Goal: Task Accomplishment & Management: Manage account settings

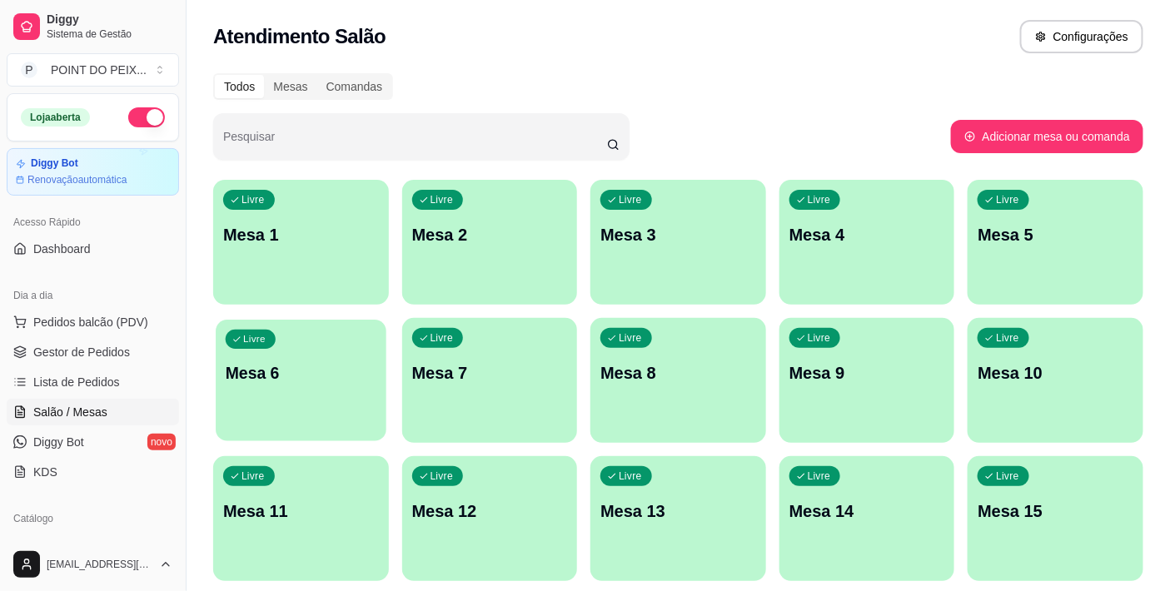
click at [298, 406] on div "Livre Mesa 6" at bounding box center [301, 371] width 170 height 102
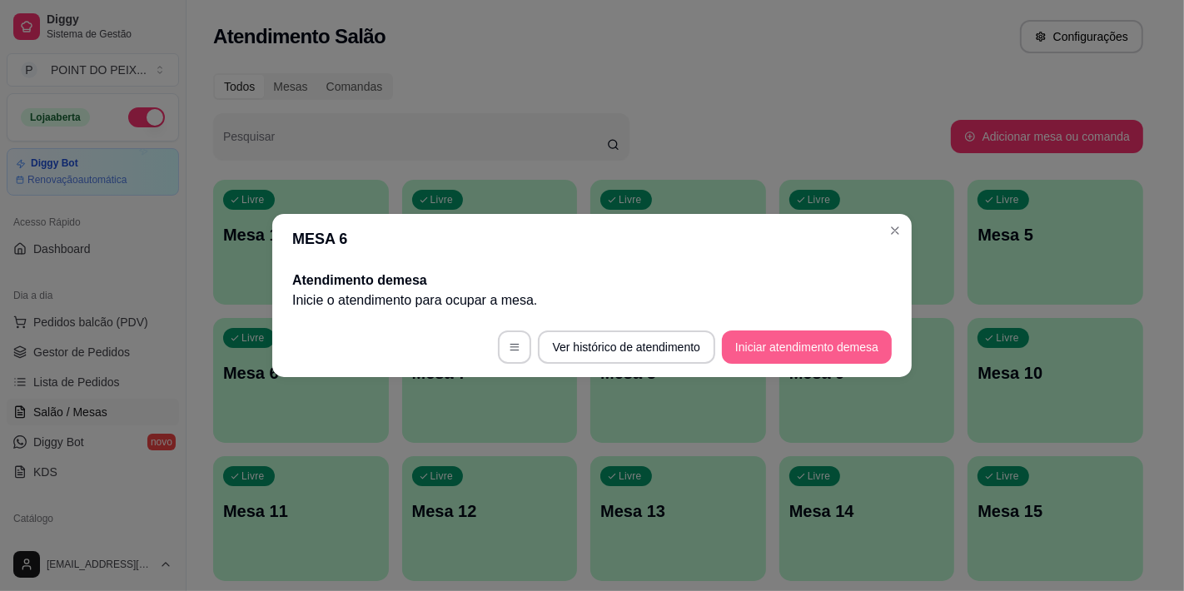
click at [787, 343] on button "Iniciar atendimento de mesa" at bounding box center [807, 347] width 170 height 33
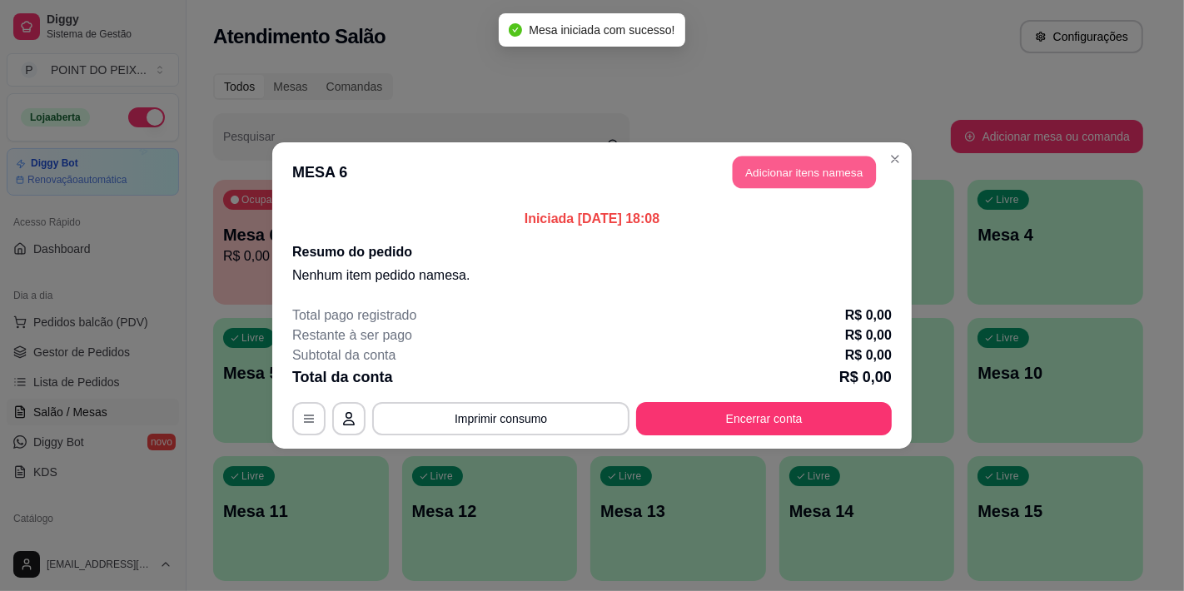
click at [823, 173] on button "Adicionar itens na mesa" at bounding box center [804, 173] width 143 height 32
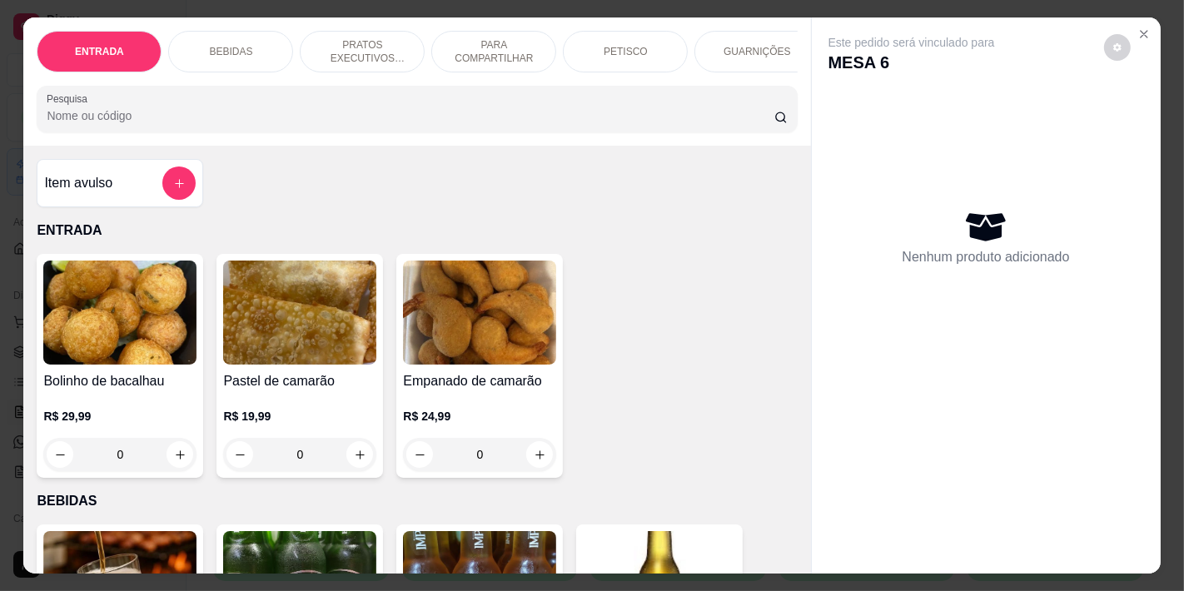
click at [633, 51] on p "PETISCO" at bounding box center [626, 51] width 44 height 13
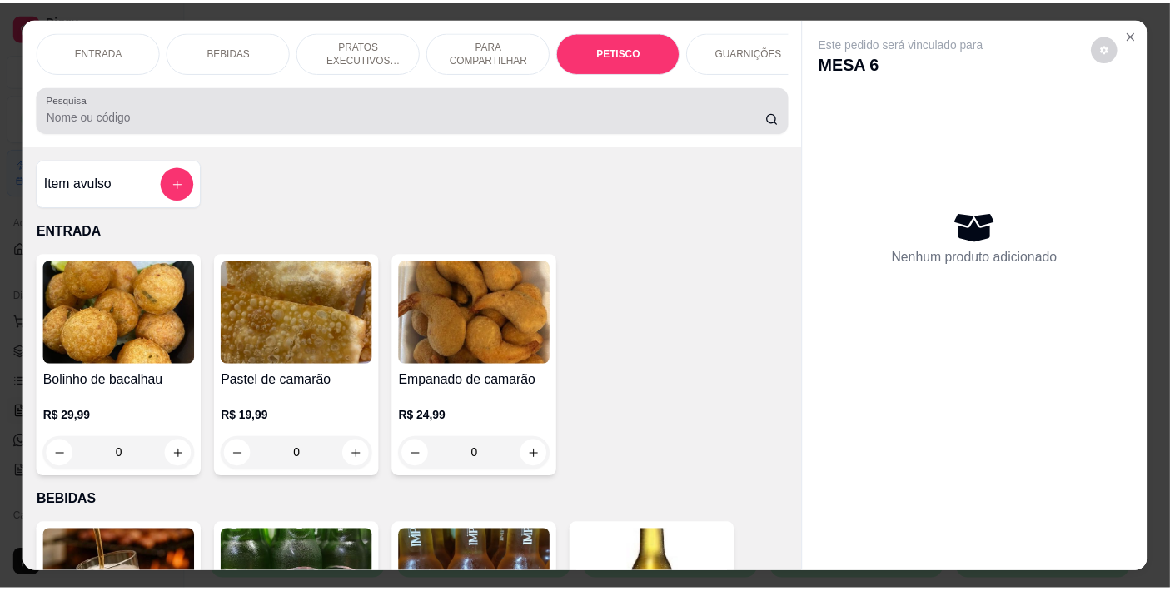
scroll to position [42, 0]
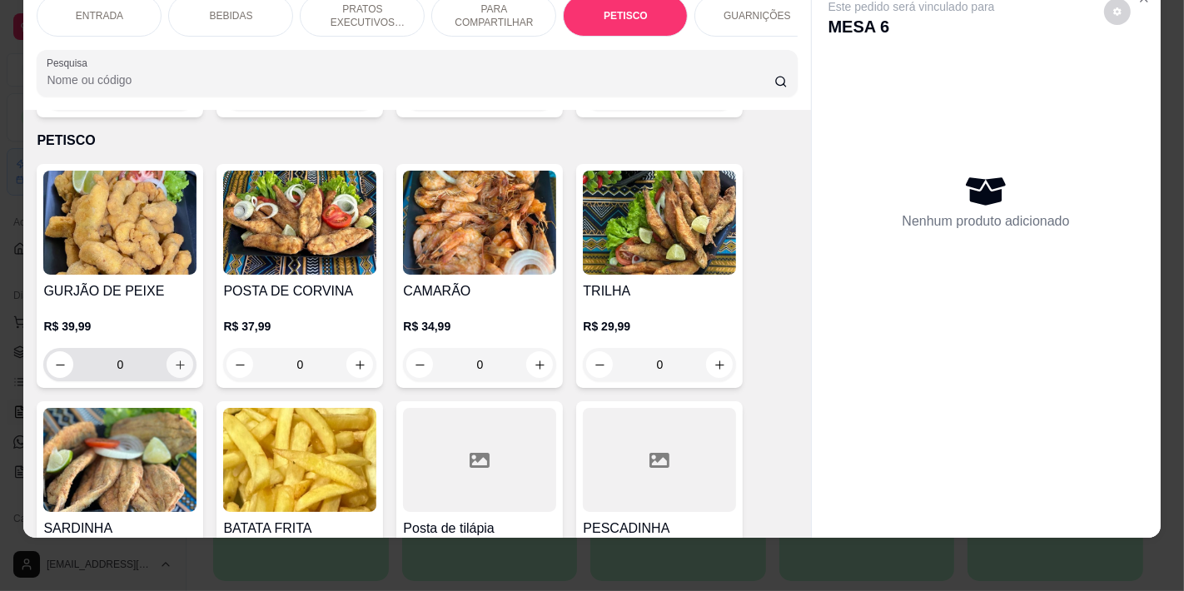
click at [174, 359] on icon "increase-product-quantity" at bounding box center [180, 365] width 12 height 12
type input "1"
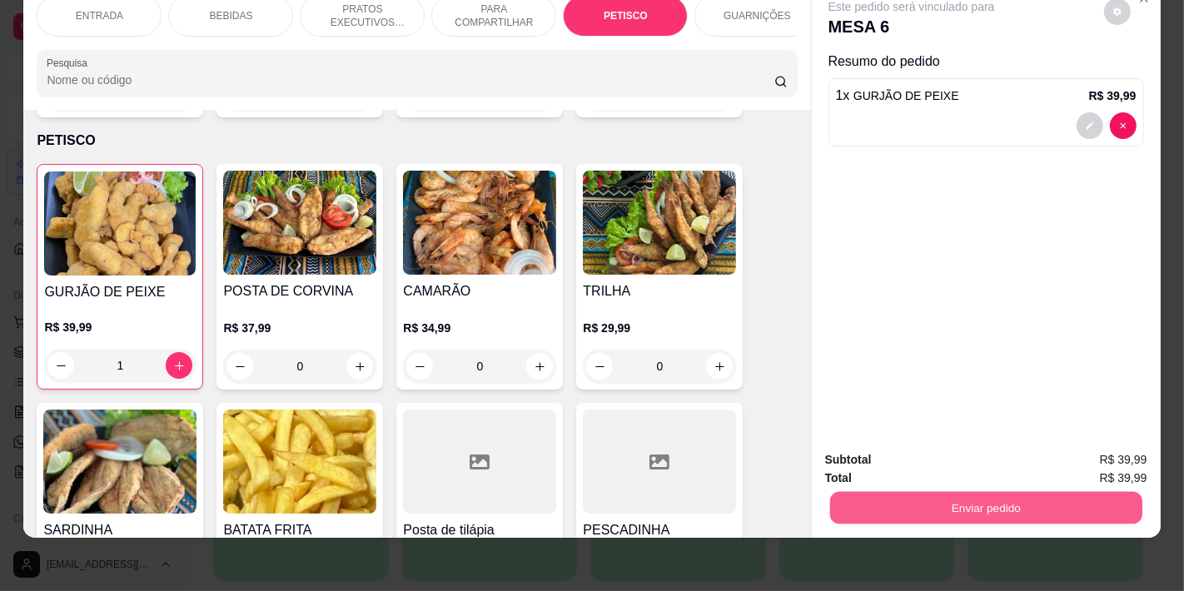
click at [972, 498] on button "Enviar pedido" at bounding box center [986, 507] width 312 height 32
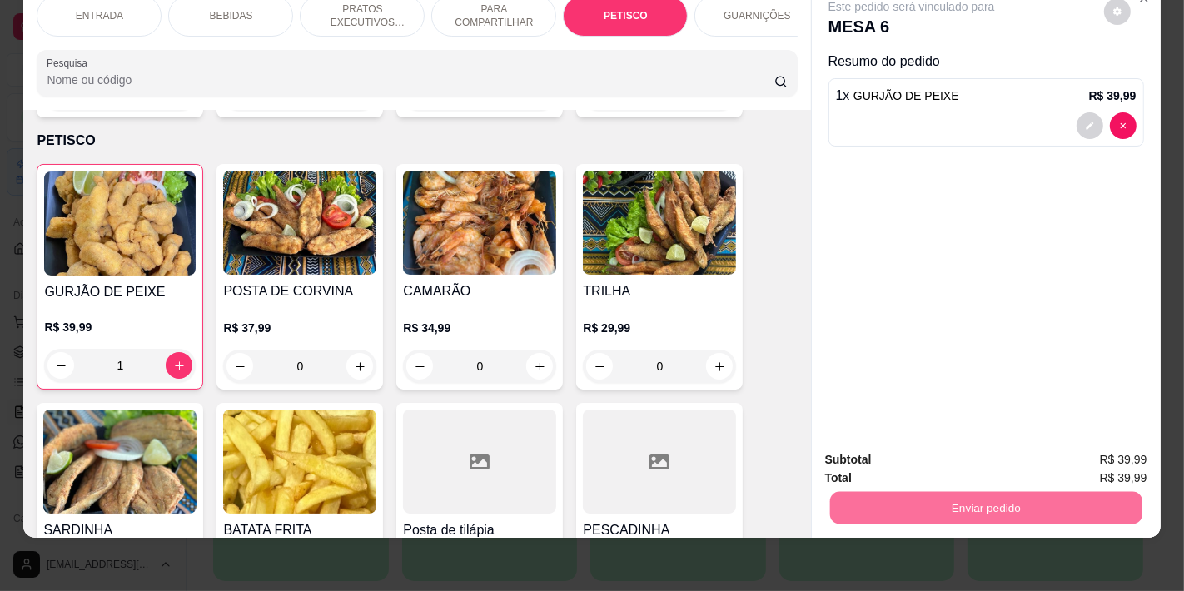
click at [903, 451] on button "Não registrar e enviar pedido" at bounding box center [930, 453] width 173 height 32
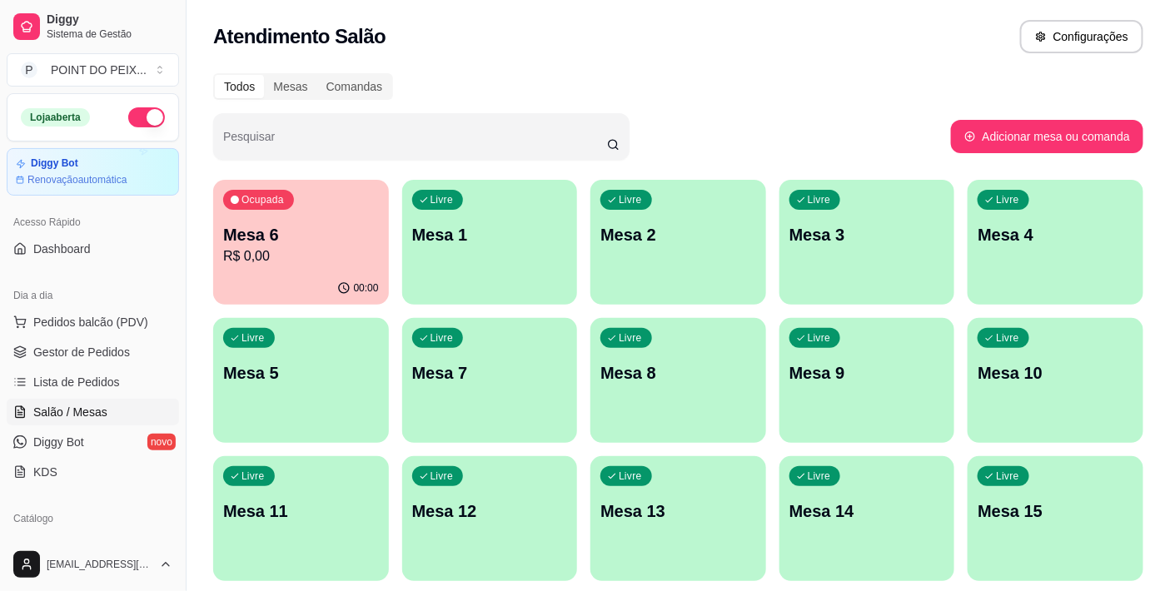
click at [352, 258] on p "R$ 0,00" at bounding box center [301, 257] width 156 height 20
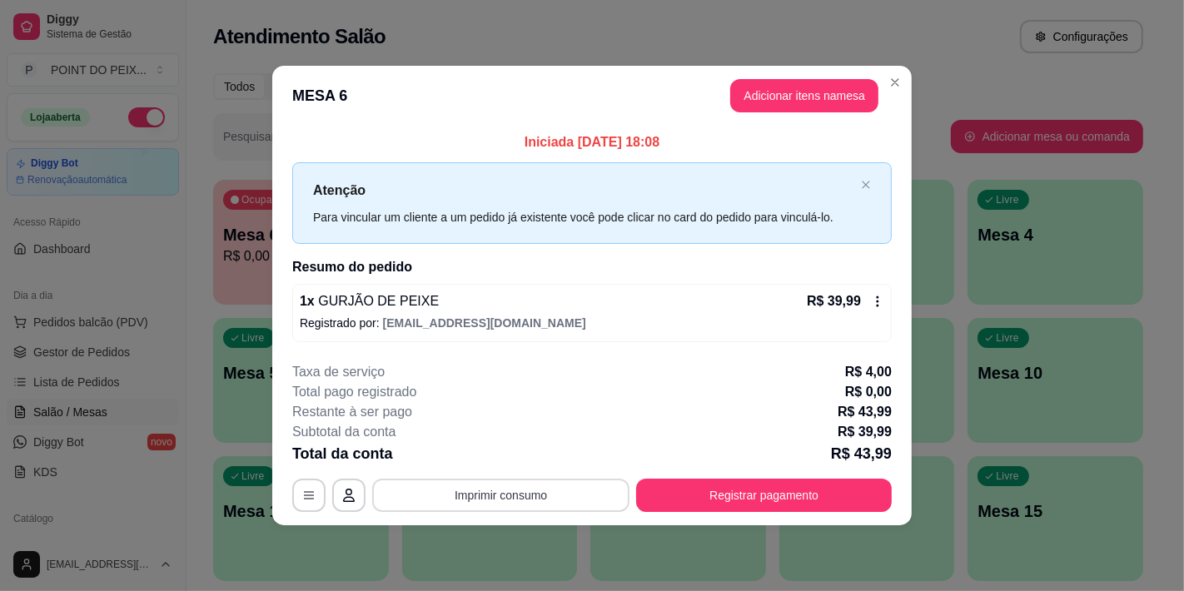
click at [527, 496] on button "Imprimir consumo" at bounding box center [500, 495] width 257 height 33
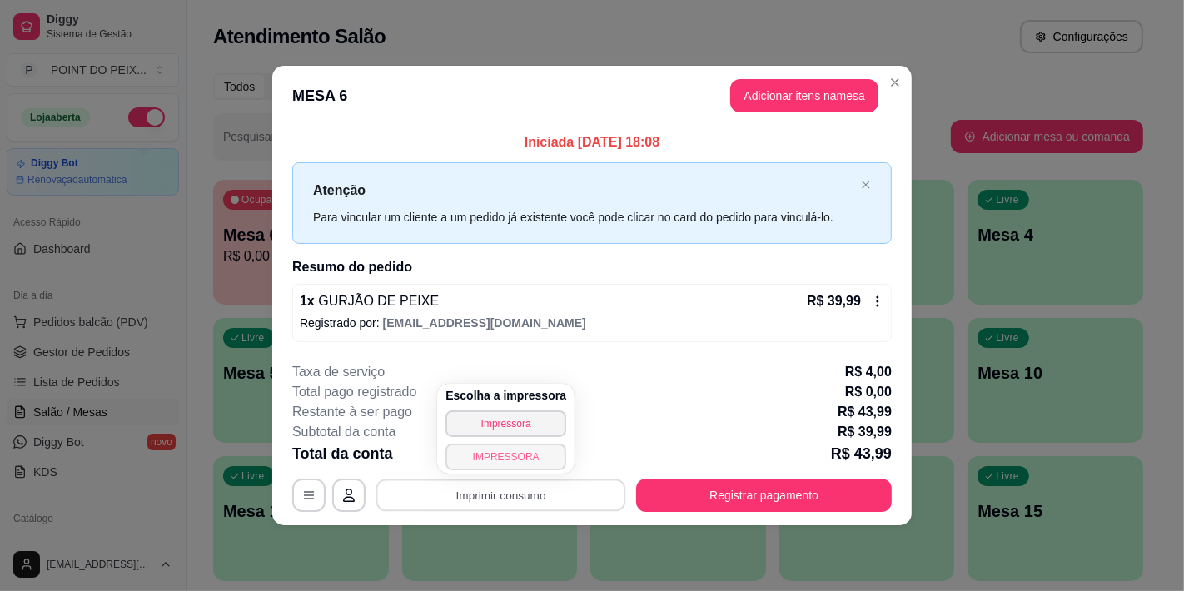
click at [514, 450] on button "IMPRESSORA" at bounding box center [506, 457] width 121 height 27
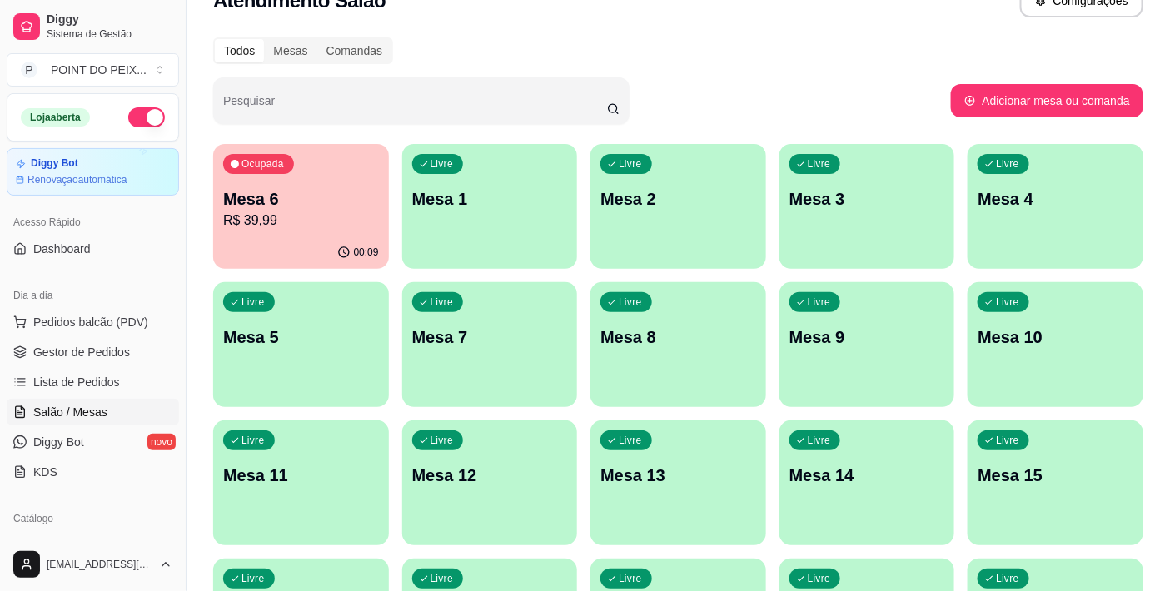
scroll to position [0, 0]
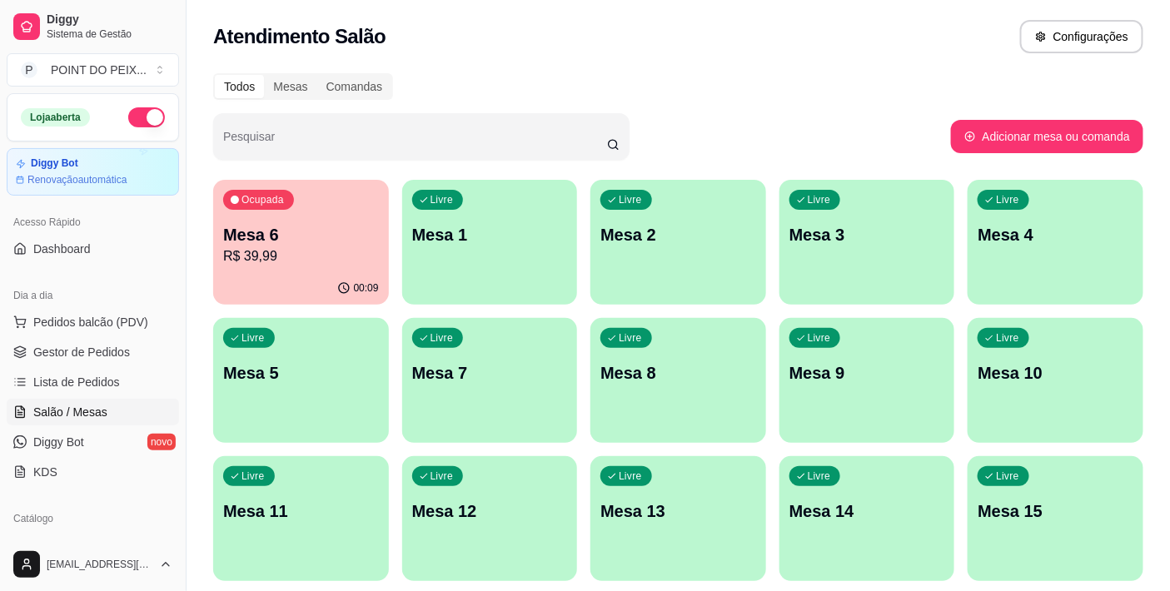
click at [351, 252] on p "R$ 39,99" at bounding box center [301, 257] width 156 height 20
click at [322, 237] on p "Mesa 6" at bounding box center [301, 235] width 151 height 22
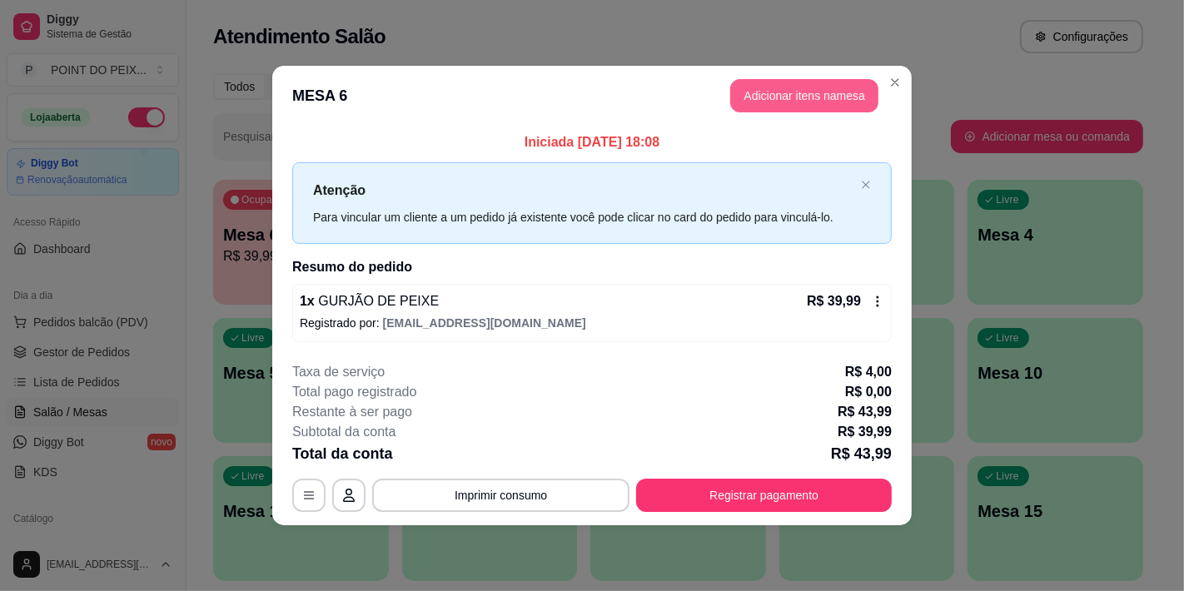
click at [806, 102] on button "Adicionar itens na mesa" at bounding box center [804, 95] width 148 height 33
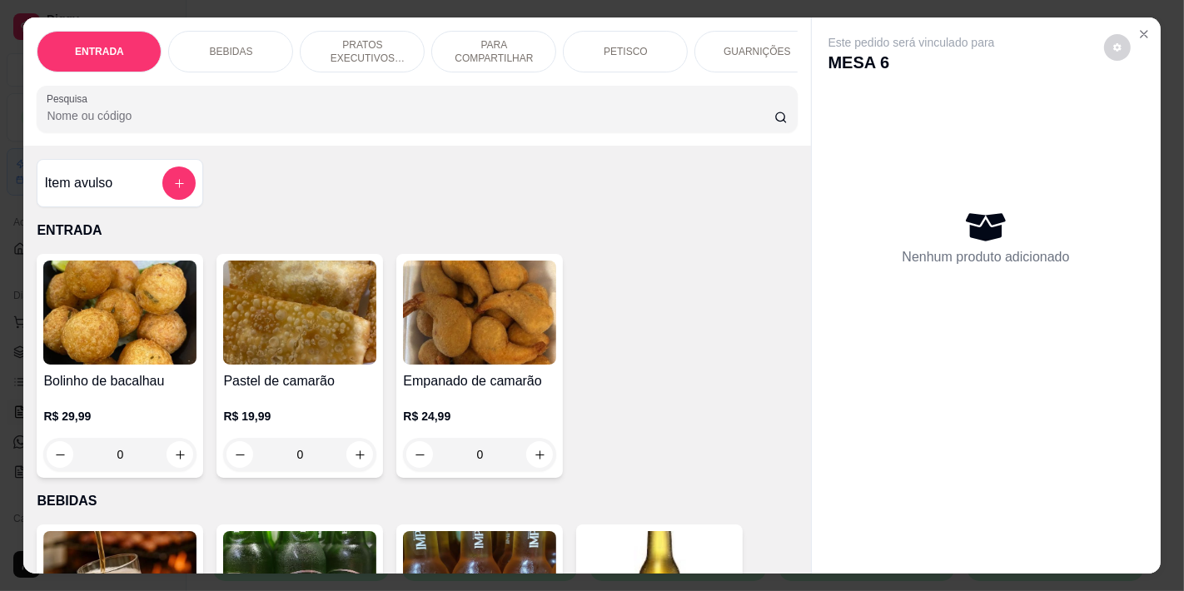
click at [226, 45] on p "BEBIDAS" at bounding box center [230, 51] width 43 height 13
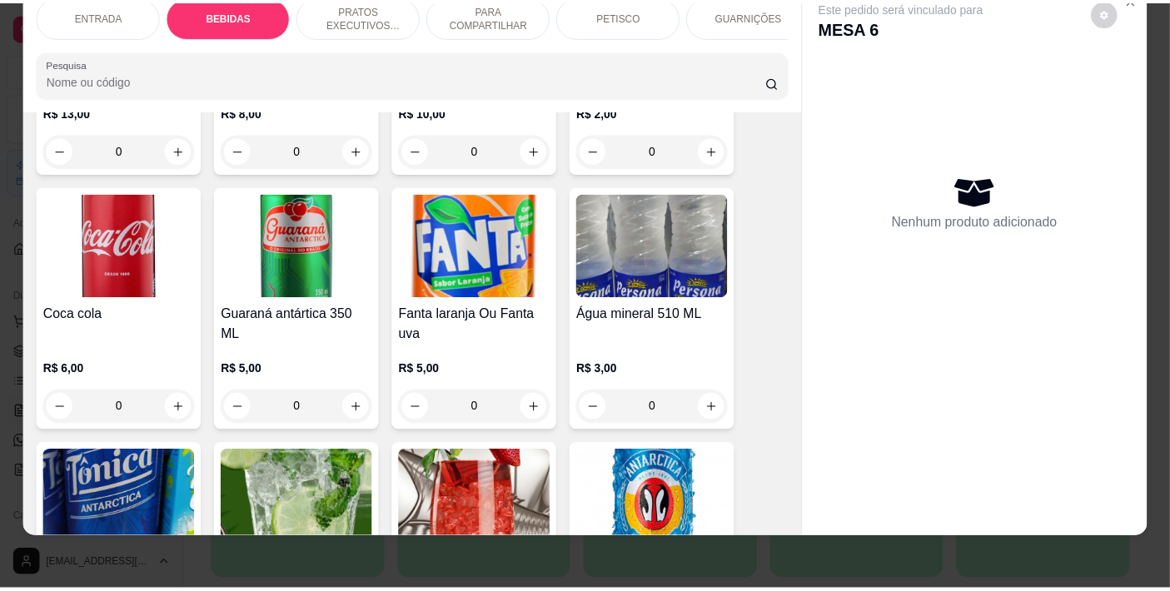
scroll to position [809, 0]
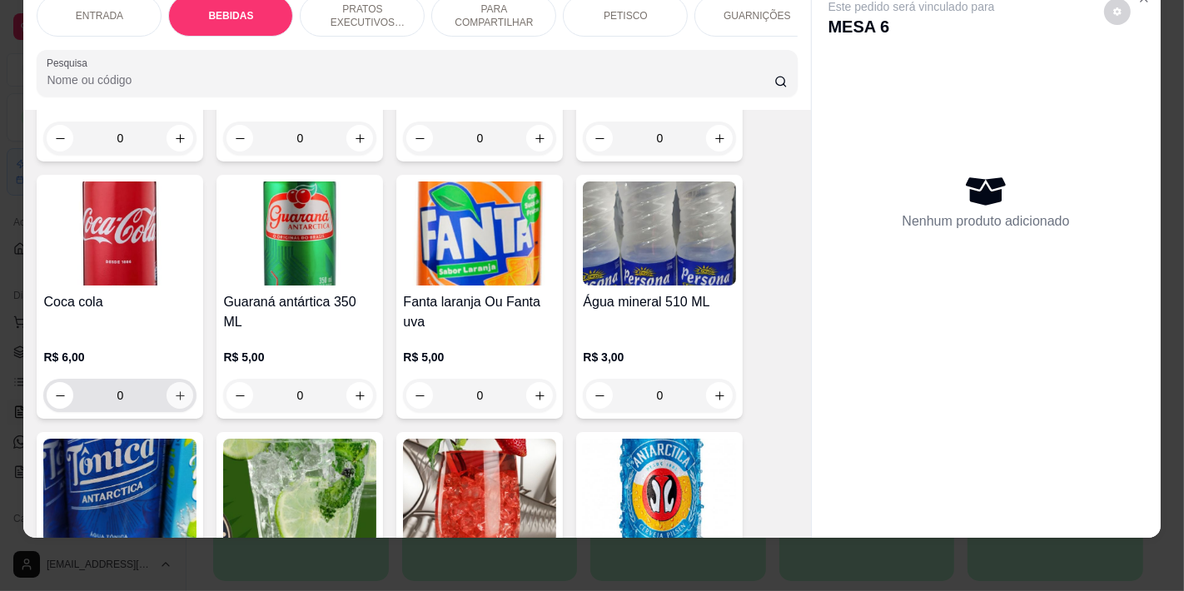
click at [177, 391] on icon "increase-product-quantity" at bounding box center [180, 395] width 9 height 9
type input "1"
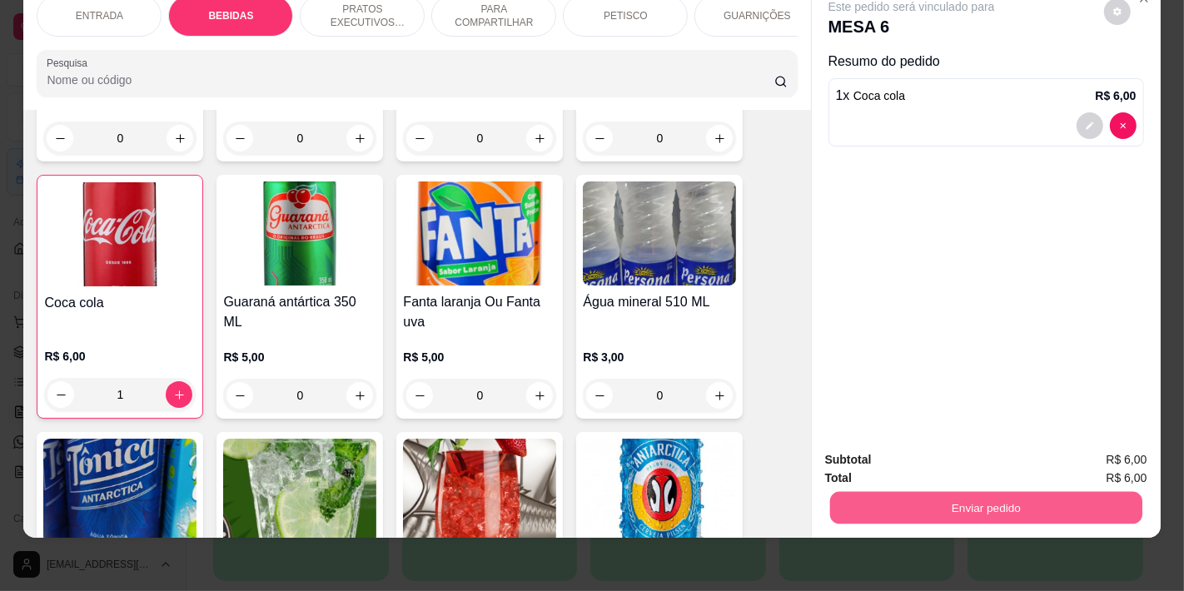
click at [919, 500] on button "Enviar pedido" at bounding box center [986, 507] width 312 height 32
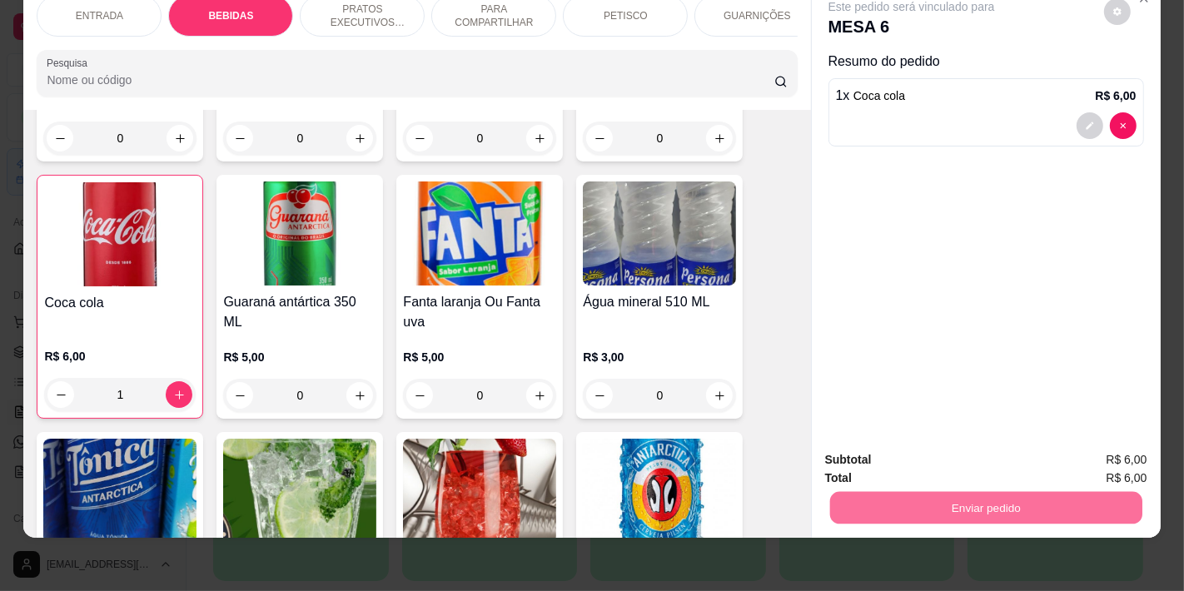
click at [873, 453] on button "Não registrar e enviar pedido" at bounding box center [930, 452] width 168 height 31
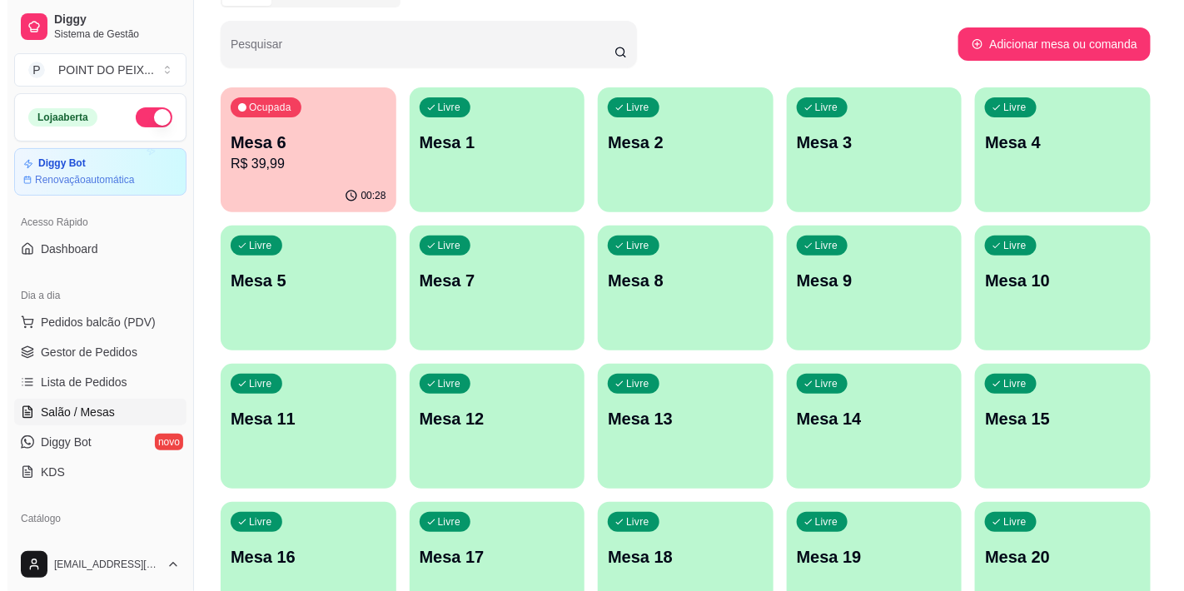
scroll to position [0, 0]
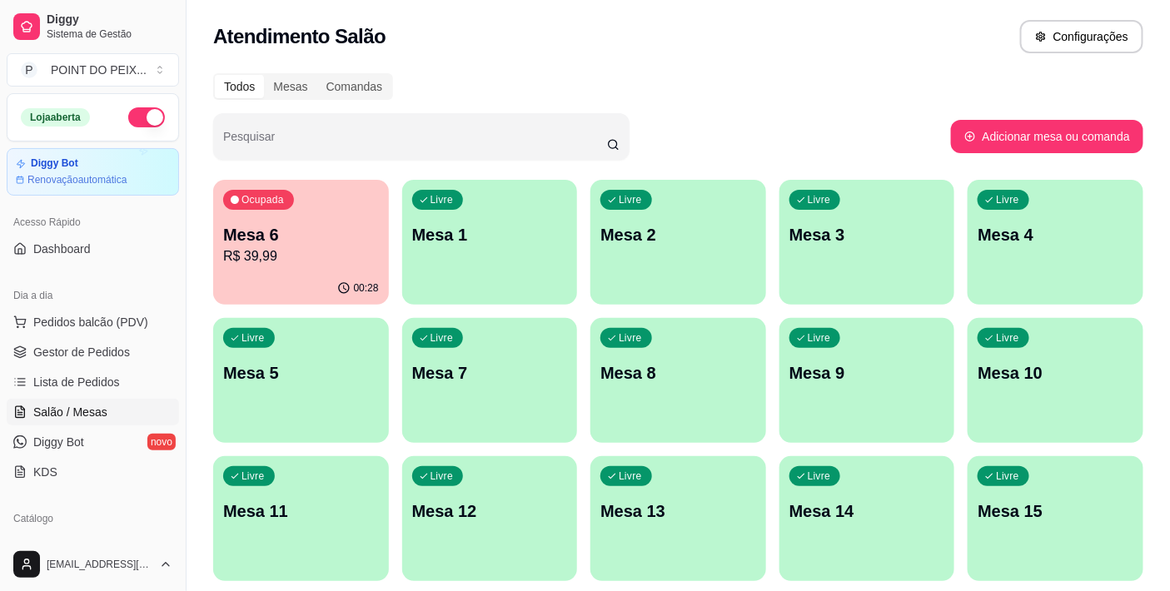
click at [838, 115] on div "Pesquisar" at bounding box center [582, 136] width 738 height 47
click at [842, 113] on div "Pesquisar" at bounding box center [582, 136] width 738 height 47
click at [325, 258] on p "R$ 39,99" at bounding box center [301, 257] width 156 height 20
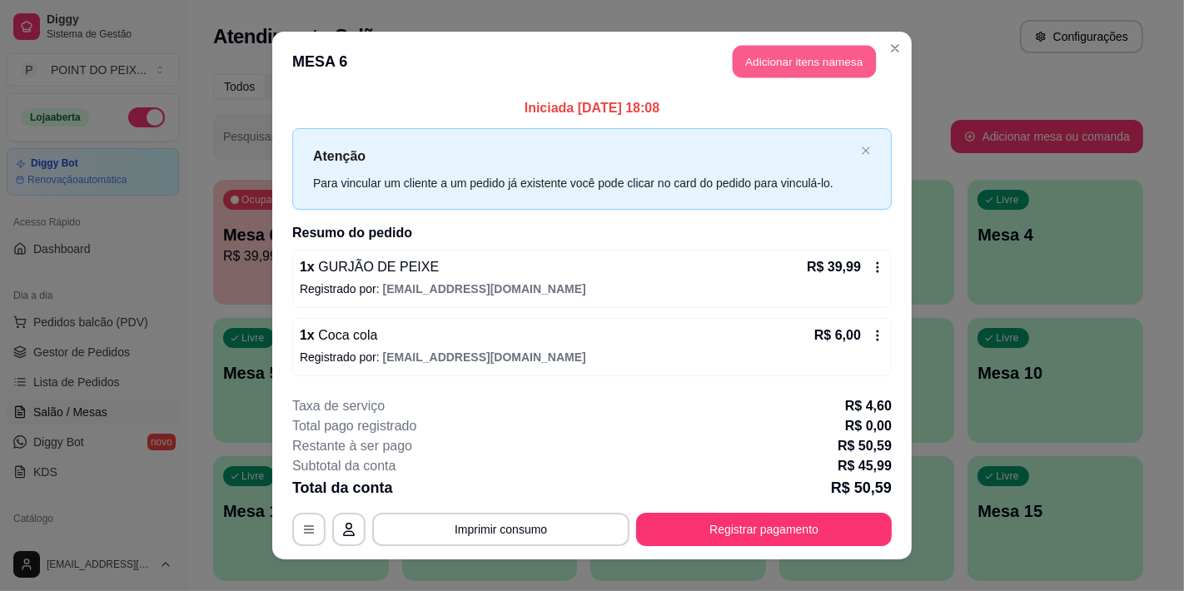
click at [783, 67] on button "Adicionar itens na mesa" at bounding box center [804, 62] width 143 height 32
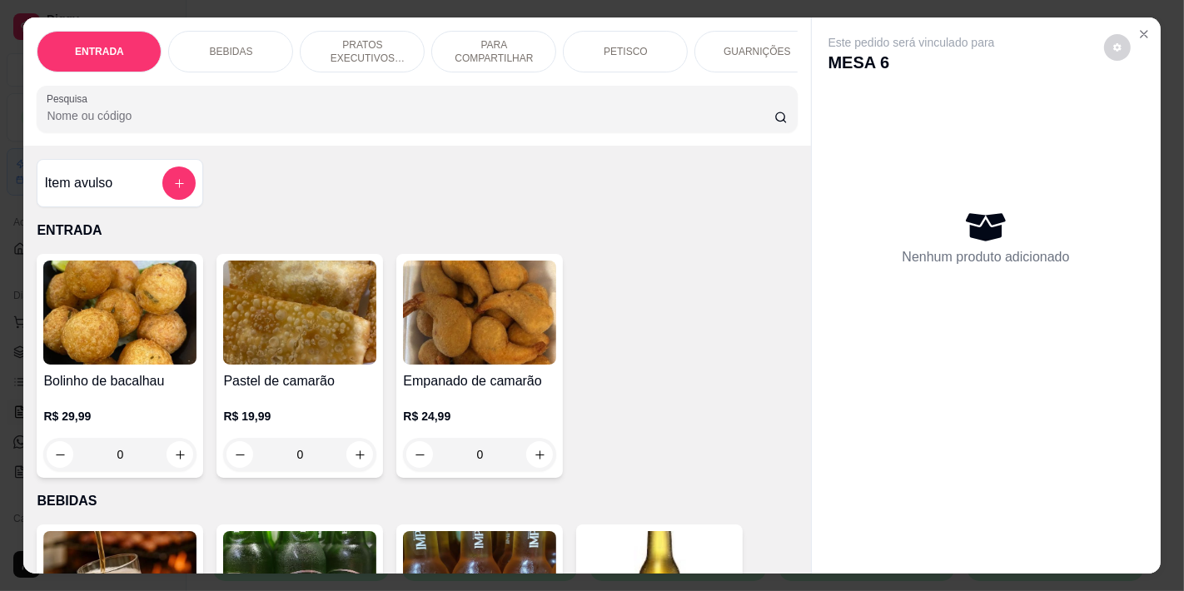
click at [231, 45] on p "BEBIDAS" at bounding box center [230, 51] width 43 height 13
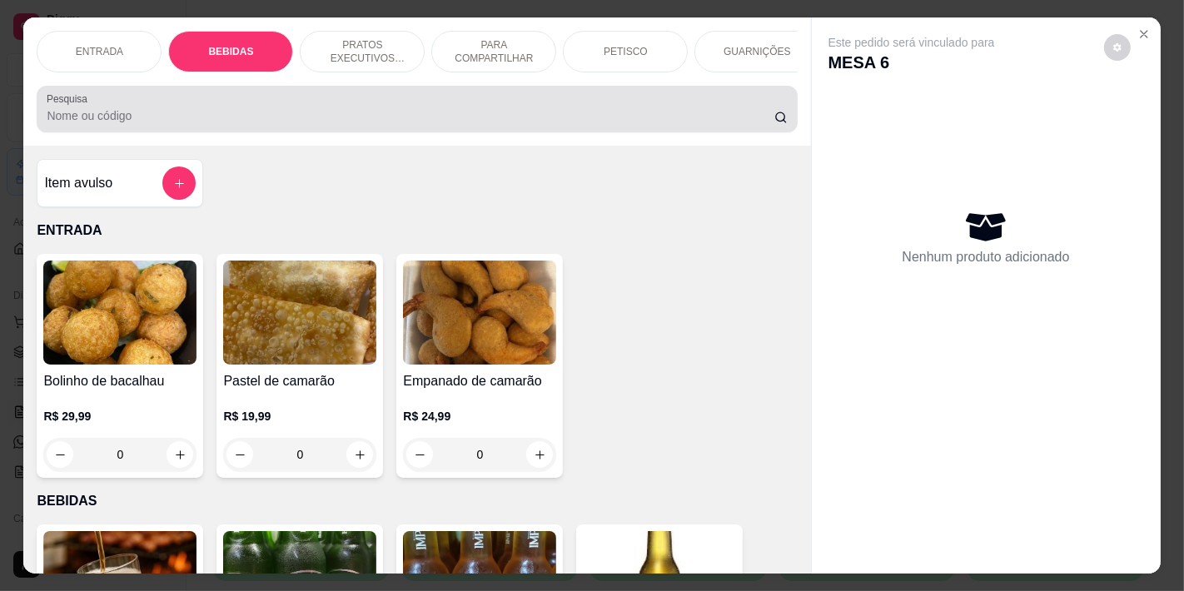
scroll to position [42, 0]
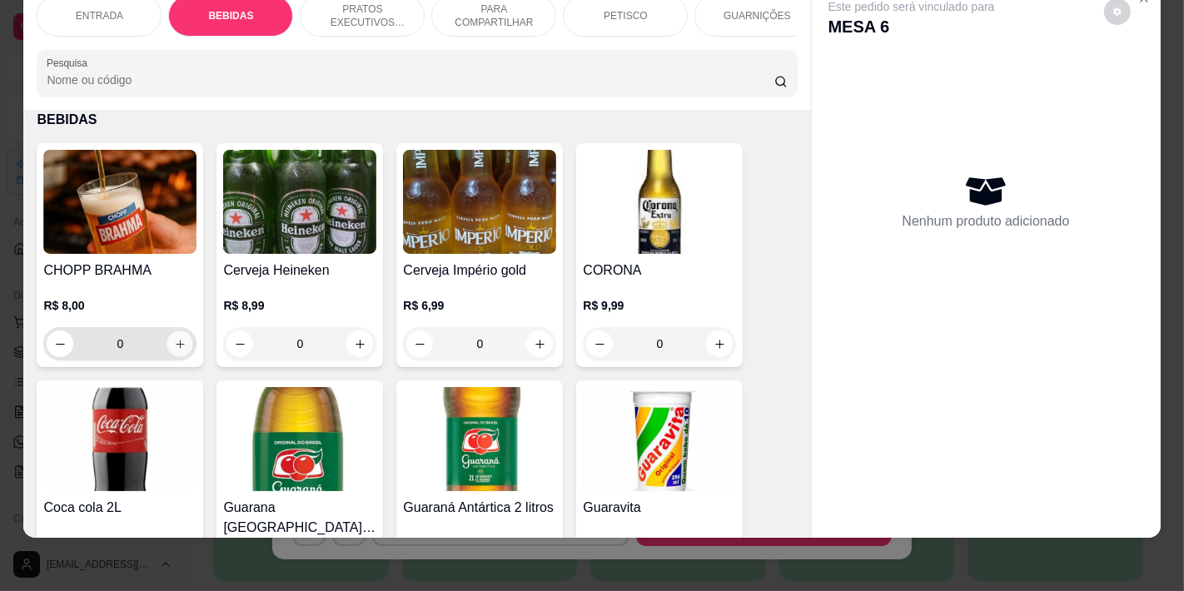
click at [175, 342] on icon "increase-product-quantity" at bounding box center [180, 344] width 12 height 12
type input "1"
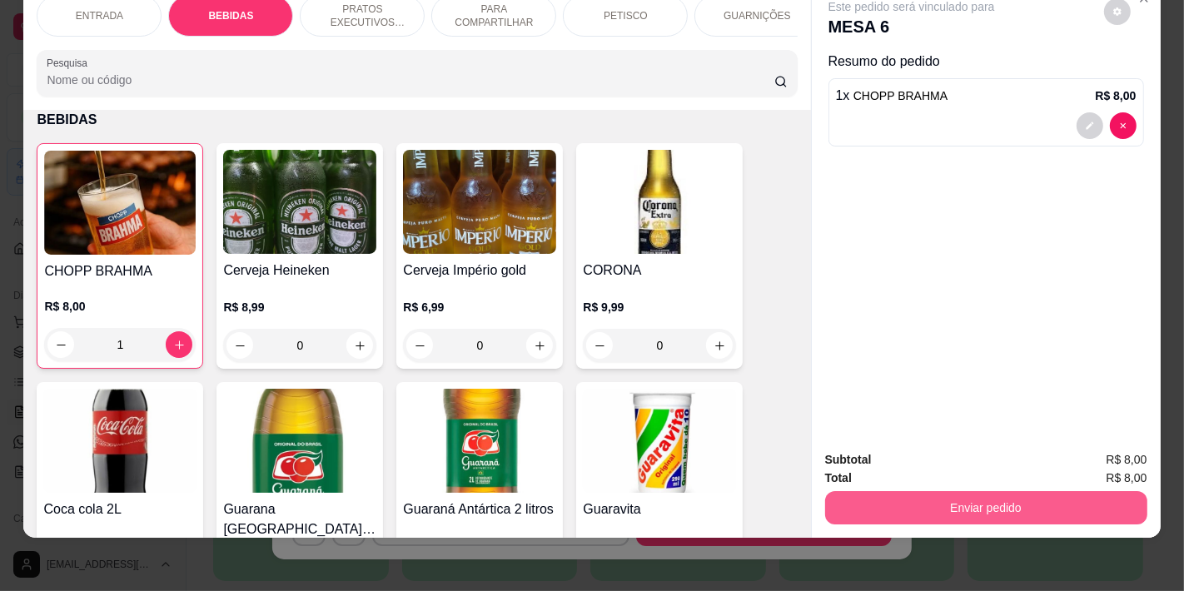
click at [1011, 500] on button "Enviar pedido" at bounding box center [986, 507] width 322 height 33
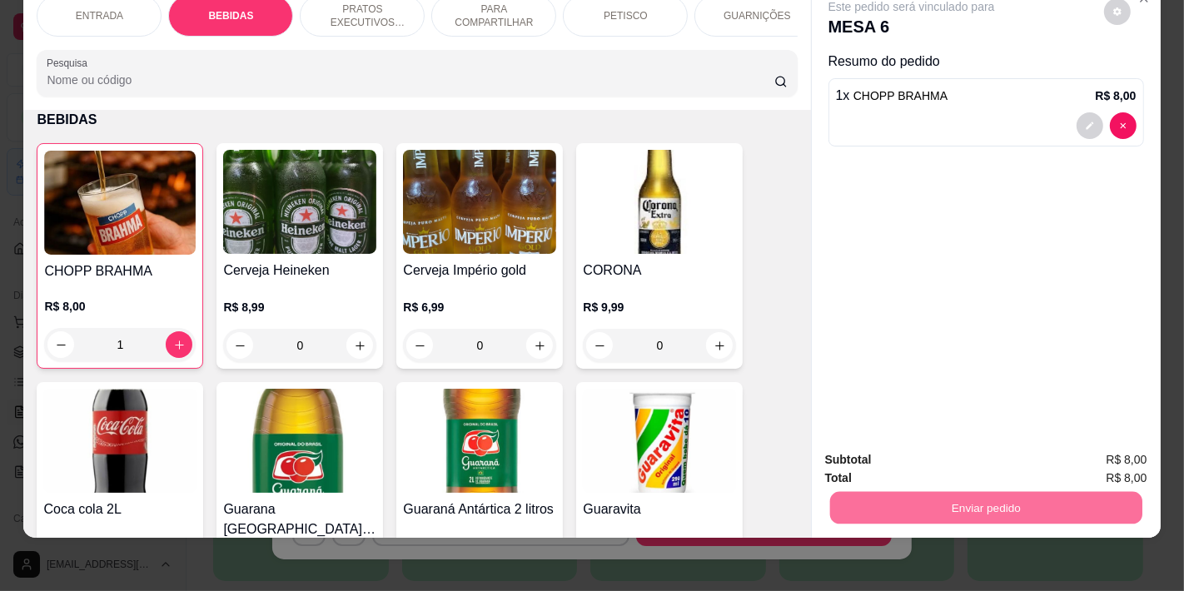
click at [922, 455] on button "Não registrar e enviar pedido" at bounding box center [930, 452] width 168 height 31
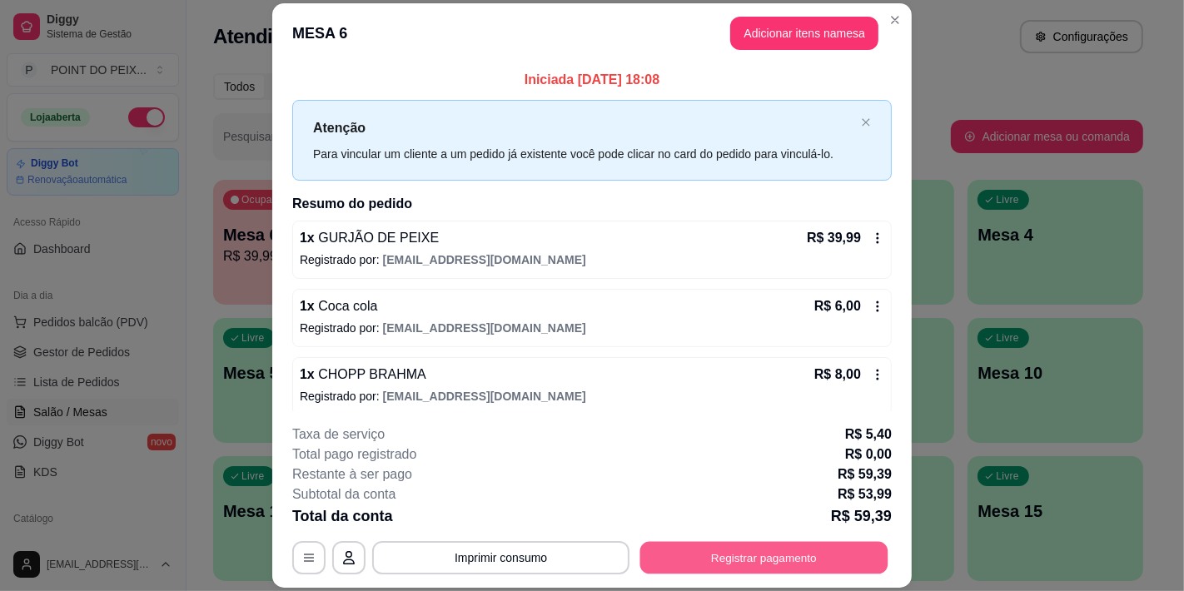
click at [718, 552] on button "Registrar pagamento" at bounding box center [764, 558] width 248 height 32
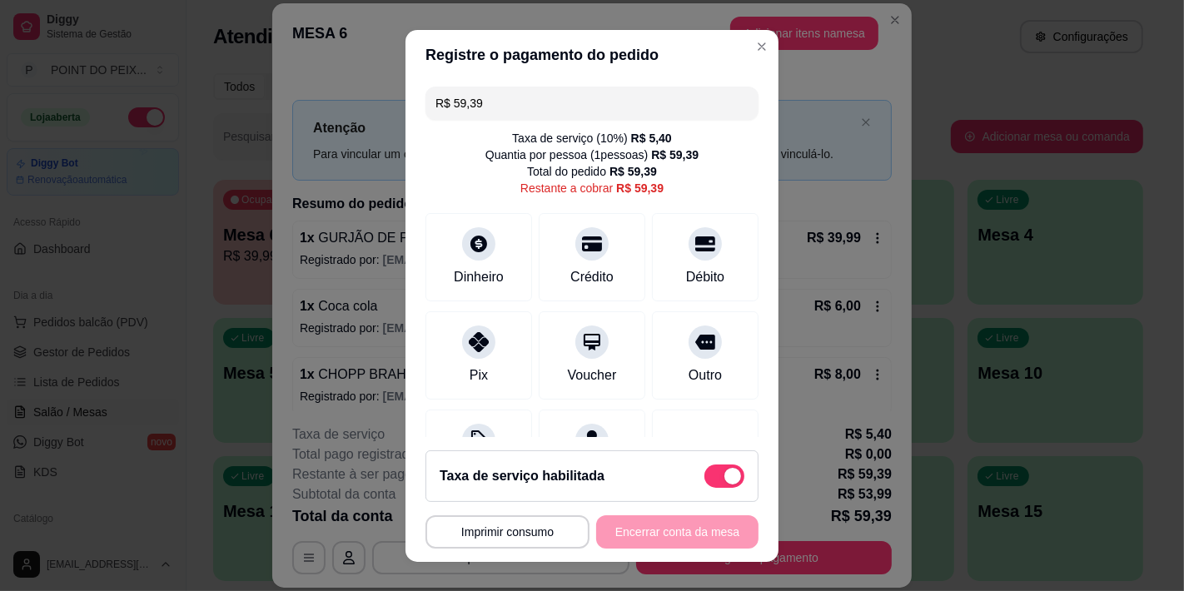
click at [705, 468] on span at bounding box center [725, 476] width 40 height 23
click at [704, 479] on input "checkbox" at bounding box center [709, 484] width 11 height 11
checkbox input "true"
type input "R$ 53,99"
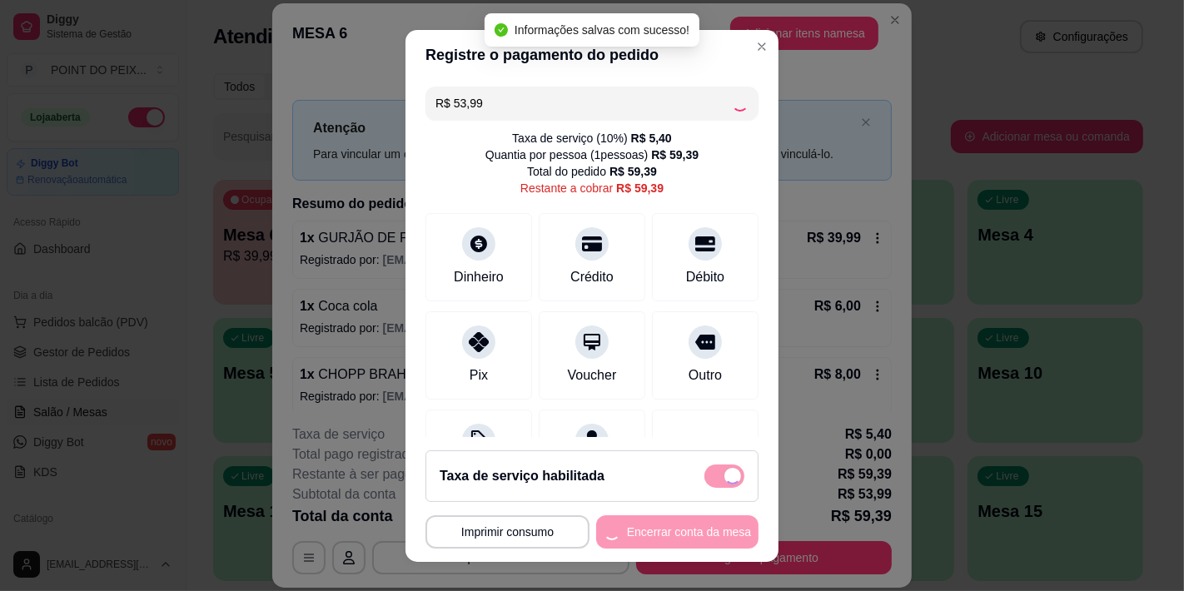
checkbox input "false"
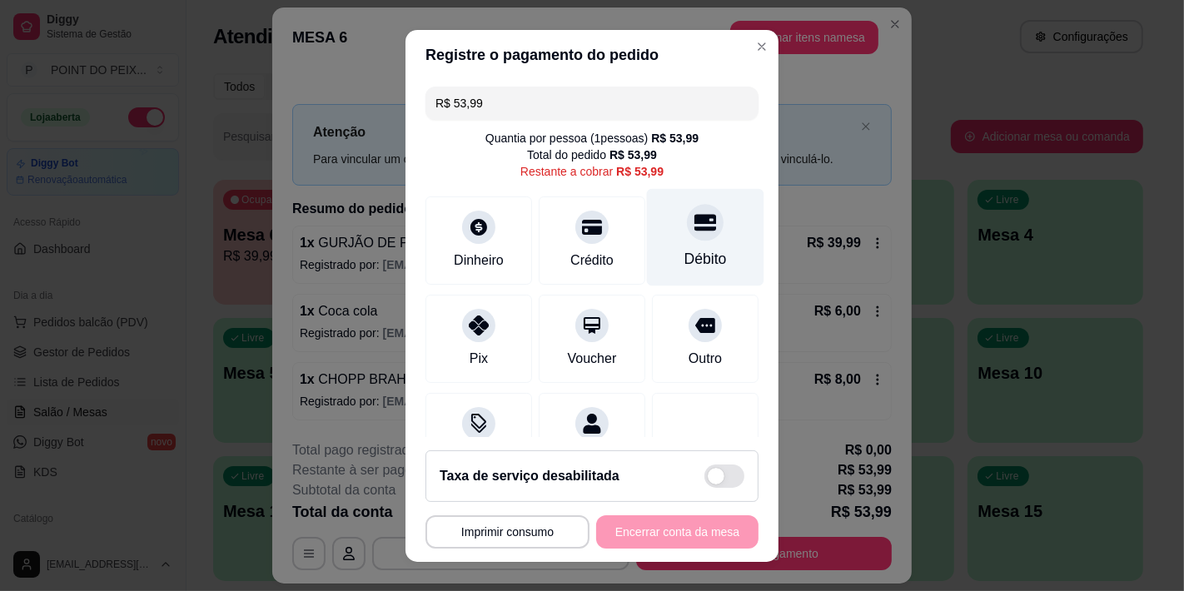
click at [687, 229] on div at bounding box center [705, 222] width 37 height 37
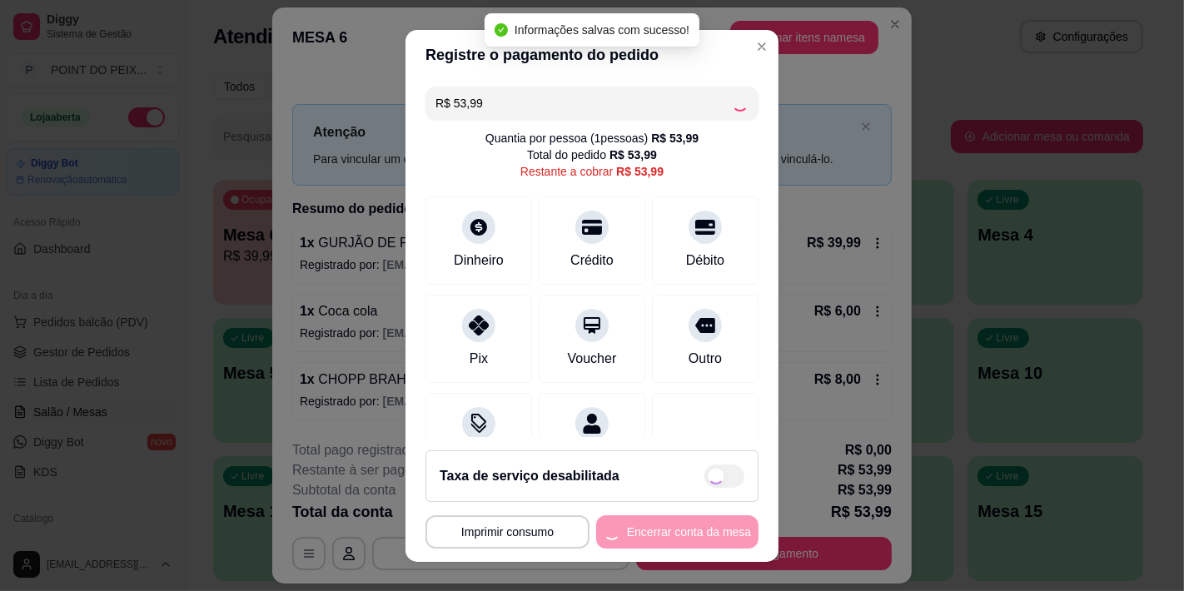
type input "R$ 0,00"
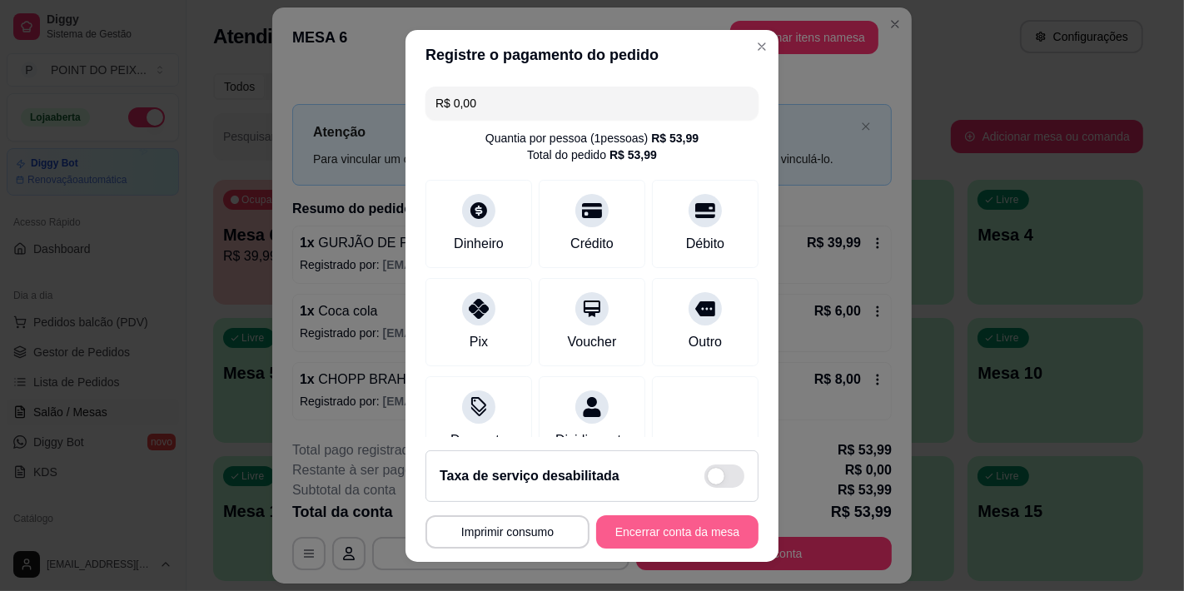
click at [670, 535] on button "Encerrar conta da mesa" at bounding box center [677, 532] width 162 height 33
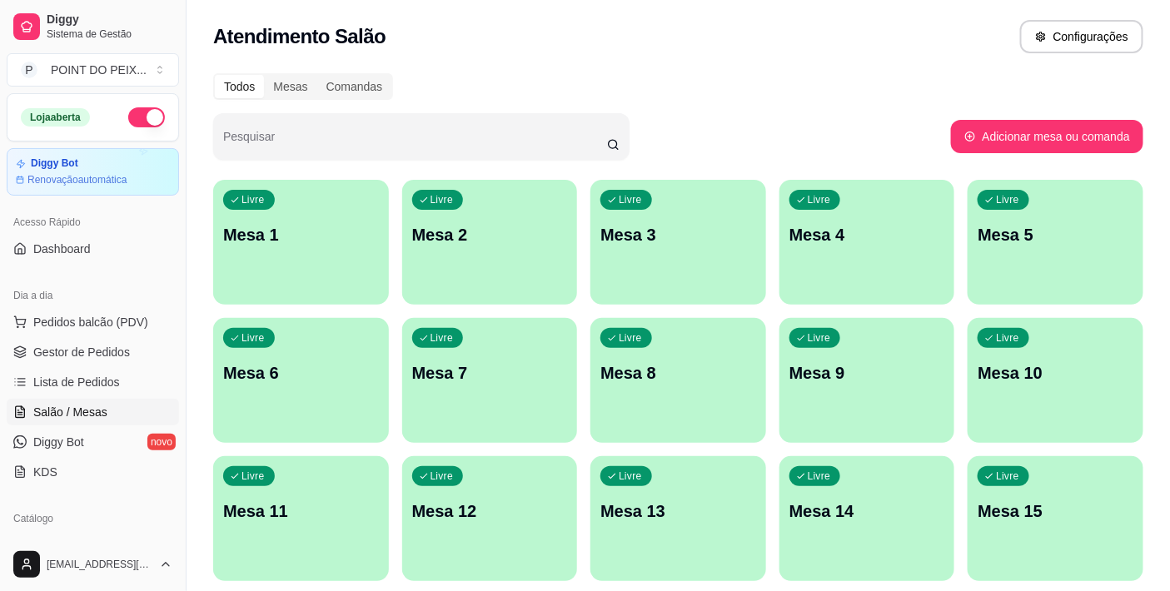
click at [884, 73] on div "Todos Mesas Comandas" at bounding box center [678, 86] width 930 height 27
click at [1006, 247] on div "Livre Mesa 5" at bounding box center [1056, 233] width 170 height 102
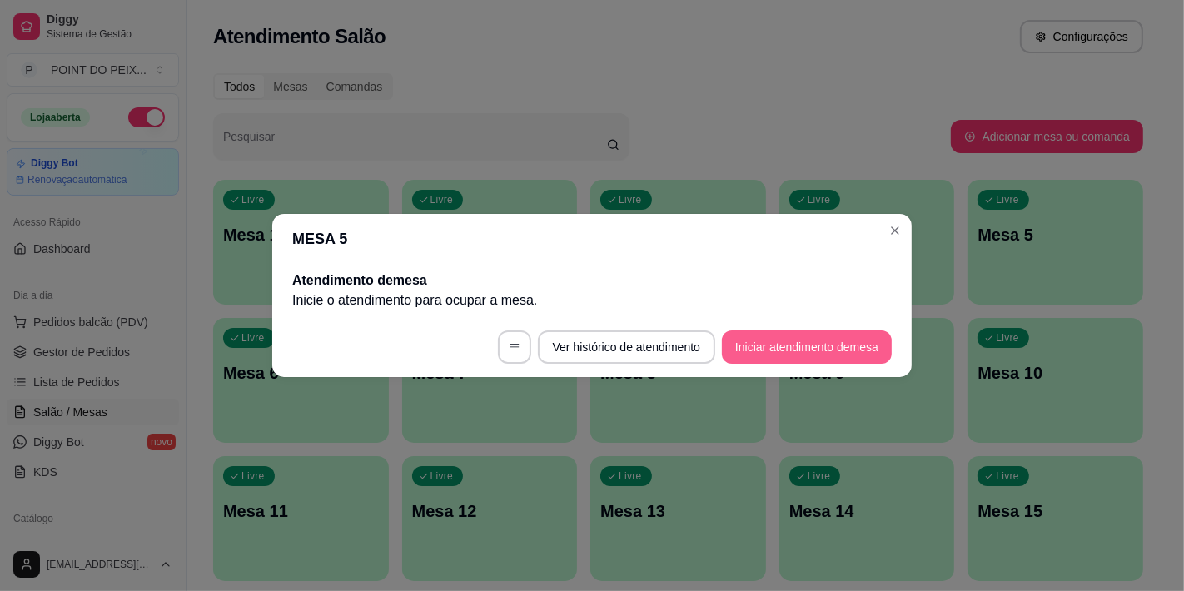
click at [759, 345] on button "Iniciar atendimento de mesa" at bounding box center [807, 347] width 170 height 33
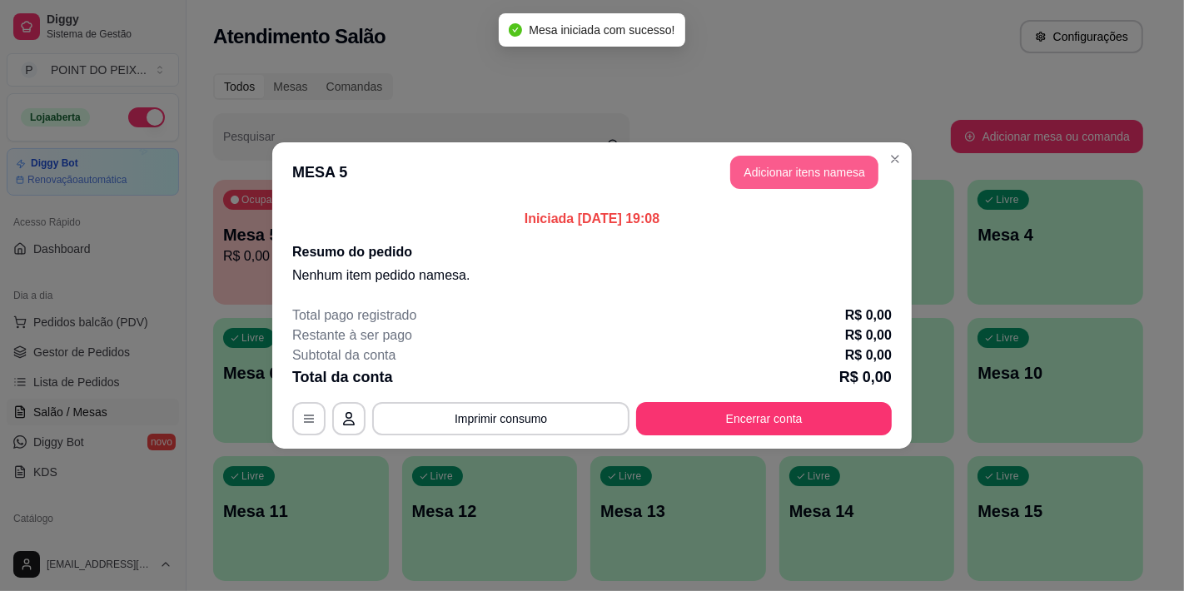
click at [788, 170] on button "Adicionar itens na mesa" at bounding box center [804, 172] width 148 height 33
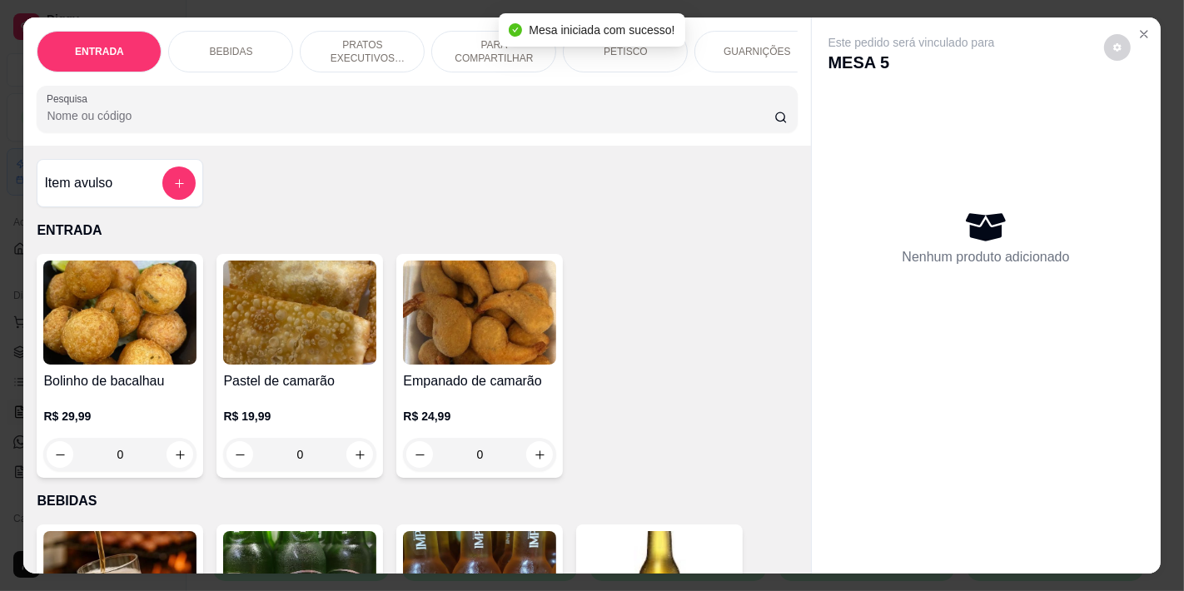
click at [229, 45] on p "BEBIDAS" at bounding box center [230, 51] width 43 height 13
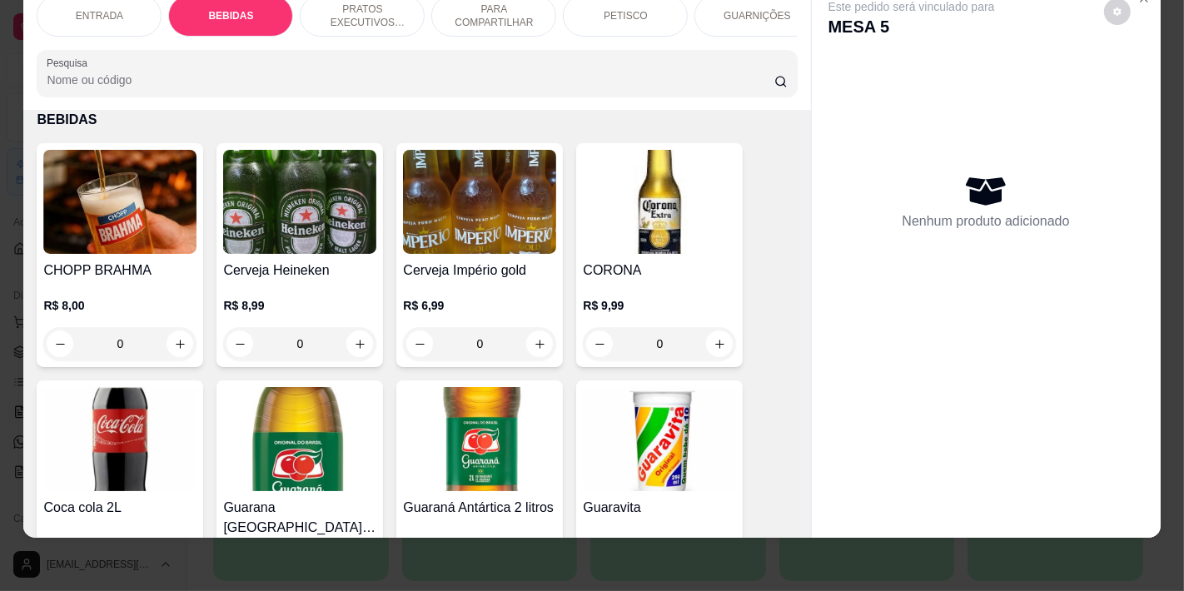
click at [635, 9] on p "PETISCO" at bounding box center [626, 15] width 44 height 13
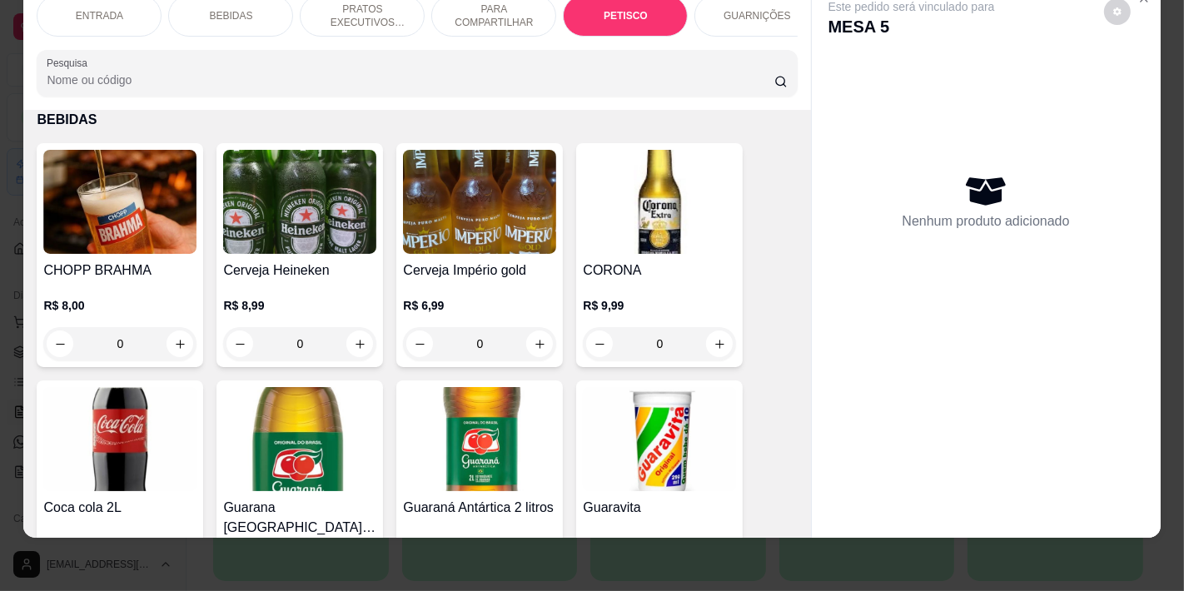
scroll to position [2938, 0]
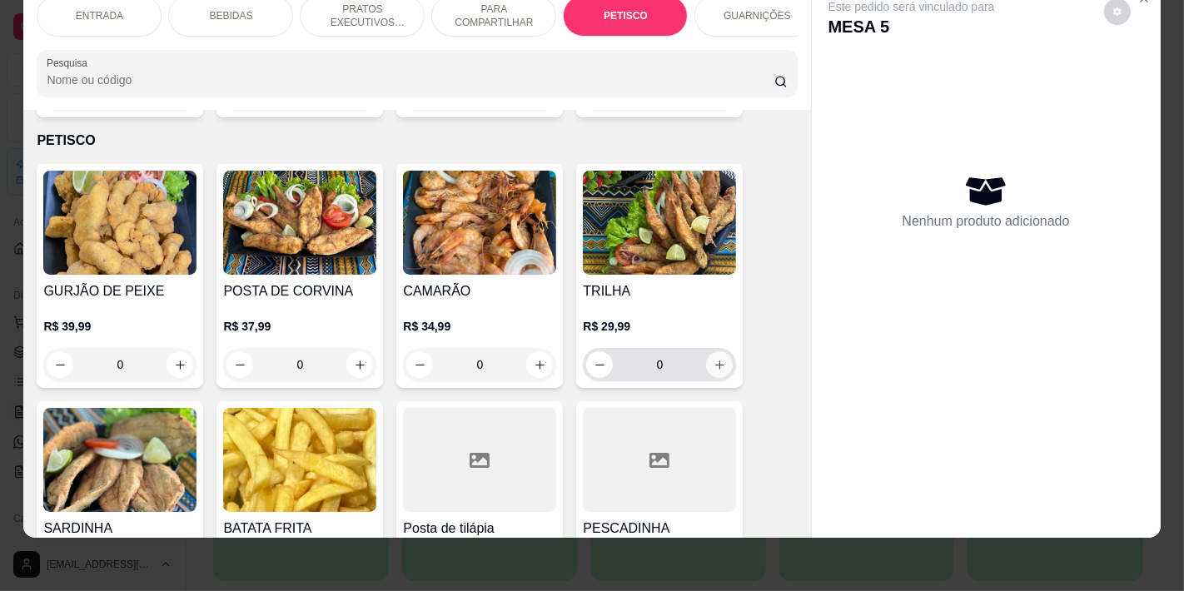
click at [706, 351] on button "increase-product-quantity" at bounding box center [719, 364] width 27 height 27
type input "1"
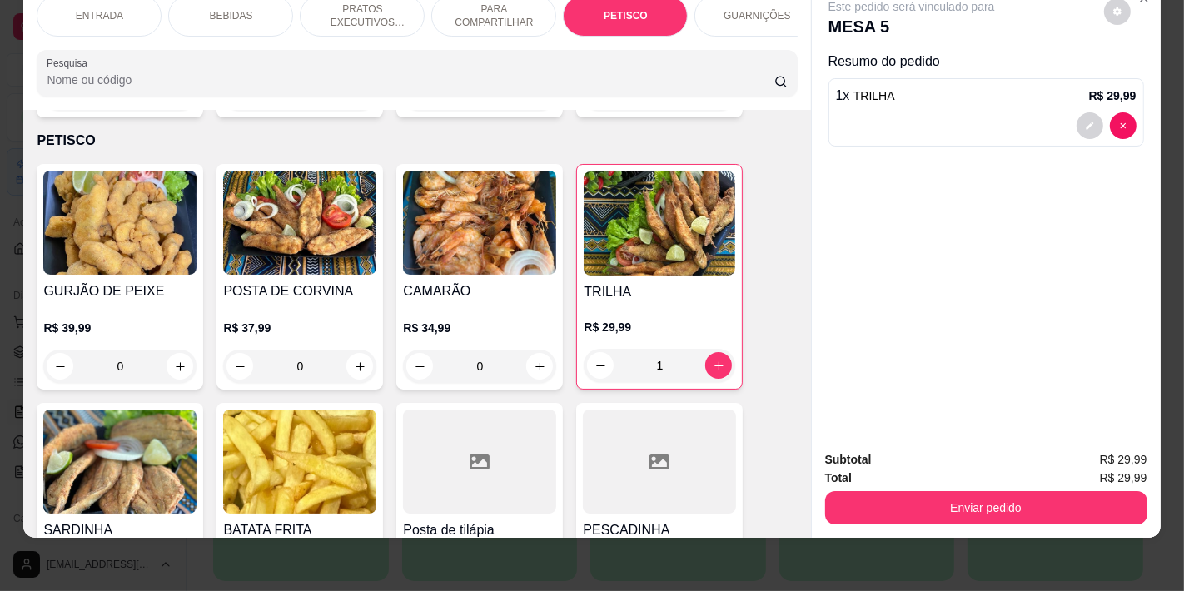
click at [889, 487] on div "Enviar pedido" at bounding box center [986, 505] width 322 height 37
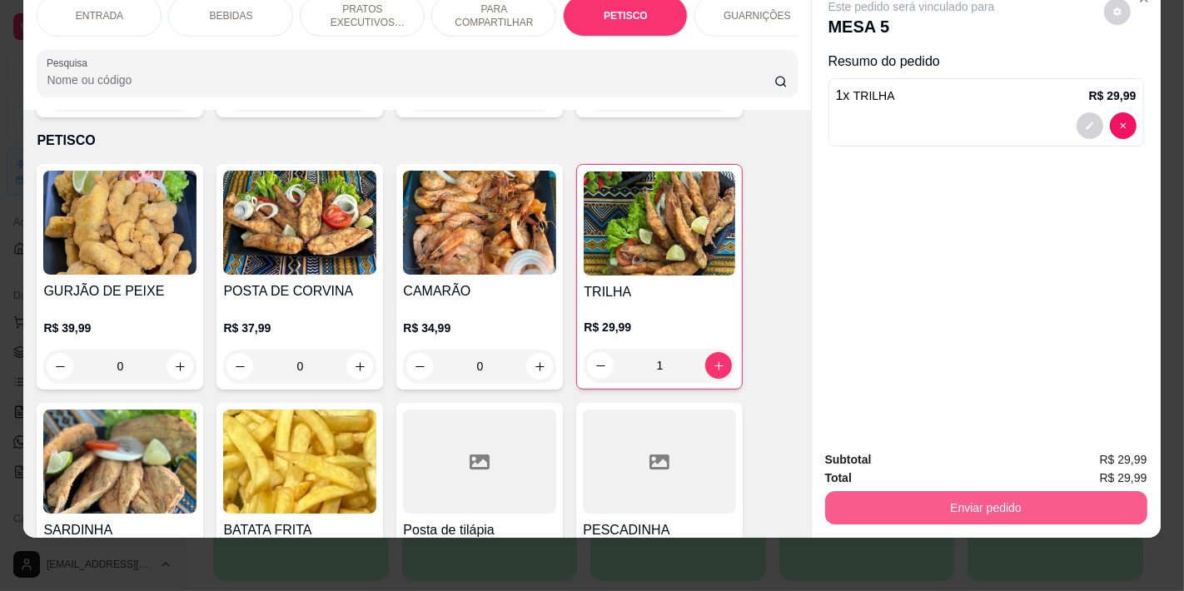
click at [889, 491] on button "Enviar pedido" at bounding box center [986, 507] width 322 height 33
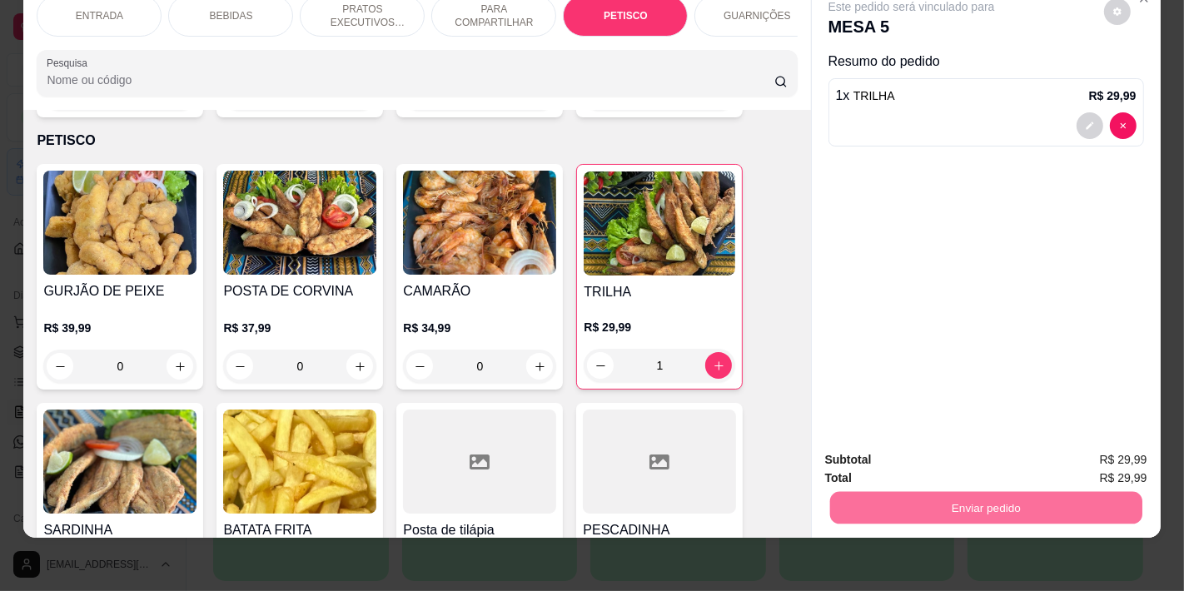
click at [897, 451] on button "Não registrar e enviar pedido" at bounding box center [930, 453] width 173 height 32
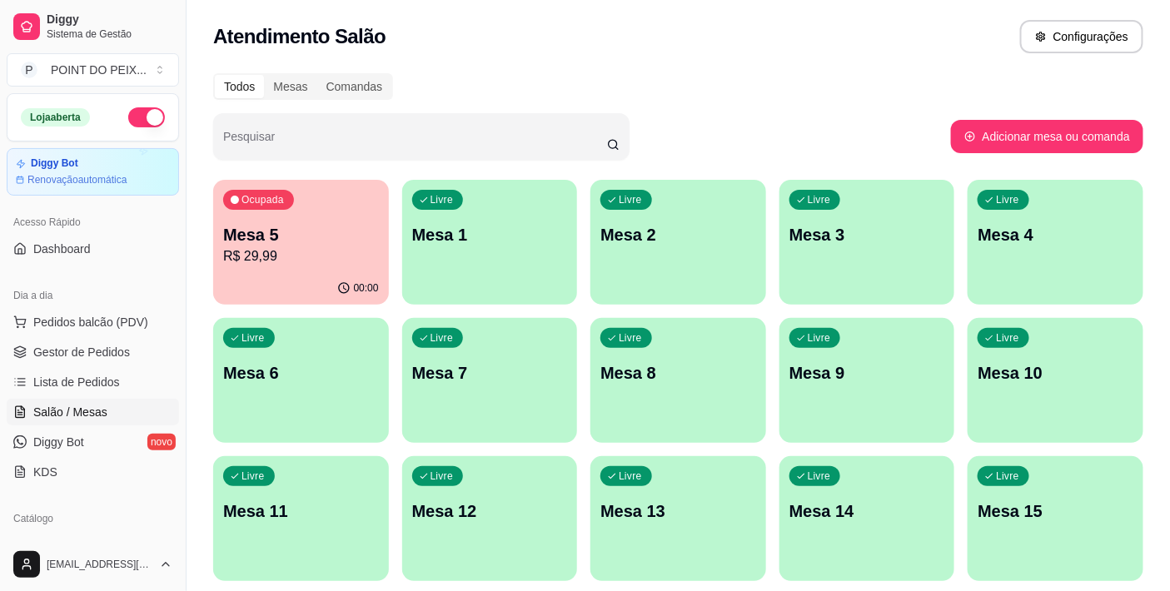
click at [844, 251] on div "Livre Mesa 3" at bounding box center [868, 232] width 176 height 105
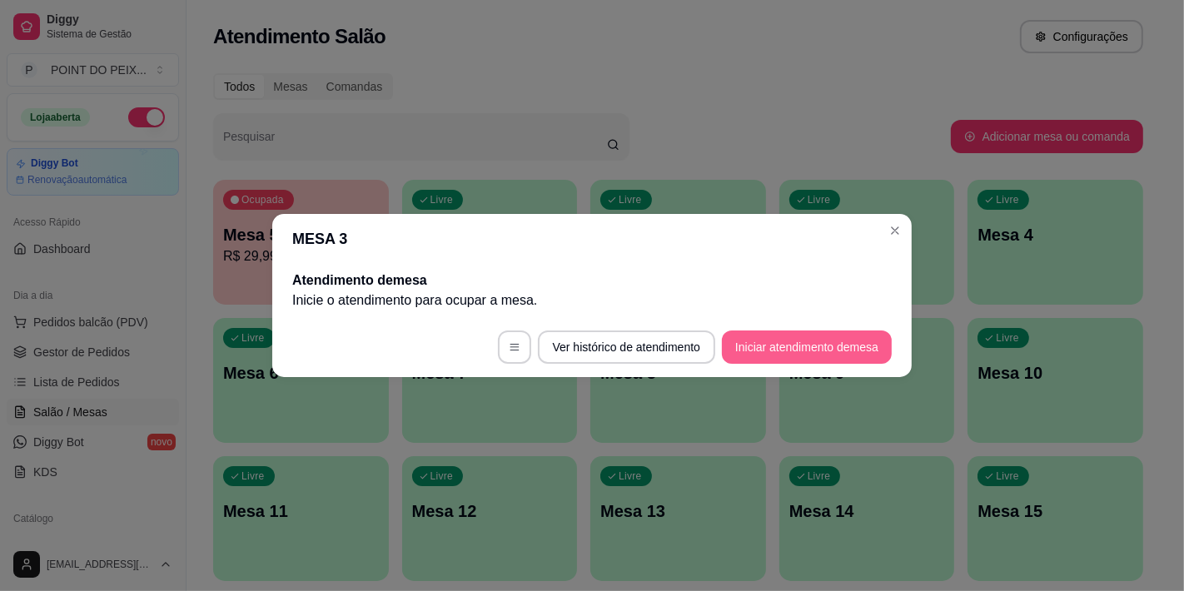
click at [773, 347] on button "Iniciar atendimento de mesa" at bounding box center [807, 347] width 170 height 33
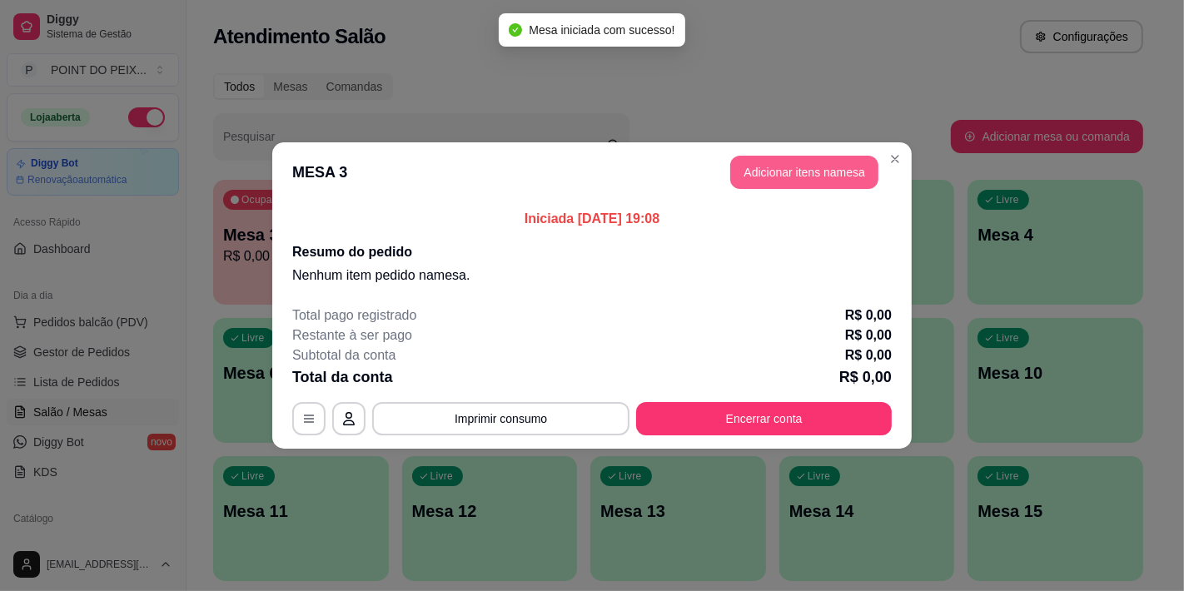
click at [789, 179] on button "Adicionar itens na mesa" at bounding box center [804, 172] width 148 height 33
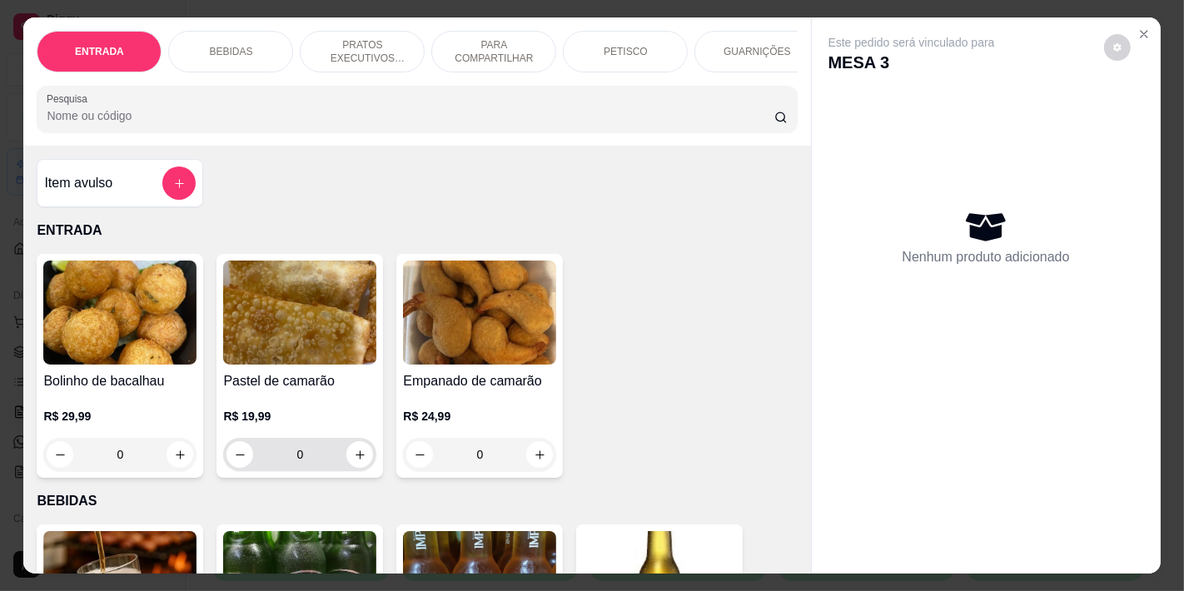
click at [366, 468] on div "0" at bounding box center [300, 454] width 147 height 33
click at [359, 461] on icon "increase-product-quantity" at bounding box center [360, 455] width 12 height 12
type input "1"
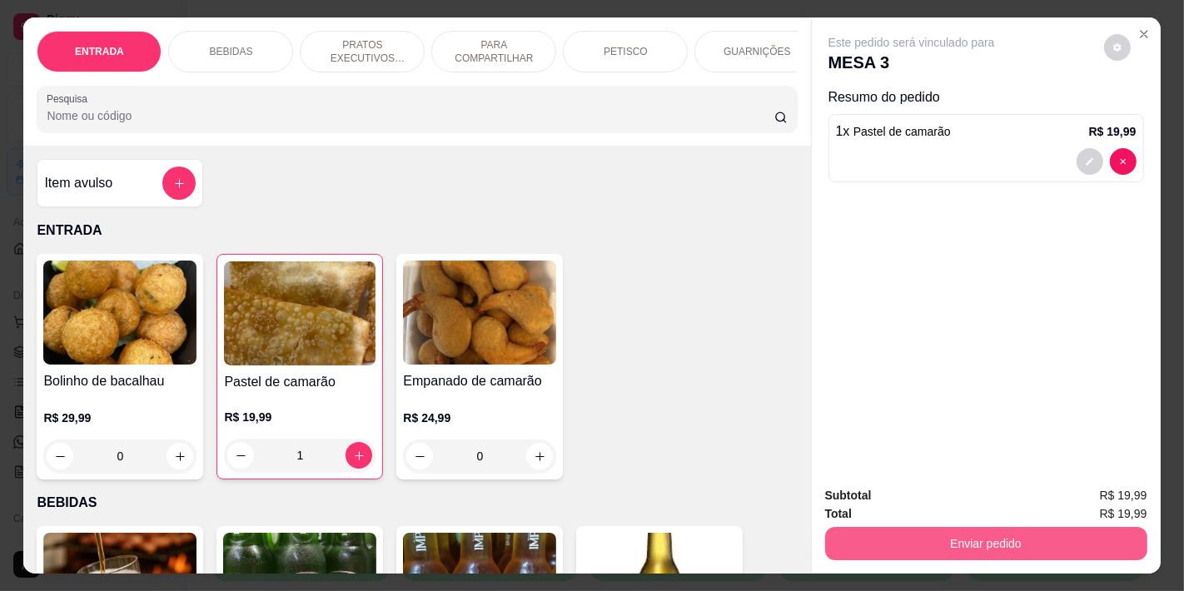
click at [903, 540] on button "Enviar pedido" at bounding box center [986, 543] width 322 height 33
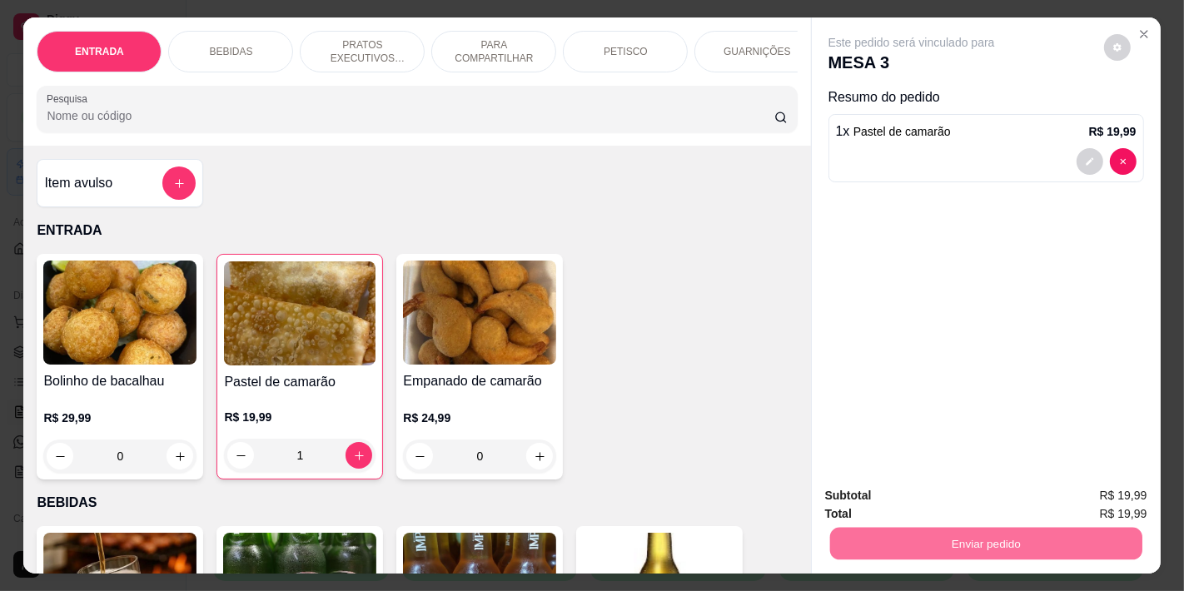
click at [912, 497] on button "Não registrar e enviar pedido" at bounding box center [930, 495] width 168 height 31
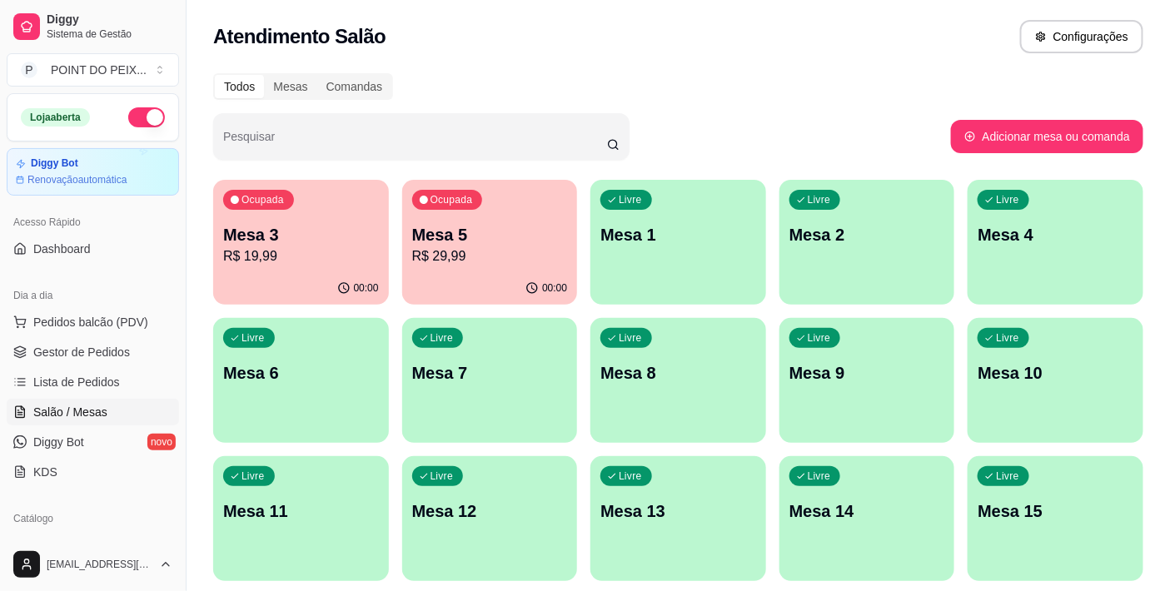
click at [506, 404] on div "Livre Mesa 7" at bounding box center [490, 370] width 176 height 105
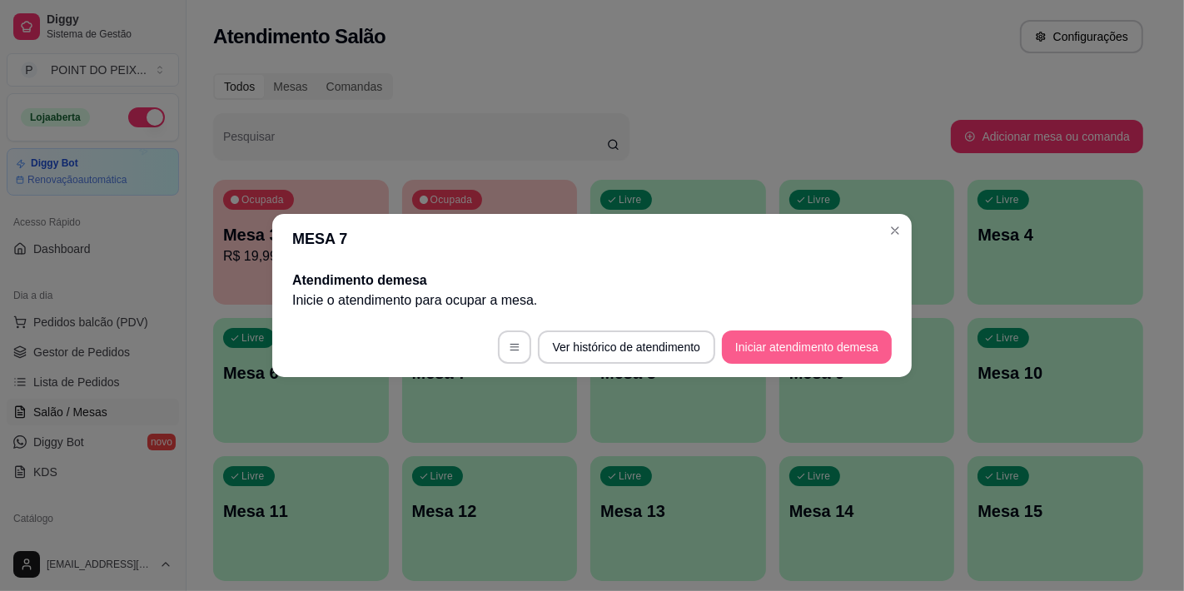
click at [752, 342] on button "Iniciar atendimento de mesa" at bounding box center [807, 347] width 170 height 33
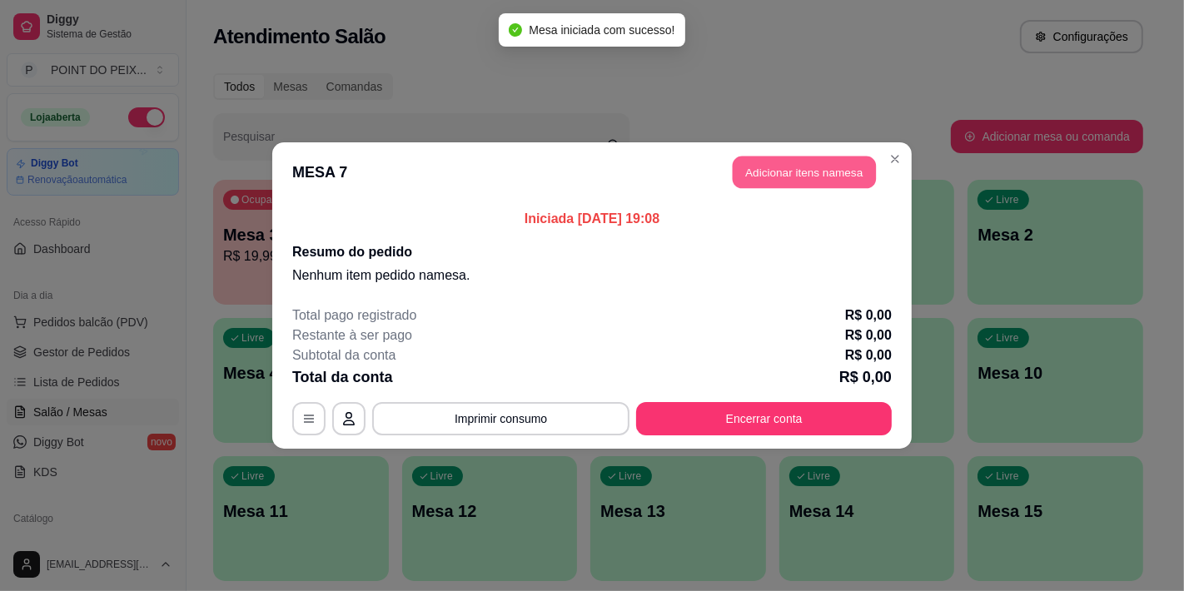
click at [770, 177] on button "Adicionar itens na mesa" at bounding box center [804, 173] width 143 height 32
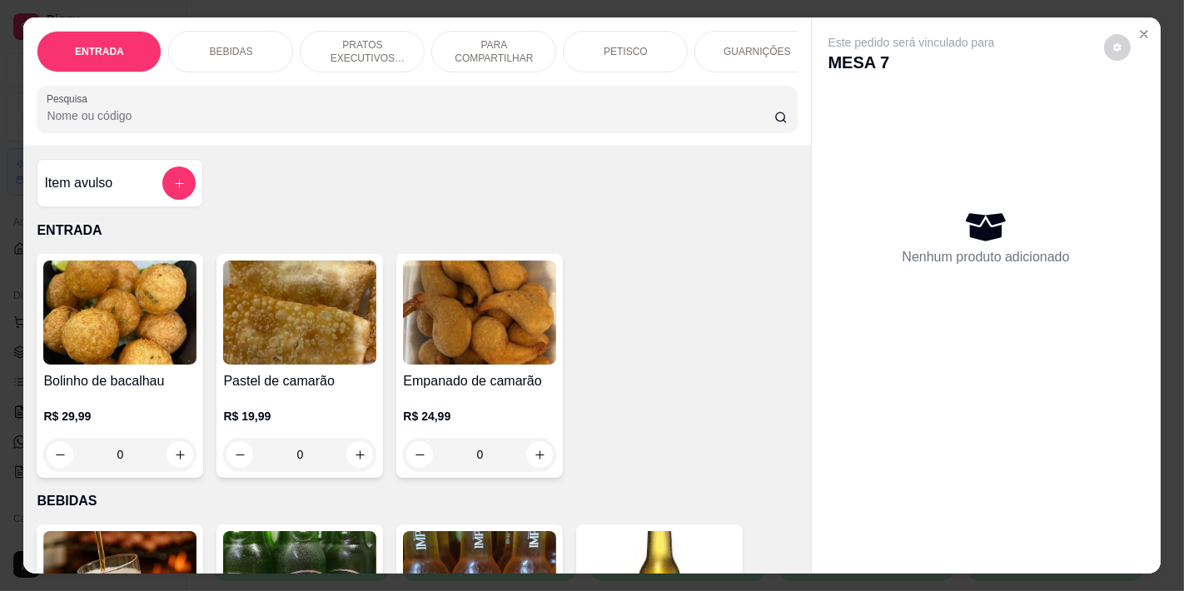
click at [625, 45] on p "PETISCO" at bounding box center [626, 51] width 44 height 13
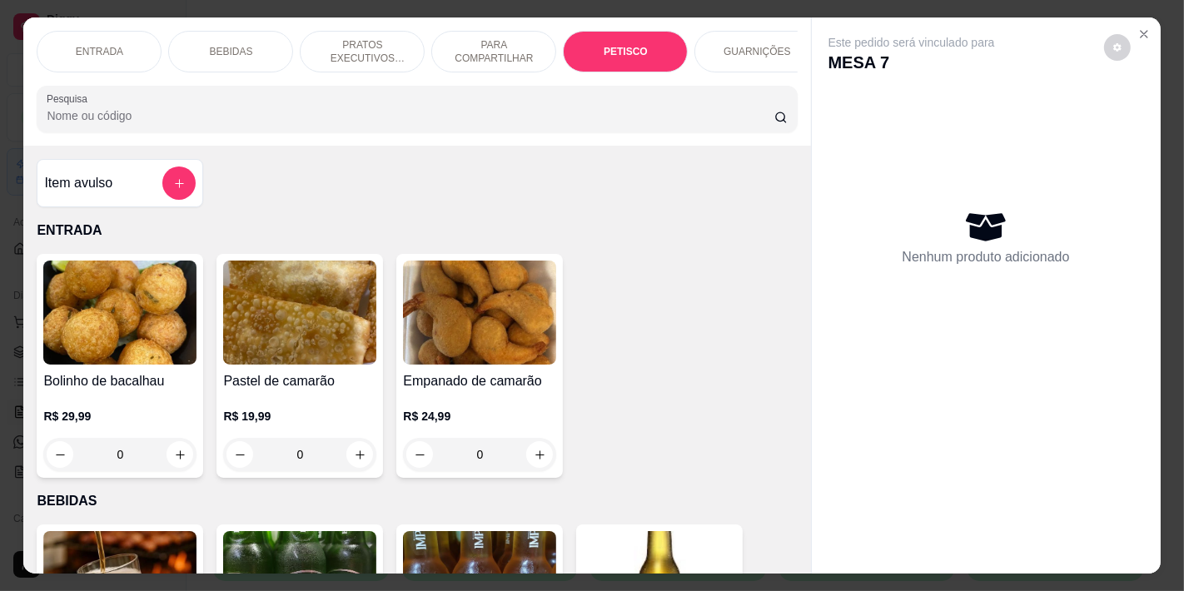
scroll to position [42, 0]
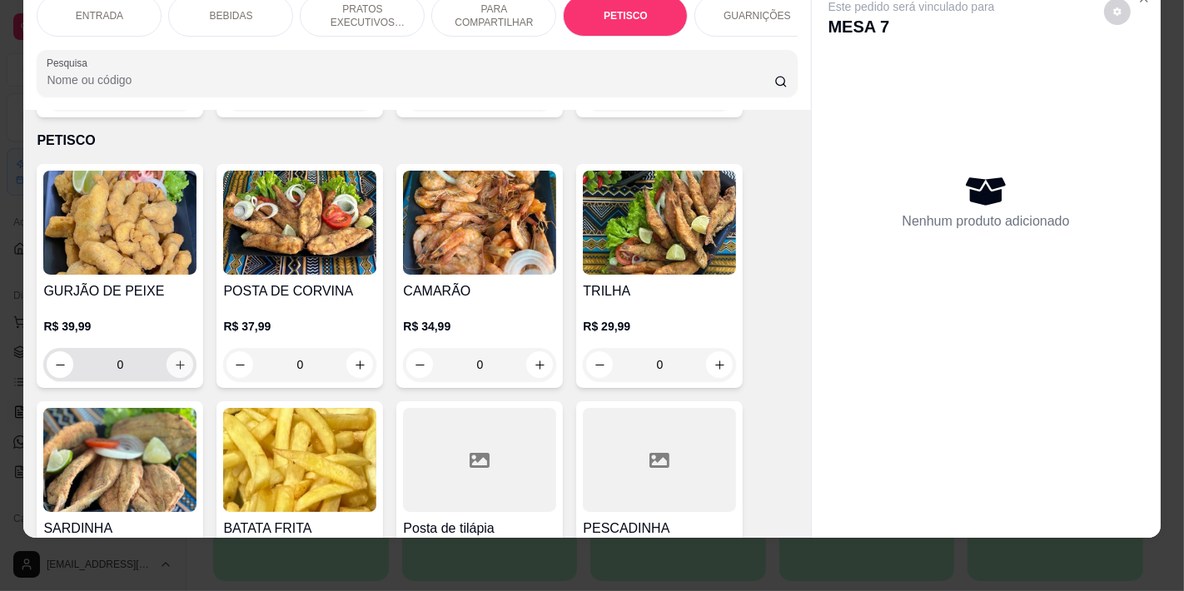
click at [177, 359] on icon "increase-product-quantity" at bounding box center [180, 365] width 12 height 12
type input "1"
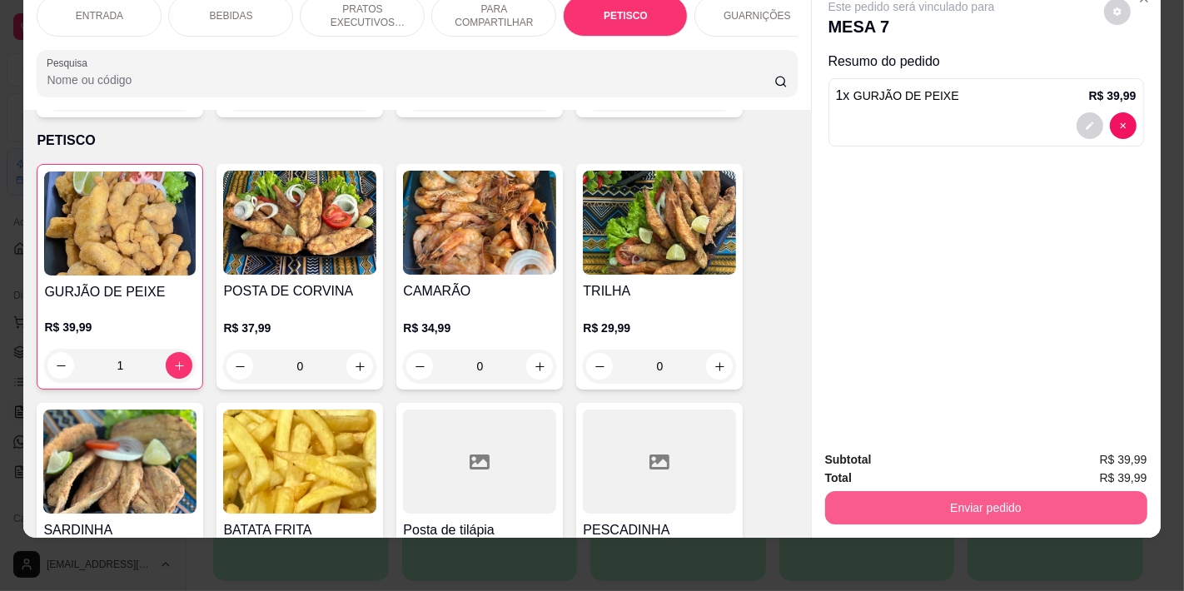
click at [889, 487] on div "Enviar pedido" at bounding box center [986, 505] width 322 height 37
click at [884, 491] on button "Enviar pedido" at bounding box center [986, 507] width 312 height 32
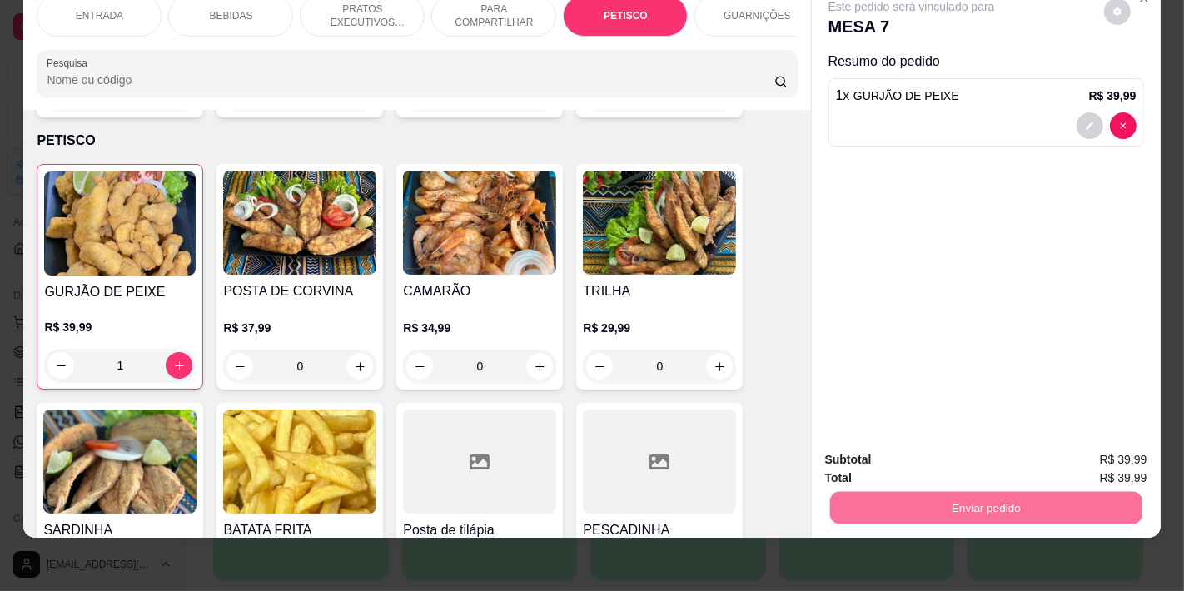
click at [897, 452] on button "Não registrar e enviar pedido" at bounding box center [930, 453] width 173 height 32
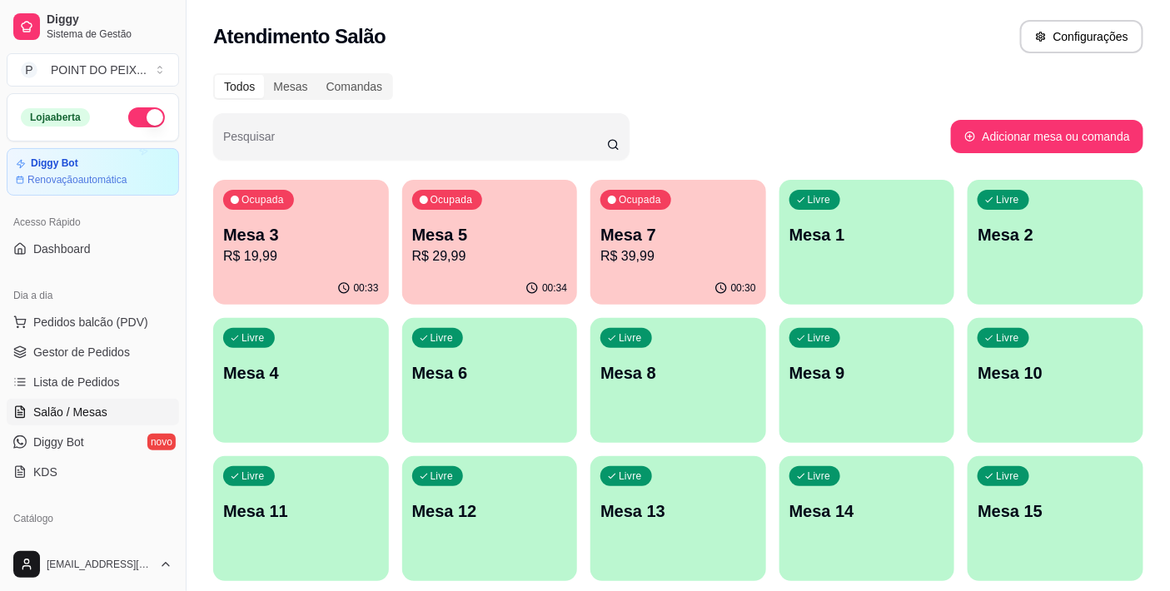
click at [321, 220] on div "Ocupada Mesa 3 R$ 19,99" at bounding box center [301, 226] width 176 height 92
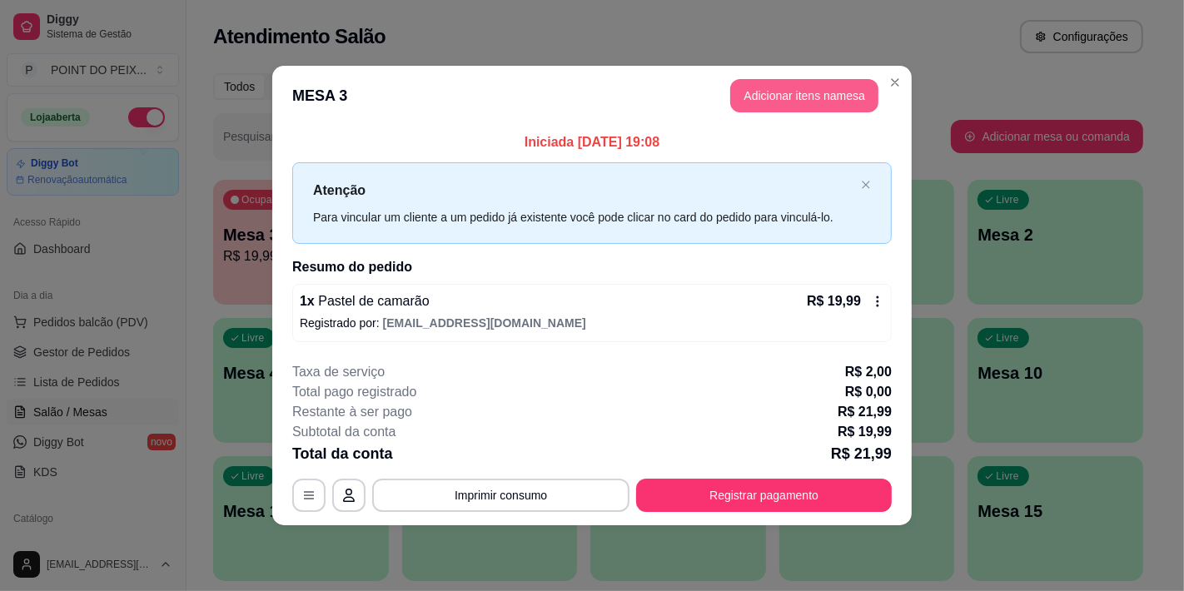
click at [800, 94] on button "Adicionar itens na mesa" at bounding box center [804, 95] width 148 height 33
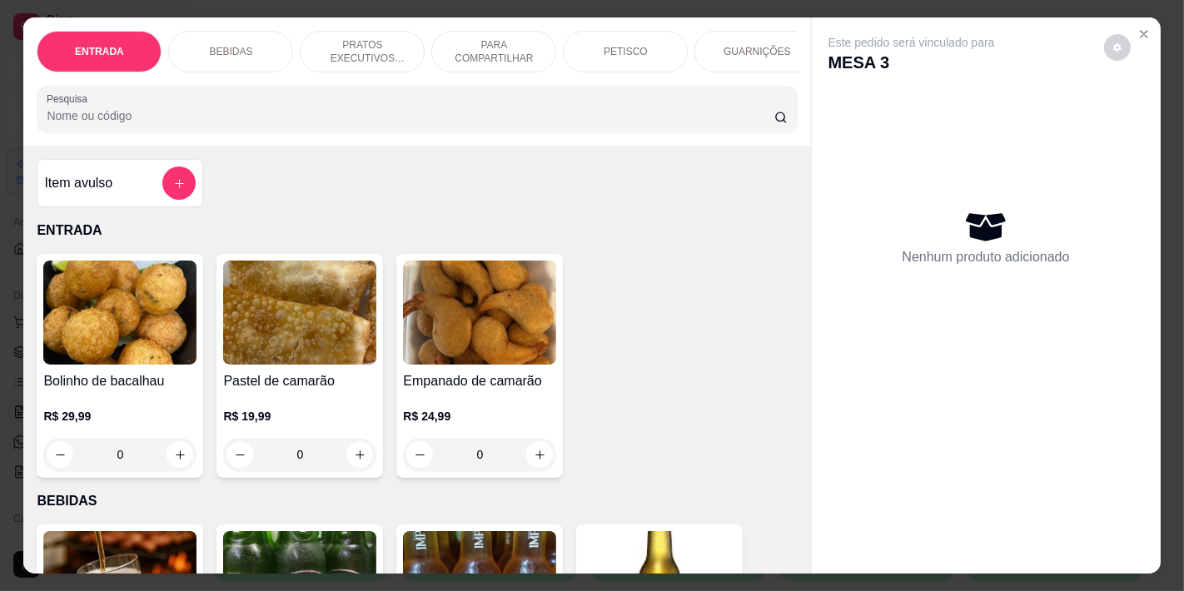
click at [231, 45] on p "BEBIDAS" at bounding box center [230, 51] width 43 height 13
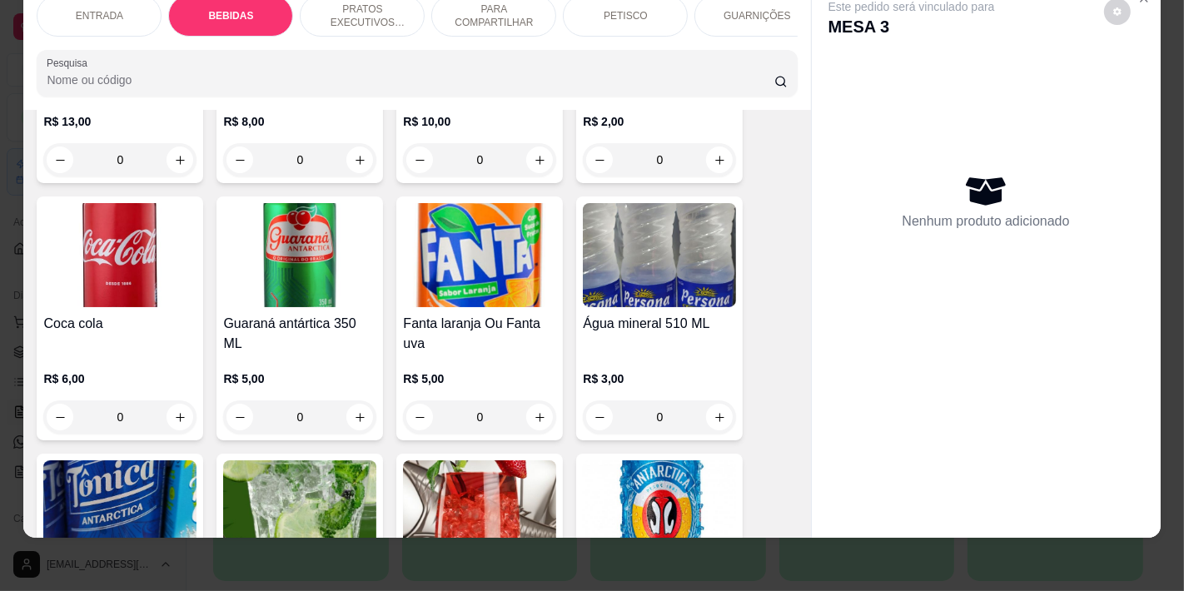
scroll to position [809, 0]
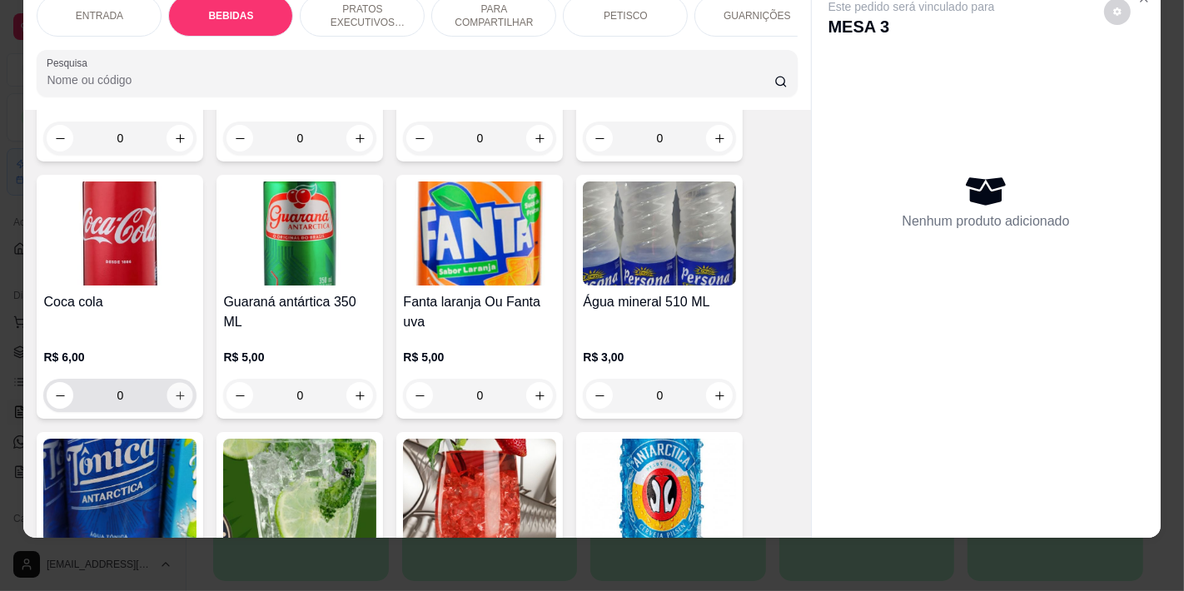
click at [176, 390] on icon "increase-product-quantity" at bounding box center [180, 396] width 12 height 12
type input "1"
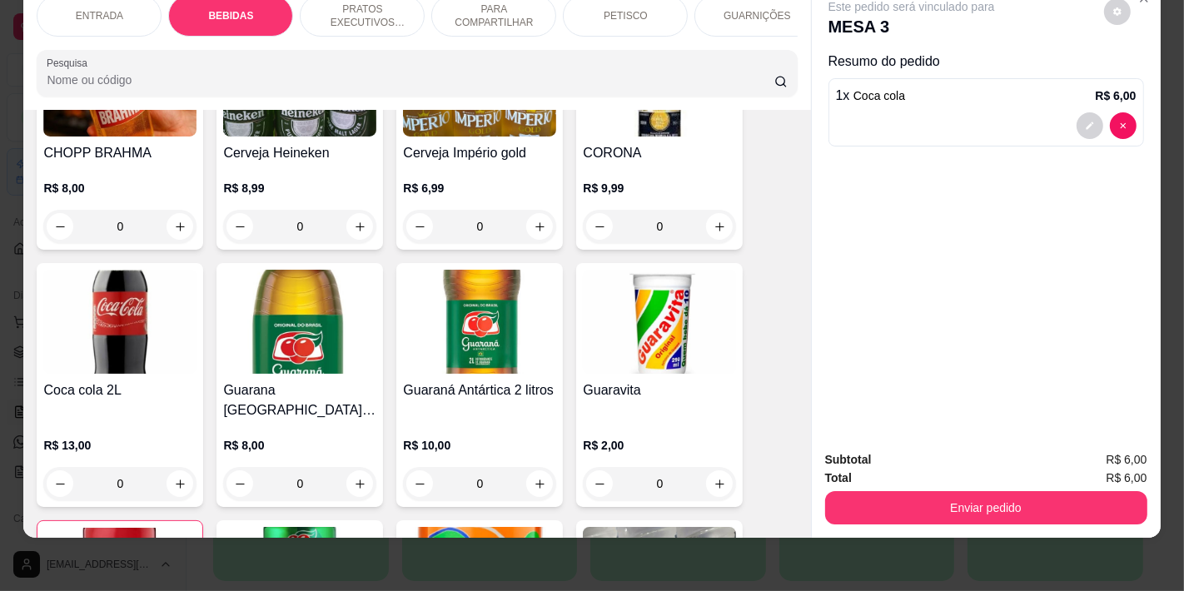
scroll to position [555, 0]
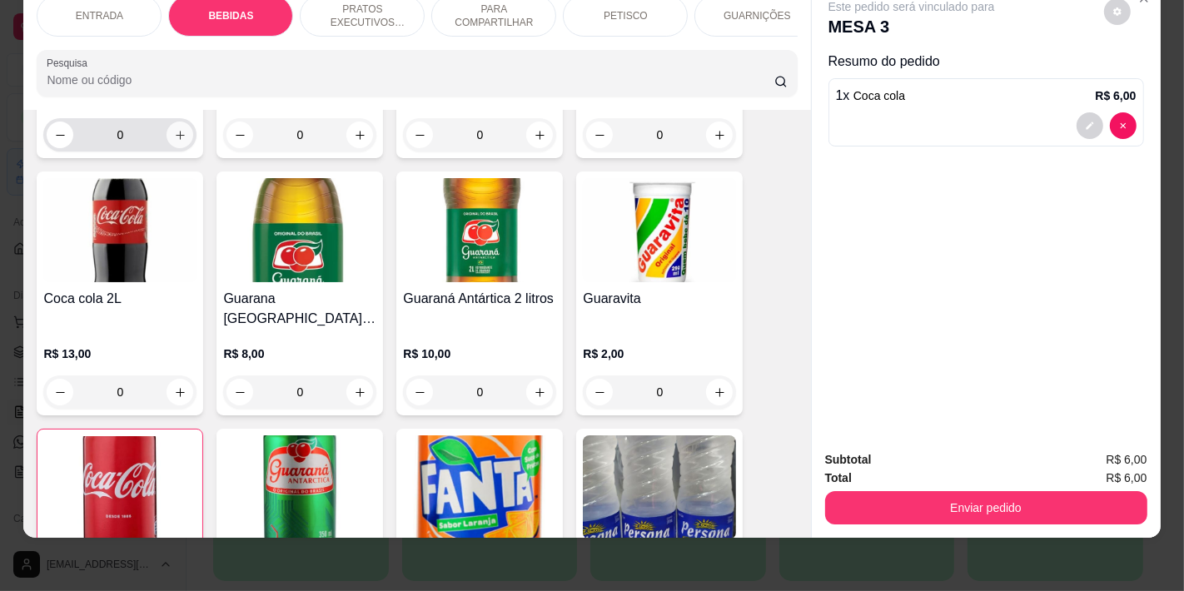
click at [174, 129] on icon "increase-product-quantity" at bounding box center [180, 135] width 12 height 12
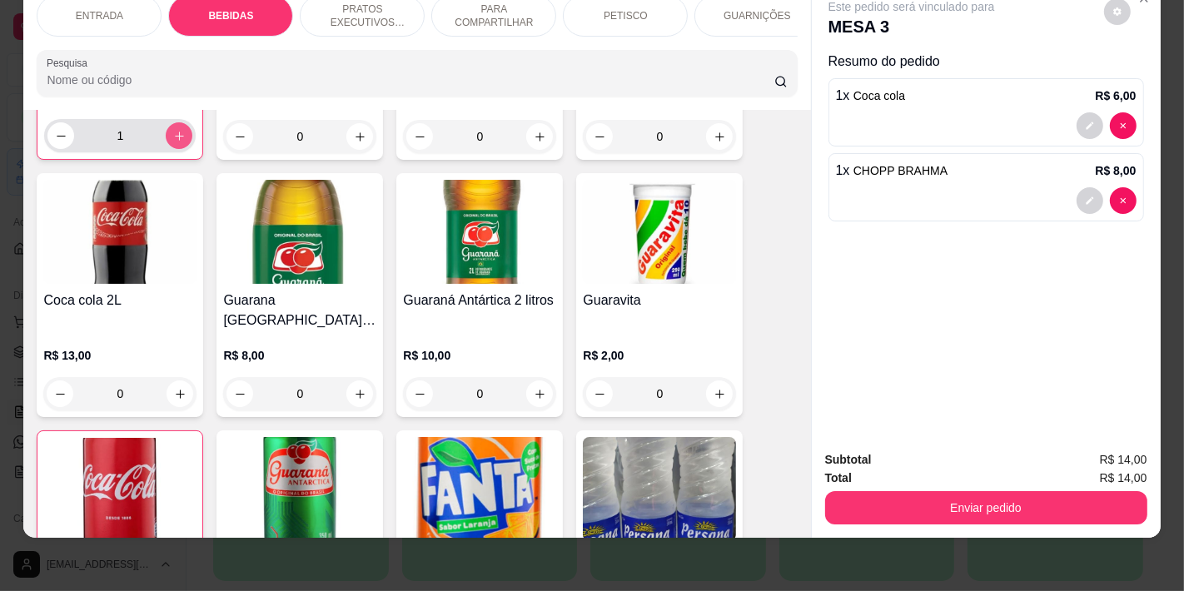
type input "1"
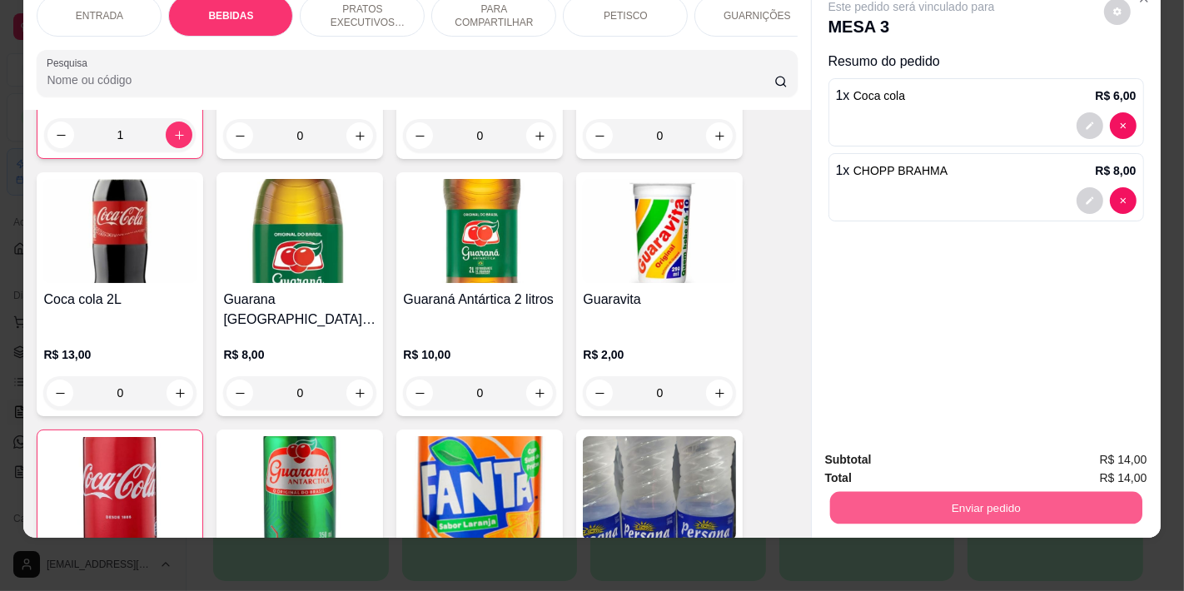
click at [1005, 500] on button "Enviar pedido" at bounding box center [986, 507] width 312 height 32
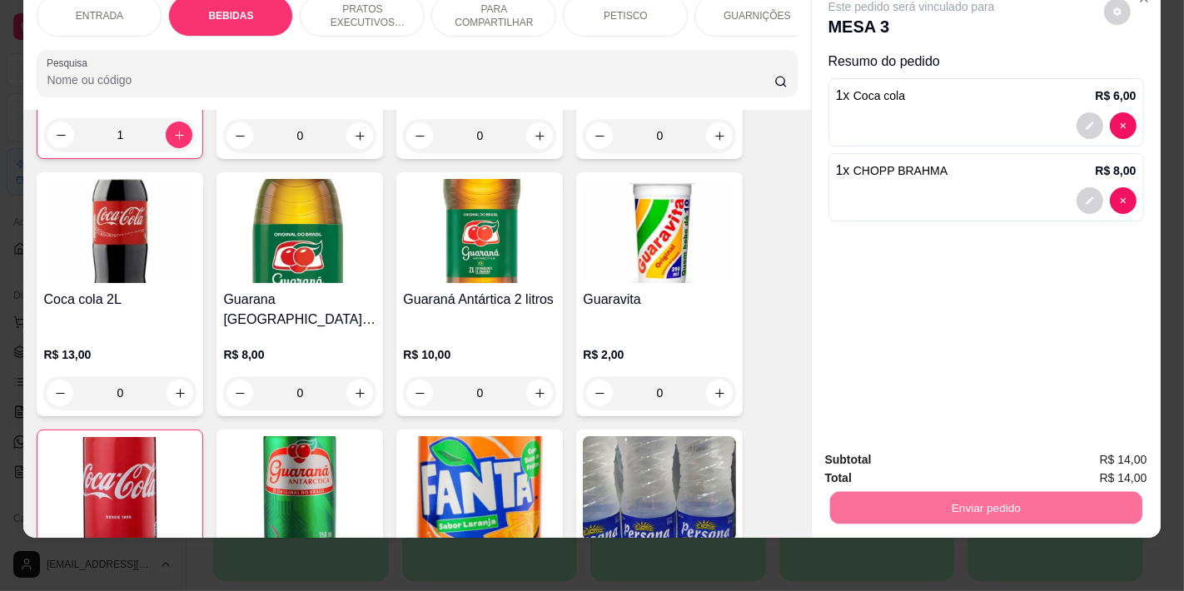
click at [880, 452] on button "Não registrar e enviar pedido" at bounding box center [930, 452] width 168 height 31
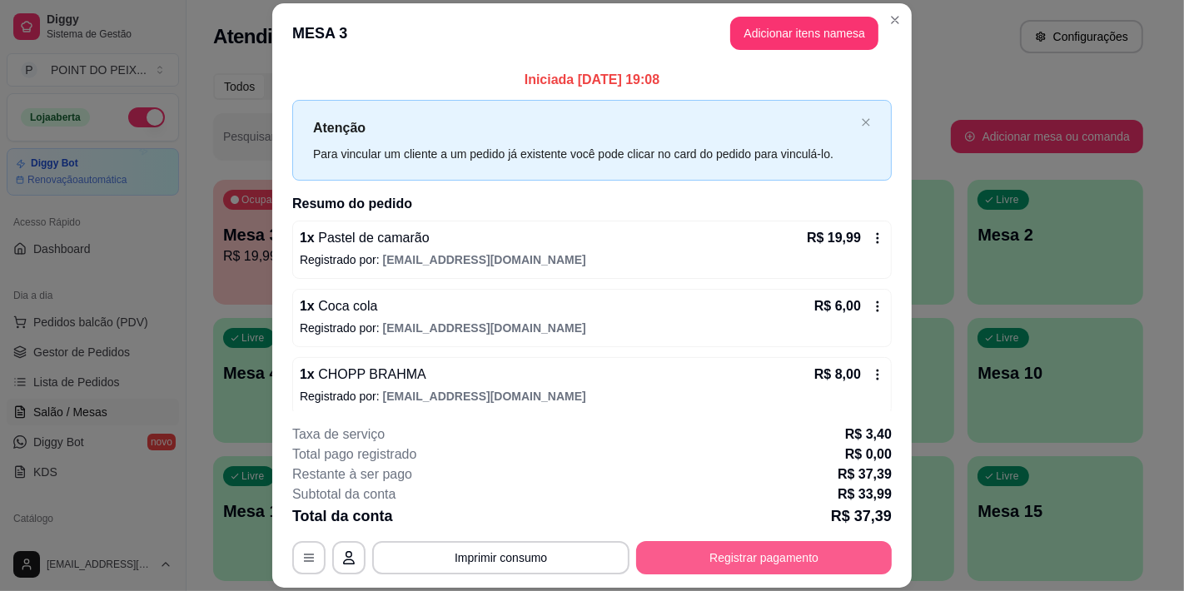
click at [741, 565] on button "Registrar pagamento" at bounding box center [764, 557] width 256 height 33
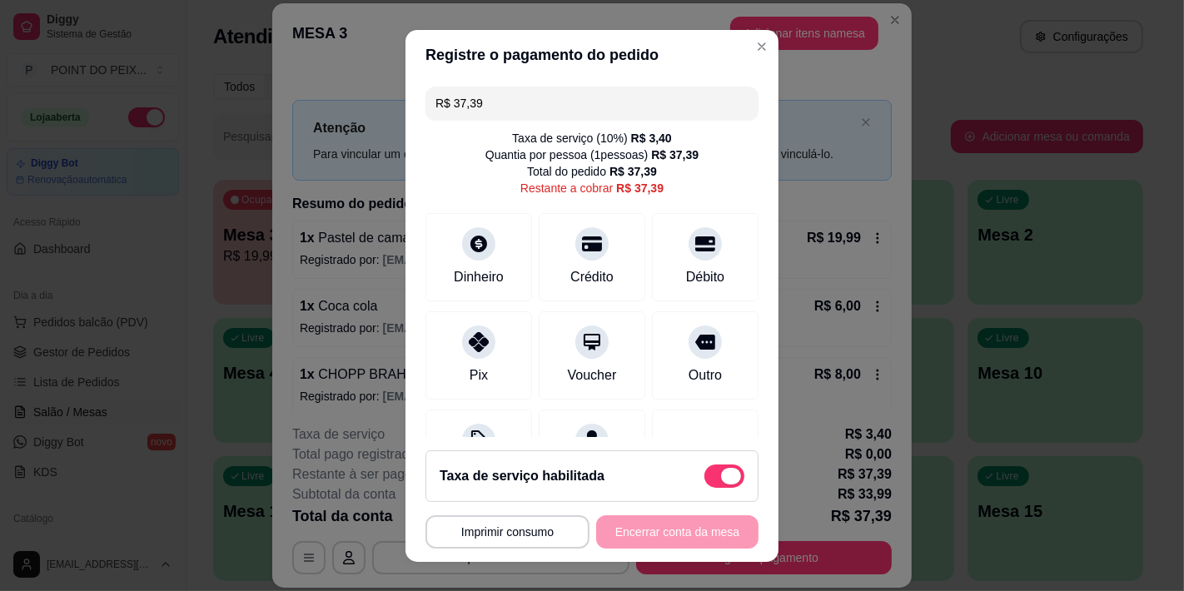
click at [705, 477] on span at bounding box center [725, 476] width 40 height 23
click at [704, 479] on input "checkbox" at bounding box center [709, 484] width 11 height 11
checkbox input "true"
type input "R$ 33,99"
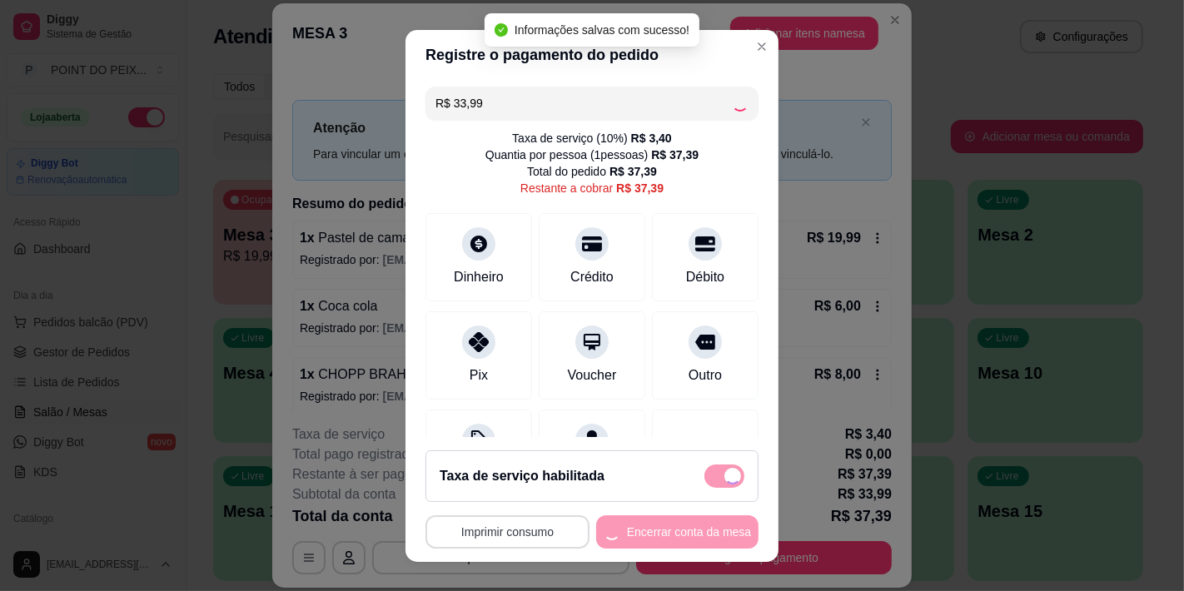
checkbox input "false"
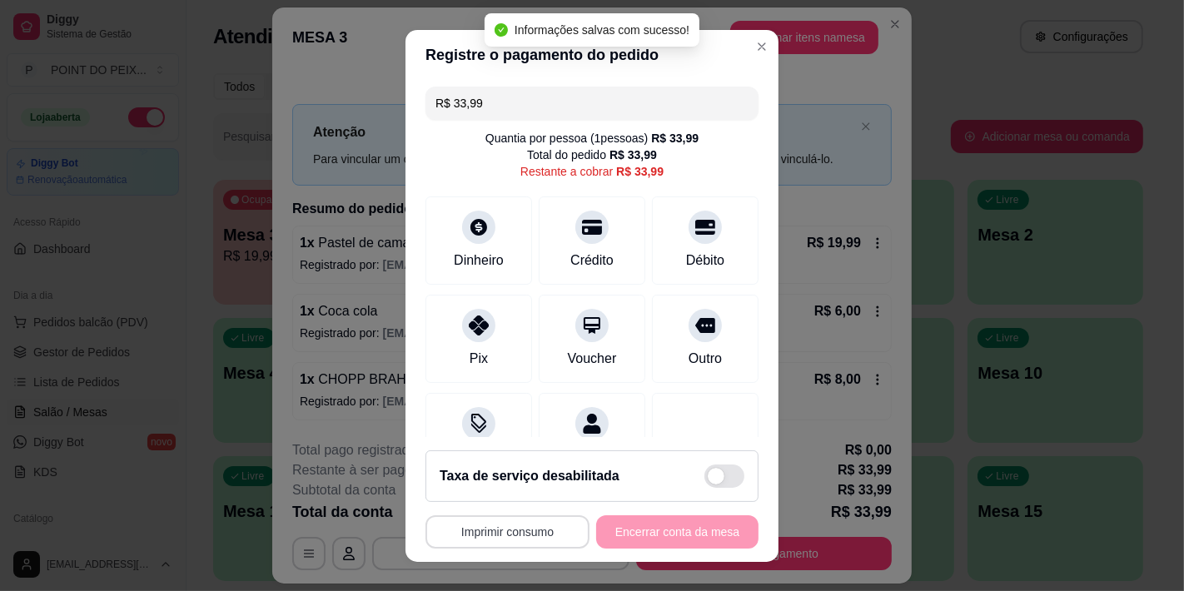
click at [523, 537] on button "Imprimir consumo" at bounding box center [508, 532] width 164 height 33
click at [505, 496] on button "IMPRESSORA" at bounding box center [502, 493] width 121 height 27
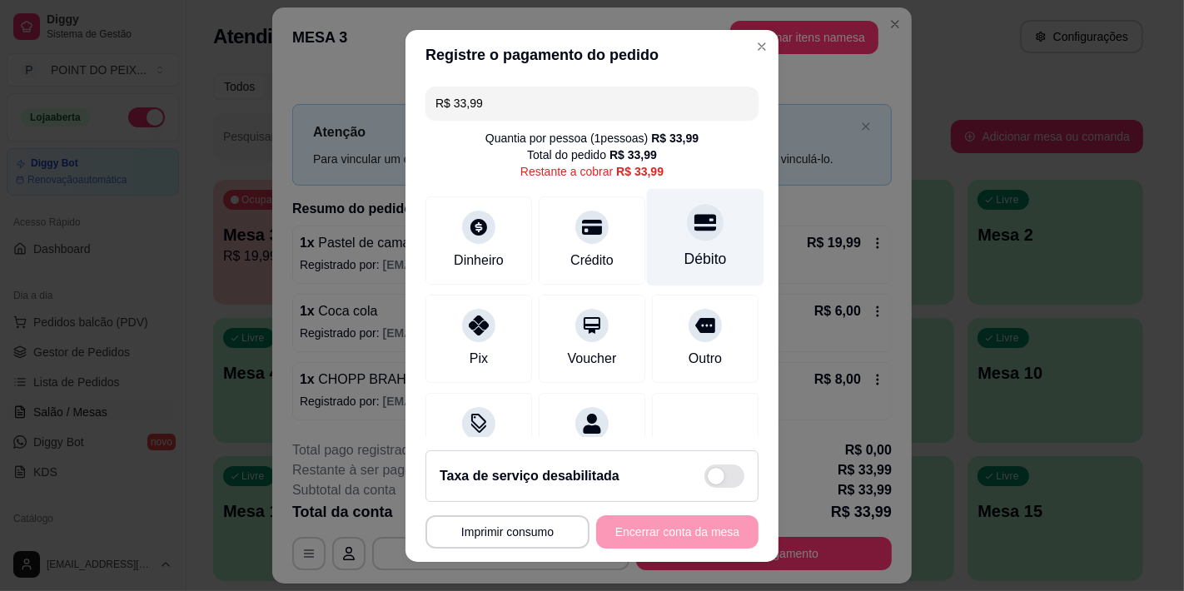
click at [695, 222] on icon at bounding box center [706, 222] width 22 height 17
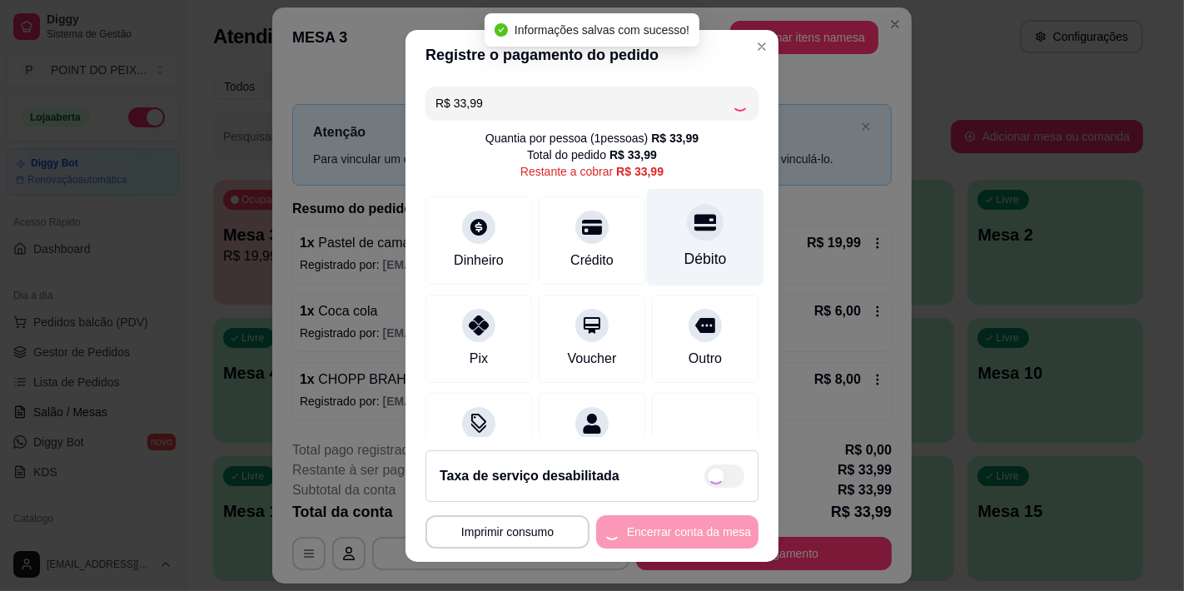
type input "R$ 0,00"
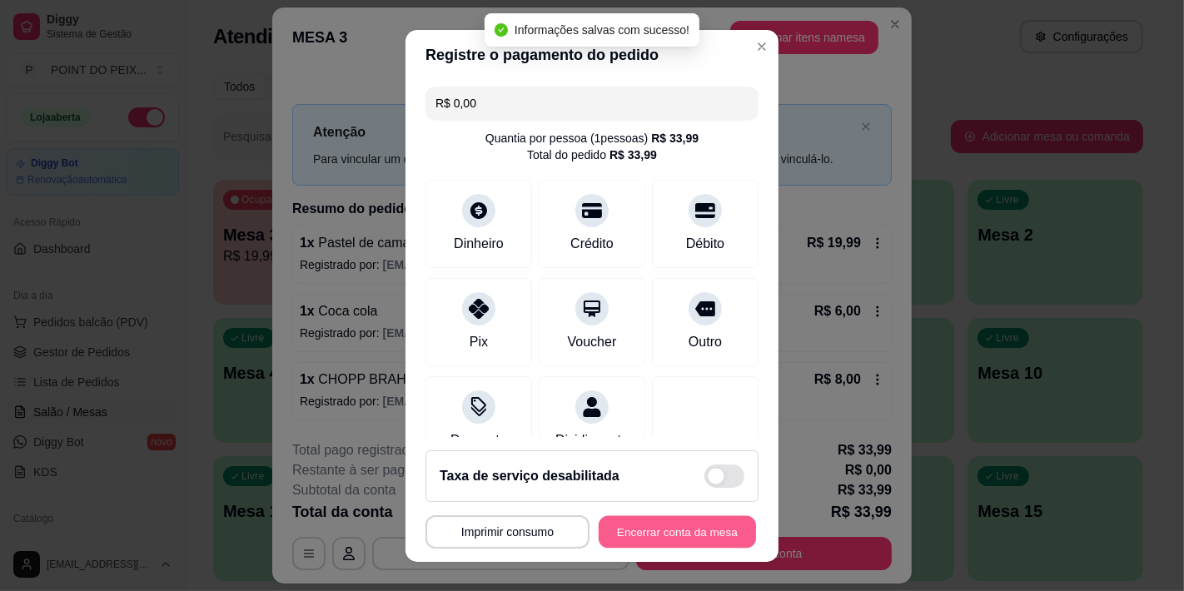
click at [655, 530] on button "Encerrar conta da mesa" at bounding box center [677, 532] width 157 height 32
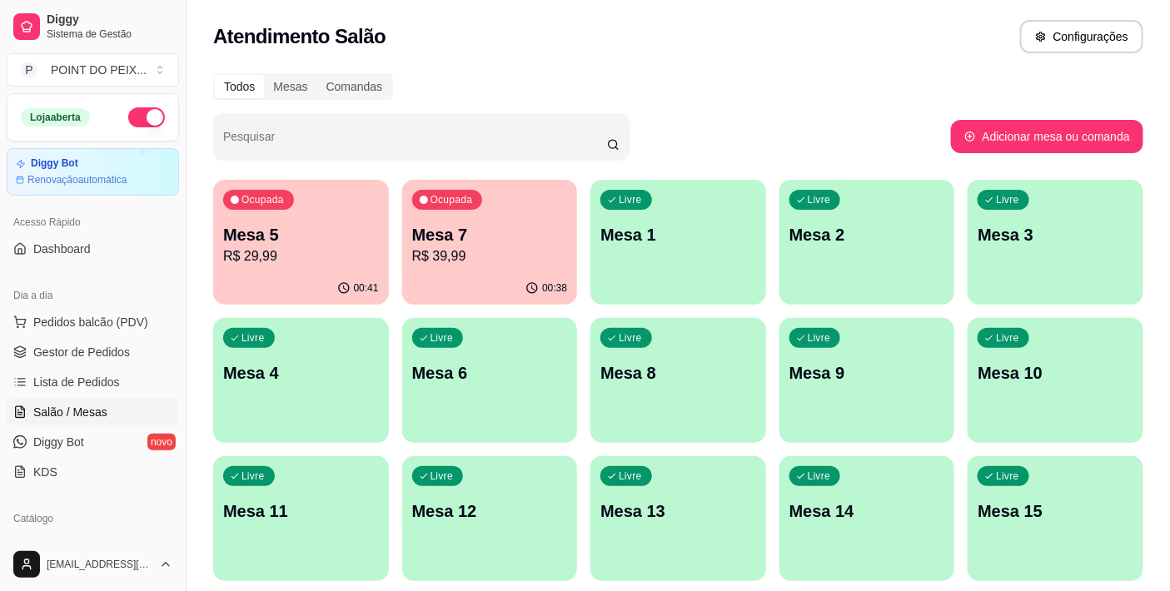
click at [854, 240] on p "Mesa 2" at bounding box center [868, 234] width 156 height 23
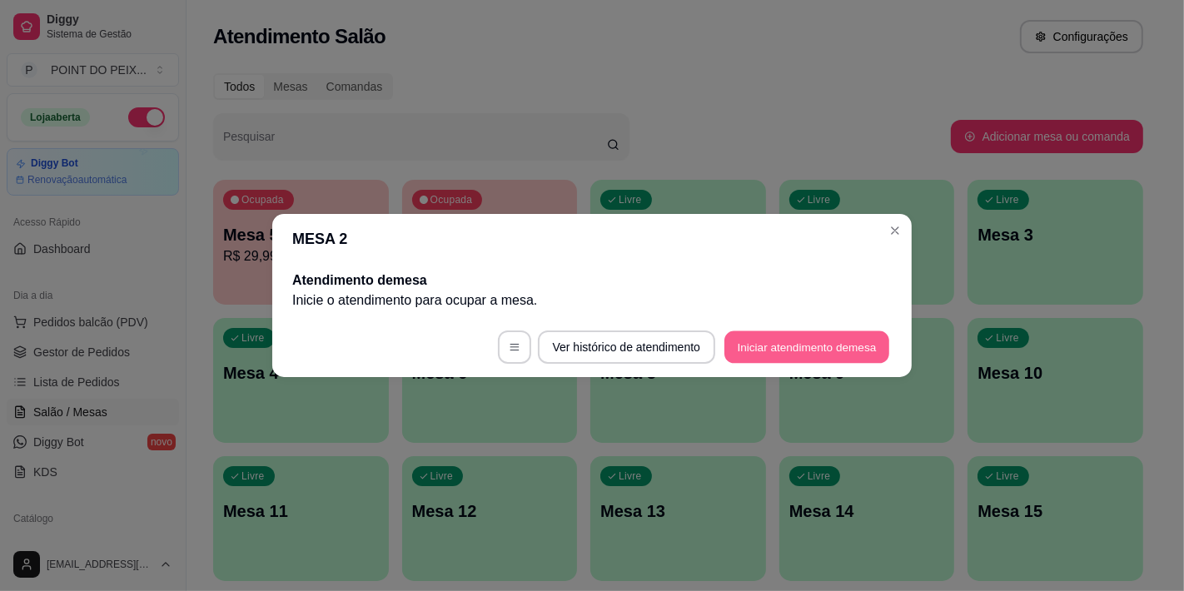
click at [760, 341] on button "Iniciar atendimento de mesa" at bounding box center [807, 347] width 165 height 32
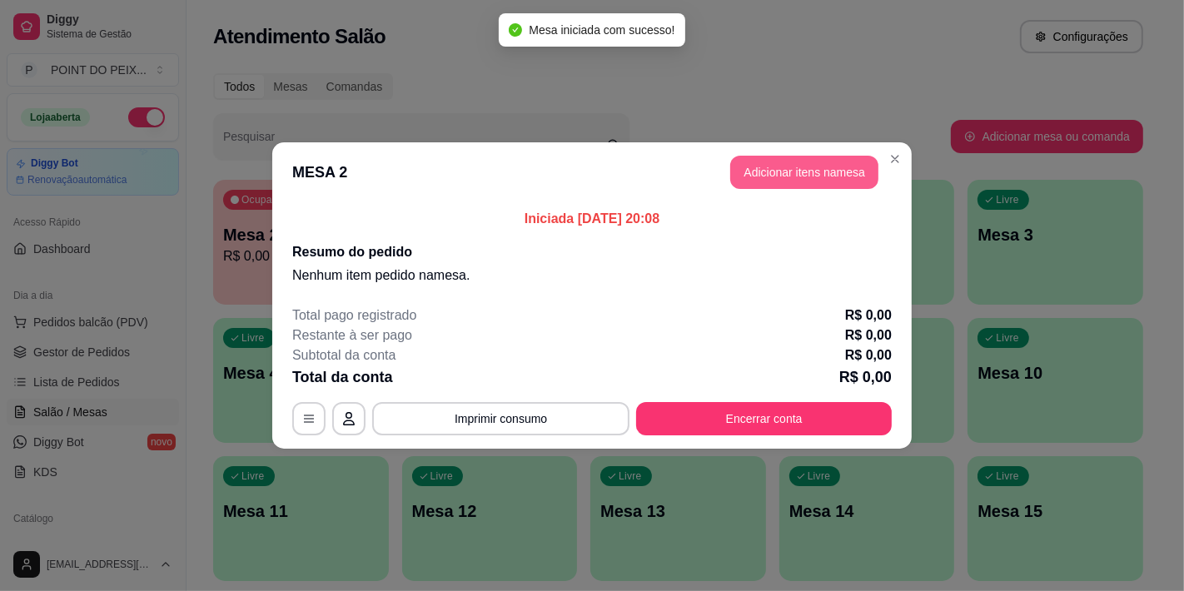
click at [772, 177] on button "Adicionar itens na mesa" at bounding box center [804, 172] width 148 height 33
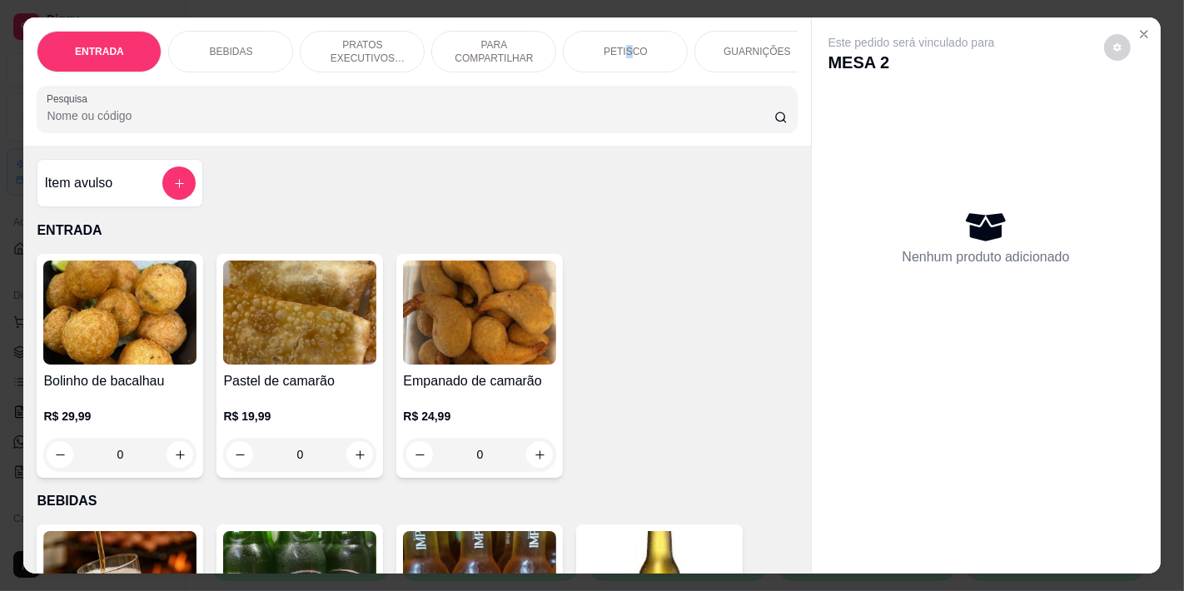
click at [623, 45] on p "PETISCO" at bounding box center [626, 51] width 44 height 13
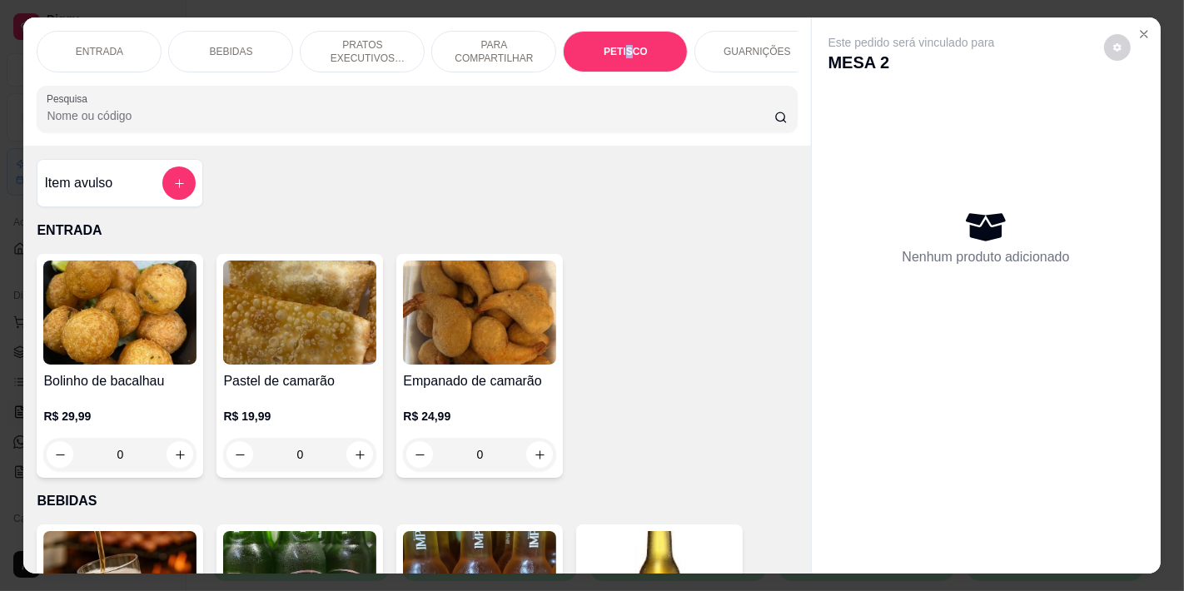
scroll to position [42, 0]
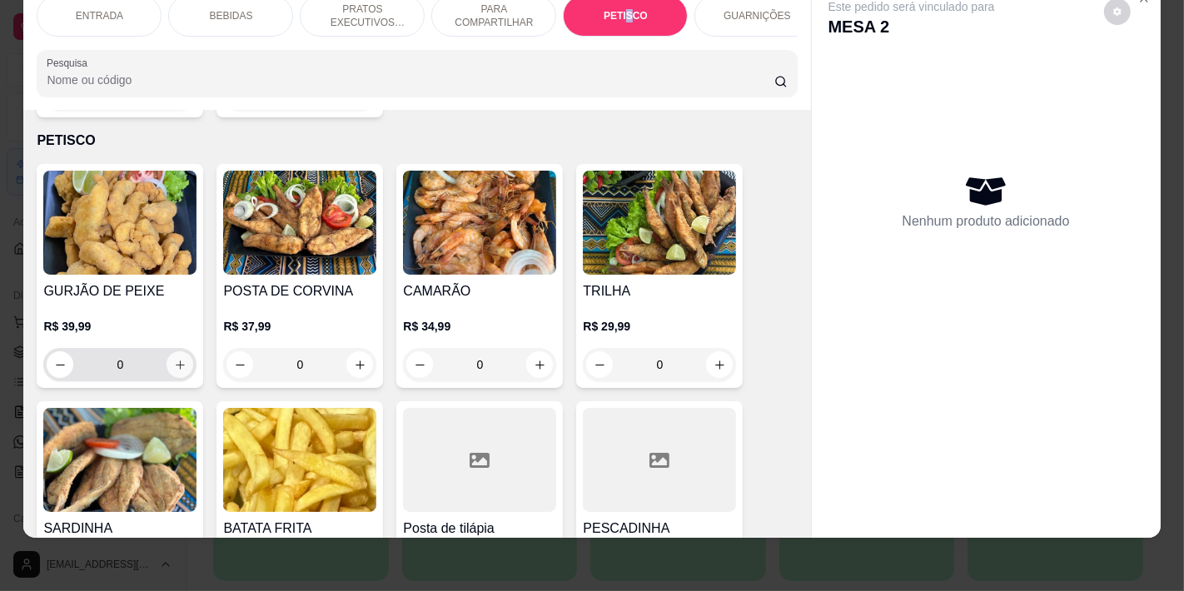
click at [175, 359] on icon "increase-product-quantity" at bounding box center [180, 365] width 12 height 12
type input "1"
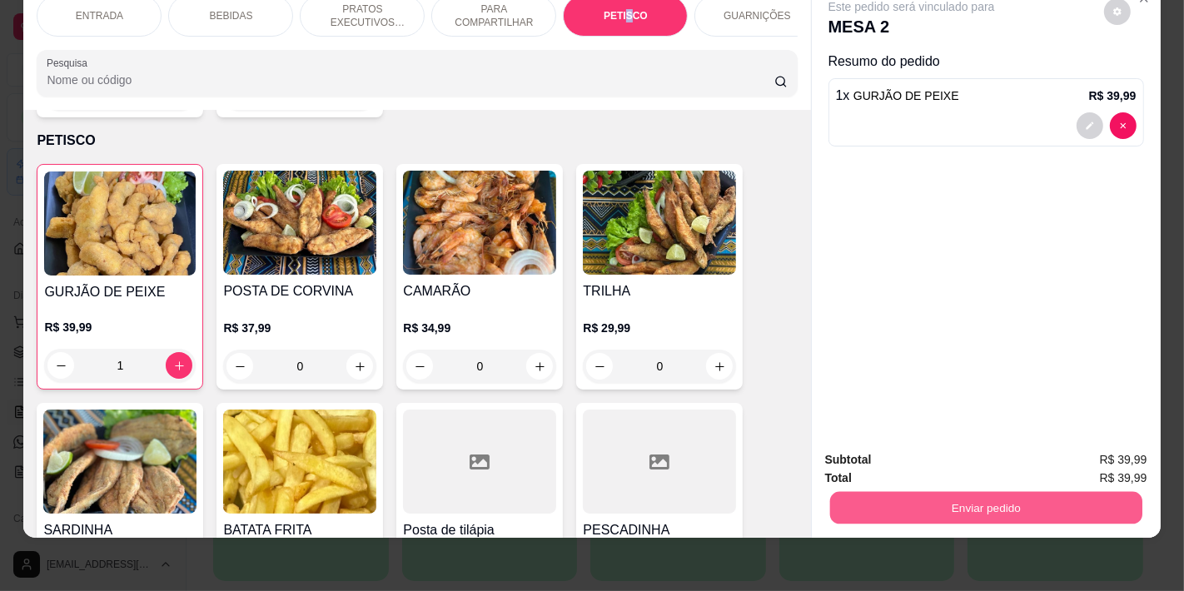
click at [955, 491] on button "Enviar pedido" at bounding box center [986, 507] width 312 height 32
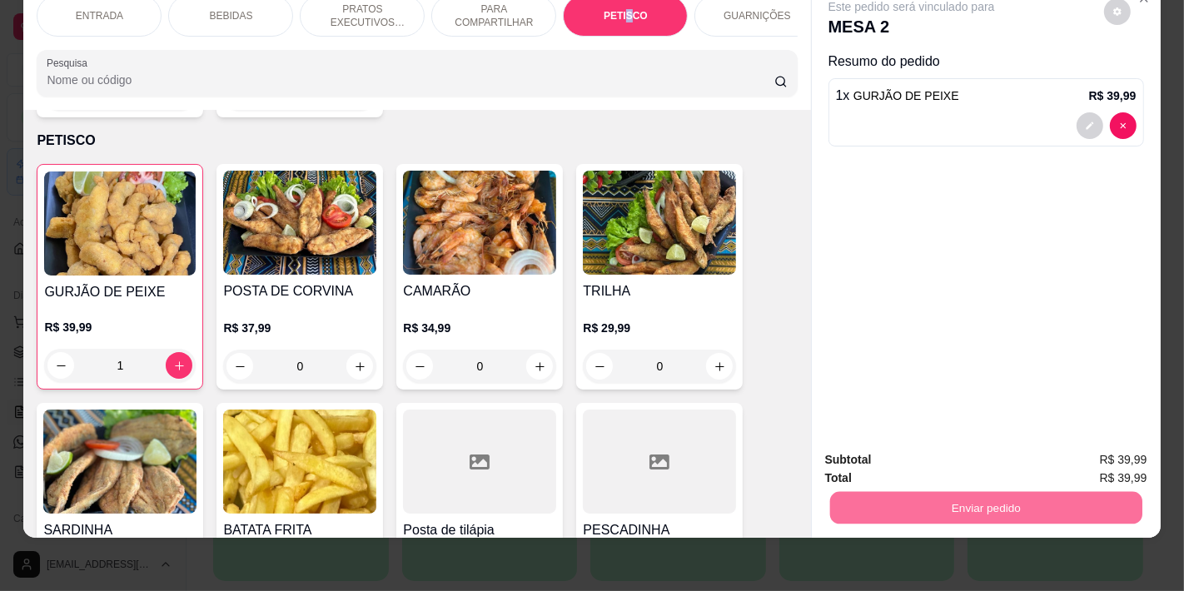
click at [917, 452] on button "Não registrar e enviar pedido" at bounding box center [930, 452] width 168 height 31
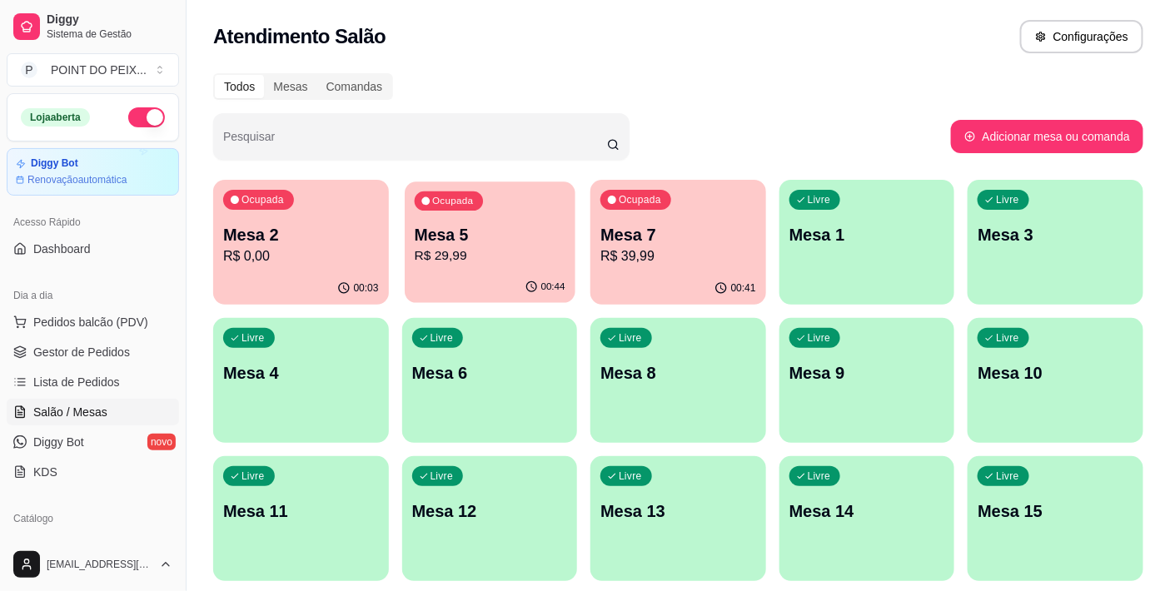
click at [477, 238] on p "Mesa 5" at bounding box center [489, 235] width 151 height 22
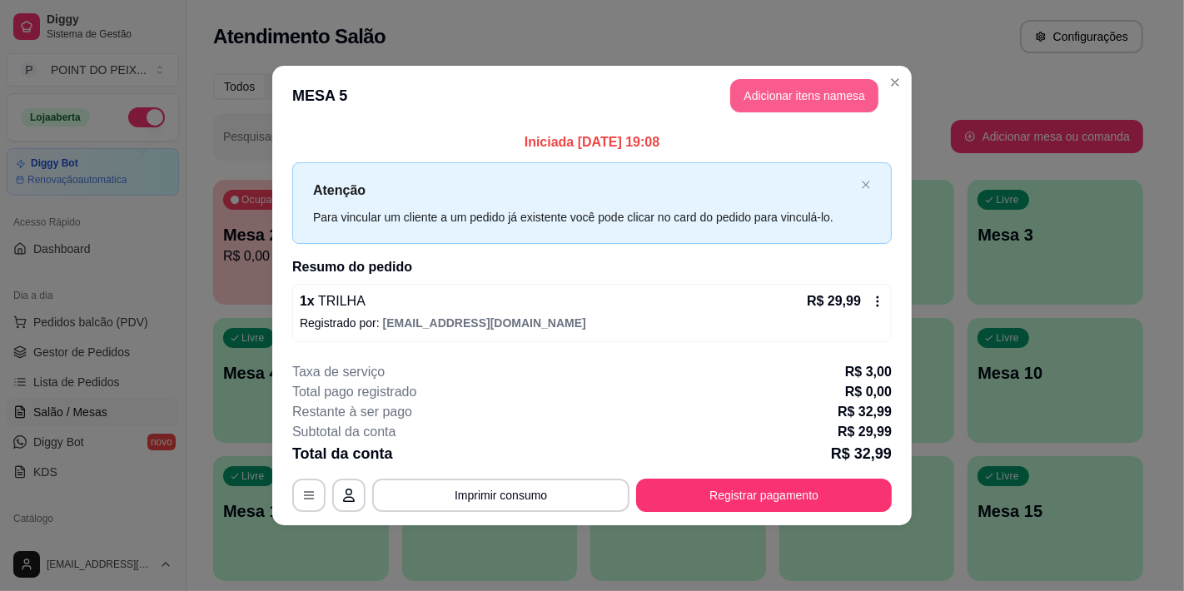
click at [802, 103] on button "Adicionar itens na mesa" at bounding box center [804, 95] width 148 height 33
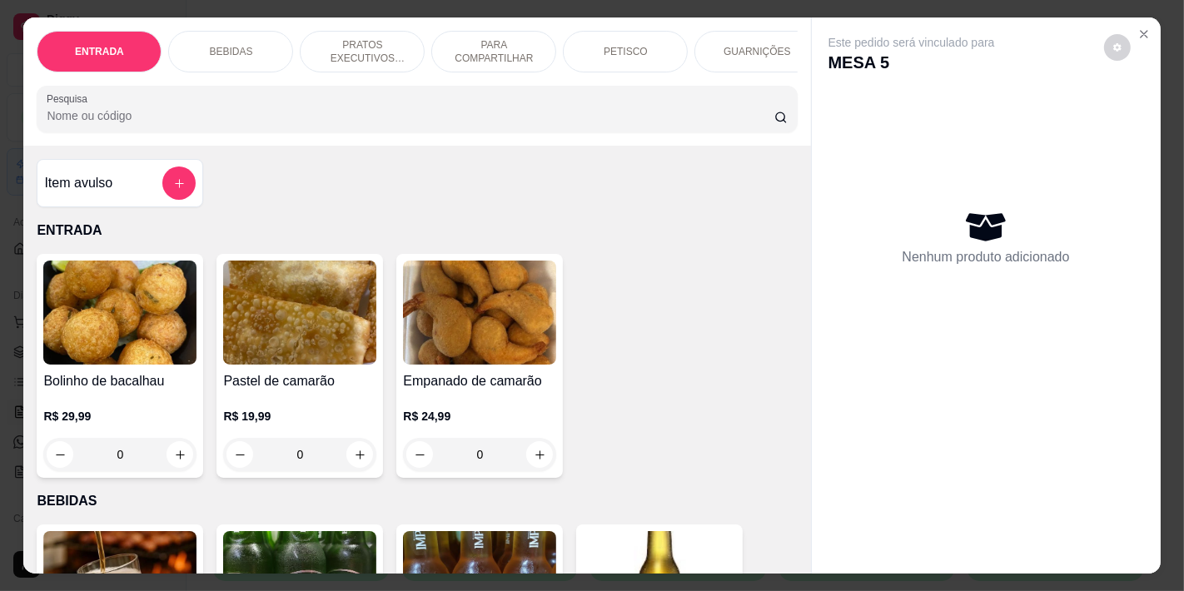
click at [233, 47] on p "BEBIDAS" at bounding box center [230, 51] width 43 height 13
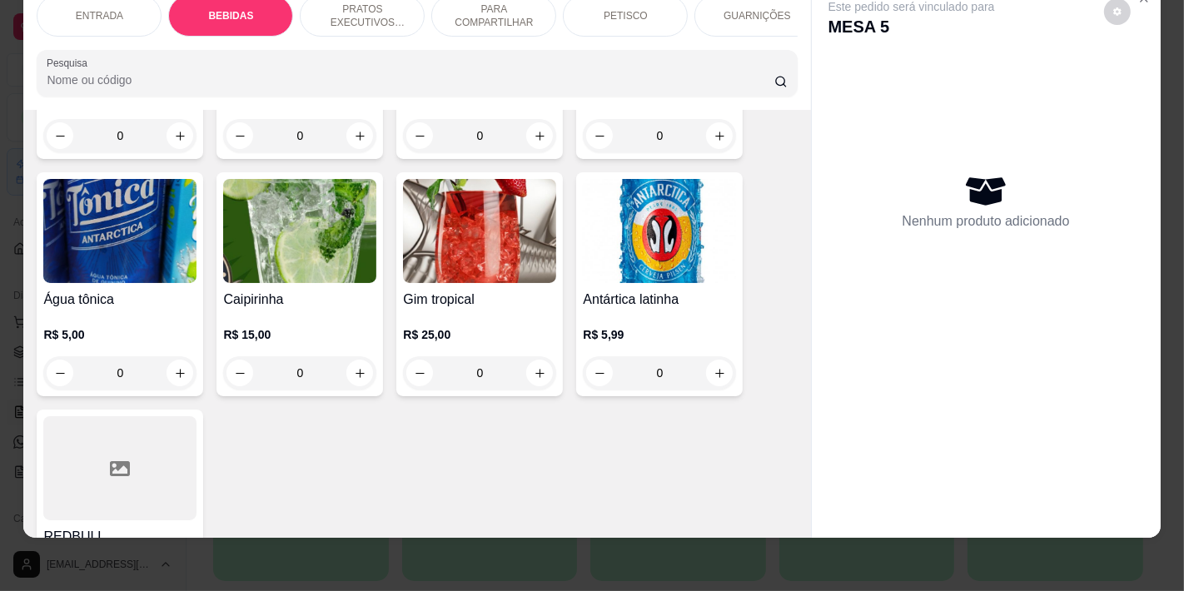
scroll to position [1086, 0]
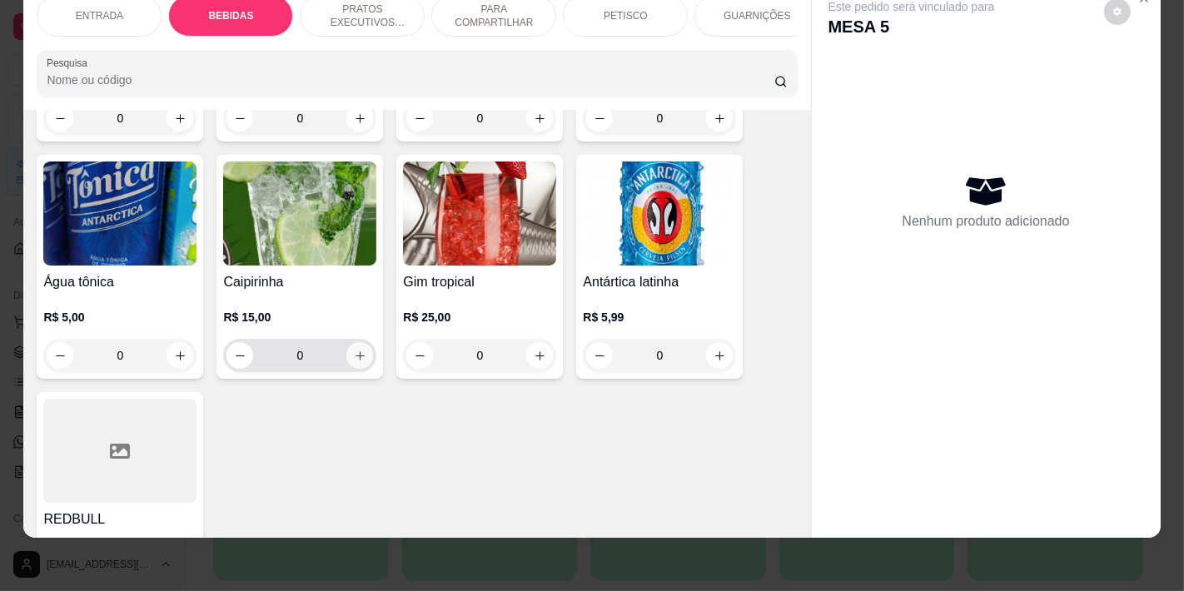
click at [347, 342] on button "increase-product-quantity" at bounding box center [359, 355] width 27 height 27
type input "1"
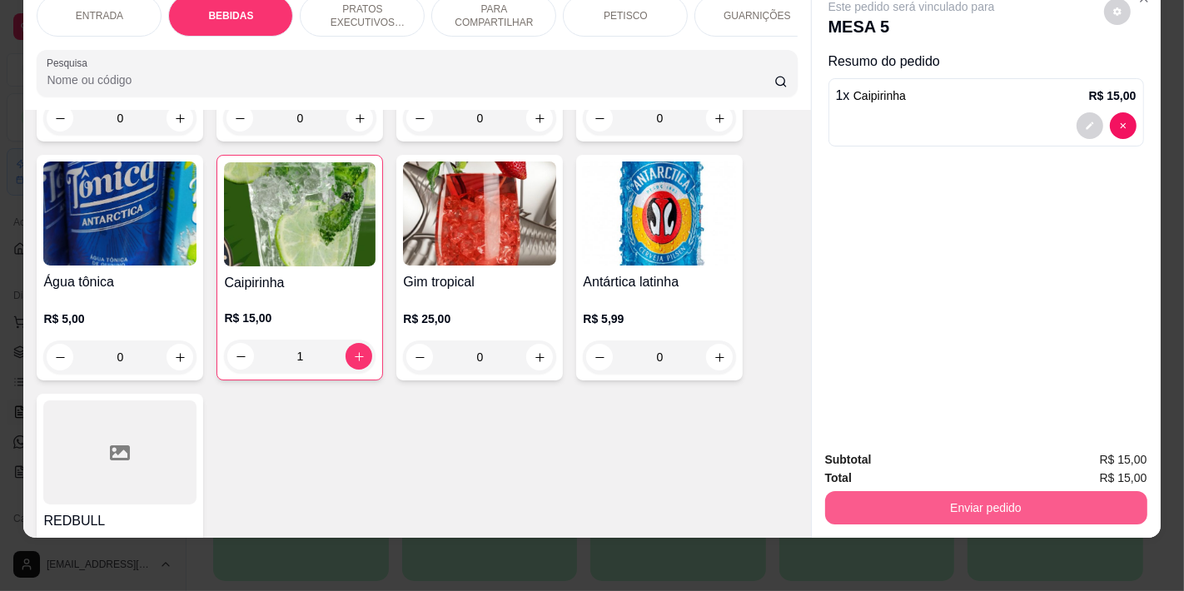
click at [994, 492] on button "Enviar pedido" at bounding box center [986, 507] width 322 height 33
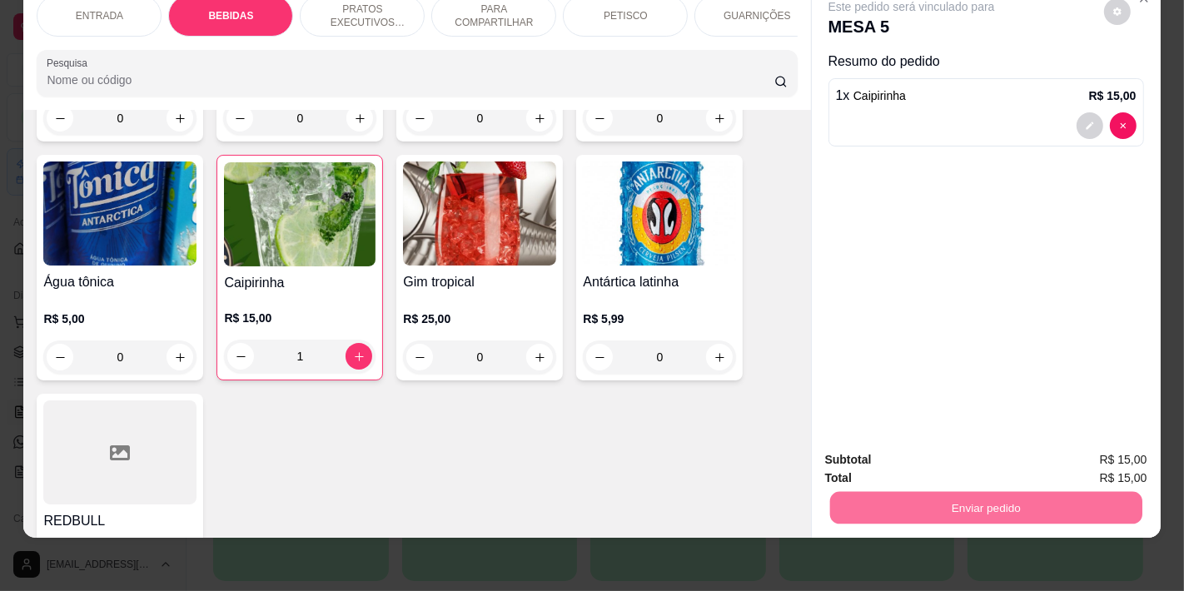
click at [899, 448] on button "Não registrar e enviar pedido" at bounding box center [930, 453] width 173 height 32
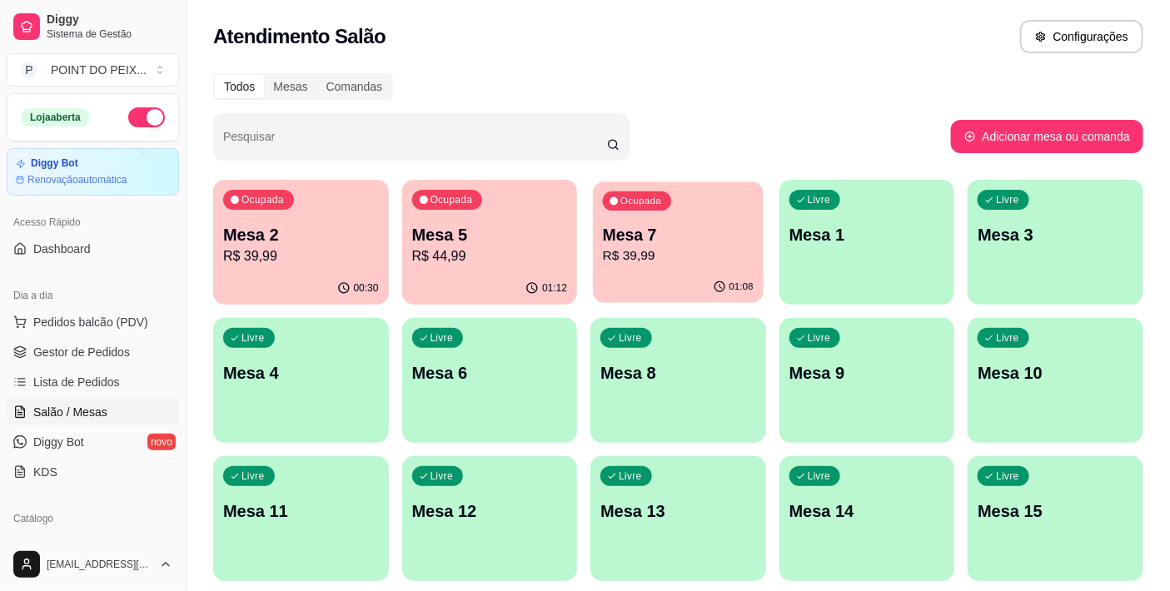
click at [700, 248] on p "R$ 39,99" at bounding box center [678, 256] width 151 height 19
click at [651, 253] on p "R$ 39,99" at bounding box center [678, 256] width 151 height 19
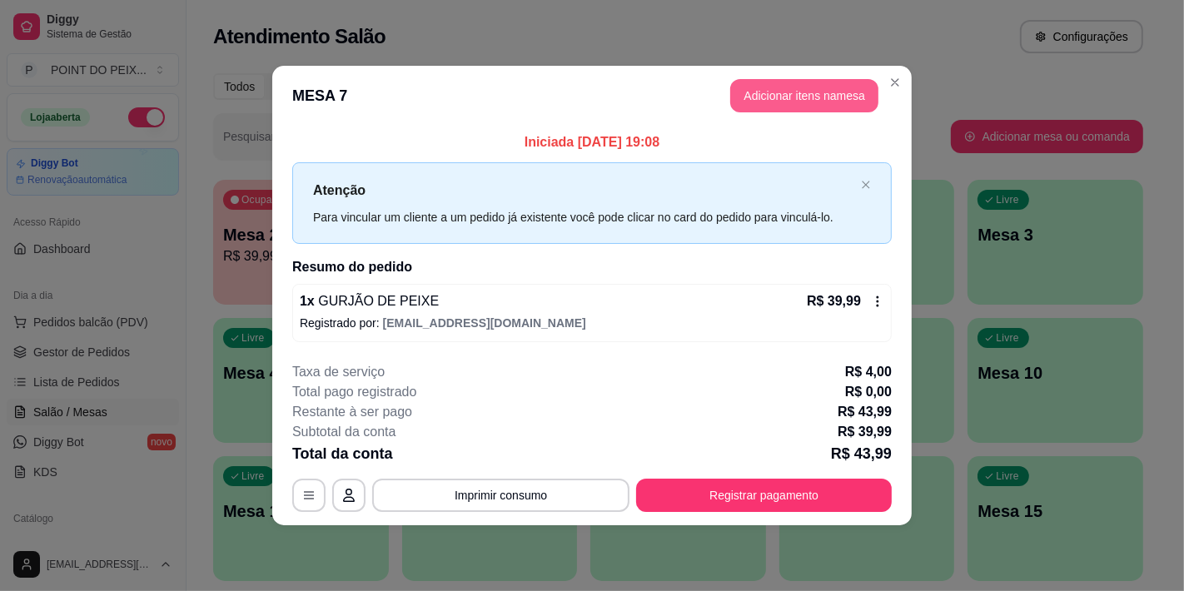
click at [809, 107] on button "Adicionar itens na mesa" at bounding box center [804, 95] width 148 height 33
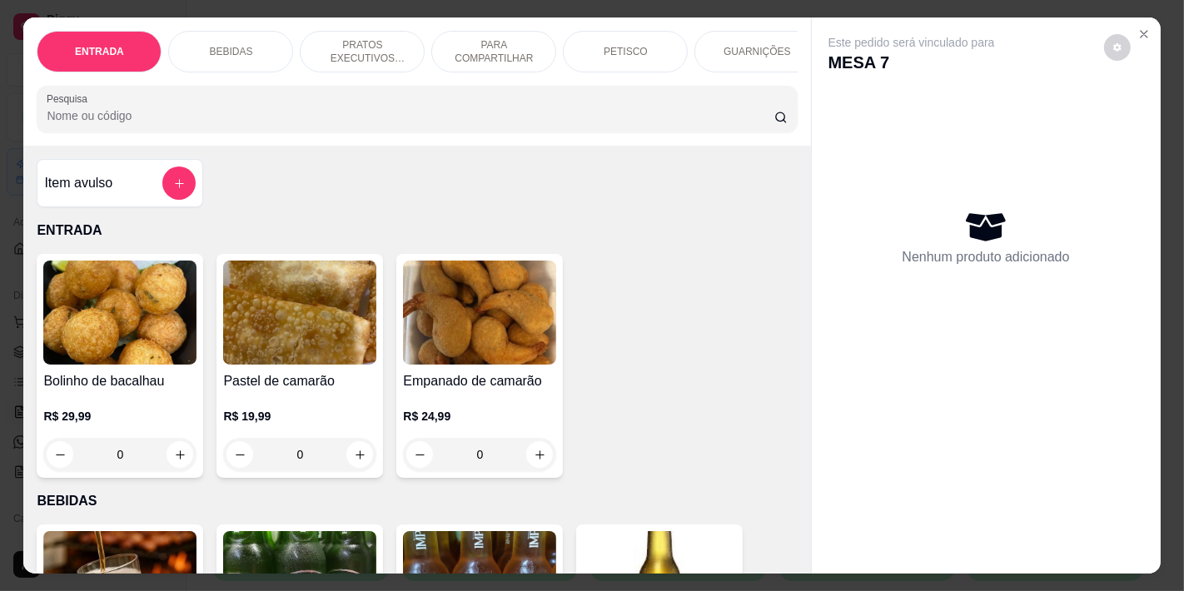
click at [242, 46] on p "BEBIDAS" at bounding box center [230, 51] width 43 height 13
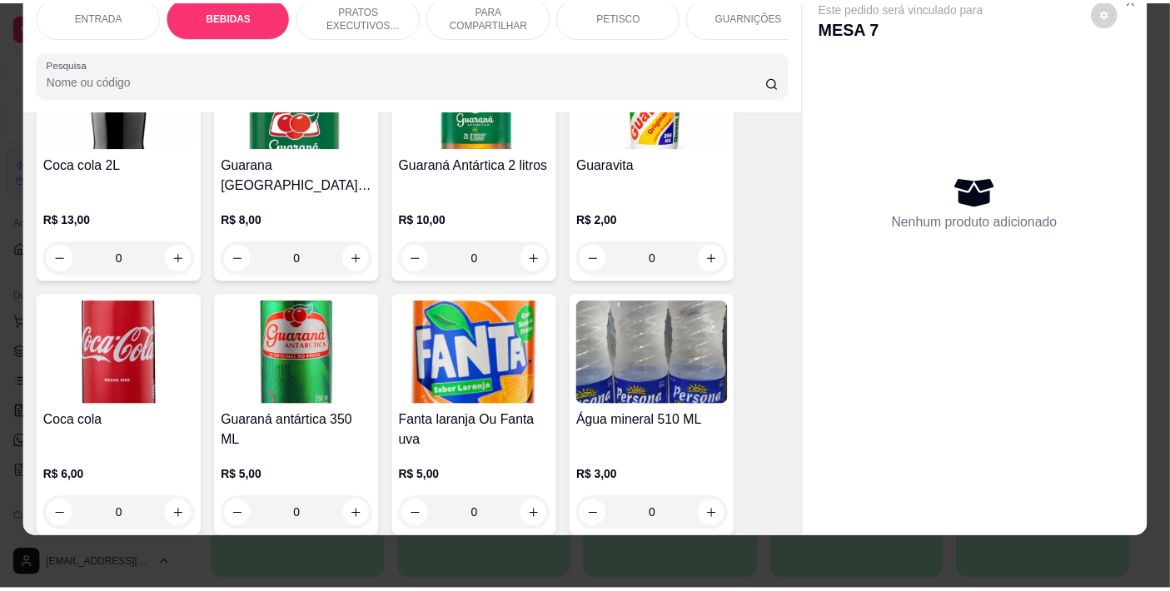
scroll to position [716, 0]
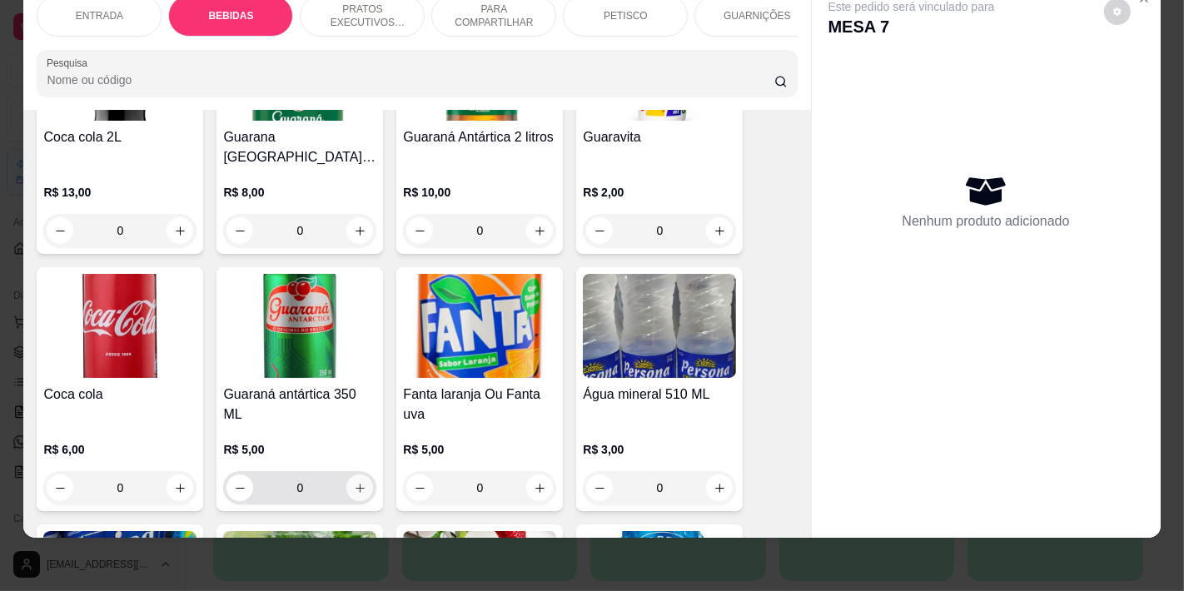
click at [353, 476] on button "increase-product-quantity" at bounding box center [359, 488] width 27 height 27
type input "1"
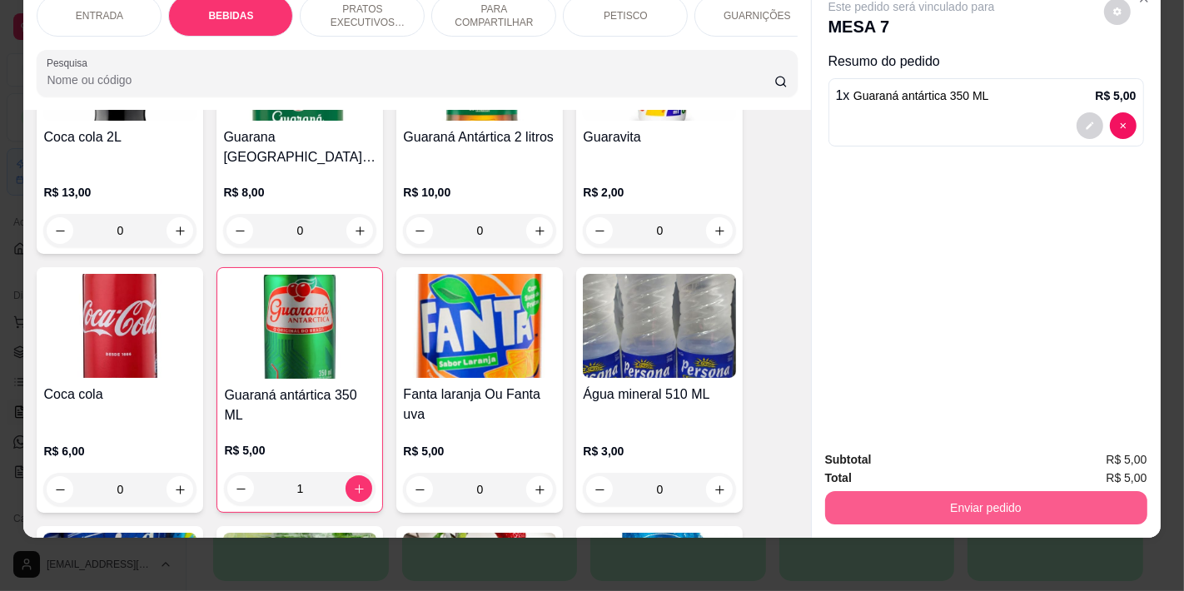
click at [934, 501] on button "Enviar pedido" at bounding box center [986, 507] width 322 height 33
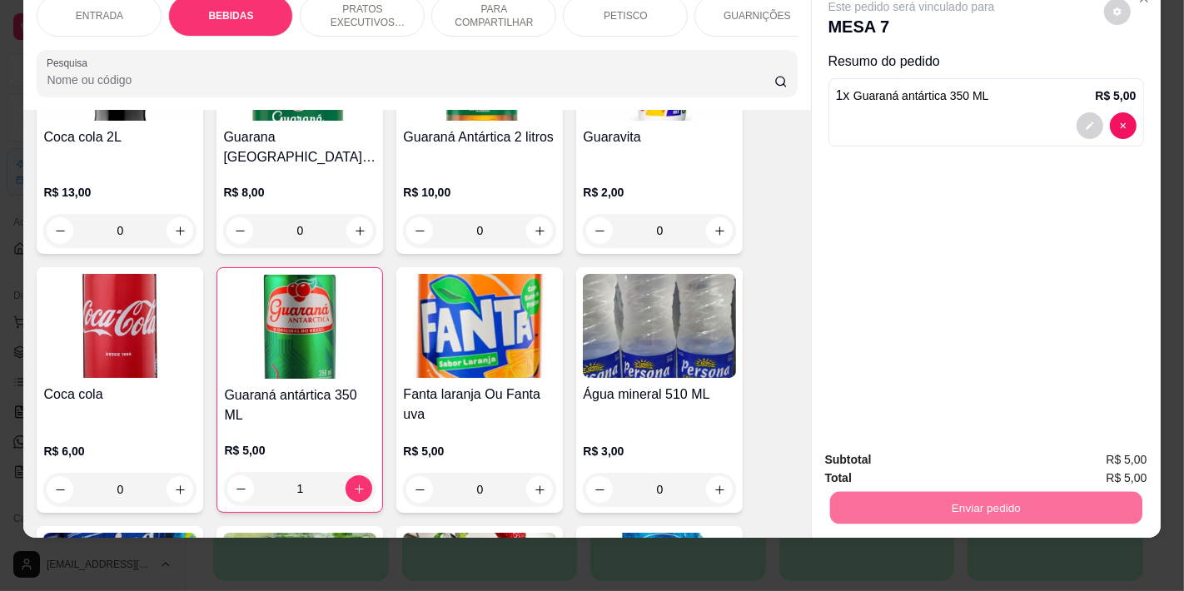
click at [883, 456] on button "Não registrar e enviar pedido" at bounding box center [930, 452] width 168 height 31
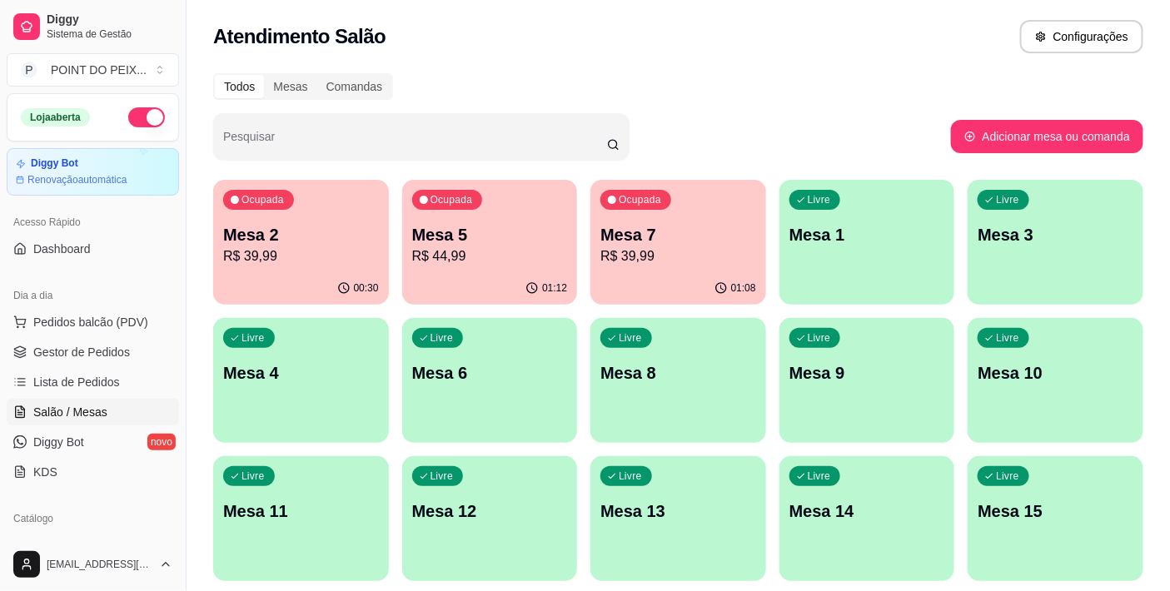
click at [756, 92] on div "Todos Mesas Comandas" at bounding box center [678, 86] width 930 height 27
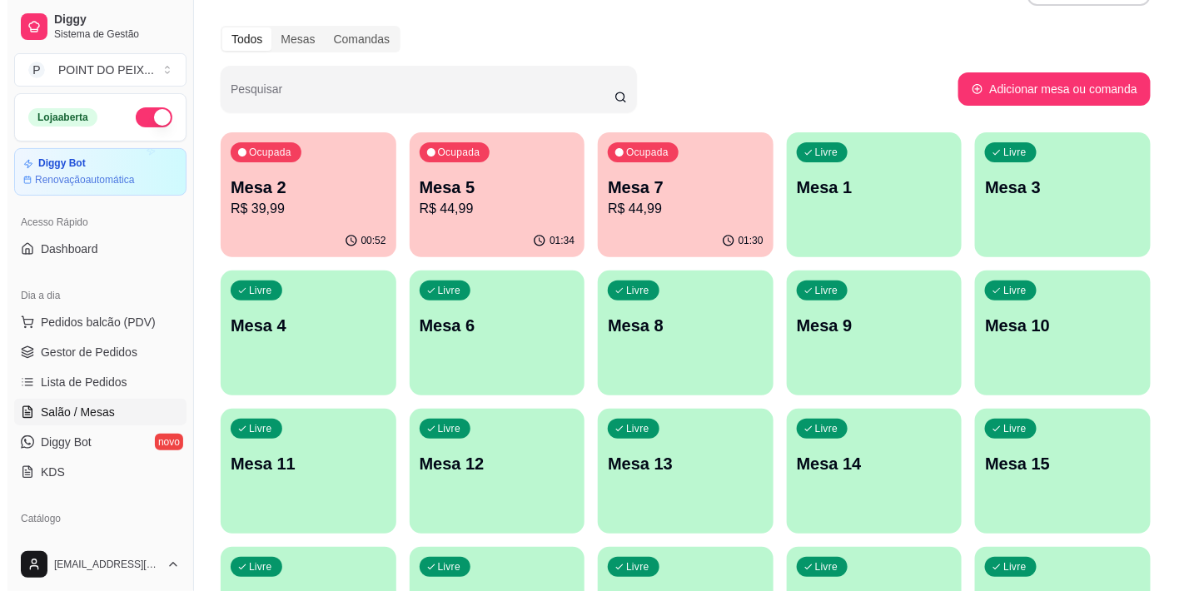
scroll to position [0, 0]
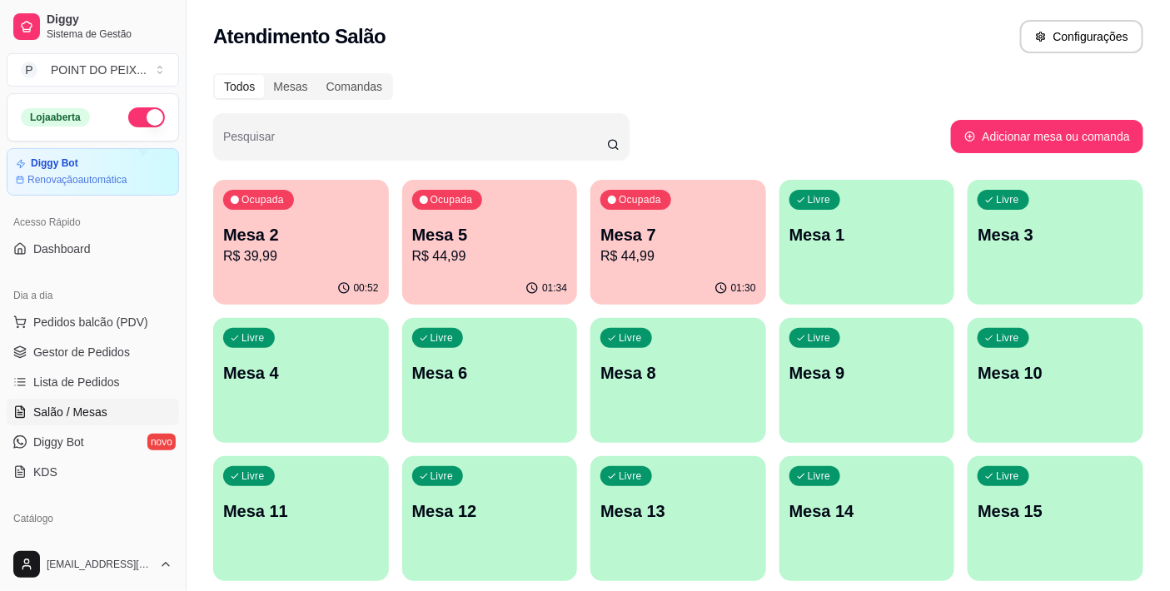
click at [471, 388] on div "Livre Mesa 6" at bounding box center [490, 370] width 176 height 105
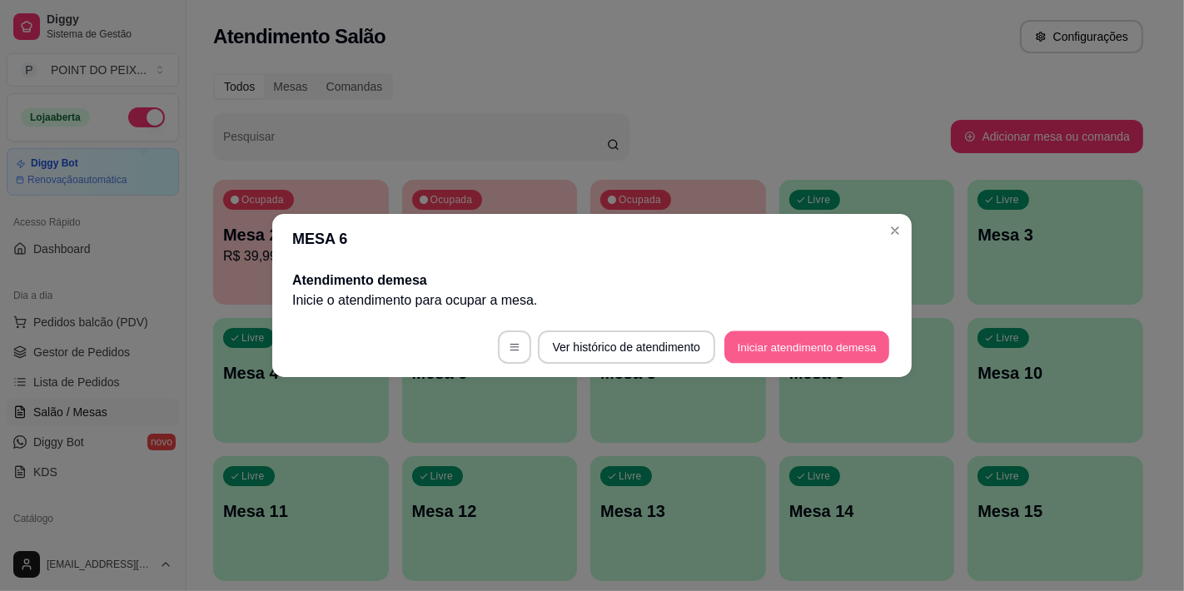
click at [810, 346] on button "Iniciar atendimento de mesa" at bounding box center [807, 347] width 165 height 32
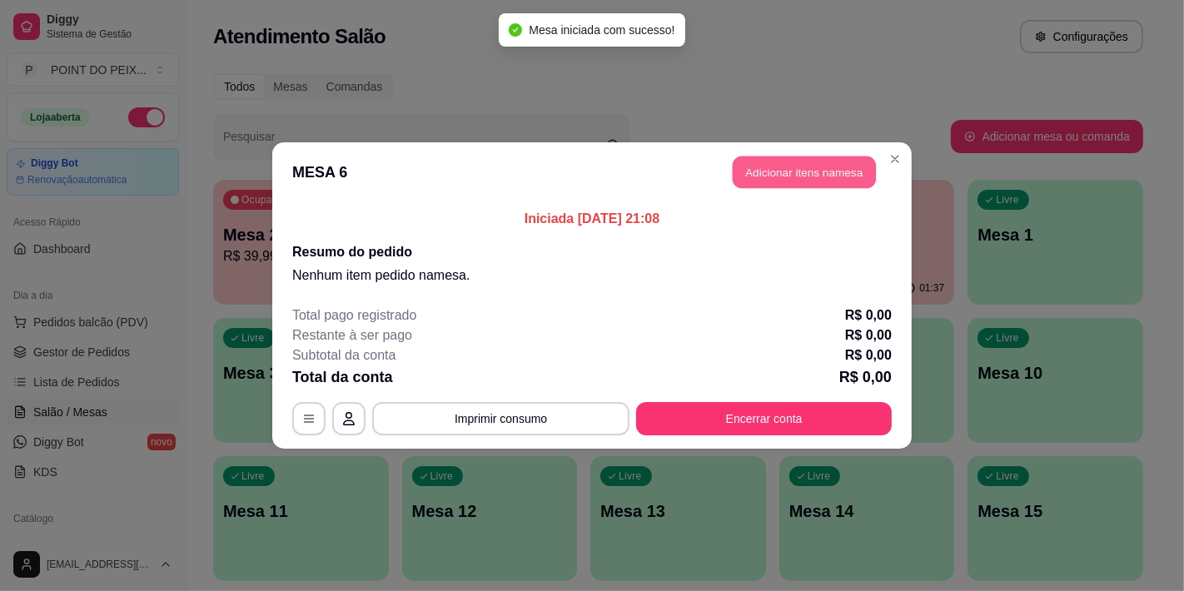
click at [803, 172] on button "Adicionar itens na mesa" at bounding box center [804, 173] width 143 height 32
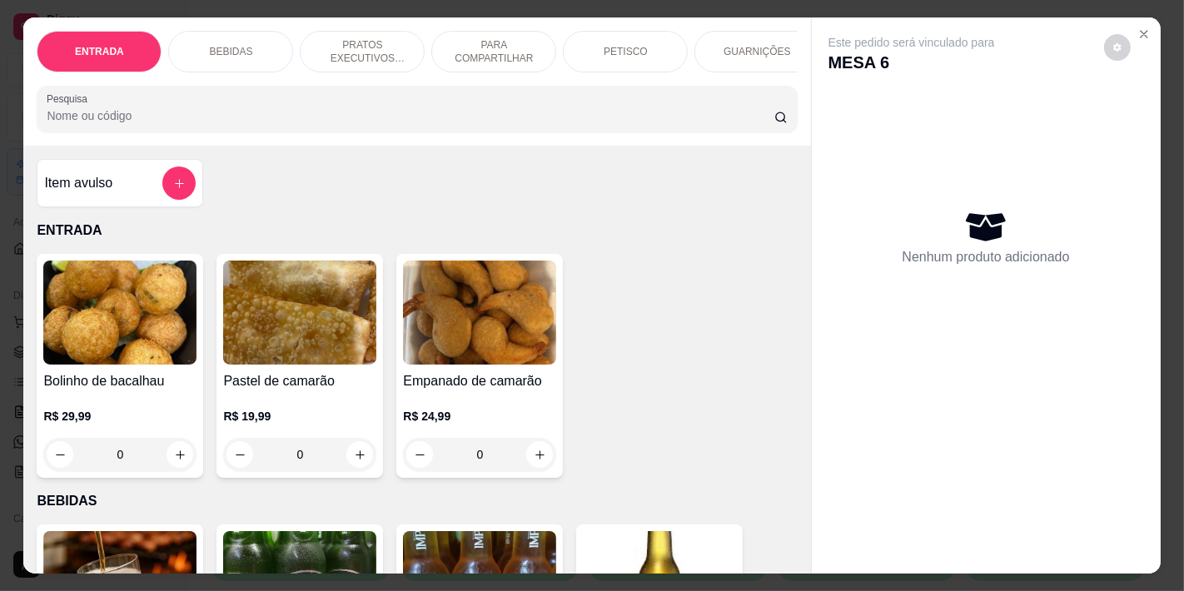
click at [625, 45] on p "PETISCO" at bounding box center [626, 51] width 44 height 13
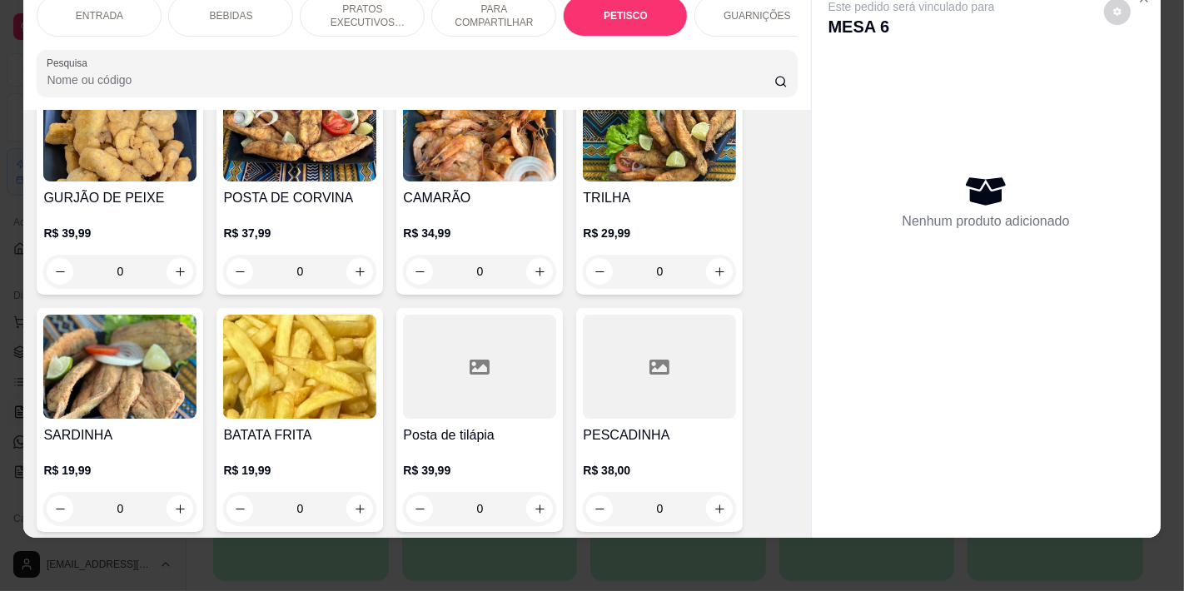
scroll to position [2938, 0]
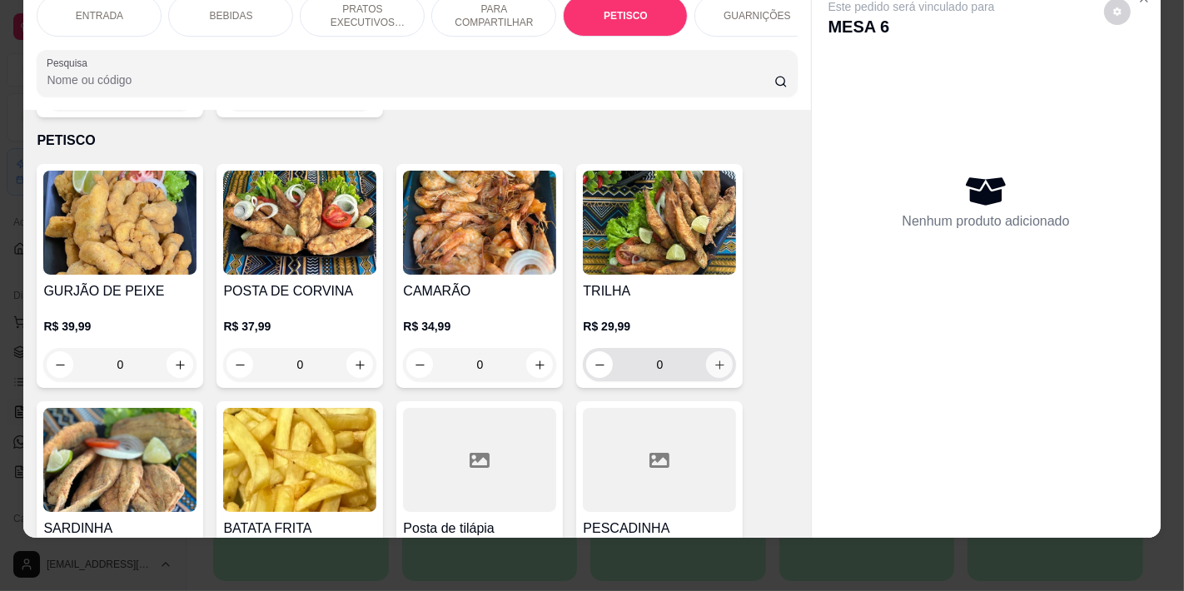
click at [714, 359] on icon "increase-product-quantity" at bounding box center [720, 365] width 12 height 12
type input "1"
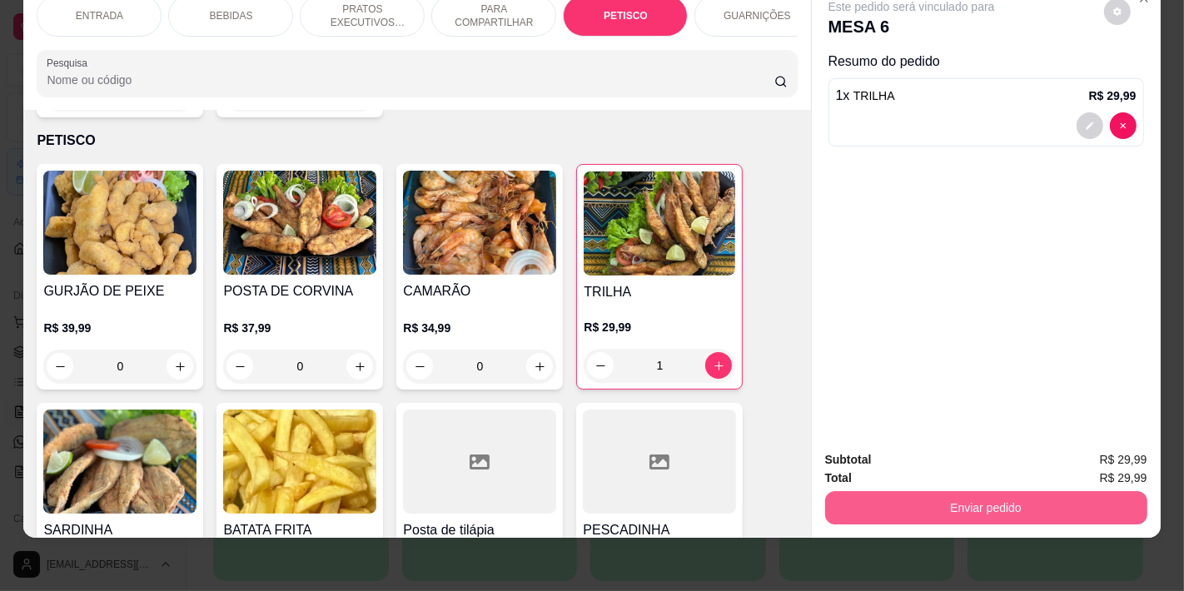
click at [924, 496] on button "Enviar pedido" at bounding box center [986, 507] width 322 height 33
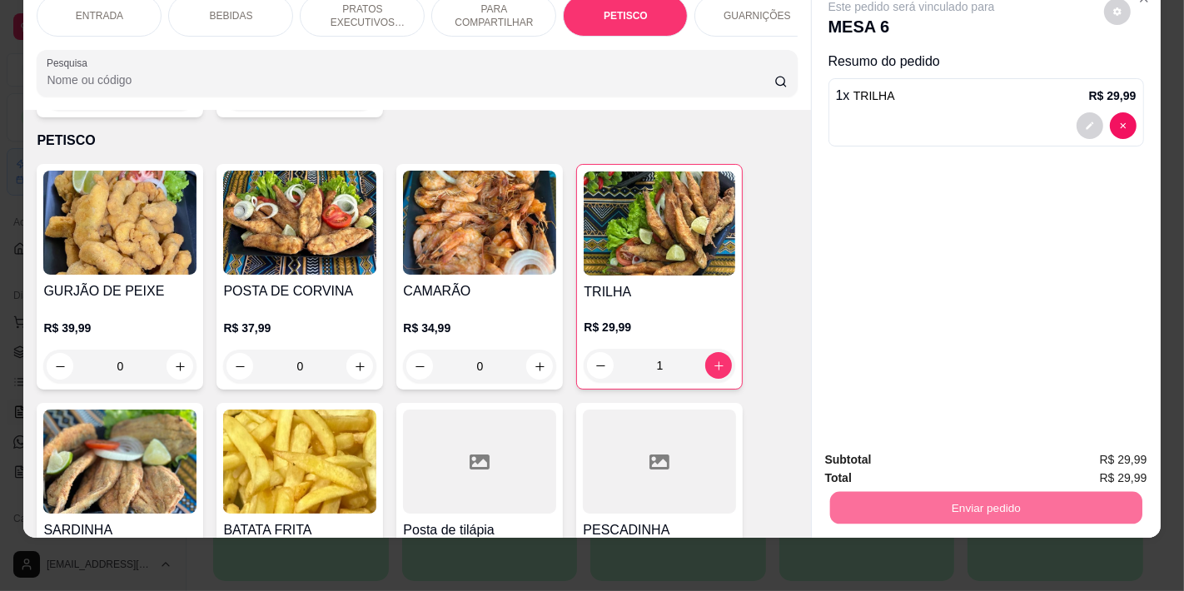
click at [876, 447] on button "Não registrar e enviar pedido" at bounding box center [930, 452] width 168 height 31
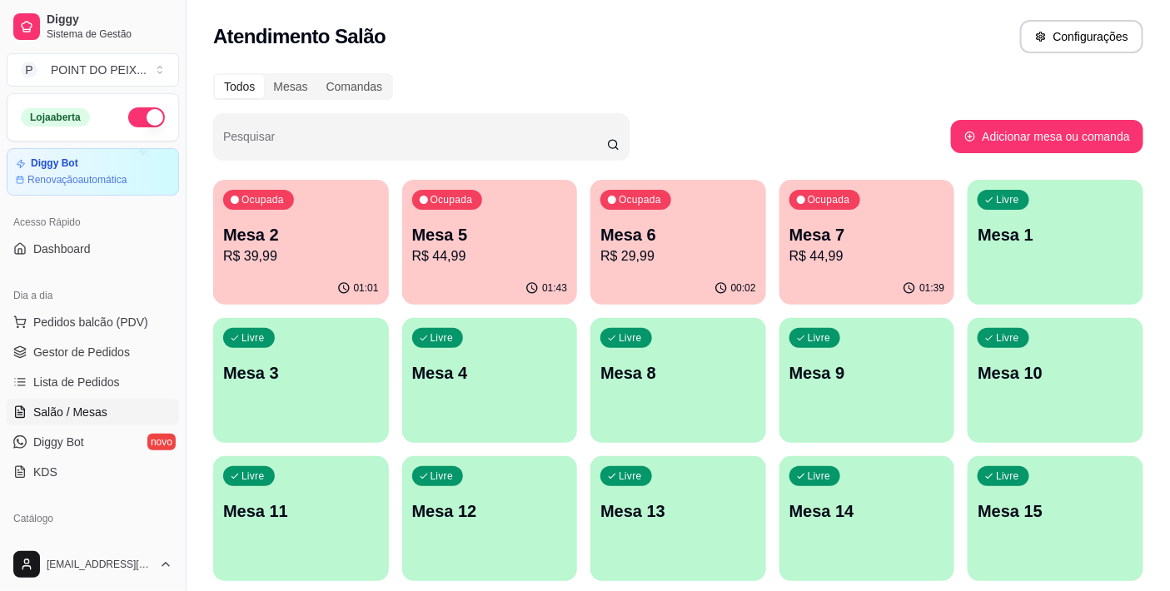
click at [787, 78] on div "Todos Mesas Comandas" at bounding box center [678, 86] width 930 height 27
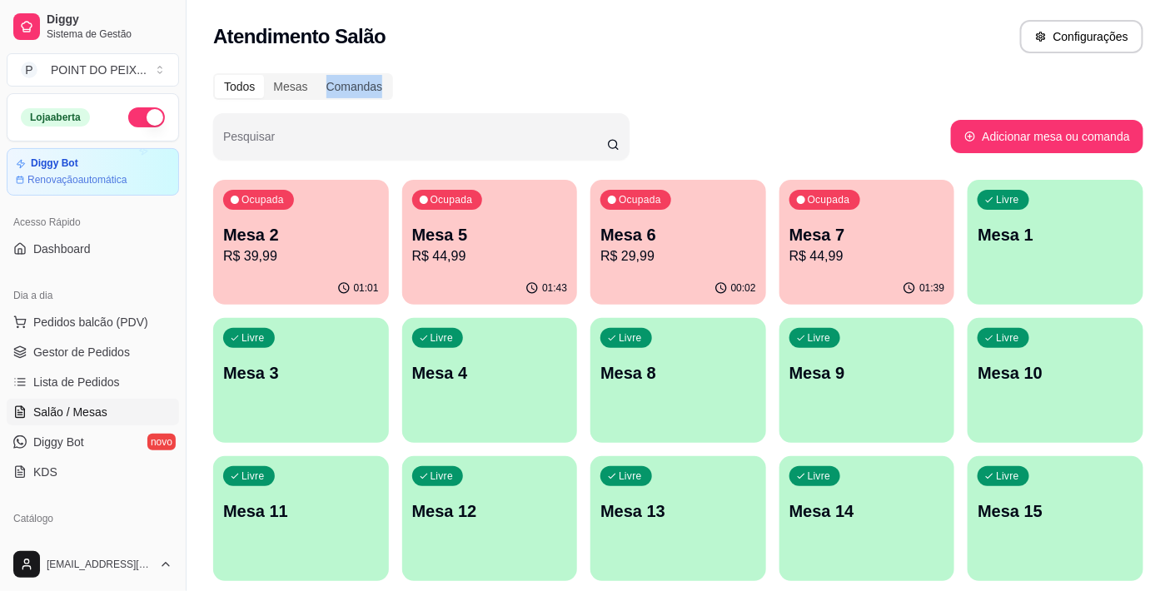
click at [787, 78] on div "Todos Mesas Comandas" at bounding box center [678, 86] width 930 height 27
click at [866, 240] on p "Mesa 7" at bounding box center [867, 235] width 151 height 22
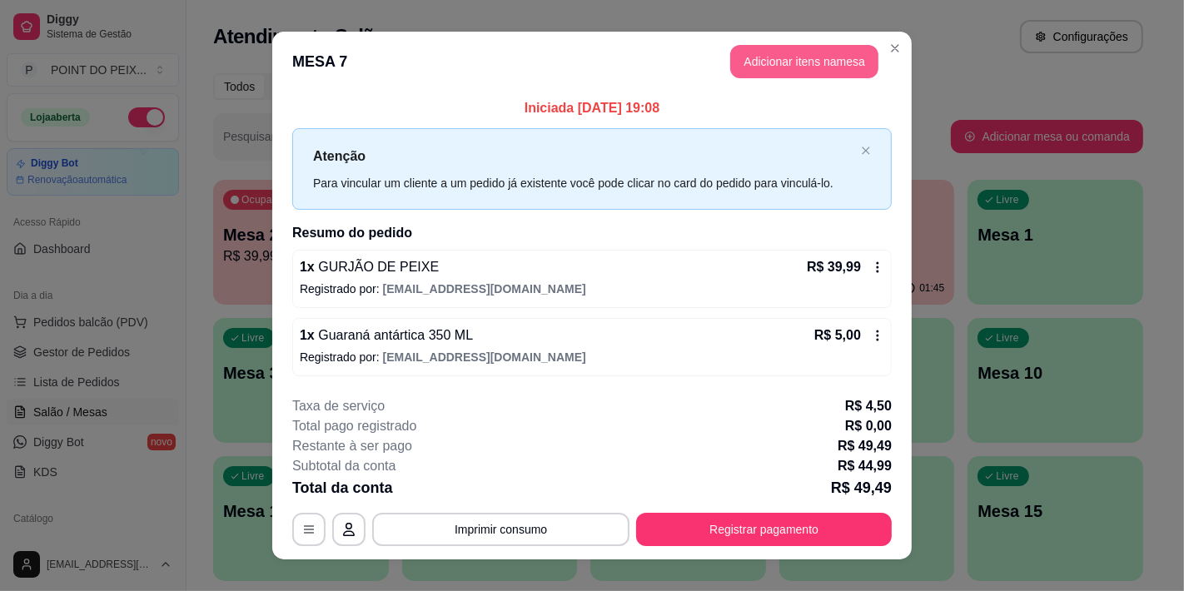
click at [835, 61] on button "Adicionar itens na mesa" at bounding box center [804, 61] width 148 height 33
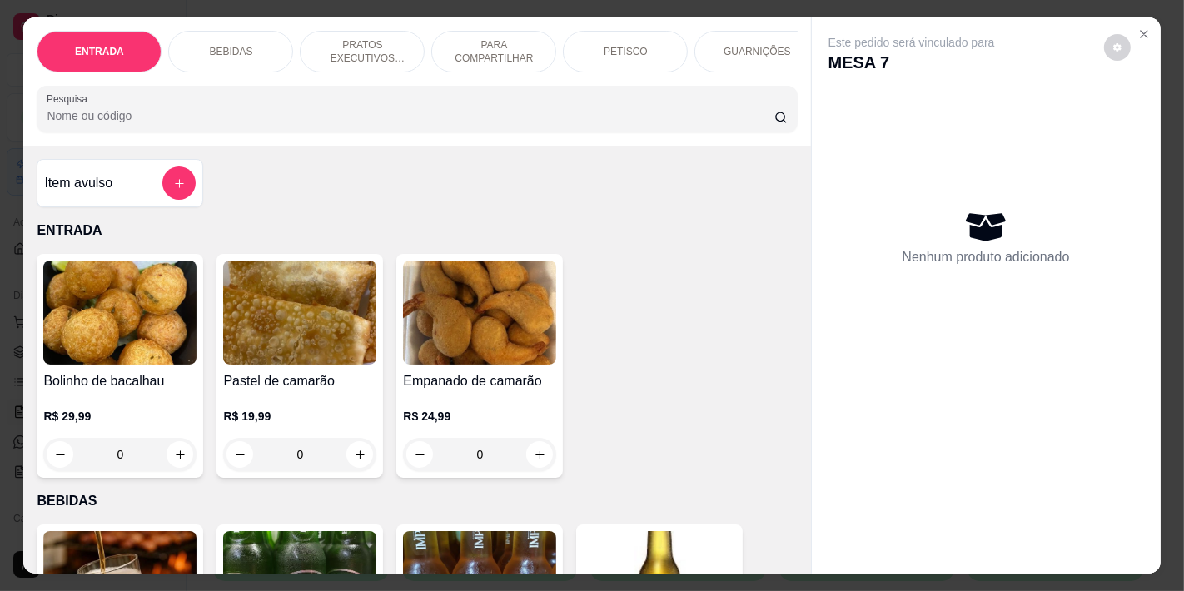
click at [247, 48] on div "BEBIDAS" at bounding box center [230, 52] width 125 height 42
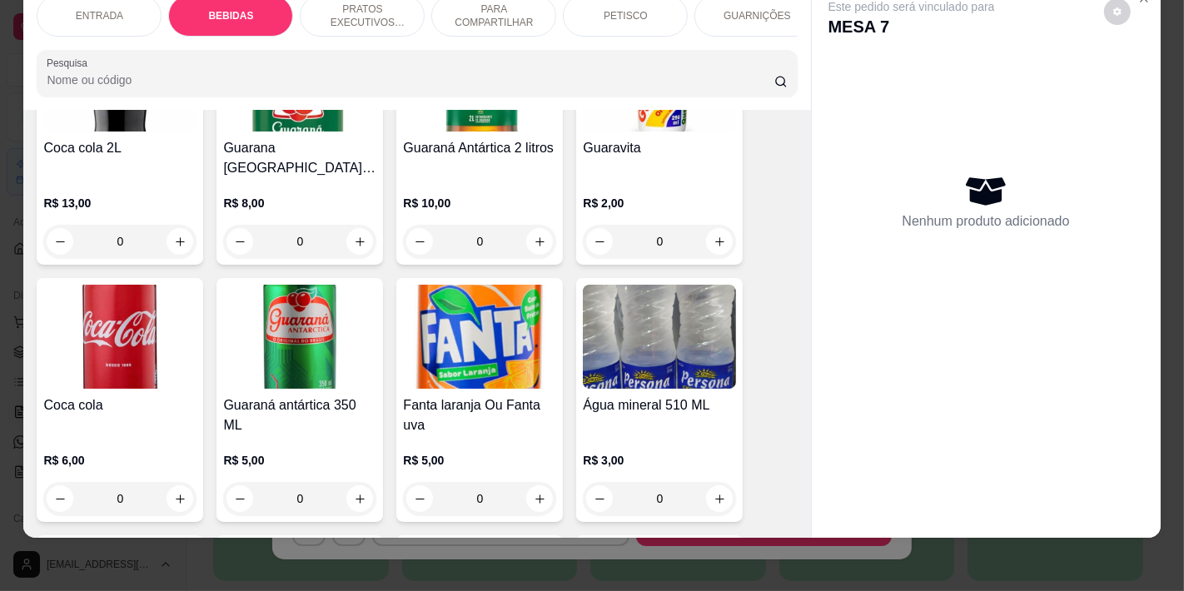
scroll to position [716, 0]
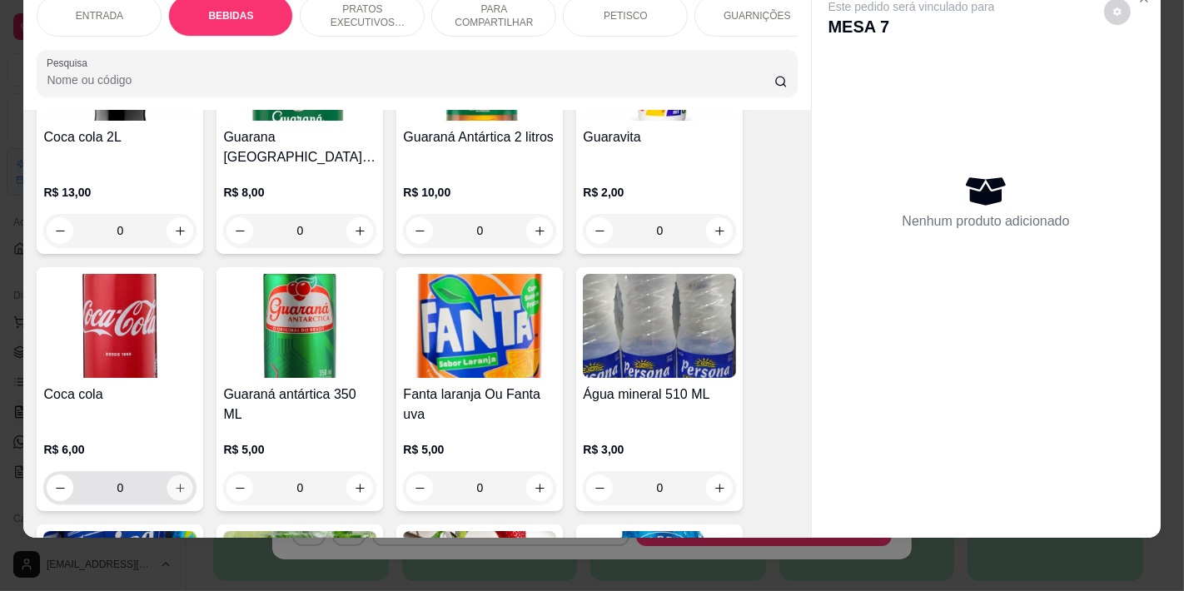
click at [177, 482] on icon "increase-product-quantity" at bounding box center [180, 488] width 12 height 12
type input "1"
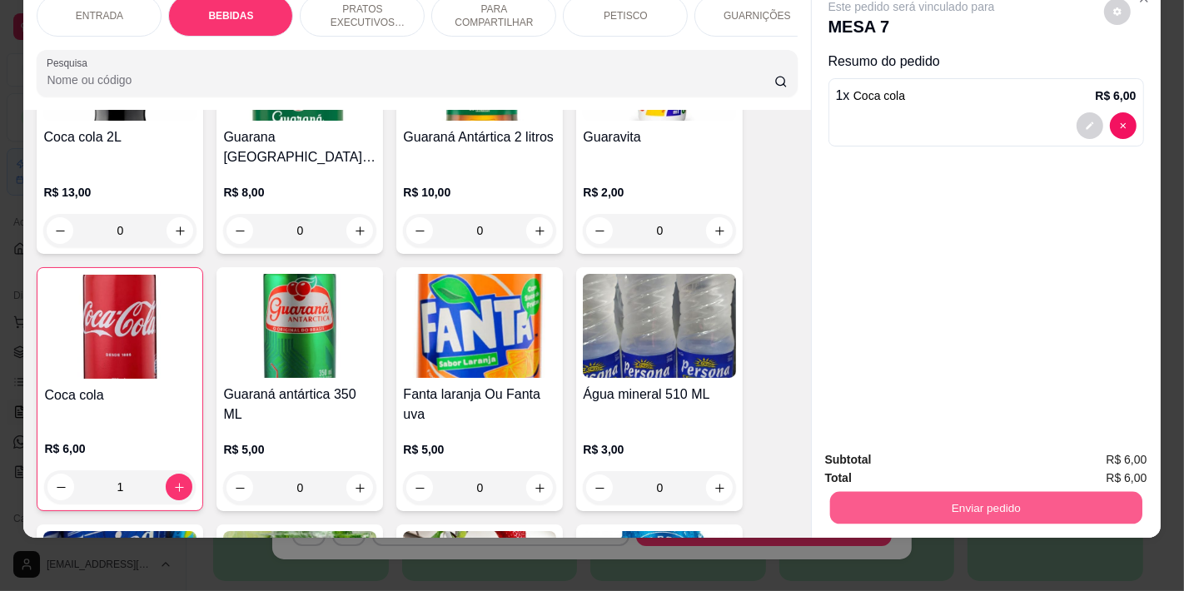
click at [954, 492] on button "Enviar pedido" at bounding box center [986, 507] width 312 height 32
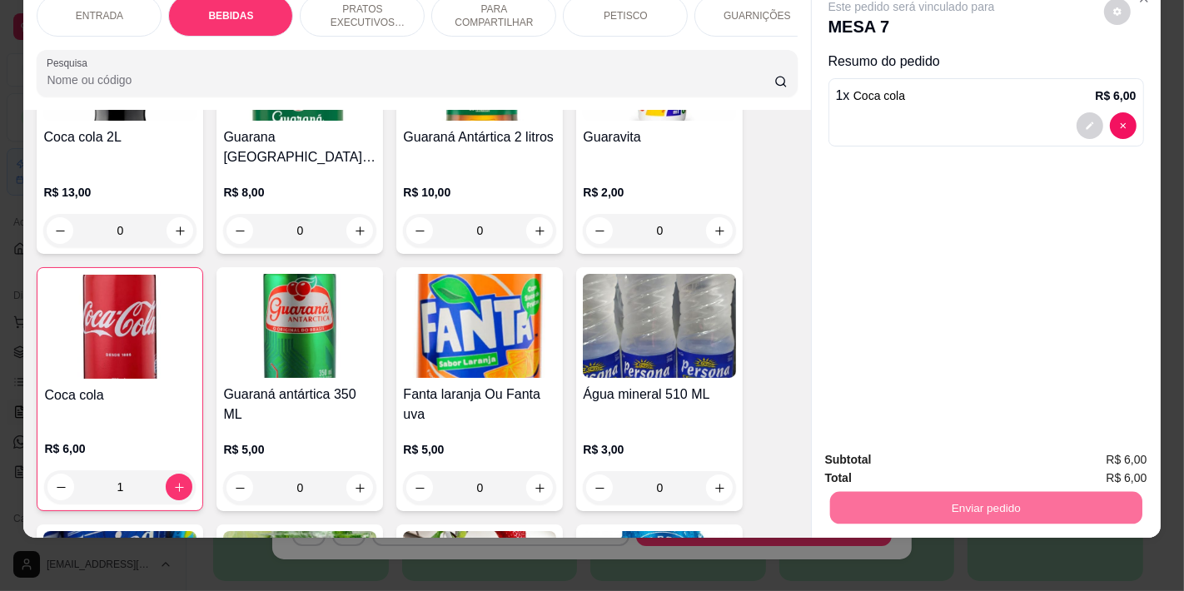
click at [901, 442] on button "Não registrar e enviar pedido" at bounding box center [930, 452] width 168 height 31
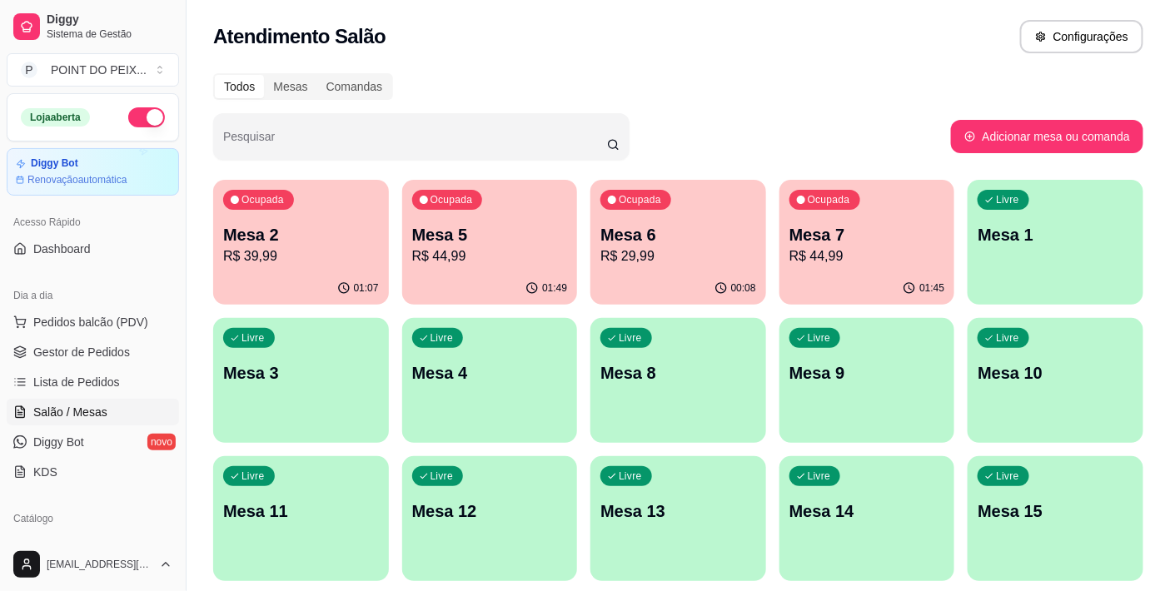
click at [879, 381] on p "Mesa 9" at bounding box center [868, 372] width 156 height 23
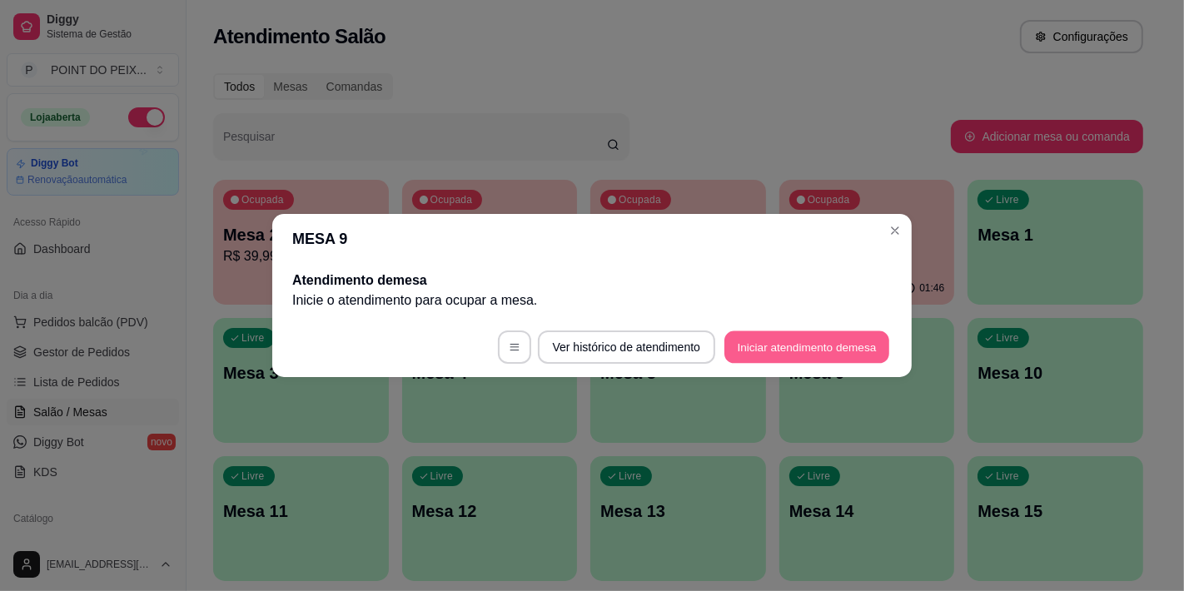
click at [773, 346] on button "Iniciar atendimento de mesa" at bounding box center [807, 347] width 165 height 32
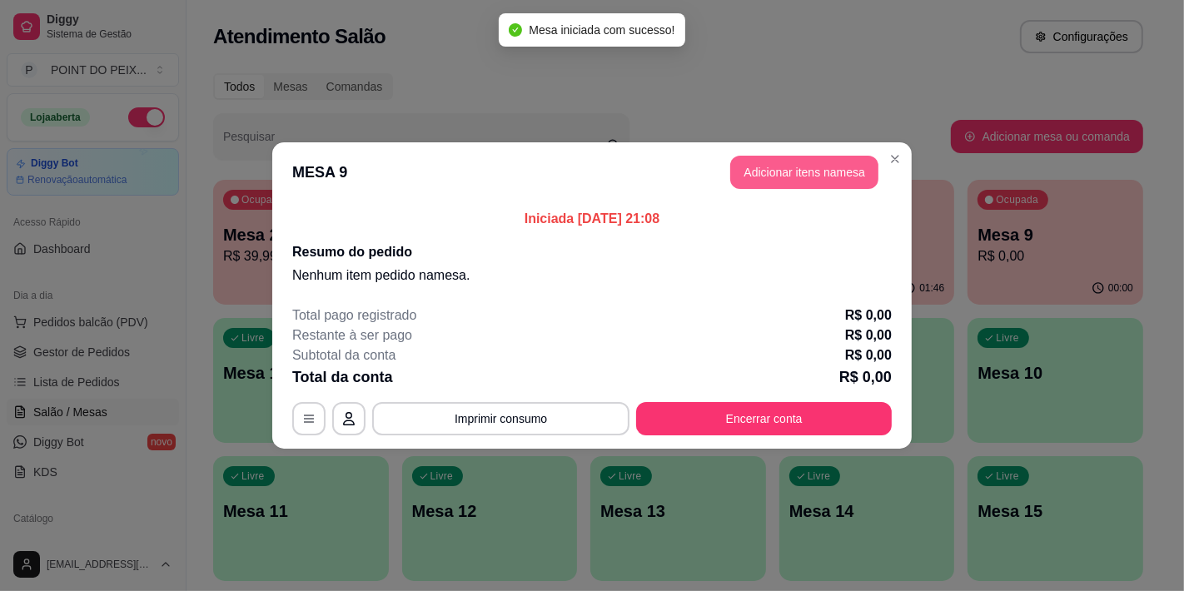
click at [784, 172] on button "Adicionar itens na mesa" at bounding box center [804, 172] width 148 height 33
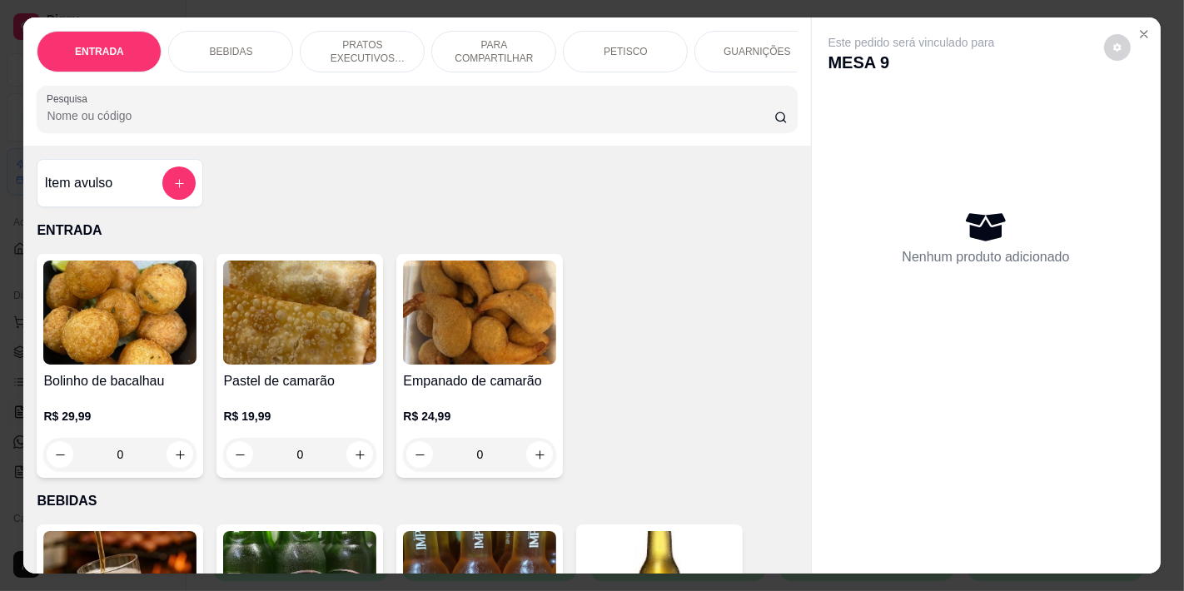
click at [595, 46] on div "PETISCO" at bounding box center [625, 52] width 125 height 42
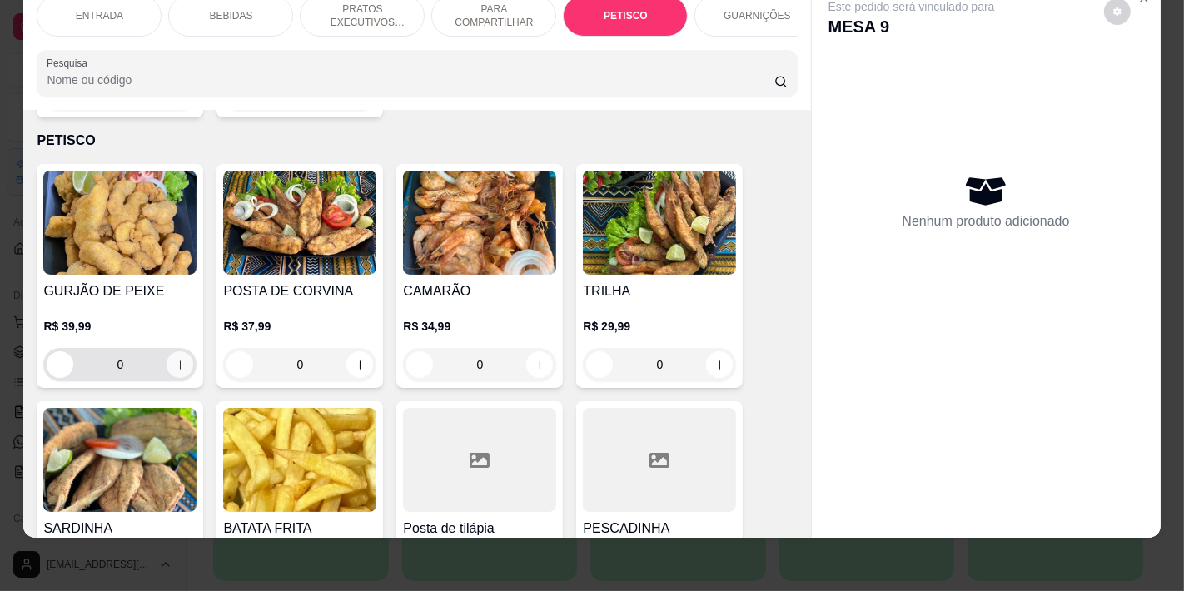
click at [174, 359] on icon "increase-product-quantity" at bounding box center [180, 365] width 12 height 12
type input "1"
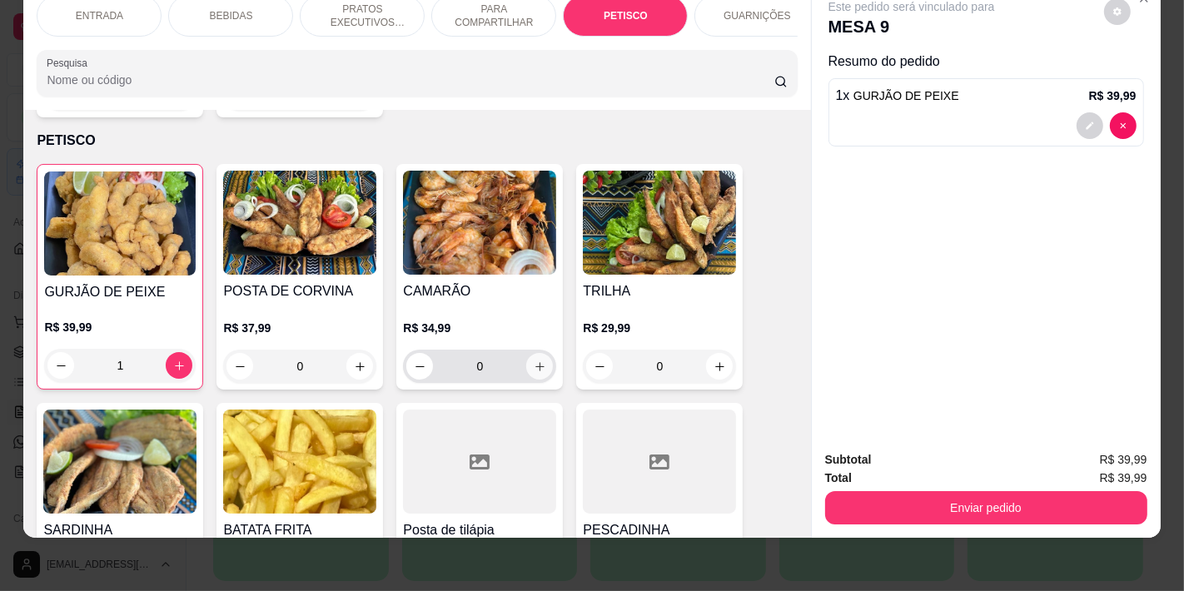
click at [534, 361] on icon "increase-product-quantity" at bounding box center [540, 367] width 12 height 12
type input "1"
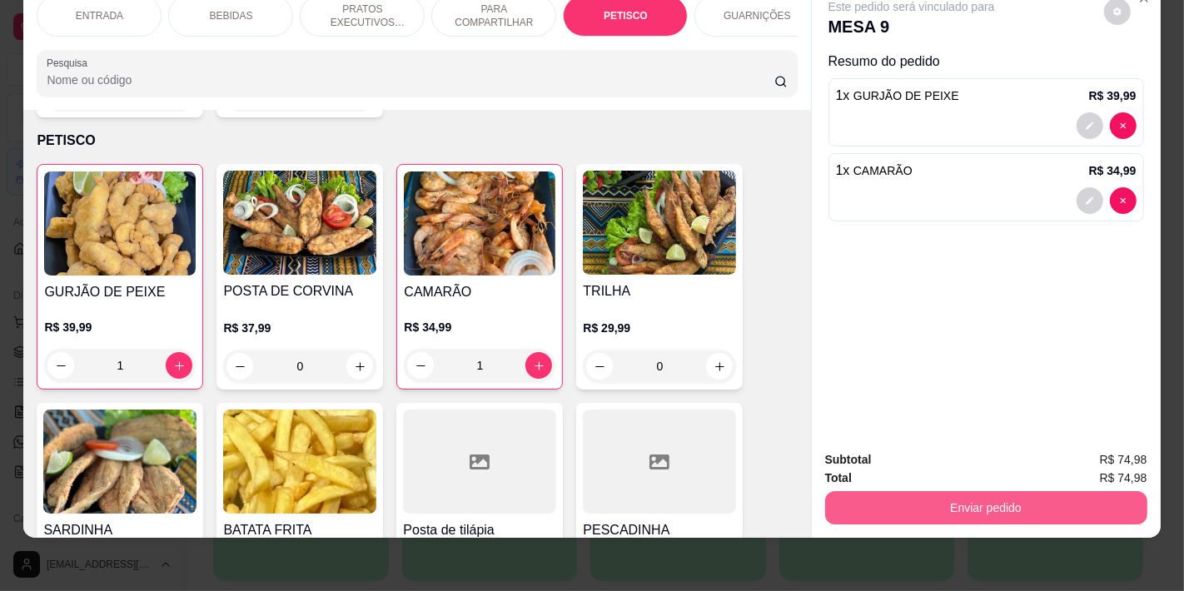
click at [896, 496] on button "Enviar pedido" at bounding box center [986, 507] width 322 height 33
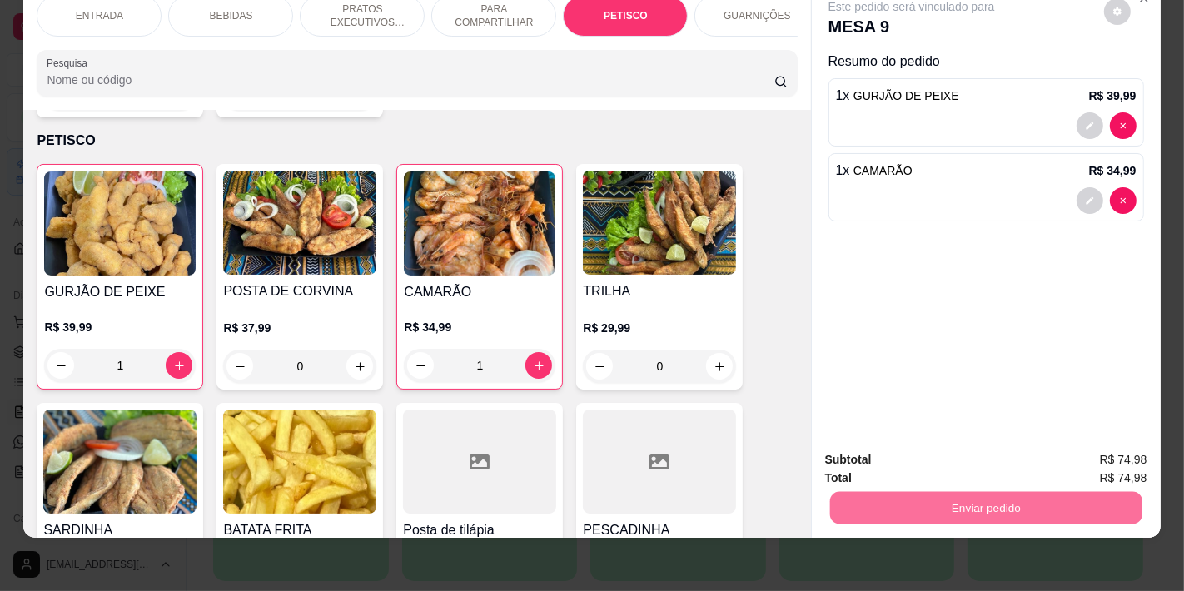
click at [892, 461] on button "Não registrar e enviar pedido" at bounding box center [930, 452] width 168 height 31
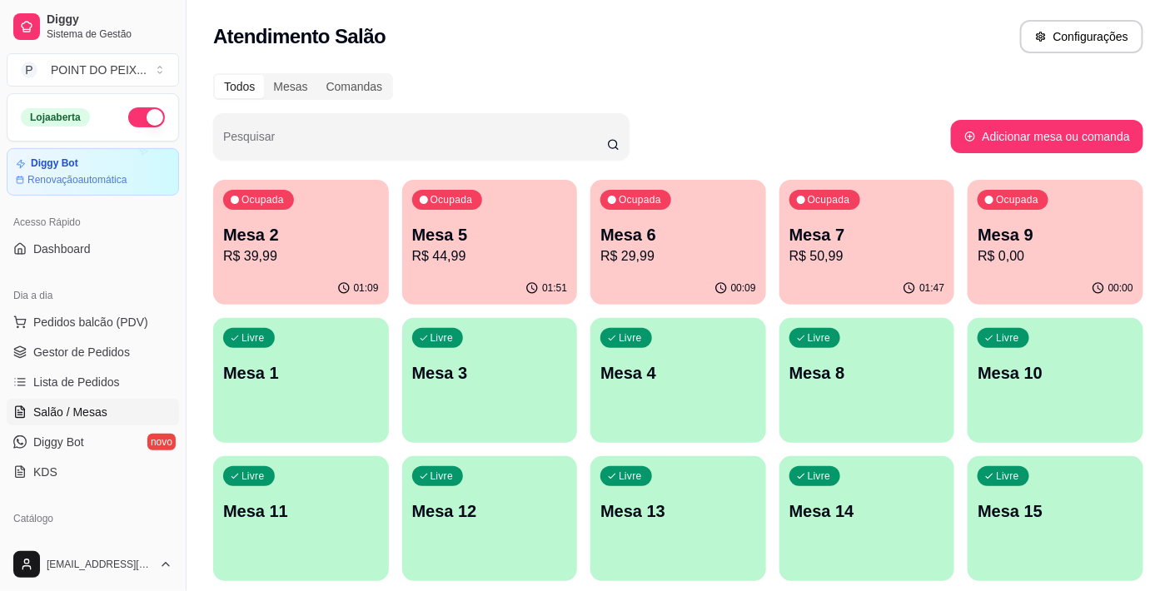
click at [486, 396] on div "Livre Mesa 3" at bounding box center [490, 370] width 176 height 105
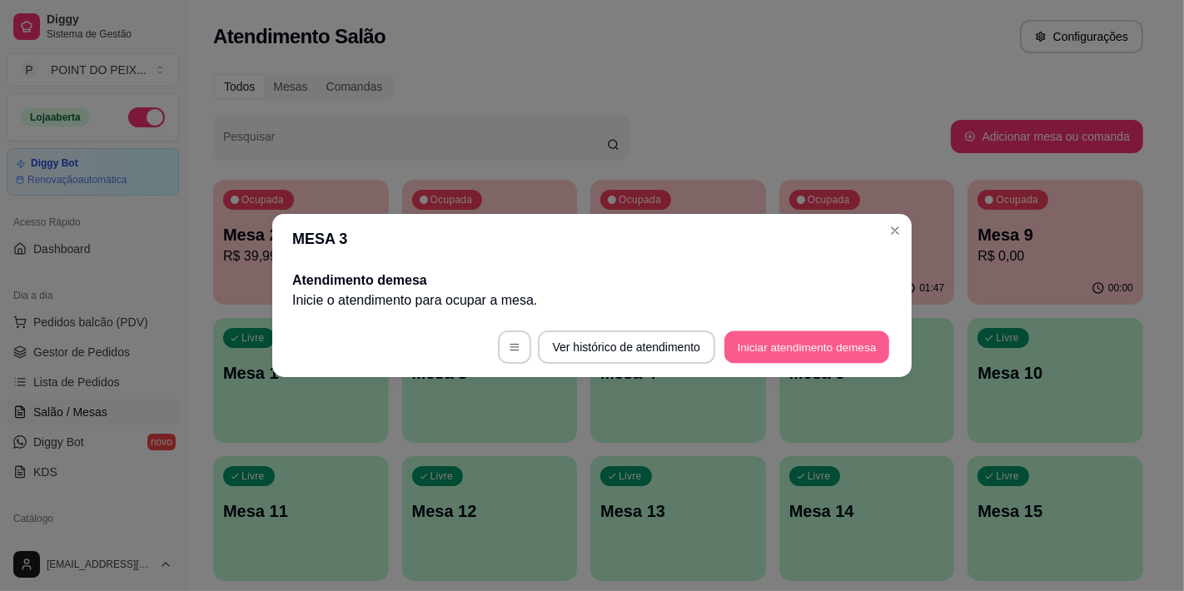
click at [762, 346] on button "Iniciar atendimento de mesa" at bounding box center [807, 347] width 165 height 32
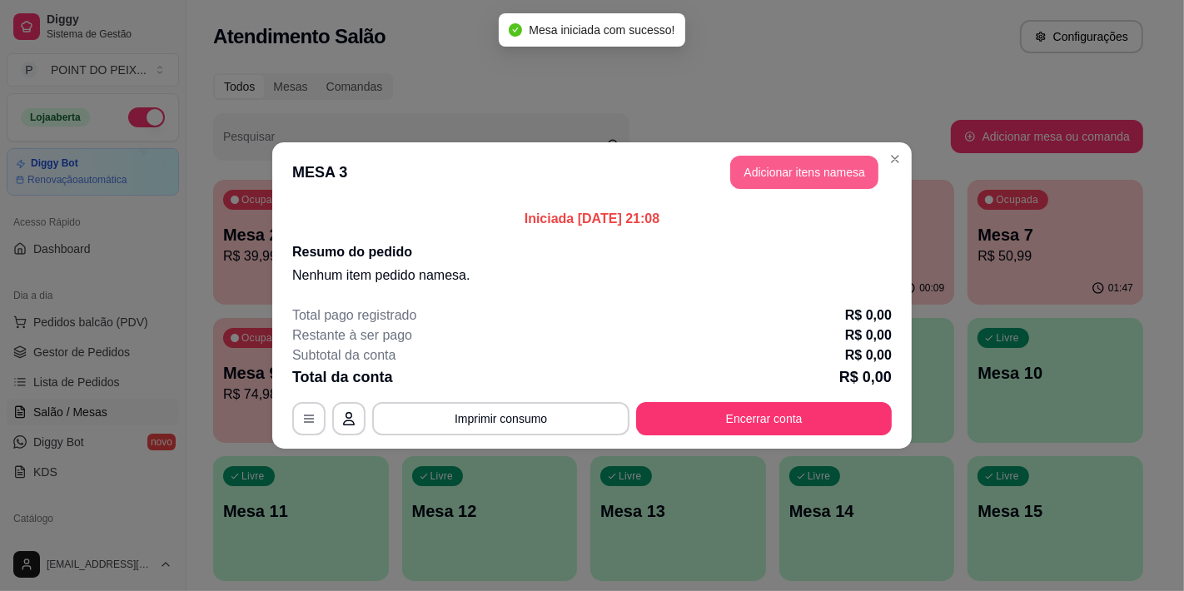
click at [806, 175] on button "Adicionar itens na mesa" at bounding box center [804, 172] width 148 height 33
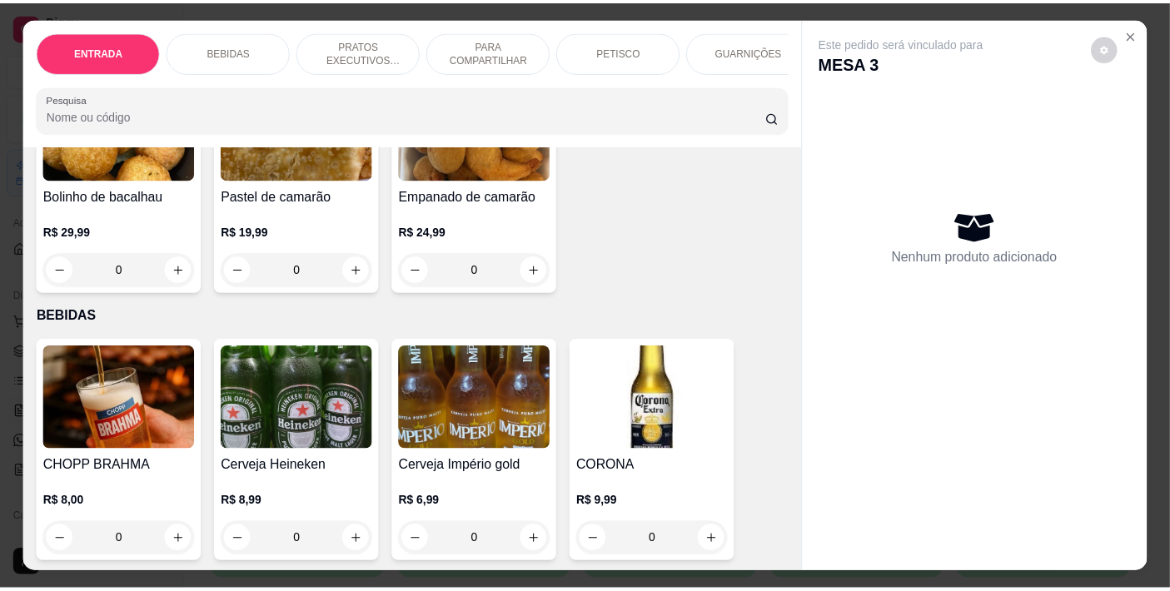
scroll to position [0, 0]
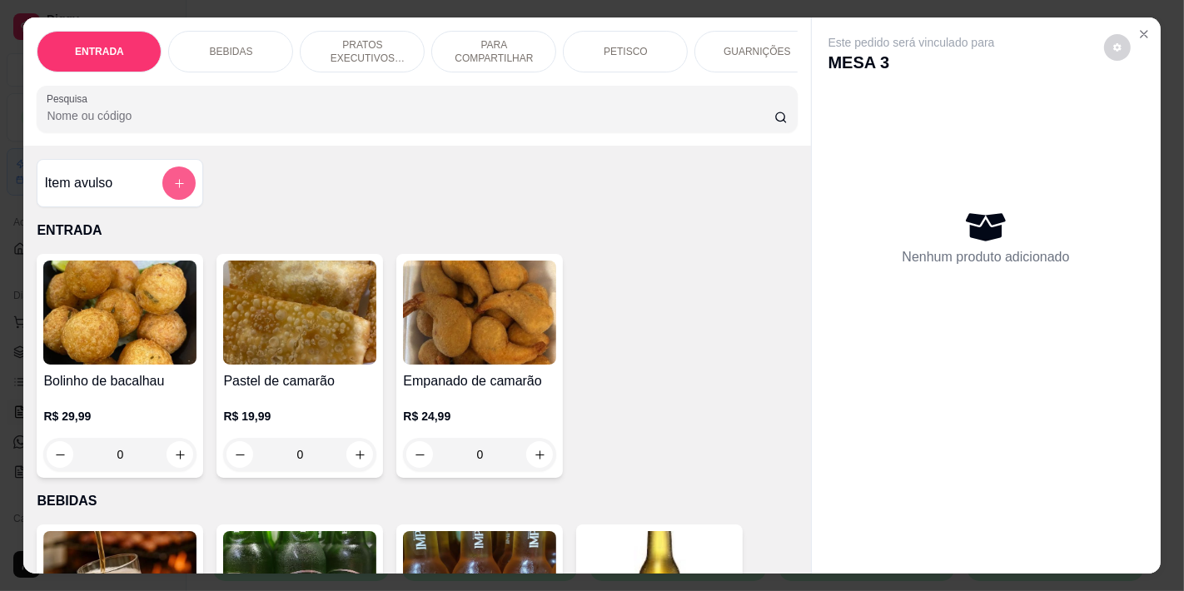
click at [175, 190] on icon "add-separate-item" at bounding box center [179, 183] width 12 height 12
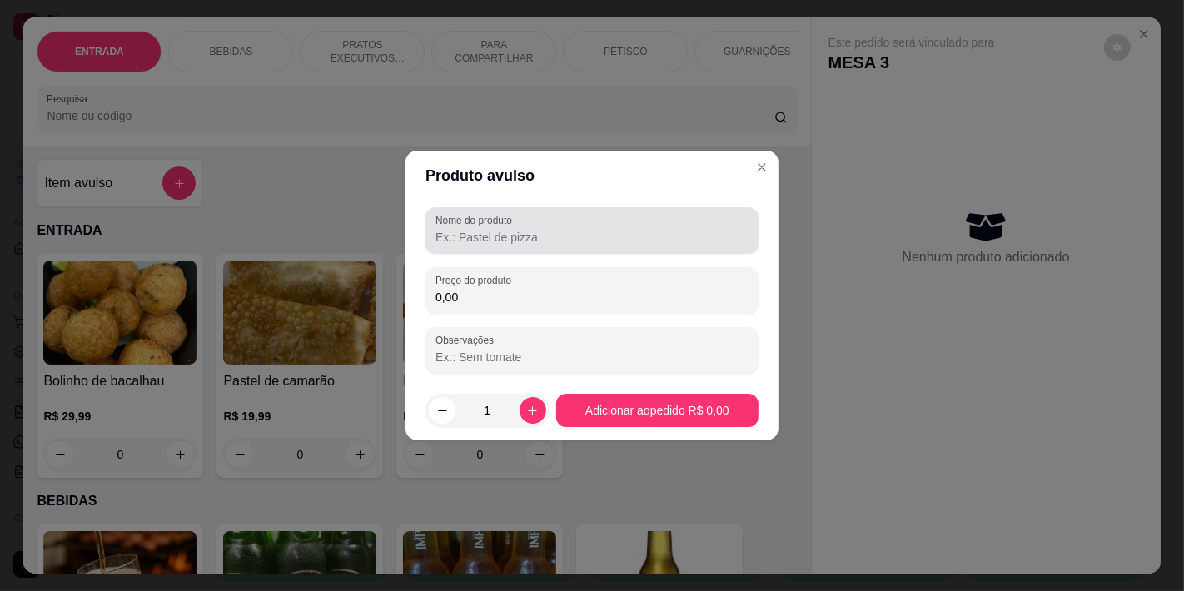
click at [550, 231] on input "Nome do produto" at bounding box center [592, 237] width 313 height 17
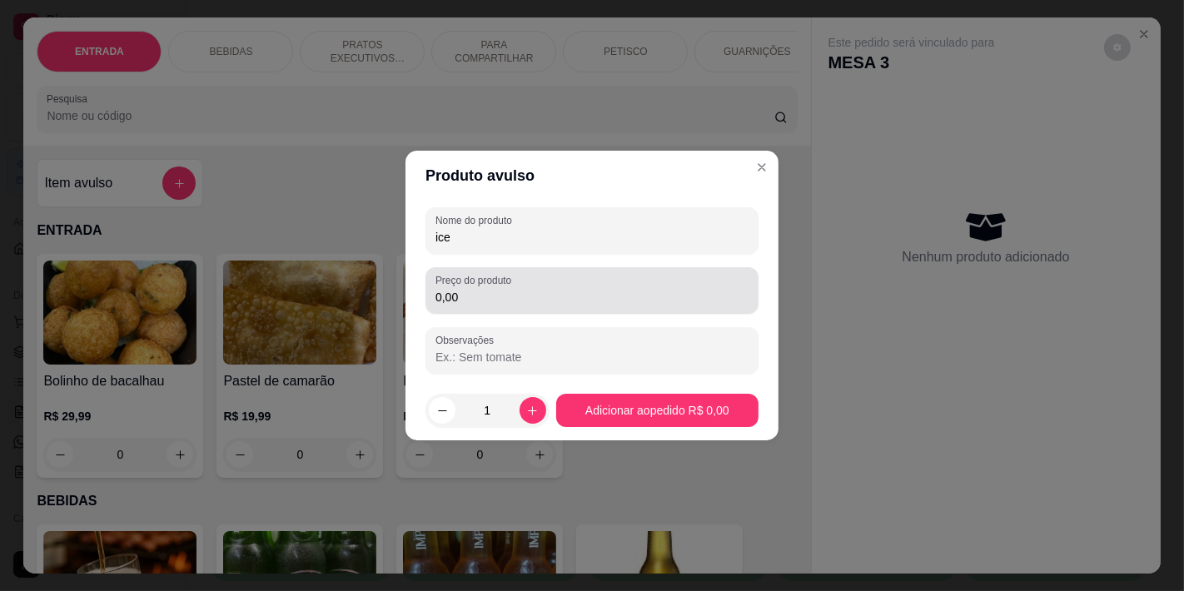
type input "ice"
click at [508, 300] on input "0,00" at bounding box center [592, 297] width 313 height 17
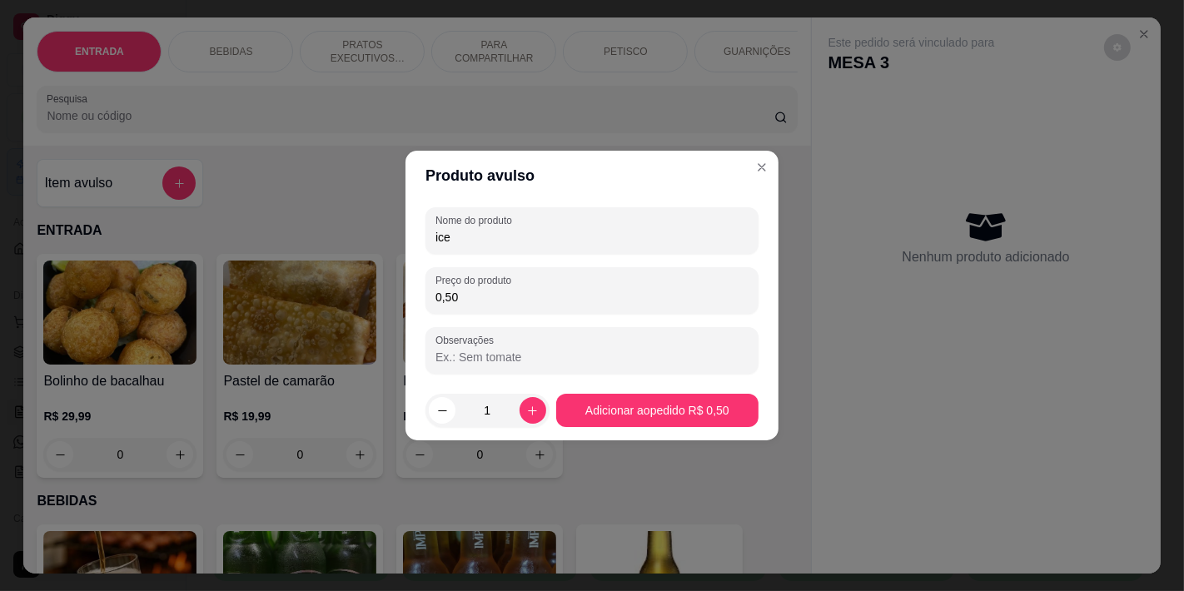
type input "5,00"
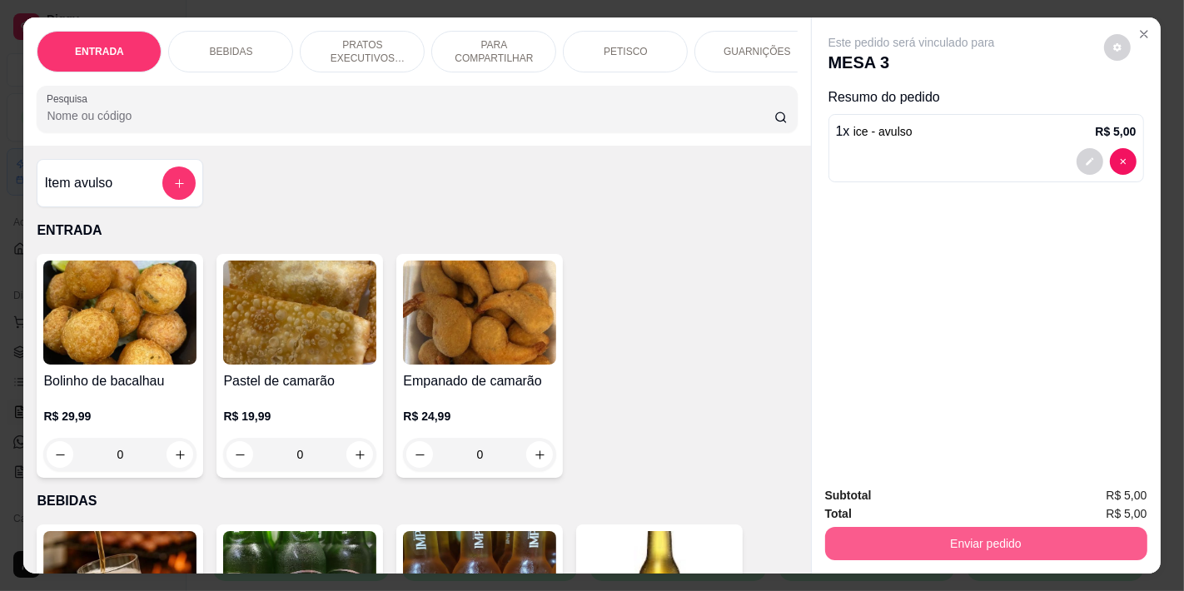
click at [926, 535] on button "Enviar pedido" at bounding box center [986, 543] width 322 height 33
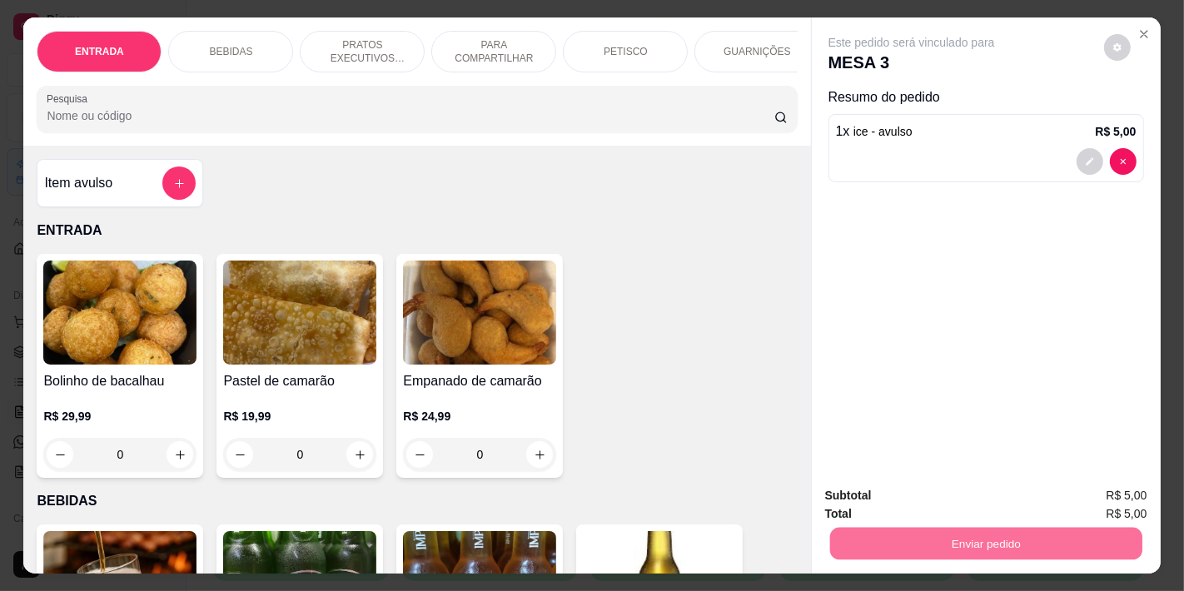
click at [894, 493] on button "Não registrar e enviar pedido" at bounding box center [930, 495] width 168 height 31
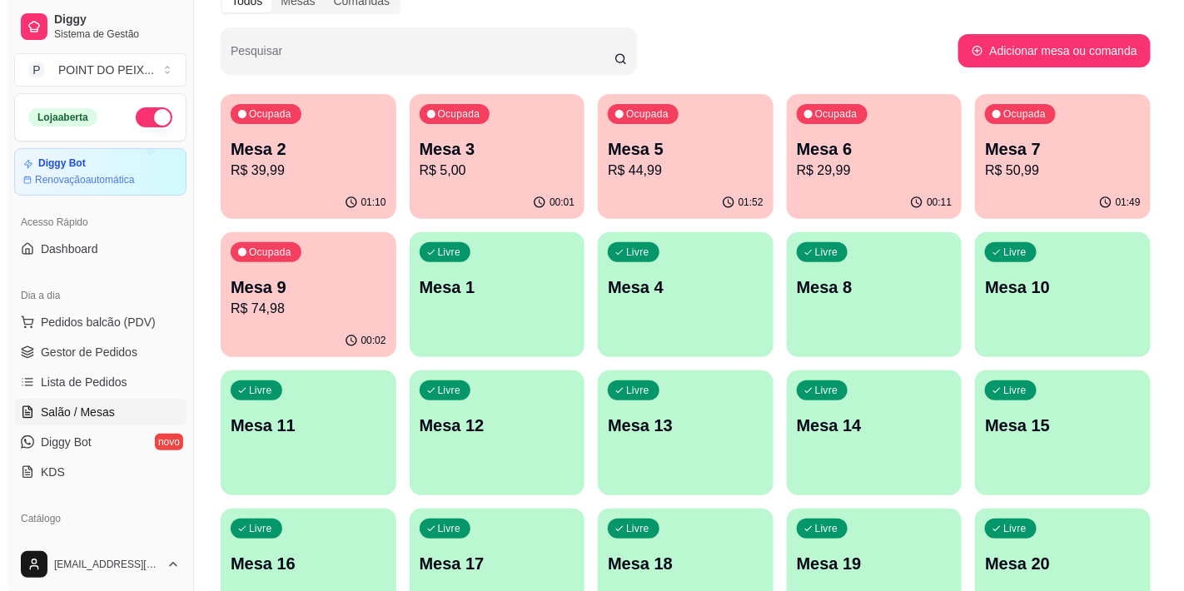
scroll to position [92, 0]
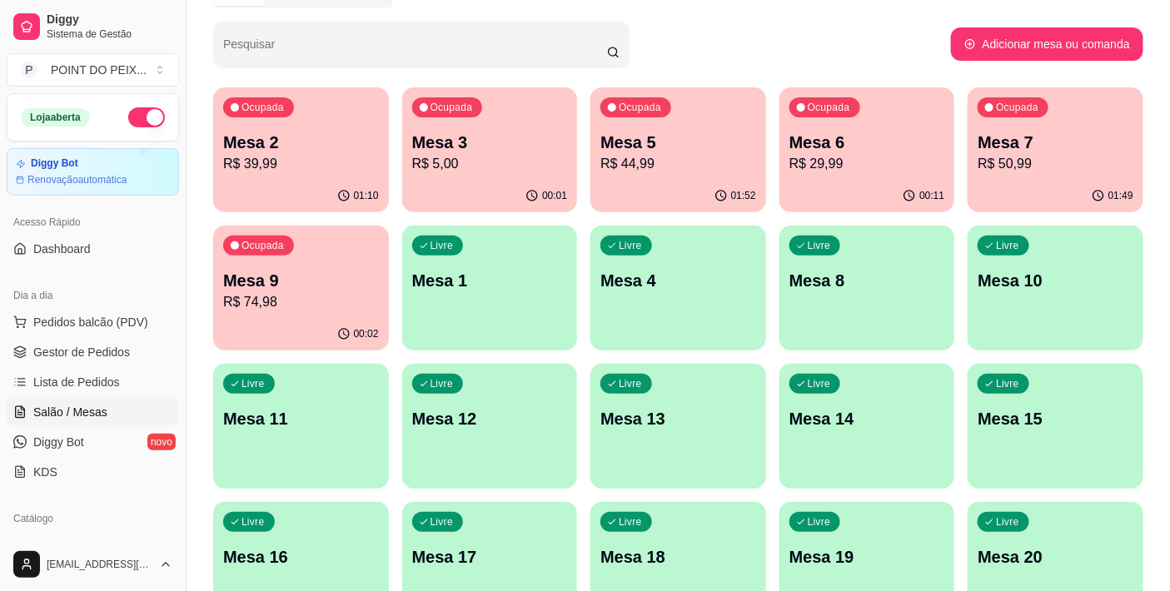
click at [504, 142] on p "Mesa 3" at bounding box center [490, 142] width 156 height 23
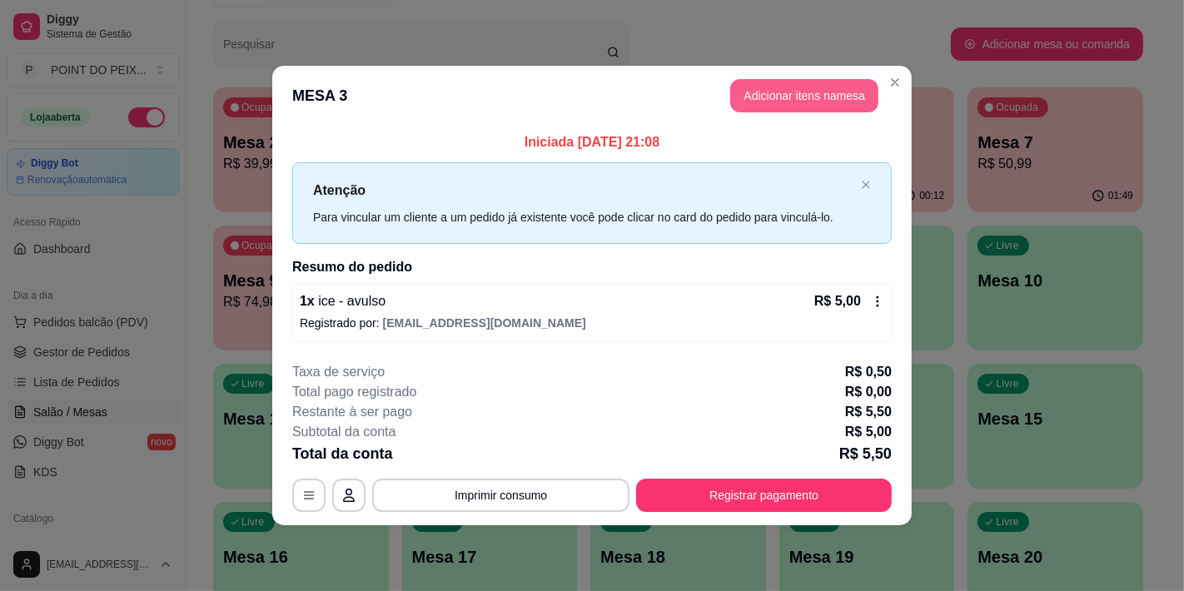
click at [769, 92] on button "Adicionar itens na mesa" at bounding box center [804, 95] width 148 height 33
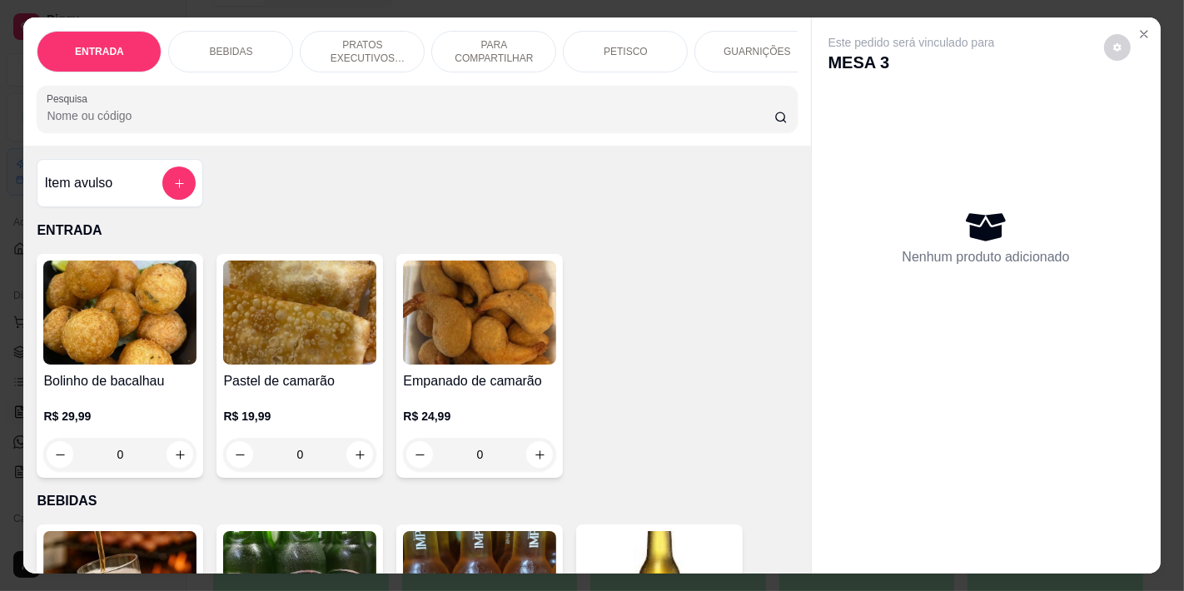
click at [621, 50] on p "PETISCO" at bounding box center [626, 51] width 44 height 13
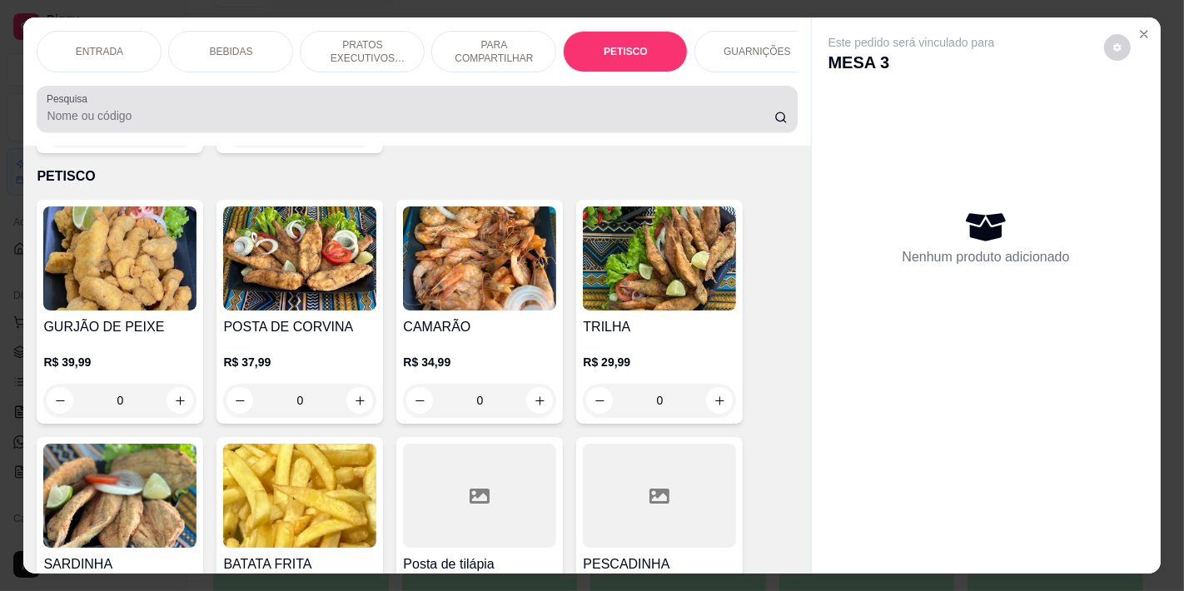
scroll to position [42, 0]
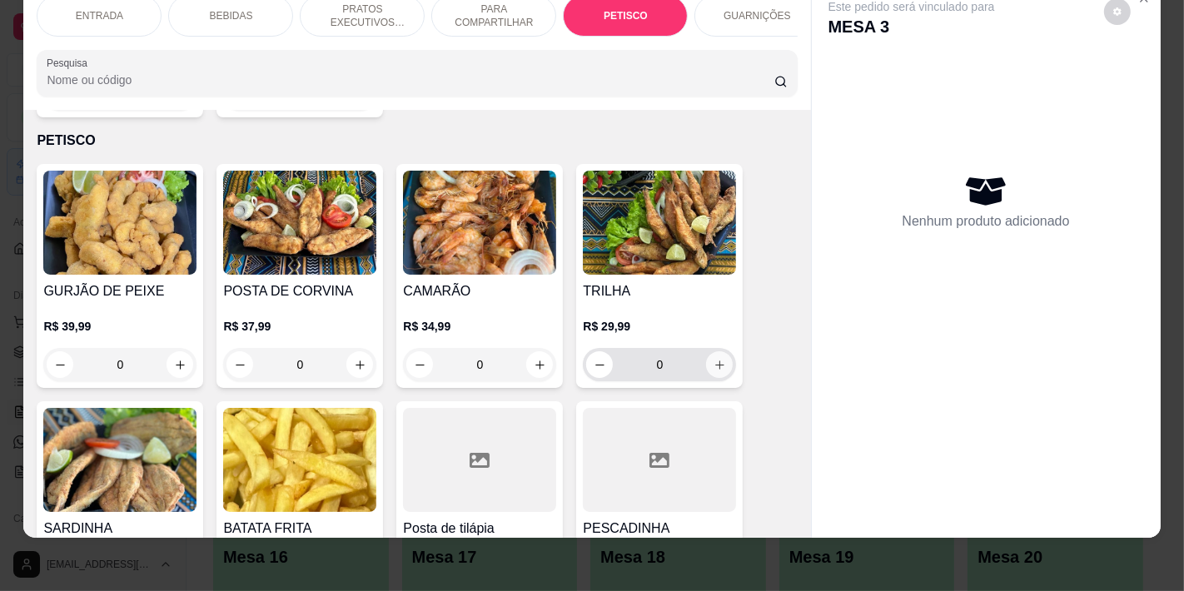
click at [718, 359] on icon "increase-product-quantity" at bounding box center [720, 365] width 12 height 12
type input "1"
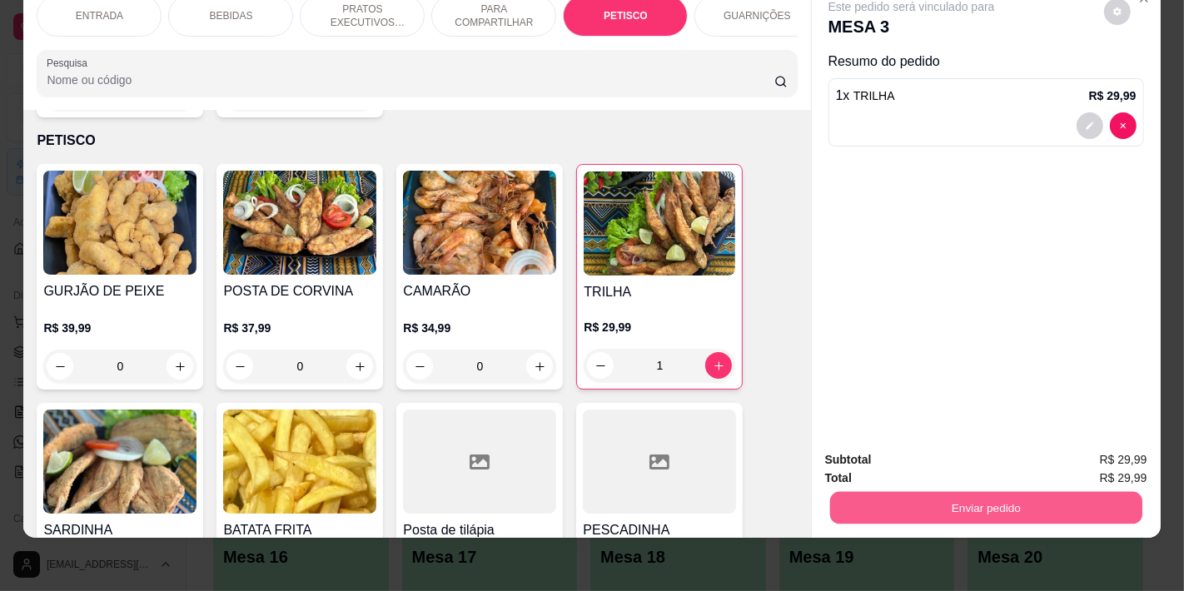
click at [972, 491] on button "Enviar pedido" at bounding box center [986, 507] width 312 height 32
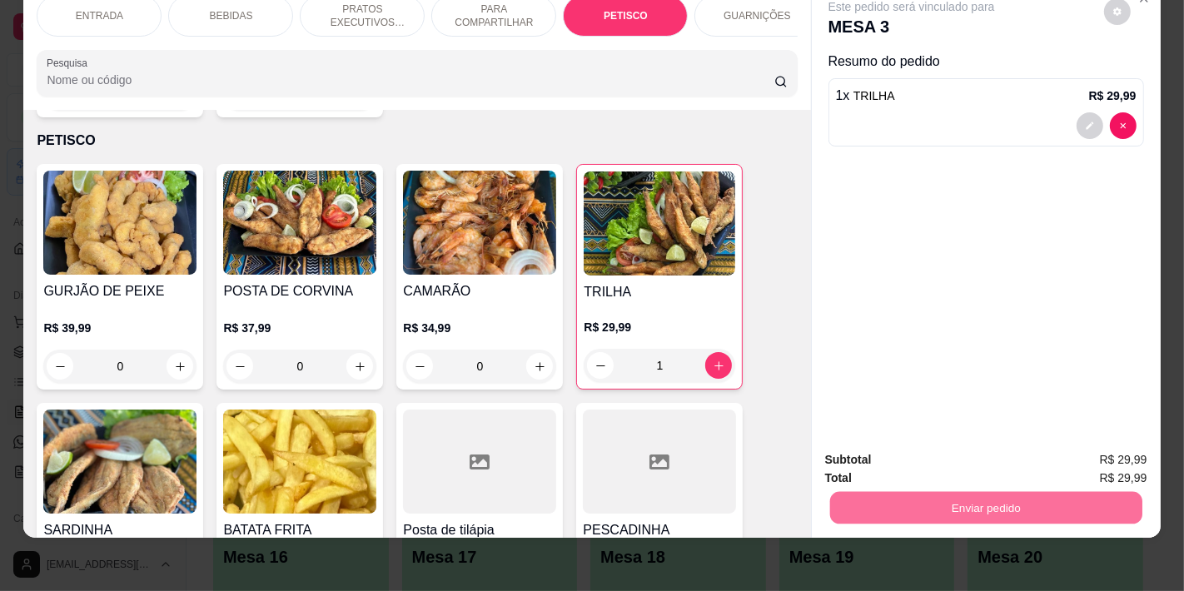
click at [904, 451] on button "Não registrar e enviar pedido" at bounding box center [930, 453] width 173 height 32
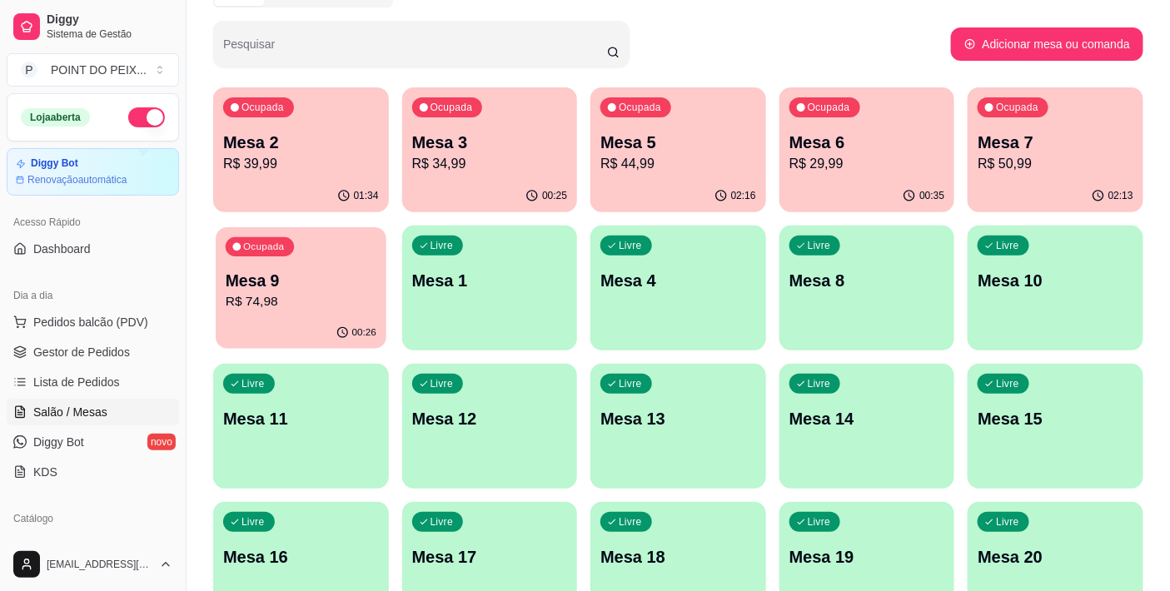
click at [328, 271] on p "Mesa 9" at bounding box center [301, 281] width 151 height 22
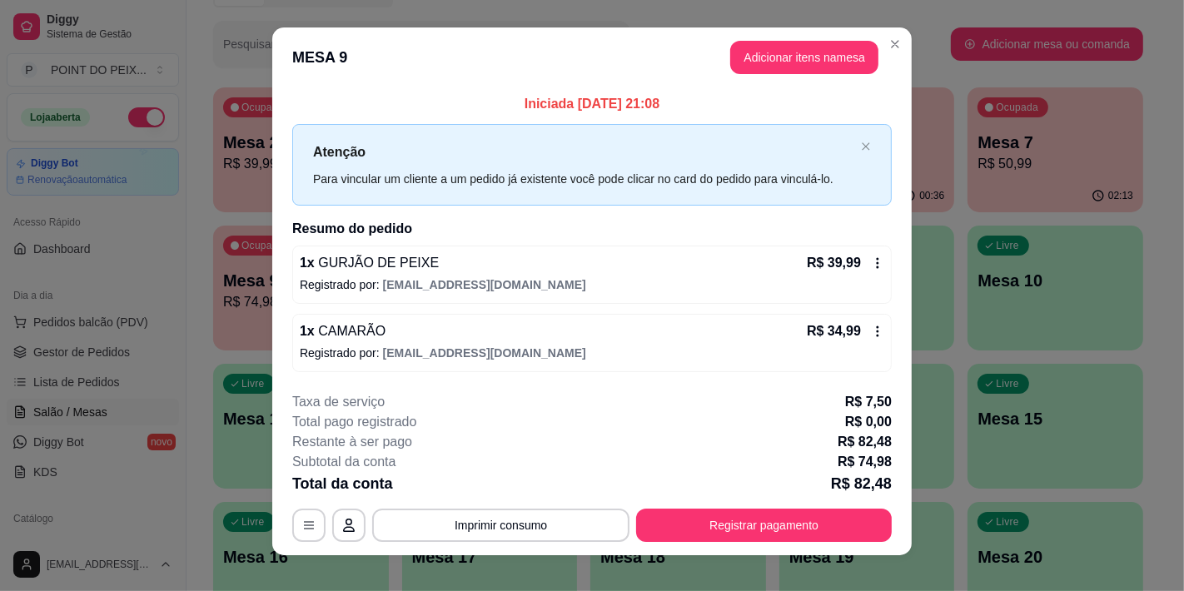
scroll to position [0, 0]
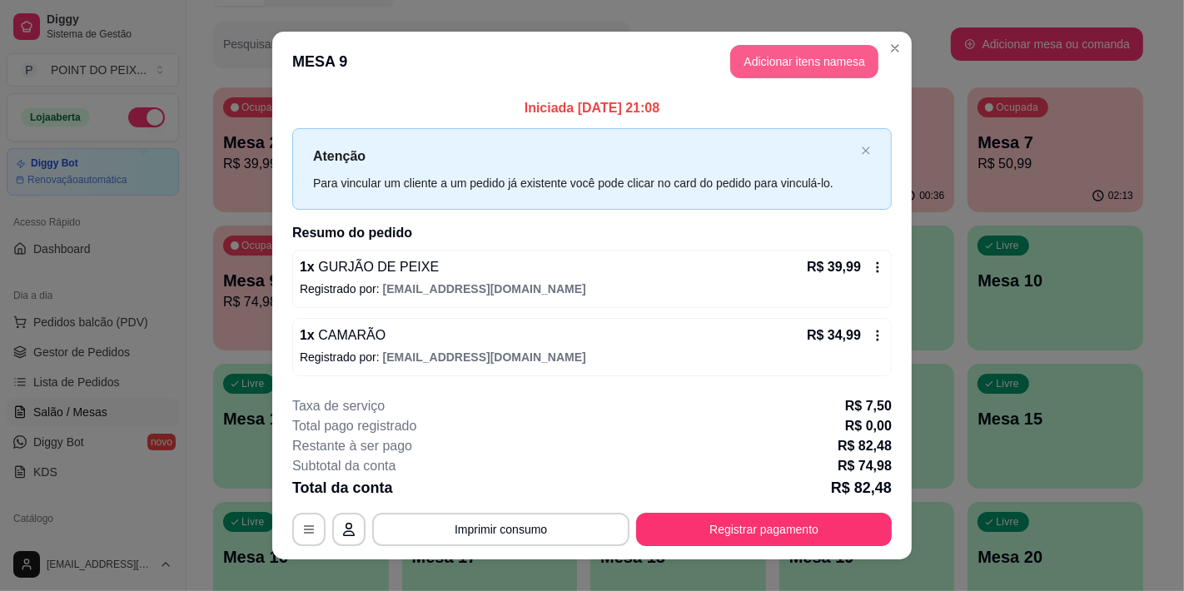
click at [806, 67] on button "Adicionar itens na mesa" at bounding box center [804, 61] width 148 height 33
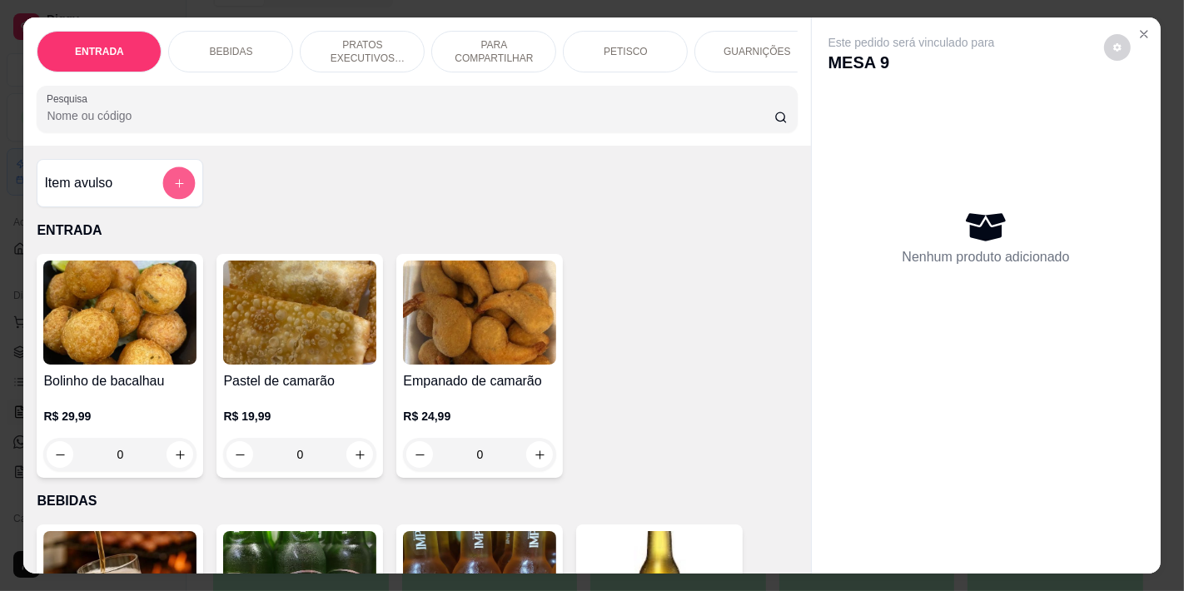
click at [183, 181] on button "add-separate-item" at bounding box center [179, 183] width 32 height 32
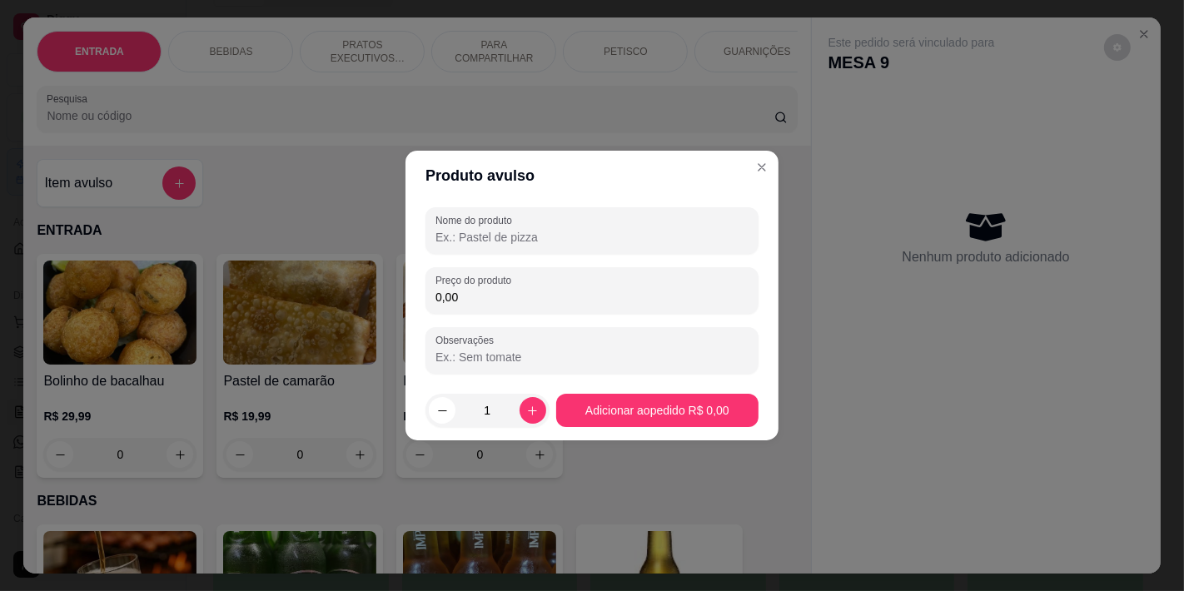
click at [519, 242] on input "Nome do produto" at bounding box center [592, 237] width 313 height 17
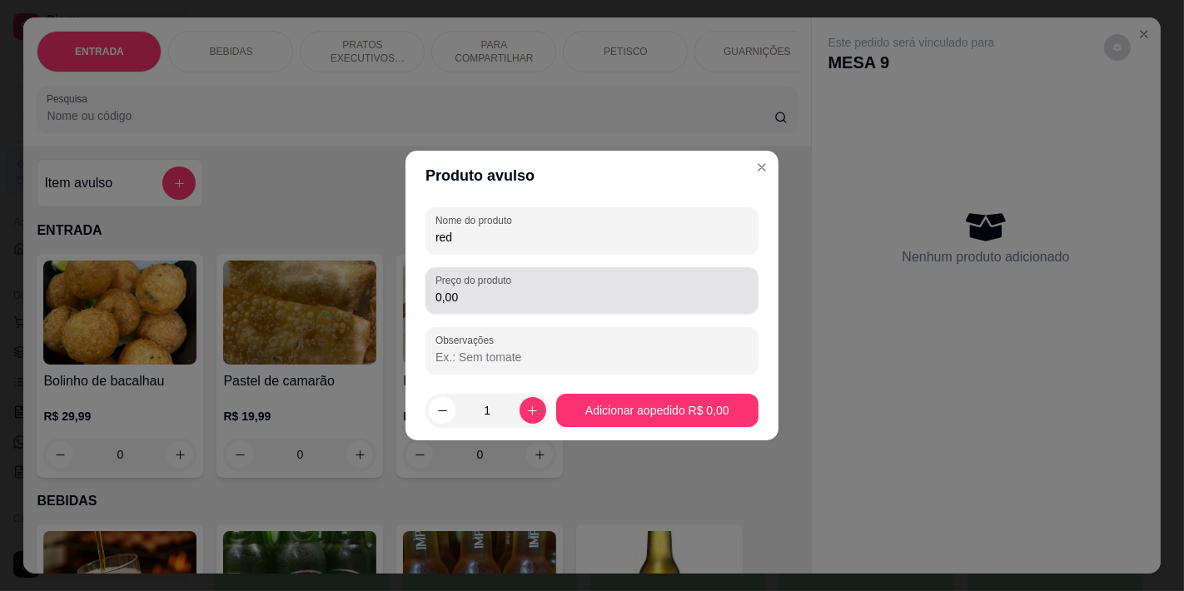
type input "red"
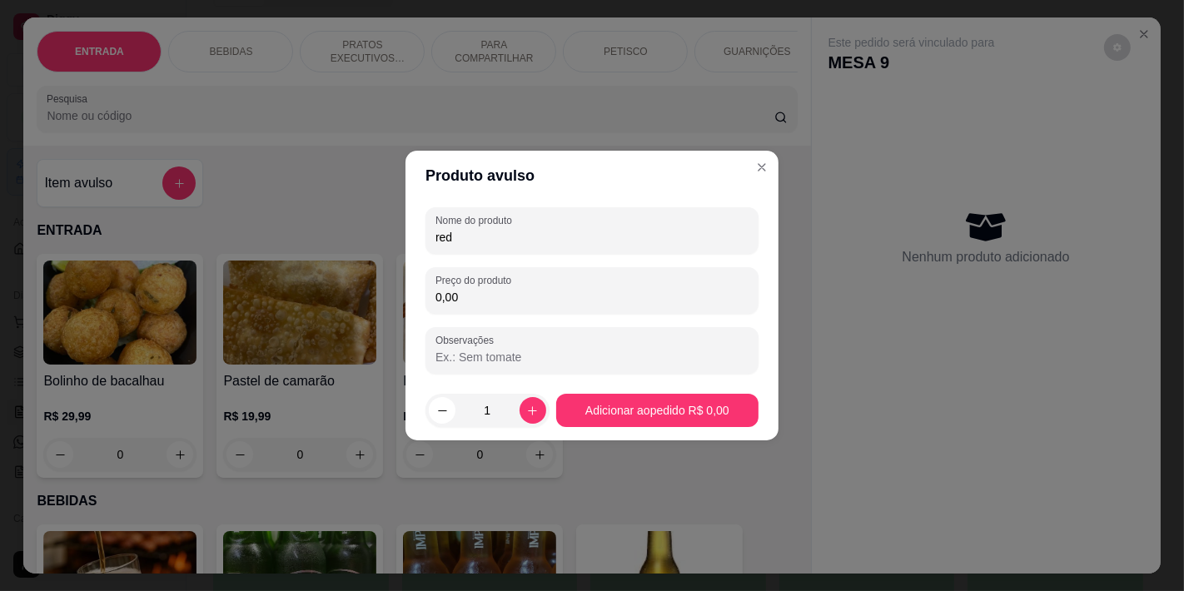
click at [513, 297] on input "0,00" at bounding box center [592, 297] width 313 height 17
type input "30,00"
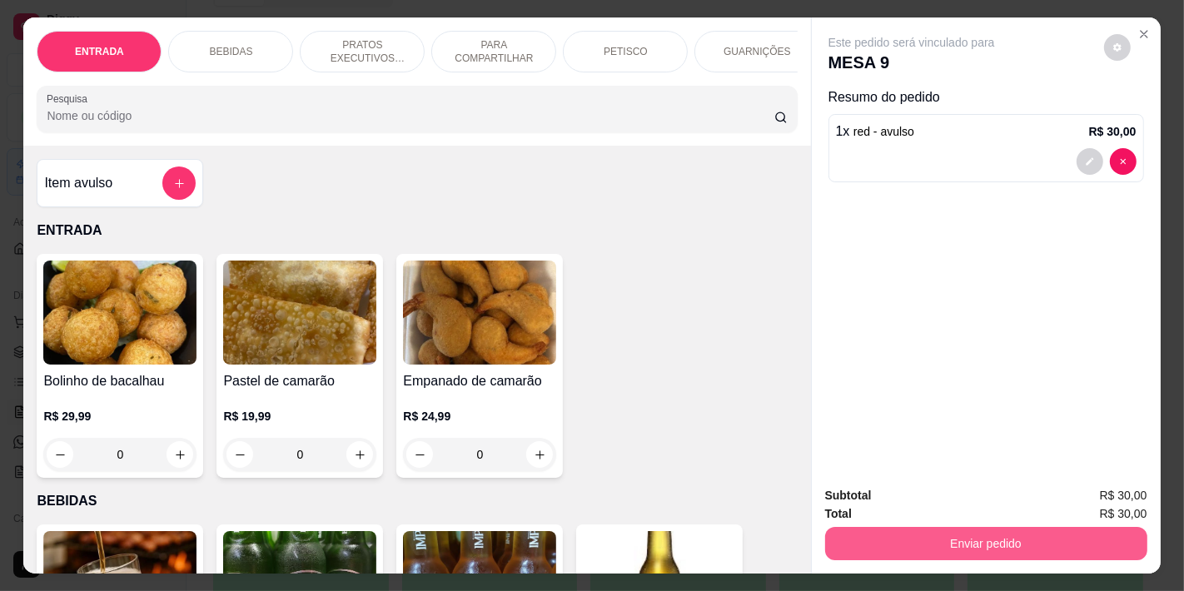
click at [1031, 546] on button "Enviar pedido" at bounding box center [986, 543] width 322 height 33
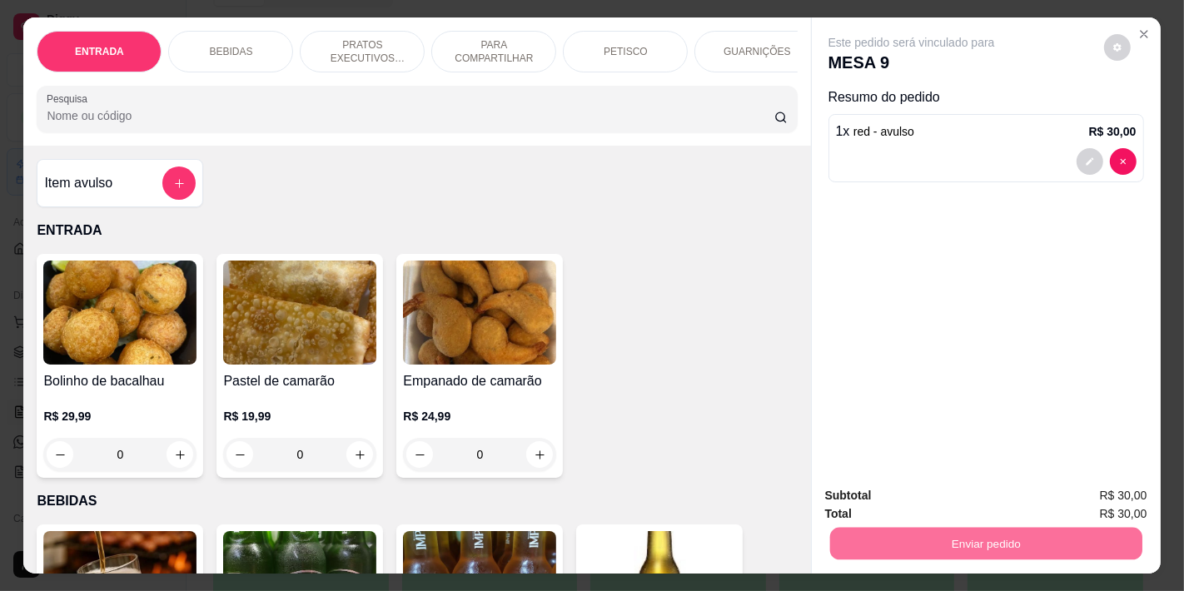
click at [874, 495] on button "Não registrar e enviar pedido" at bounding box center [930, 496] width 168 height 31
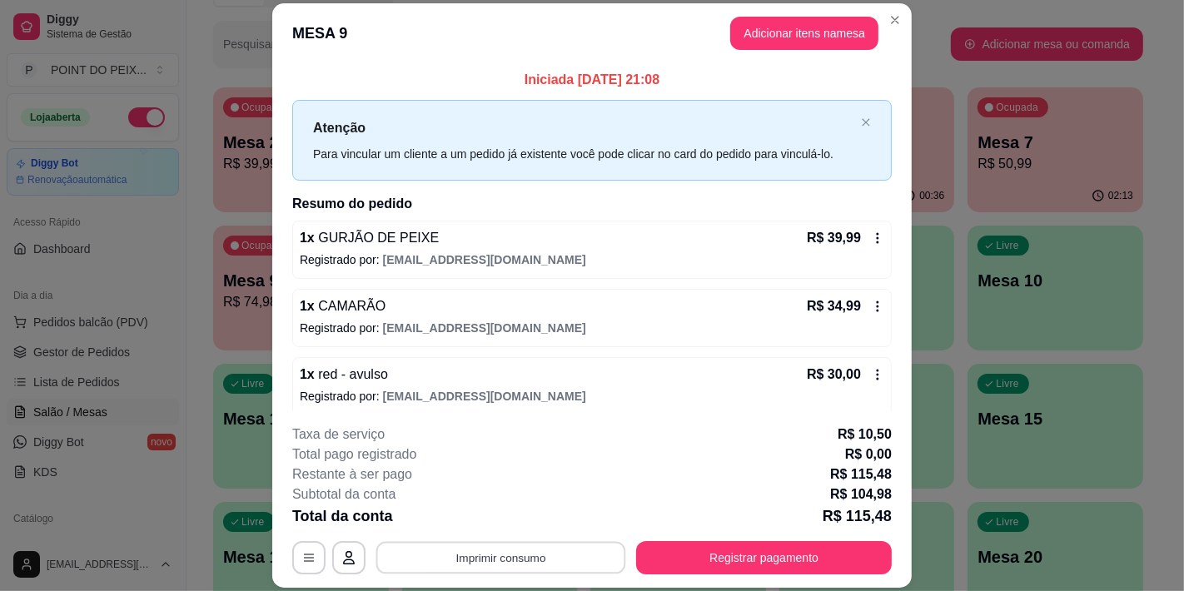
click at [518, 554] on button "Imprimir consumo" at bounding box center [501, 558] width 250 height 32
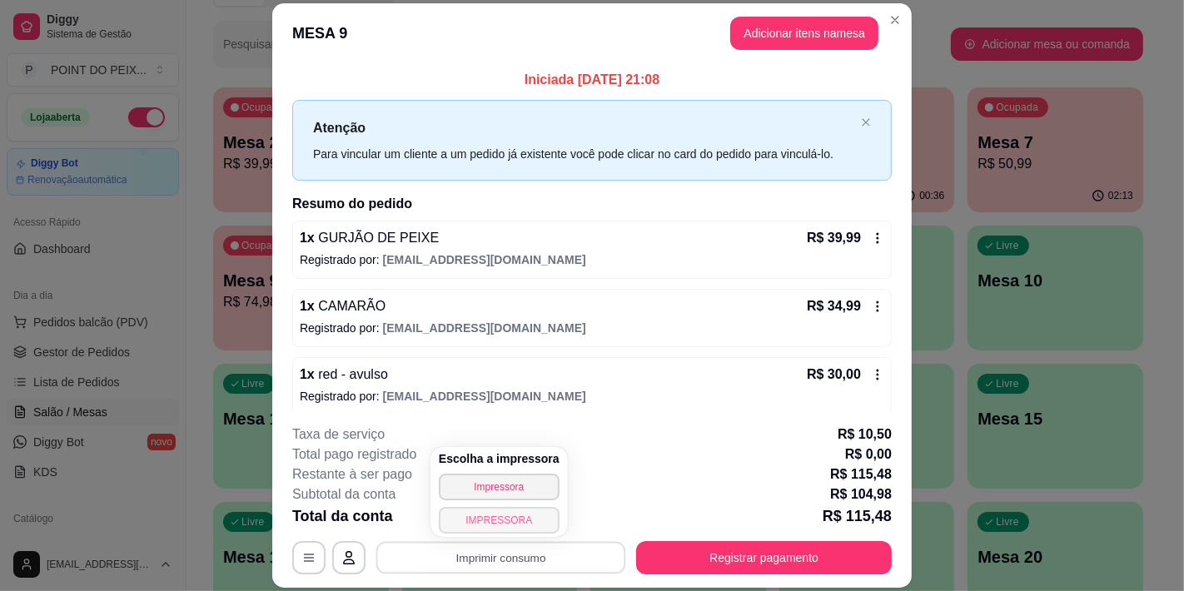
click at [521, 523] on button "IMPRESSORA" at bounding box center [499, 520] width 121 height 27
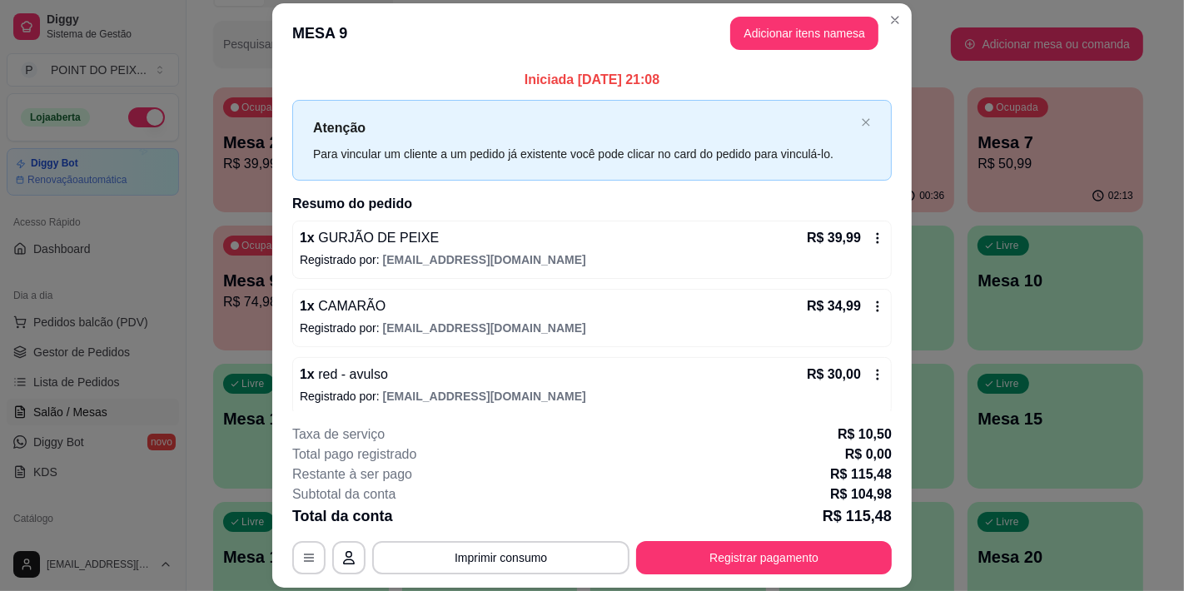
click at [521, 511] on div "Total da conta R$ 115,48" at bounding box center [592, 516] width 600 height 23
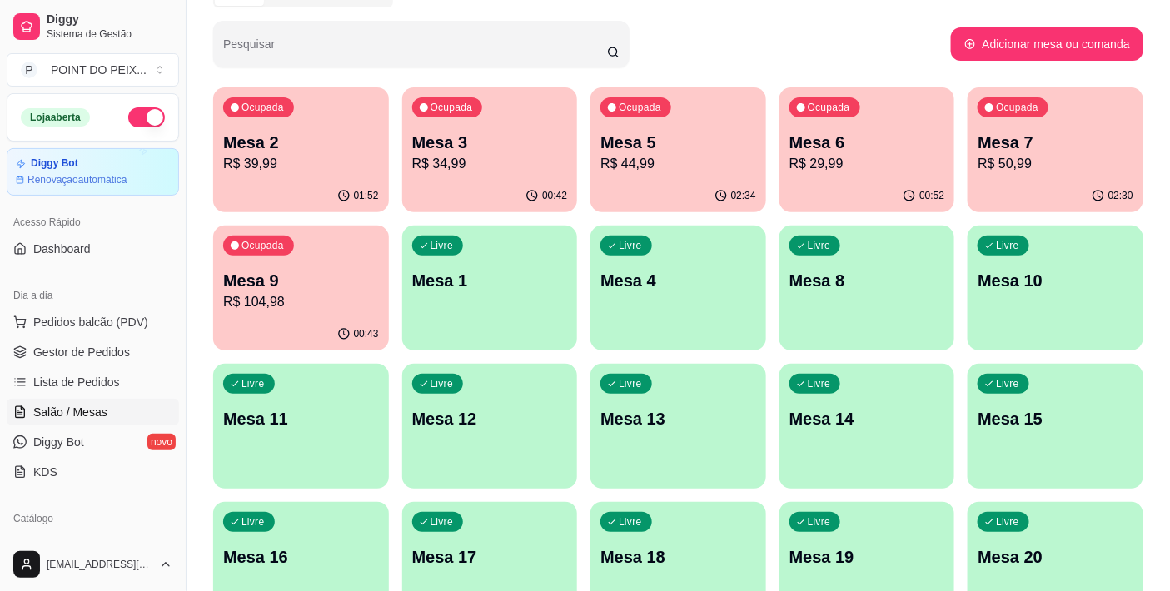
click at [1038, 292] on div "Livre Mesa 10" at bounding box center [1056, 278] width 176 height 105
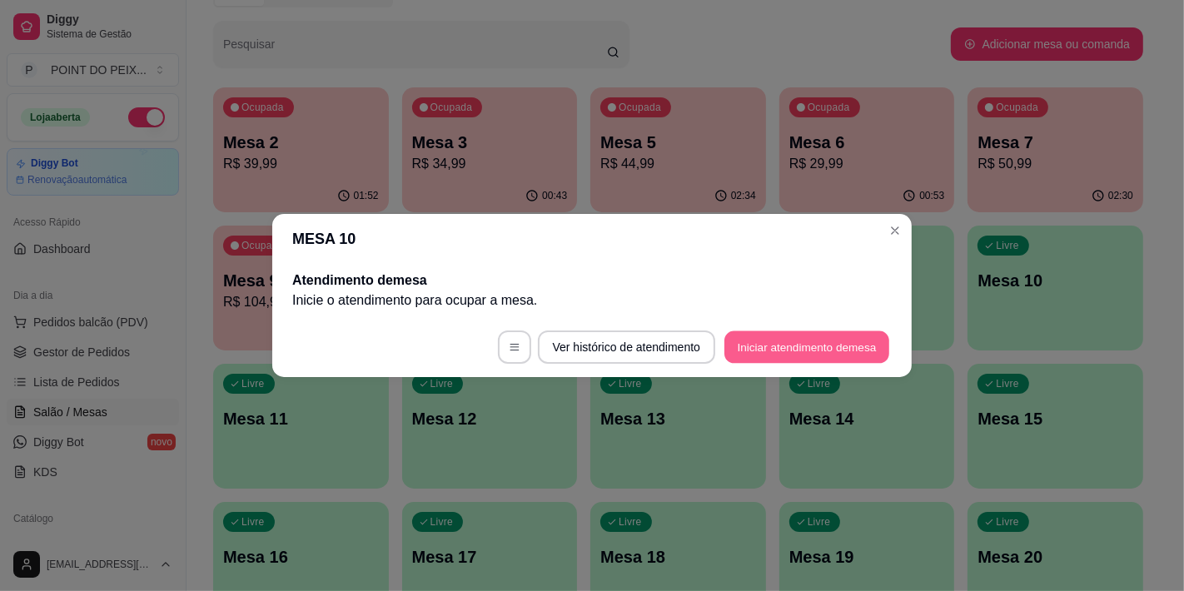
click at [797, 347] on button "Iniciar atendimento de mesa" at bounding box center [807, 347] width 165 height 32
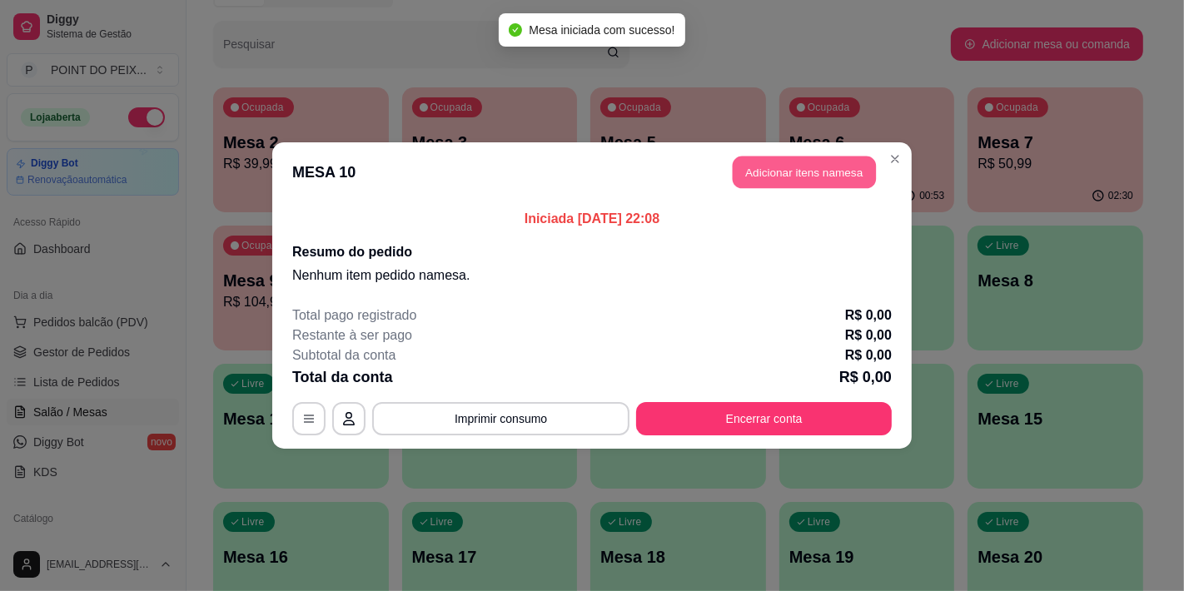
click at [793, 172] on button "Adicionar itens na mesa" at bounding box center [804, 173] width 143 height 32
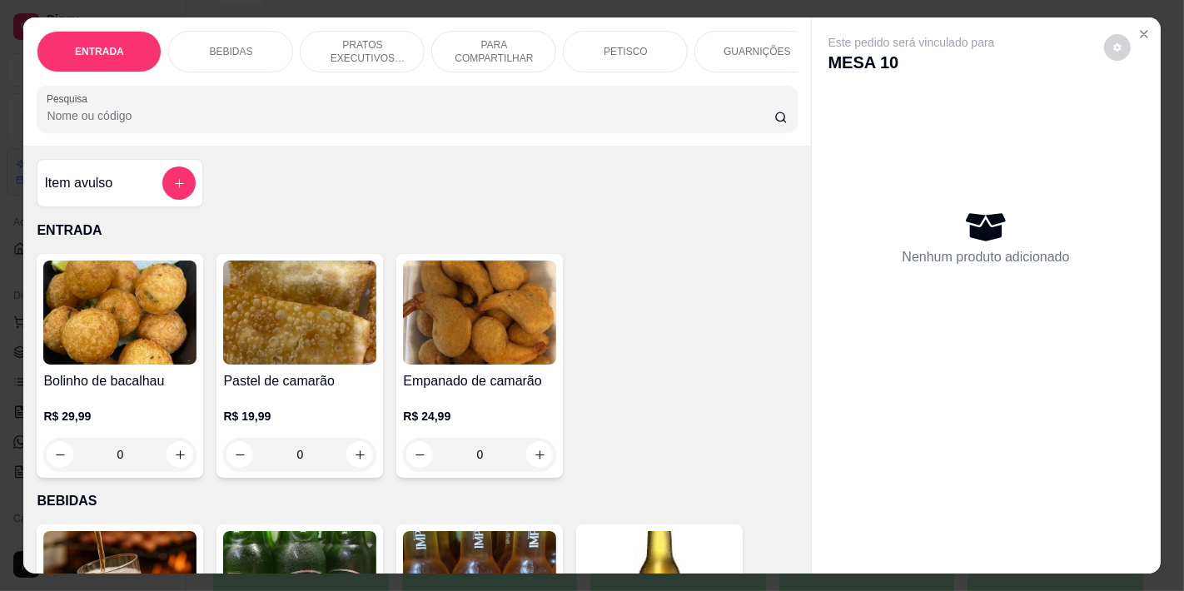
click at [626, 50] on p "PETISCO" at bounding box center [626, 51] width 44 height 13
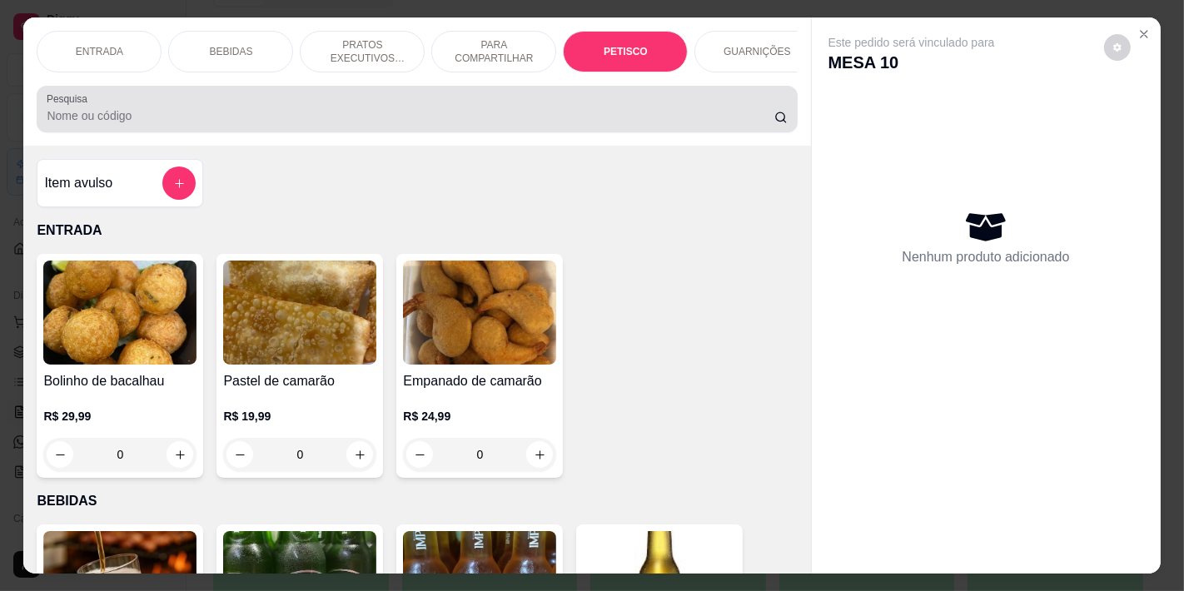
scroll to position [42, 0]
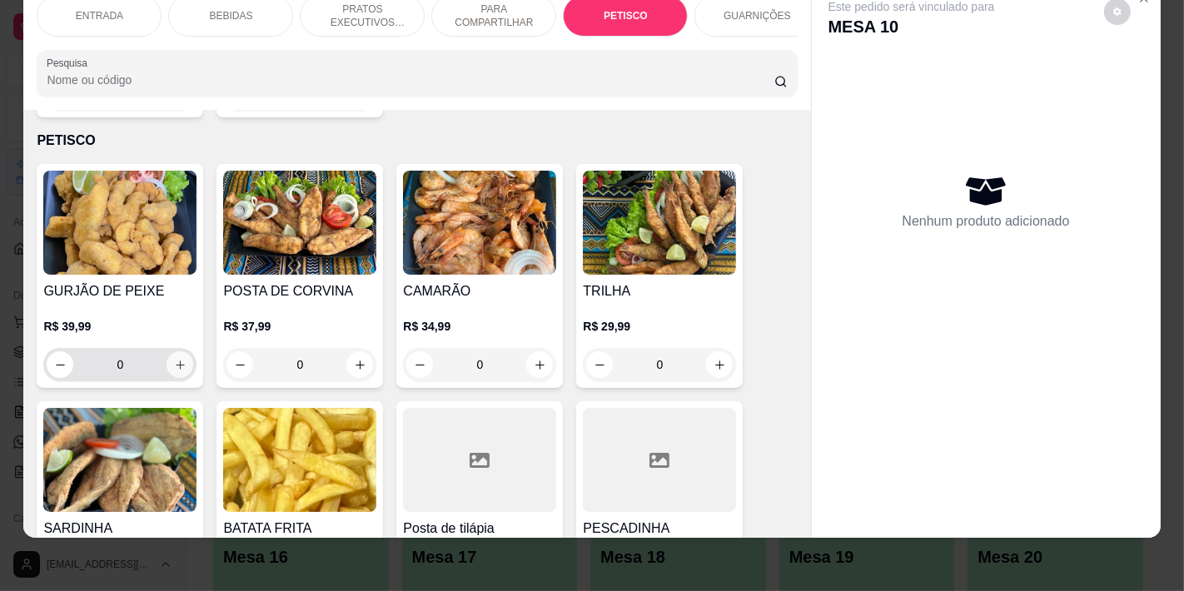
click at [176, 359] on icon "increase-product-quantity" at bounding box center [180, 365] width 12 height 12
type input "1"
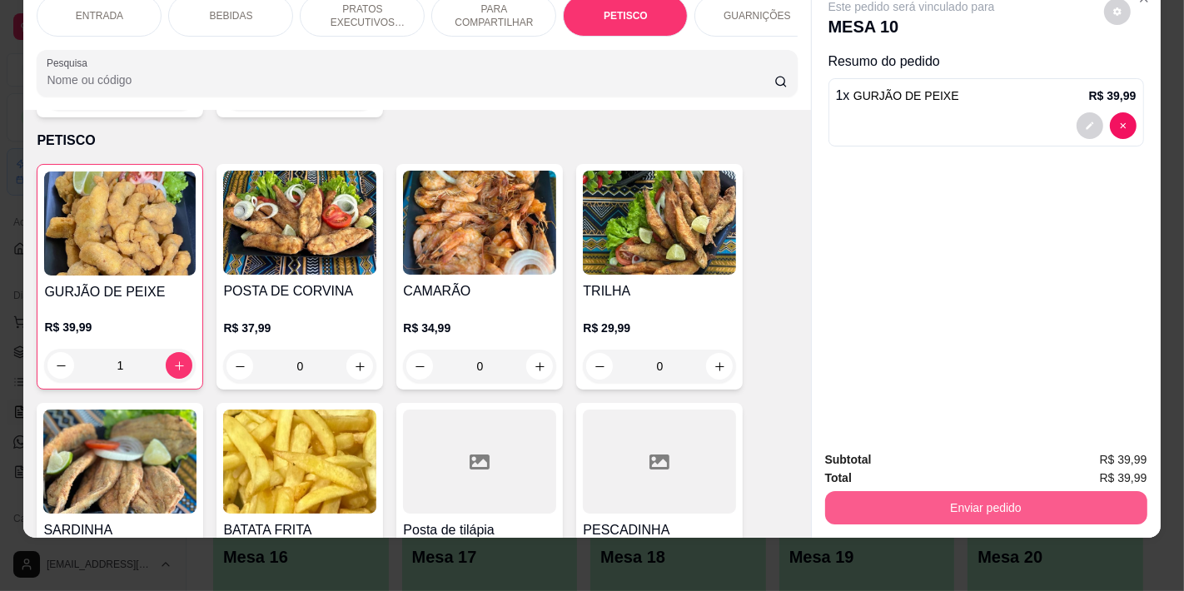
click at [884, 493] on button "Enviar pedido" at bounding box center [986, 507] width 322 height 33
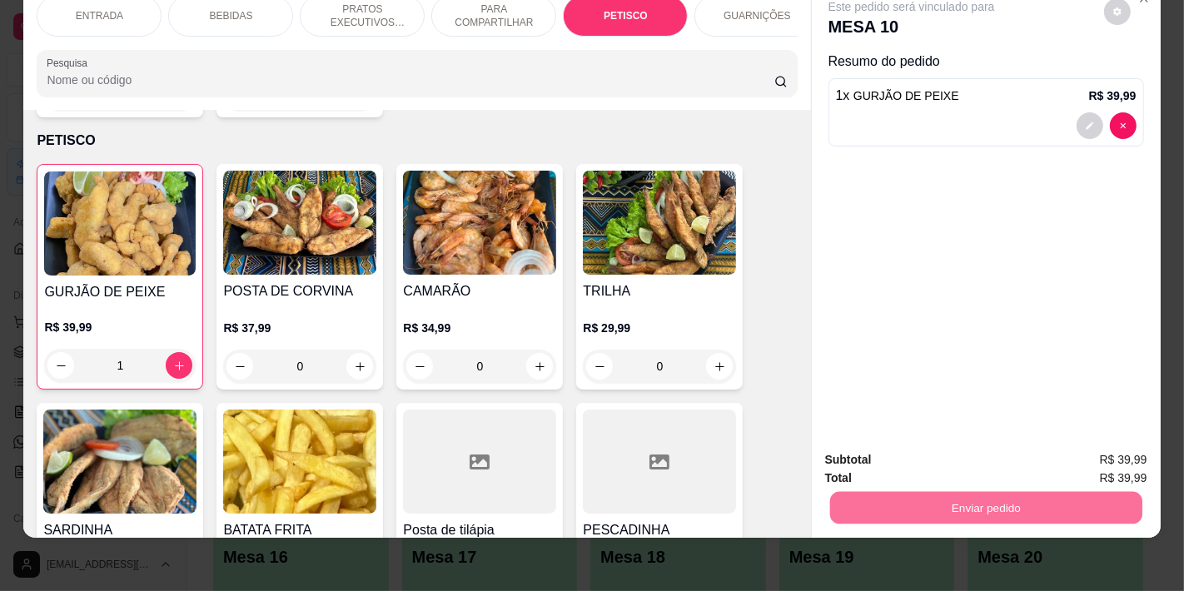
click at [899, 450] on button "Não registrar e enviar pedido" at bounding box center [930, 452] width 168 height 31
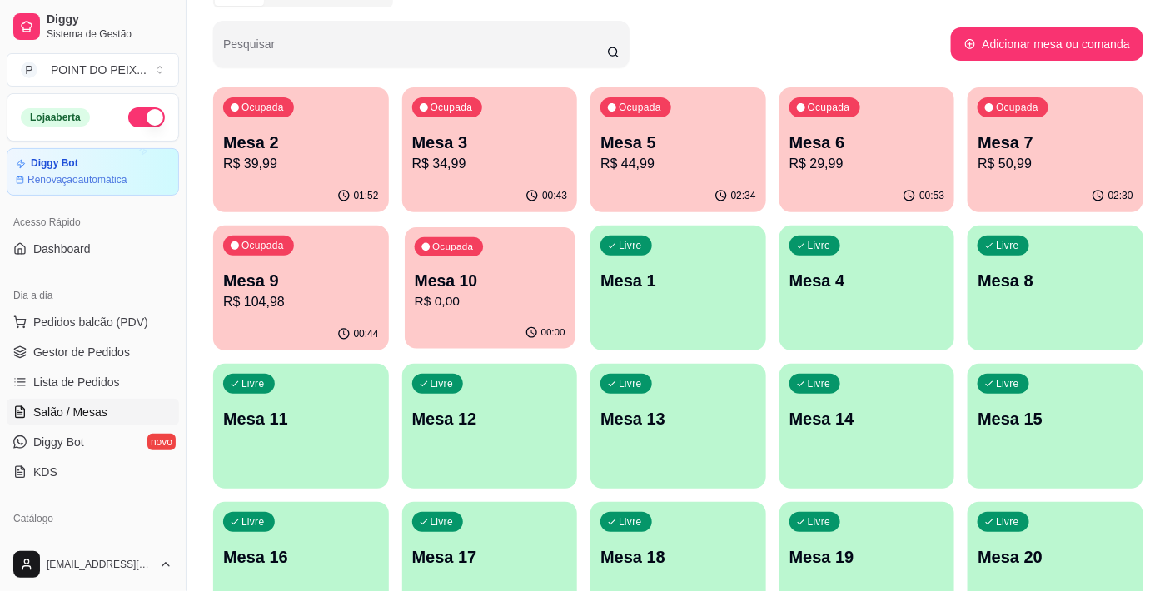
click at [533, 287] on p "Mesa 10" at bounding box center [489, 281] width 151 height 22
click at [319, 276] on p "Mesa 9" at bounding box center [301, 280] width 156 height 23
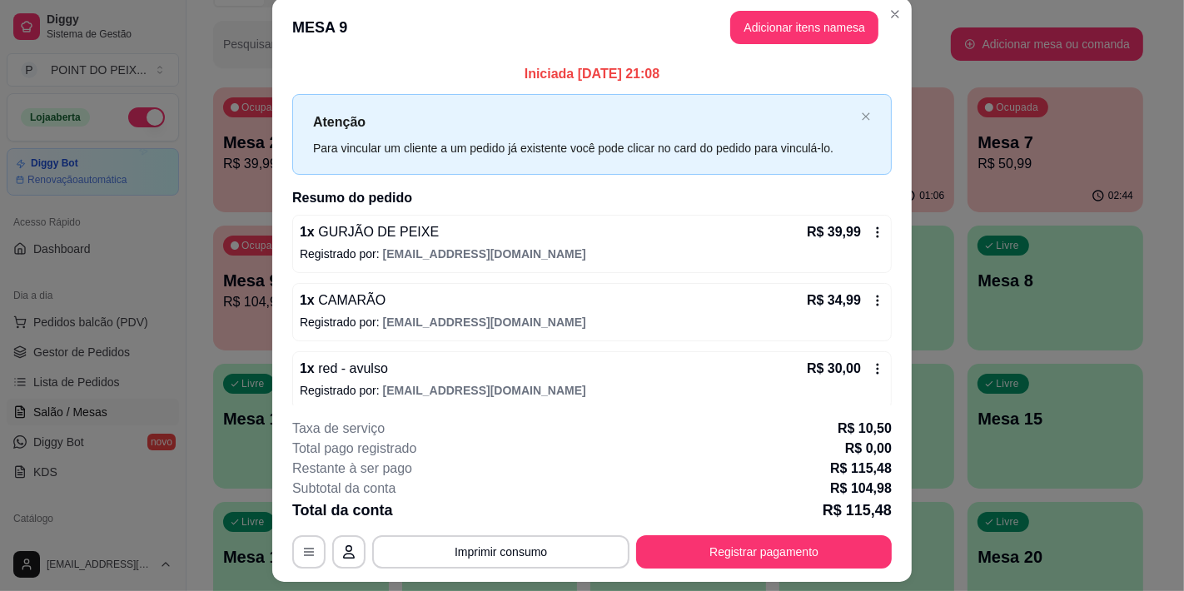
scroll to position [0, 0]
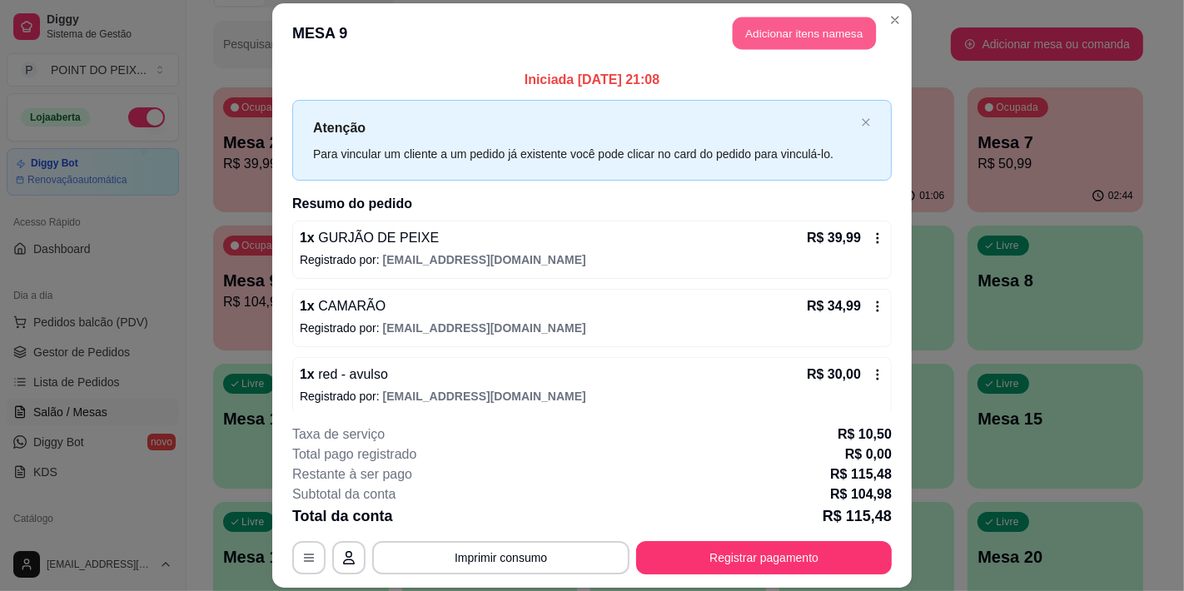
click at [793, 38] on button "Adicionar itens na mesa" at bounding box center [804, 33] width 143 height 32
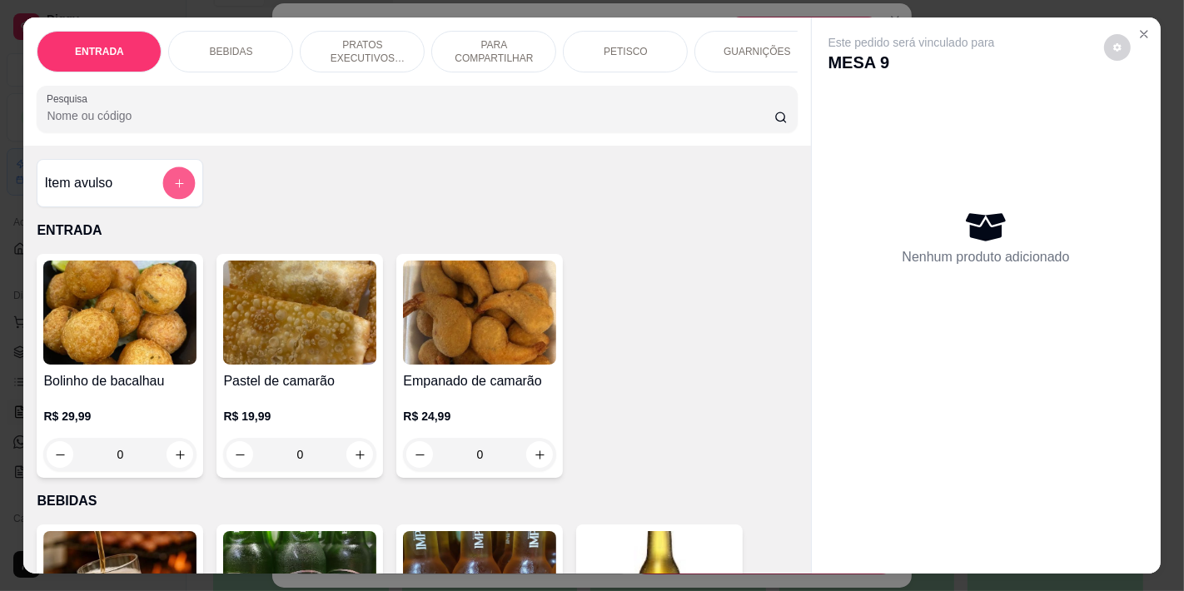
click at [180, 187] on button "add-separate-item" at bounding box center [179, 183] width 32 height 32
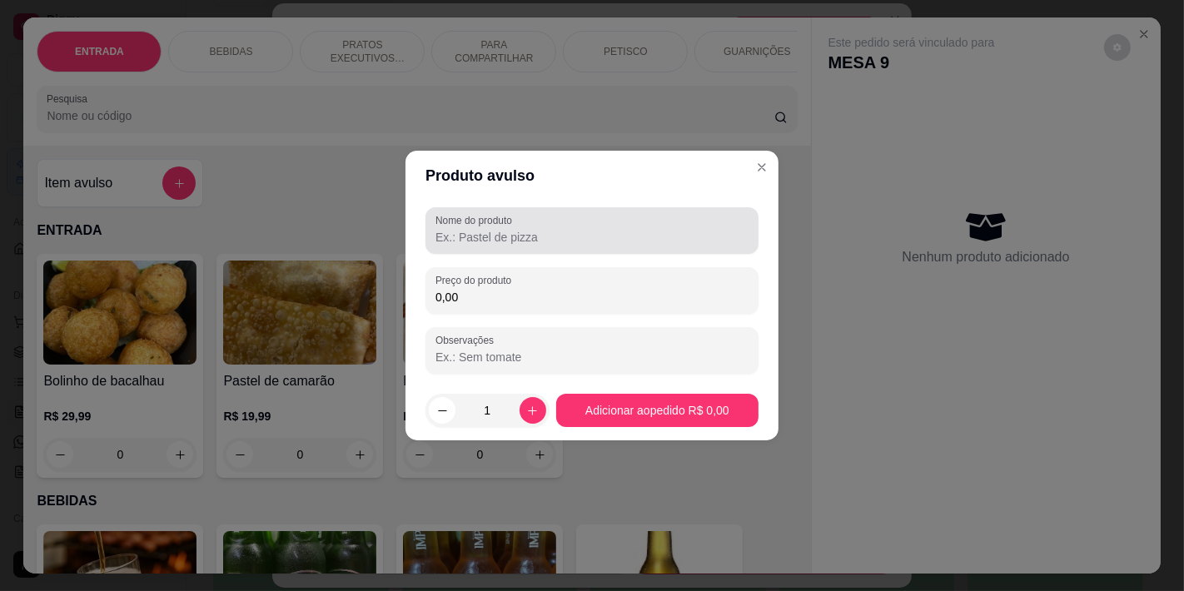
click at [559, 239] on input "Nome do produto" at bounding box center [592, 237] width 313 height 17
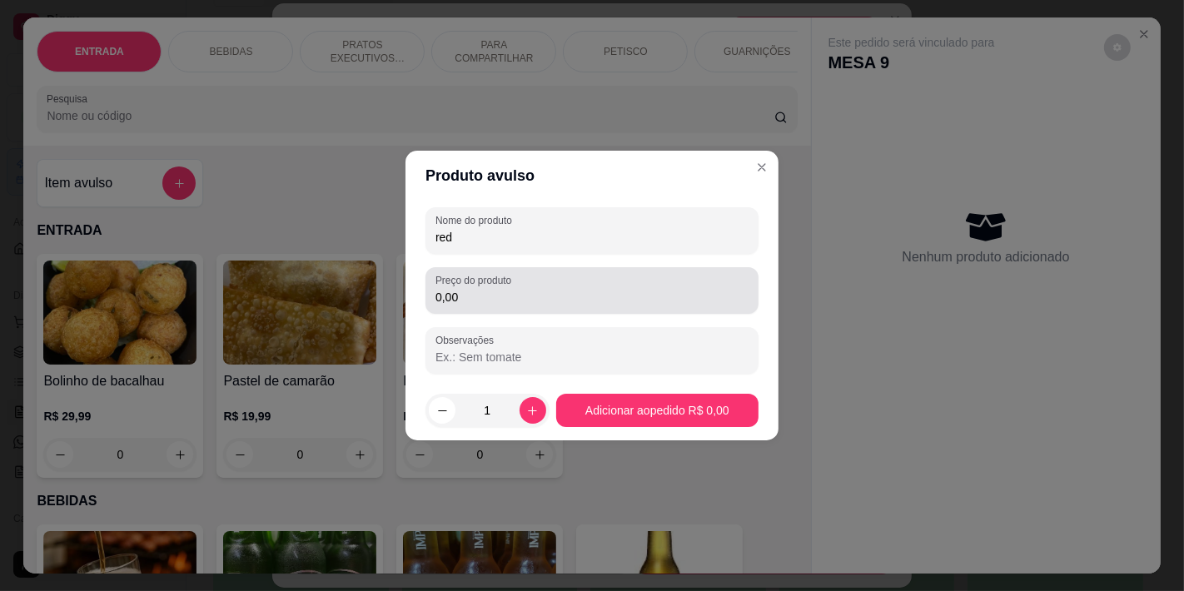
type input "red"
click at [529, 304] on input "0,00" at bounding box center [592, 297] width 313 height 17
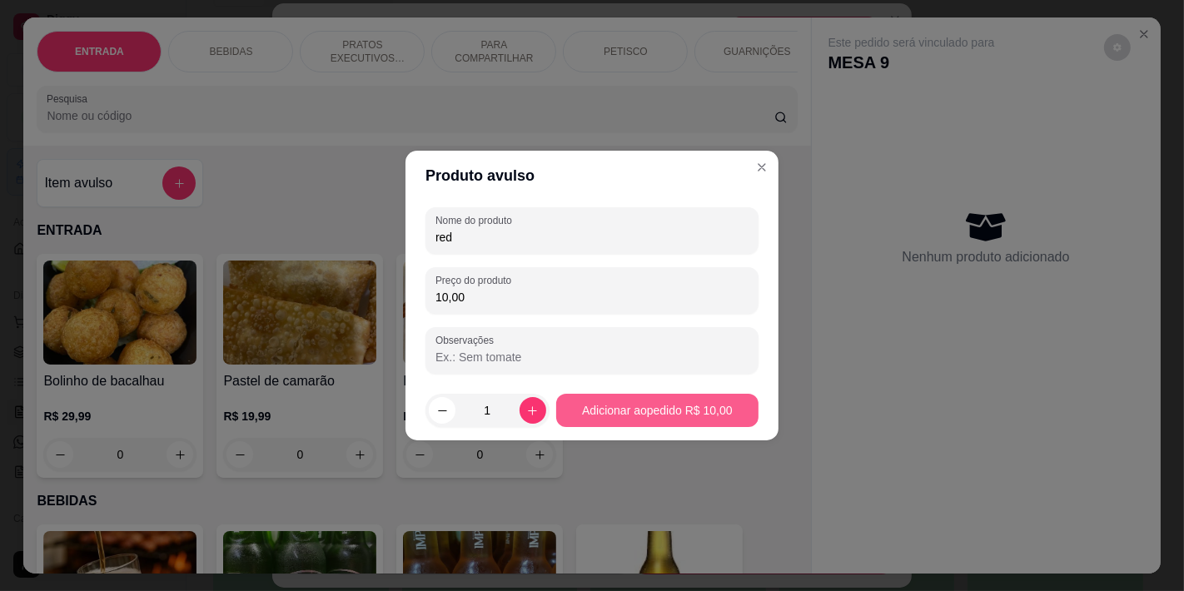
type input "10,00"
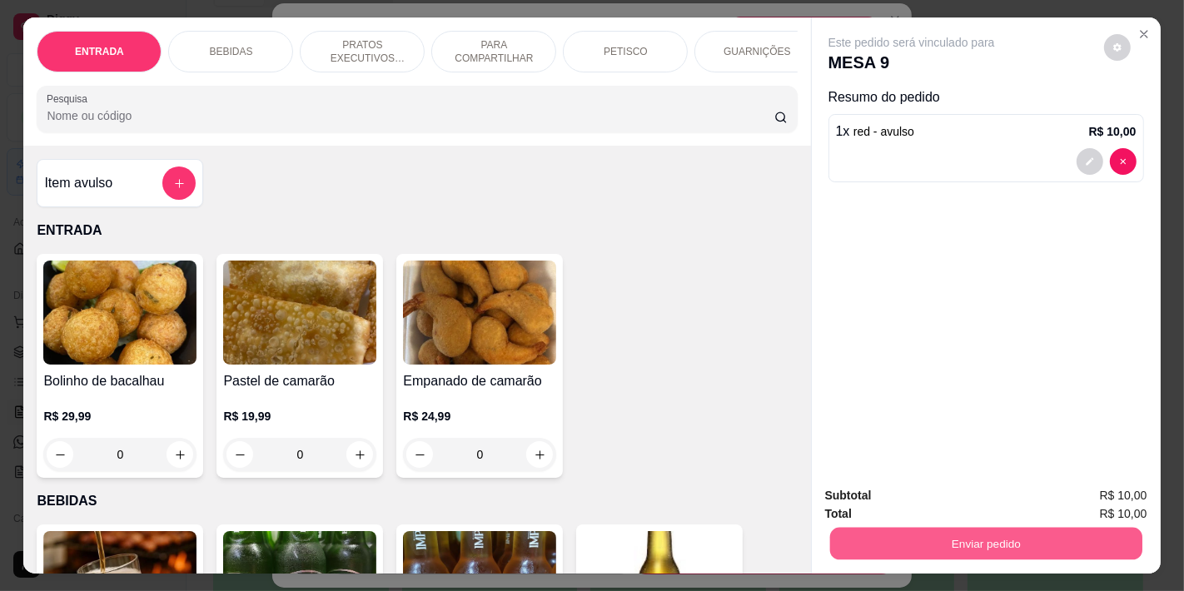
click at [998, 531] on button "Enviar pedido" at bounding box center [986, 543] width 312 height 32
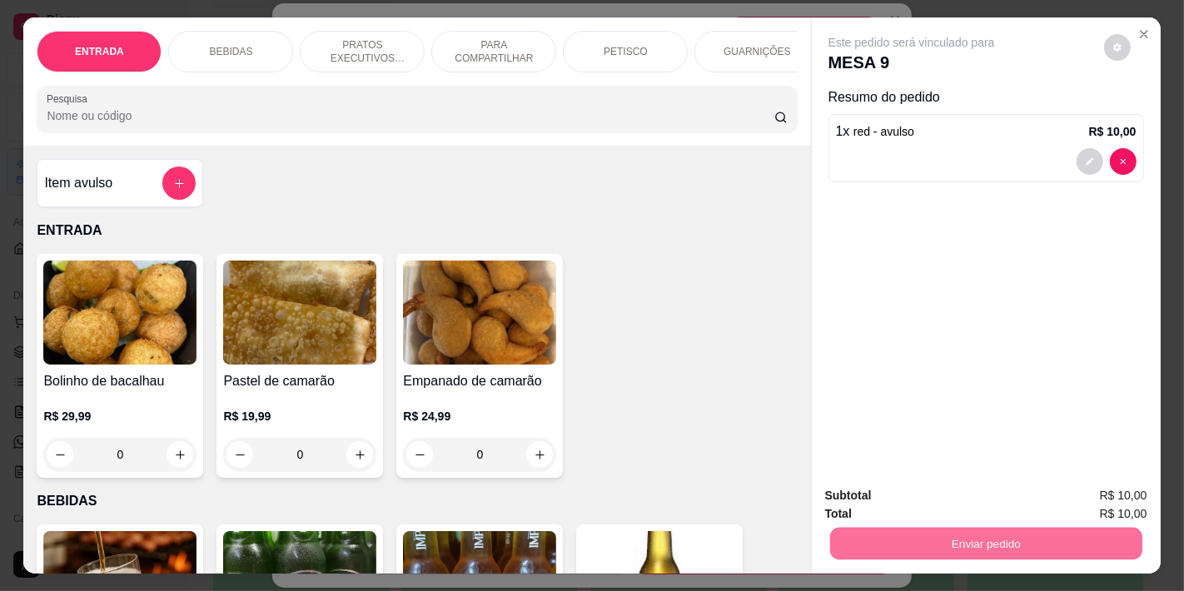
click at [906, 500] on button "Não registrar e enviar pedido" at bounding box center [930, 496] width 168 height 31
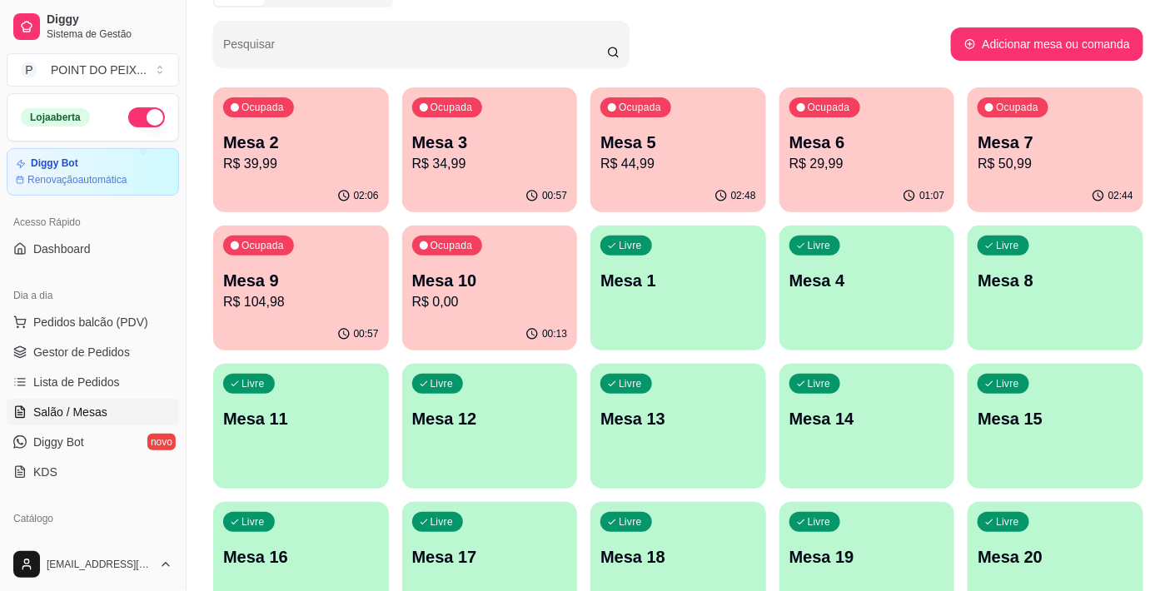
click at [297, 304] on p "R$ 104,98" at bounding box center [301, 302] width 156 height 20
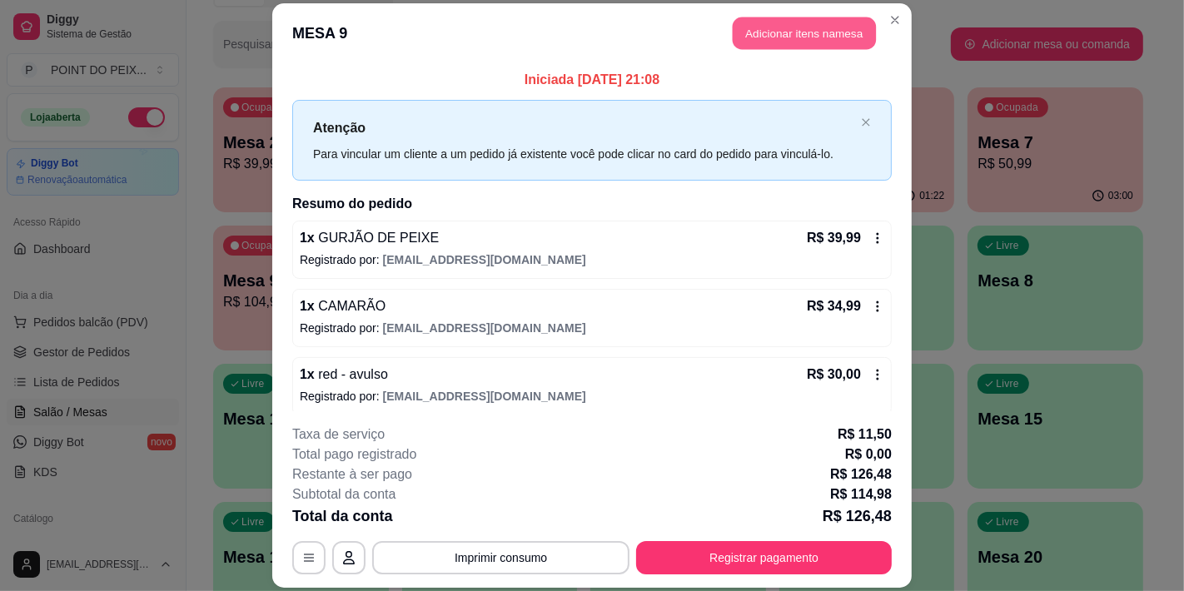
click at [802, 42] on button "Adicionar itens na mesa" at bounding box center [804, 33] width 143 height 32
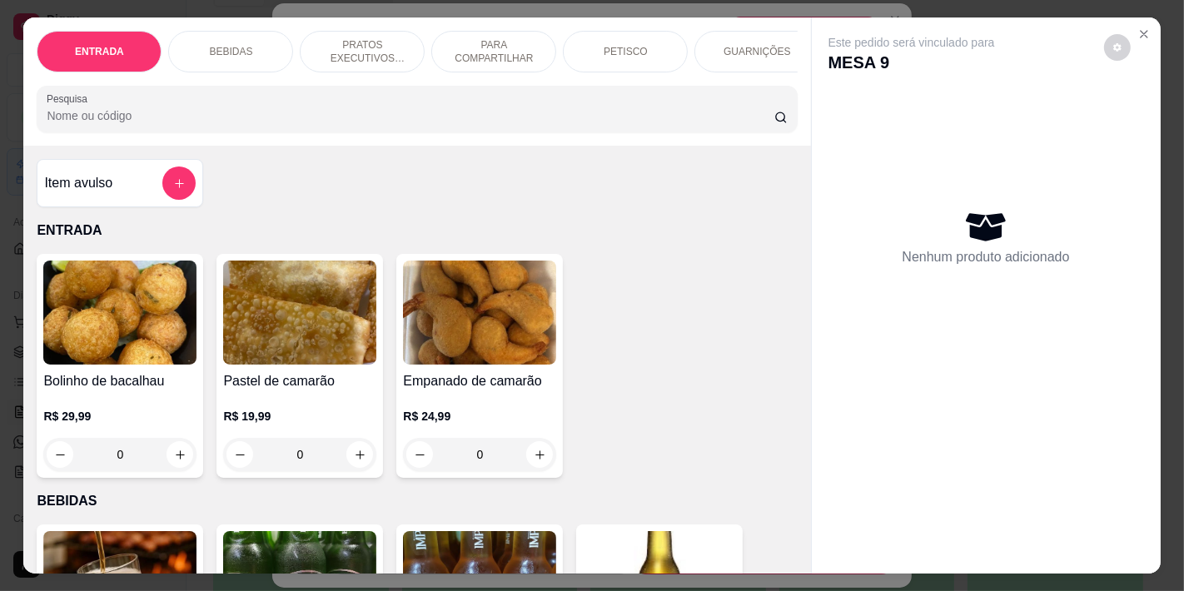
click at [220, 45] on p "BEBIDAS" at bounding box center [230, 51] width 43 height 13
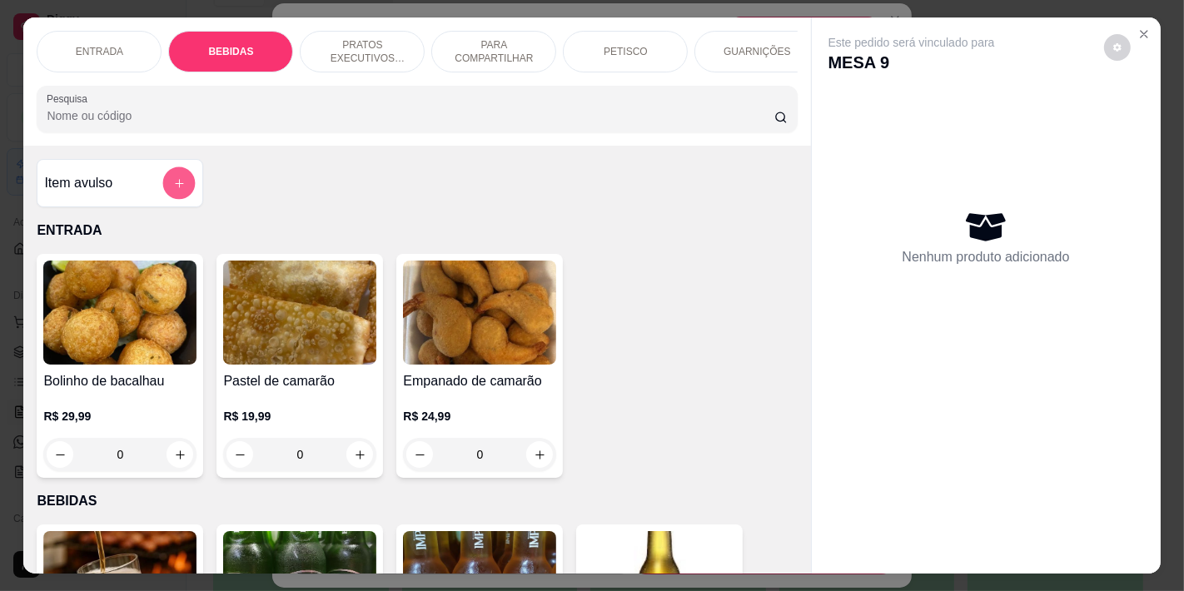
click at [173, 185] on icon "add-separate-item" at bounding box center [179, 183] width 12 height 12
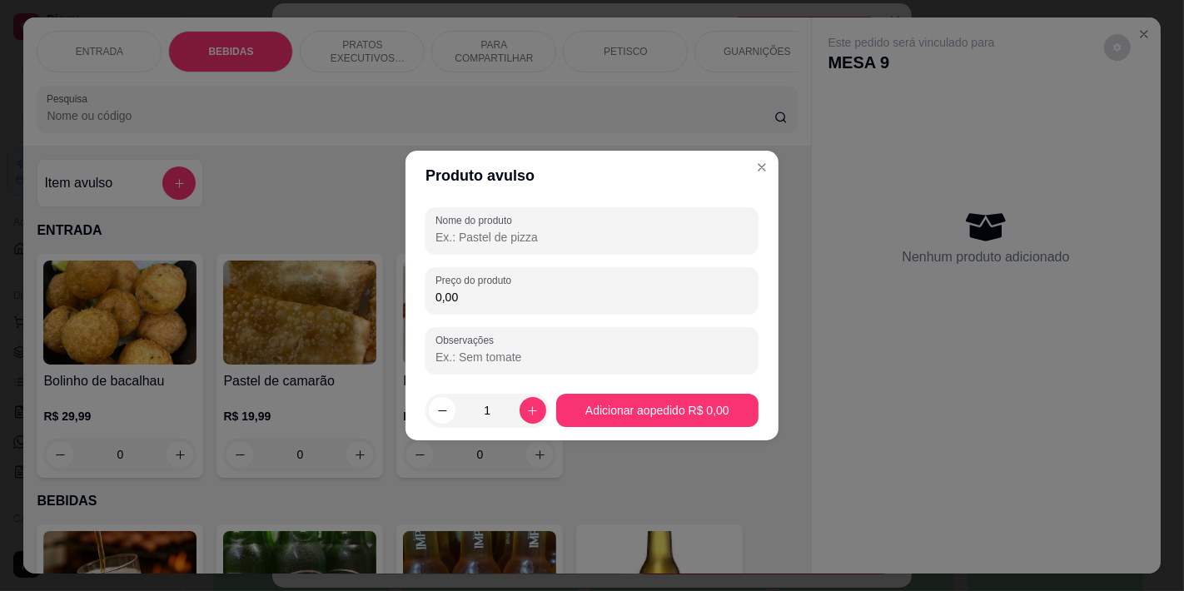
click at [525, 234] on input "Nome do produto" at bounding box center [592, 237] width 313 height 17
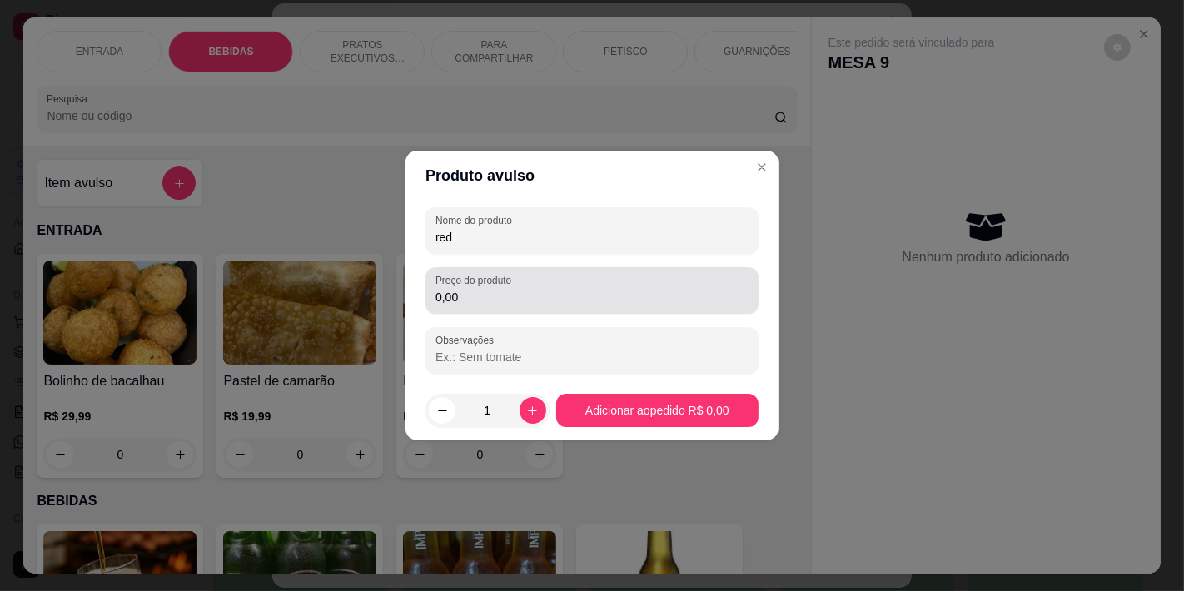
type input "red"
click at [529, 306] on div "0,00" at bounding box center [592, 290] width 313 height 33
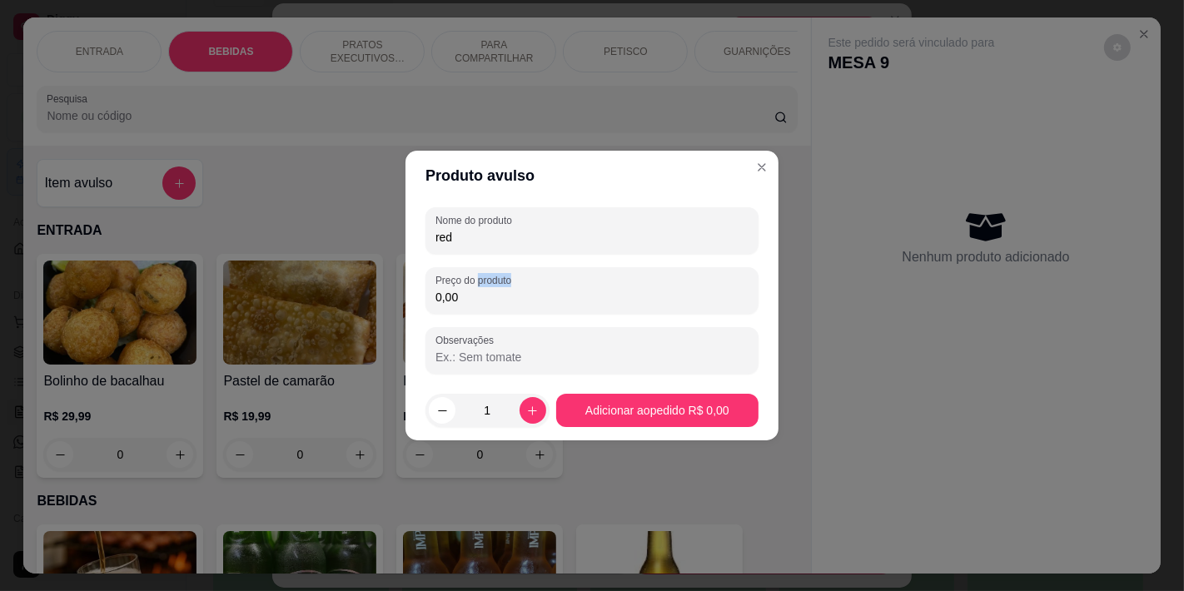
click at [529, 306] on div "0,00" at bounding box center [592, 290] width 313 height 33
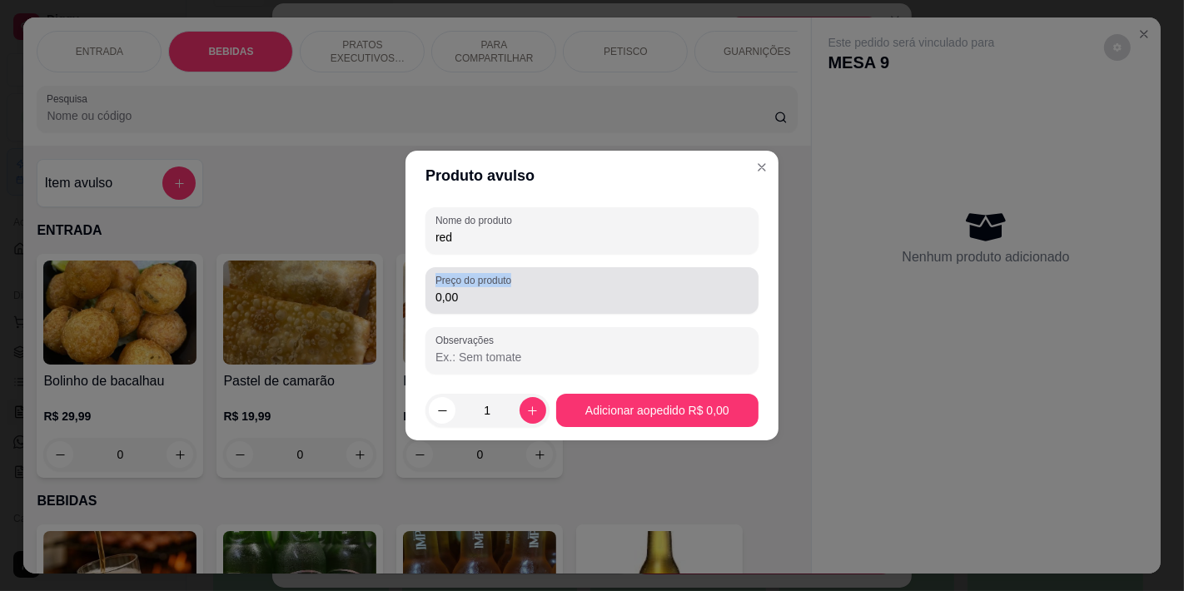
click at [529, 306] on div "0,00" at bounding box center [592, 290] width 313 height 33
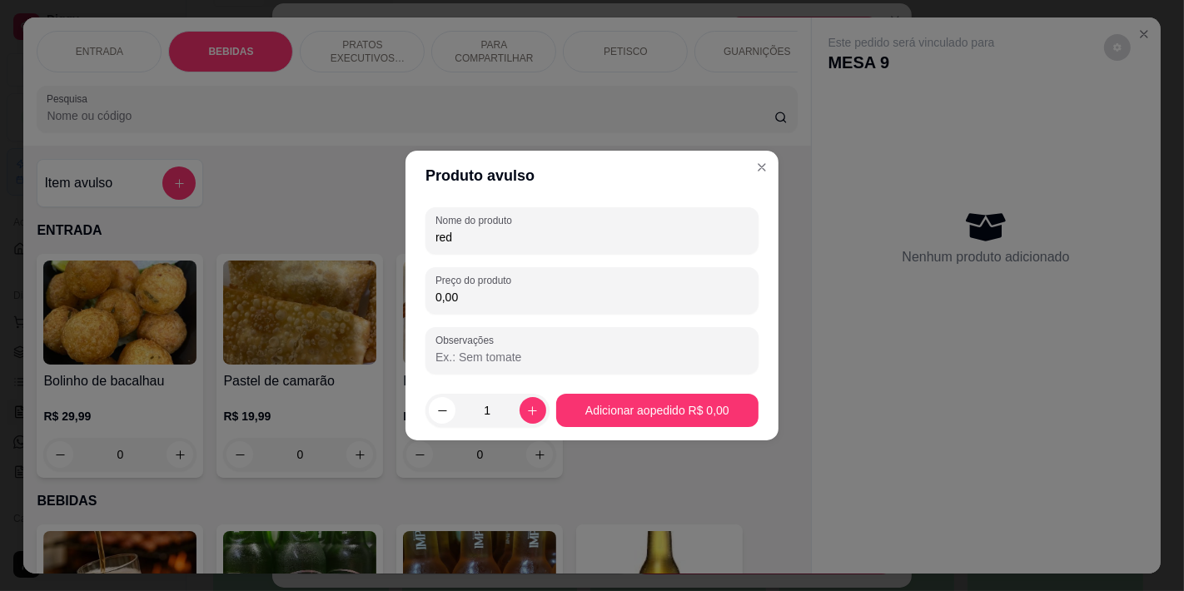
click at [529, 306] on div "0,00" at bounding box center [592, 290] width 313 height 33
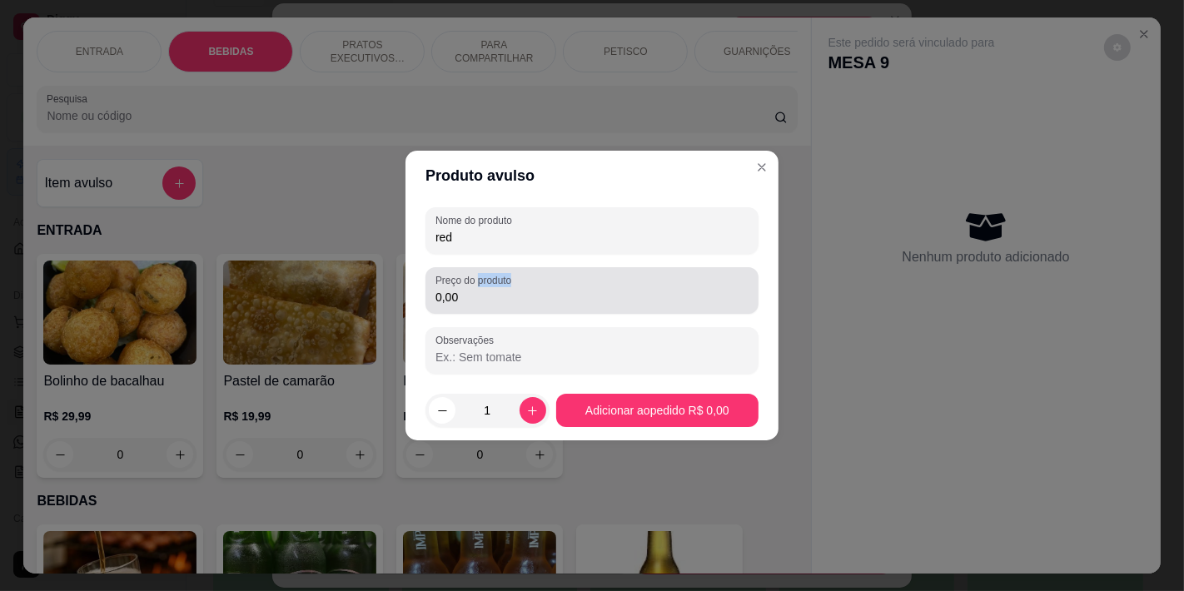
click at [529, 306] on div "0,00" at bounding box center [592, 290] width 313 height 33
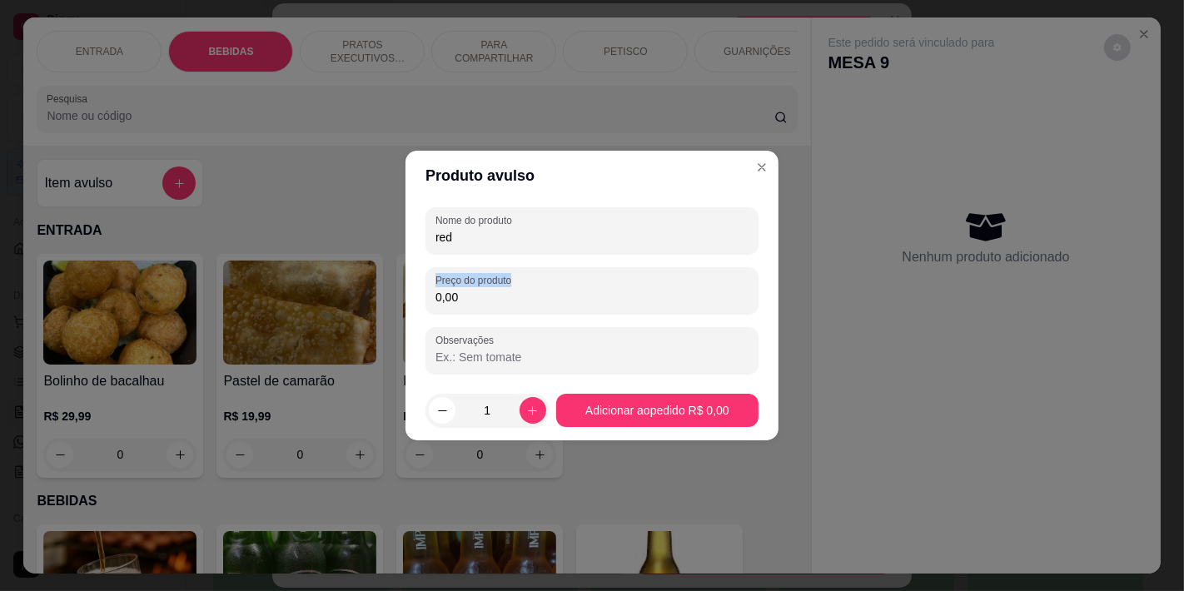
click at [529, 306] on div "0,00" at bounding box center [592, 290] width 313 height 33
click at [473, 294] on input "0,00" at bounding box center [592, 297] width 313 height 17
drag, startPoint x: 473, startPoint y: 294, endPoint x: 361, endPoint y: 305, distance: 113.0
click at [361, 305] on div "Produto avulso Nome do produto red Preço do produto 0,00 Observações 1 Adiciona…" at bounding box center [592, 295] width 1184 height 591
type input "10,00"
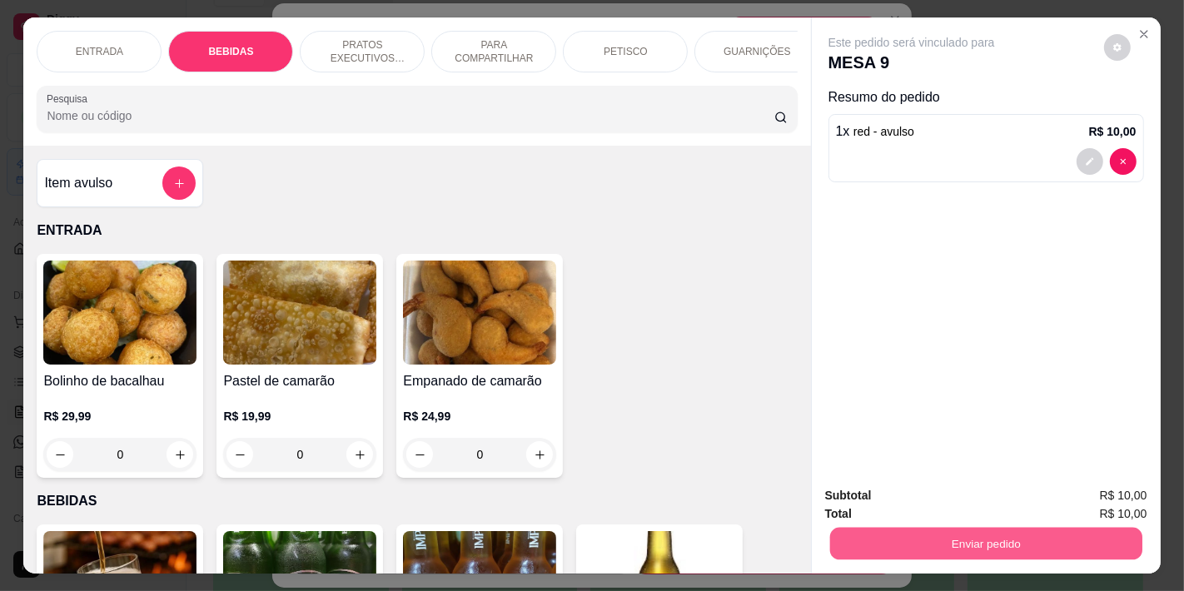
click at [937, 542] on button "Enviar pedido" at bounding box center [986, 543] width 312 height 32
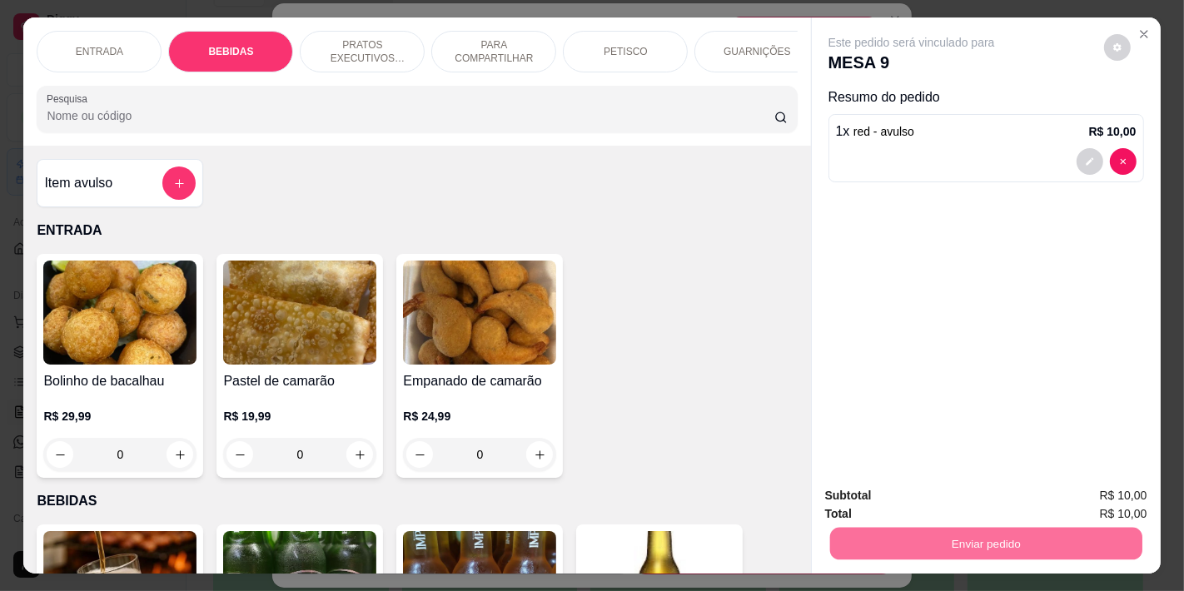
click at [899, 484] on button "Não registrar e enviar pedido" at bounding box center [930, 497] width 173 height 32
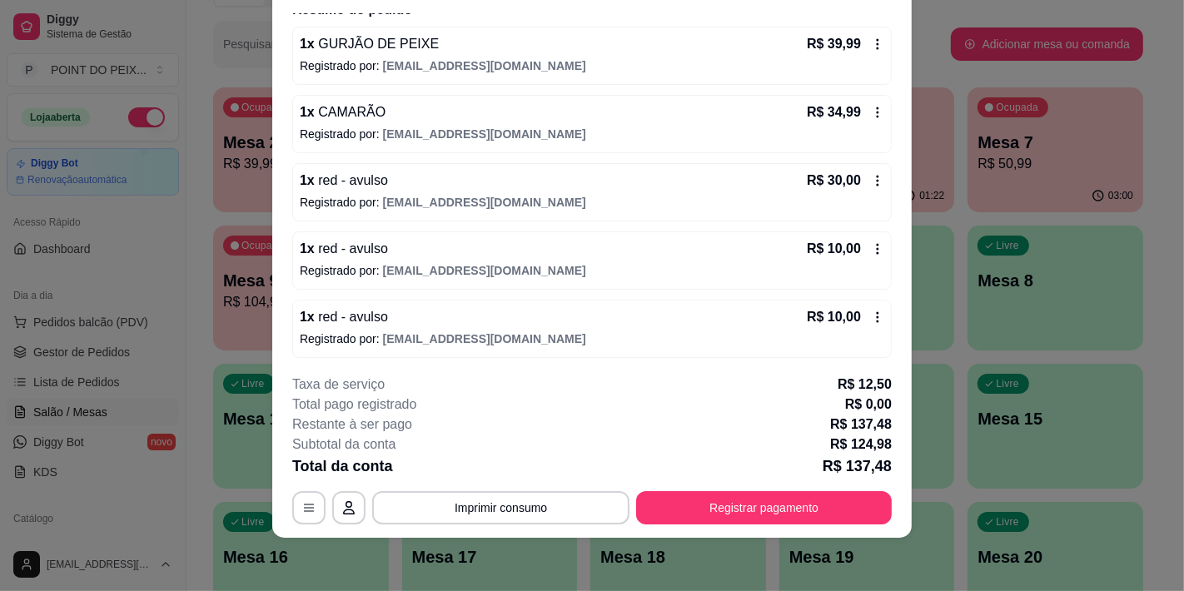
scroll to position [147, 0]
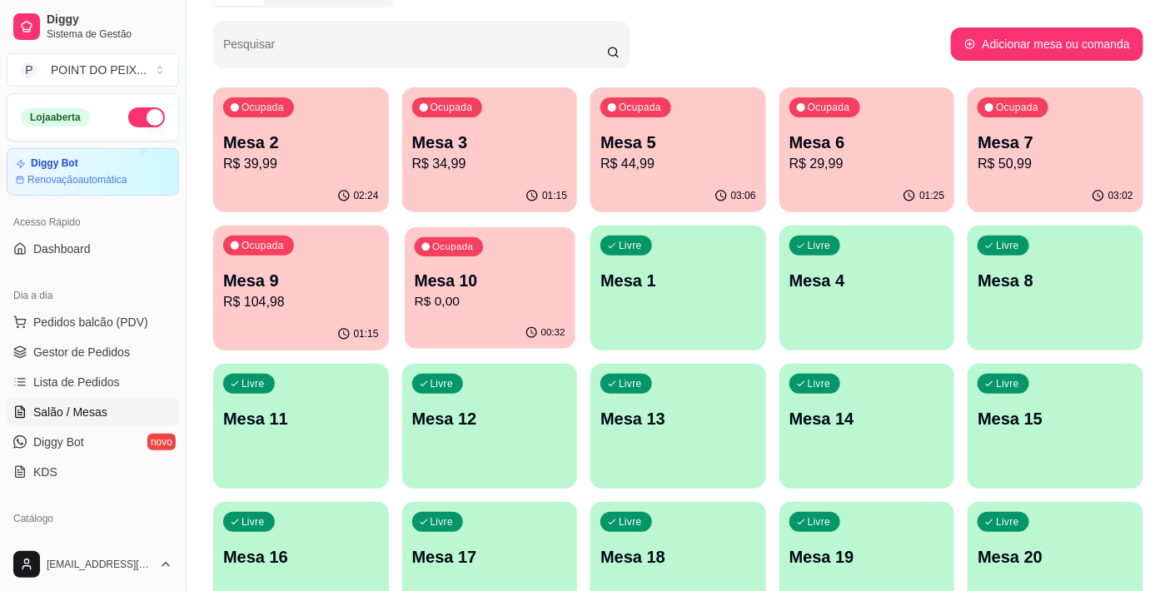
click at [485, 283] on p "Mesa 10" at bounding box center [489, 281] width 151 height 22
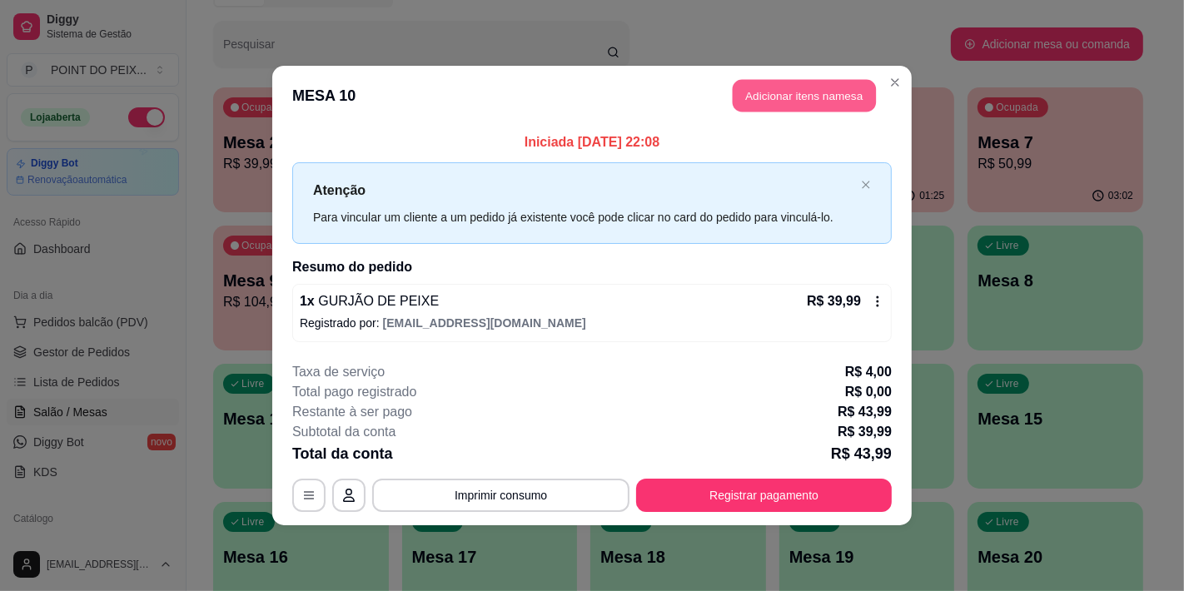
click at [780, 87] on button "Adicionar itens na mesa" at bounding box center [804, 96] width 143 height 32
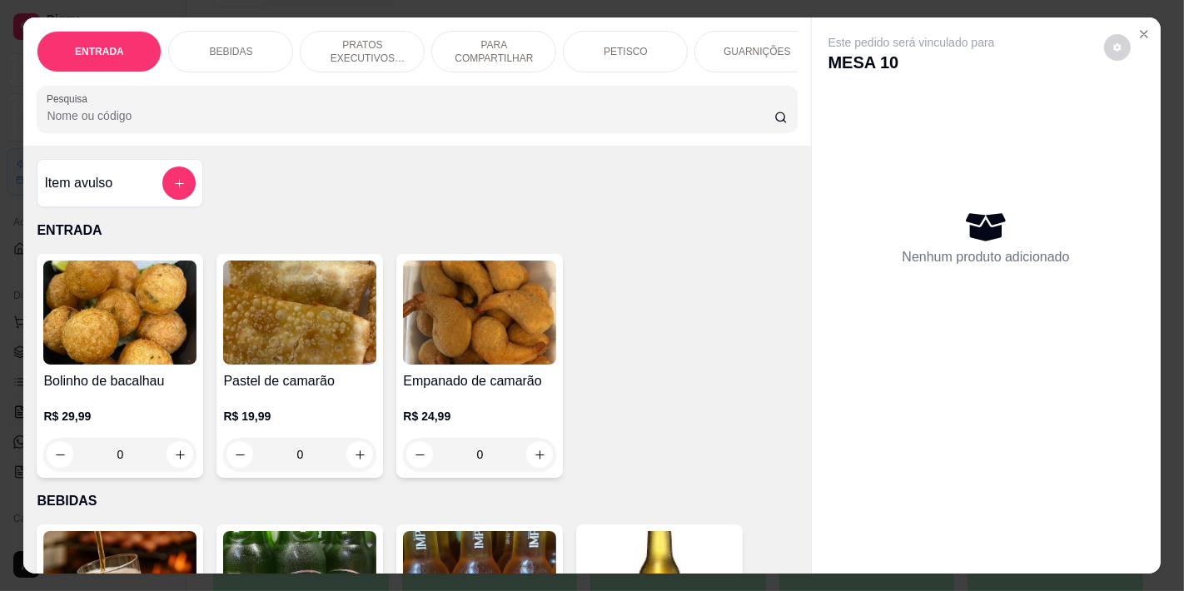
click at [215, 45] on p "BEBIDAS" at bounding box center [230, 51] width 43 height 13
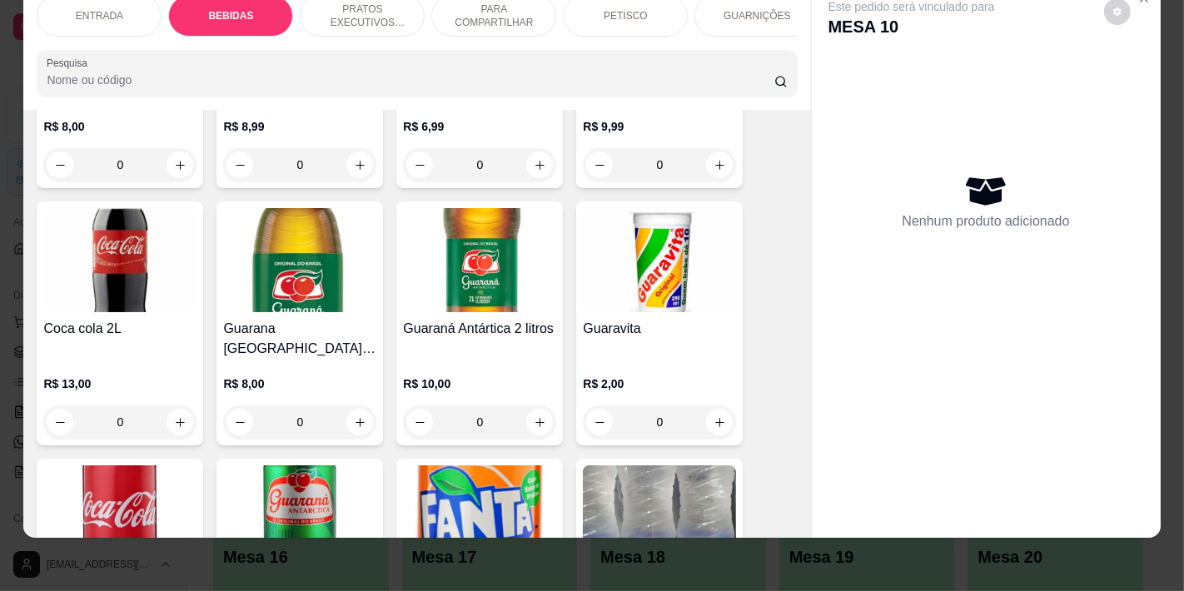
scroll to position [531, 0]
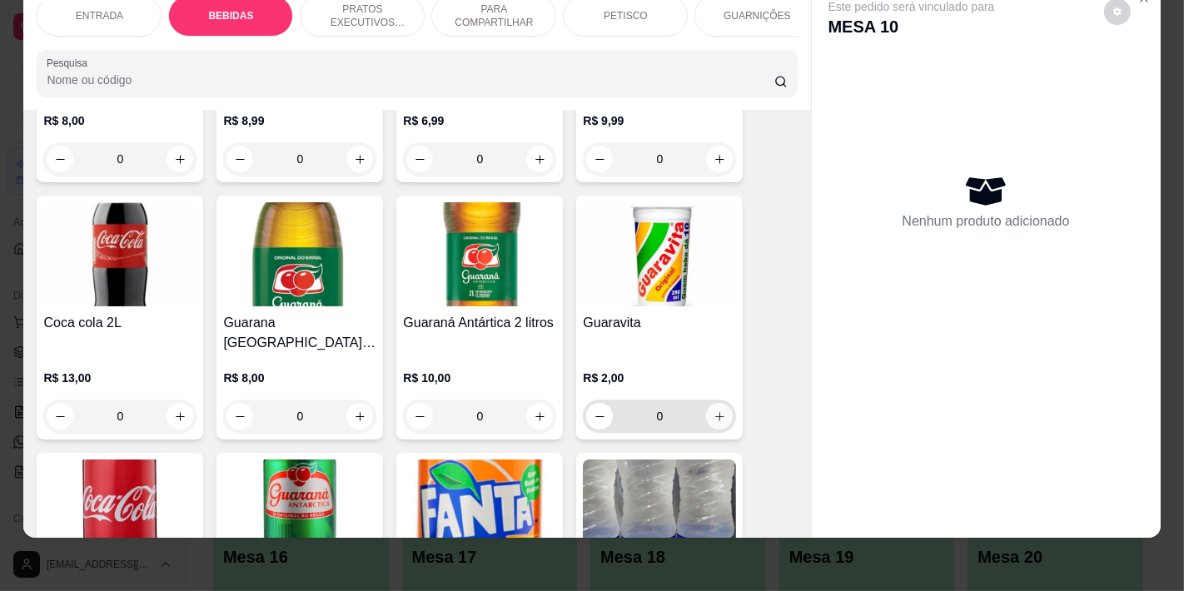
click at [714, 411] on icon "increase-product-quantity" at bounding box center [720, 417] width 12 height 12
type input "1"
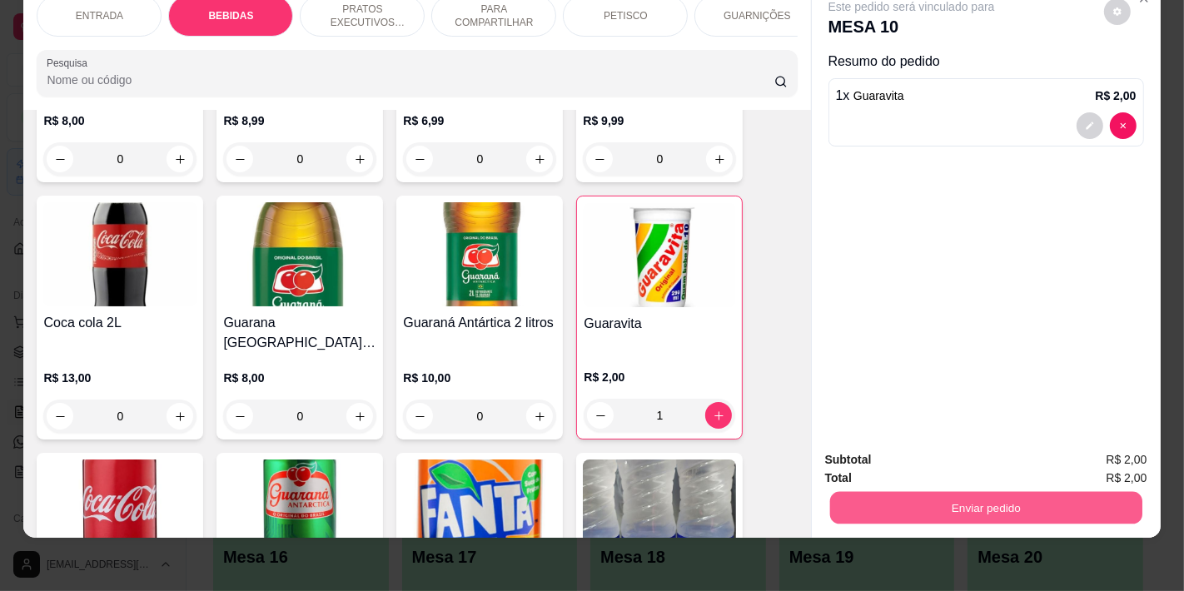
click at [970, 496] on button "Enviar pedido" at bounding box center [986, 507] width 312 height 32
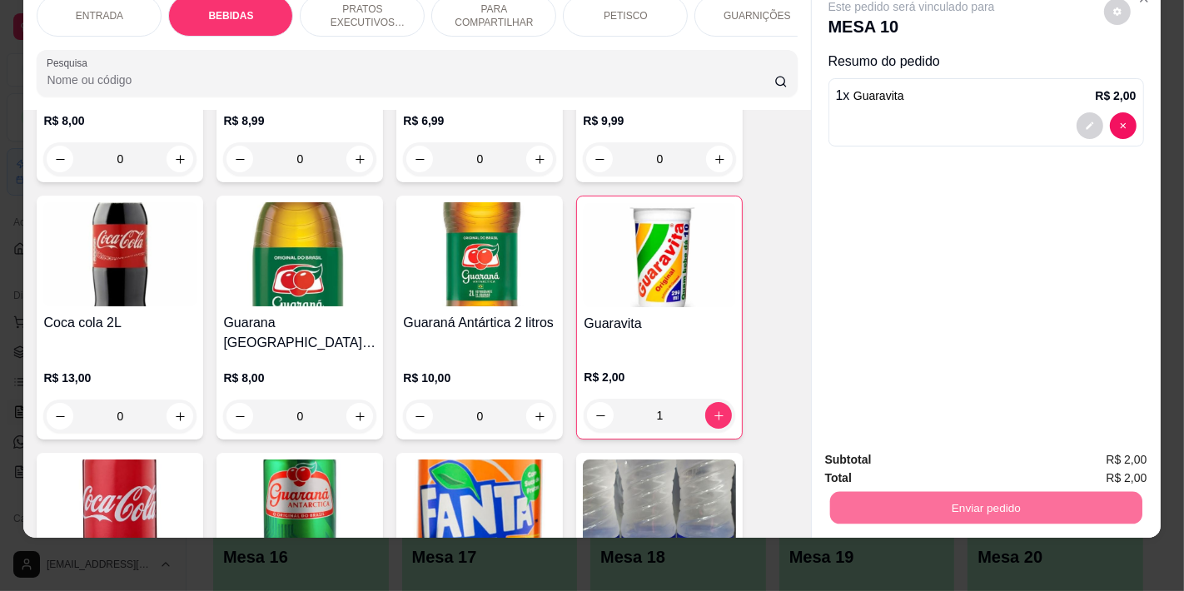
click at [901, 455] on button "Não registrar e enviar pedido" at bounding box center [930, 453] width 173 height 32
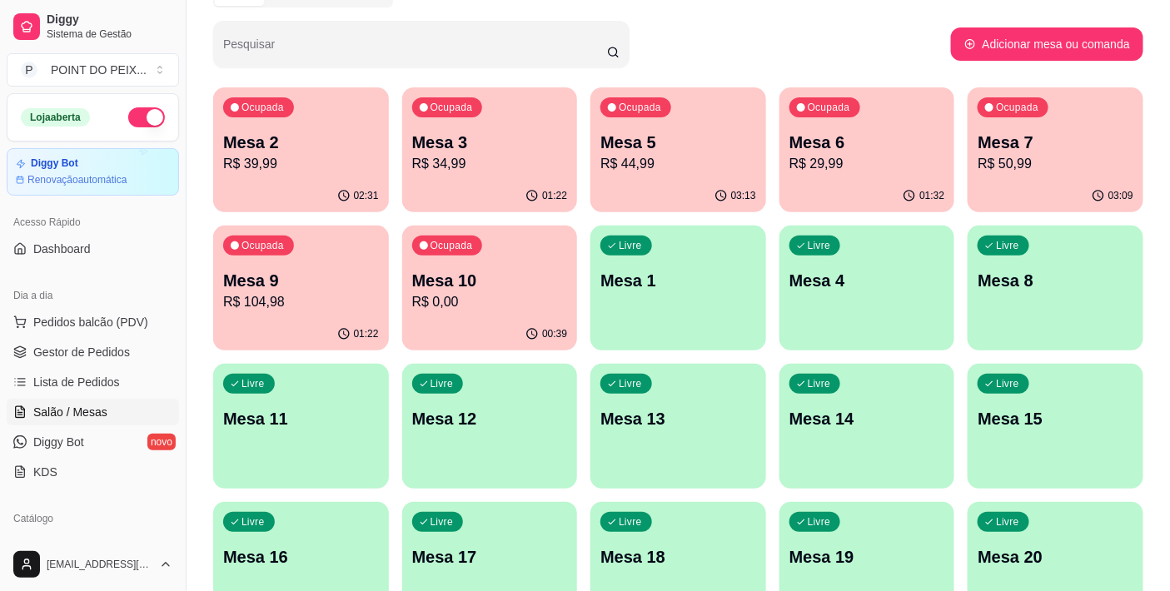
click at [272, 145] on p "Mesa 2" at bounding box center [301, 142] width 156 height 23
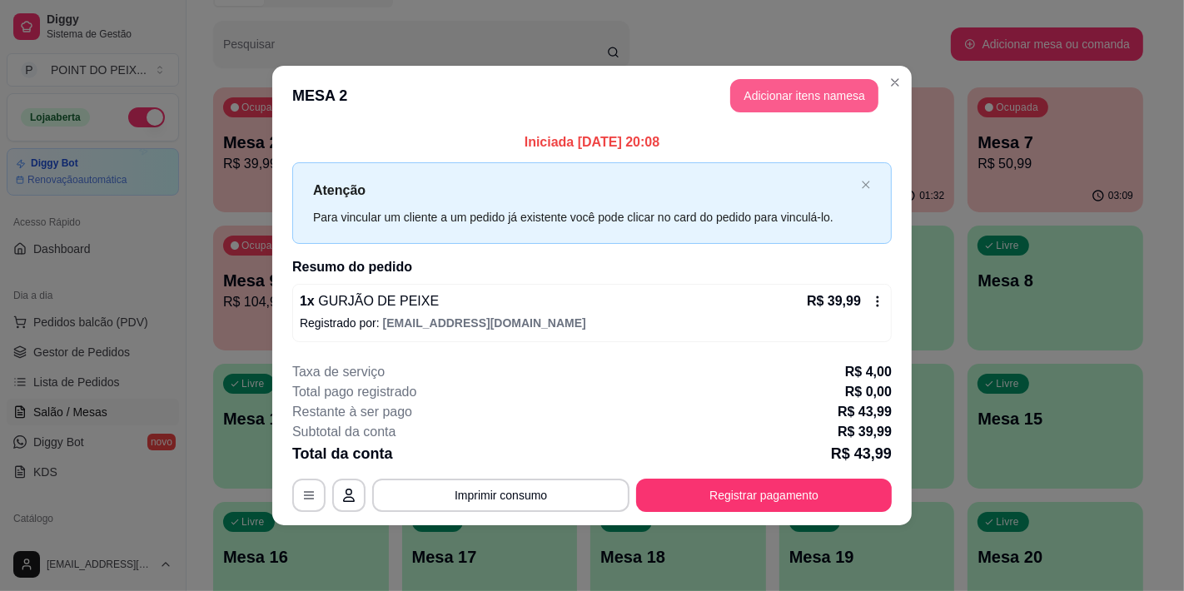
click at [776, 92] on button "Adicionar itens na mesa" at bounding box center [804, 95] width 148 height 33
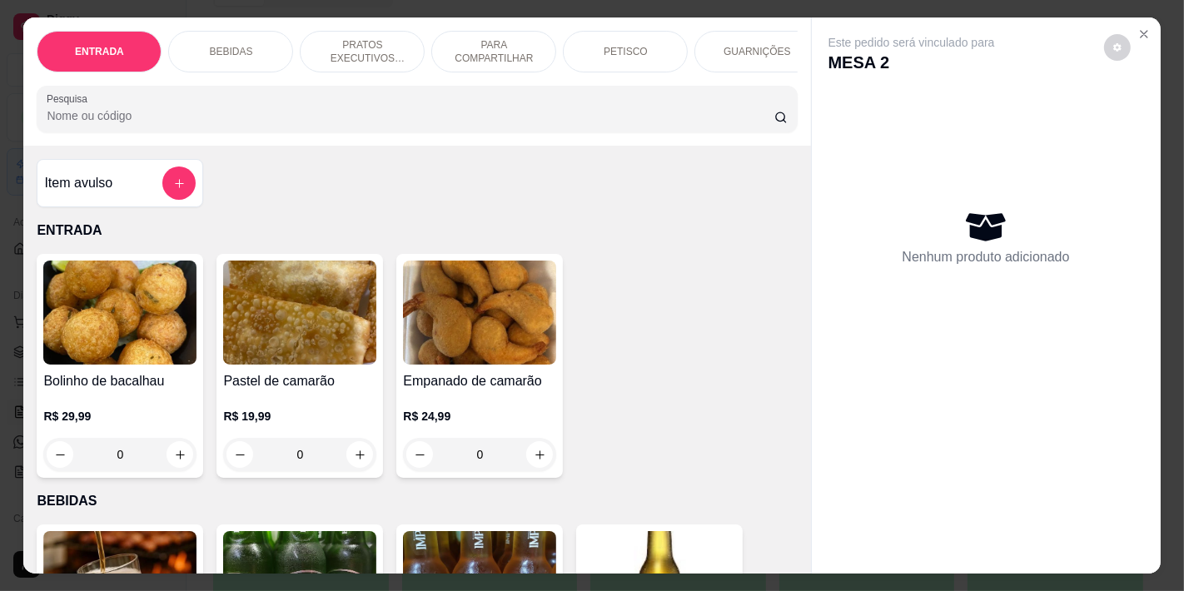
click at [230, 45] on p "BEBIDAS" at bounding box center [230, 51] width 43 height 13
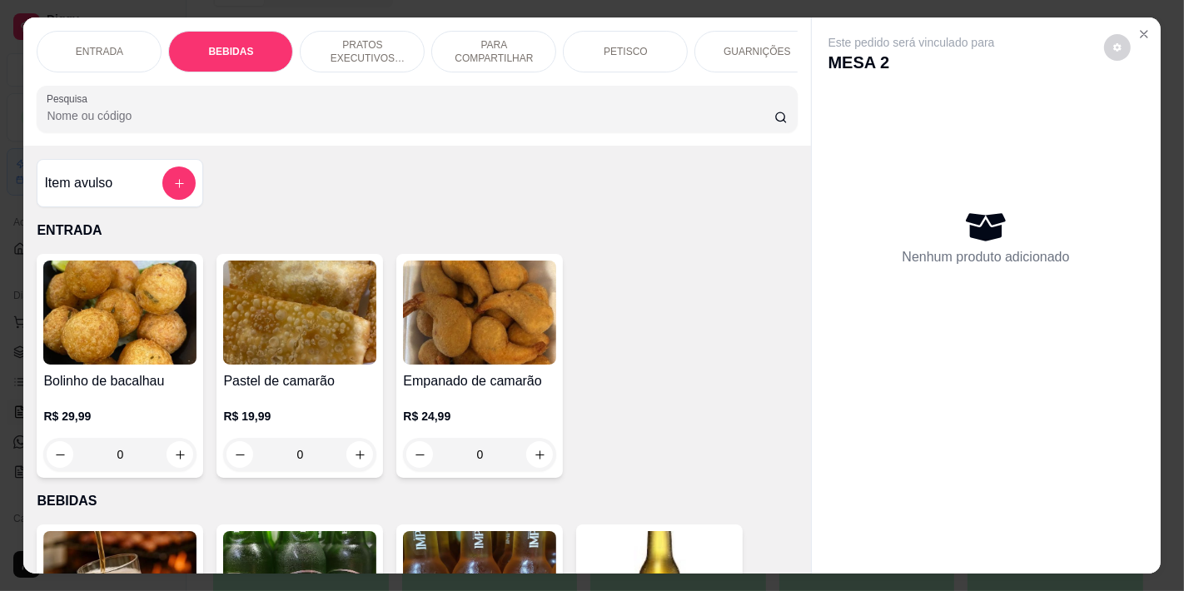
scroll to position [42, 0]
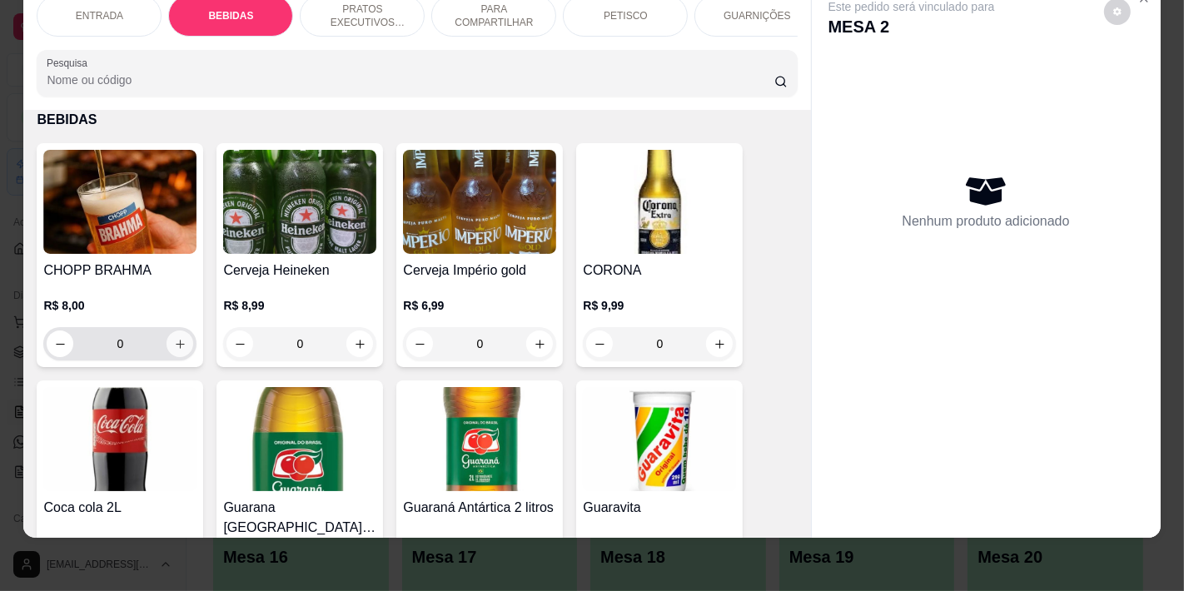
click at [180, 345] on button "increase-product-quantity" at bounding box center [180, 344] width 27 height 27
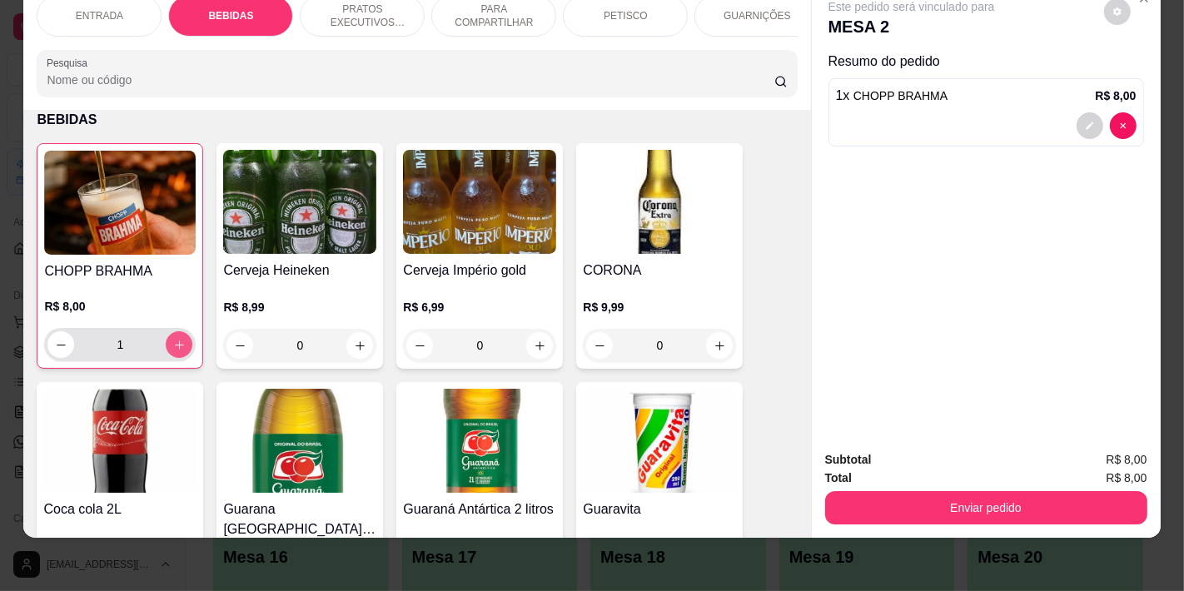
click at [180, 345] on button "increase-product-quantity" at bounding box center [179, 344] width 27 height 27
click at [182, 346] on button "increase-product-quantity" at bounding box center [180, 345] width 26 height 26
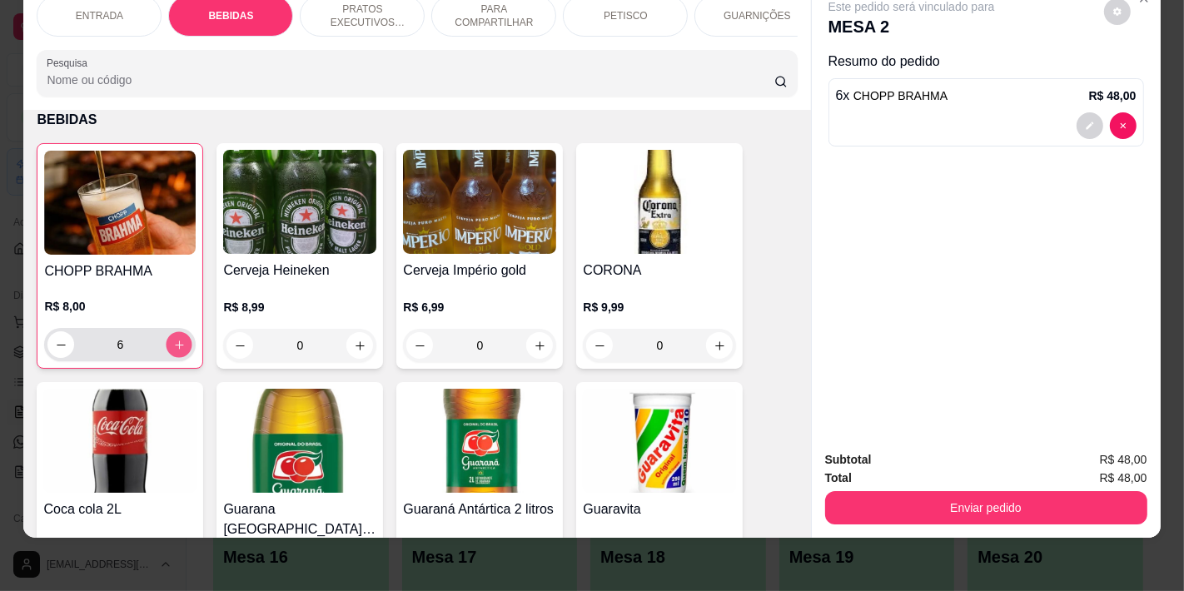
click at [182, 346] on button "increase-product-quantity" at bounding box center [180, 345] width 26 height 26
click at [182, 346] on button "increase-product-quantity" at bounding box center [179, 344] width 27 height 27
click at [182, 346] on button "increase-product-quantity" at bounding box center [180, 345] width 26 height 26
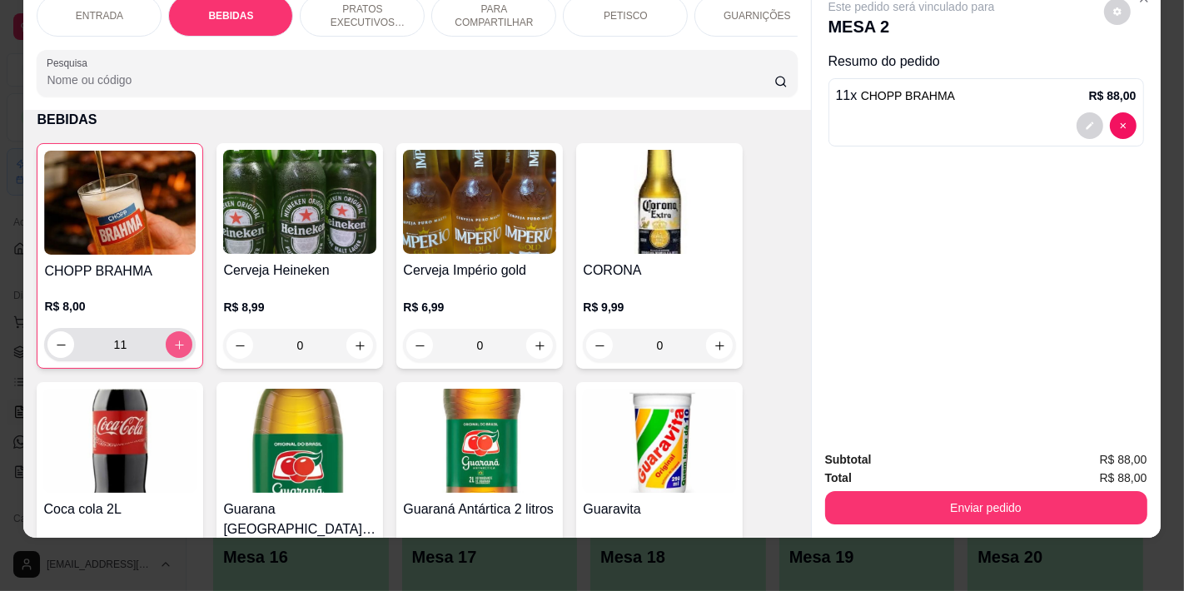
click at [182, 346] on button "increase-product-quantity" at bounding box center [179, 344] width 27 height 27
type input "12"
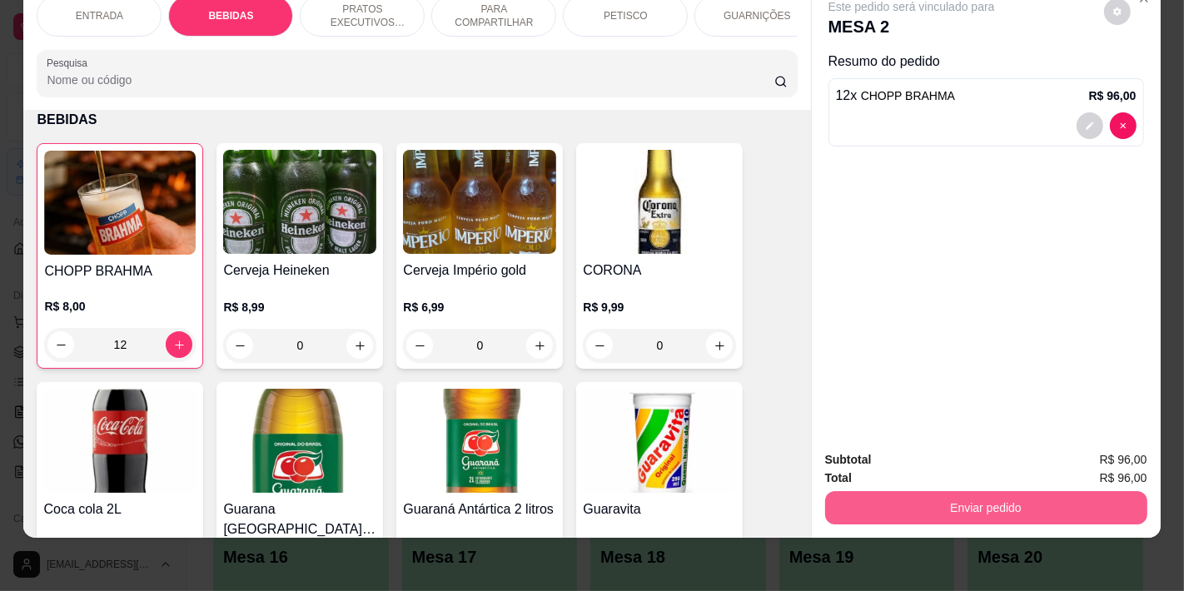
click at [938, 491] on button "Enviar pedido" at bounding box center [986, 507] width 322 height 33
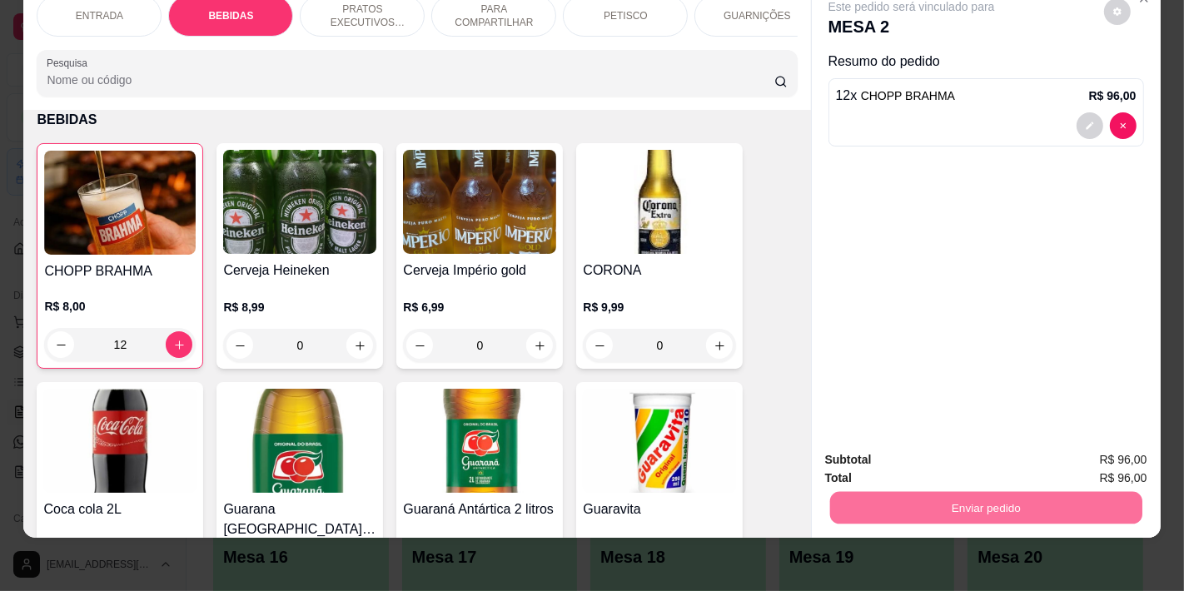
click at [893, 453] on button "Não registrar e enviar pedido" at bounding box center [930, 452] width 168 height 31
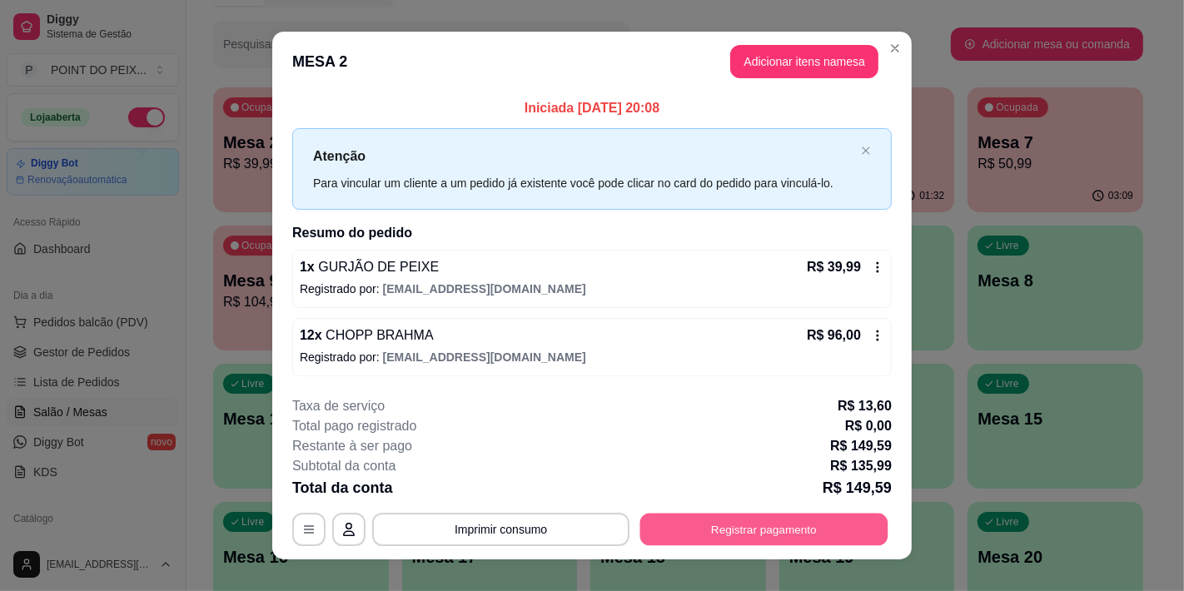
click at [727, 527] on button "Registrar pagamento" at bounding box center [764, 529] width 248 height 32
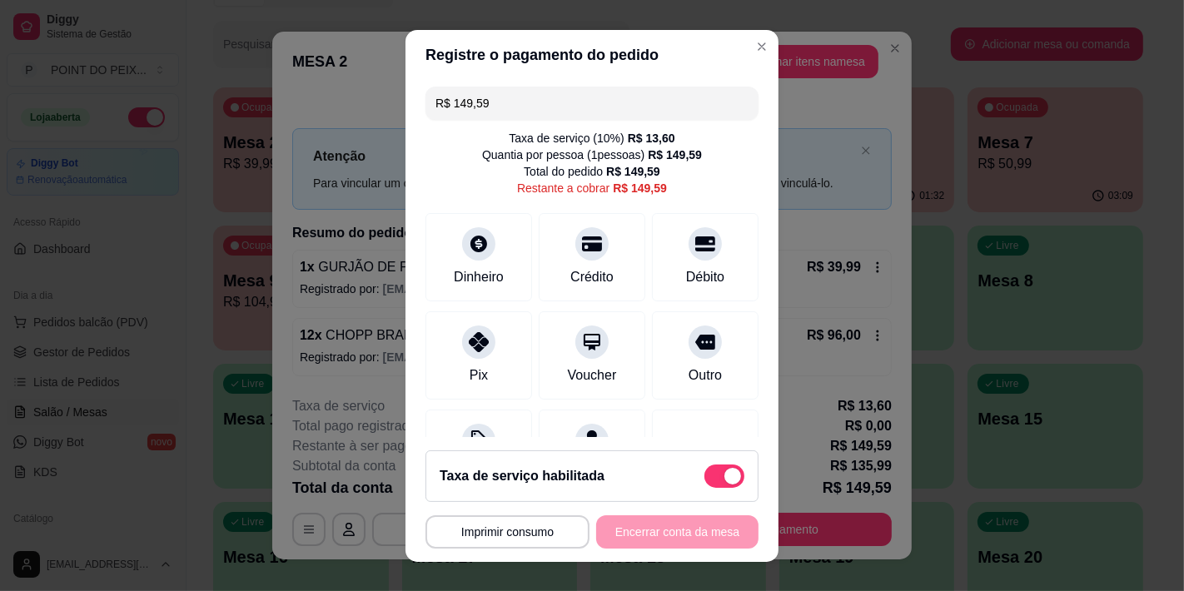
click at [705, 471] on span at bounding box center [725, 476] width 40 height 23
click at [704, 479] on input "checkbox" at bounding box center [709, 484] width 11 height 11
checkbox input "true"
type input "R$ 135,99"
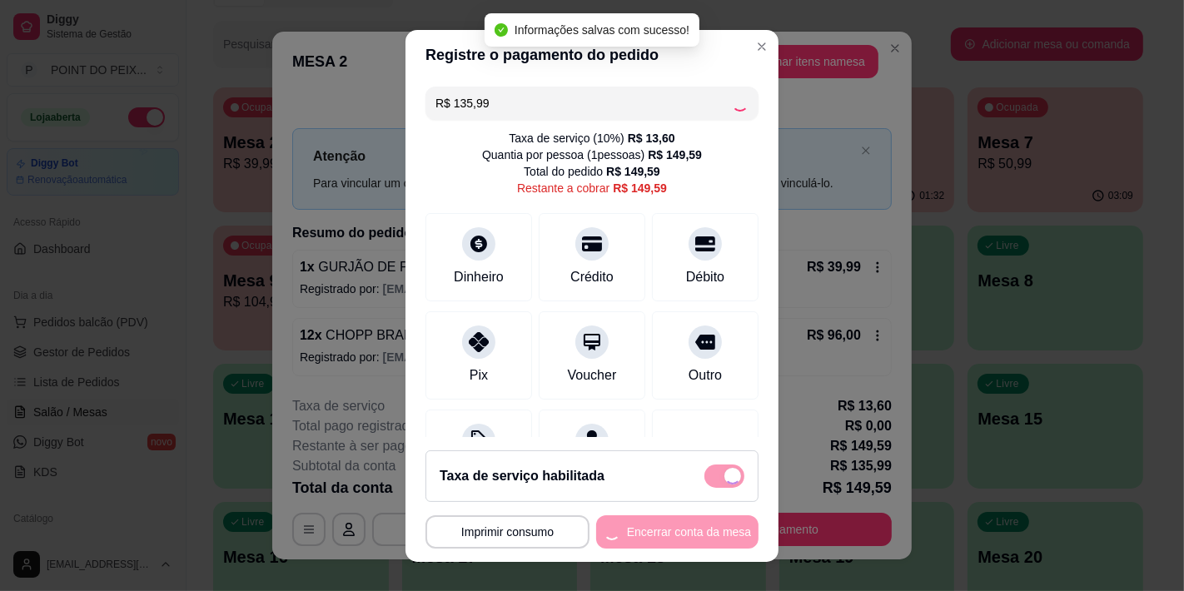
checkbox input "false"
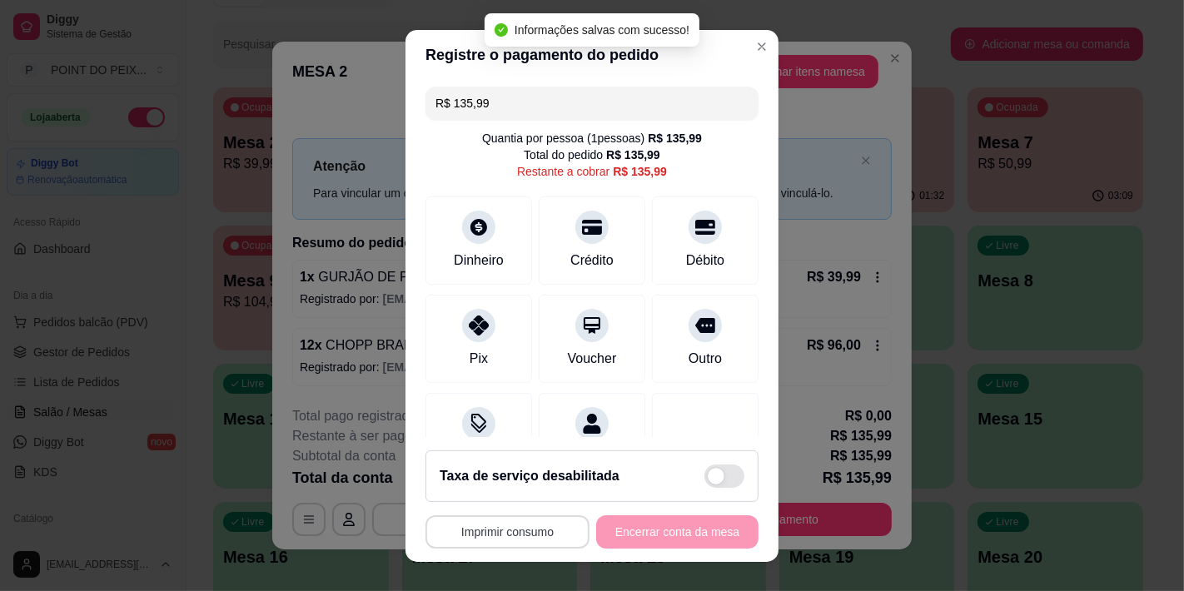
click at [512, 530] on button "Imprimir consumo" at bounding box center [508, 532] width 164 height 33
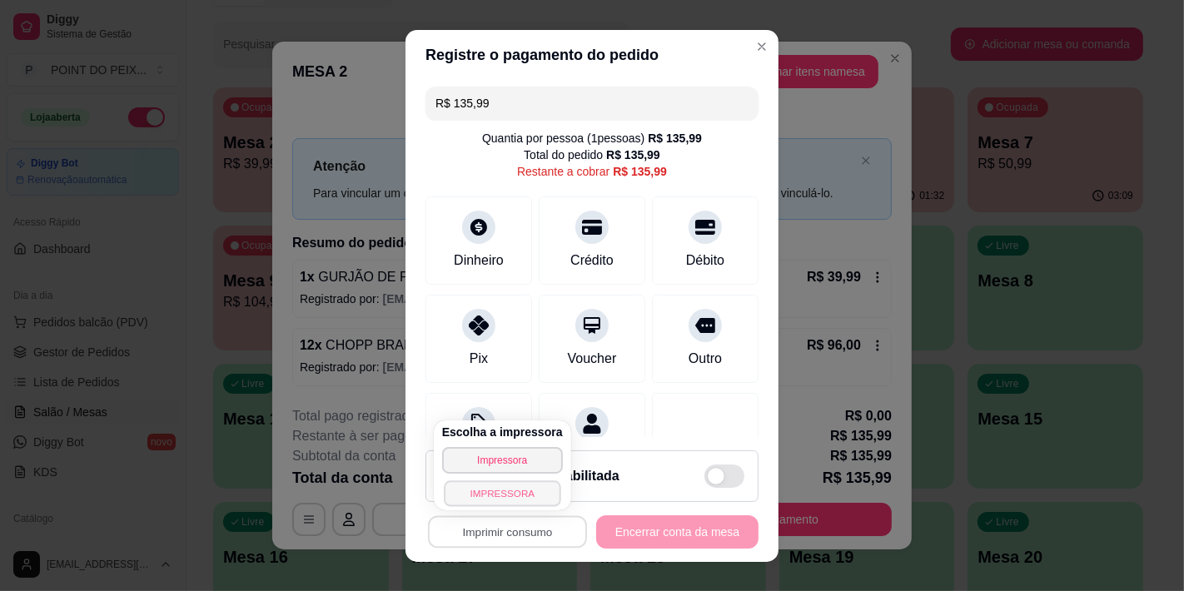
click at [503, 494] on button "IMPRESSORA" at bounding box center [502, 494] width 117 height 26
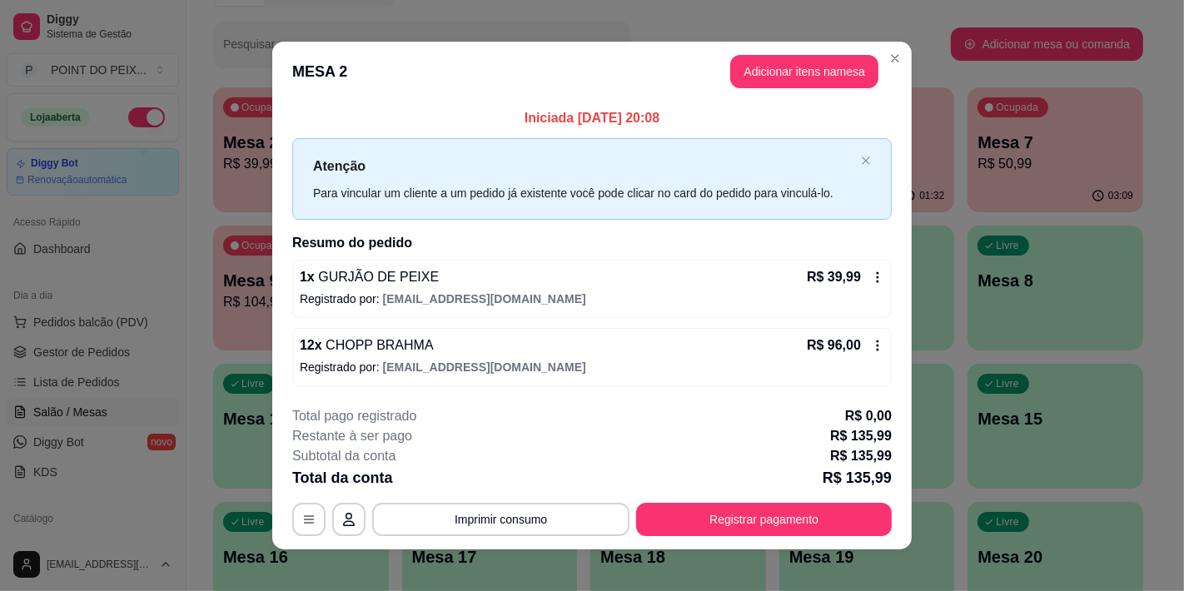
scroll to position [11, 0]
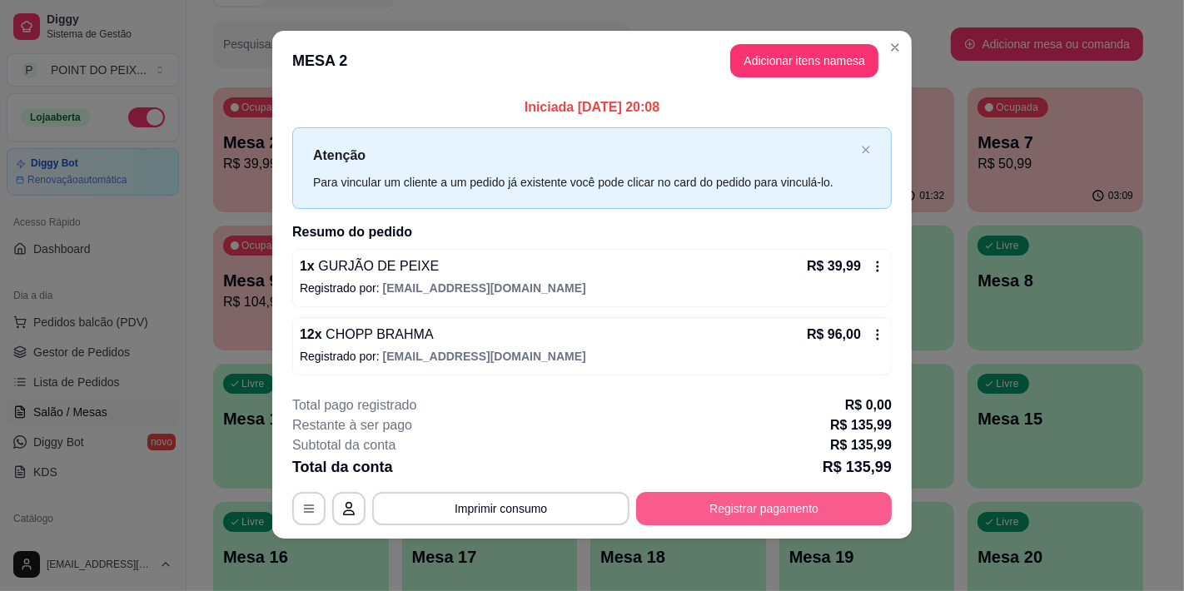
click at [713, 512] on button "Registrar pagamento" at bounding box center [764, 508] width 256 height 33
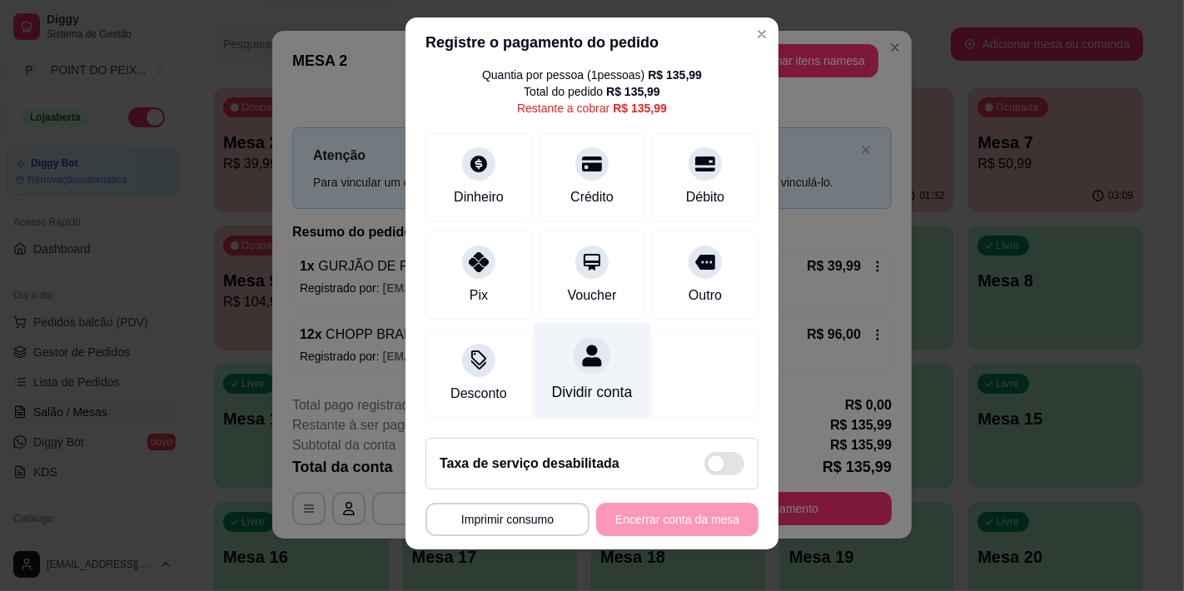
scroll to position [23, 0]
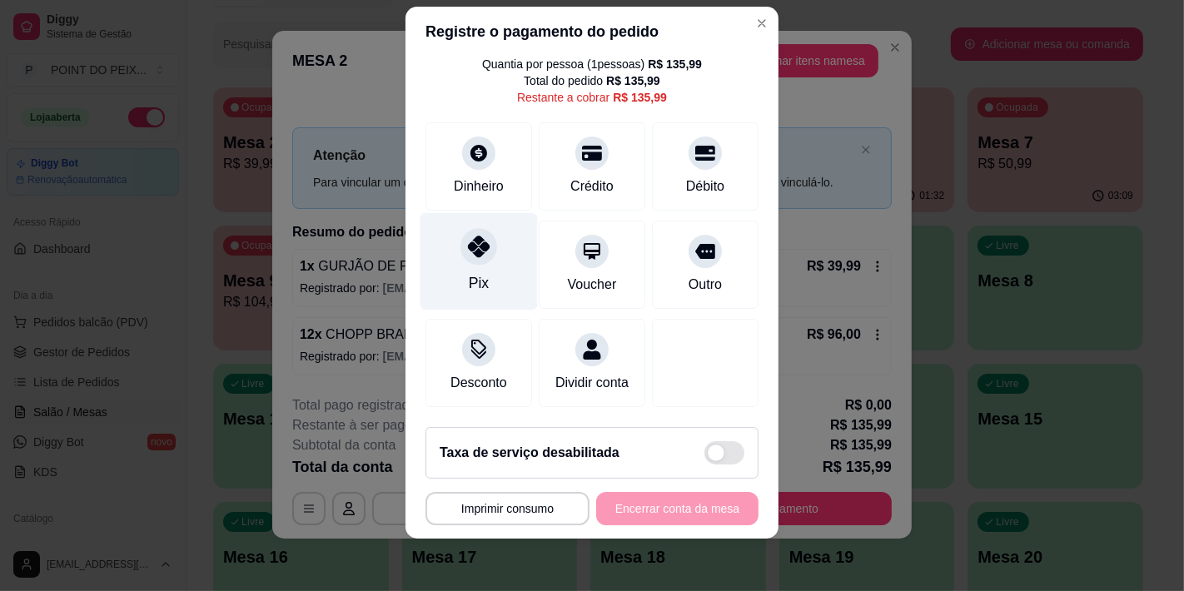
click at [447, 222] on div "Pix" at bounding box center [479, 260] width 117 height 97
click at [475, 236] on icon at bounding box center [479, 247] width 22 height 22
type input "R$ 0,00"
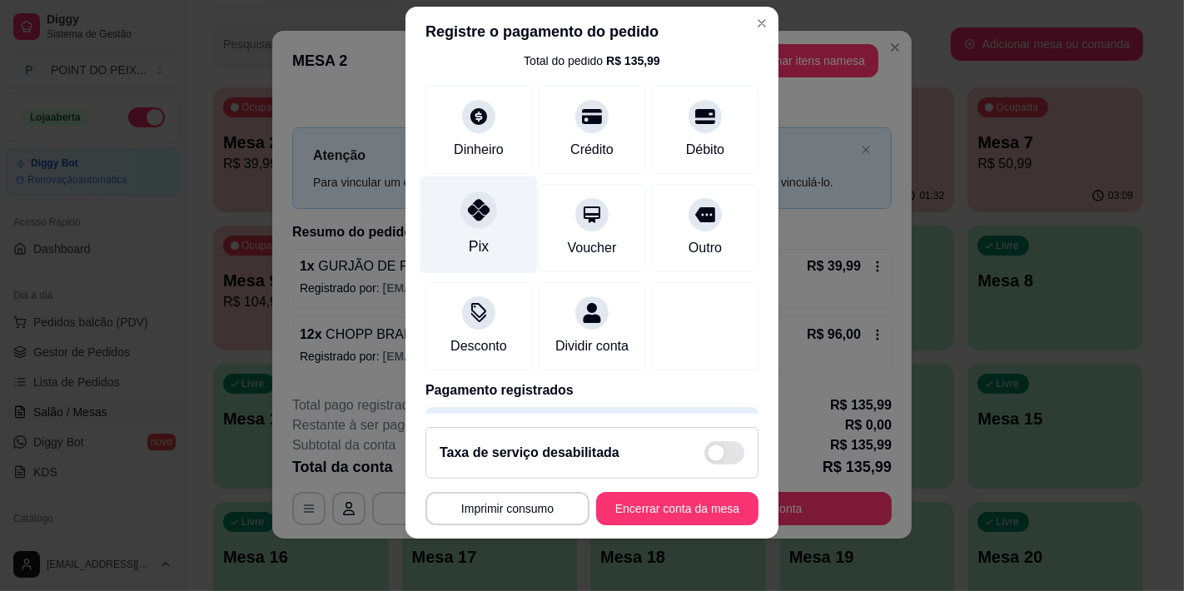
click at [468, 214] on icon at bounding box center [479, 210] width 22 height 22
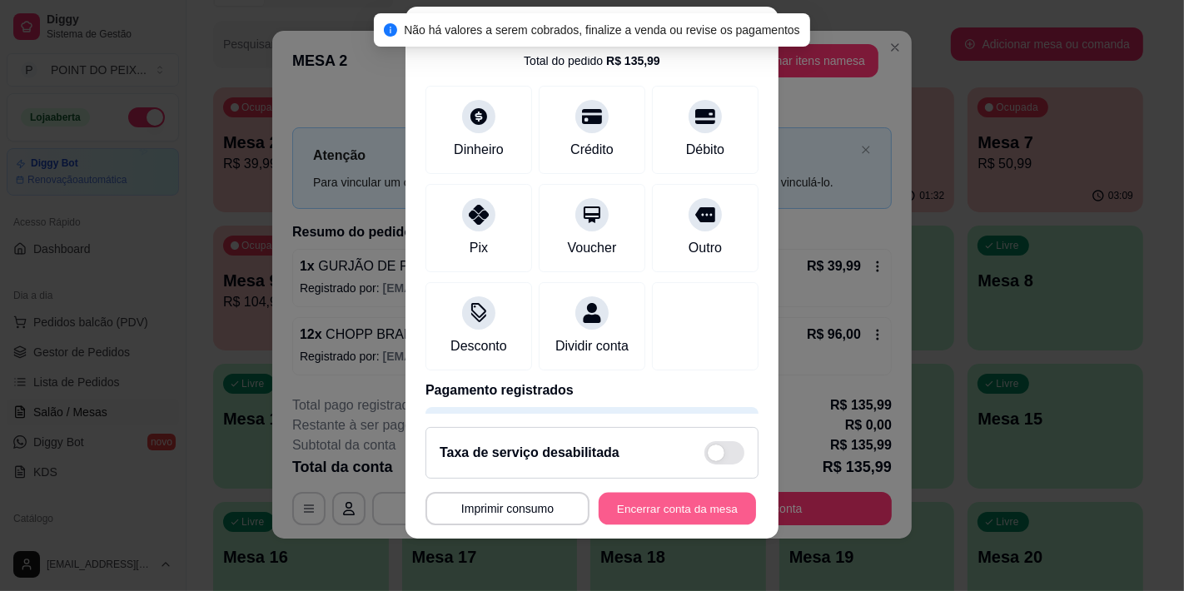
click at [688, 513] on button "Encerrar conta da mesa" at bounding box center [677, 508] width 157 height 32
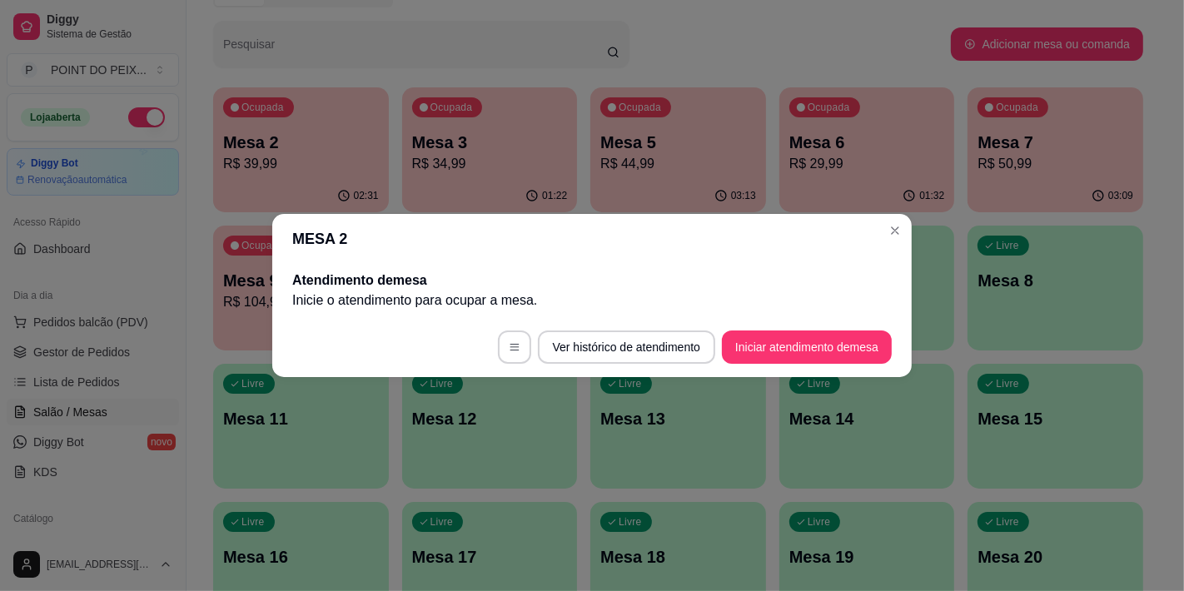
scroll to position [0, 0]
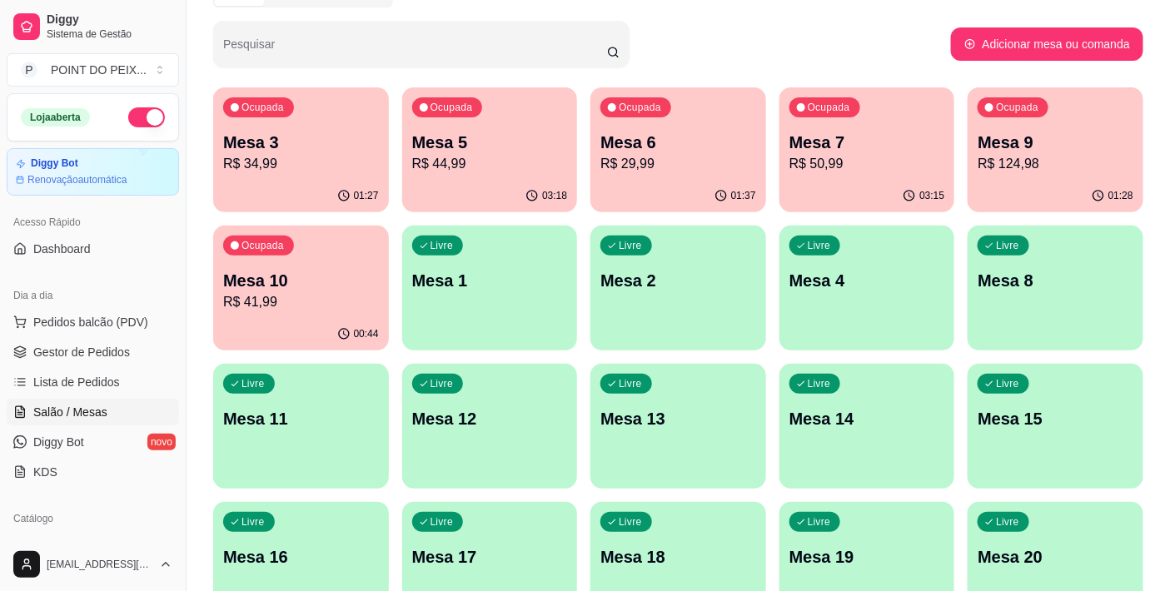
click at [292, 150] on p "Mesa 3" at bounding box center [301, 142] width 156 height 23
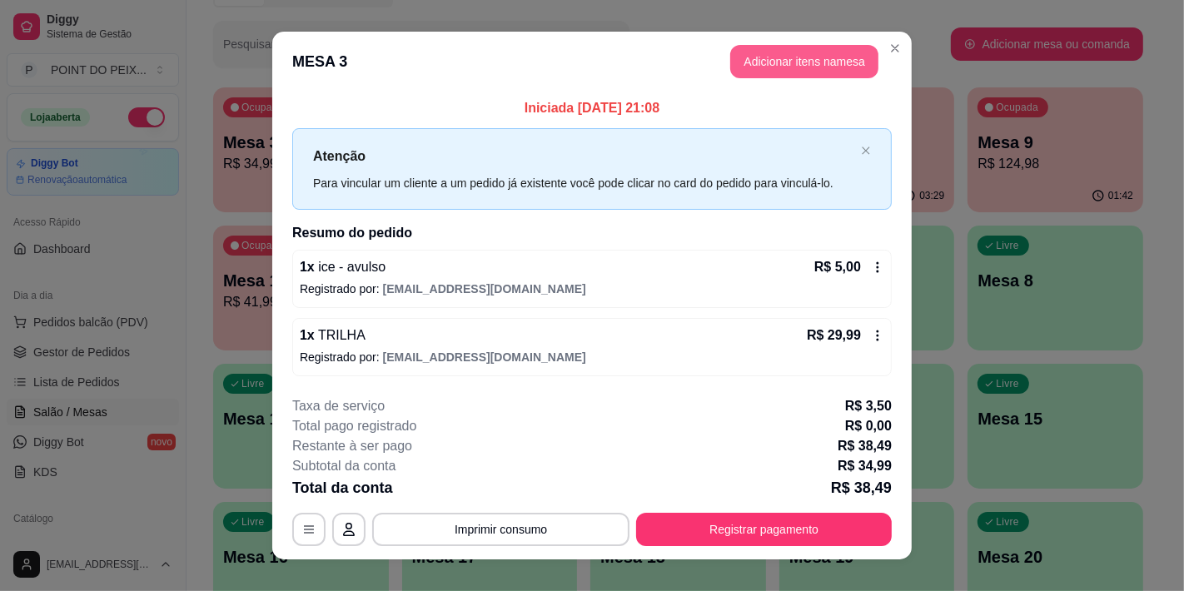
click at [760, 60] on button "Adicionar itens na mesa" at bounding box center [804, 61] width 148 height 33
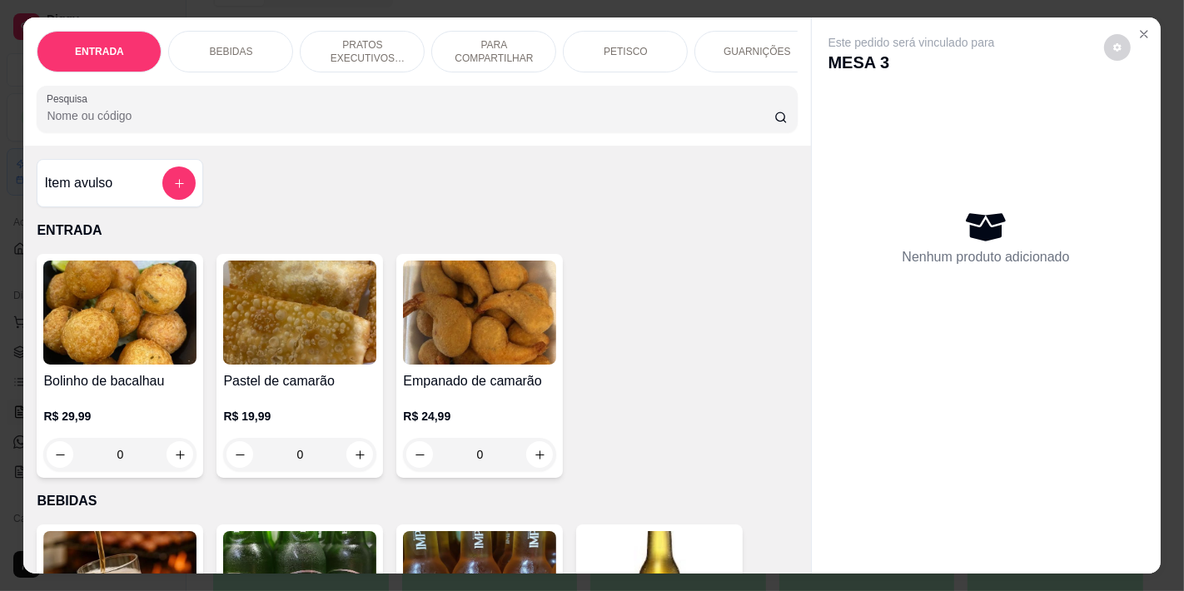
click at [217, 33] on div "BEBIDAS" at bounding box center [230, 52] width 125 height 42
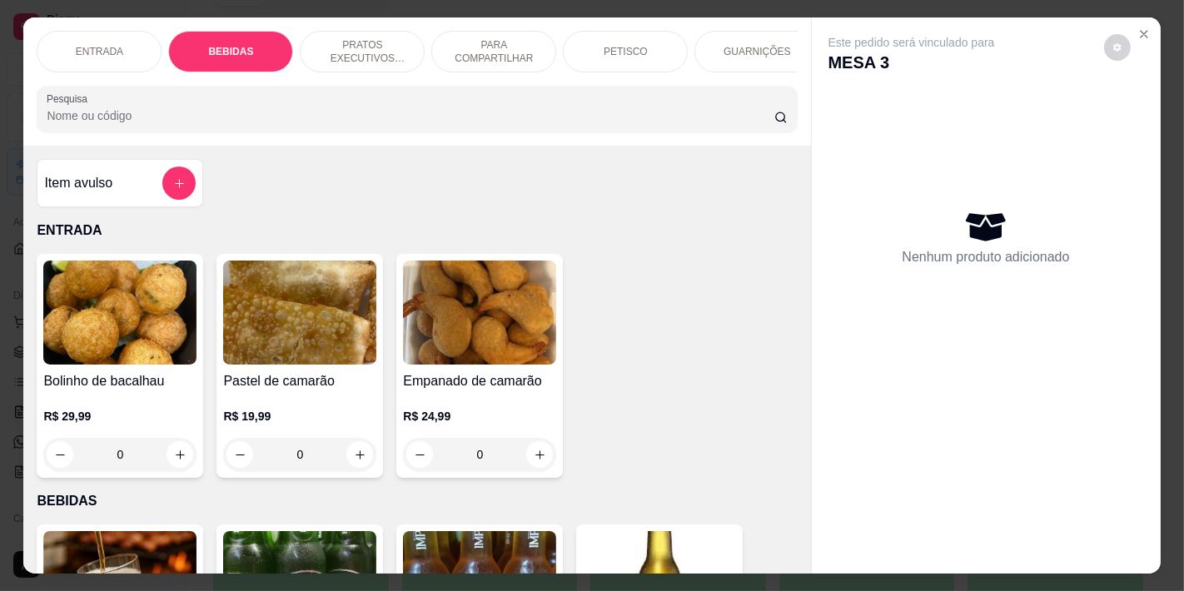
scroll to position [42, 0]
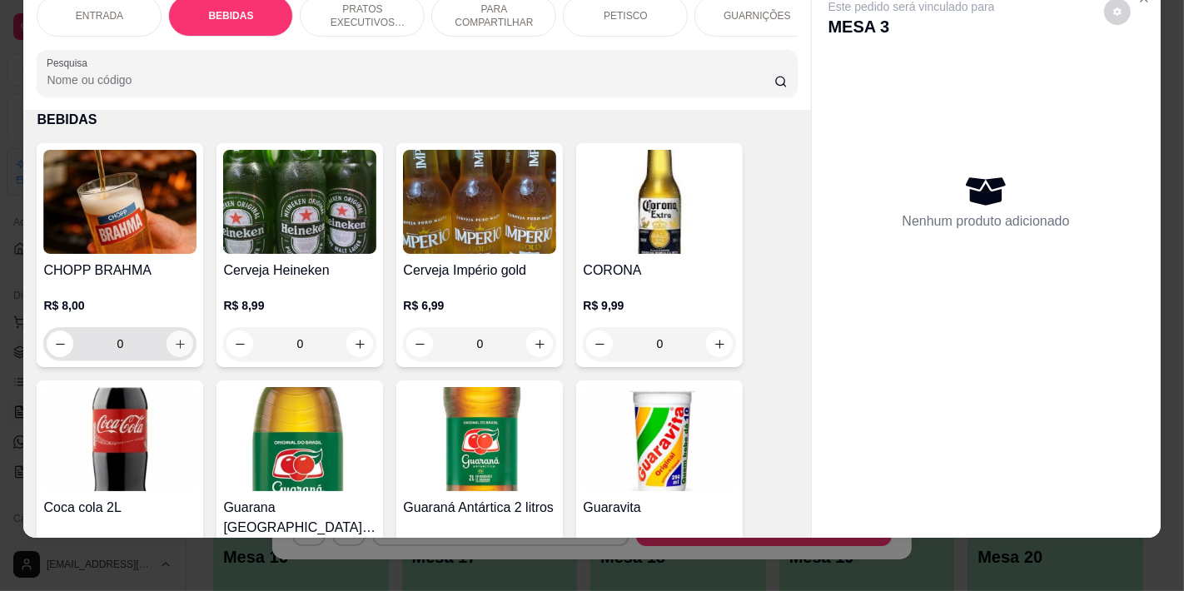
click at [174, 345] on icon "increase-product-quantity" at bounding box center [180, 344] width 12 height 12
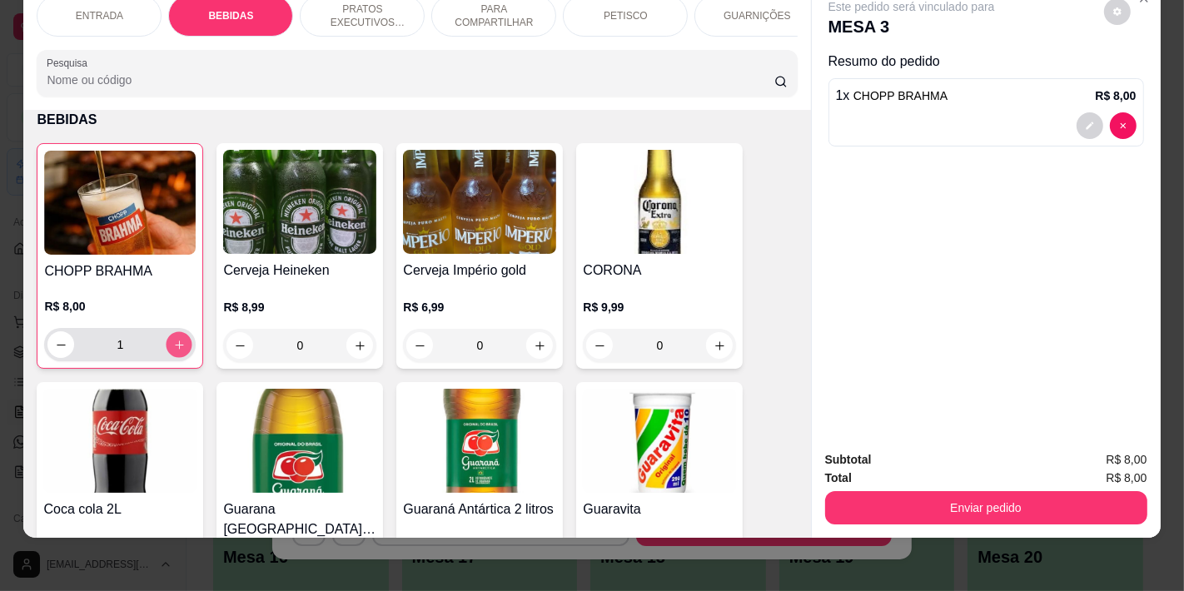
click at [173, 345] on icon "increase-product-quantity" at bounding box center [179, 345] width 12 height 12
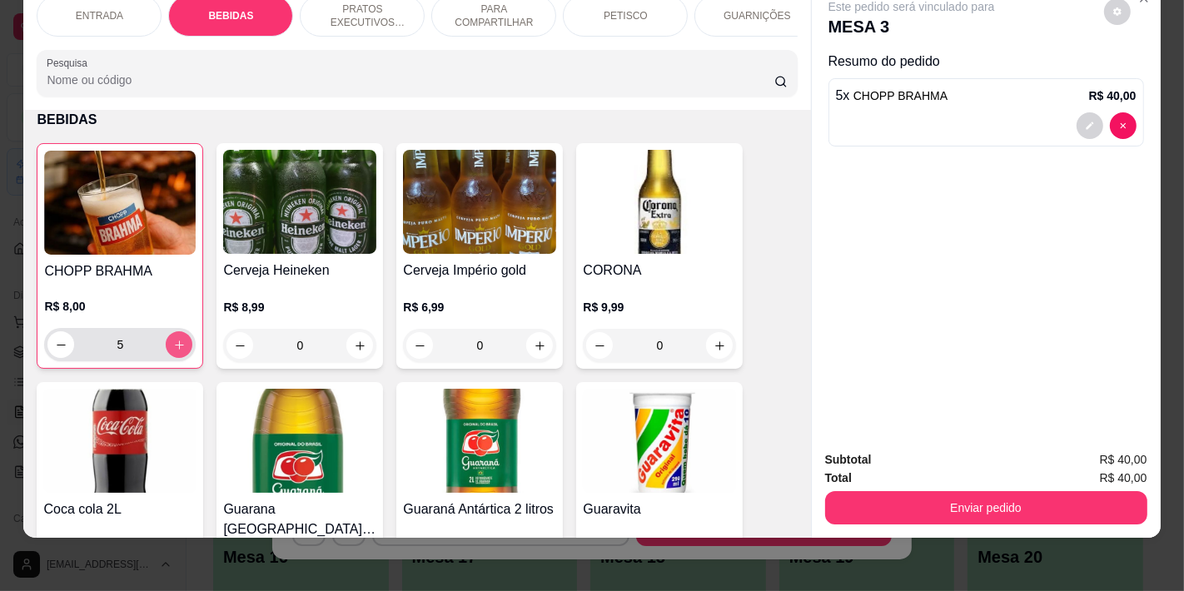
type input "6"
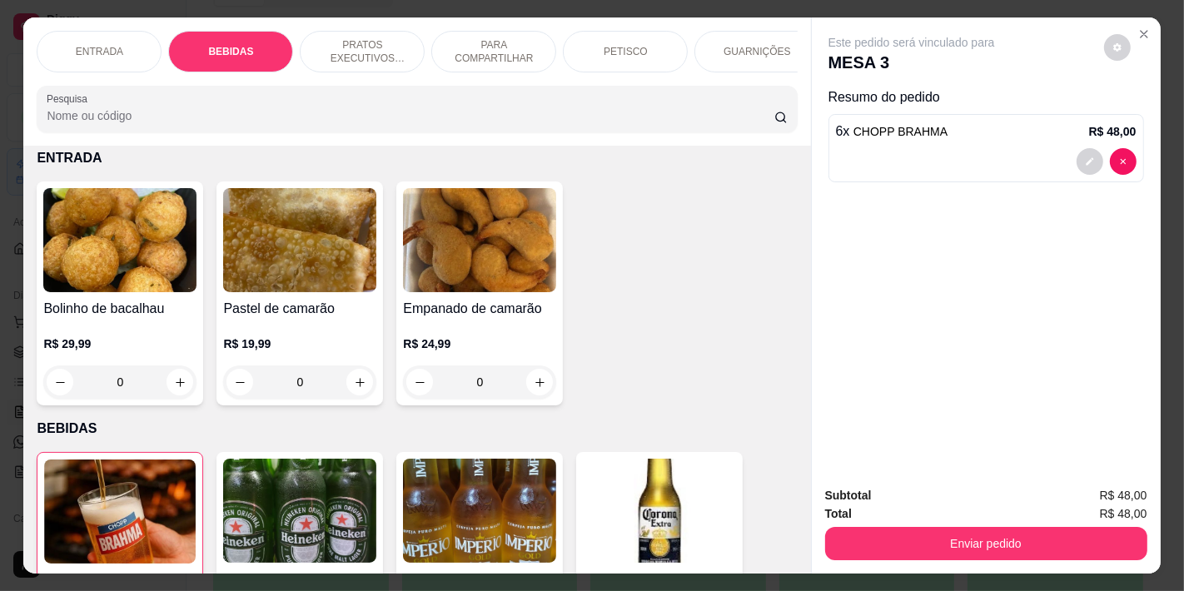
scroll to position [0, 0]
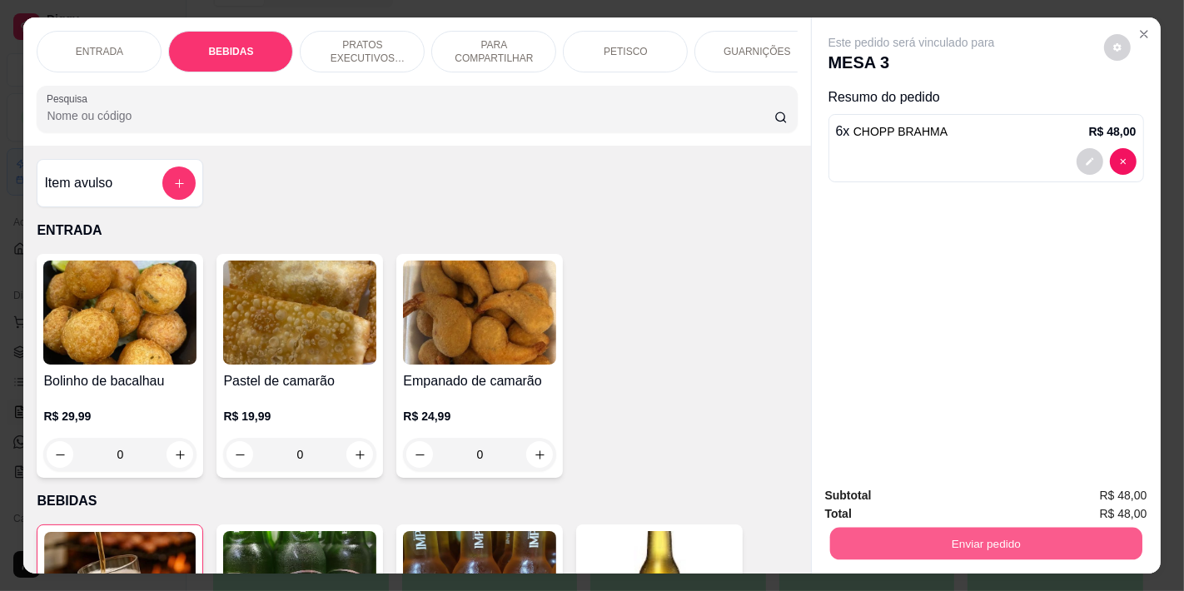
click at [962, 539] on button "Enviar pedido" at bounding box center [986, 543] width 312 height 32
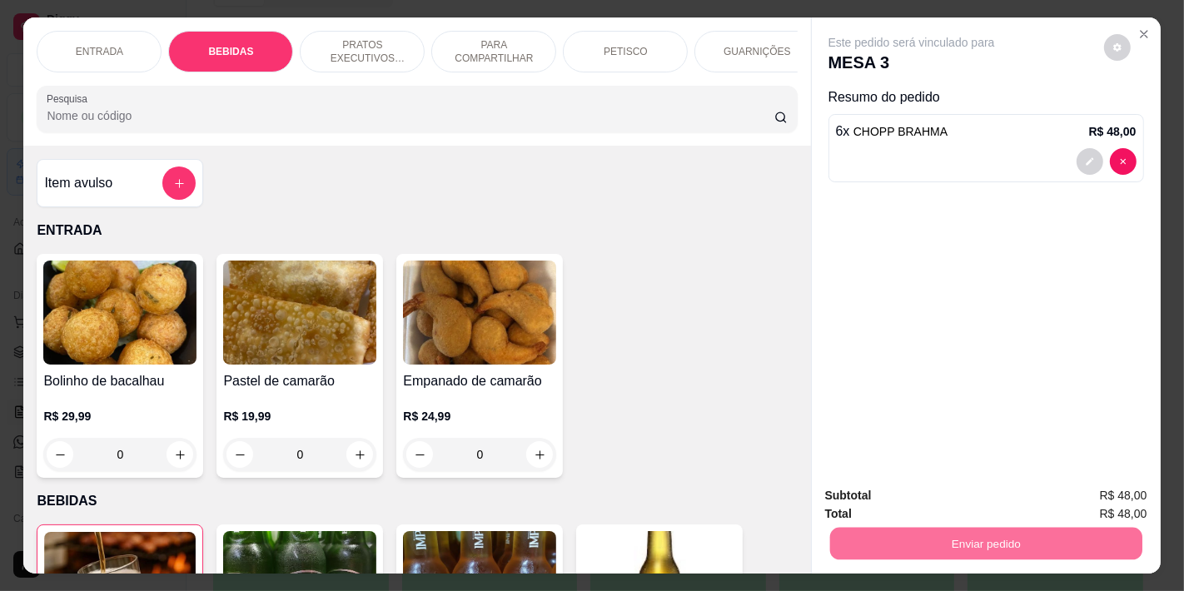
click at [918, 493] on button "Não registrar e enviar pedido" at bounding box center [930, 496] width 173 height 32
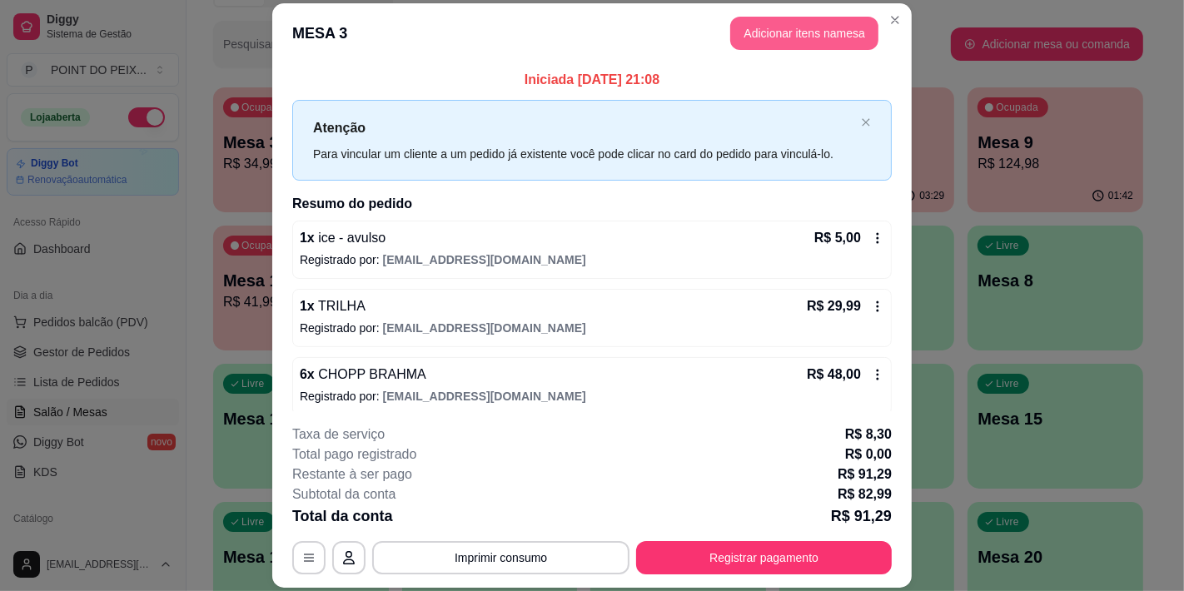
click at [792, 38] on button "Adicionar itens na mesa" at bounding box center [804, 33] width 148 height 33
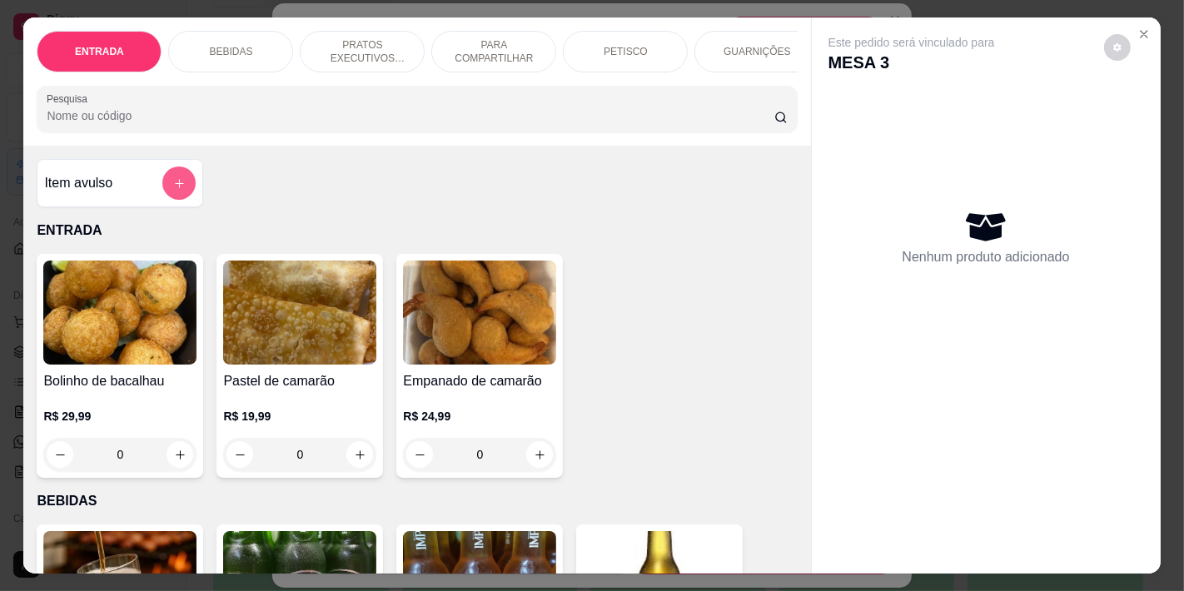
click at [175, 188] on icon "add-separate-item" at bounding box center [179, 183] width 9 height 9
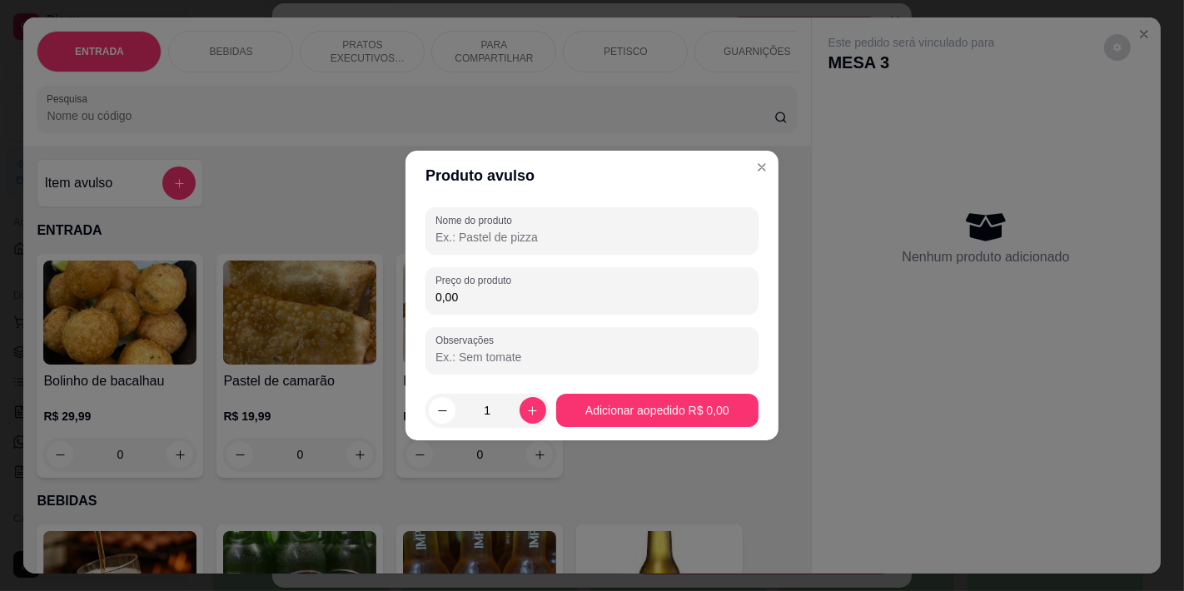
click at [518, 231] on input "Nome do produto" at bounding box center [592, 237] width 313 height 17
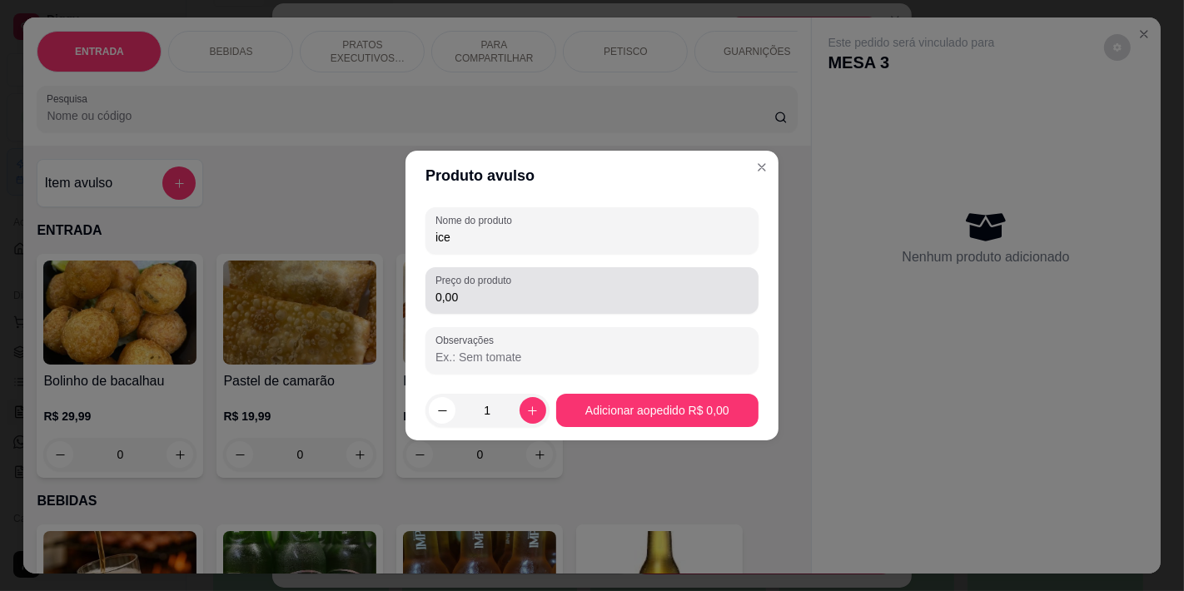
type input "ice"
click at [531, 286] on div "0,00" at bounding box center [592, 290] width 313 height 33
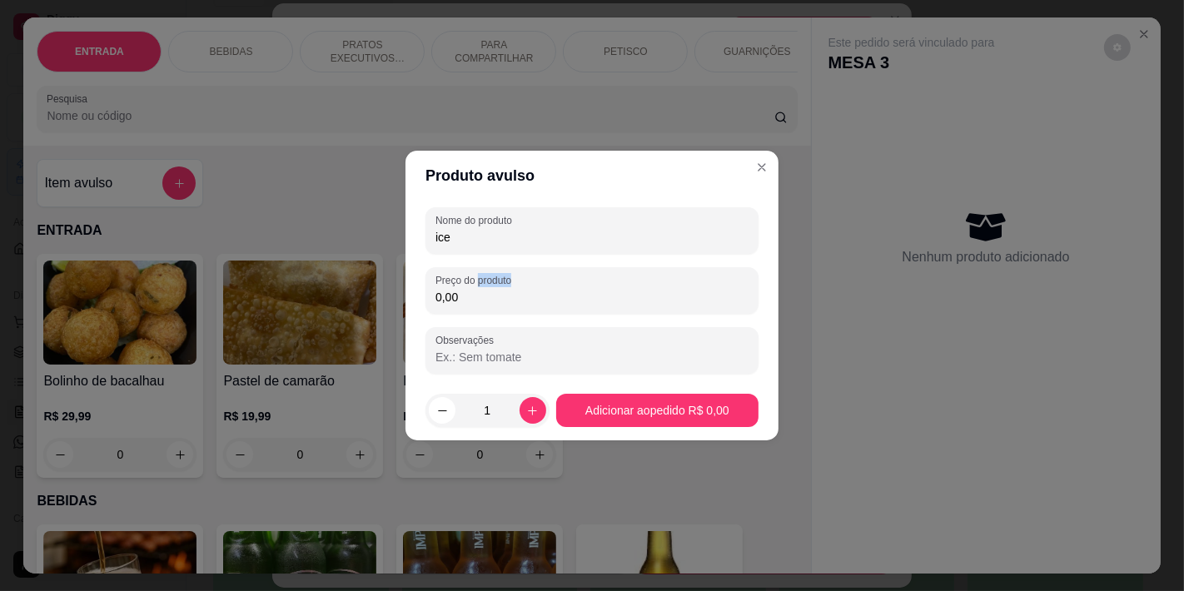
click at [531, 286] on div "0,00" at bounding box center [592, 290] width 313 height 33
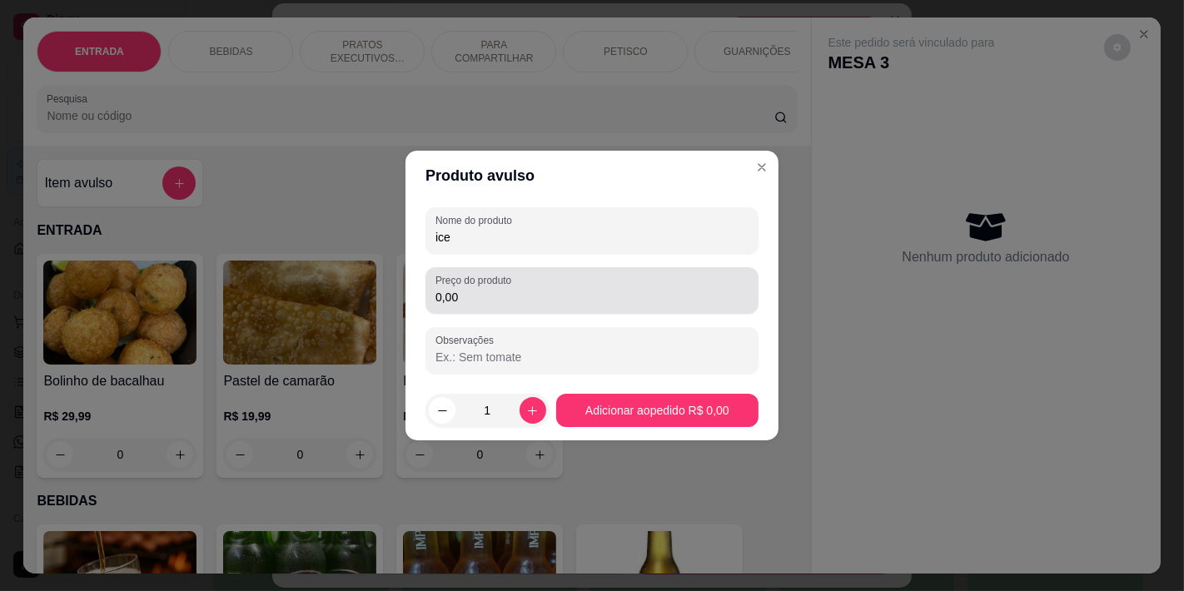
click at [531, 286] on div "0,00" at bounding box center [592, 290] width 313 height 33
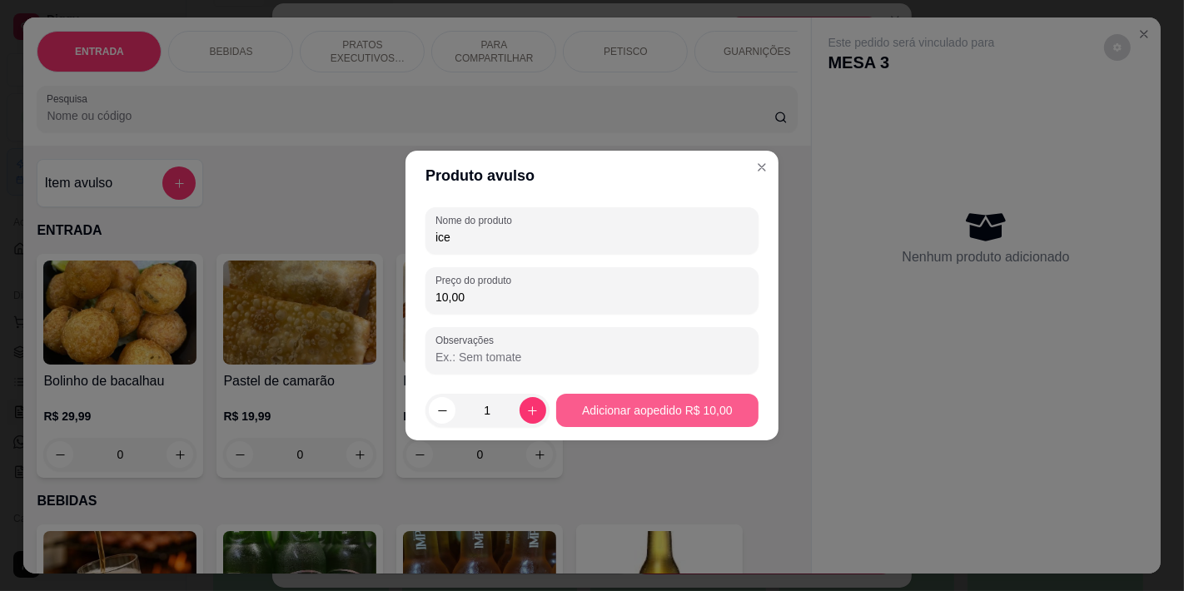
type input "10,00"
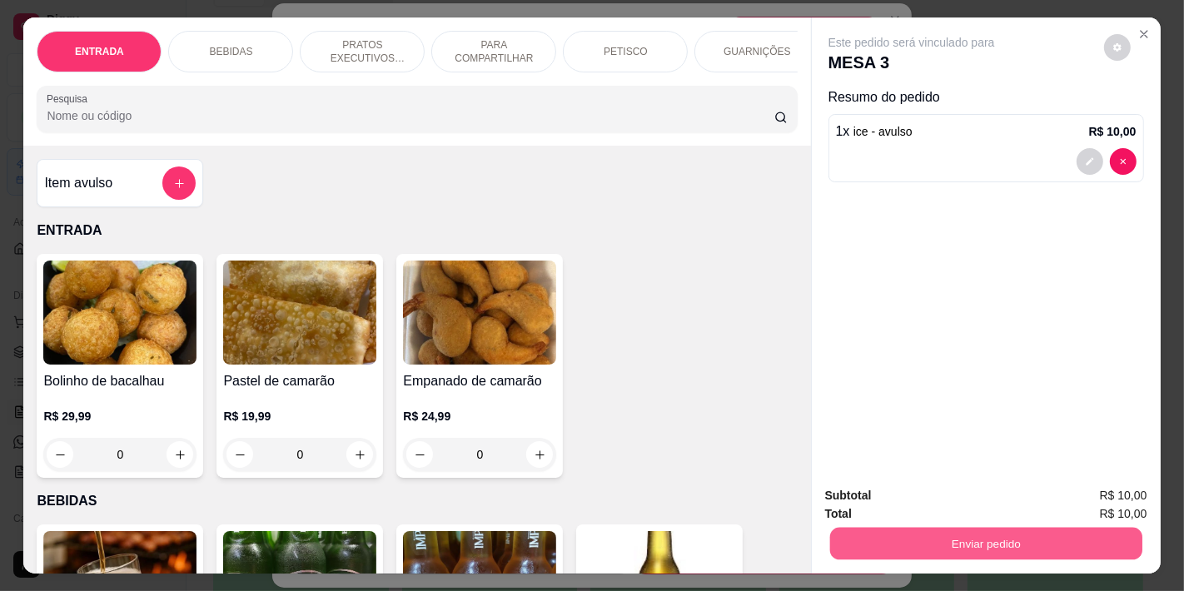
click at [981, 530] on button "Enviar pedido" at bounding box center [986, 543] width 312 height 32
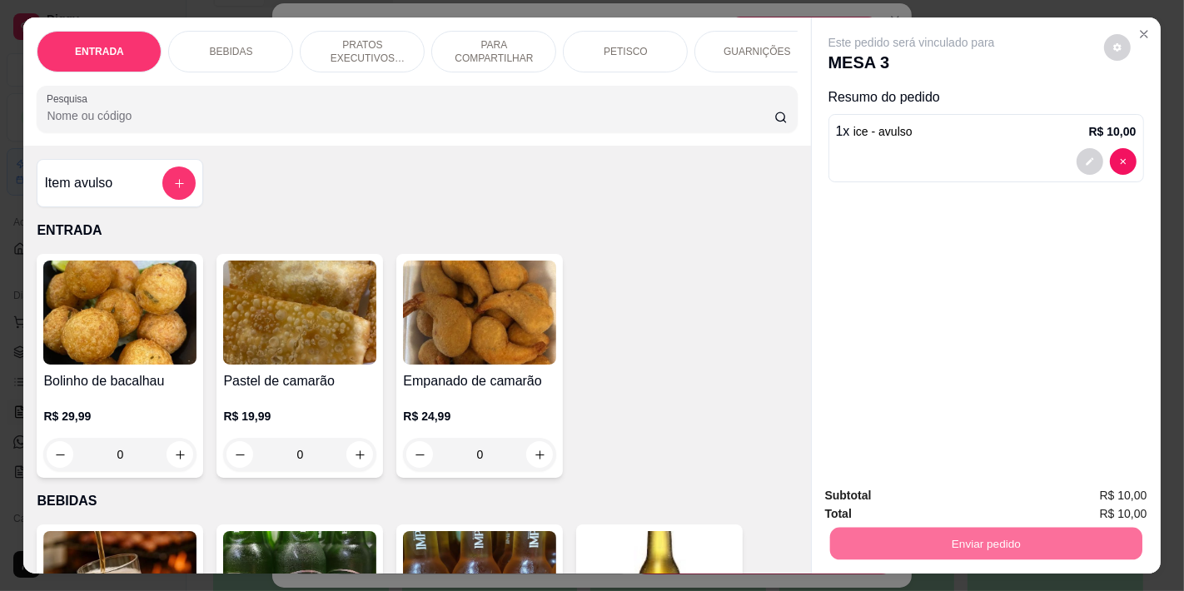
click at [921, 501] on button "Não registrar e enviar pedido" at bounding box center [930, 497] width 173 height 32
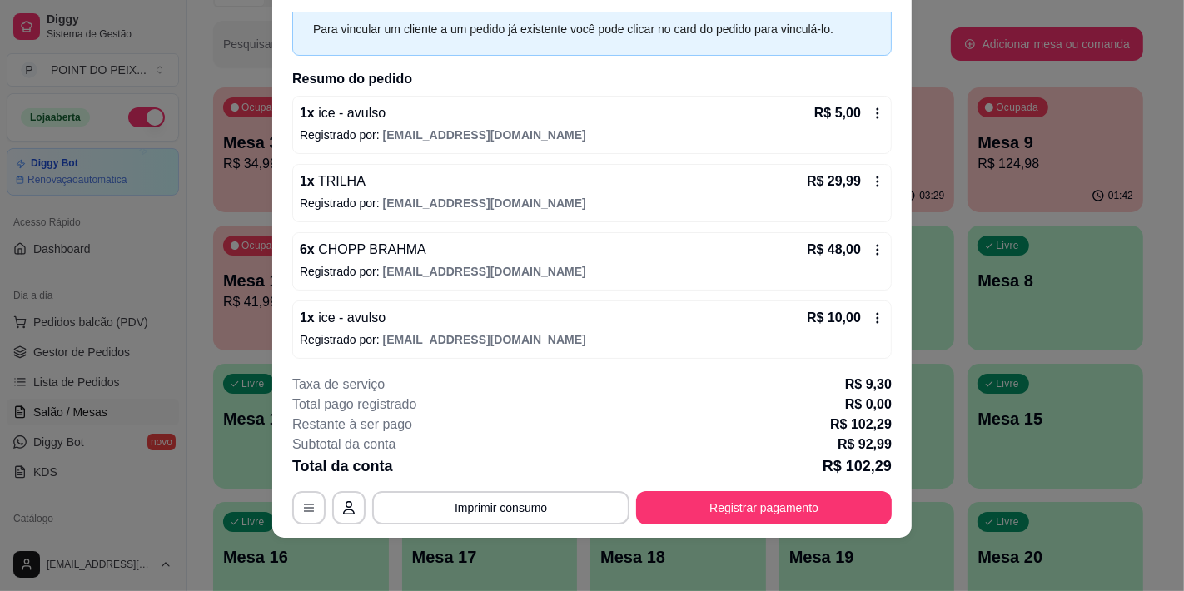
scroll to position [79, 0]
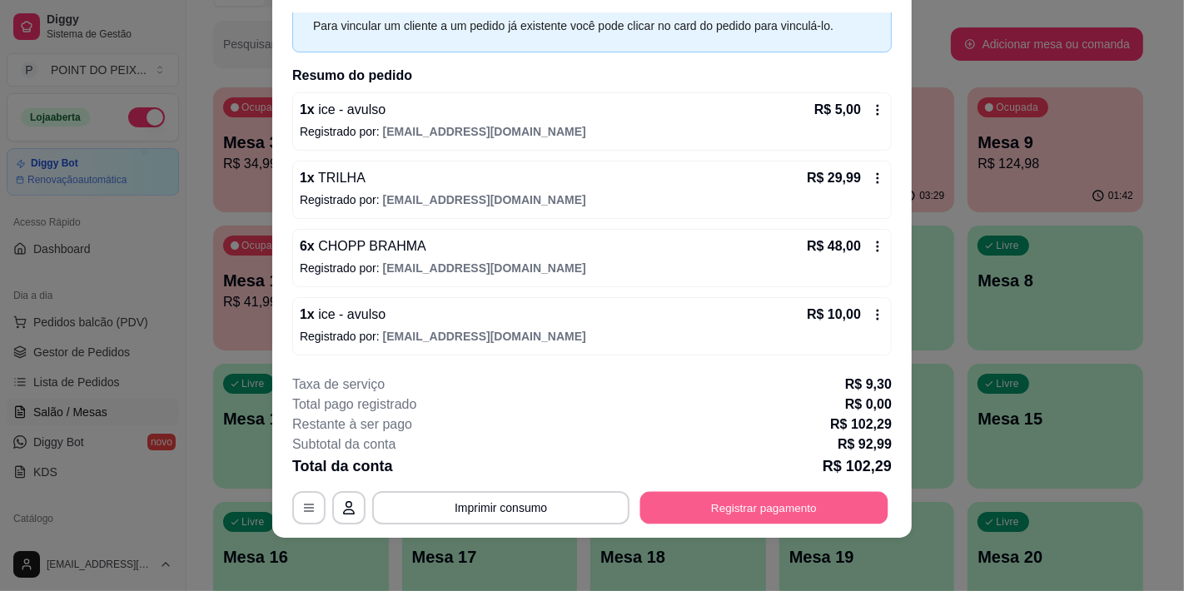
click at [737, 506] on button "Registrar pagamento" at bounding box center [764, 508] width 248 height 32
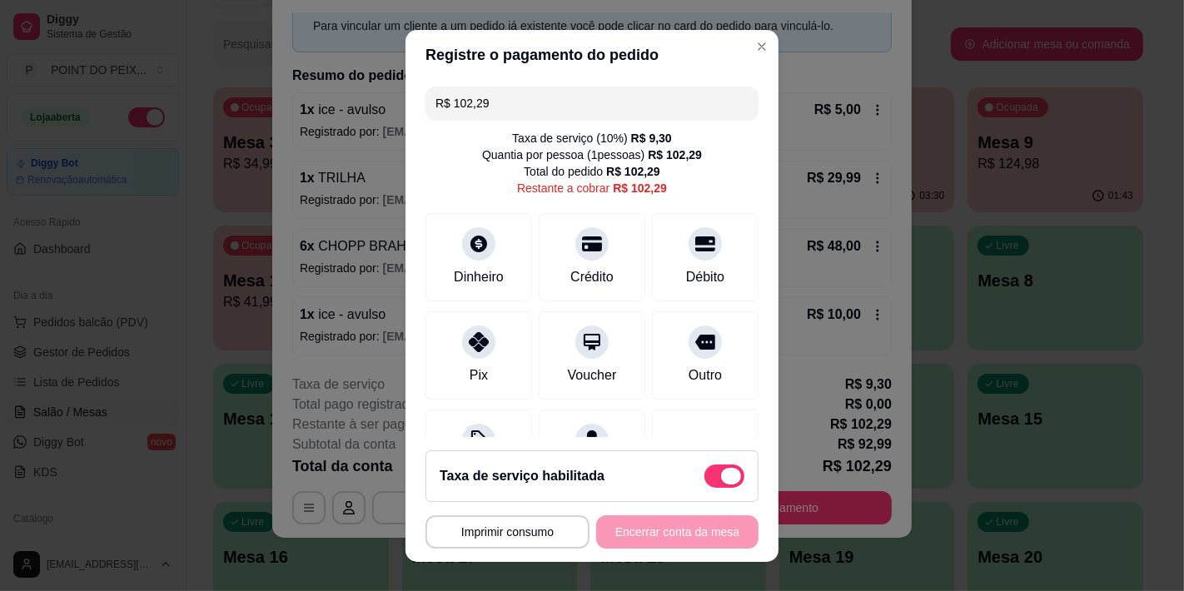
click at [705, 471] on span at bounding box center [725, 476] width 40 height 23
click at [704, 479] on input "checkbox" at bounding box center [709, 484] width 11 height 11
checkbox input "true"
type input "R$ 92,99"
checkbox input "false"
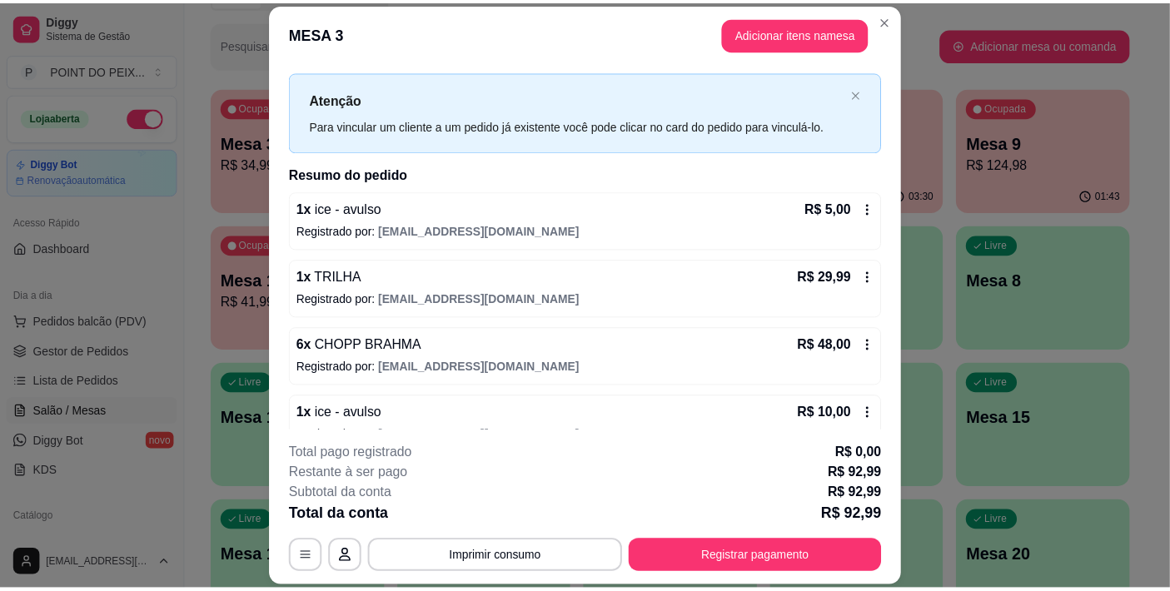
scroll to position [0, 0]
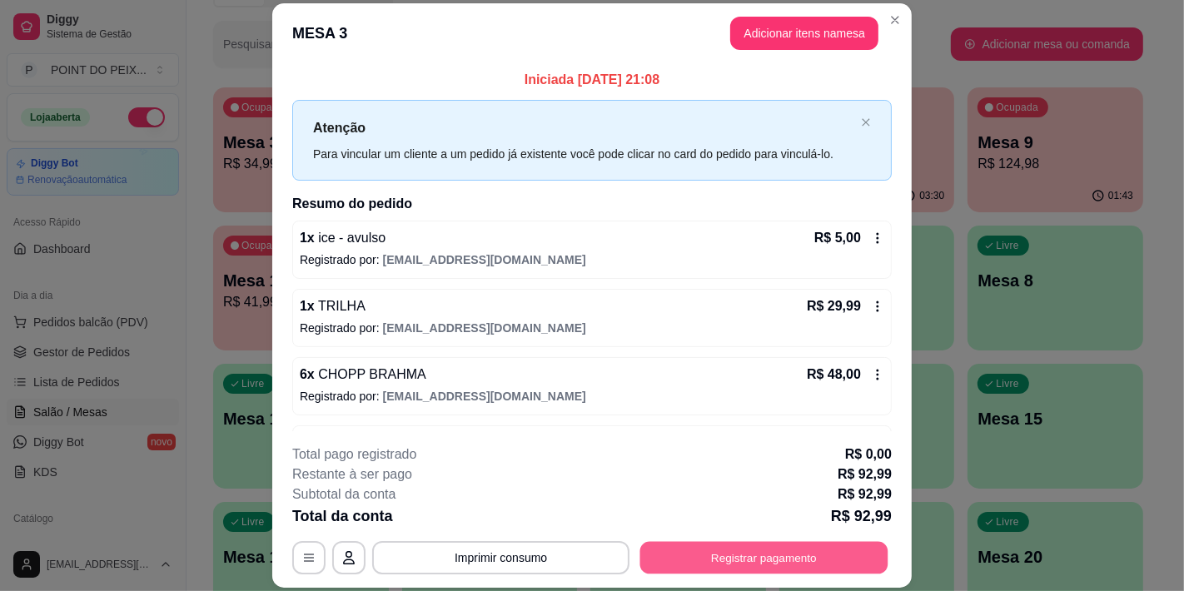
click at [808, 561] on button "Registrar pagamento" at bounding box center [764, 558] width 248 height 32
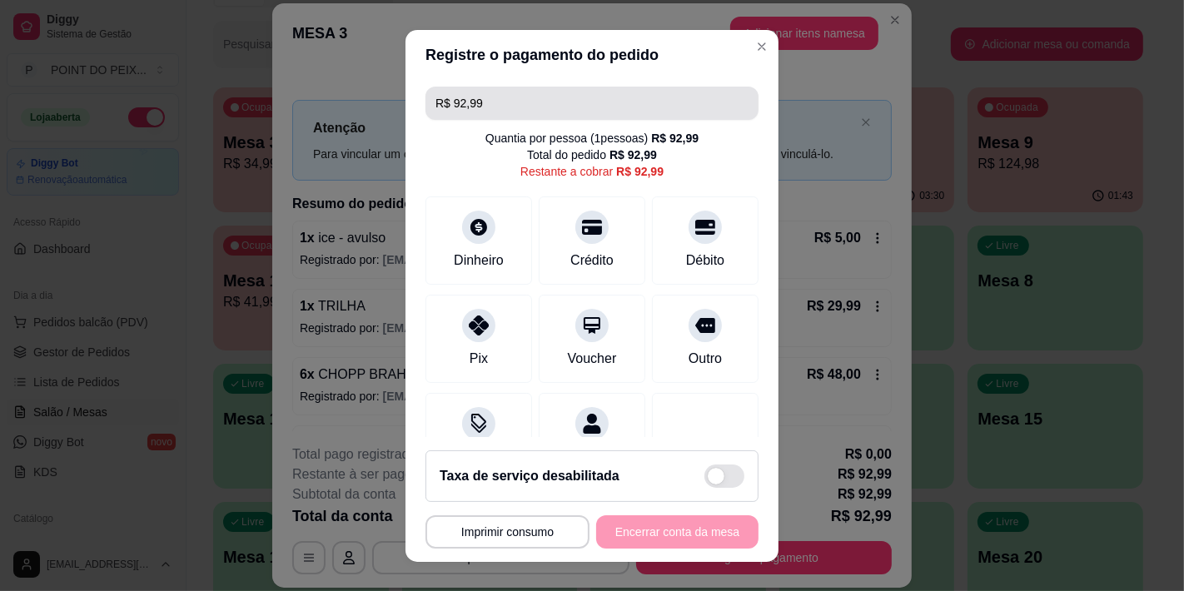
click at [506, 111] on input "R$ 92,99" at bounding box center [592, 103] width 313 height 33
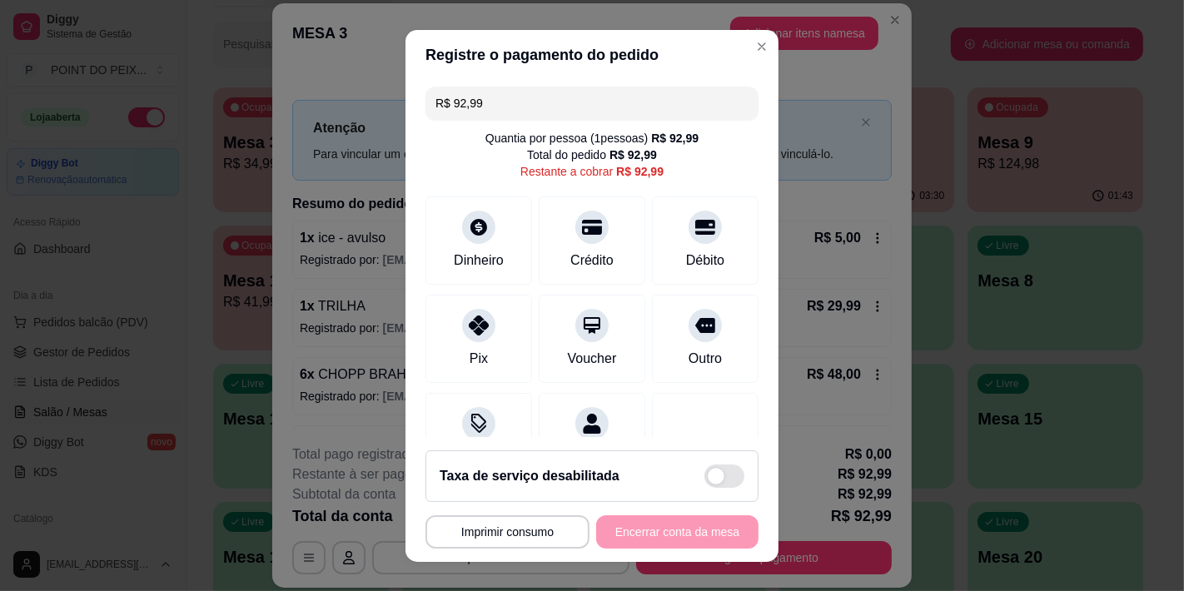
click at [506, 111] on input "R$ 92,99" at bounding box center [592, 103] width 313 height 33
click at [470, 230] on icon at bounding box center [479, 222] width 18 height 18
click at [515, 104] on input "R$ 62,99" at bounding box center [592, 103] width 313 height 33
click at [513, 104] on input "R$ 62,99" at bounding box center [592, 103] width 313 height 33
click at [512, 104] on input "R$ 62,99" at bounding box center [592, 103] width 313 height 33
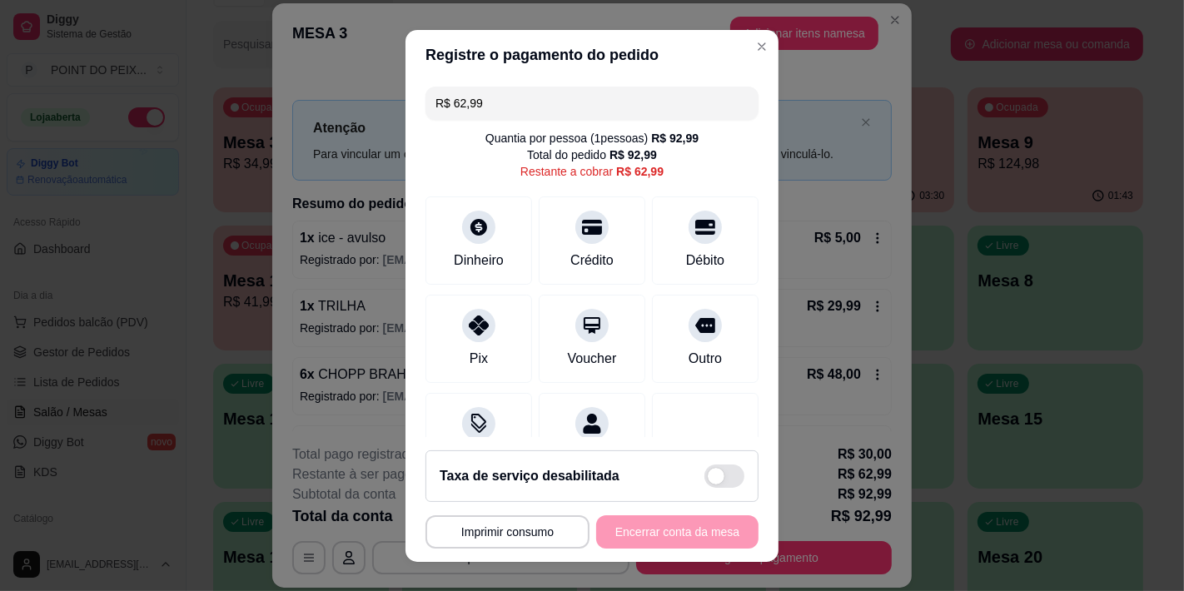
click at [516, 104] on input "R$ 62,99" at bounding box center [592, 103] width 313 height 33
click at [695, 222] on icon at bounding box center [706, 222] width 22 height 17
click at [695, 228] on icon at bounding box center [706, 222] width 22 height 17
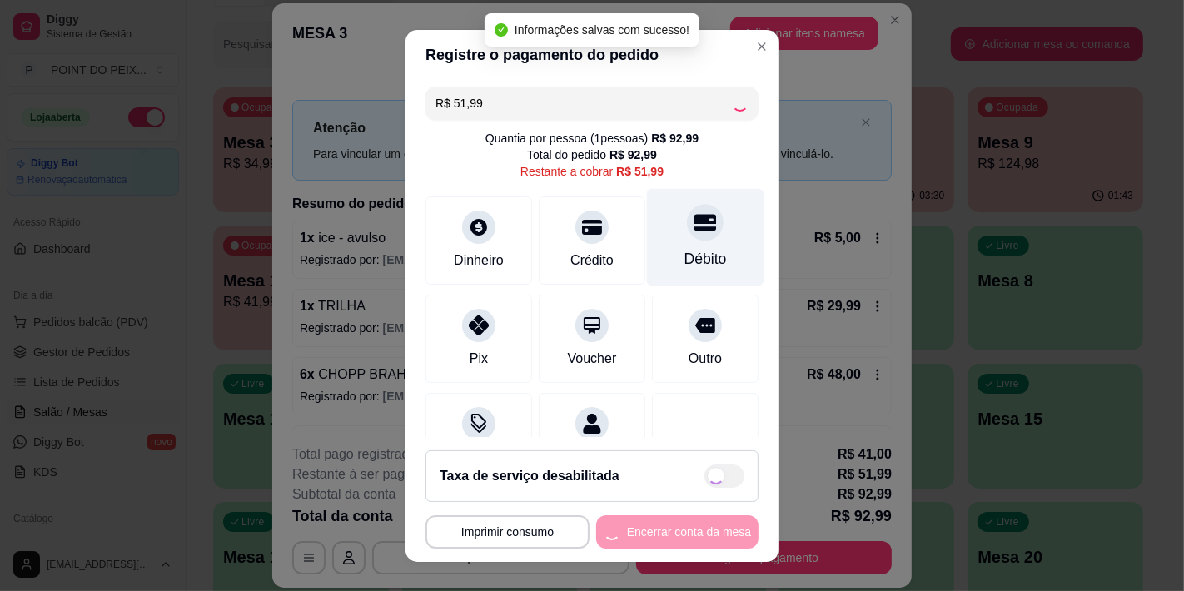
type input "R$ 0,00"
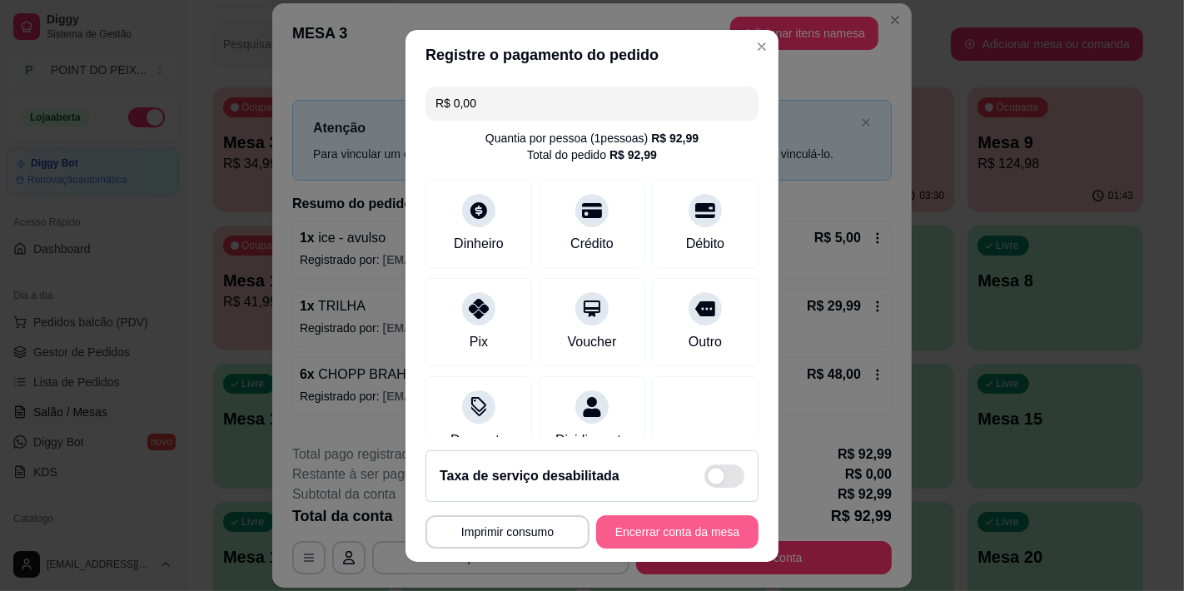
click at [630, 539] on button "Encerrar conta da mesa" at bounding box center [677, 532] width 162 height 33
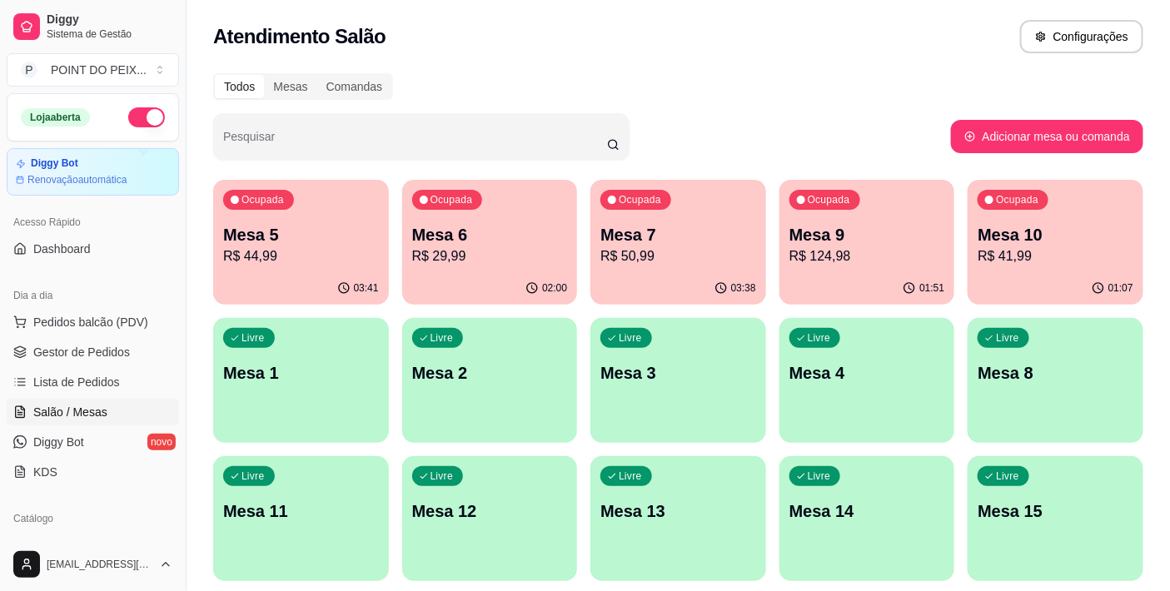
click at [867, 248] on p "R$ 124,98" at bounding box center [868, 257] width 156 height 20
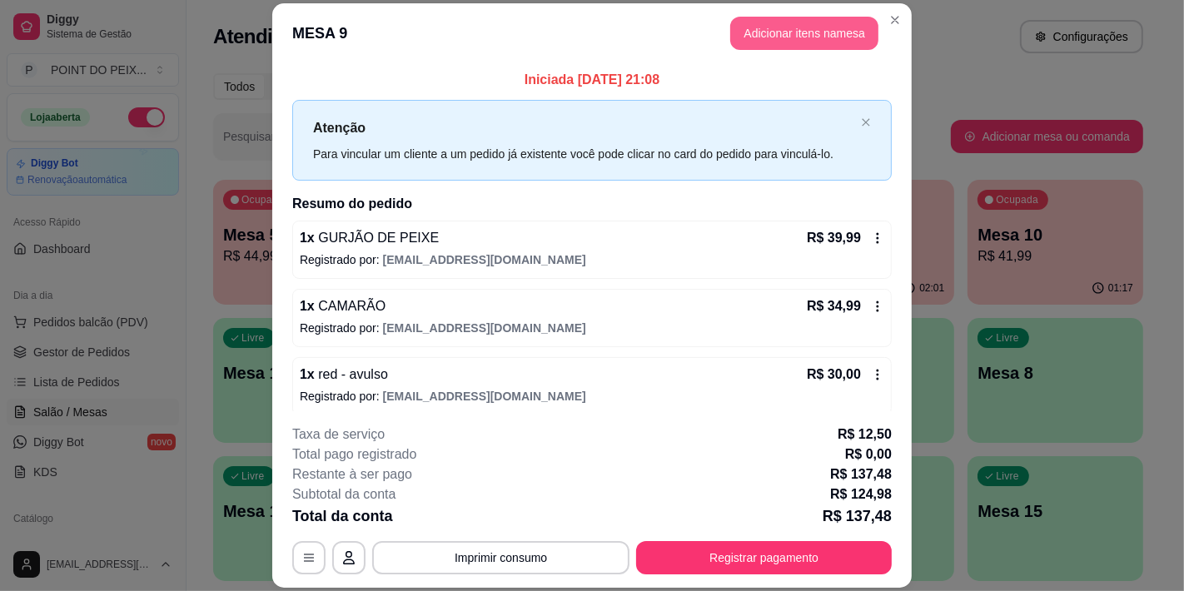
click at [786, 31] on button "Adicionar itens na mesa" at bounding box center [804, 33] width 148 height 33
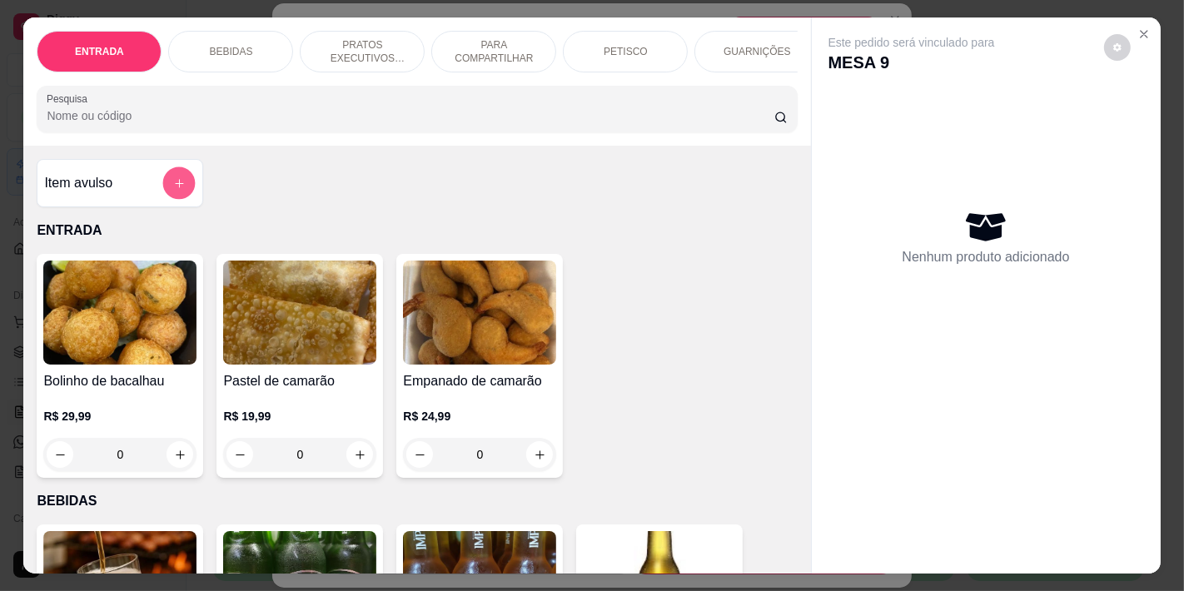
click at [167, 195] on button "add-separate-item" at bounding box center [179, 183] width 32 height 32
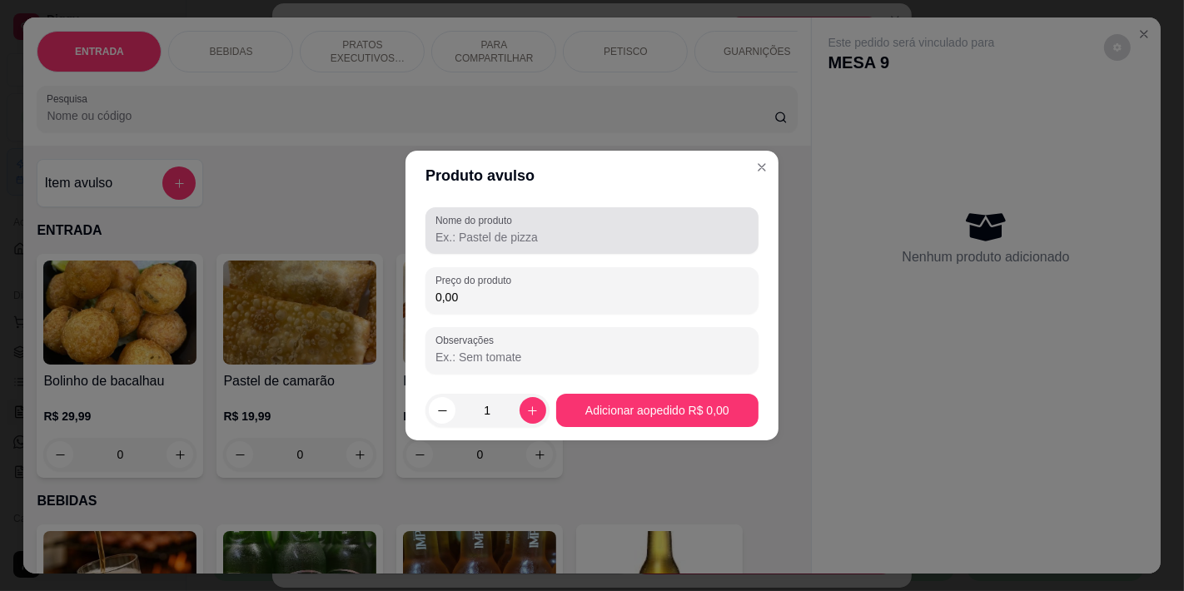
click at [486, 229] on input "Nome do produto" at bounding box center [592, 237] width 313 height 17
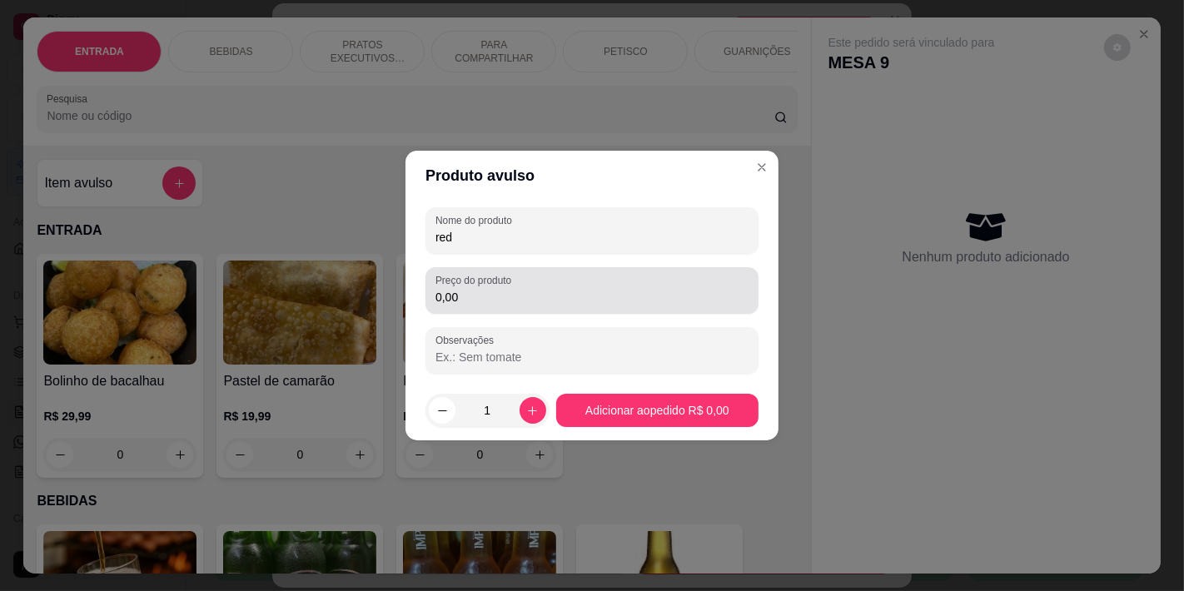
type input "red"
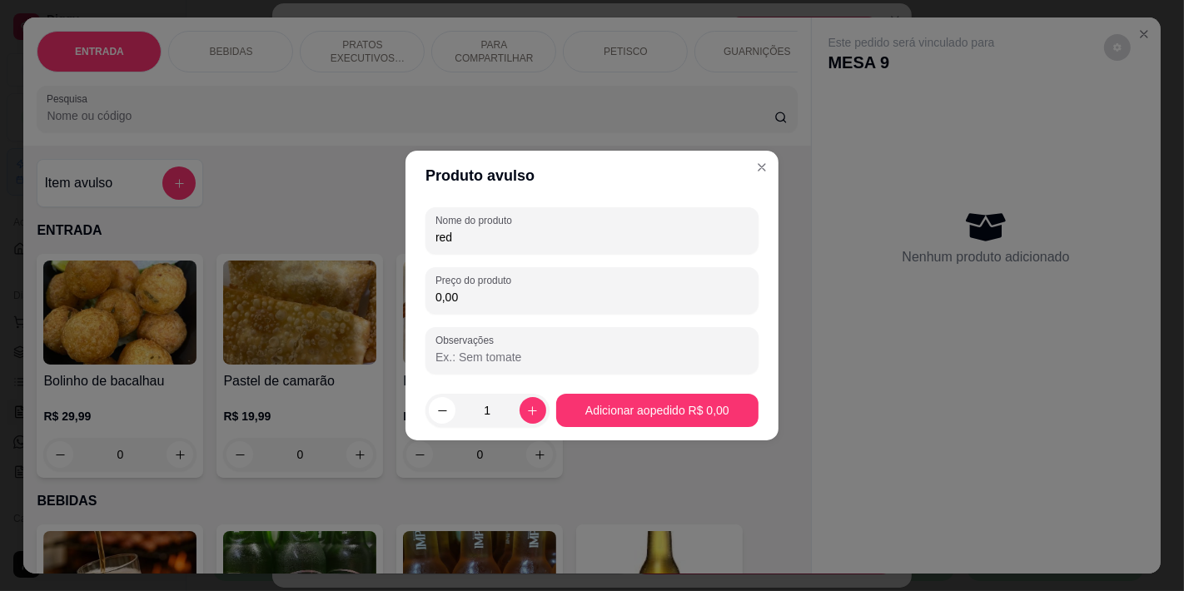
click at [487, 296] on input "0,00" at bounding box center [592, 297] width 313 height 17
type input "10,00"
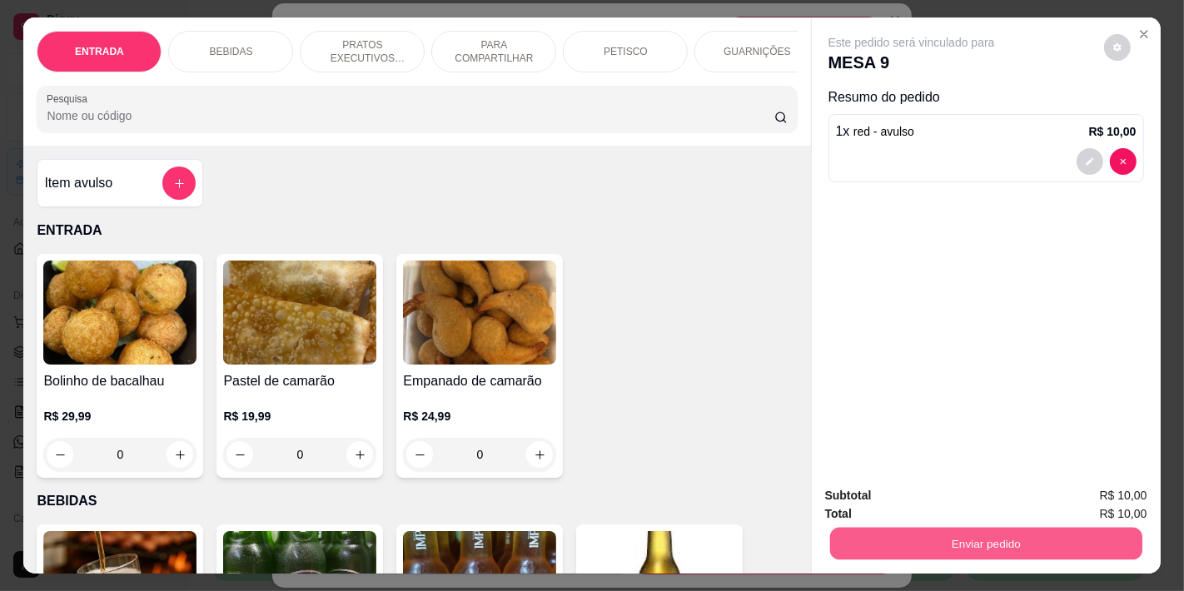
click at [939, 536] on button "Enviar pedido" at bounding box center [986, 543] width 312 height 32
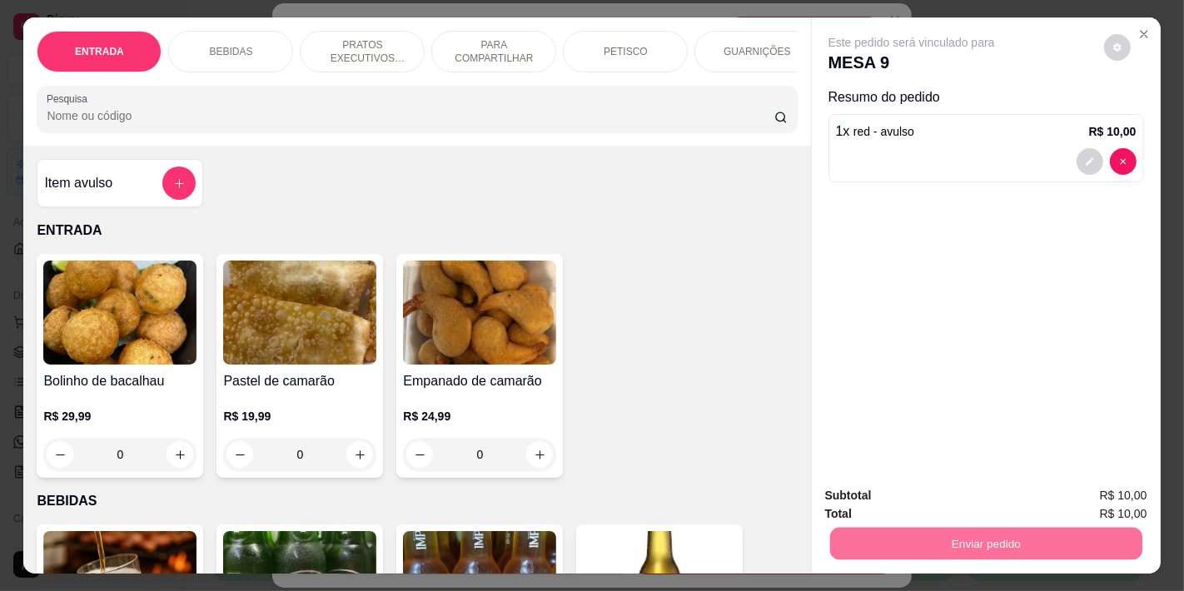
click at [894, 495] on button "Não registrar e enviar pedido" at bounding box center [930, 496] width 173 height 32
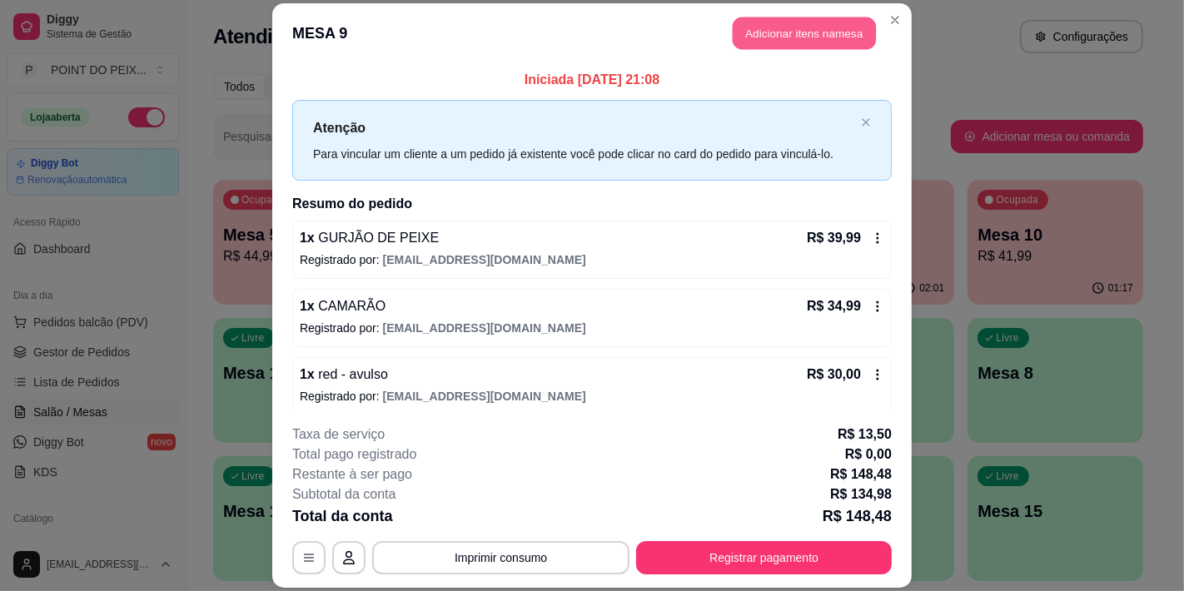
click at [833, 28] on button "Adicionar itens na mesa" at bounding box center [804, 33] width 143 height 32
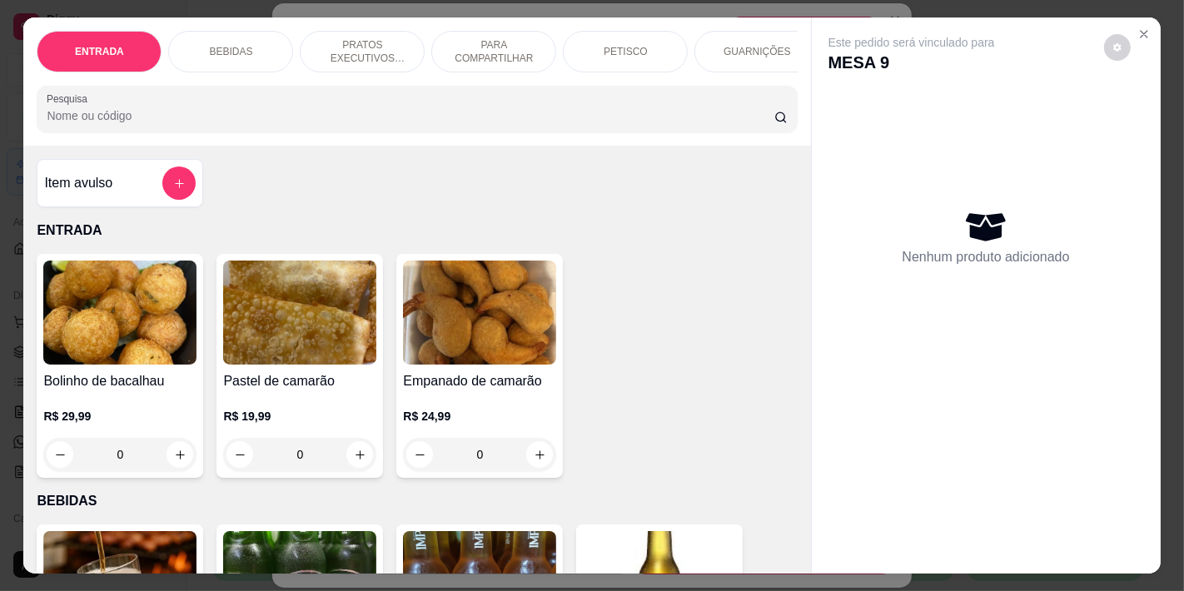
click at [231, 46] on p "BEBIDAS" at bounding box center [230, 51] width 43 height 13
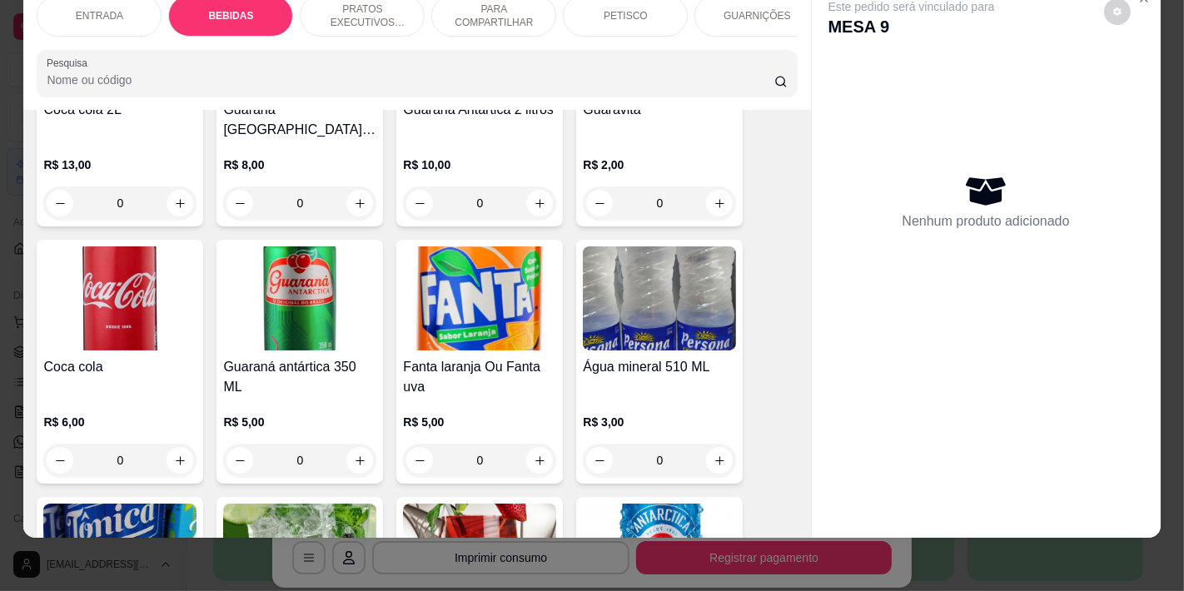
scroll to position [901, 0]
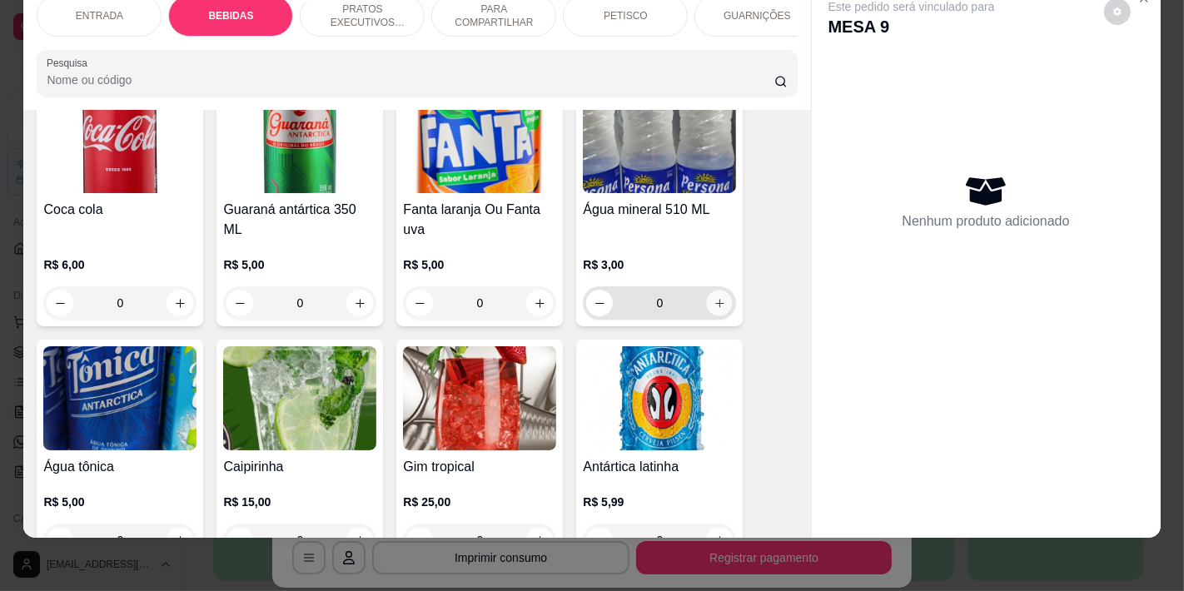
click at [721, 291] on button "increase-product-quantity" at bounding box center [720, 304] width 26 height 26
type input "1"
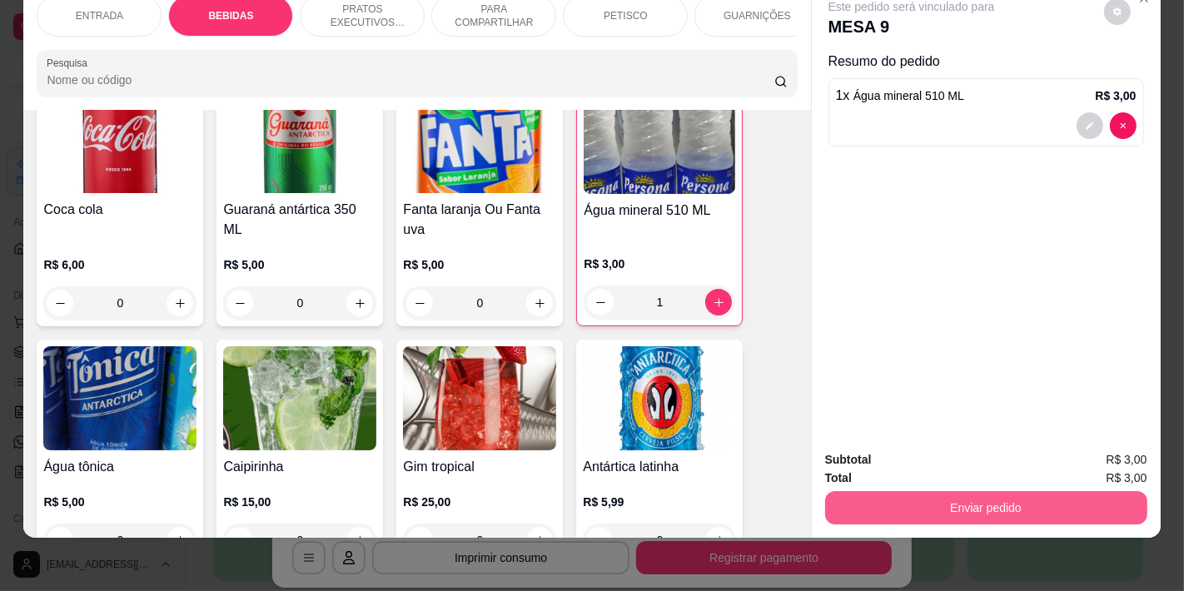
click at [923, 497] on button "Enviar pedido" at bounding box center [986, 507] width 322 height 33
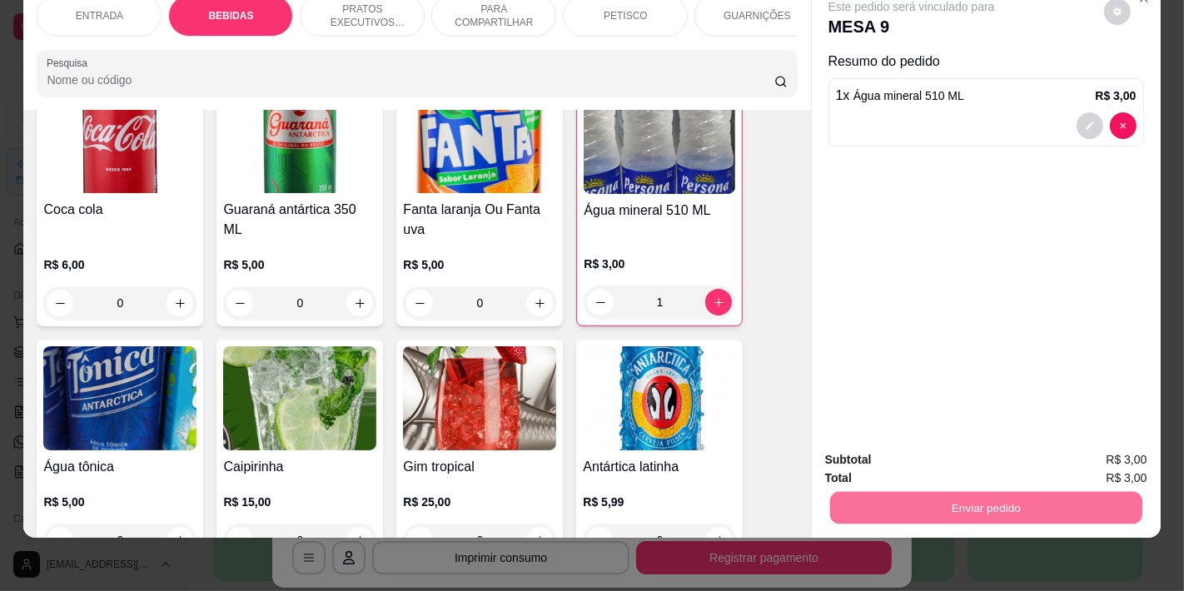
click at [888, 455] on button "Não registrar e enviar pedido" at bounding box center [930, 452] width 168 height 31
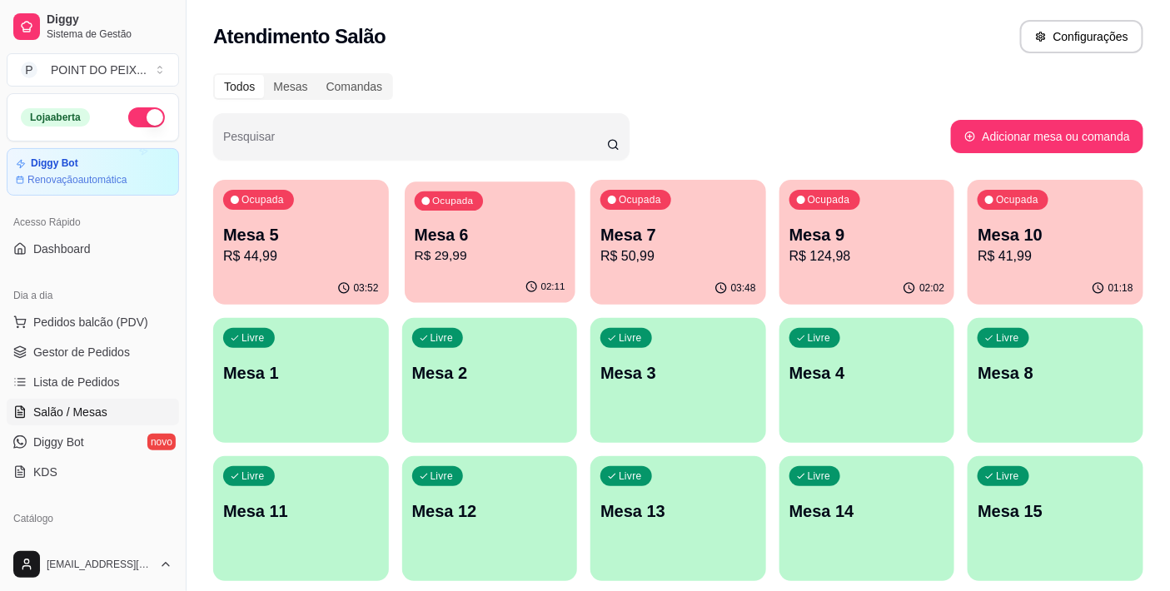
click at [491, 254] on p "R$ 29,99" at bounding box center [489, 256] width 151 height 19
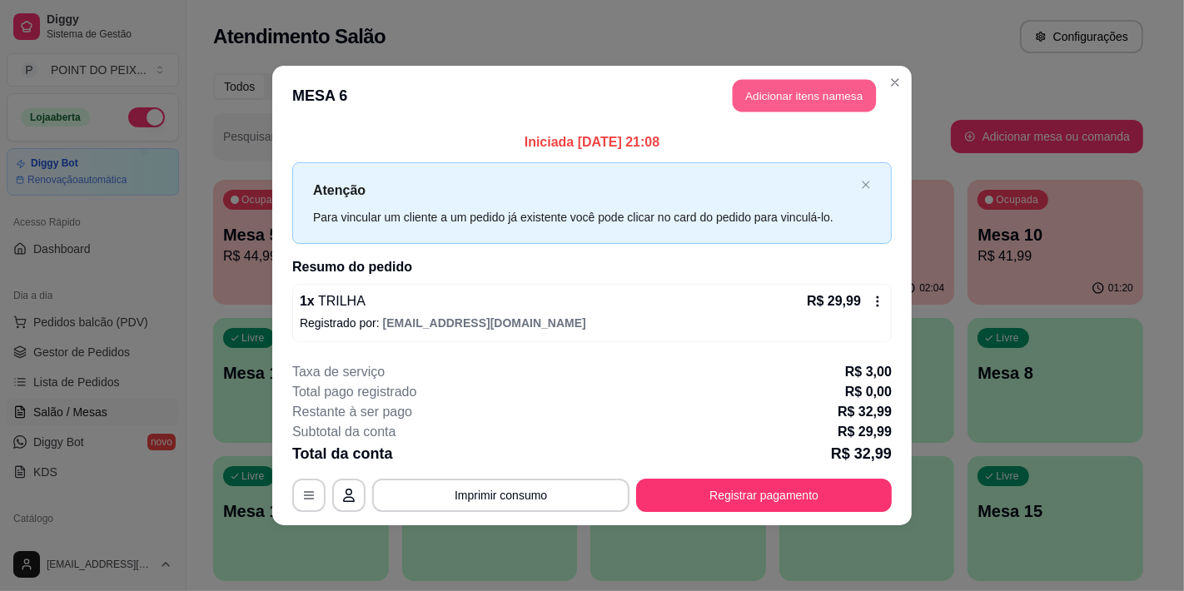
click at [802, 101] on button "Adicionar itens na mesa" at bounding box center [804, 96] width 143 height 32
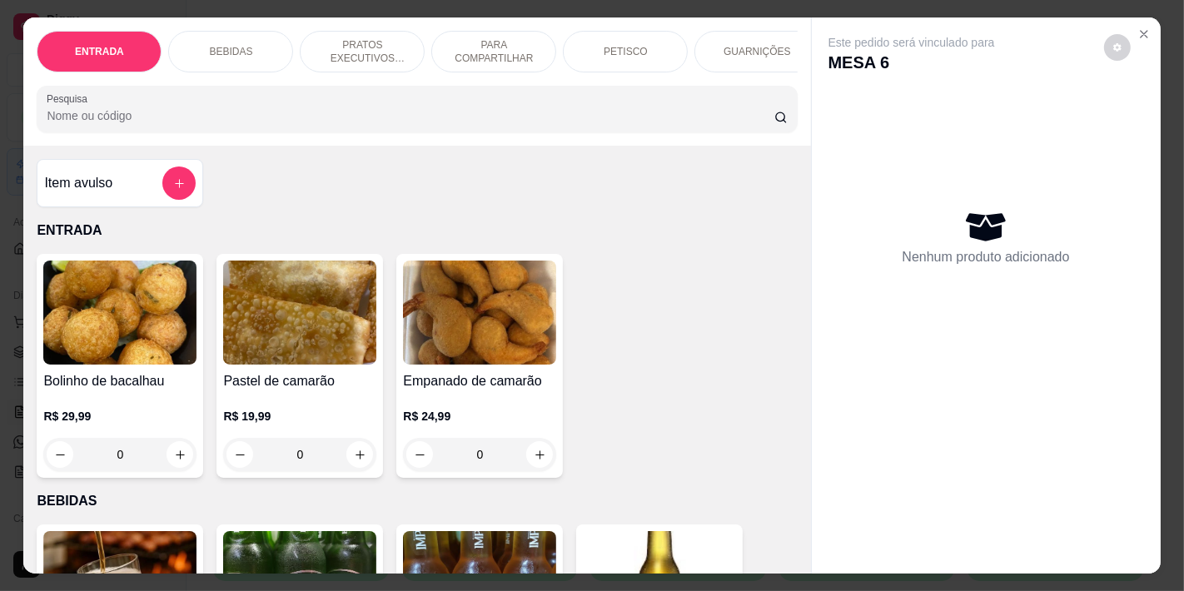
click at [234, 45] on p "BEBIDAS" at bounding box center [230, 51] width 43 height 13
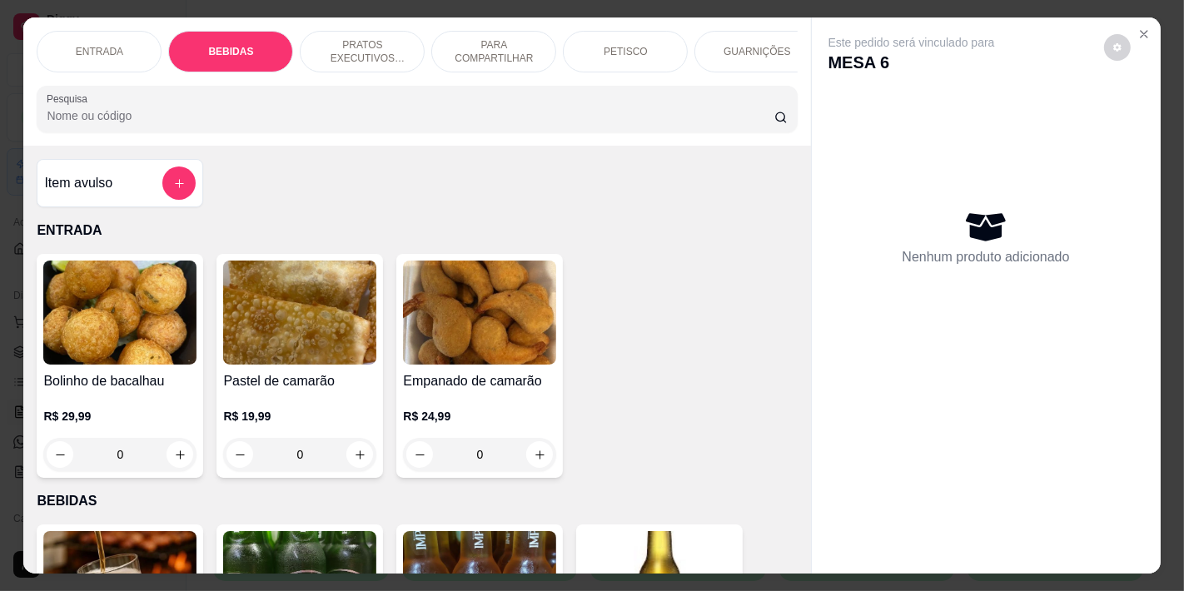
scroll to position [42, 0]
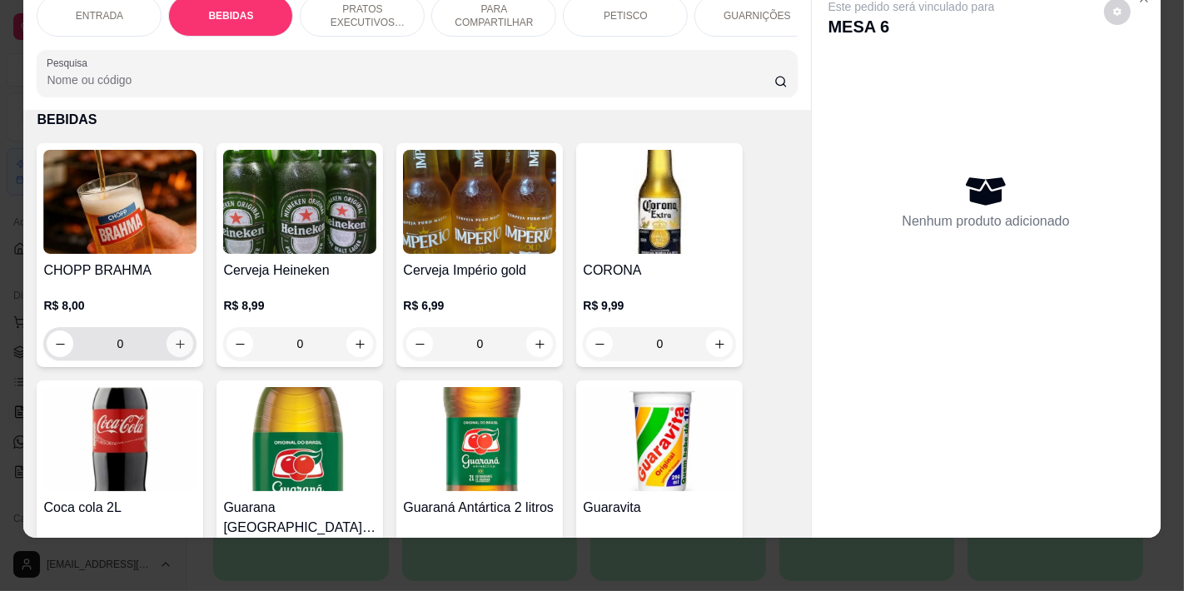
click at [180, 345] on button "increase-product-quantity" at bounding box center [180, 344] width 27 height 27
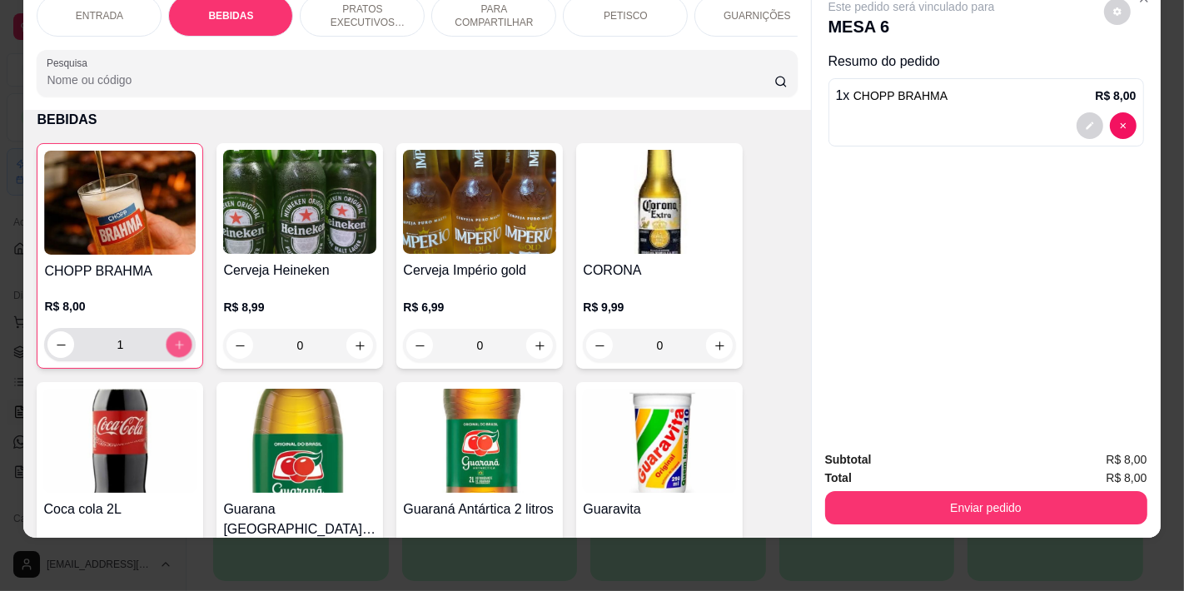
click at [180, 345] on button "increase-product-quantity" at bounding box center [180, 345] width 26 height 26
click at [180, 345] on button "increase-product-quantity" at bounding box center [179, 344] width 27 height 27
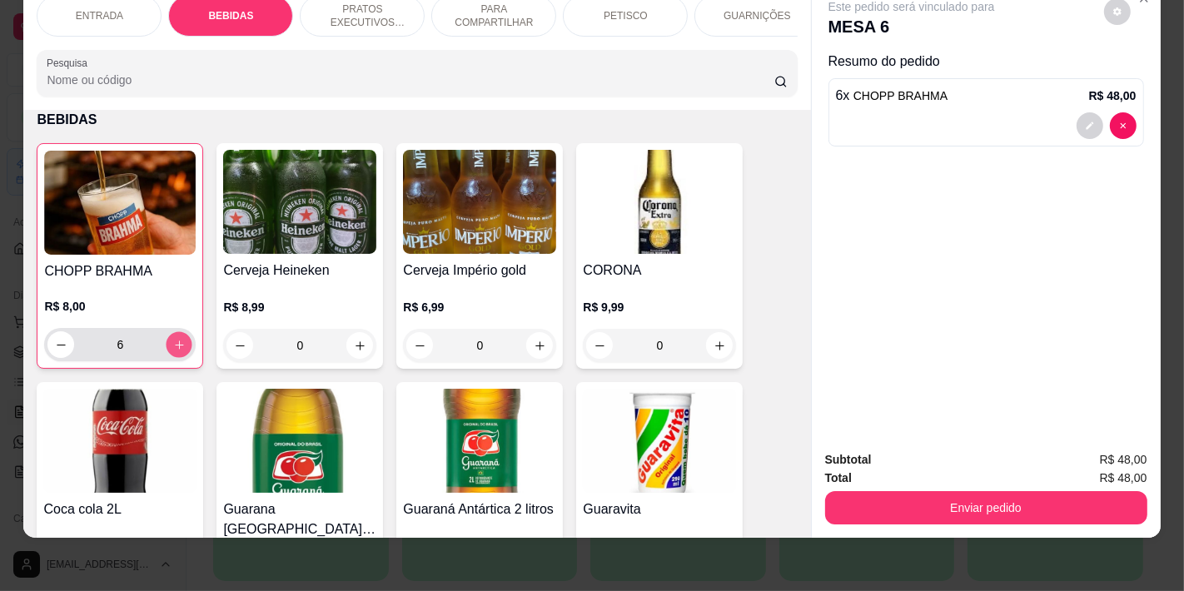
click at [180, 345] on button "increase-product-quantity" at bounding box center [180, 345] width 26 height 26
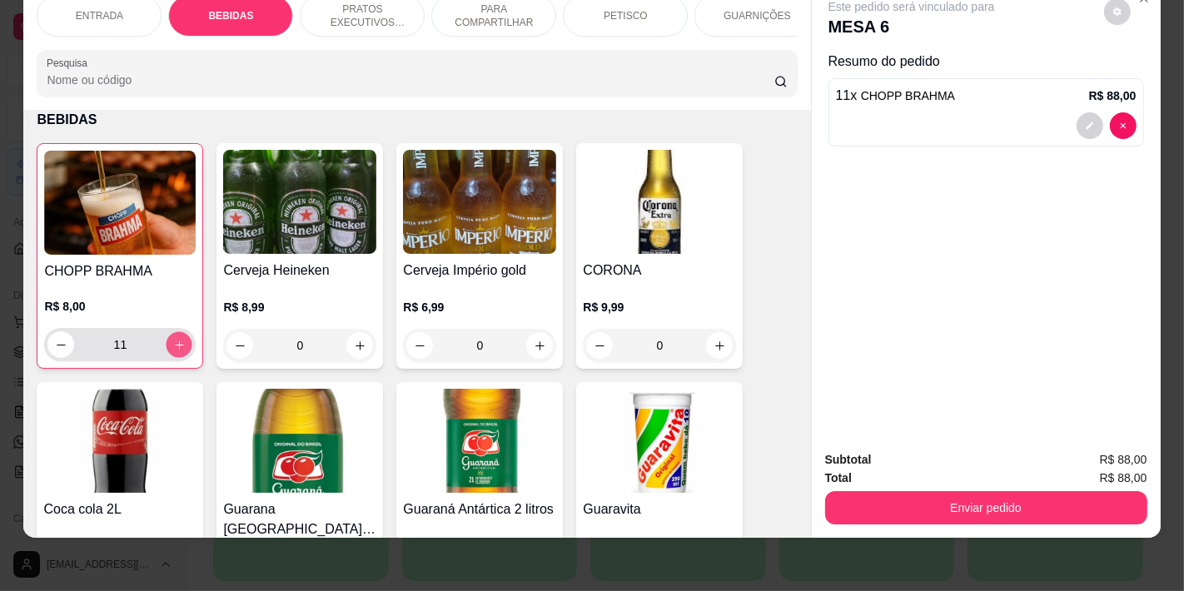
click at [180, 345] on button "increase-product-quantity" at bounding box center [180, 345] width 26 height 26
click at [55, 345] on icon "decrease-product-quantity" at bounding box center [61, 345] width 12 height 12
type input "12"
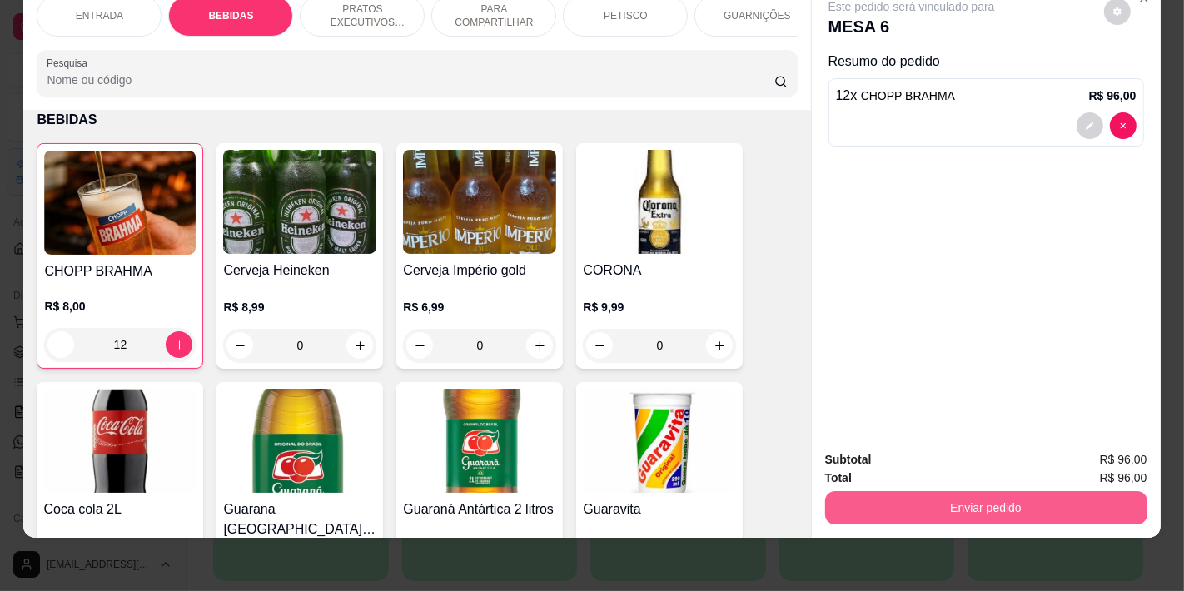
click at [897, 506] on button "Enviar pedido" at bounding box center [986, 507] width 322 height 33
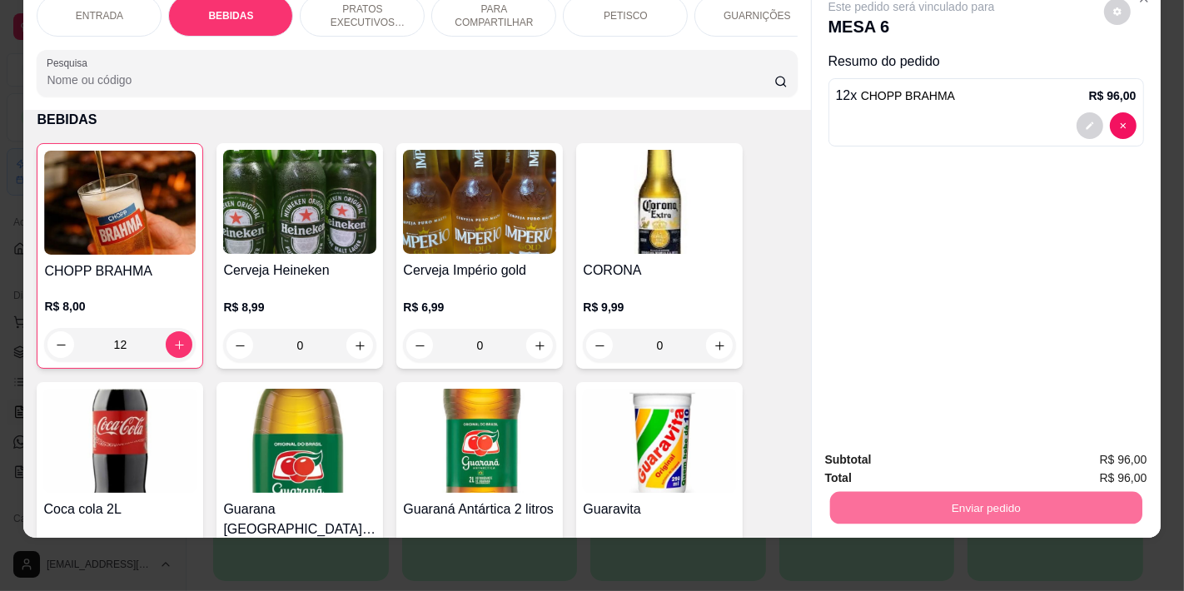
click at [889, 456] on button "Não registrar e enviar pedido" at bounding box center [930, 452] width 168 height 31
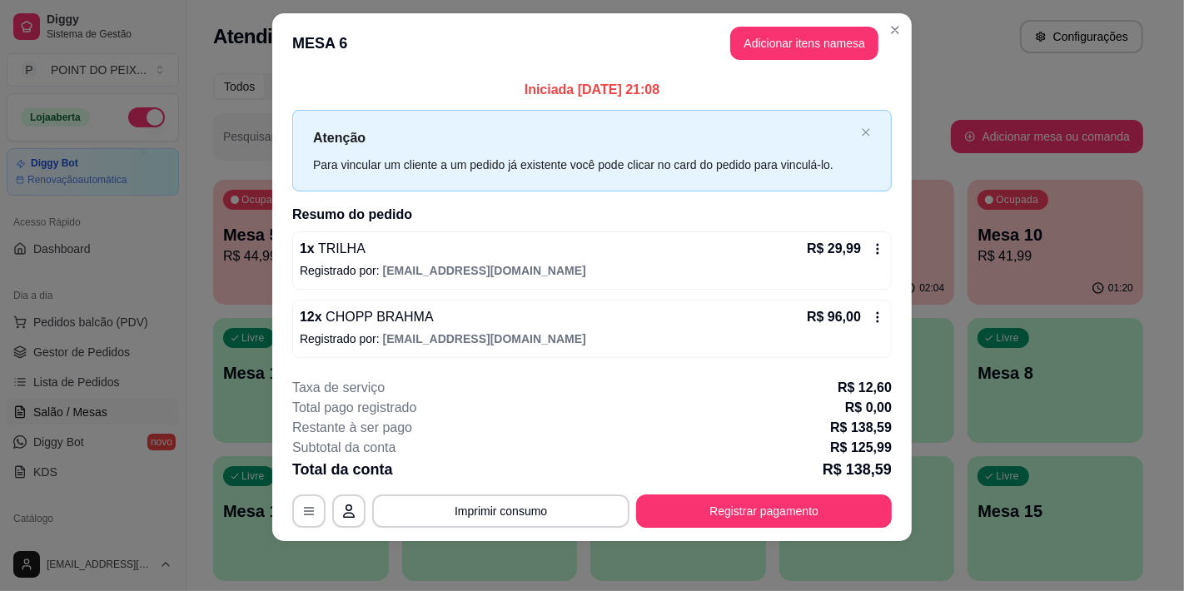
scroll to position [21, 0]
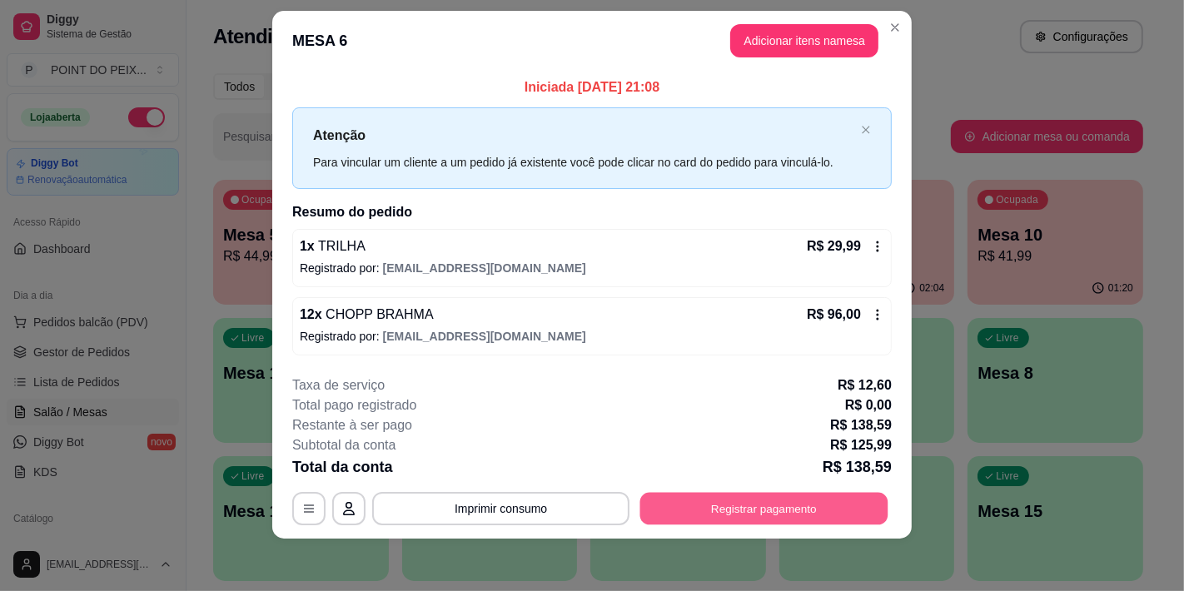
click at [752, 505] on button "Registrar pagamento" at bounding box center [764, 508] width 248 height 32
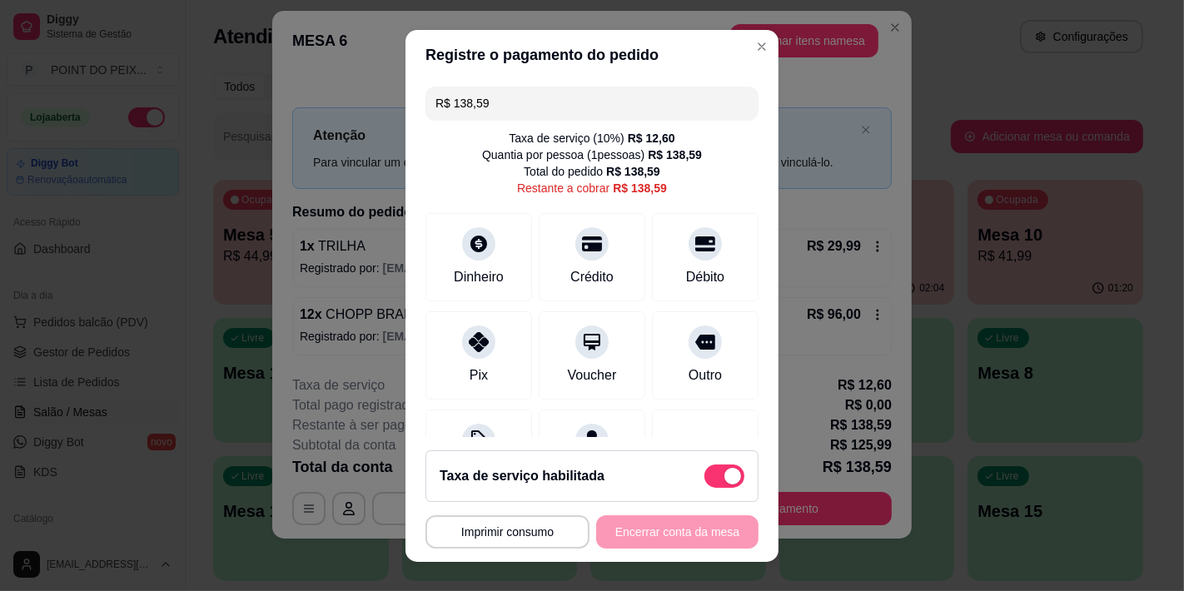
click at [705, 476] on span at bounding box center [725, 476] width 40 height 23
click at [704, 479] on input "checkbox" at bounding box center [709, 484] width 11 height 11
checkbox input "true"
type input "R$ 125,99"
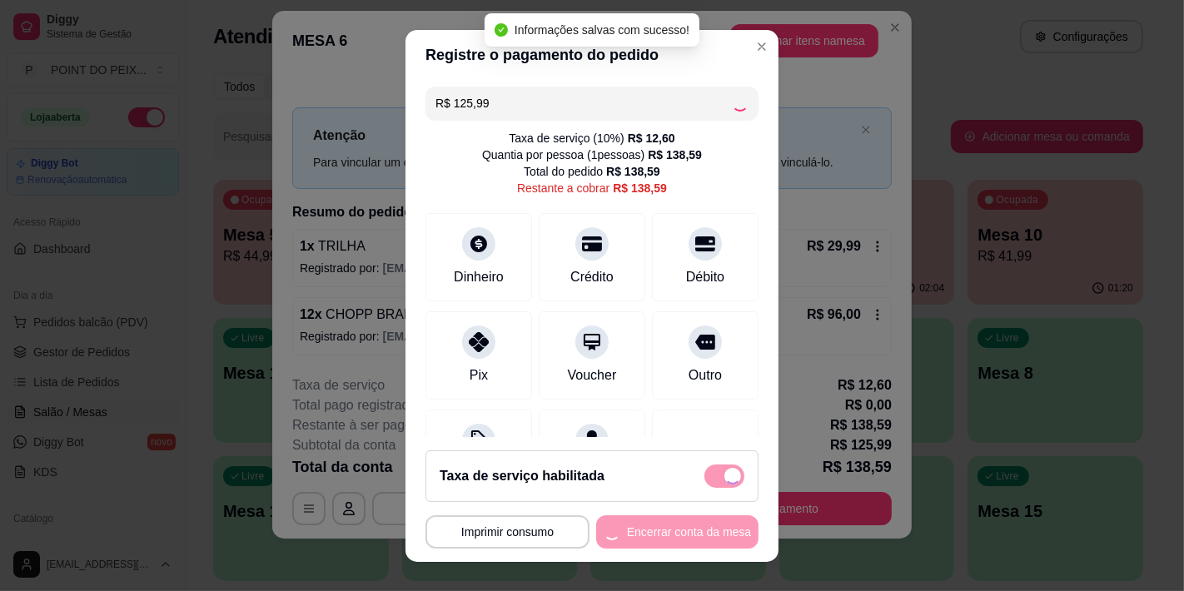
checkbox input "false"
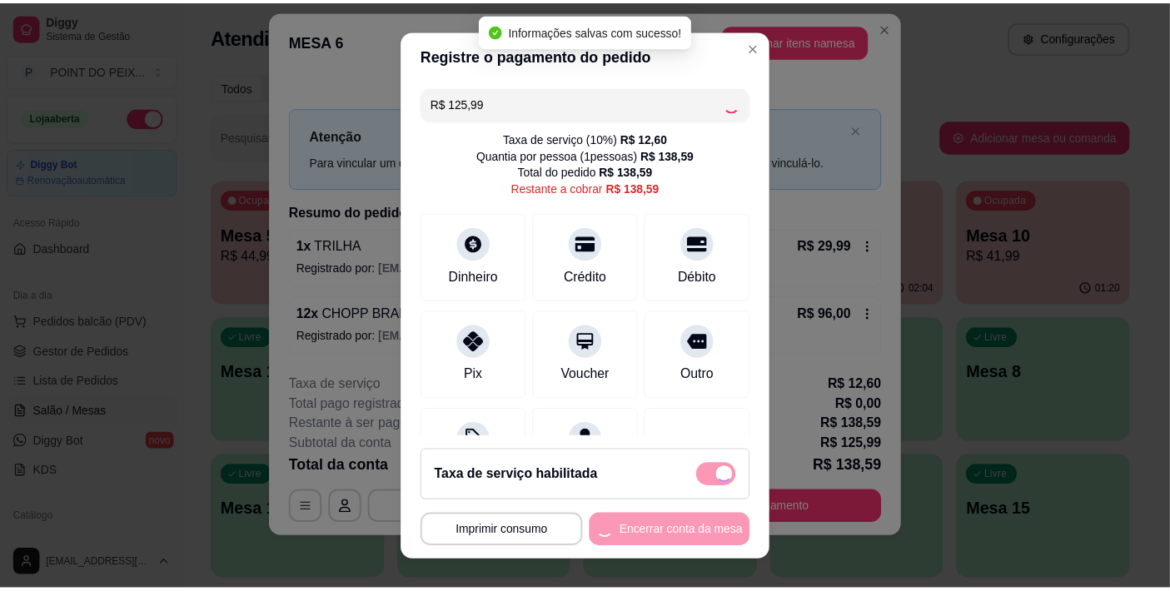
scroll to position [11, 0]
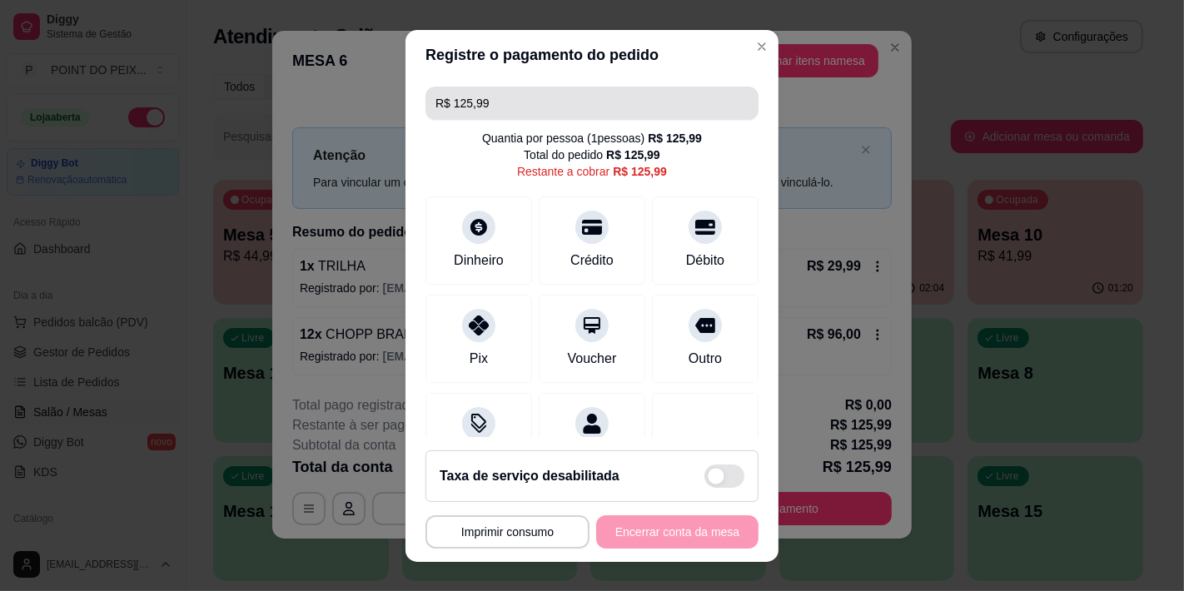
click at [522, 105] on input "R$ 125,99" at bounding box center [592, 103] width 313 height 33
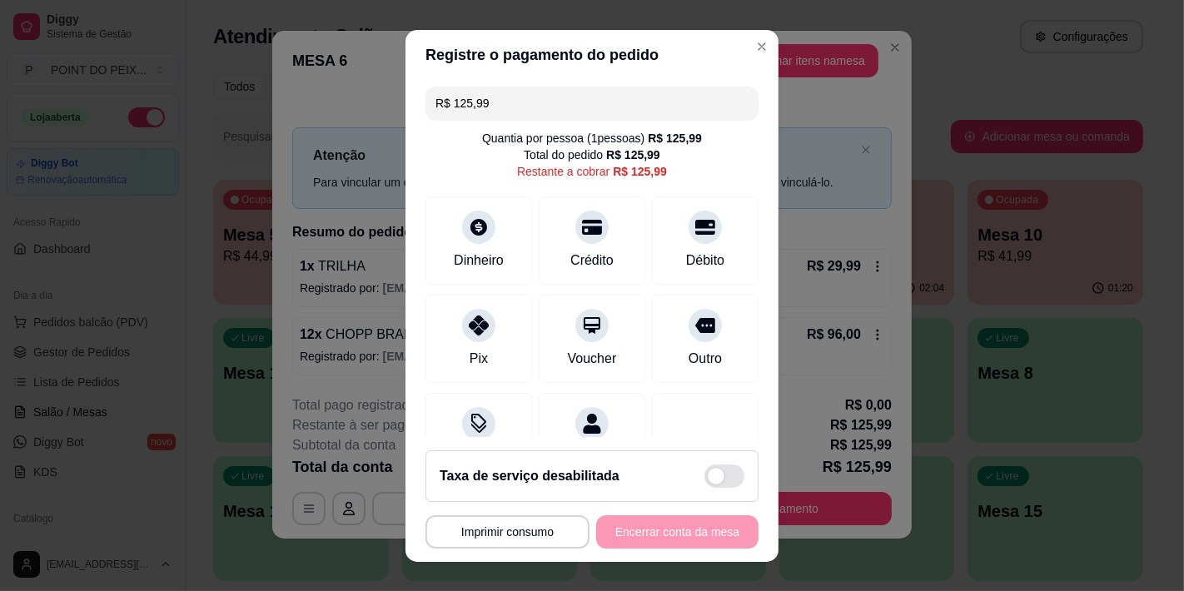
click at [522, 105] on input "R$ 125,99" at bounding box center [592, 103] width 313 height 33
click at [695, 229] on icon at bounding box center [706, 222] width 22 height 17
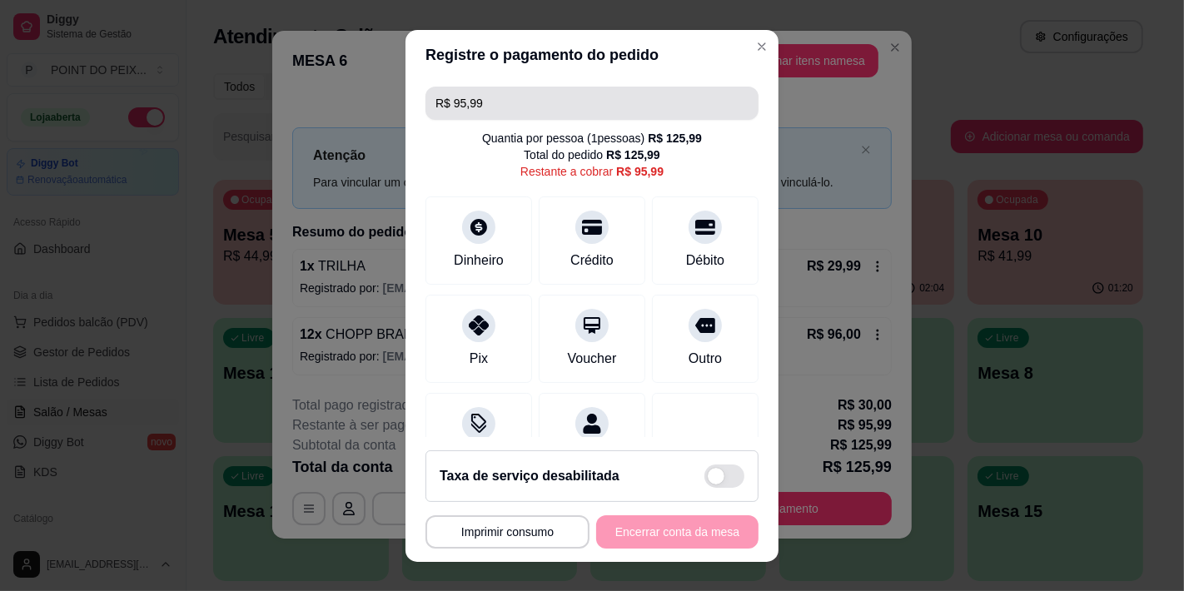
click at [506, 105] on input "R$ 95,99" at bounding box center [592, 103] width 313 height 33
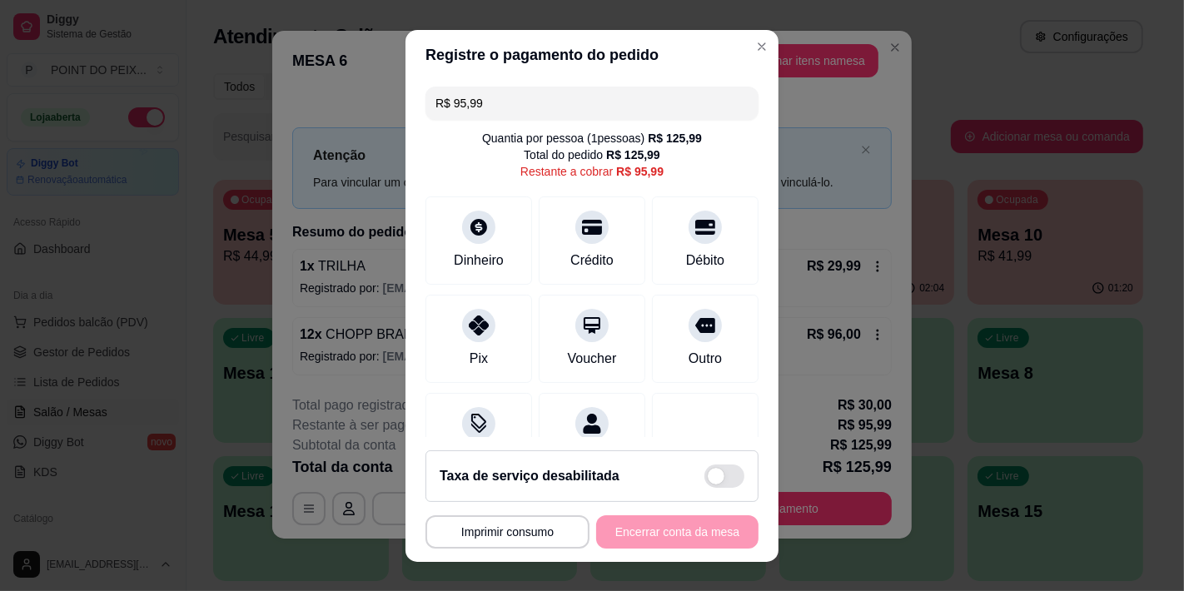
click at [506, 105] on input "R$ 95,99" at bounding box center [592, 103] width 313 height 33
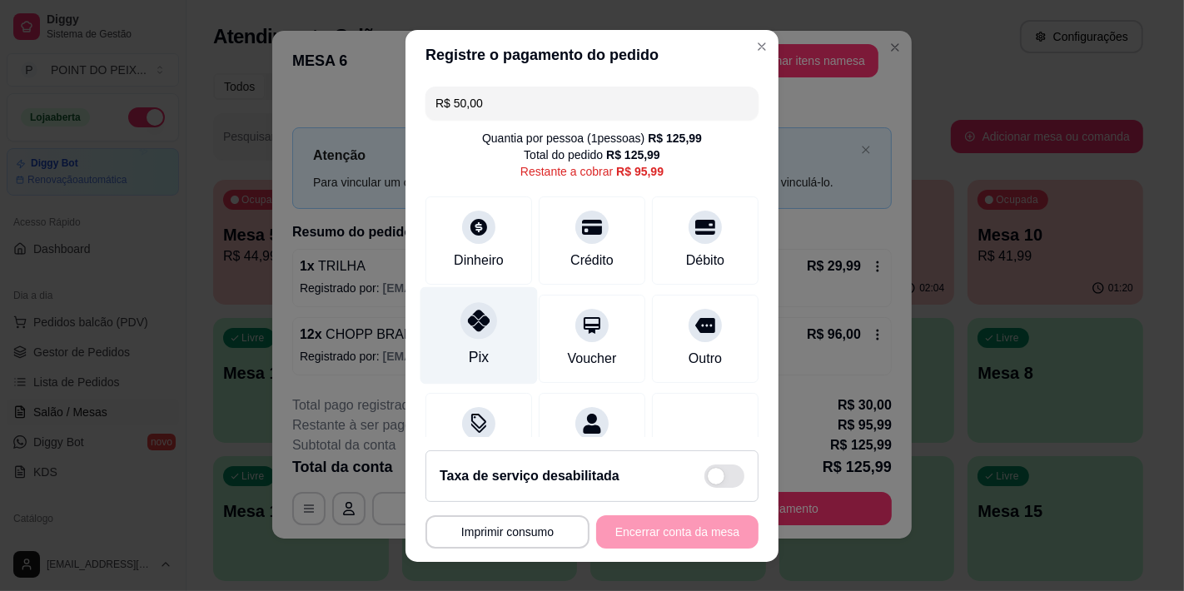
click at [471, 323] on icon at bounding box center [479, 321] width 22 height 22
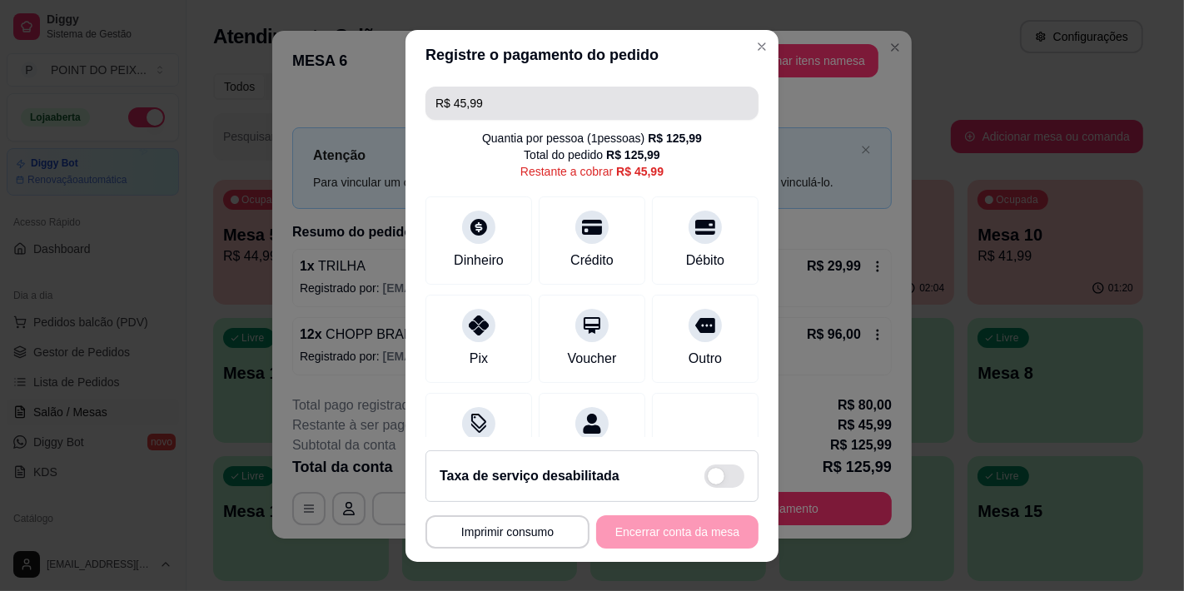
click at [526, 107] on input "R$ 45,99" at bounding box center [592, 103] width 313 height 33
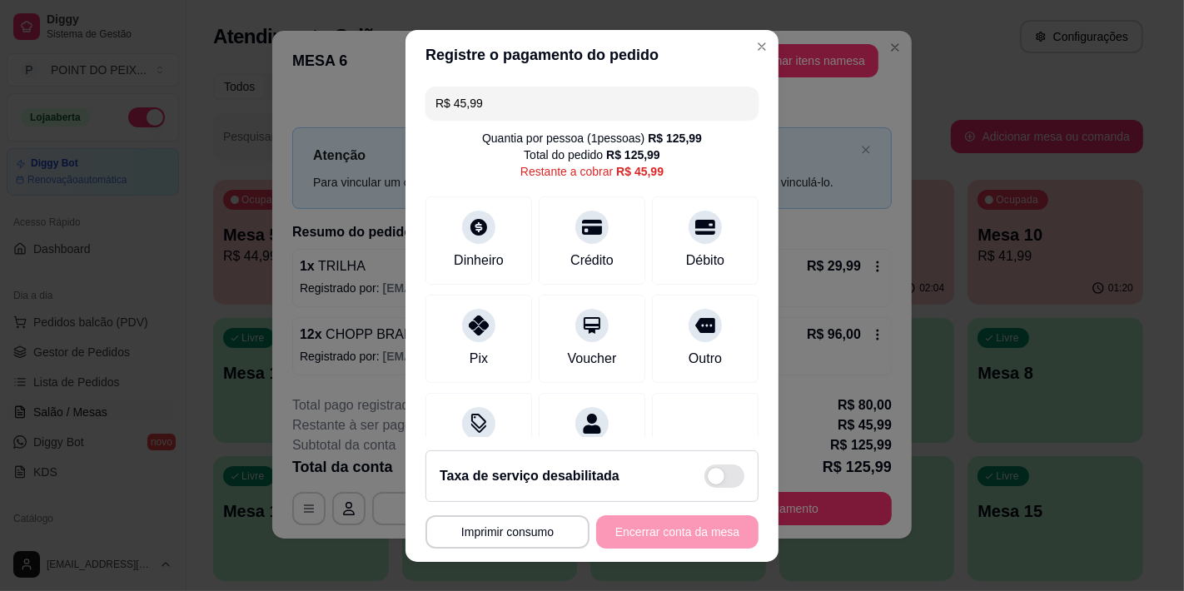
click at [526, 107] on input "R$ 45,99" at bounding box center [592, 103] width 313 height 33
click at [685, 246] on div "Débito" at bounding box center [705, 236] width 117 height 97
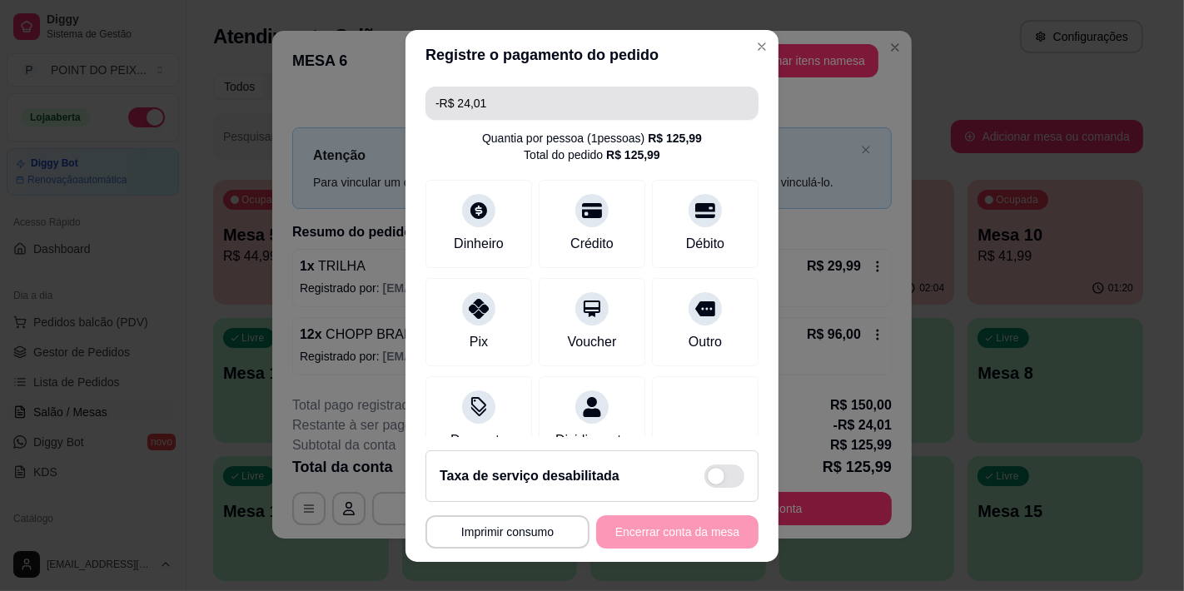
click at [526, 107] on input "-R$ 24,01" at bounding box center [592, 103] width 313 height 33
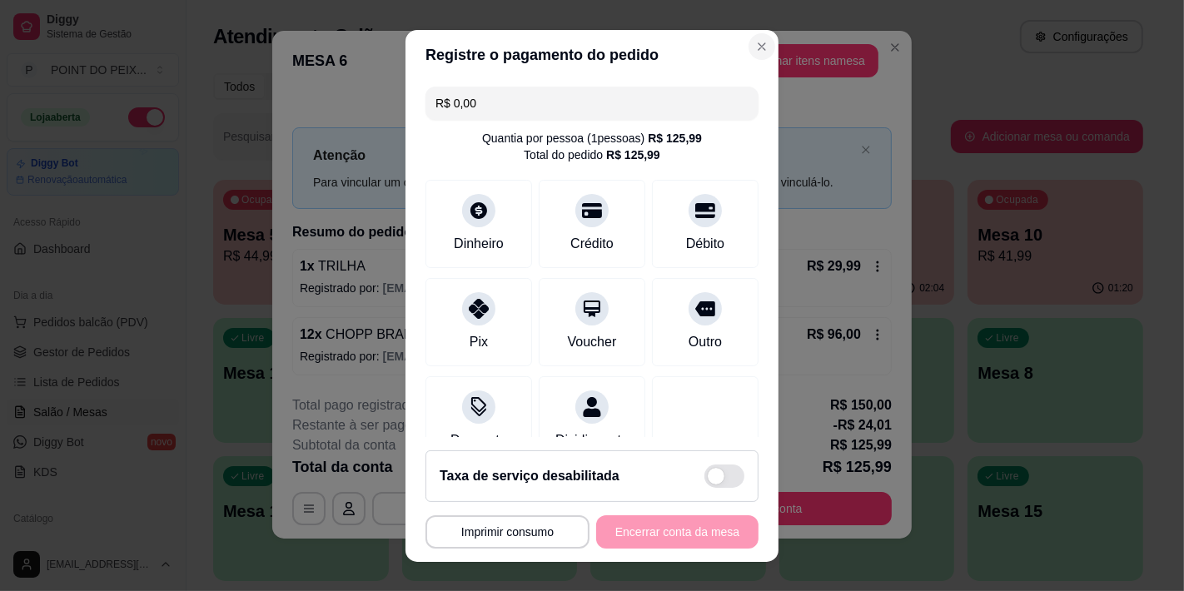
type input "R$ 0,00"
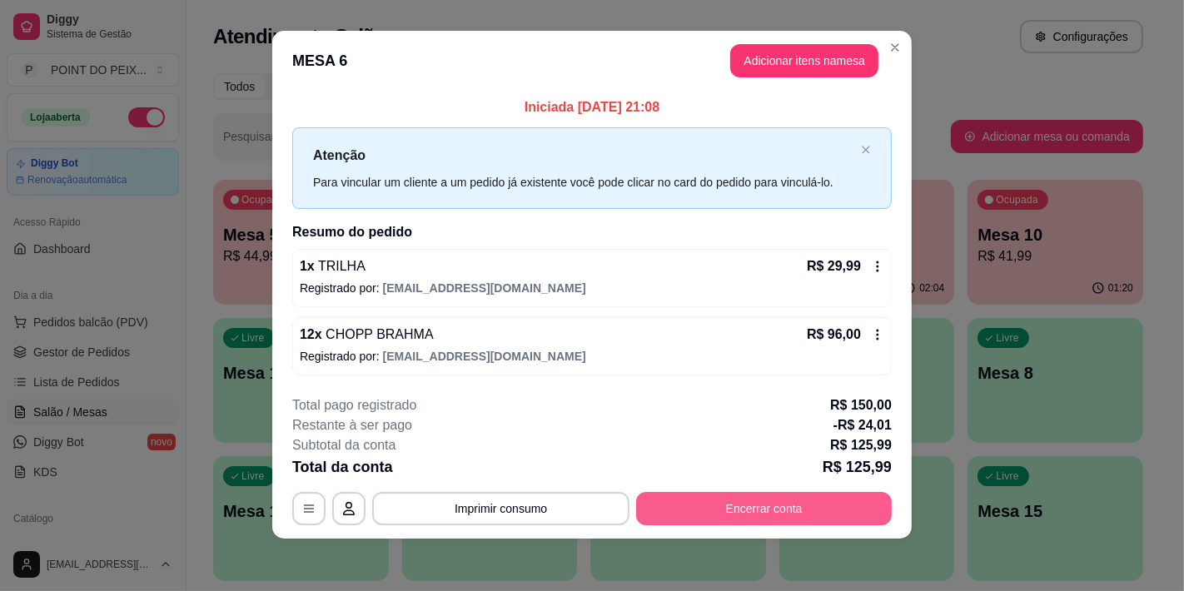
click at [765, 512] on button "Encerrar conta" at bounding box center [764, 508] width 256 height 33
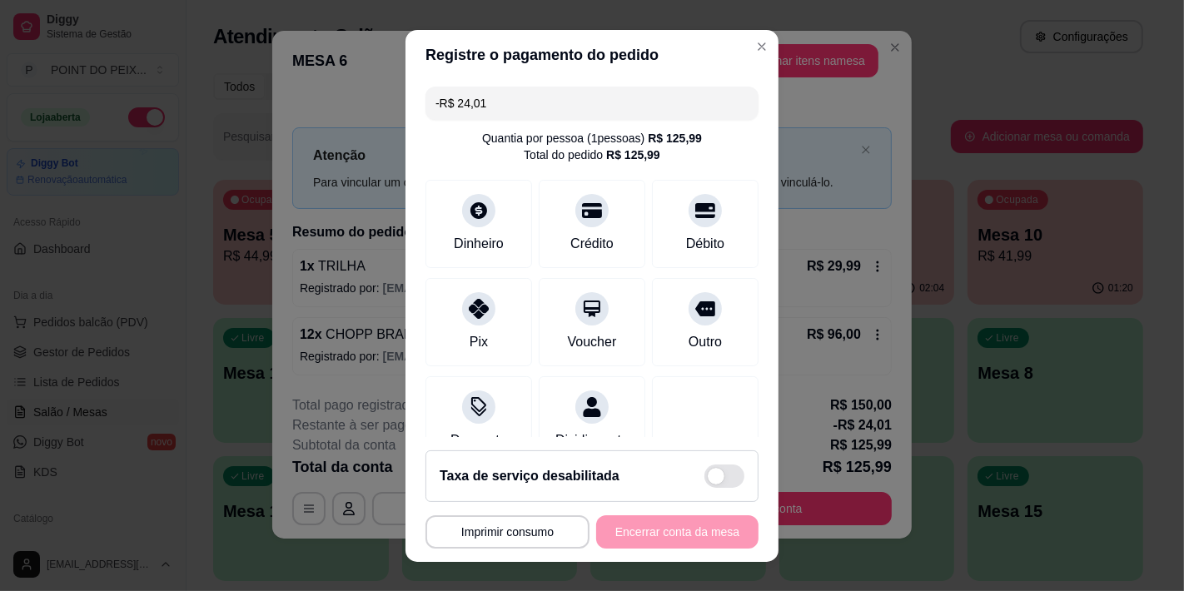
click at [648, 530] on div "**********" at bounding box center [592, 532] width 333 height 33
click at [687, 221] on div at bounding box center [705, 205] width 37 height 37
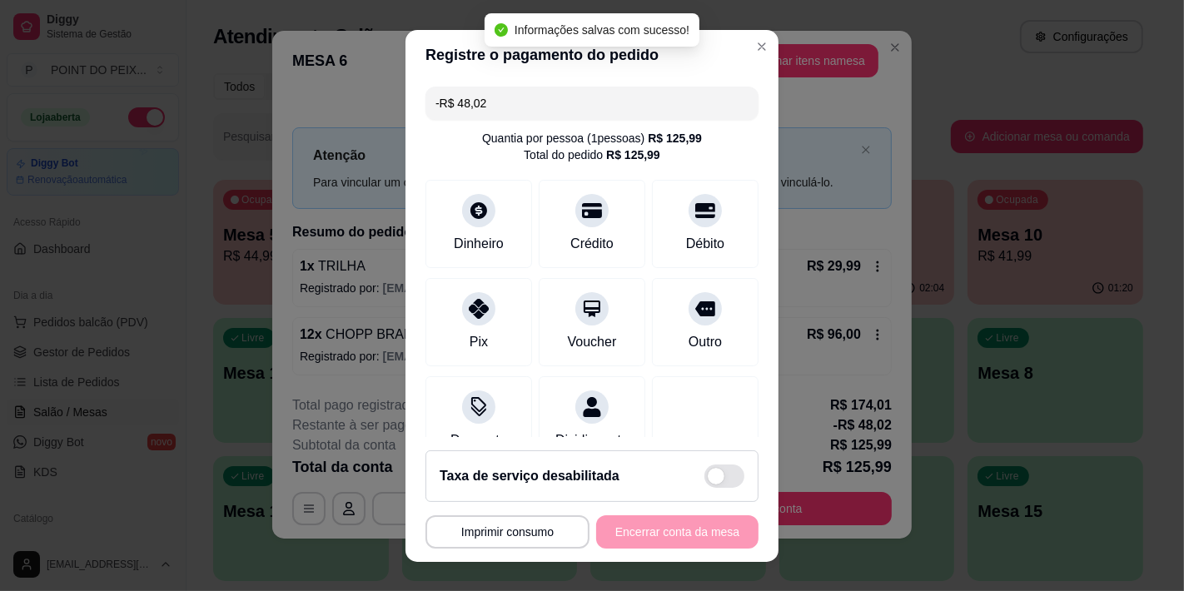
type input "-R$ 48,02"
click at [513, 106] on input "-R$ 48,02" at bounding box center [592, 103] width 313 height 33
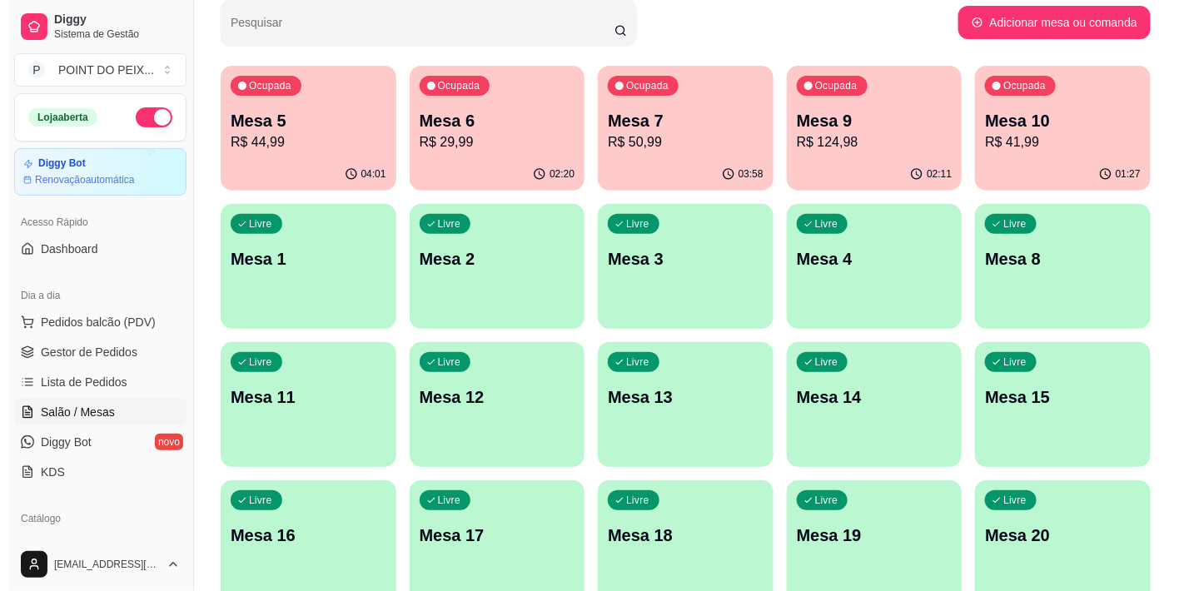
scroll to position [0, 0]
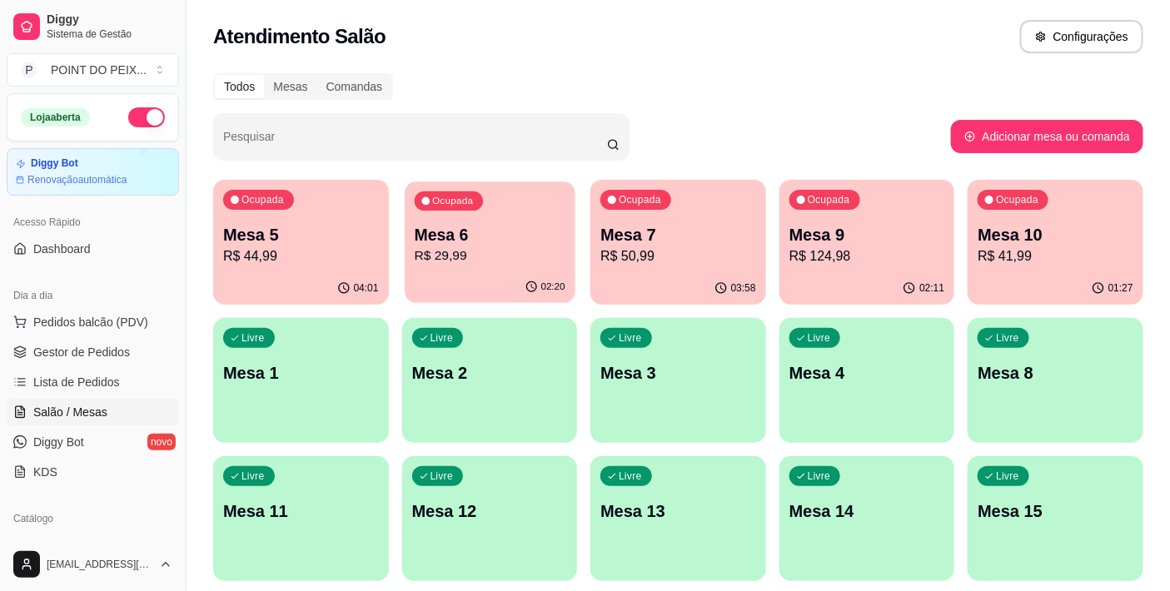
click at [481, 235] on p "Mesa 6" at bounding box center [489, 235] width 151 height 22
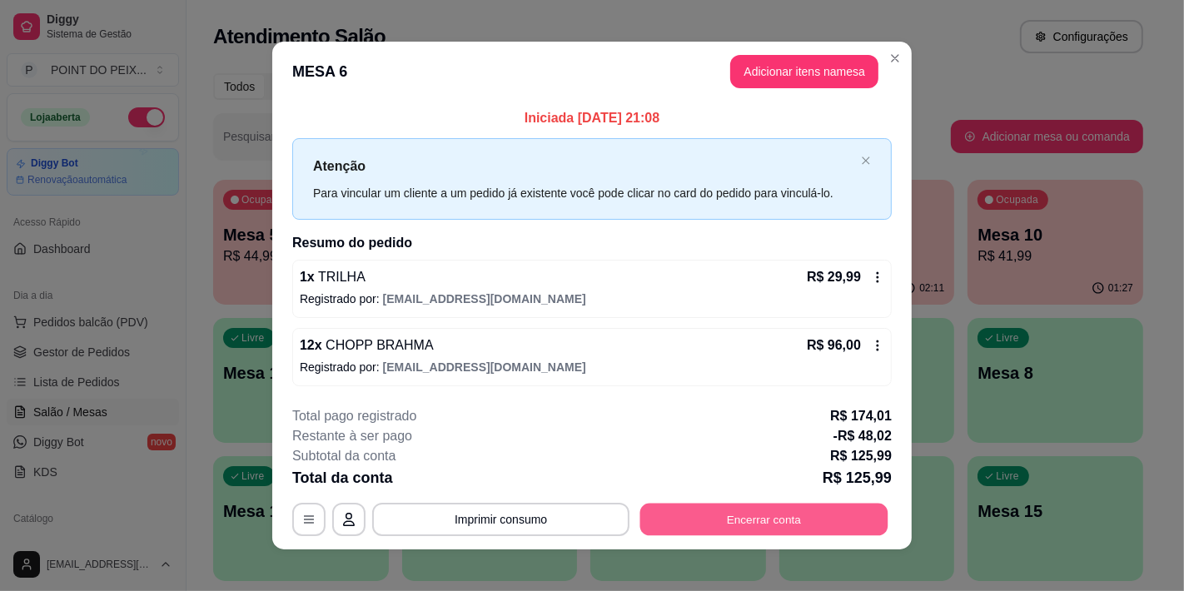
click at [750, 520] on button "Encerrar conta" at bounding box center [764, 519] width 248 height 32
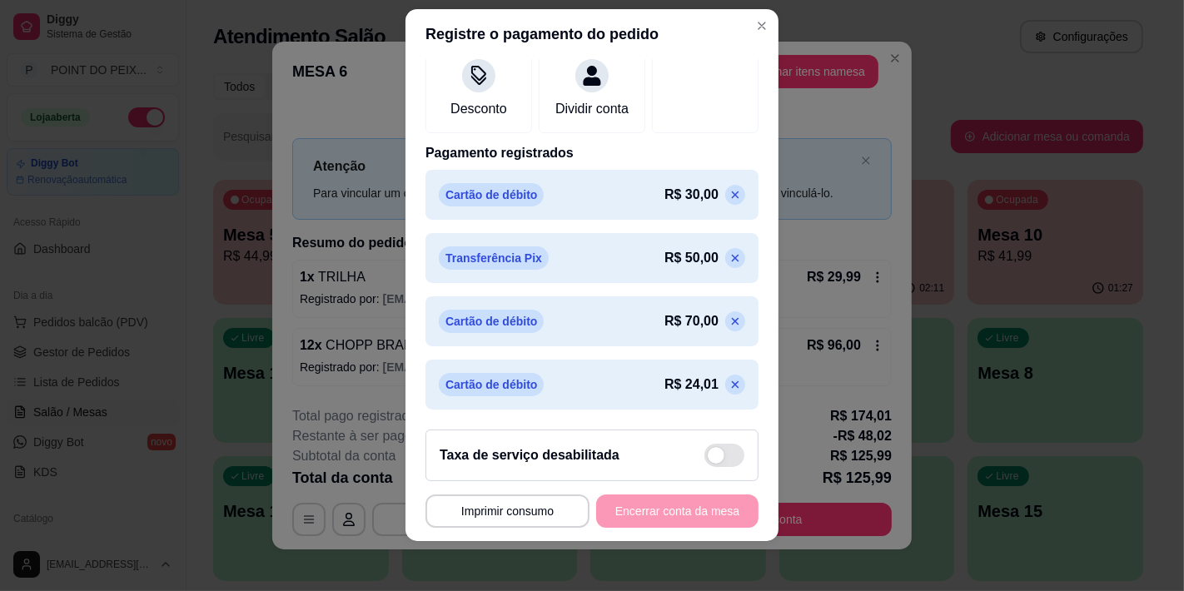
scroll to position [23, 0]
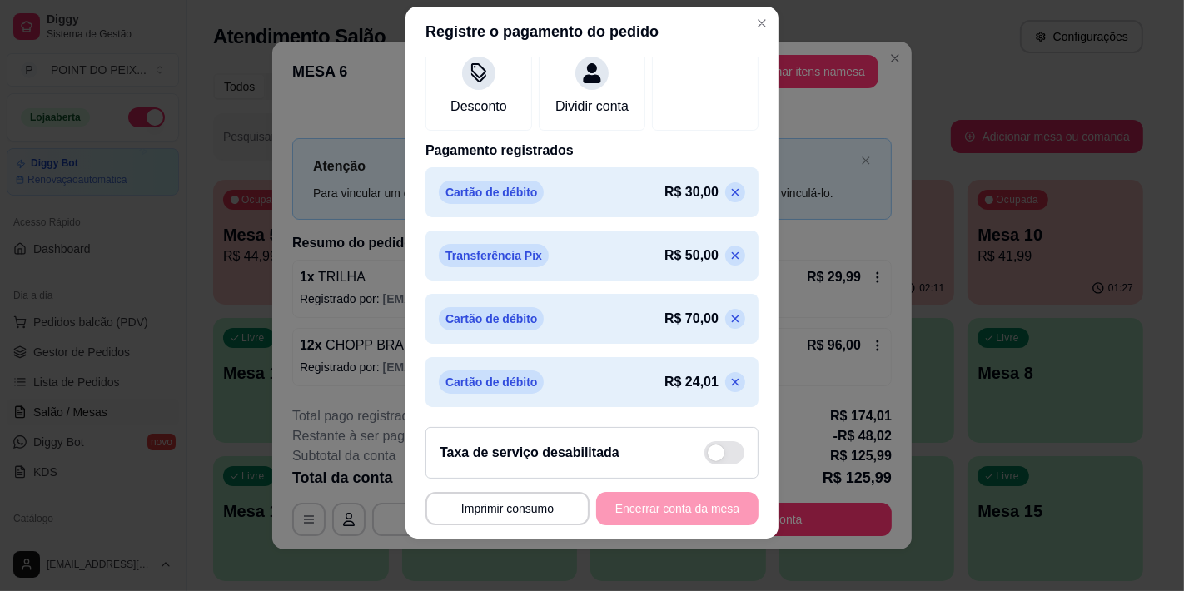
click at [729, 376] on icon at bounding box center [735, 382] width 13 height 13
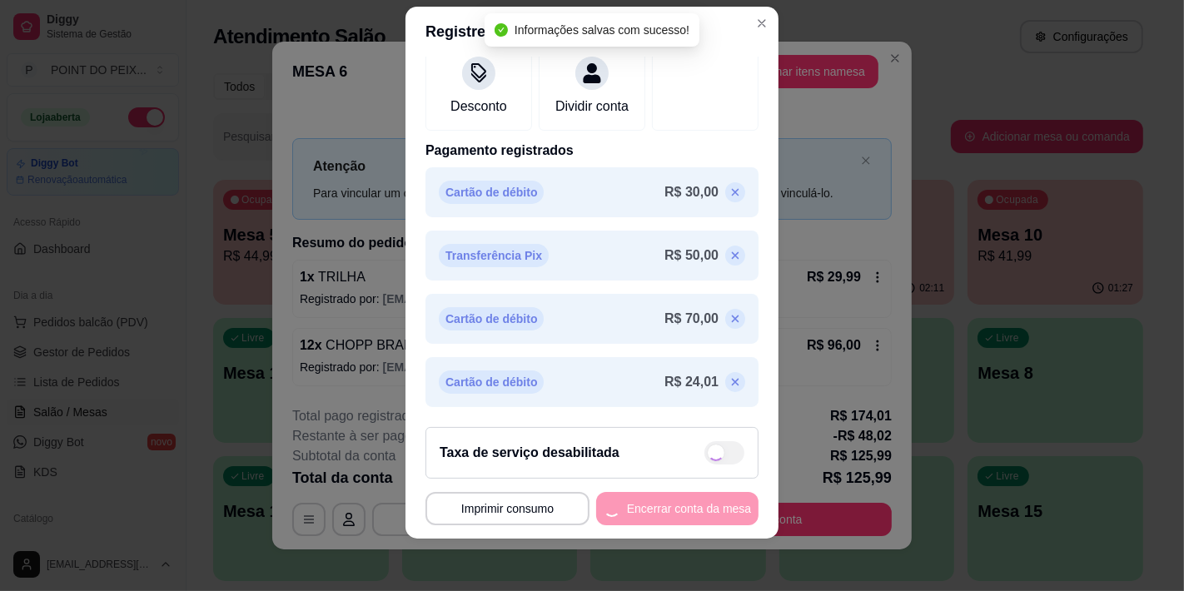
scroll to position [267, 0]
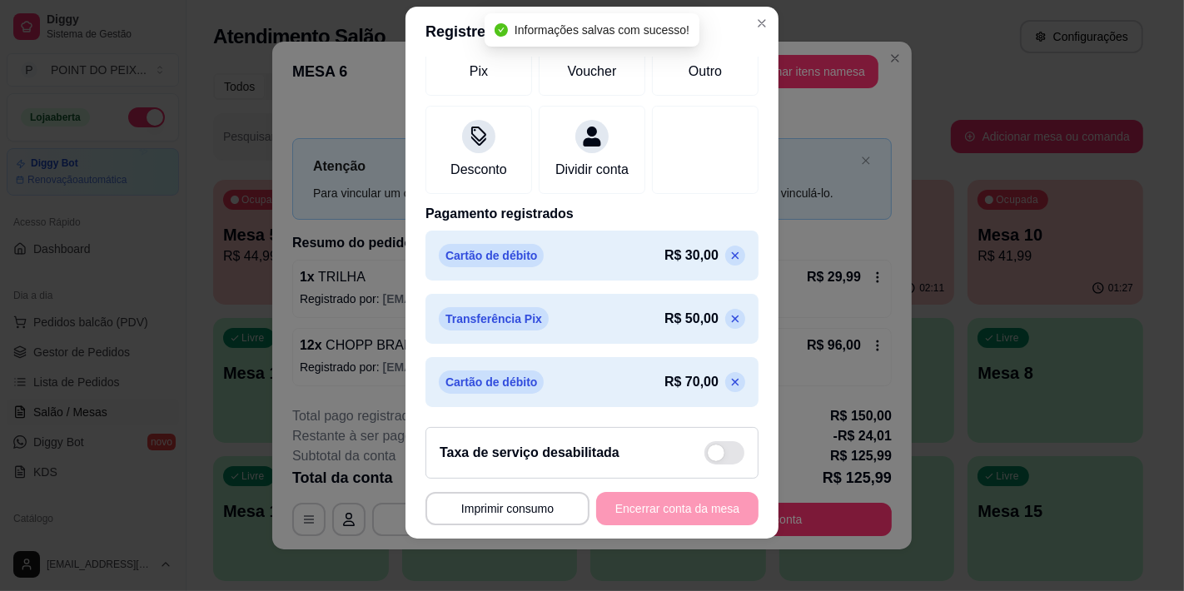
click at [729, 377] on icon at bounding box center [735, 382] width 13 height 13
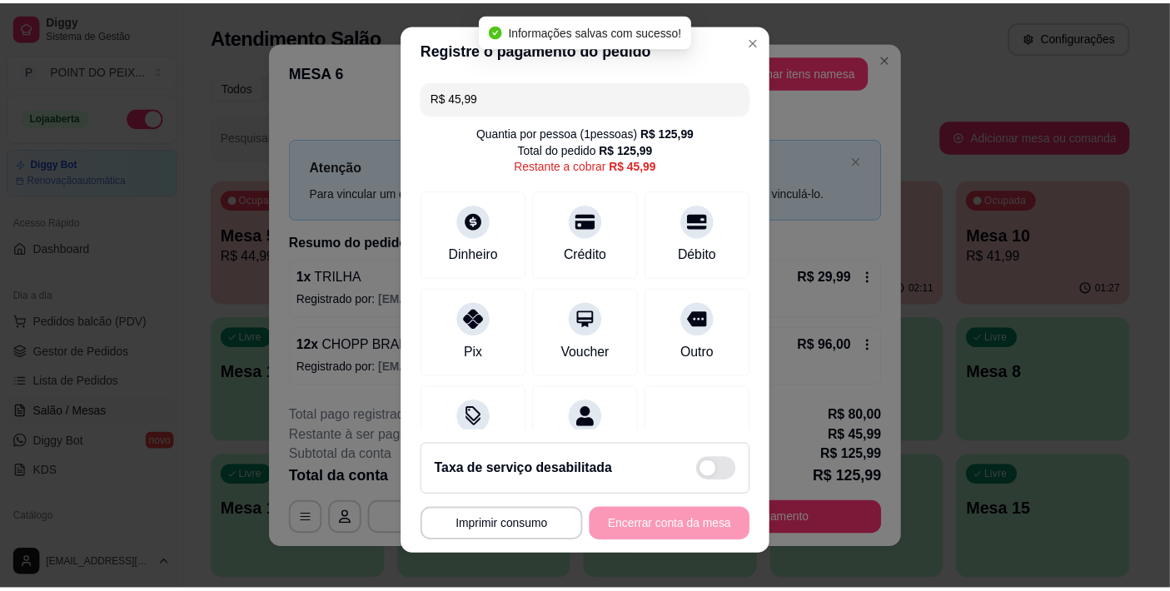
scroll to position [0, 0]
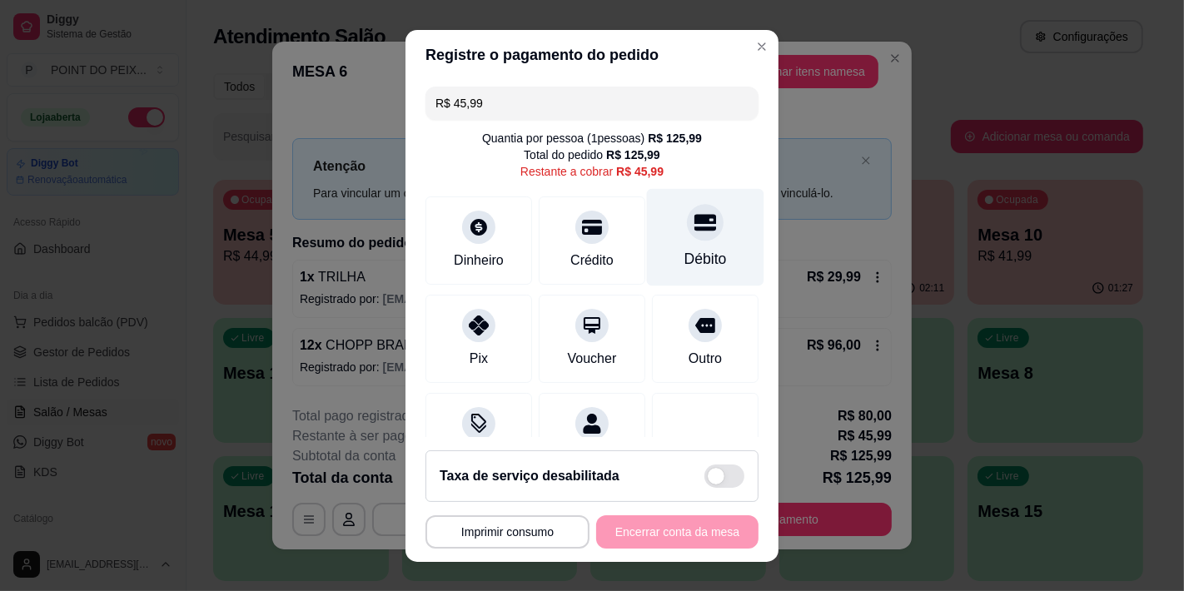
click at [671, 243] on div "Débito" at bounding box center [705, 236] width 117 height 97
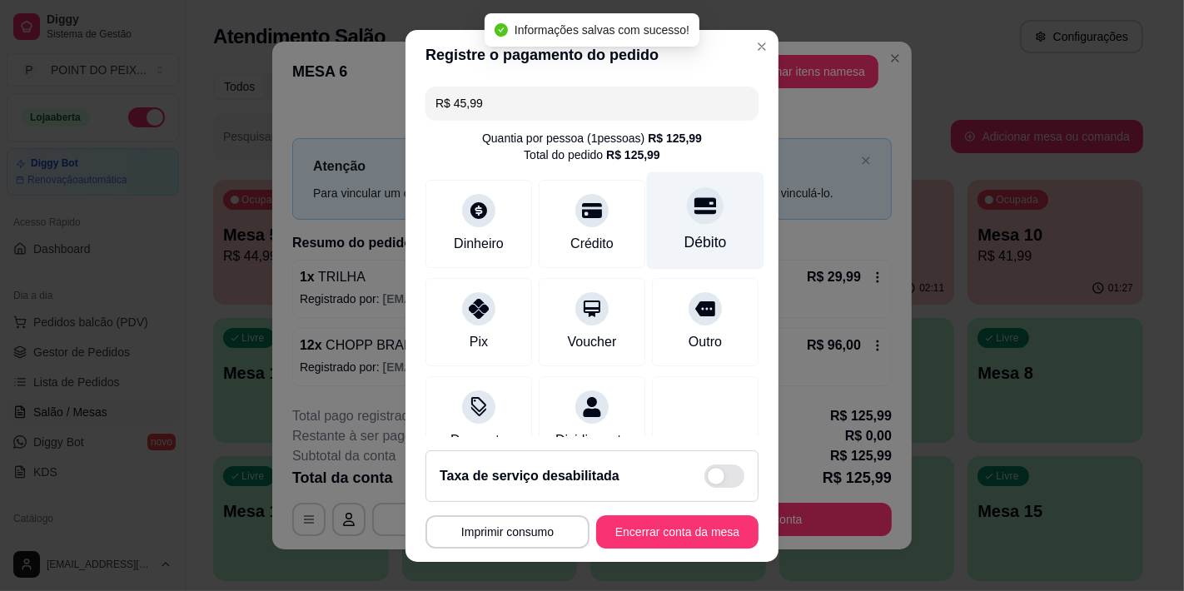
type input "R$ 0,00"
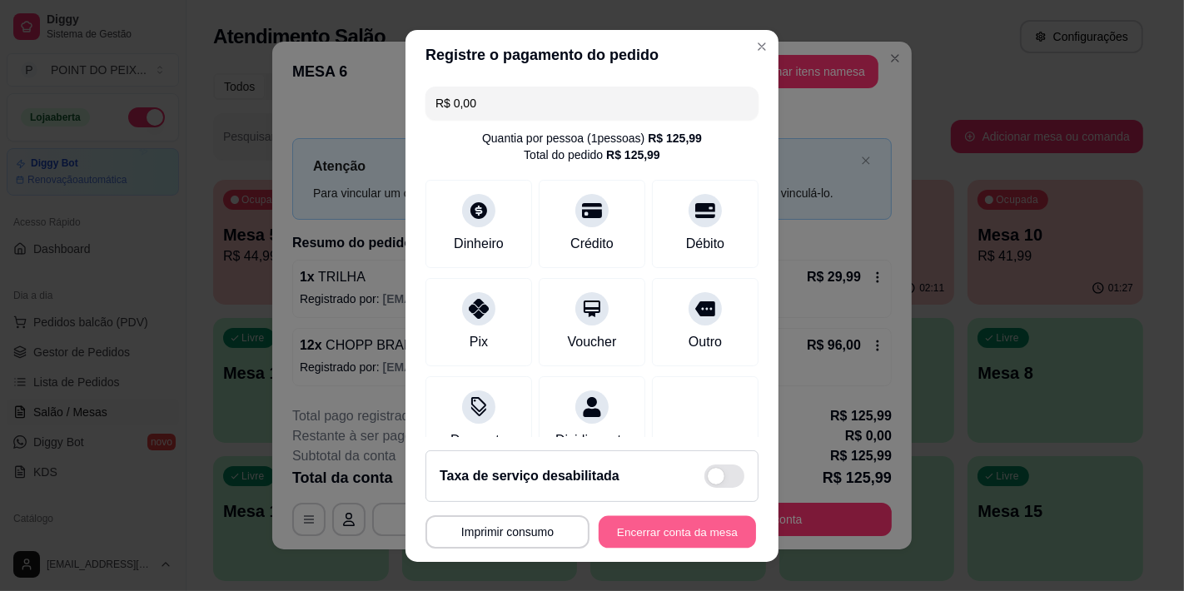
click at [679, 526] on button "Encerrar conta da mesa" at bounding box center [677, 532] width 157 height 32
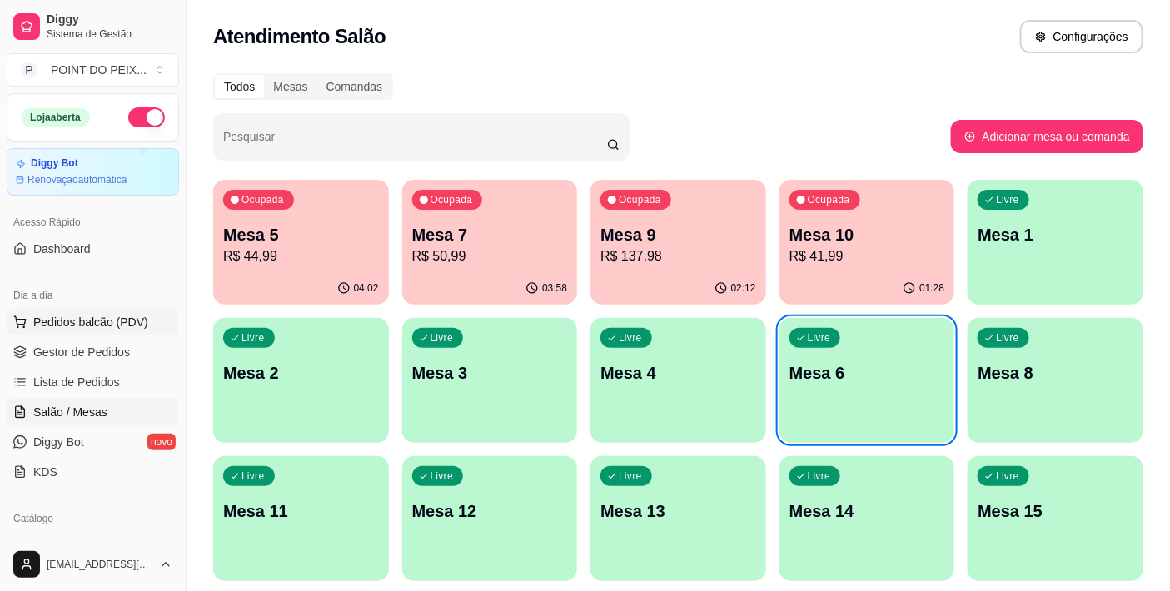
click at [104, 321] on span "Pedidos balcão (PDV)" at bounding box center [90, 322] width 115 height 17
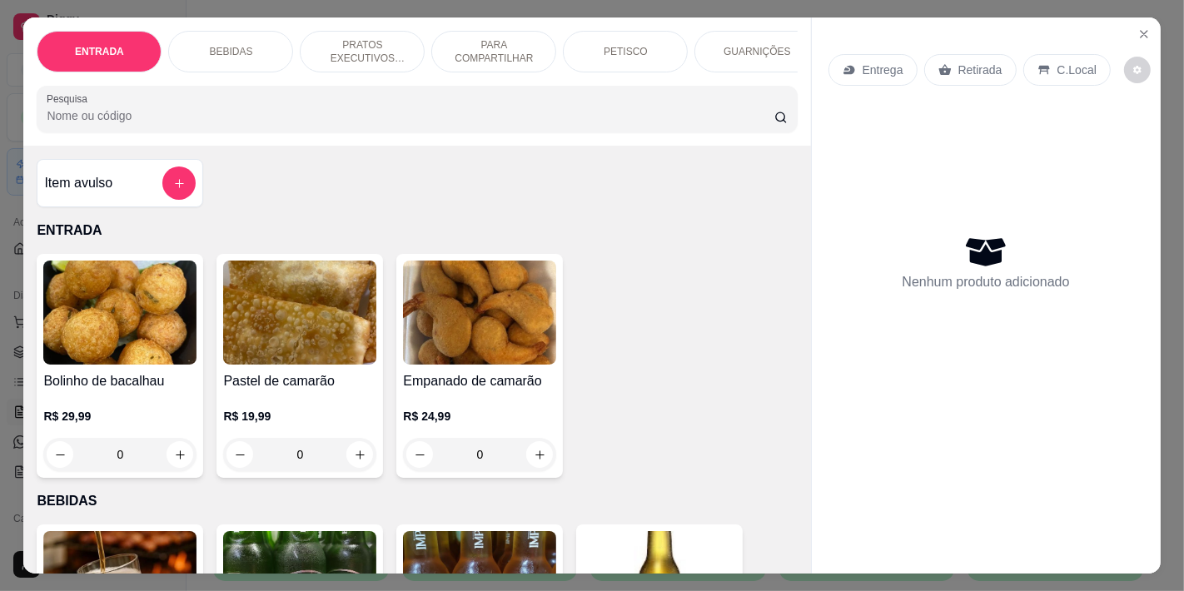
click at [1059, 67] on p "C.Local" at bounding box center [1077, 70] width 39 height 17
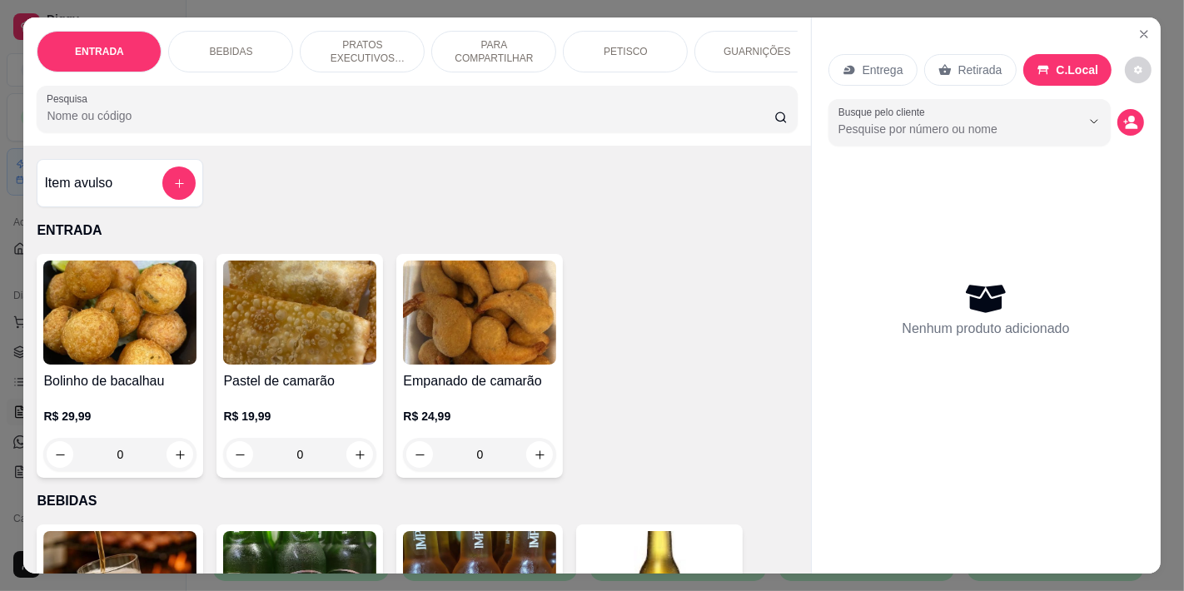
click at [230, 45] on p "BEBIDAS" at bounding box center [230, 51] width 43 height 13
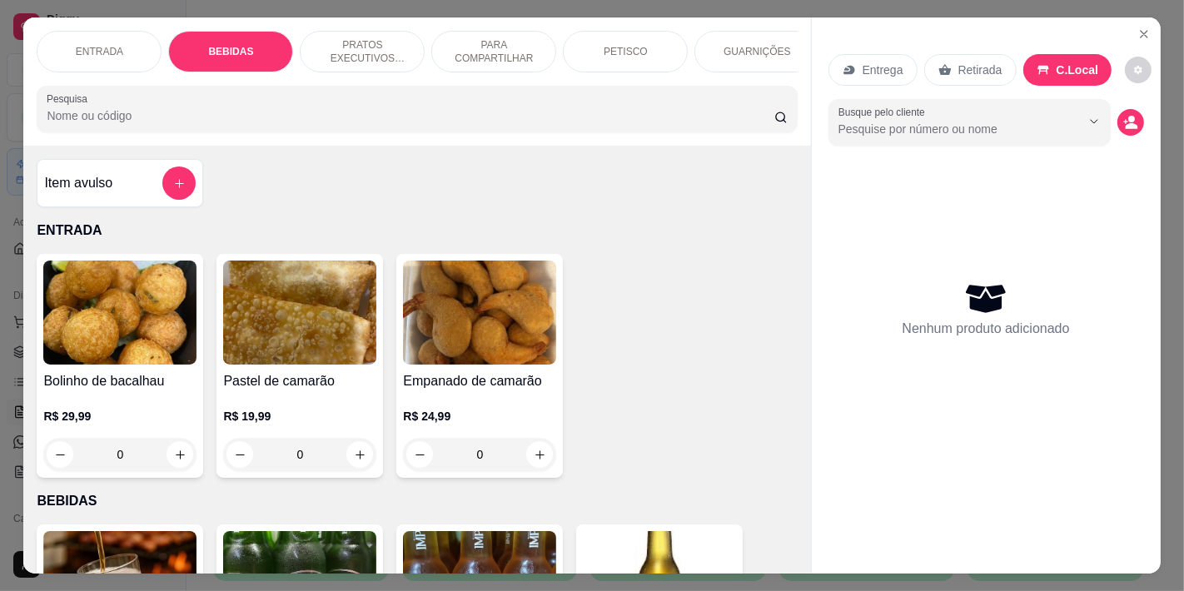
scroll to position [42, 0]
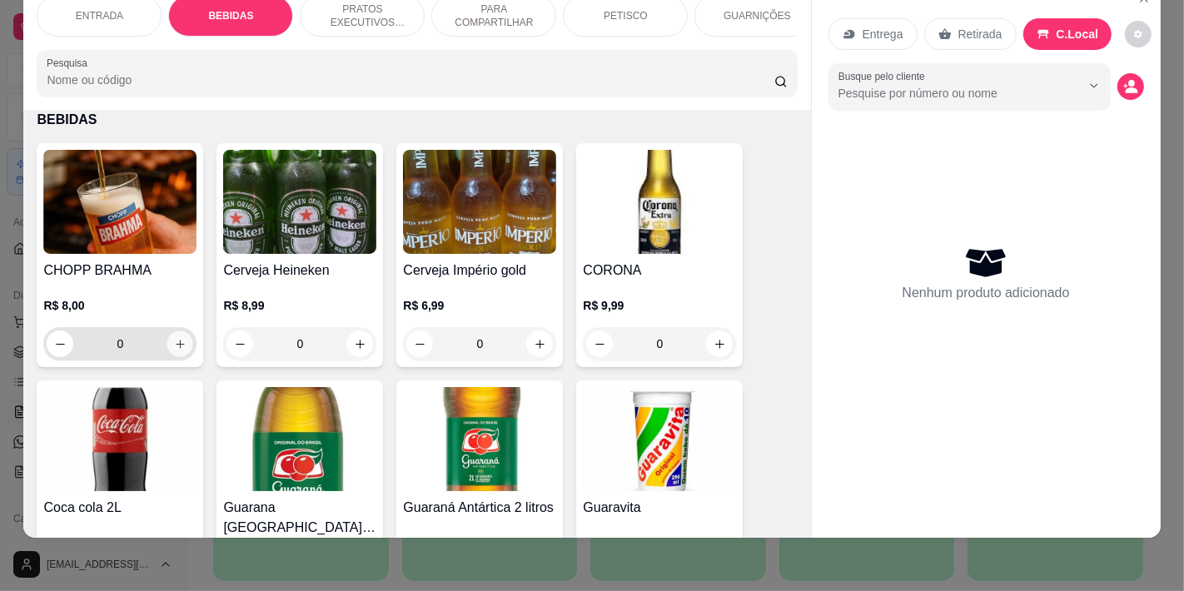
click at [174, 347] on icon "increase-product-quantity" at bounding box center [180, 344] width 12 height 12
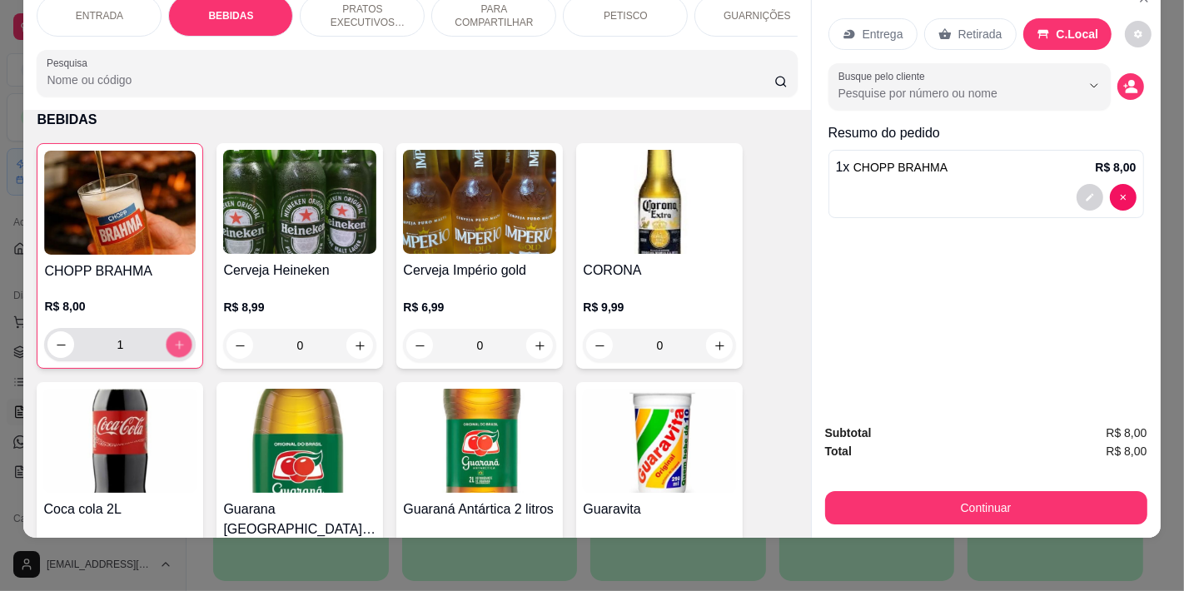
click at [173, 347] on icon "increase-product-quantity" at bounding box center [179, 345] width 12 height 12
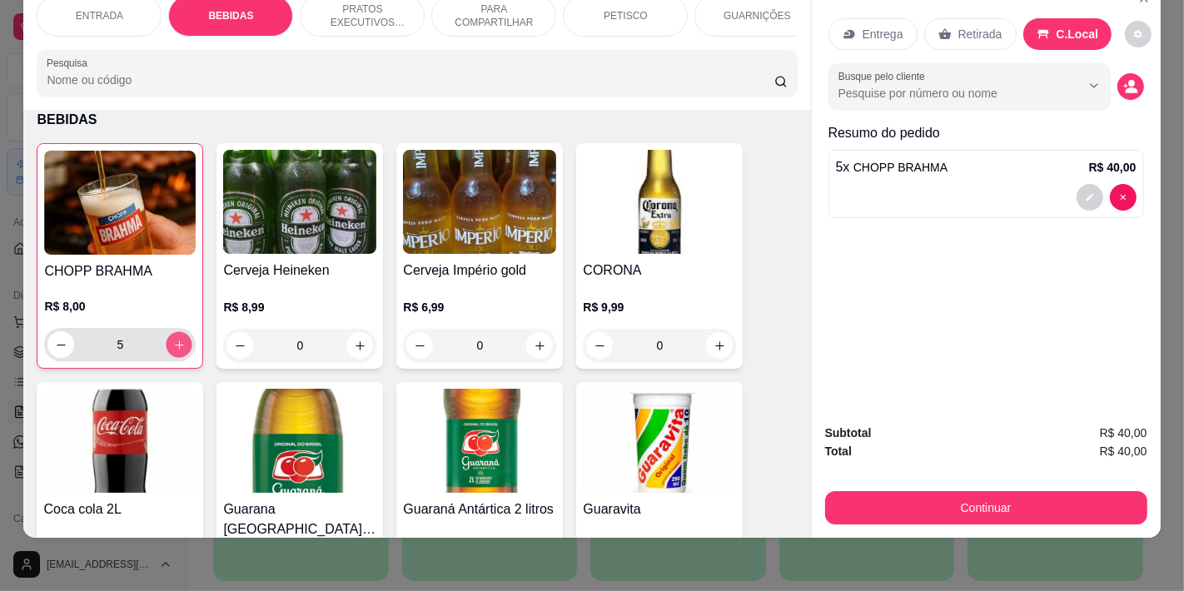
click at [173, 347] on icon "increase-product-quantity" at bounding box center [179, 345] width 12 height 12
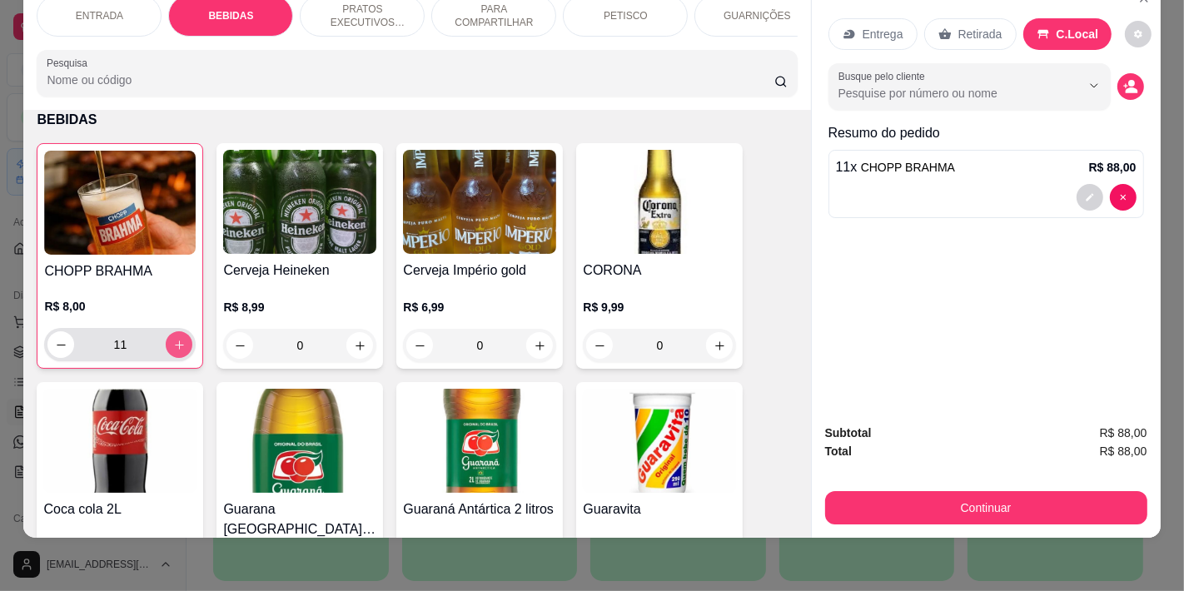
click at [173, 347] on icon "increase-product-quantity" at bounding box center [179, 345] width 12 height 12
type input "12"
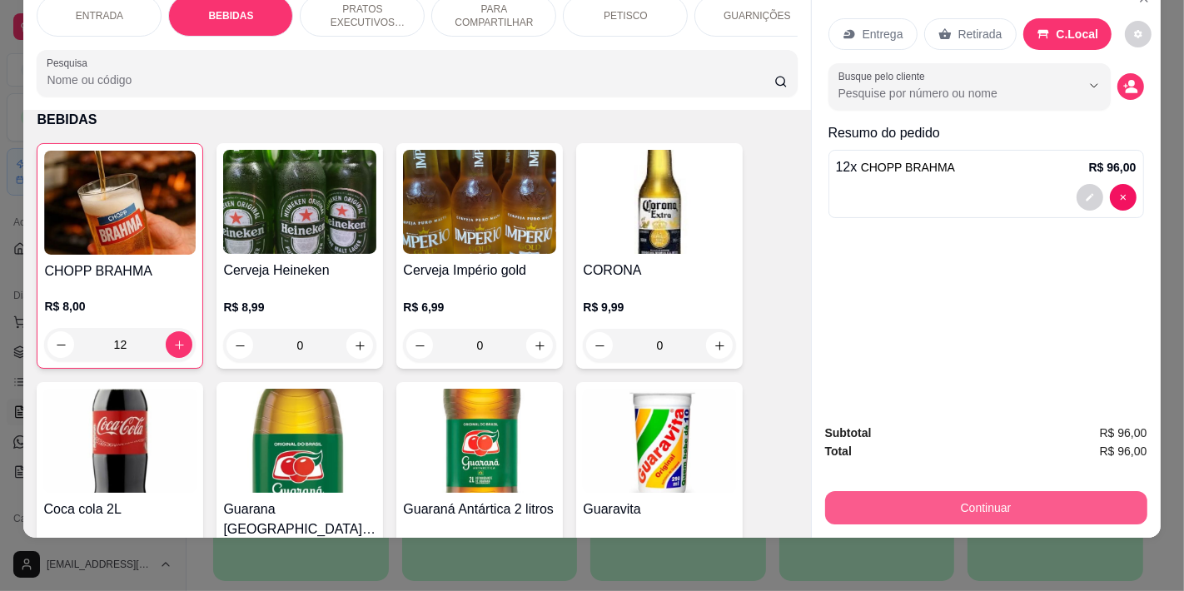
click at [922, 501] on button "Continuar" at bounding box center [986, 507] width 322 height 33
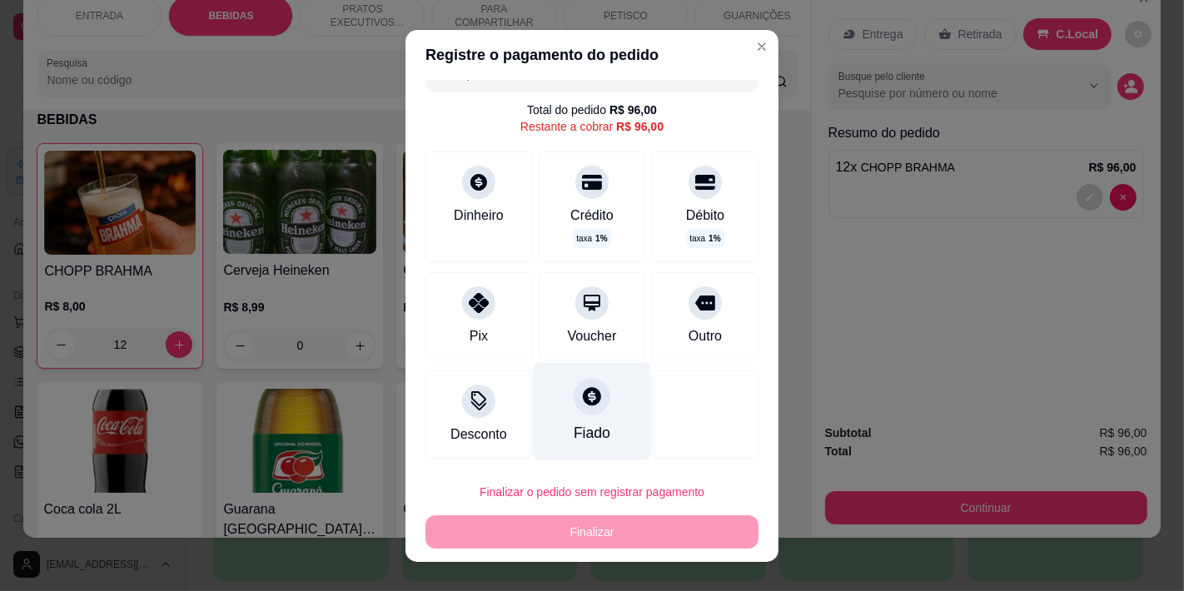
scroll to position [32, 0]
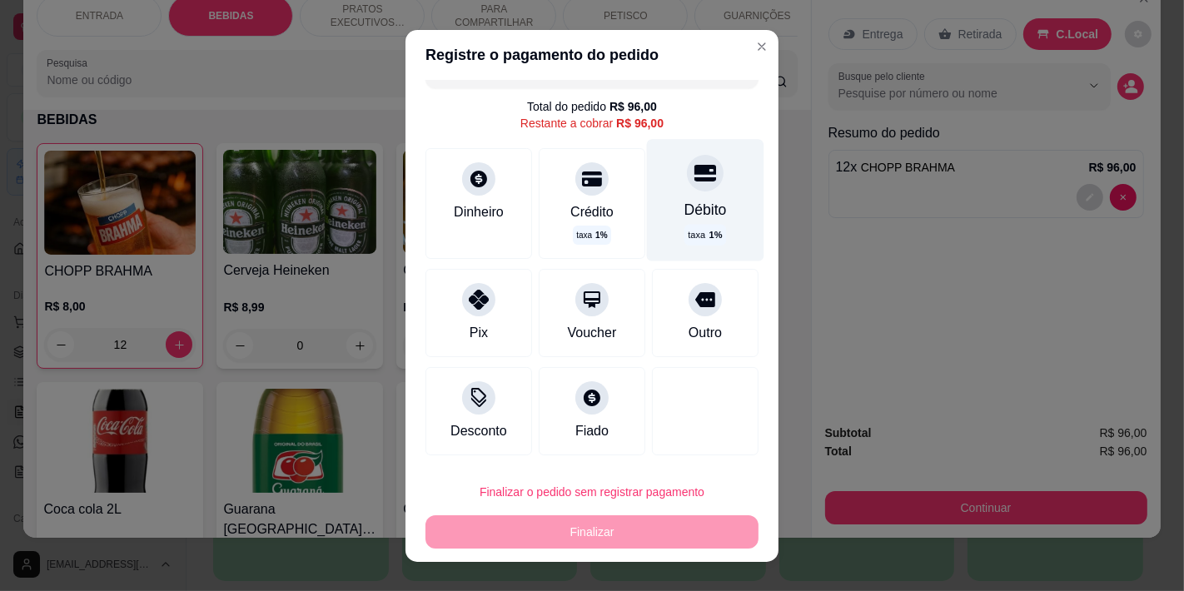
click at [685, 201] on div "Débito" at bounding box center [706, 209] width 42 height 22
type input "R$ 0,00"
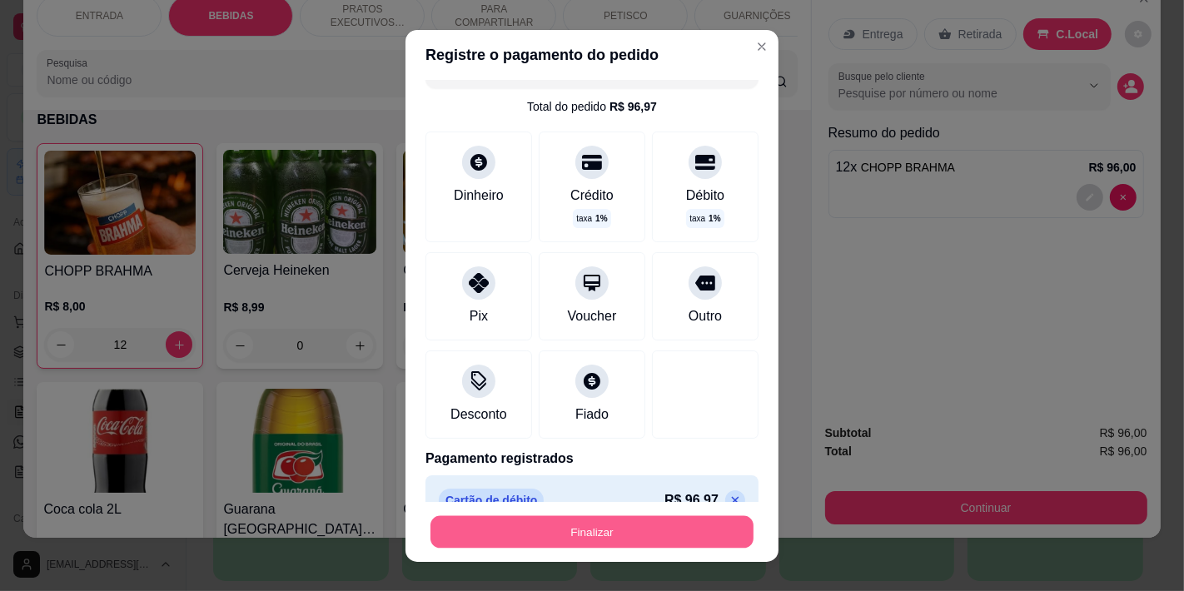
click at [602, 536] on button "Finalizar" at bounding box center [592, 532] width 323 height 32
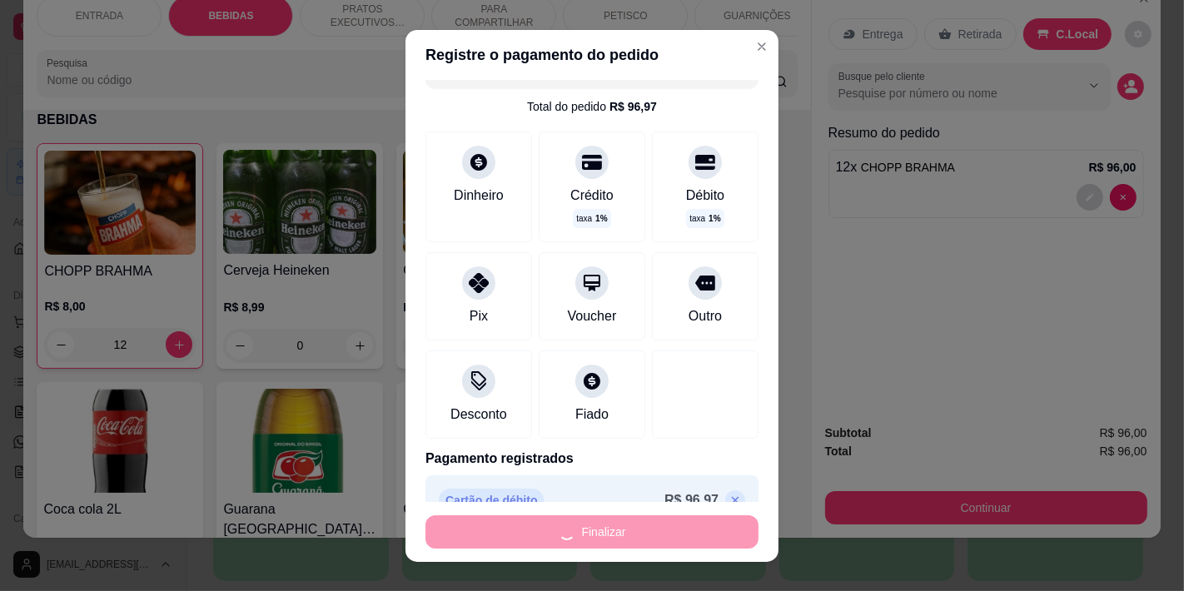
type input "0"
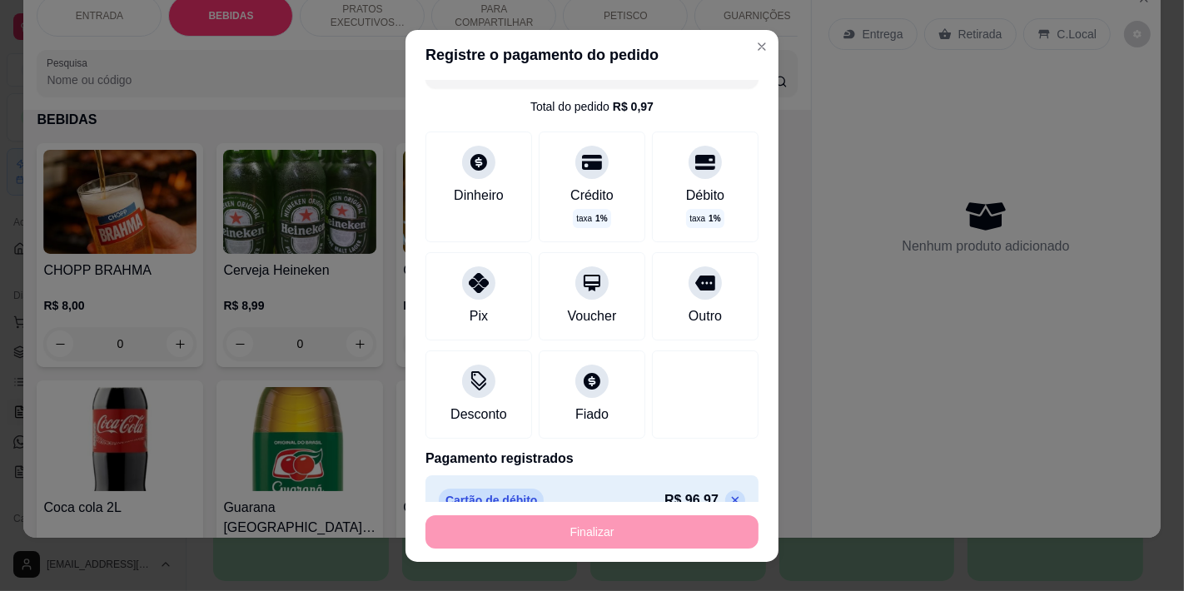
type input "-R$ 96,00"
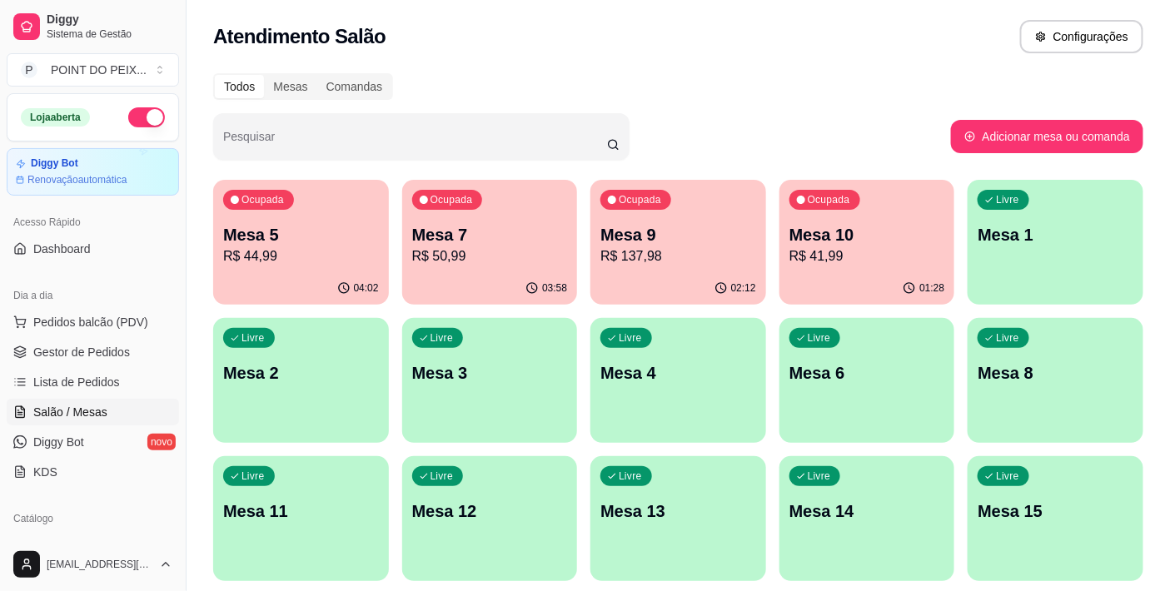
click at [862, 247] on p "R$ 41,99" at bounding box center [868, 257] width 156 height 20
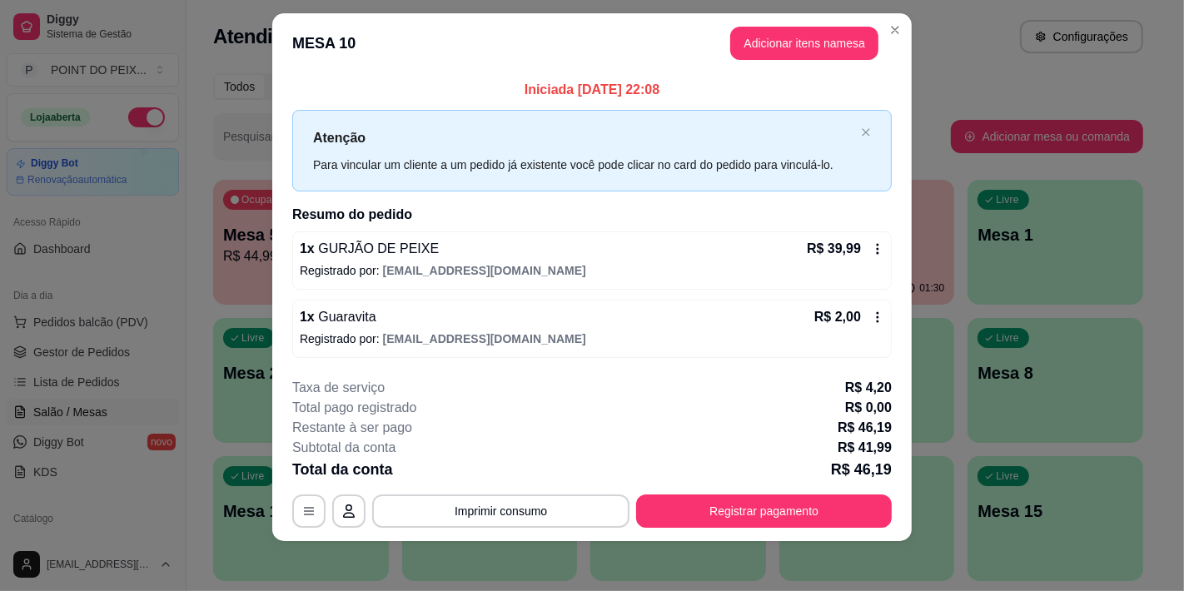
scroll to position [21, 0]
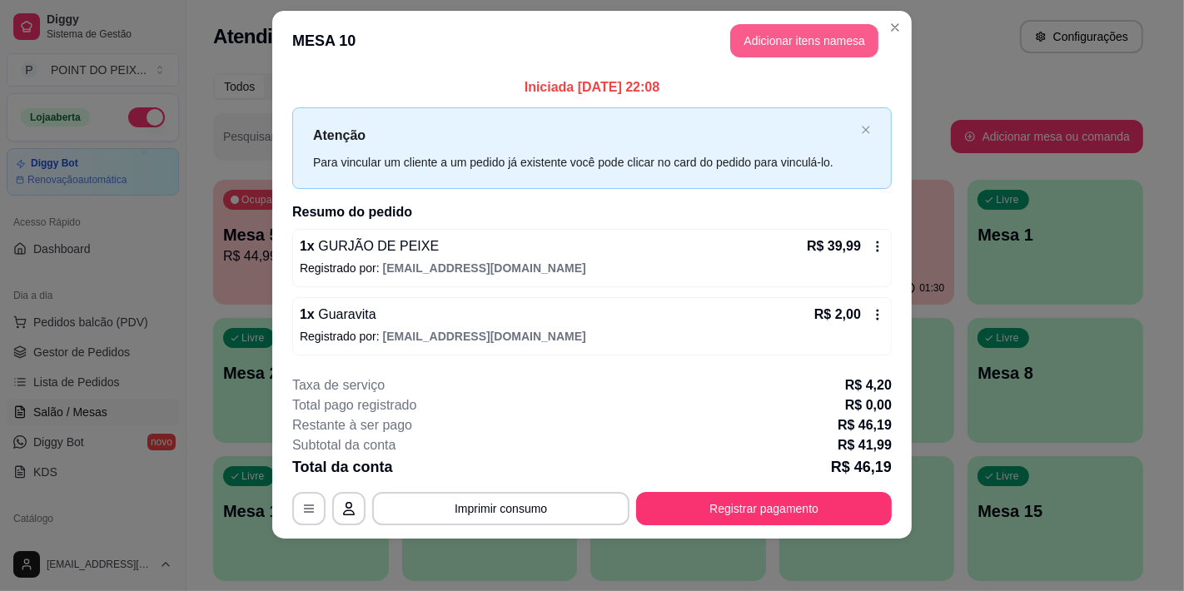
click at [780, 39] on button "Adicionar itens na mesa" at bounding box center [804, 40] width 148 height 33
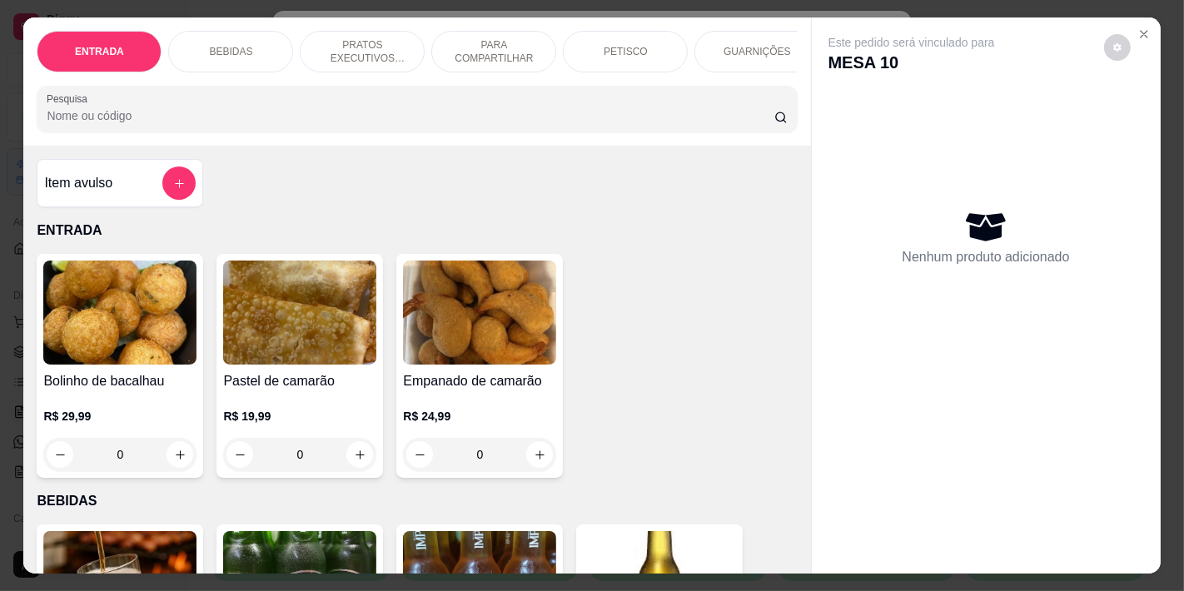
click at [239, 45] on p "BEBIDAS" at bounding box center [230, 51] width 43 height 13
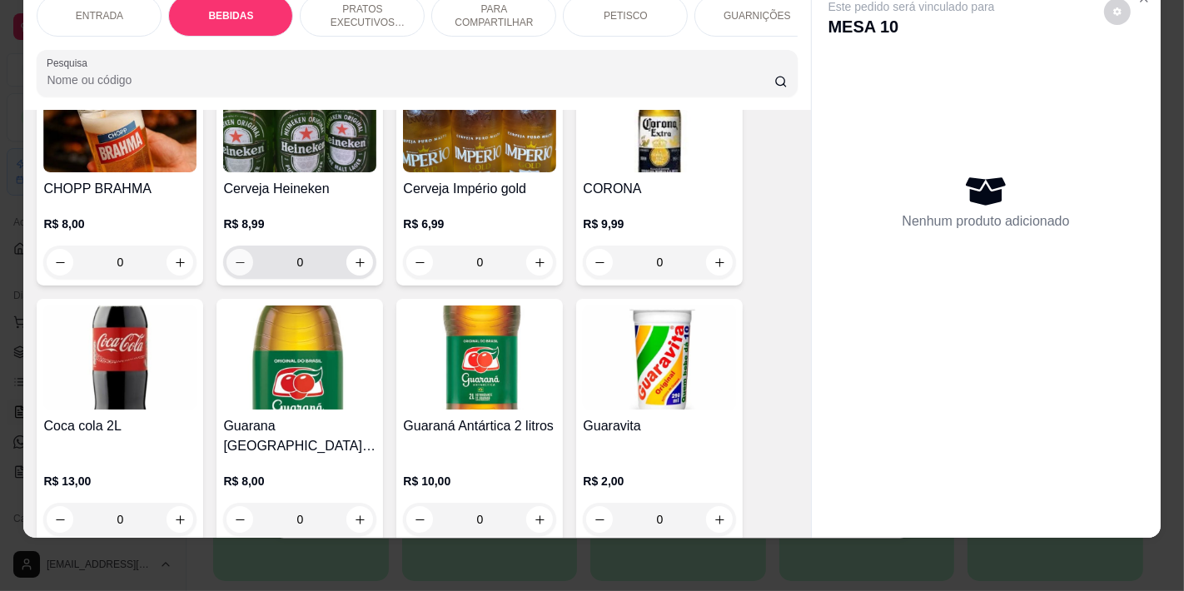
scroll to position [438, 0]
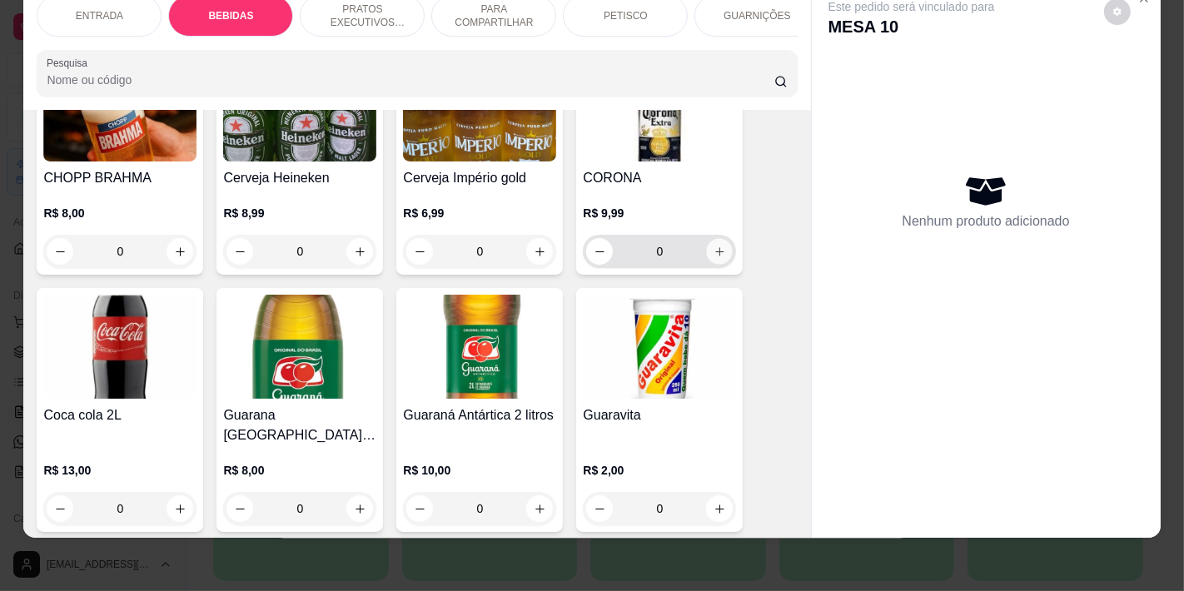
click at [714, 255] on icon "increase-product-quantity" at bounding box center [720, 252] width 12 height 12
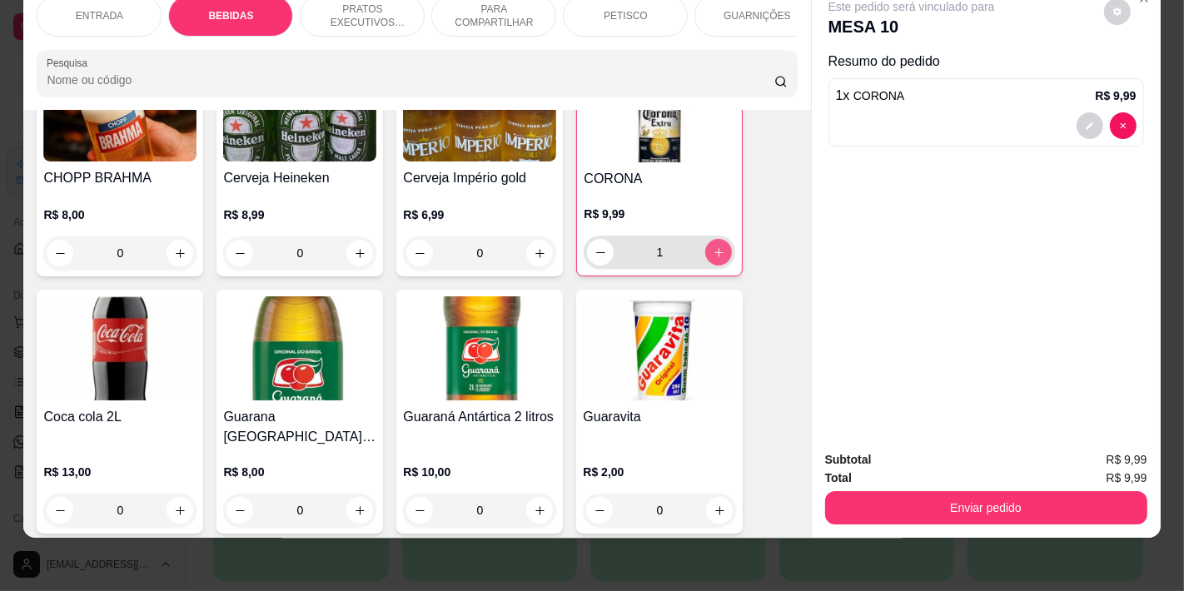
click at [713, 255] on icon "increase-product-quantity" at bounding box center [719, 253] width 12 height 12
type input "2"
click at [186, 252] on button "increase-product-quantity" at bounding box center [180, 253] width 27 height 27
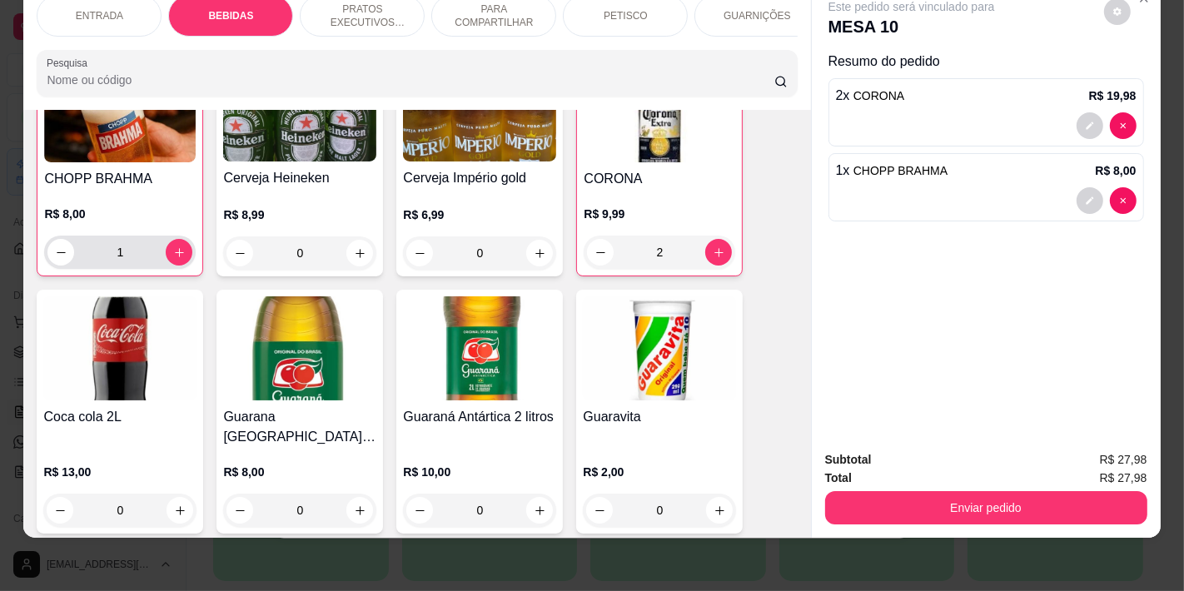
scroll to position [439, 0]
click at [186, 252] on div "1" at bounding box center [120, 251] width 152 height 33
click at [173, 246] on icon "increase-product-quantity" at bounding box center [179, 252] width 12 height 12
type input "2"
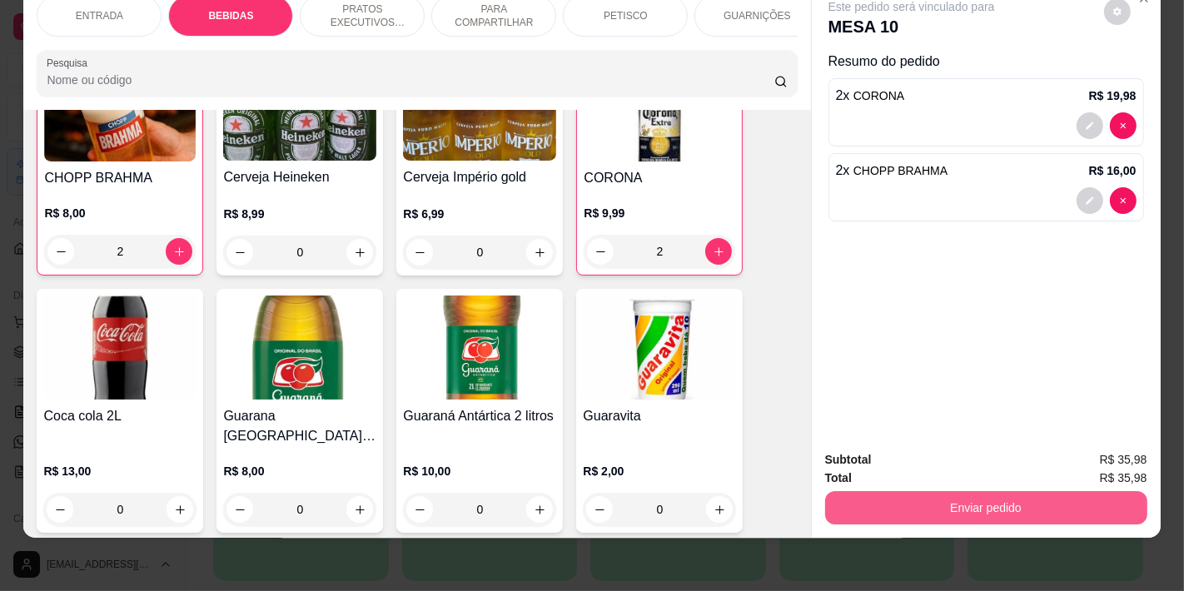
click at [1012, 498] on button "Enviar pedido" at bounding box center [986, 507] width 322 height 33
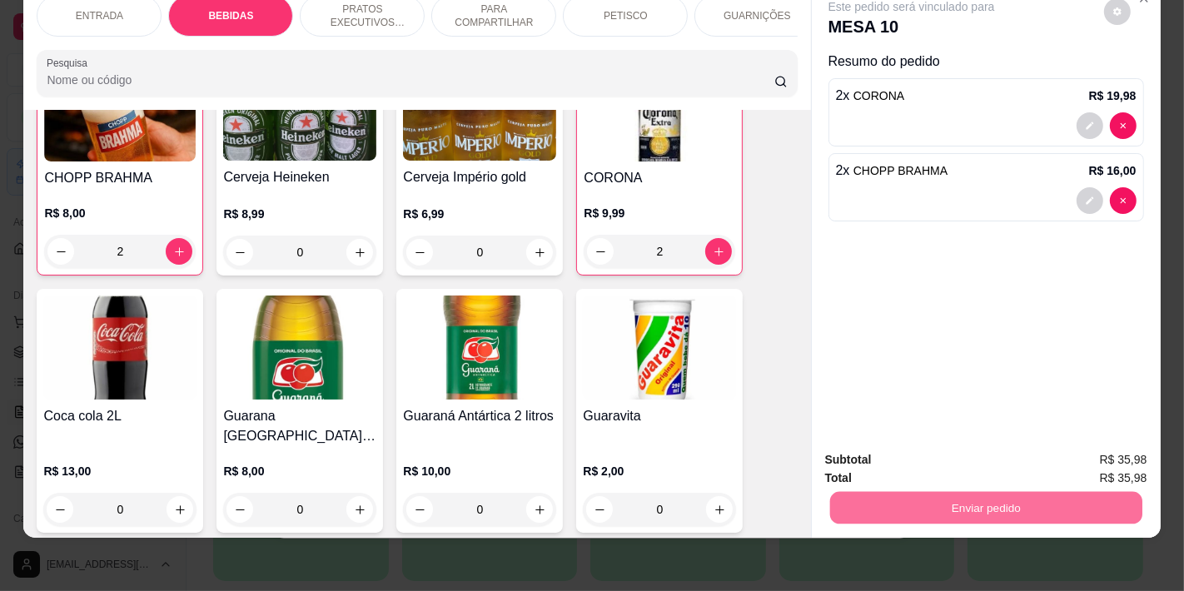
click at [951, 455] on button "Não registrar e enviar pedido" at bounding box center [930, 452] width 168 height 31
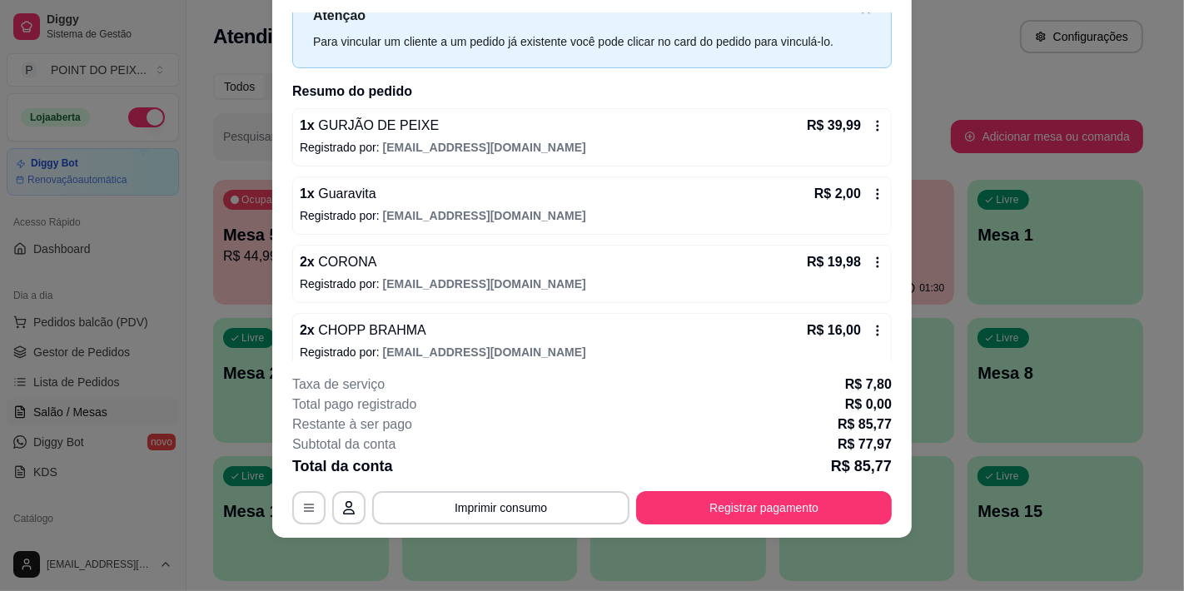
scroll to position [79, 0]
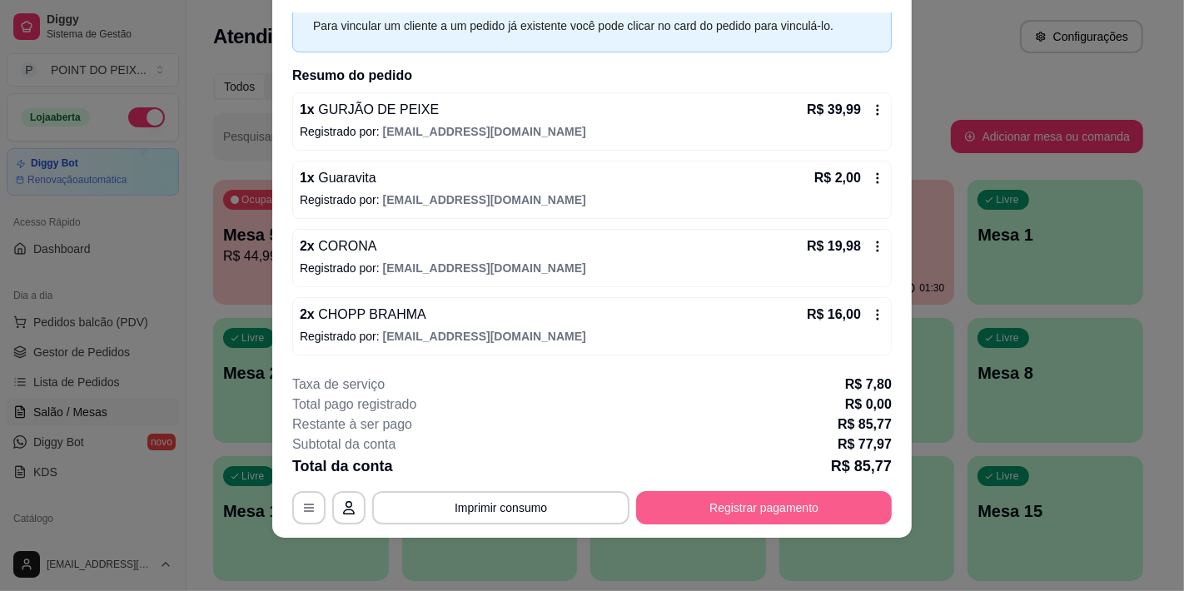
click at [748, 510] on button "Registrar pagamento" at bounding box center [764, 507] width 256 height 33
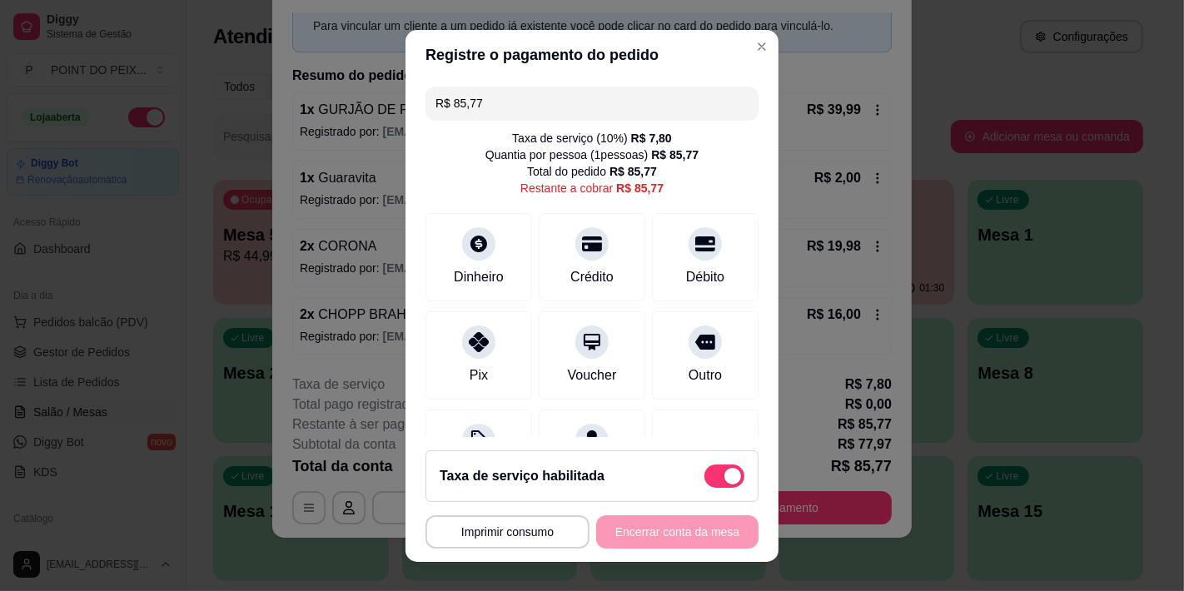
click at [705, 477] on span at bounding box center [725, 476] width 40 height 23
click at [704, 479] on input "checkbox" at bounding box center [709, 484] width 11 height 11
checkbox input "true"
type input "R$ 77,97"
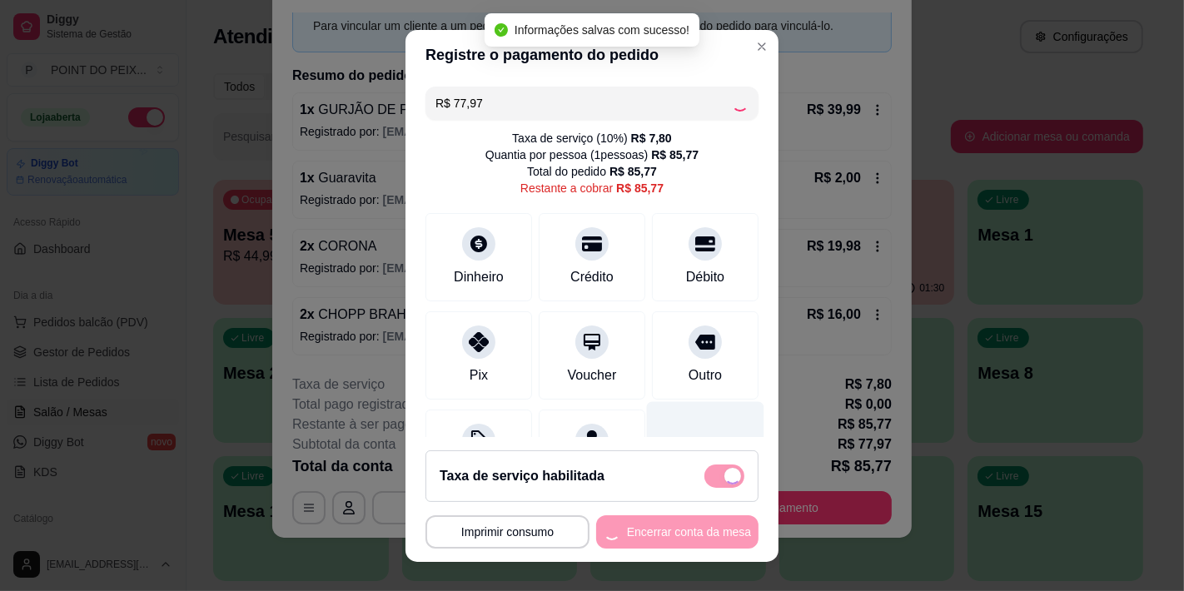
checkbox input "false"
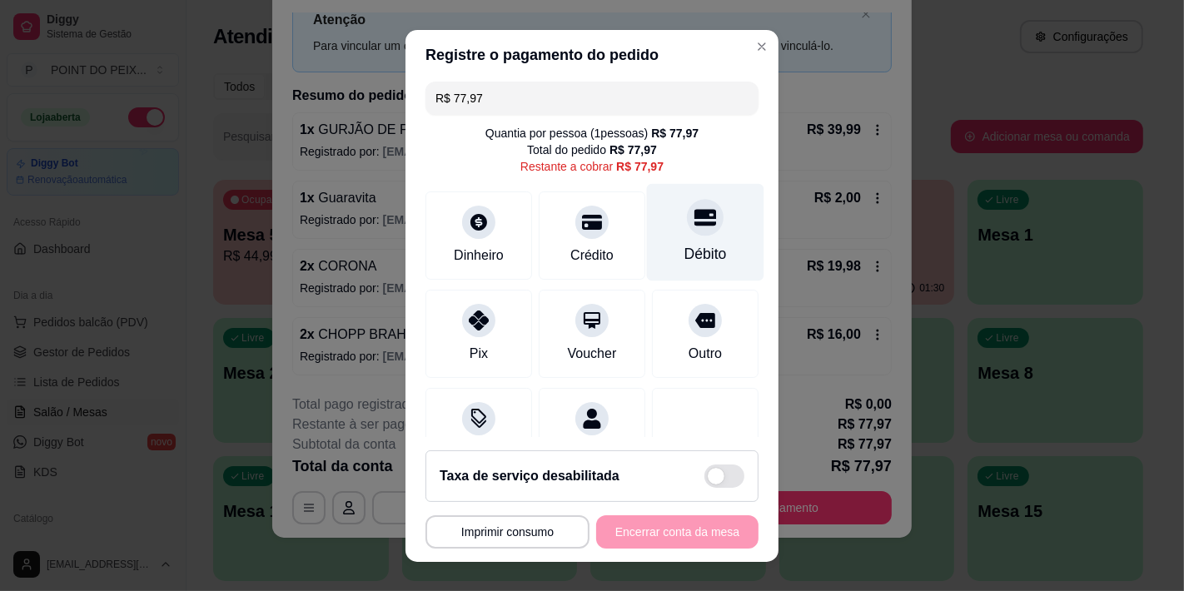
scroll to position [0, 0]
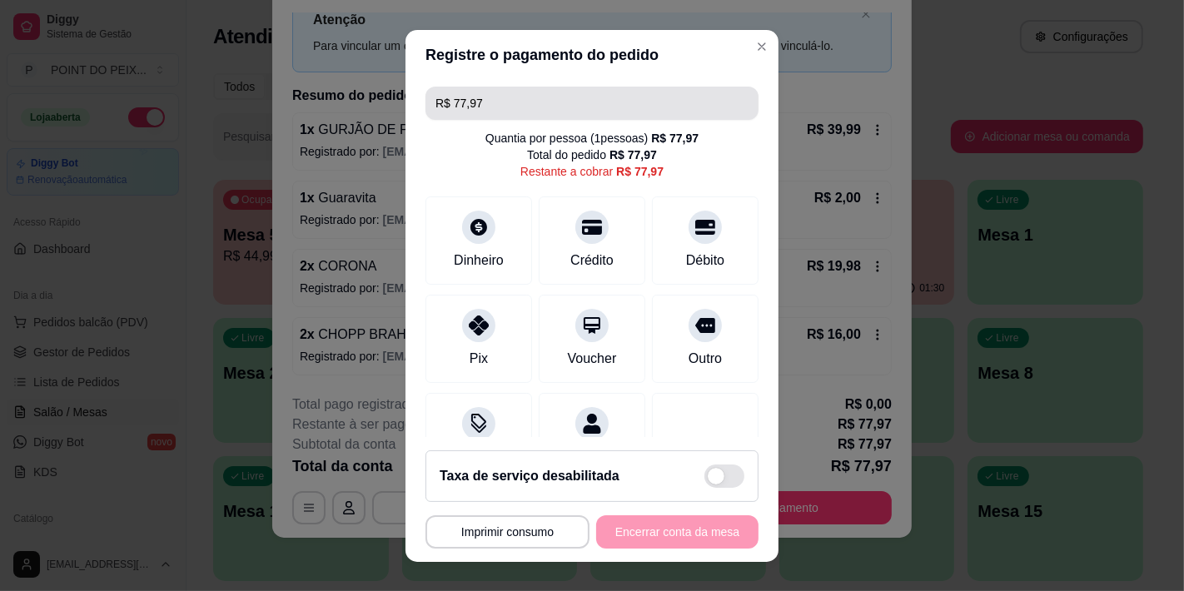
click at [560, 103] on input "R$ 77,97" at bounding box center [592, 103] width 313 height 33
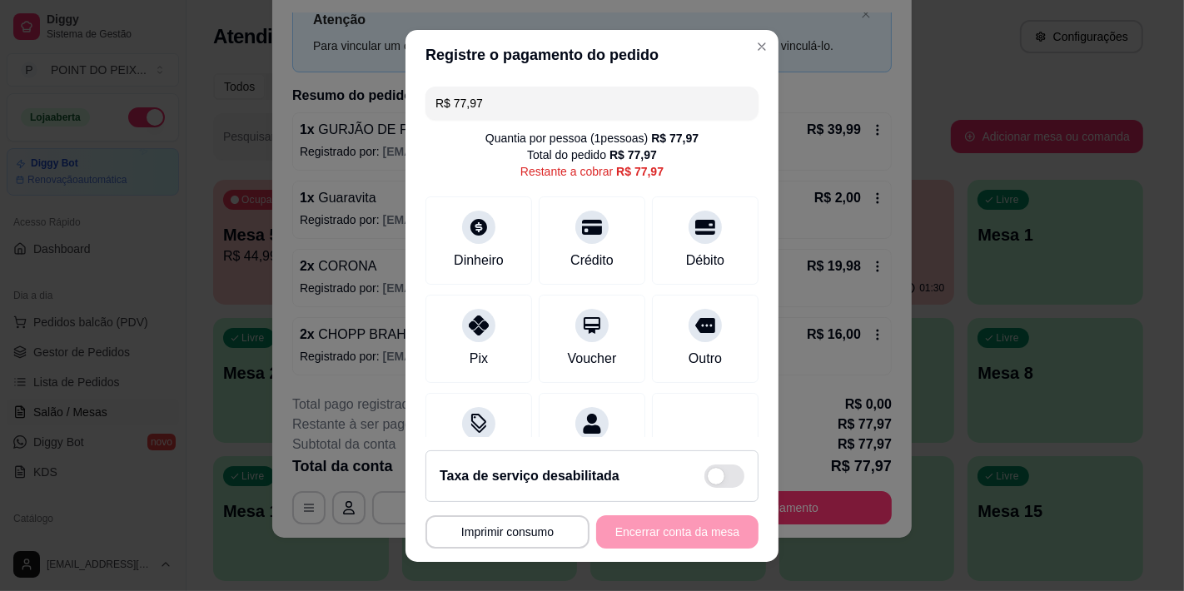
click at [560, 103] on input "R$ 77,97" at bounding box center [592, 103] width 313 height 33
click at [581, 232] on icon at bounding box center [592, 223] width 22 height 22
click at [695, 226] on icon at bounding box center [706, 223] width 22 height 22
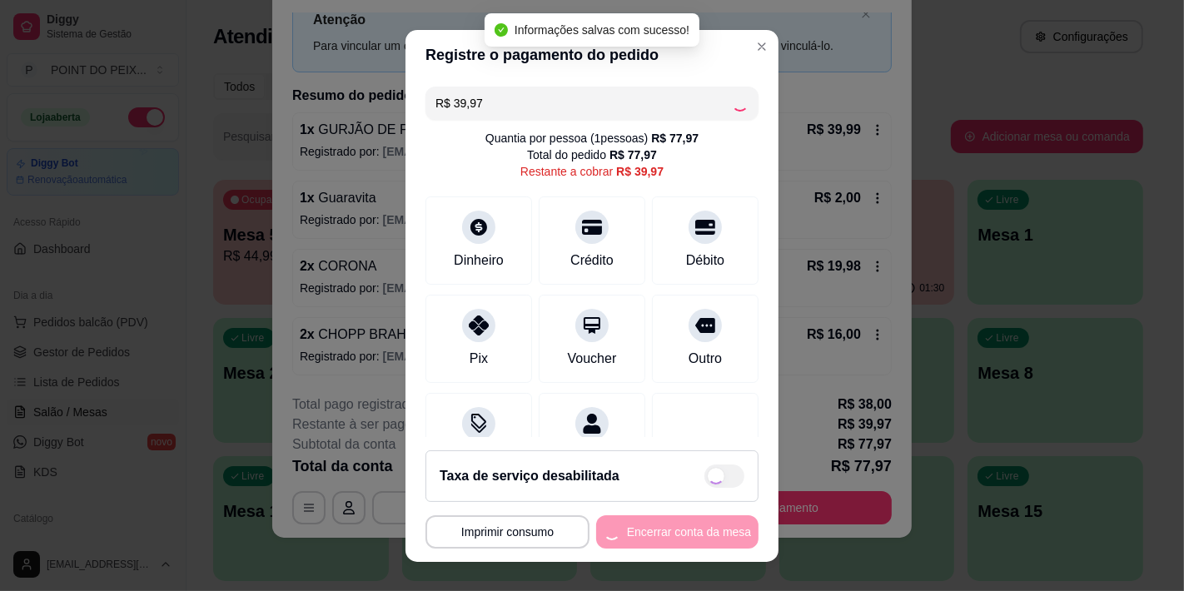
type input "R$ 0,00"
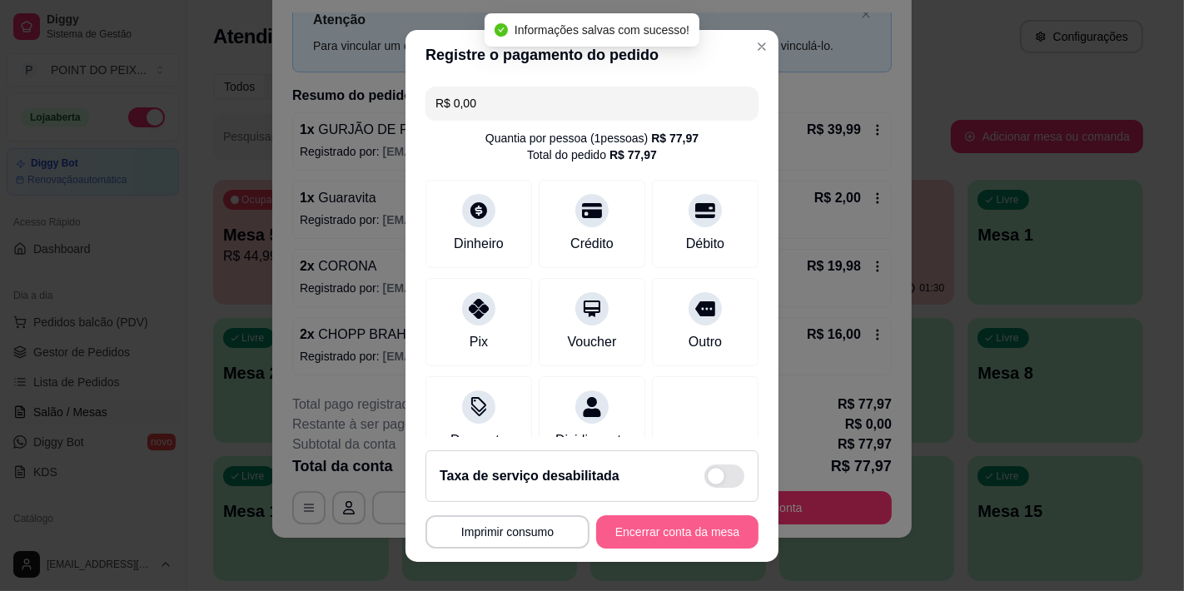
click at [661, 528] on button "Encerrar conta da mesa" at bounding box center [677, 532] width 162 height 33
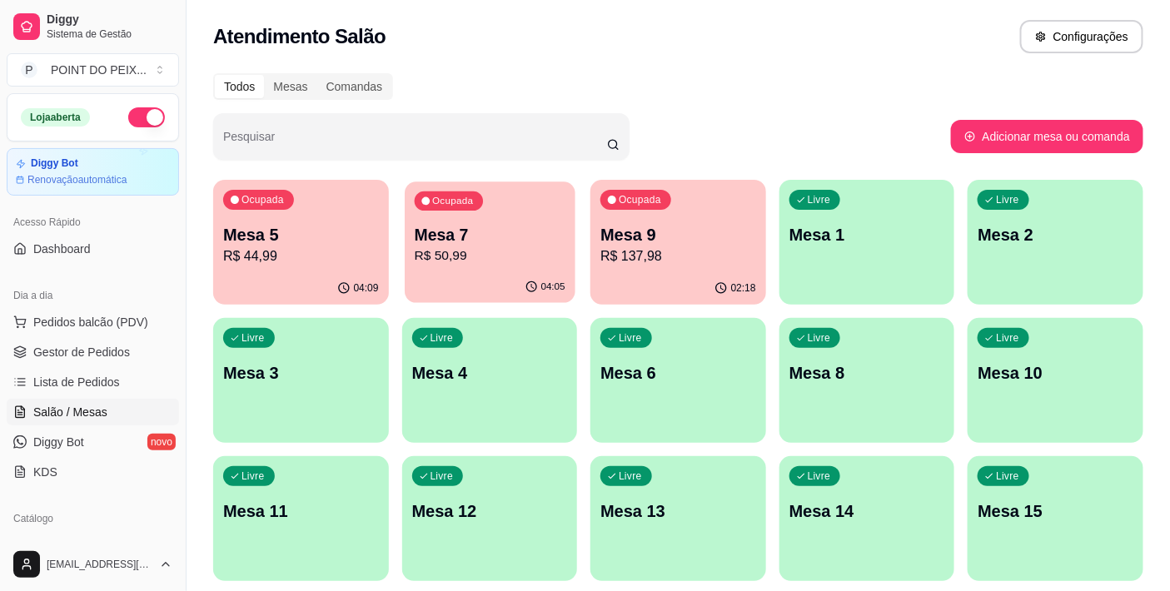
click at [526, 248] on p "R$ 50,99" at bounding box center [489, 256] width 151 height 19
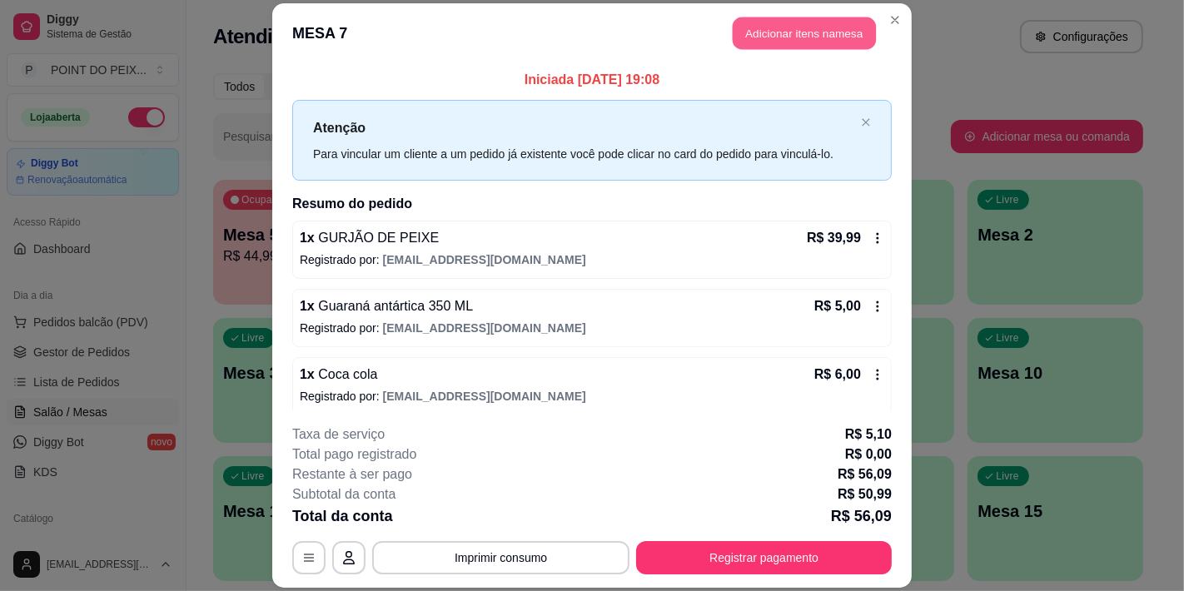
click at [813, 23] on button "Adicionar itens na mesa" at bounding box center [804, 33] width 143 height 32
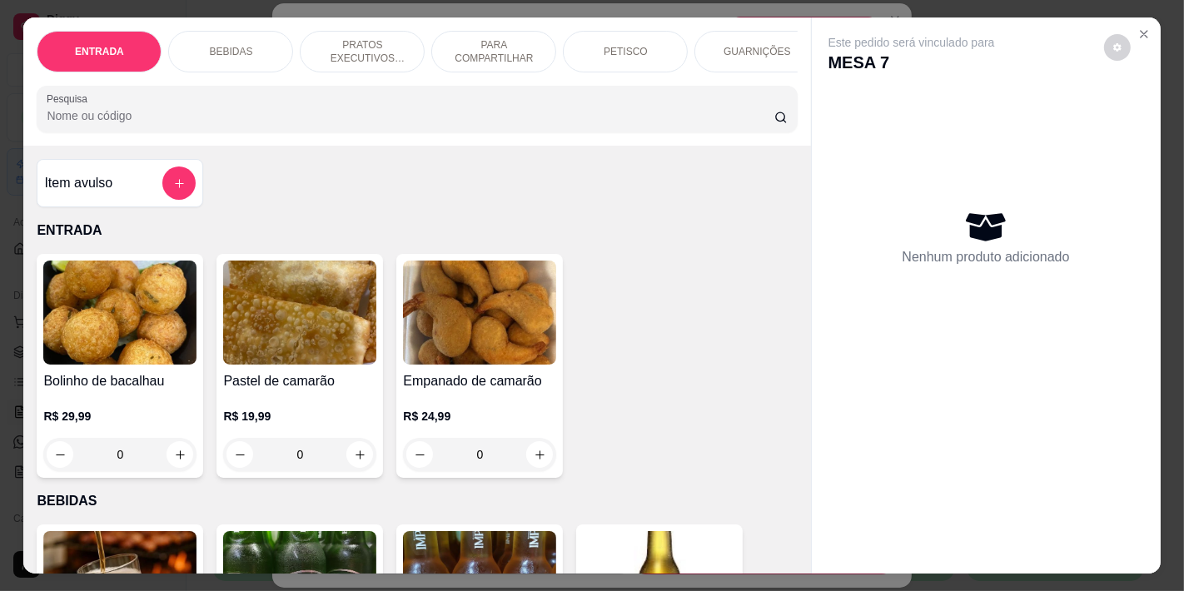
click at [227, 45] on p "BEBIDAS" at bounding box center [230, 51] width 43 height 13
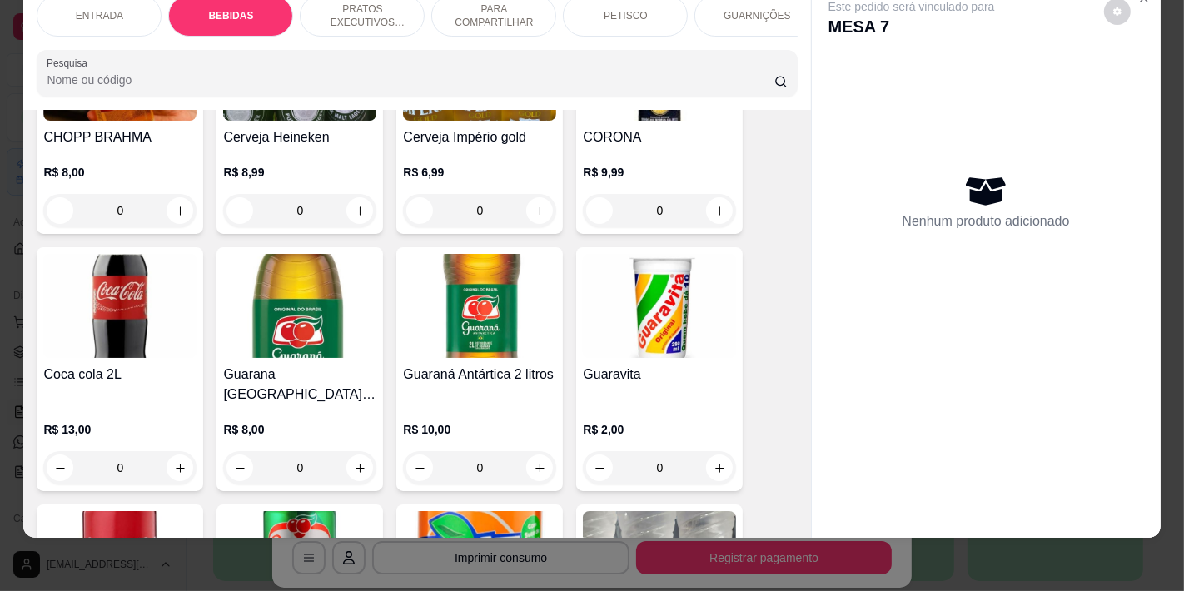
scroll to position [346, 0]
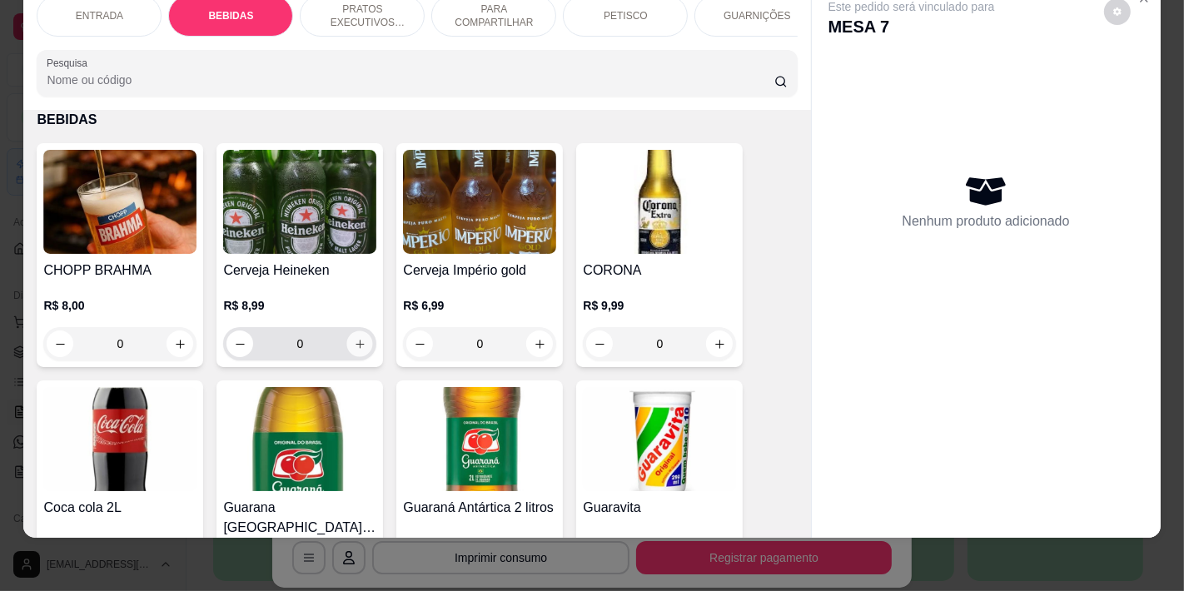
click at [354, 340] on icon "increase-product-quantity" at bounding box center [360, 344] width 12 height 12
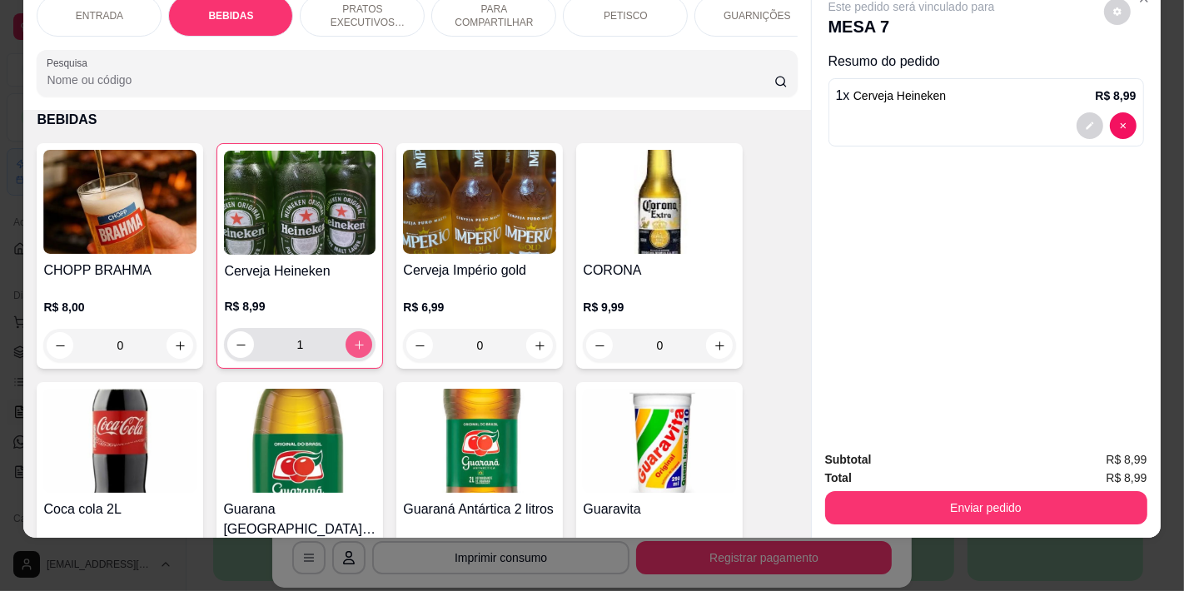
click at [353, 340] on icon "increase-product-quantity" at bounding box center [359, 345] width 12 height 12
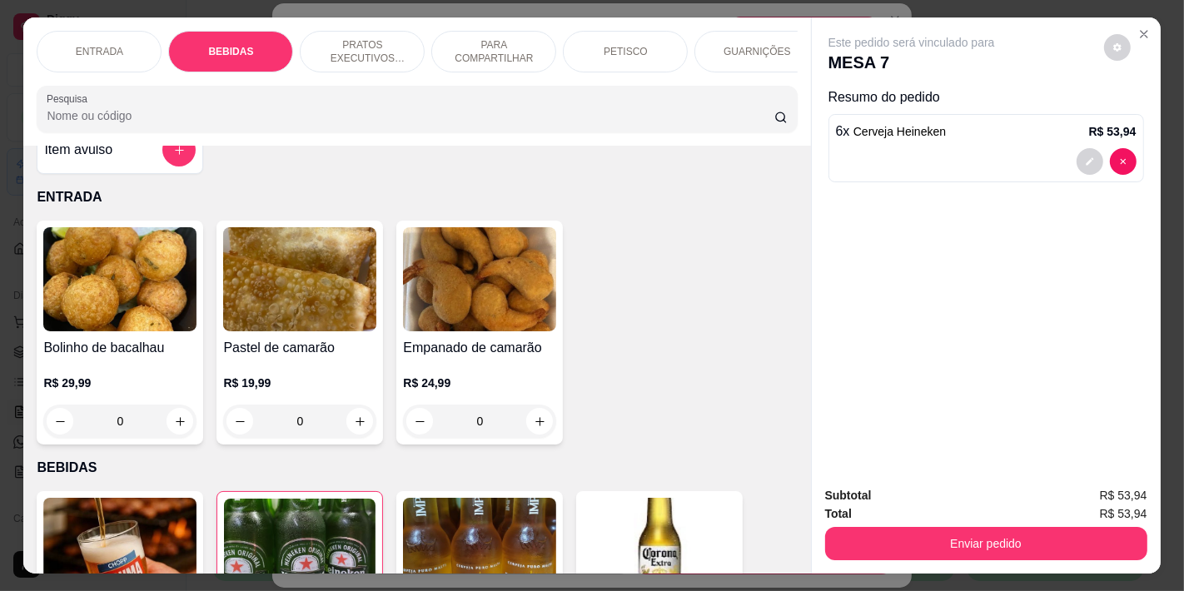
scroll to position [185, 0]
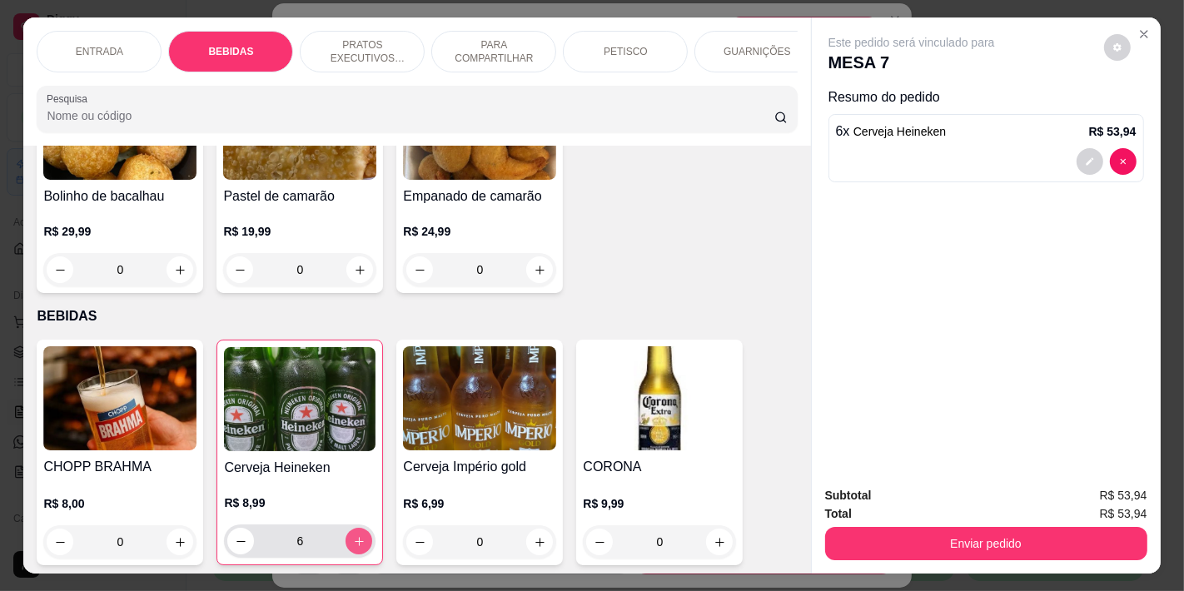
click at [356, 547] on icon "increase-product-quantity" at bounding box center [359, 542] width 12 height 12
type input "0"
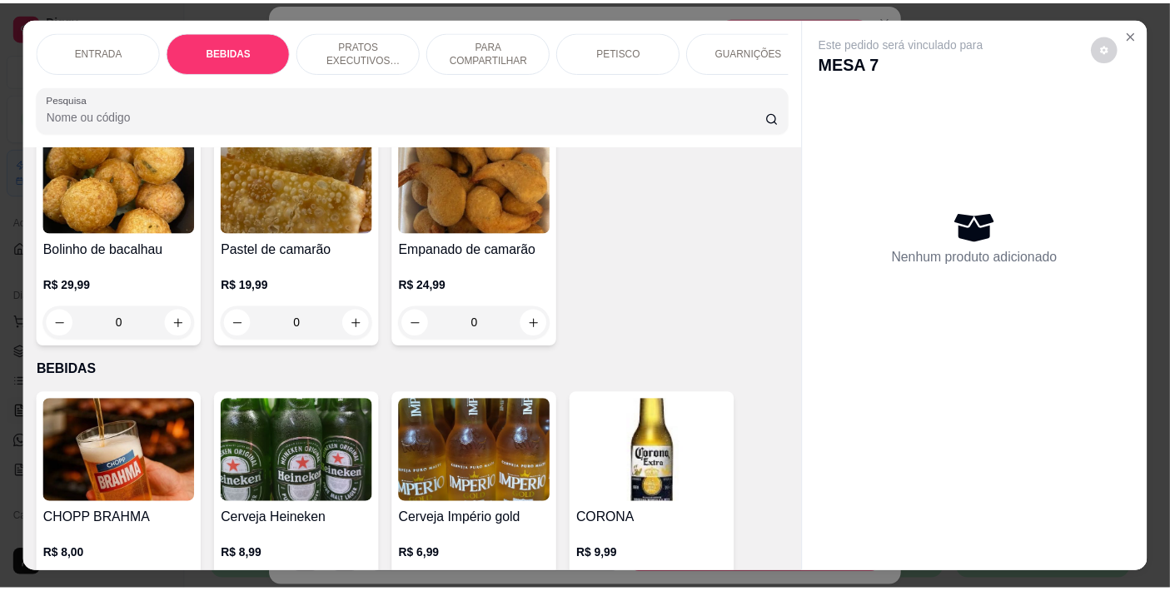
scroll to position [0, 0]
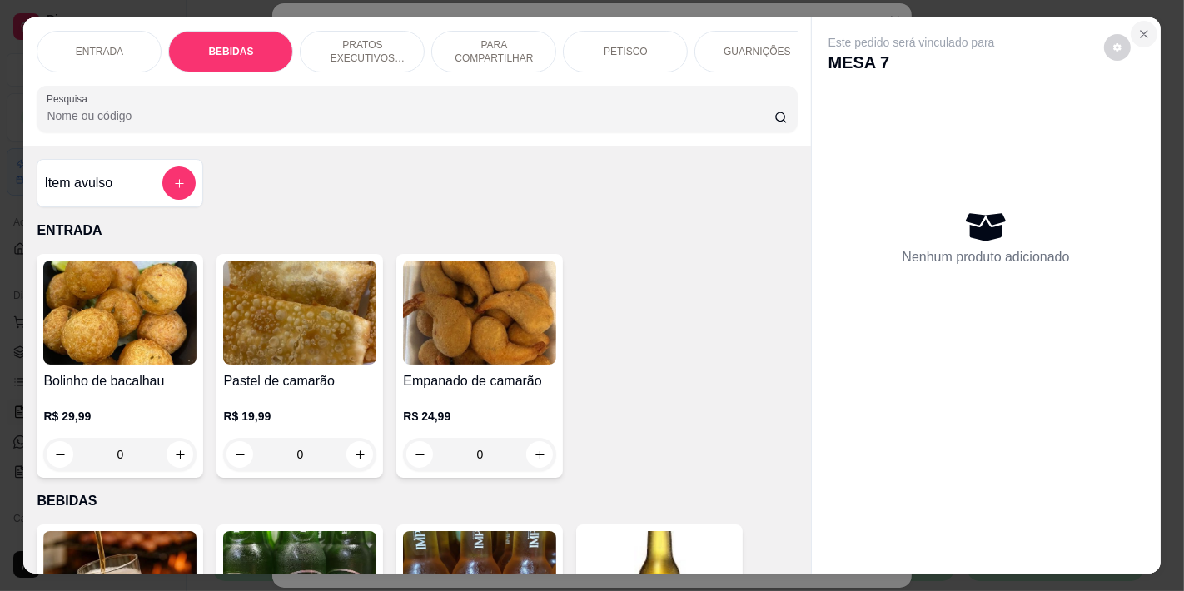
click at [1141, 31] on icon "Close" at bounding box center [1144, 34] width 7 height 7
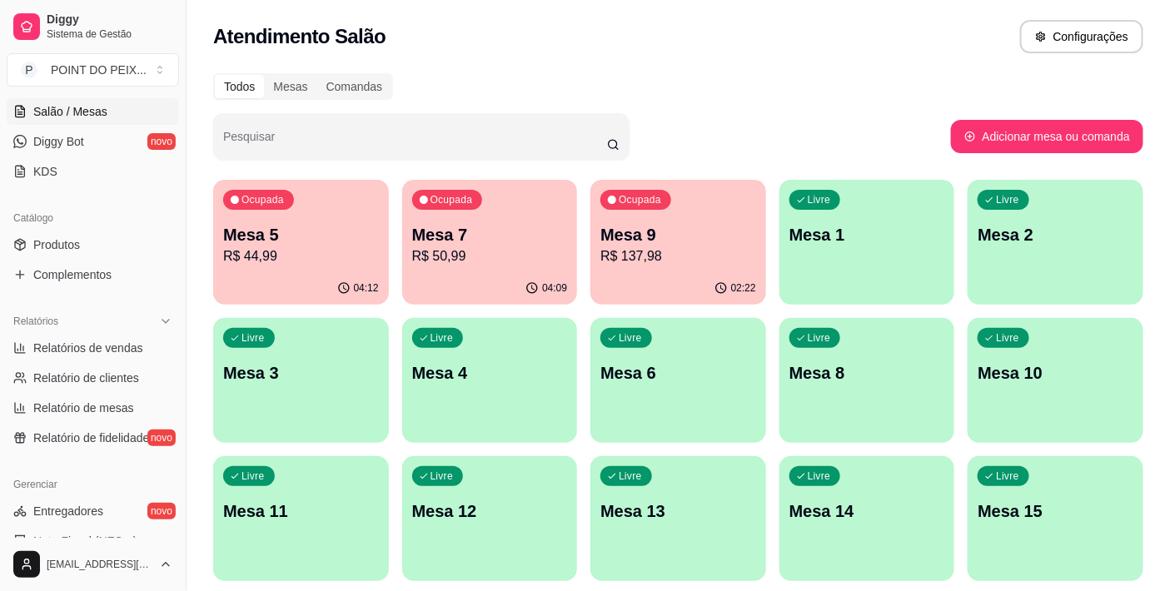
scroll to position [462, 0]
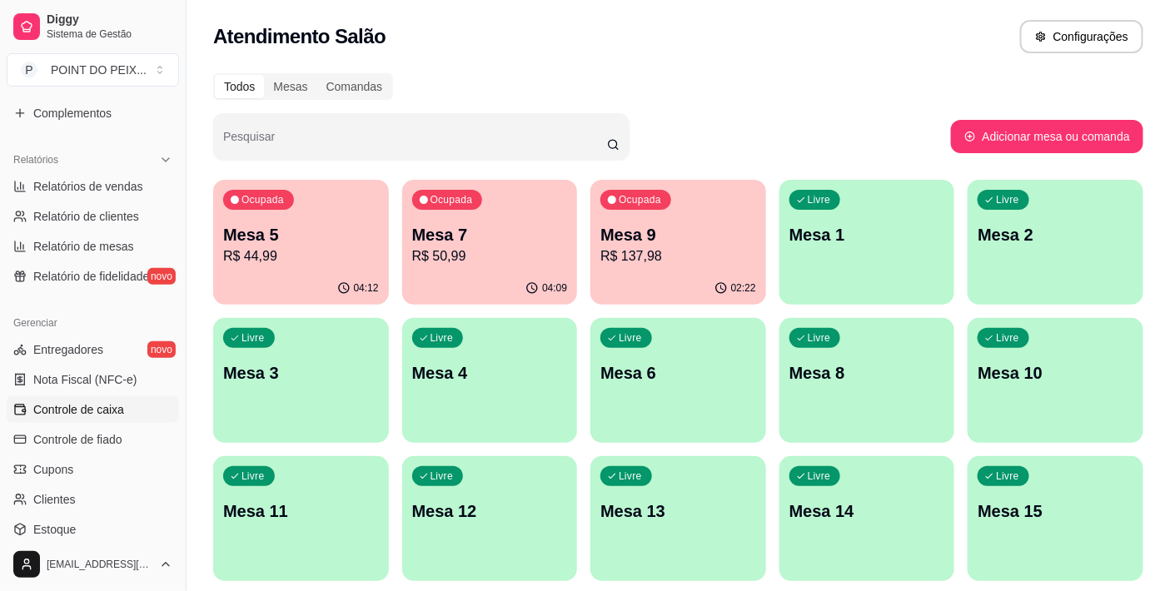
click at [123, 411] on link "Controle de caixa" at bounding box center [93, 409] width 172 height 27
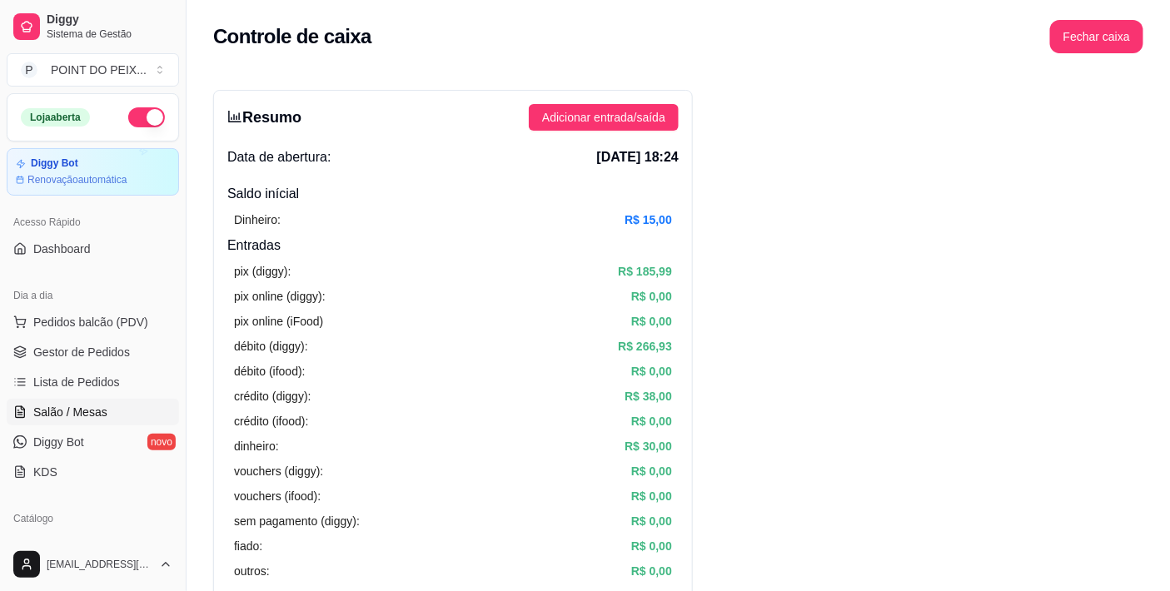
click at [88, 408] on span "Salão / Mesas" at bounding box center [70, 412] width 74 height 17
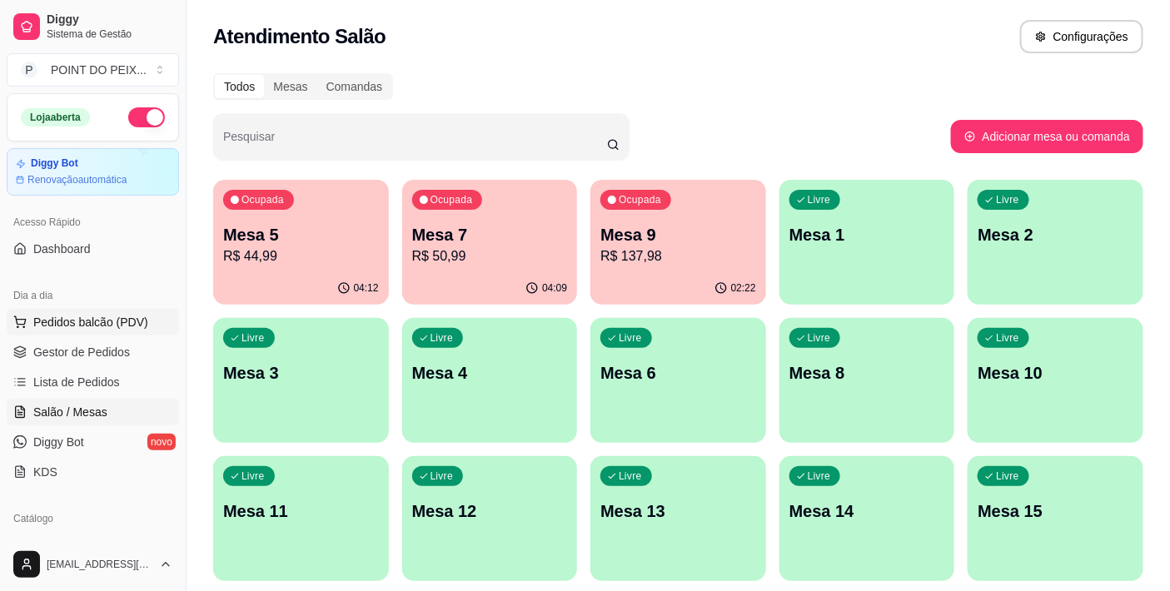
click at [136, 318] on span "Pedidos balcão (PDV)" at bounding box center [90, 322] width 115 height 17
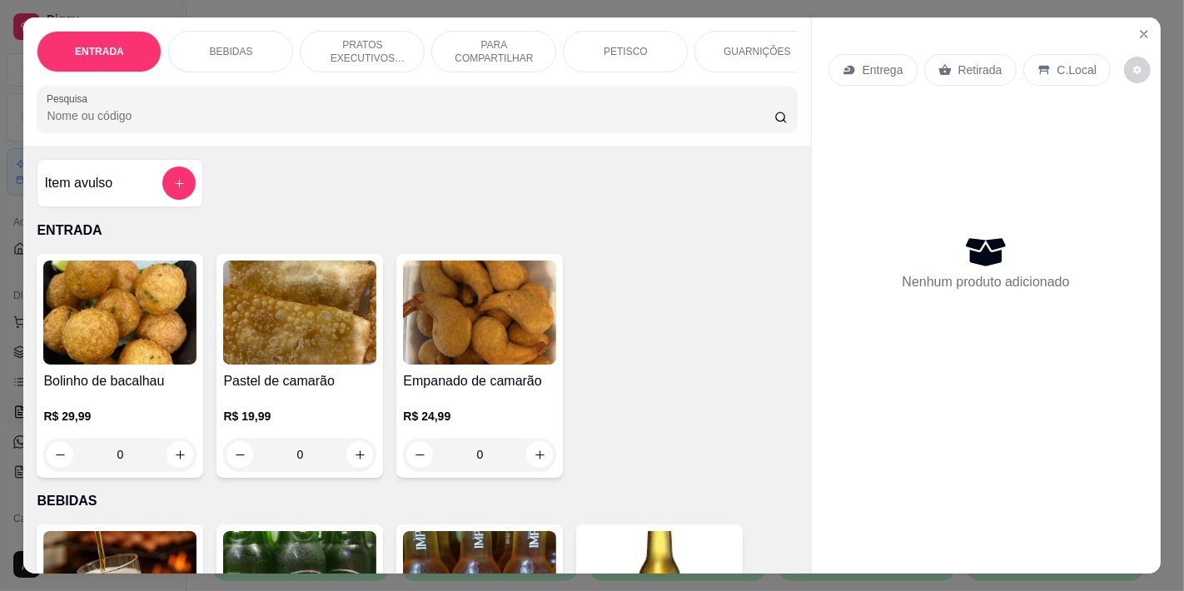
click at [1062, 67] on p "C.Local" at bounding box center [1077, 70] width 39 height 17
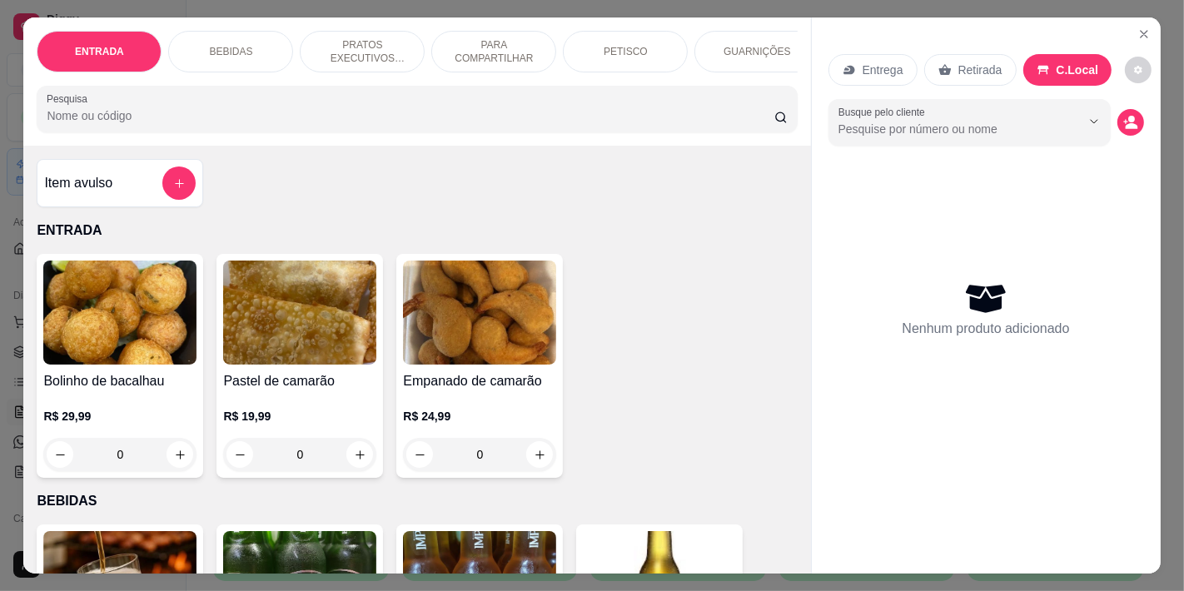
click at [234, 45] on p "BEBIDAS" at bounding box center [230, 51] width 43 height 13
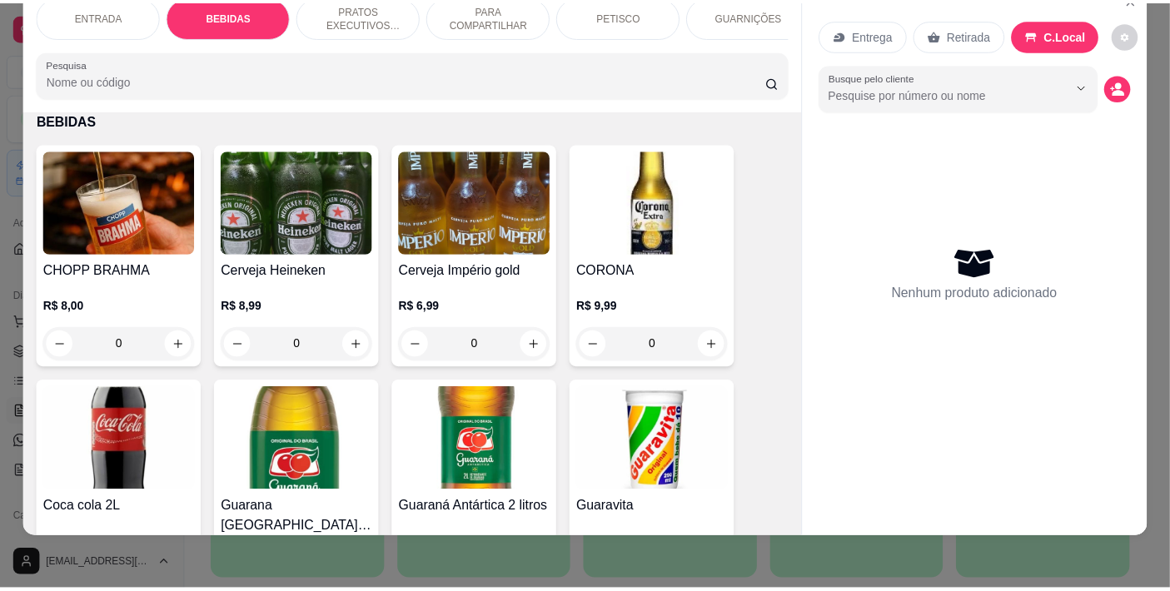
scroll to position [438, 0]
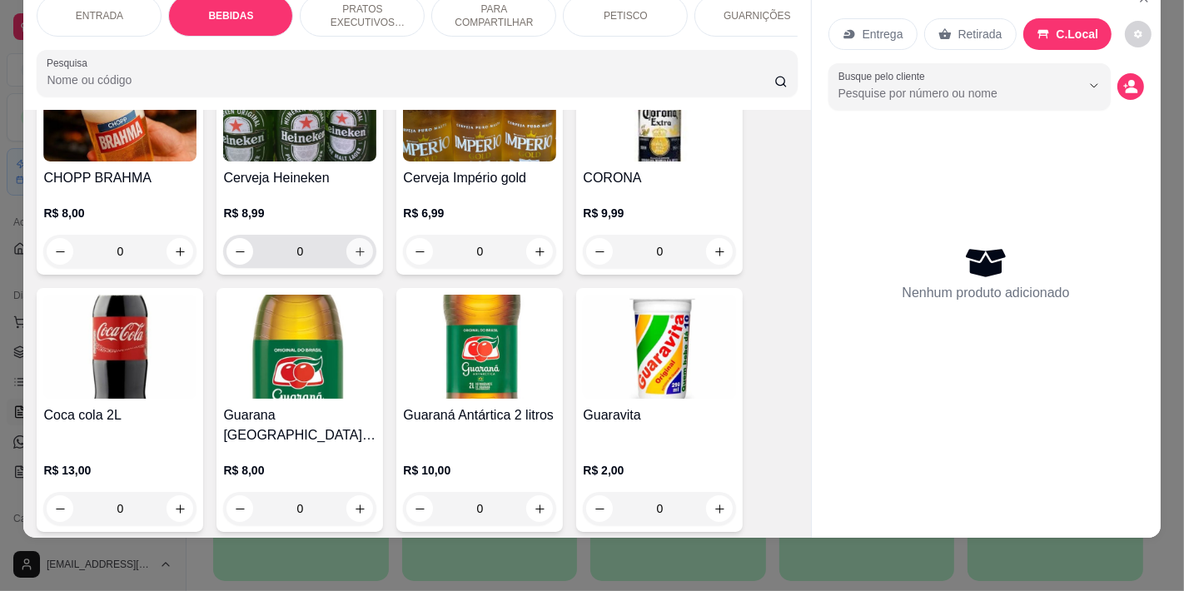
click at [354, 247] on icon "increase-product-quantity" at bounding box center [360, 252] width 12 height 12
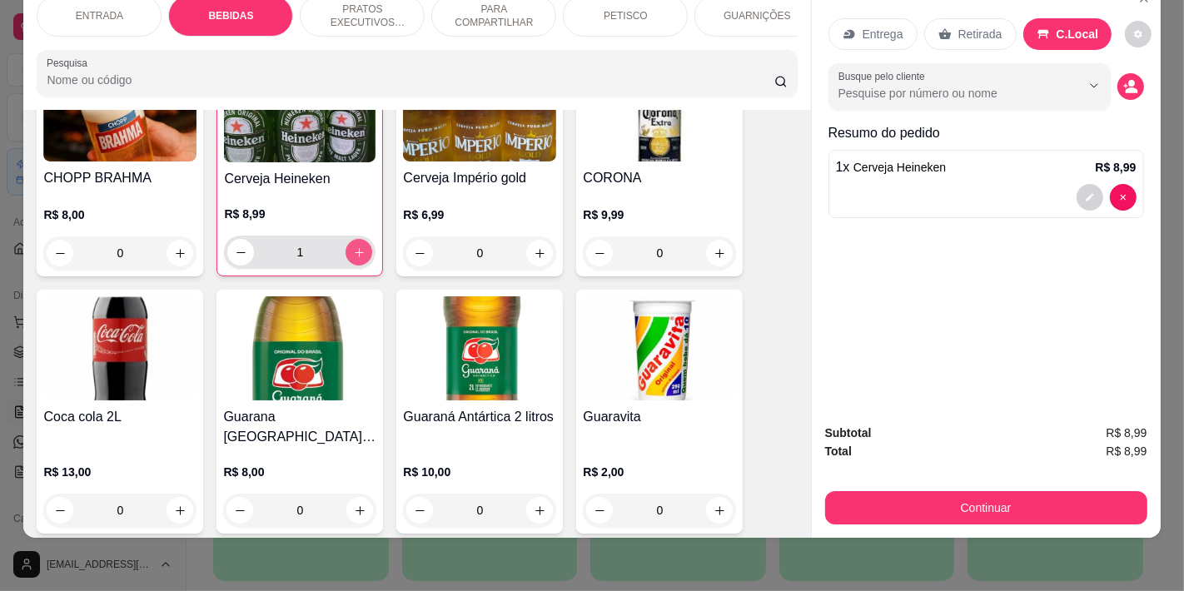
click at [354, 247] on icon "increase-product-quantity" at bounding box center [359, 253] width 12 height 12
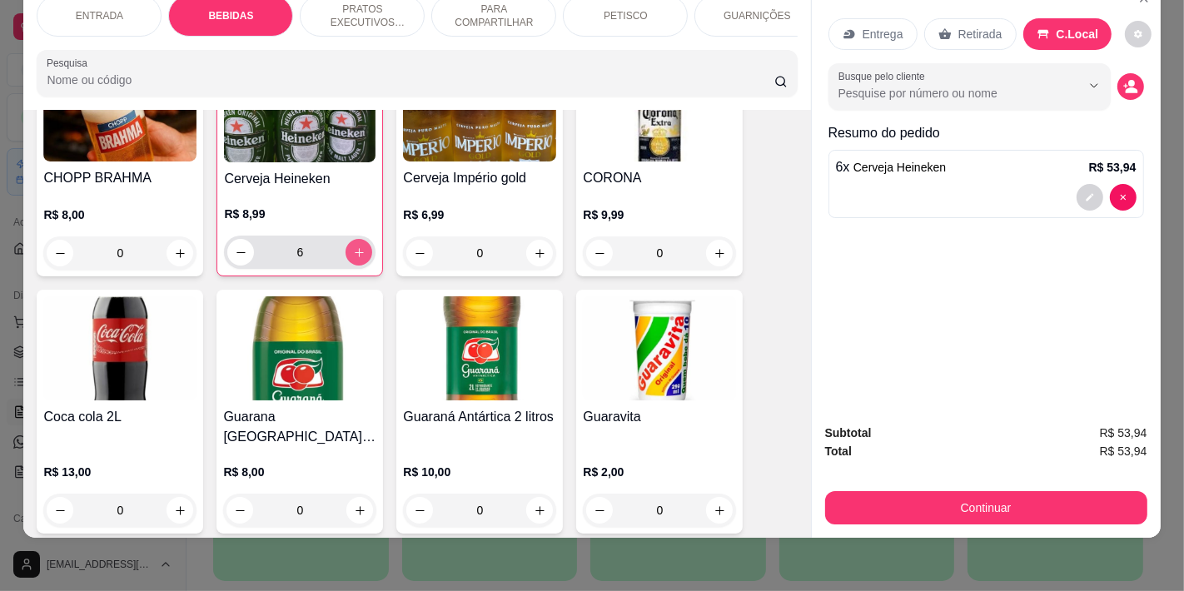
click at [354, 247] on icon "increase-product-quantity" at bounding box center [359, 253] width 12 height 12
type input "7"
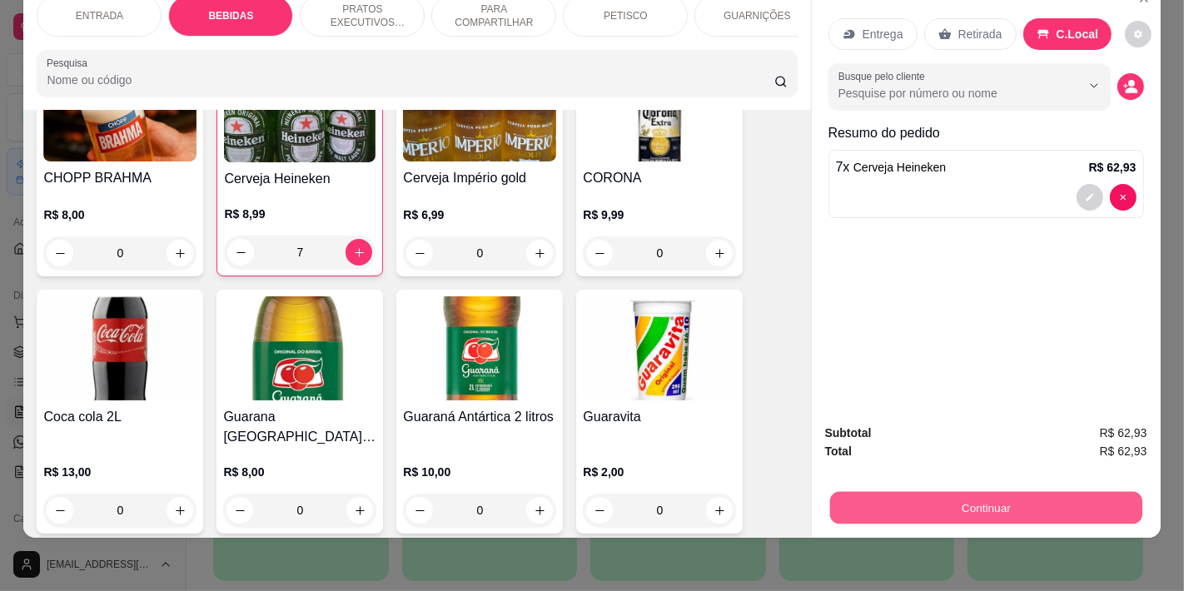
click at [924, 492] on button "Continuar" at bounding box center [986, 507] width 312 height 32
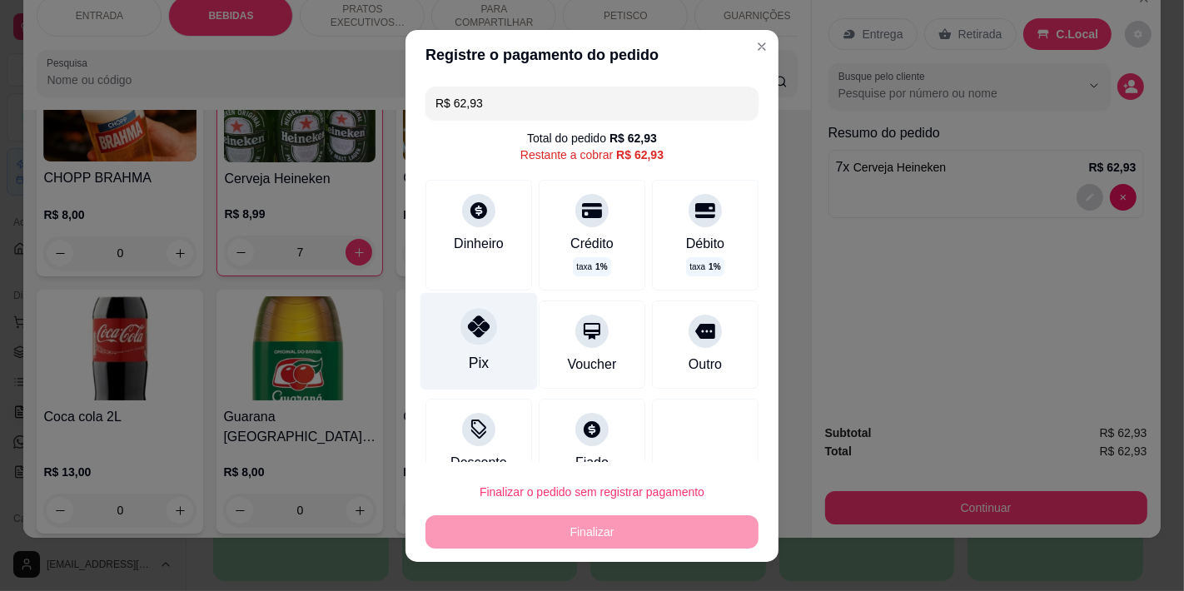
click at [468, 335] on icon at bounding box center [479, 327] width 22 height 22
type input "R$ 0,00"
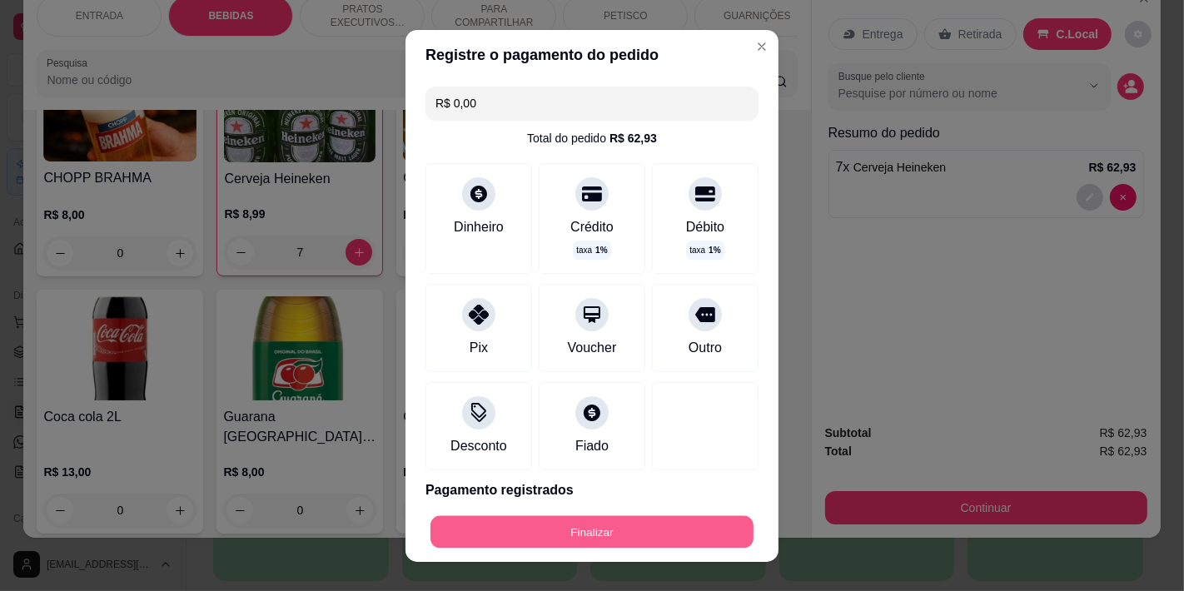
click at [618, 540] on button "Finalizar" at bounding box center [592, 532] width 323 height 32
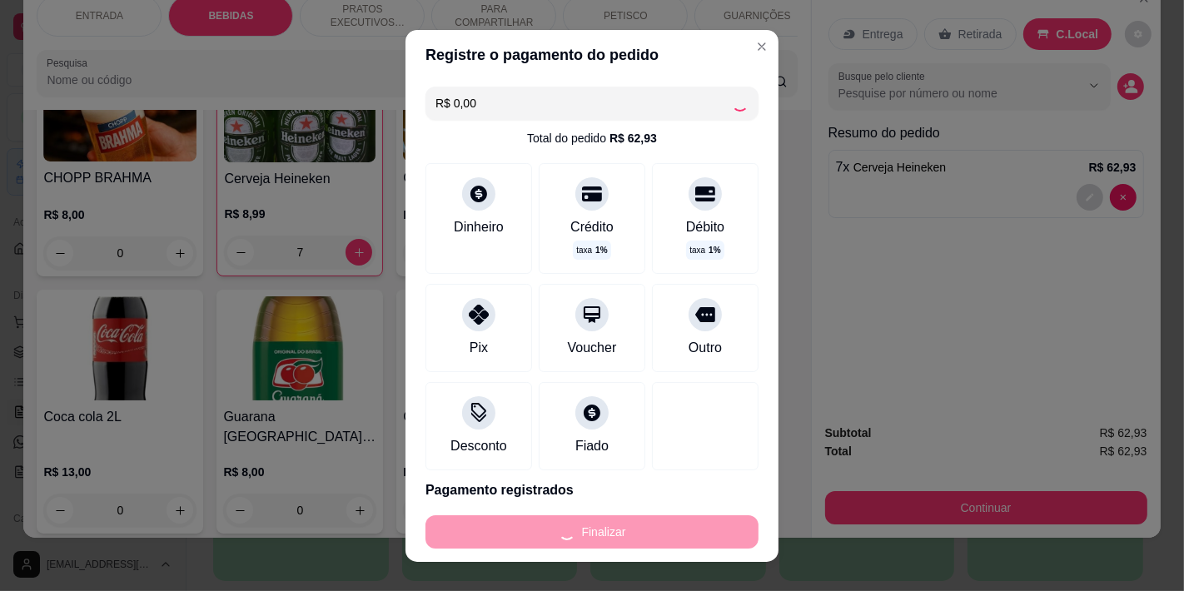
type input "0"
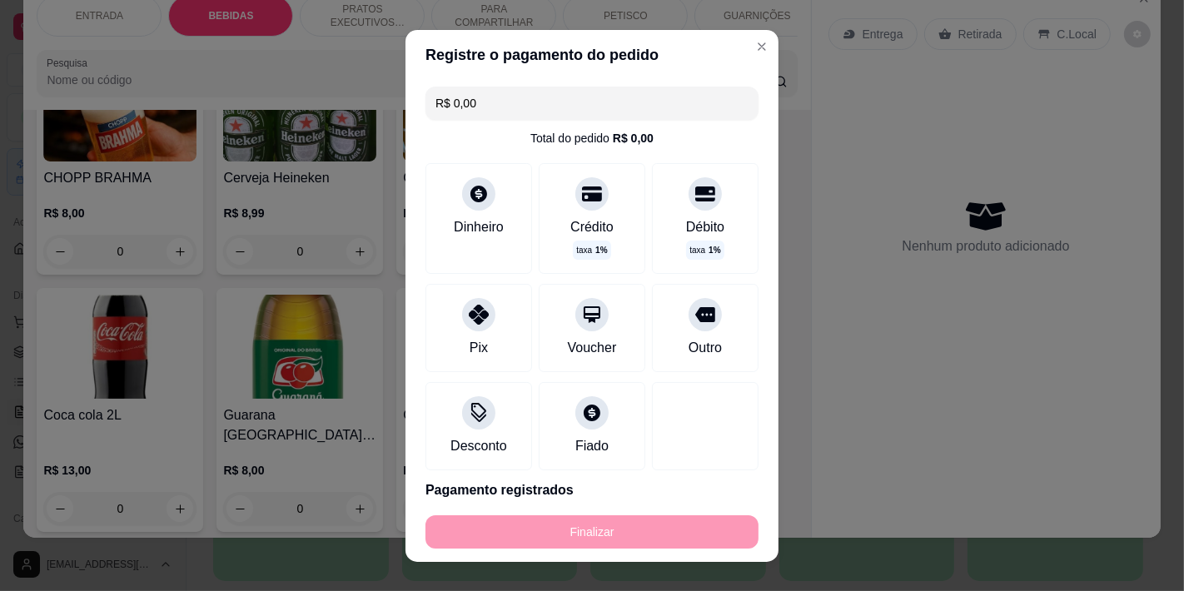
type input "-R$ 62,93"
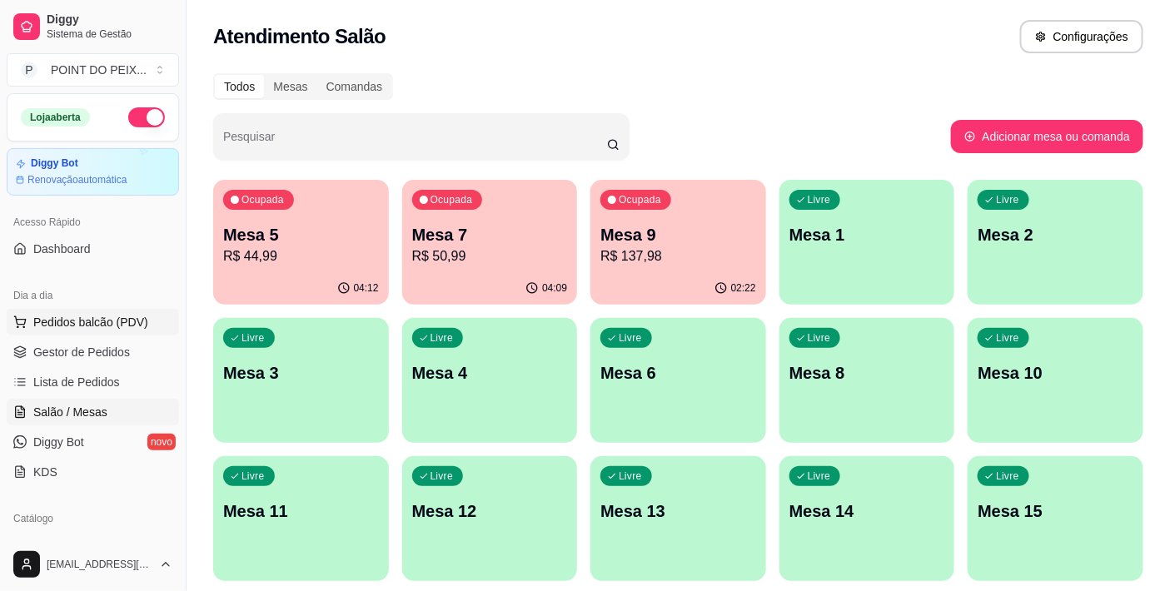
click at [112, 321] on span "Pedidos balcão (PDV)" at bounding box center [90, 322] width 115 height 17
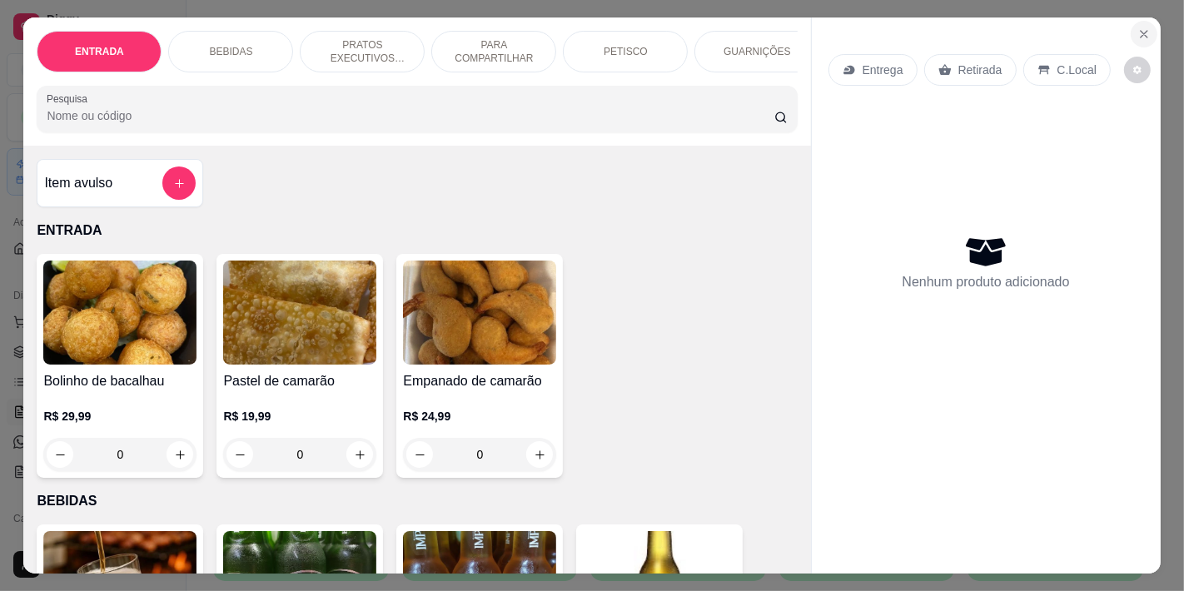
click at [1138, 29] on icon "Close" at bounding box center [1144, 33] width 13 height 13
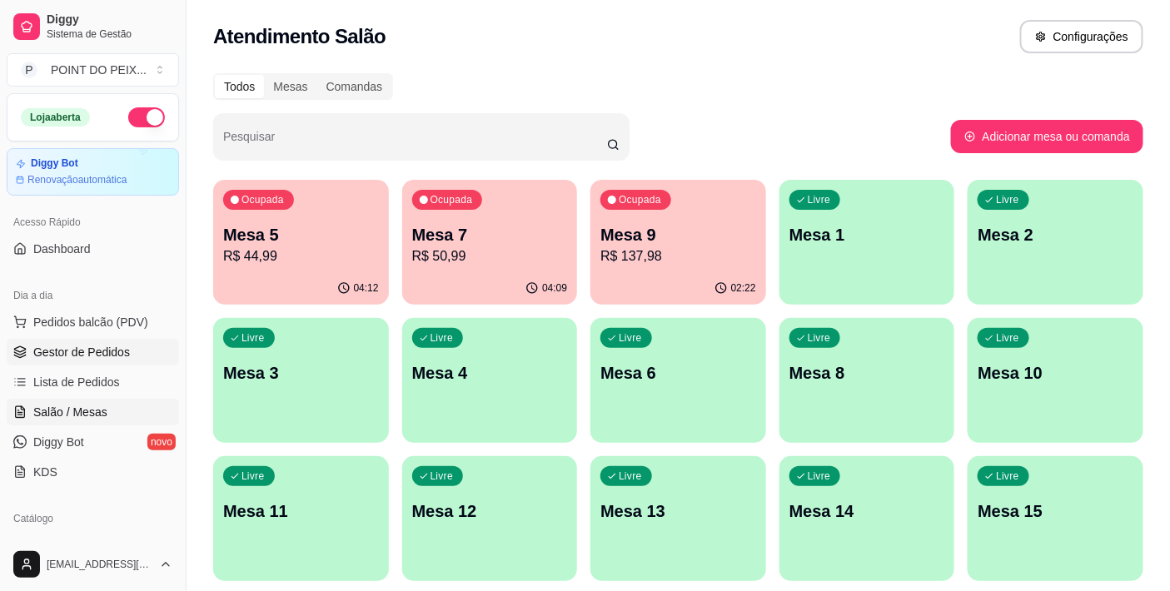
click at [104, 350] on span "Gestor de Pedidos" at bounding box center [81, 352] width 97 height 17
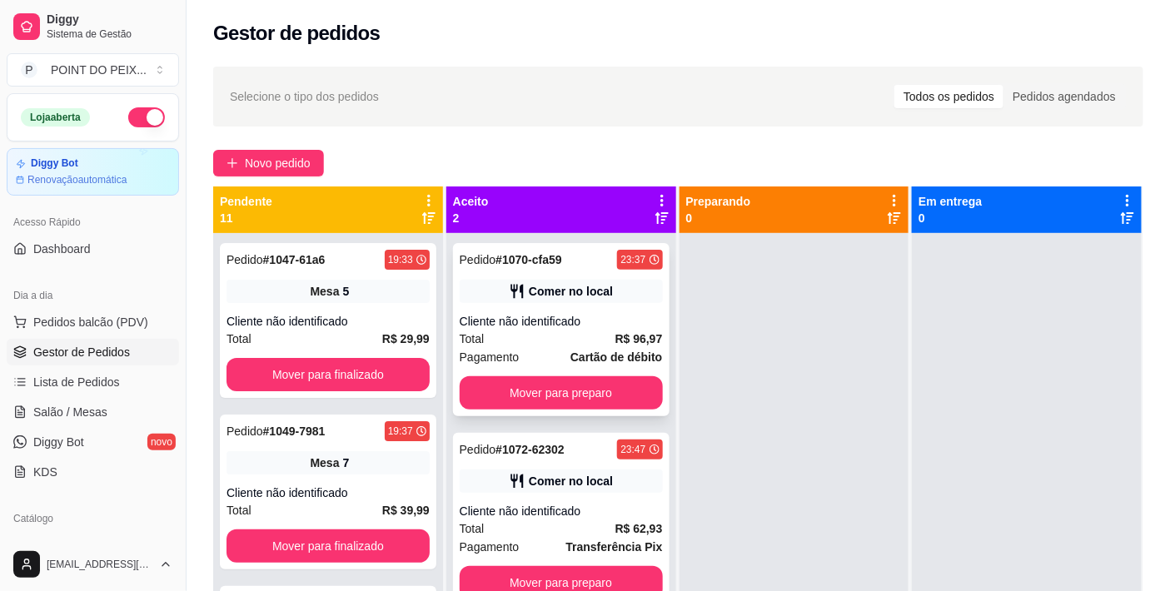
click at [591, 344] on div "Total R$ 96,97" at bounding box center [561, 339] width 203 height 18
click at [1043, 222] on div "Em entrega 0" at bounding box center [1027, 209] width 217 height 33
click at [756, 212] on div "Preparando 0" at bounding box center [794, 209] width 217 height 33
click at [590, 391] on button "Mover para preparo" at bounding box center [561, 392] width 203 height 33
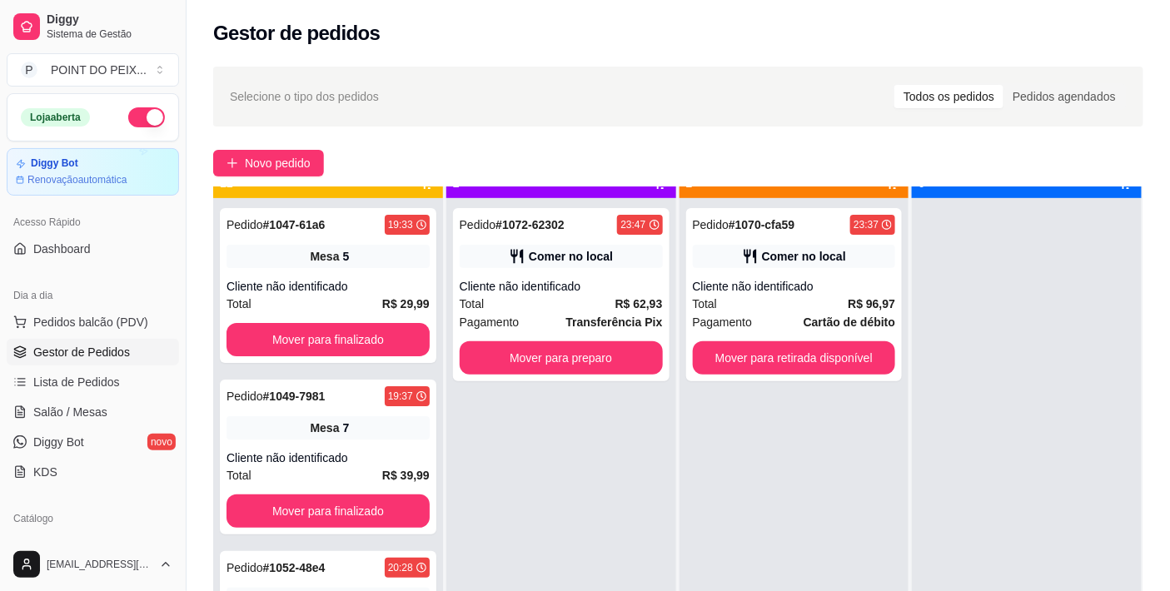
scroll to position [46, 0]
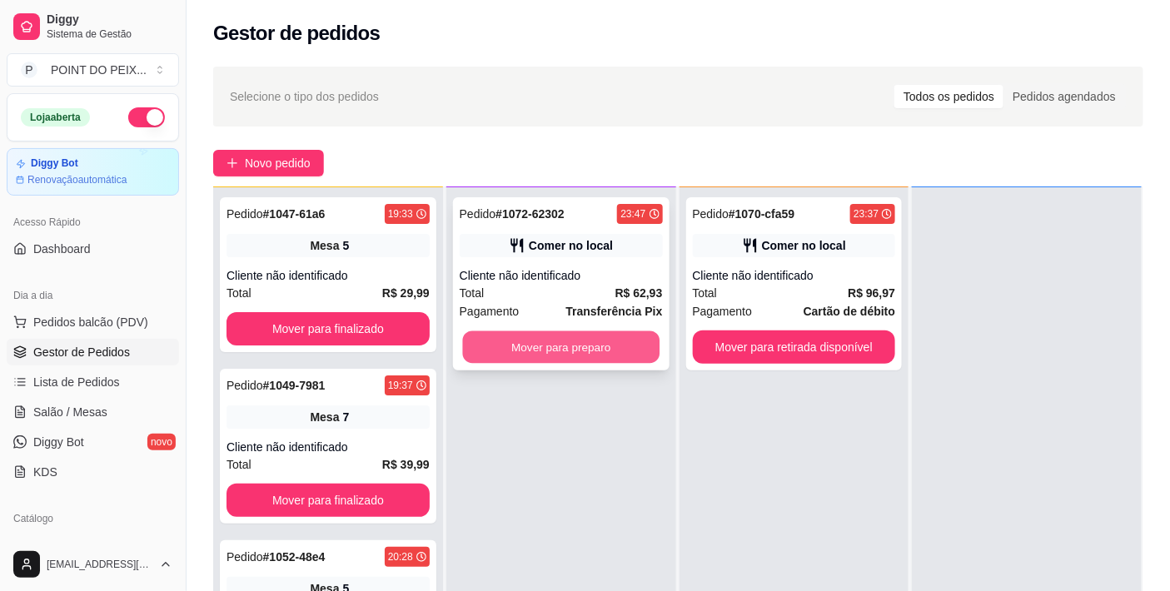
click at [594, 344] on button "Mover para preparo" at bounding box center [560, 347] width 197 height 32
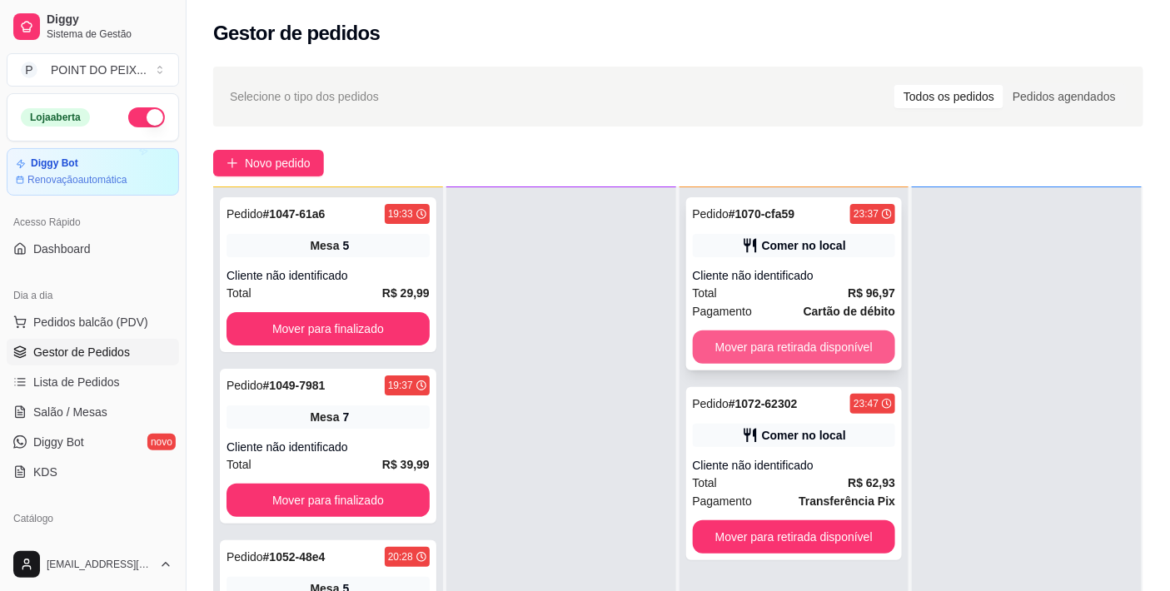
click at [785, 348] on button "Mover para retirada disponível" at bounding box center [794, 347] width 203 height 33
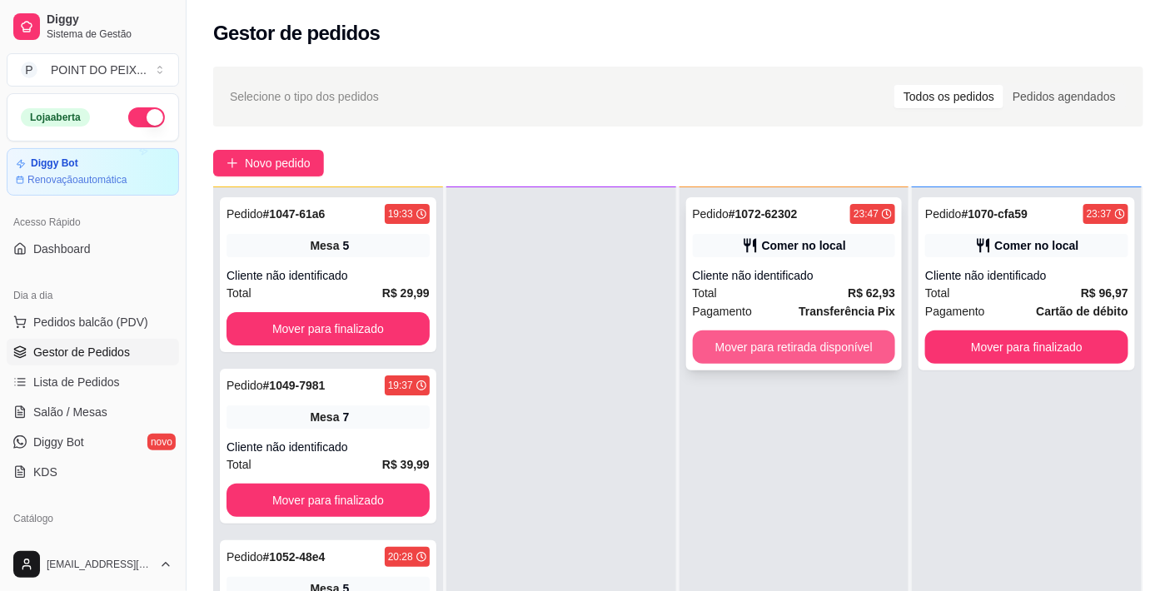
click at [813, 346] on button "Mover para retirada disponível" at bounding box center [794, 347] width 203 height 33
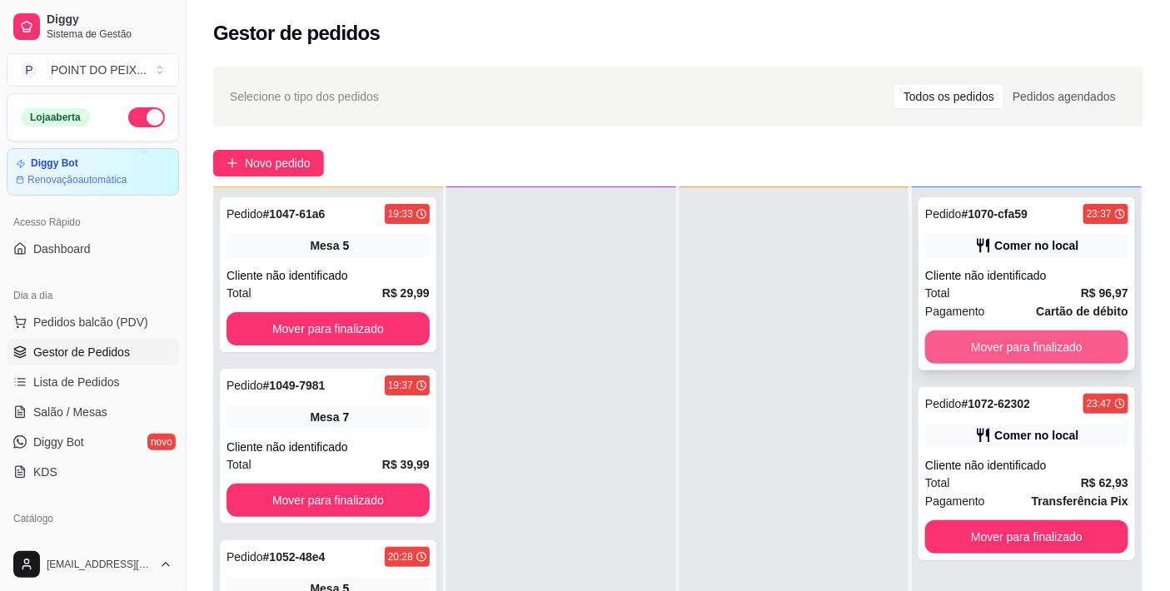
click at [981, 358] on button "Mover para finalizado" at bounding box center [1026, 347] width 203 height 33
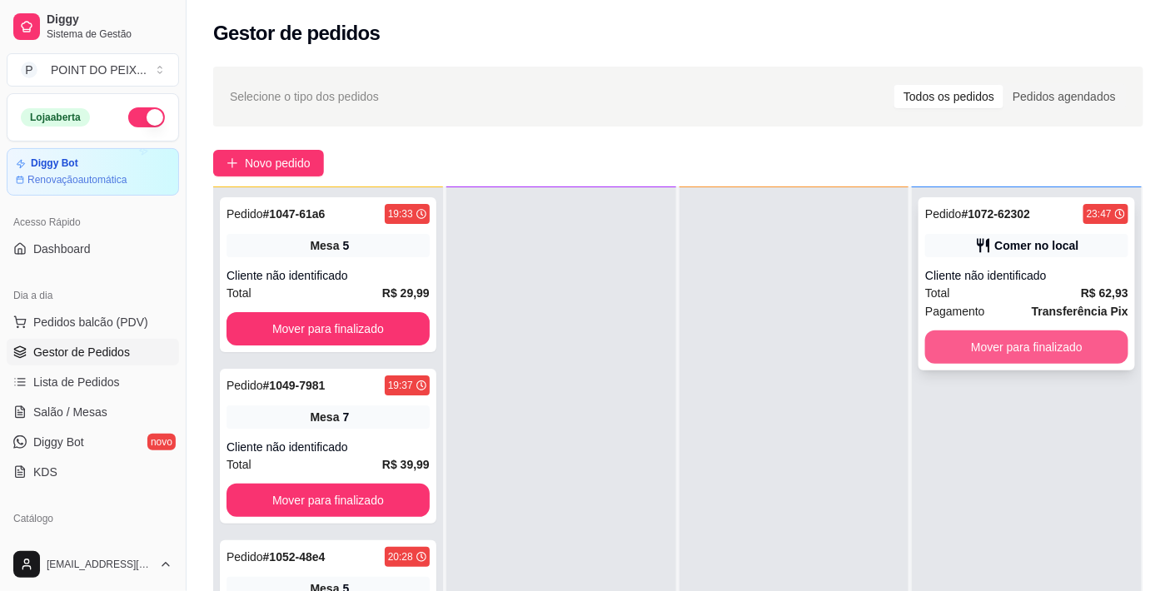
click at [1004, 351] on button "Mover para finalizado" at bounding box center [1026, 347] width 203 height 33
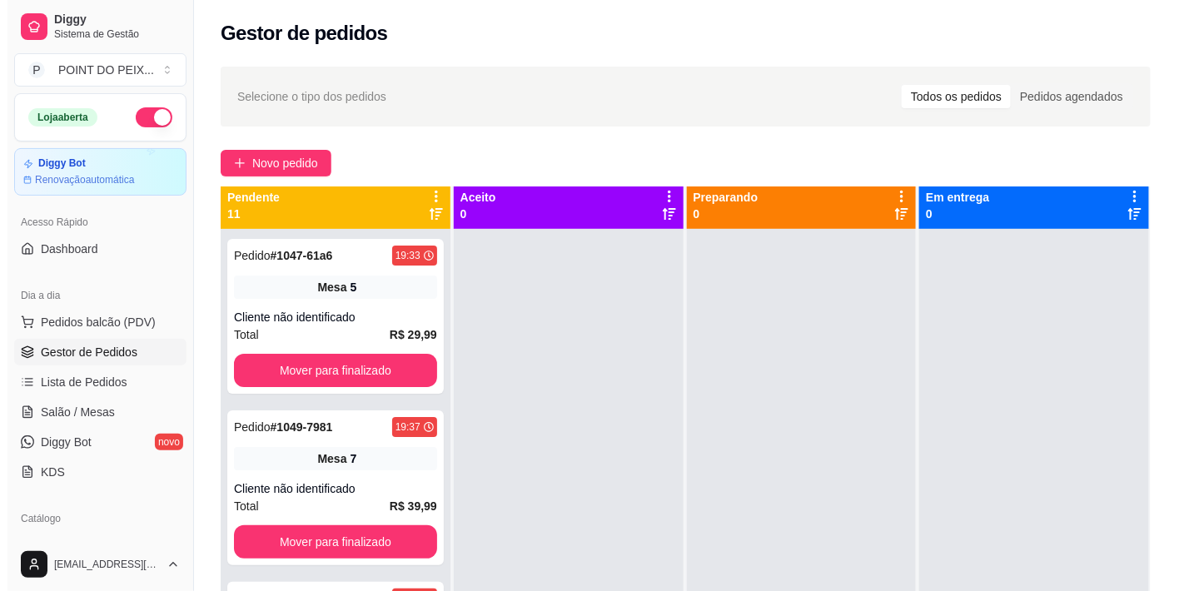
scroll to position [0, 0]
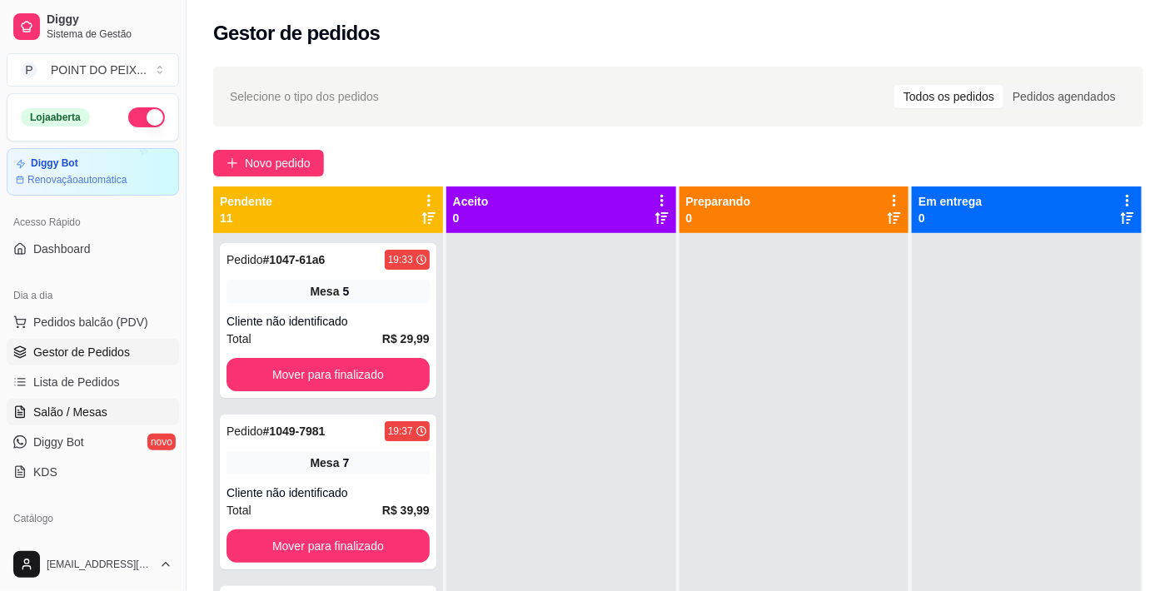
click at [92, 414] on span "Salão / Mesas" at bounding box center [70, 412] width 74 height 17
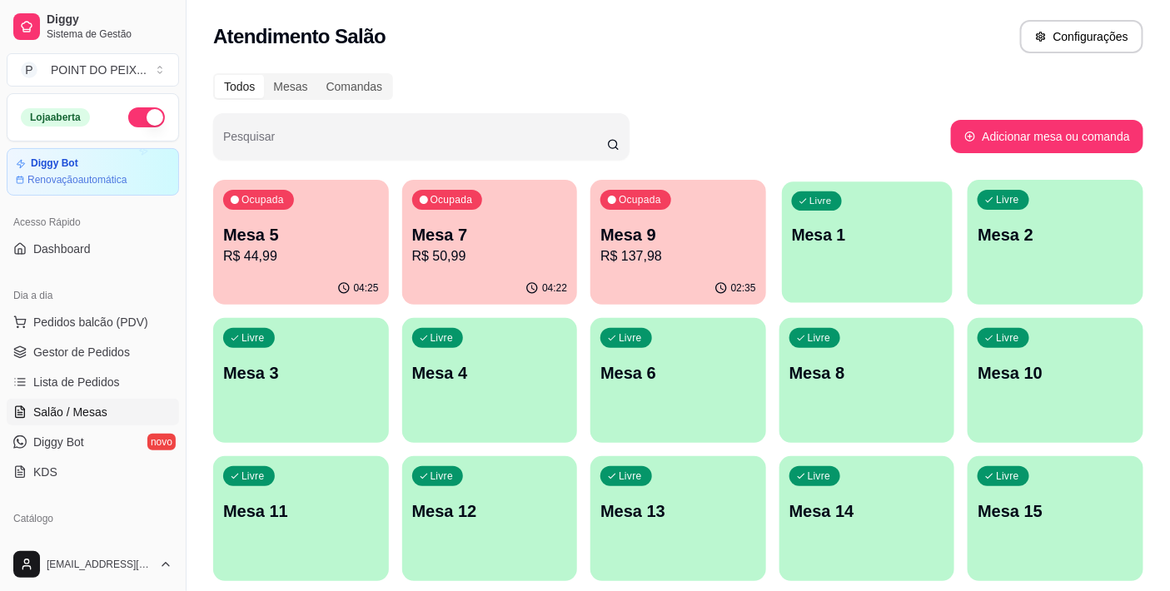
click at [863, 295] on div "button" at bounding box center [867, 292] width 170 height 19
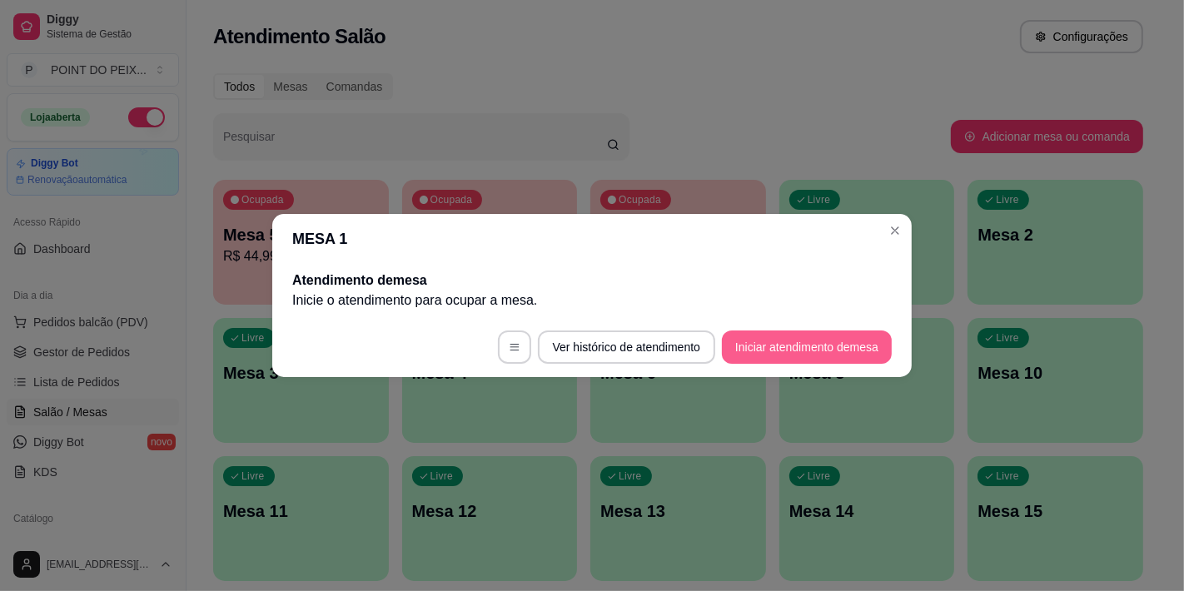
click at [745, 343] on button "Iniciar atendimento de mesa" at bounding box center [807, 347] width 170 height 33
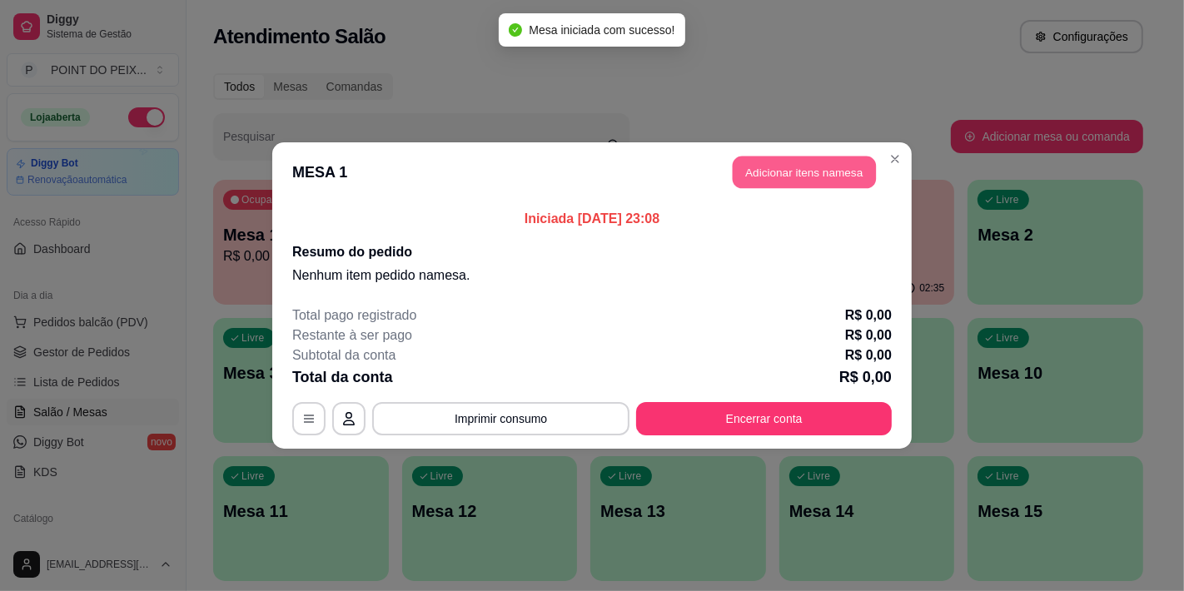
click at [835, 182] on button "Adicionar itens na mesa" at bounding box center [804, 173] width 143 height 32
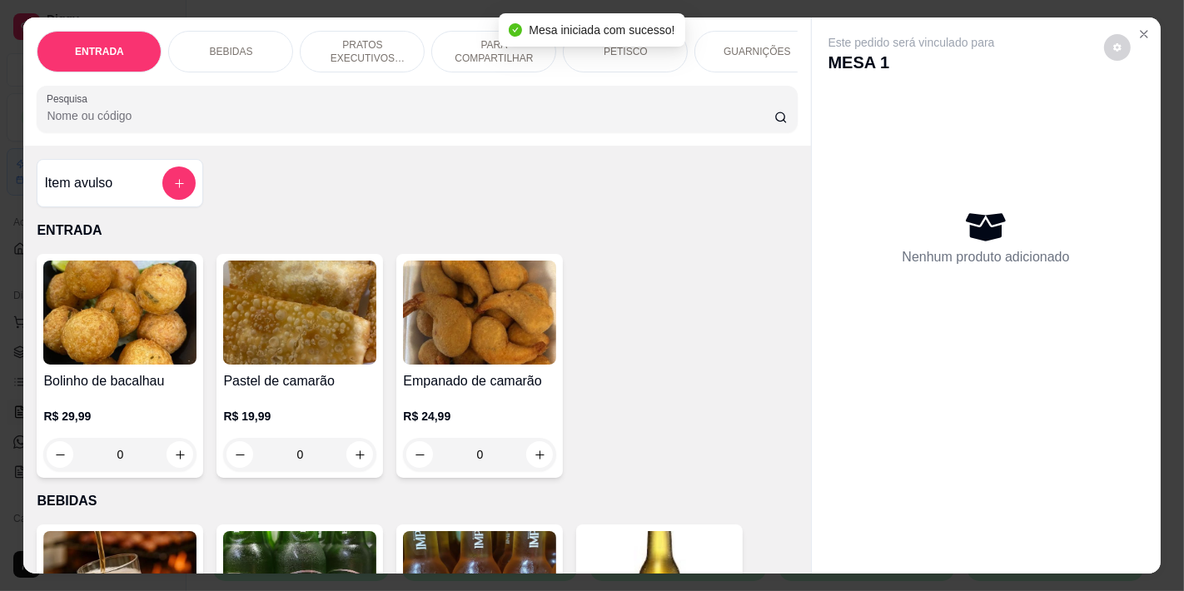
click at [227, 47] on p "BEBIDAS" at bounding box center [230, 51] width 43 height 13
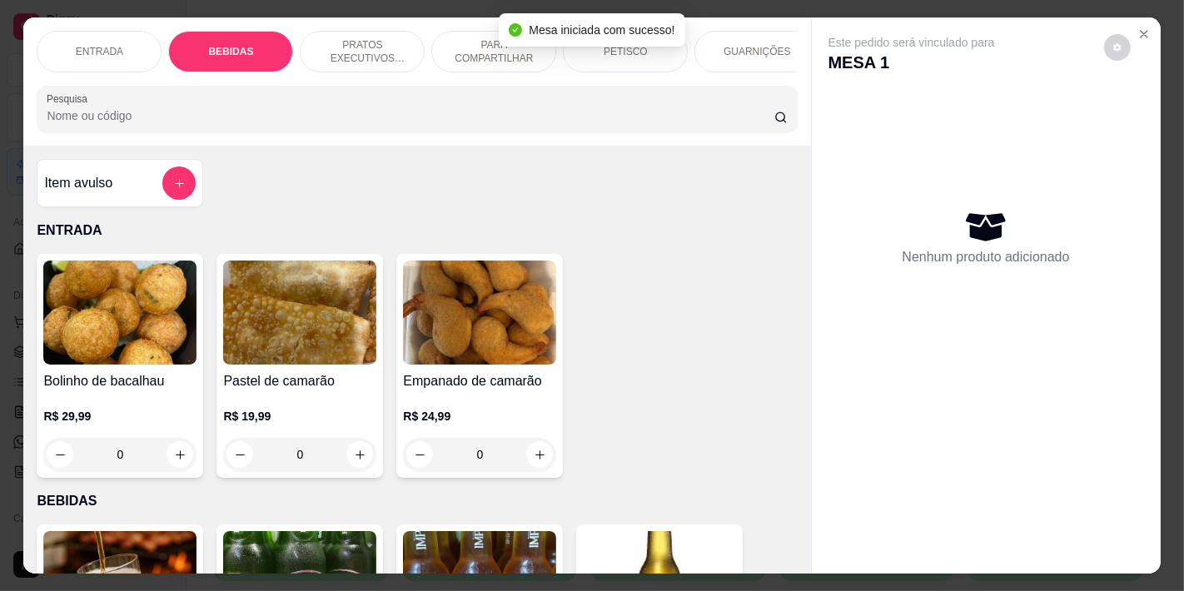
scroll to position [42, 0]
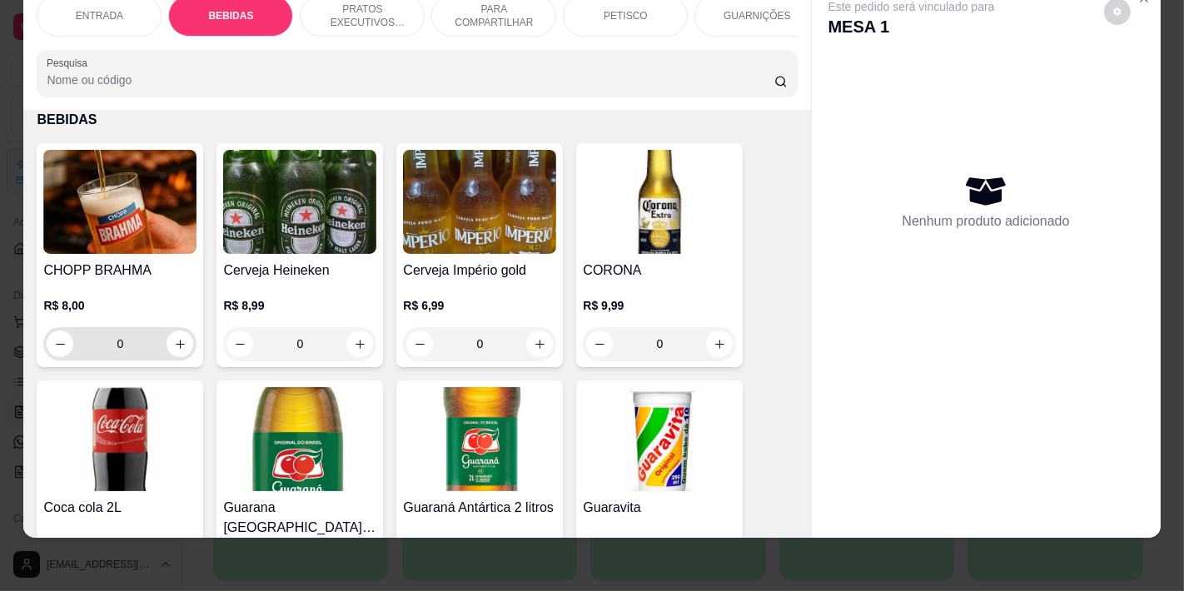
click at [184, 352] on div "0" at bounding box center [120, 343] width 147 height 33
click at [180, 350] on button "increase-product-quantity" at bounding box center [180, 344] width 27 height 27
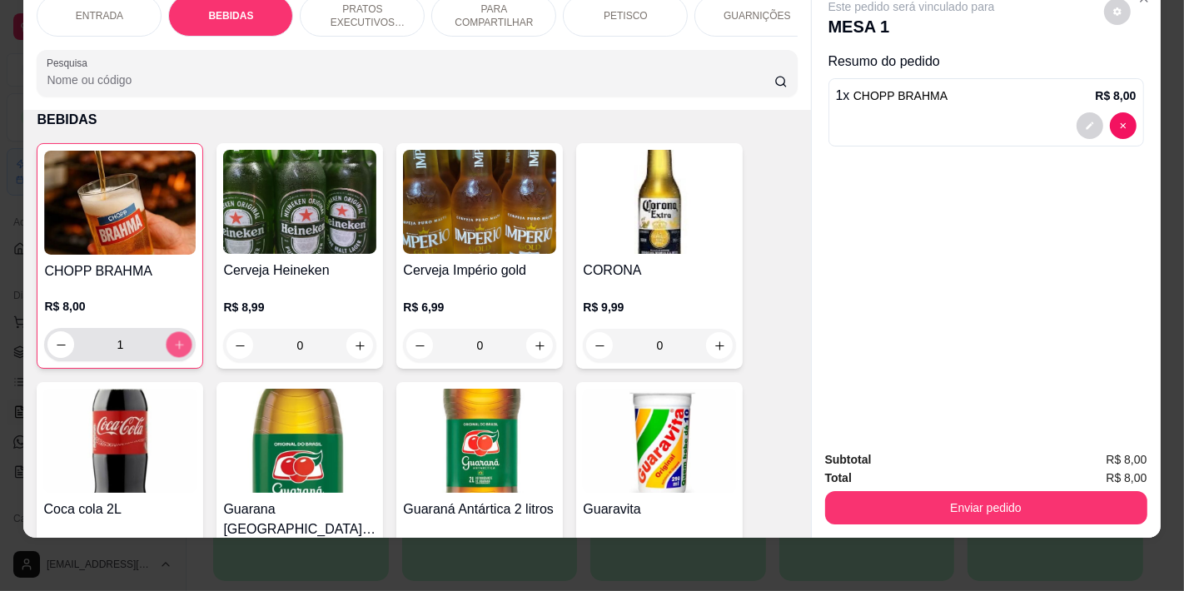
click at [180, 350] on button "increase-product-quantity" at bounding box center [180, 345] width 26 height 26
click at [180, 350] on button "increase-product-quantity" at bounding box center [179, 344] width 27 height 27
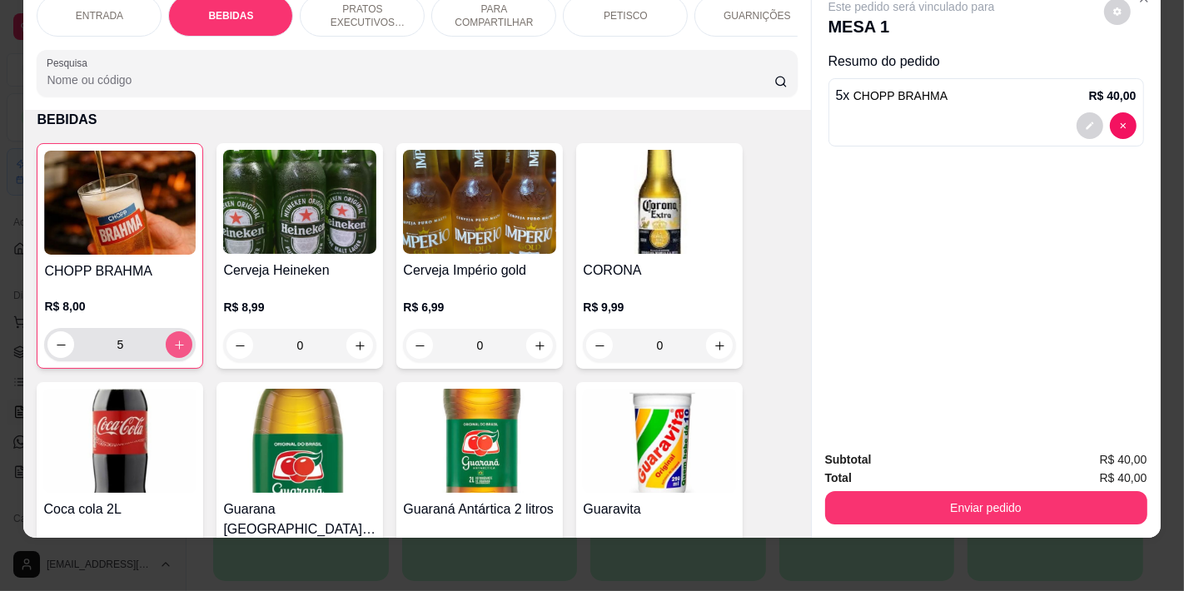
type input "6"
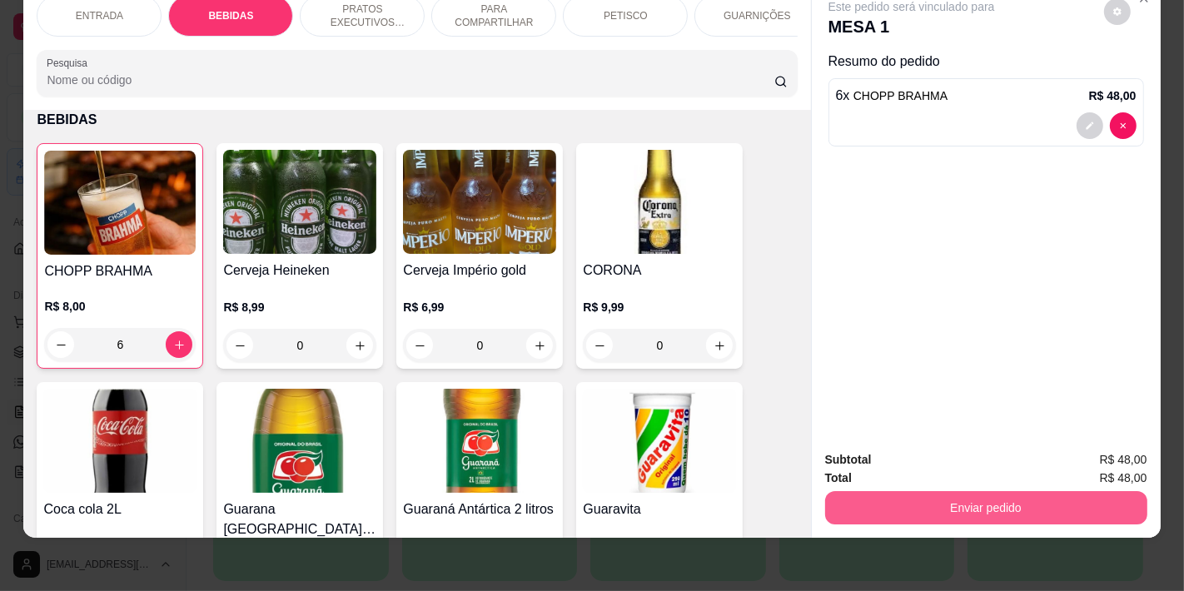
click at [997, 491] on button "Enviar pedido" at bounding box center [986, 507] width 322 height 33
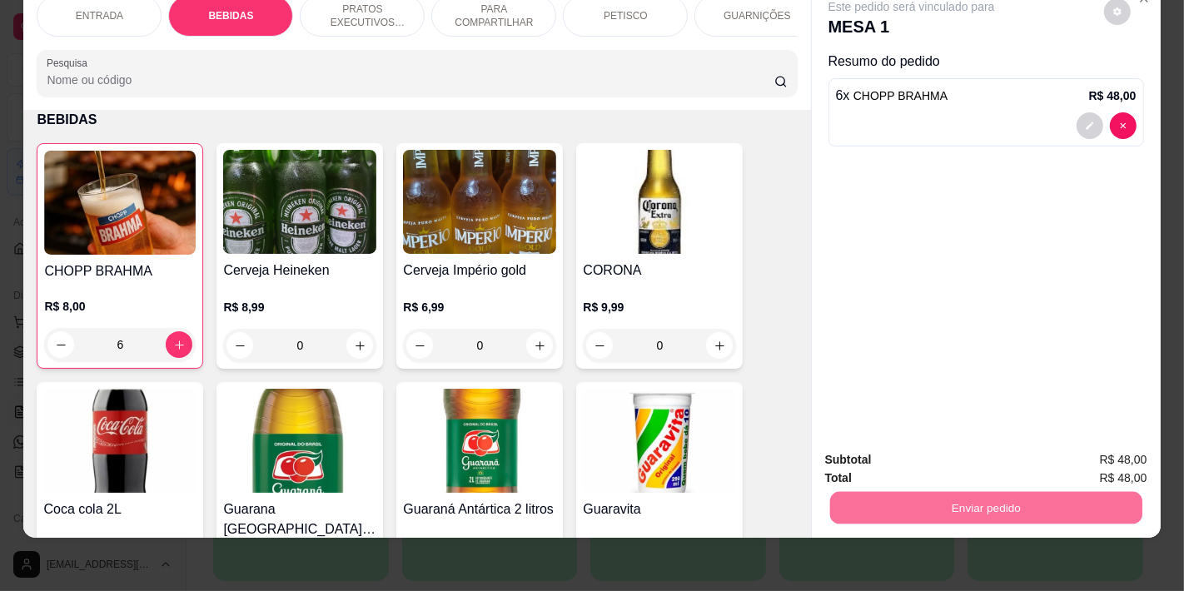
click at [954, 453] on button "Não registrar e enviar pedido" at bounding box center [930, 452] width 168 height 31
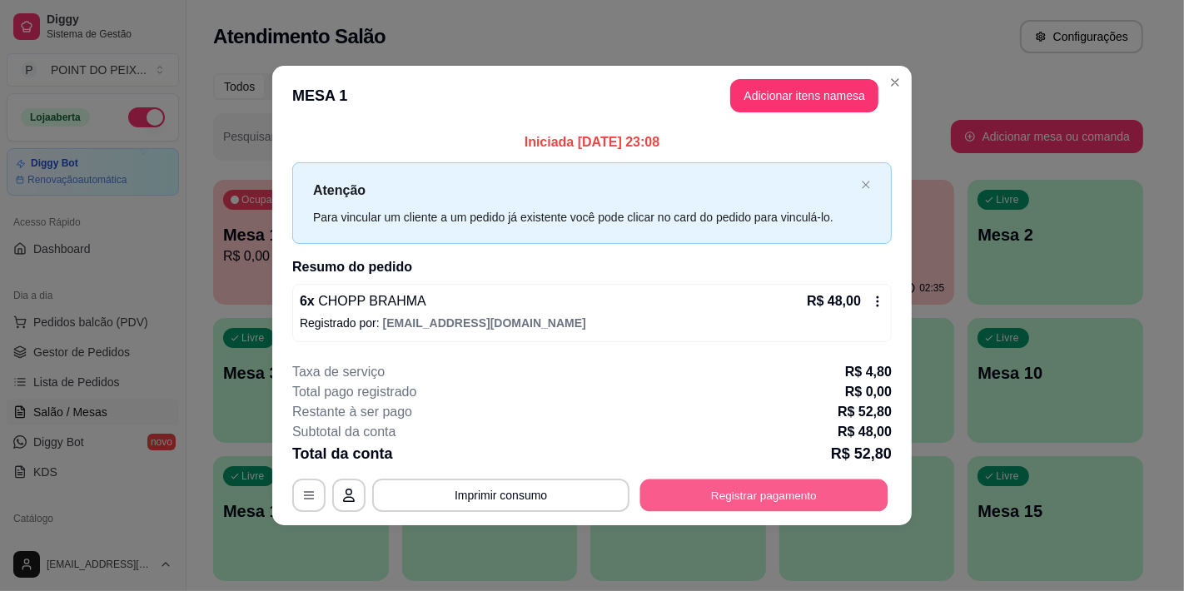
click at [789, 484] on button "Registrar pagamento" at bounding box center [764, 495] width 248 height 32
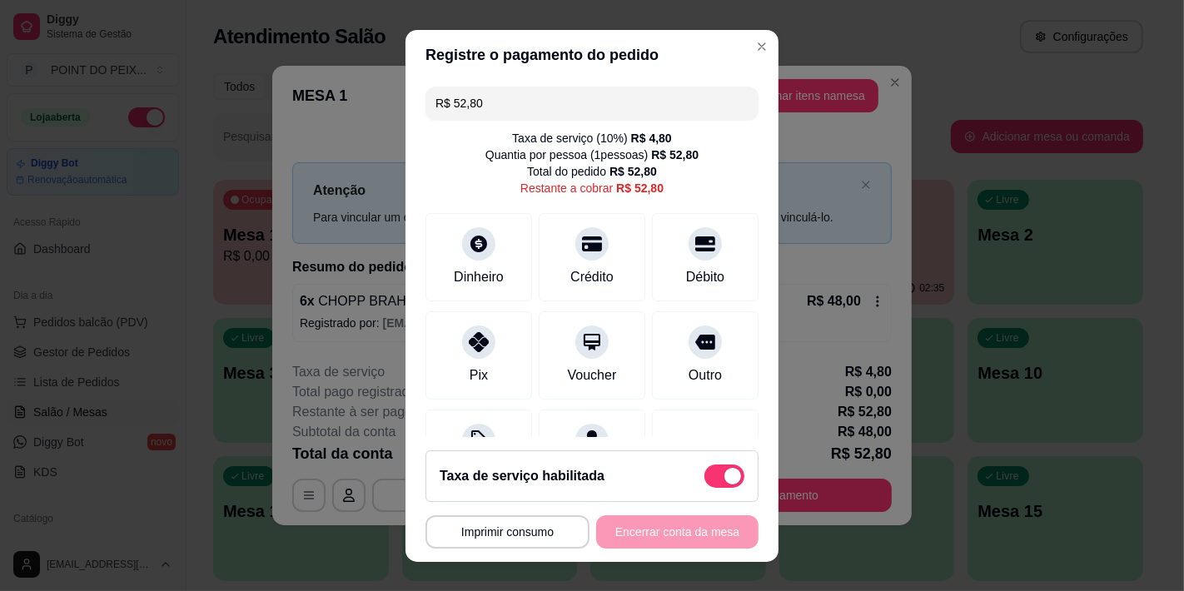
click at [725, 478] on span at bounding box center [733, 476] width 17 height 17
click at [705, 479] on input "checkbox" at bounding box center [709, 484] width 11 height 11
checkbox input "true"
type input "R$ 48,00"
checkbox input "false"
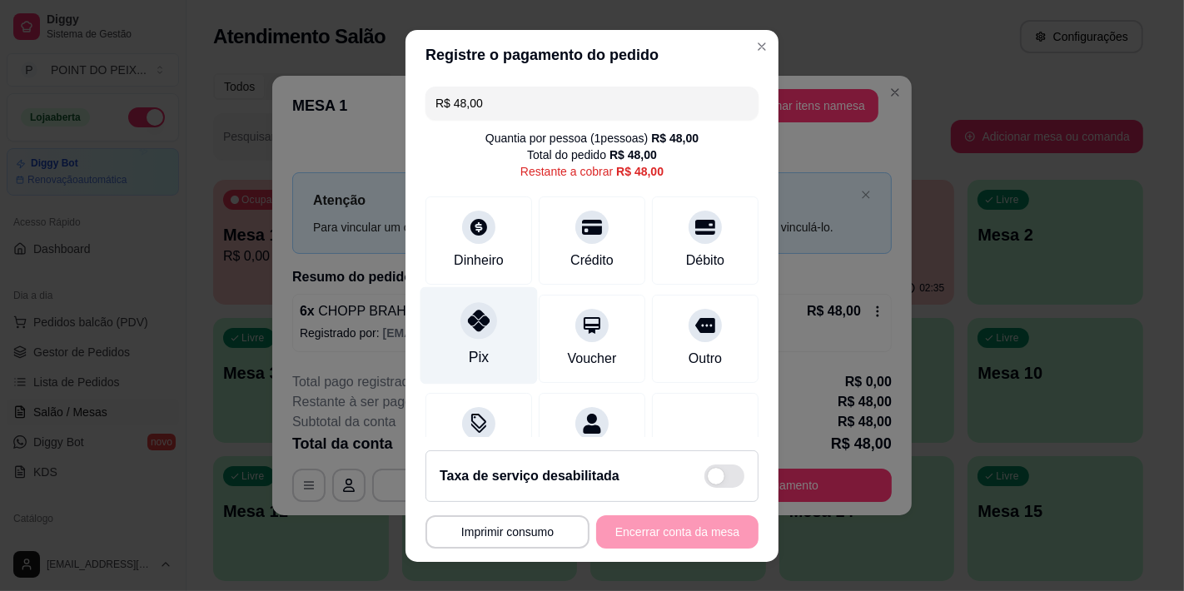
click at [469, 354] on div "Pix" at bounding box center [479, 357] width 20 height 22
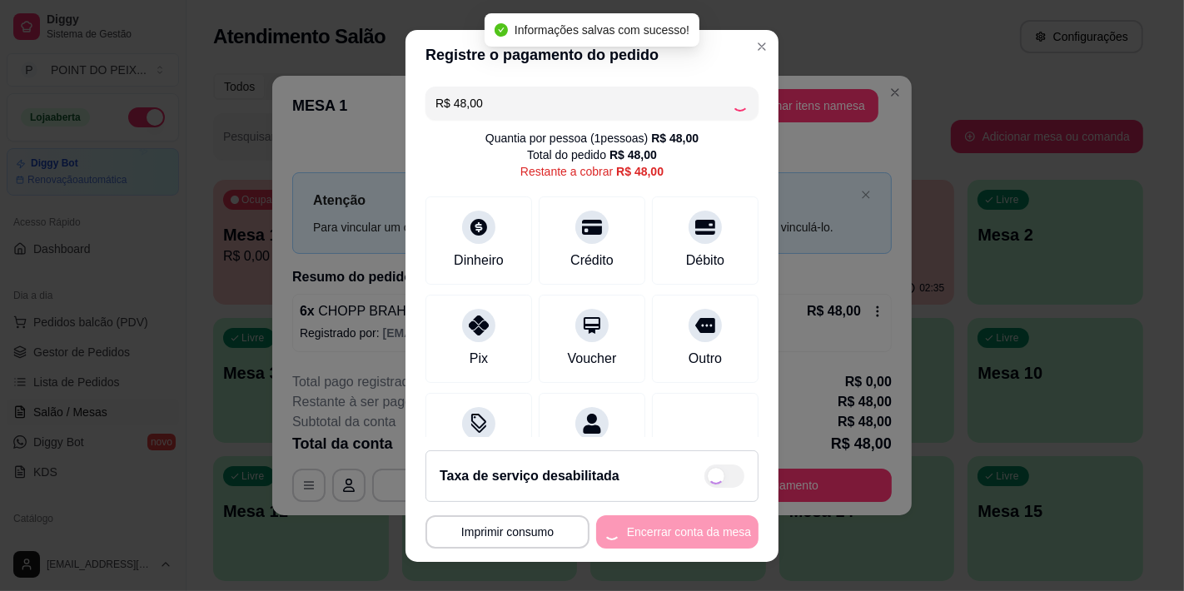
type input "R$ 0,00"
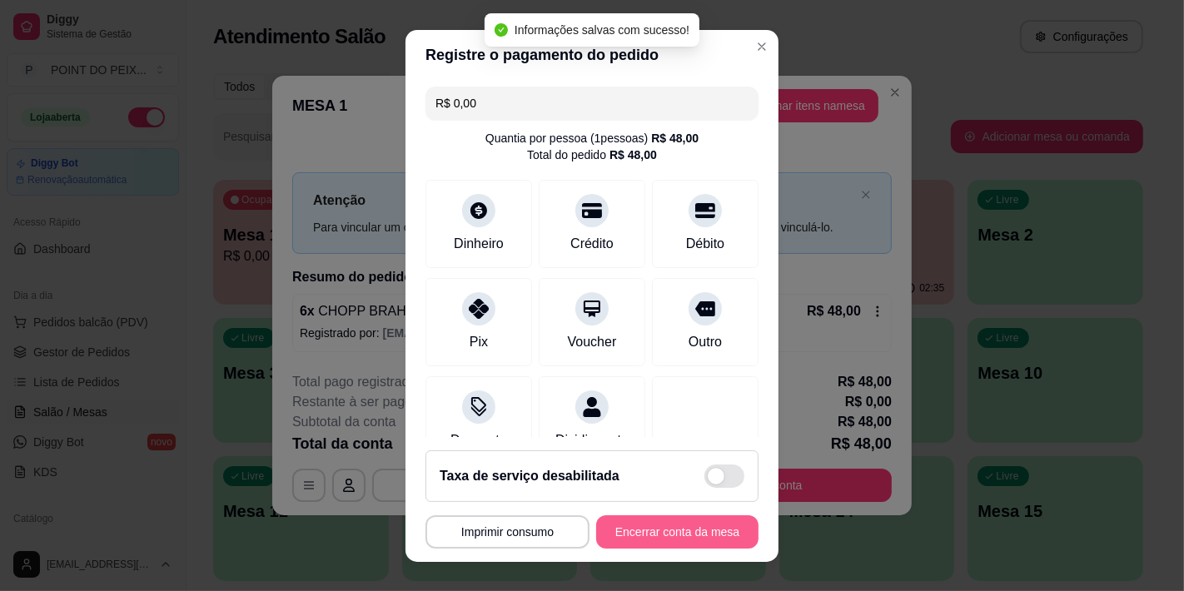
click at [638, 537] on button "Encerrar conta da mesa" at bounding box center [677, 532] width 162 height 33
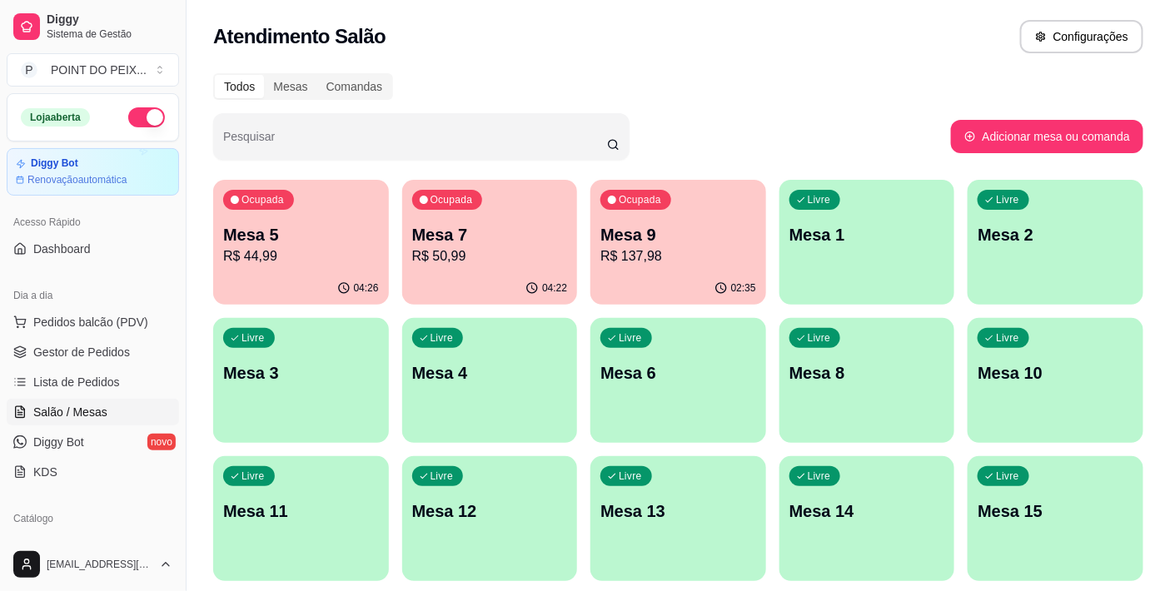
click at [661, 271] on div "Ocupada Mesa 9 R$ 137,98" at bounding box center [678, 226] width 176 height 92
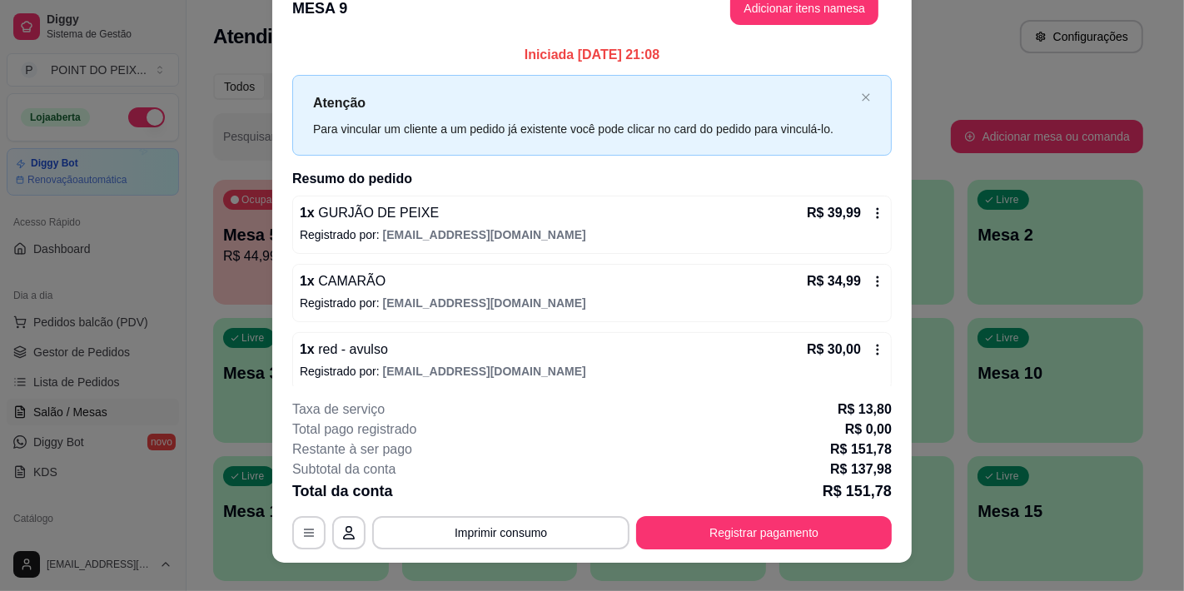
scroll to position [0, 0]
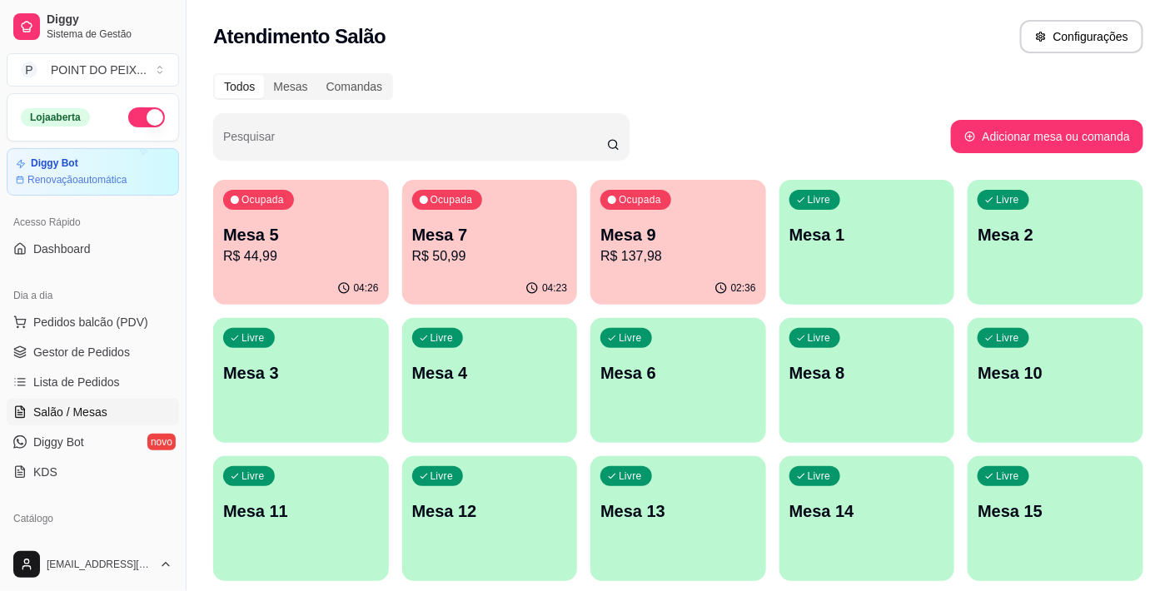
click at [679, 258] on p "R$ 137,98" at bounding box center [678, 257] width 156 height 20
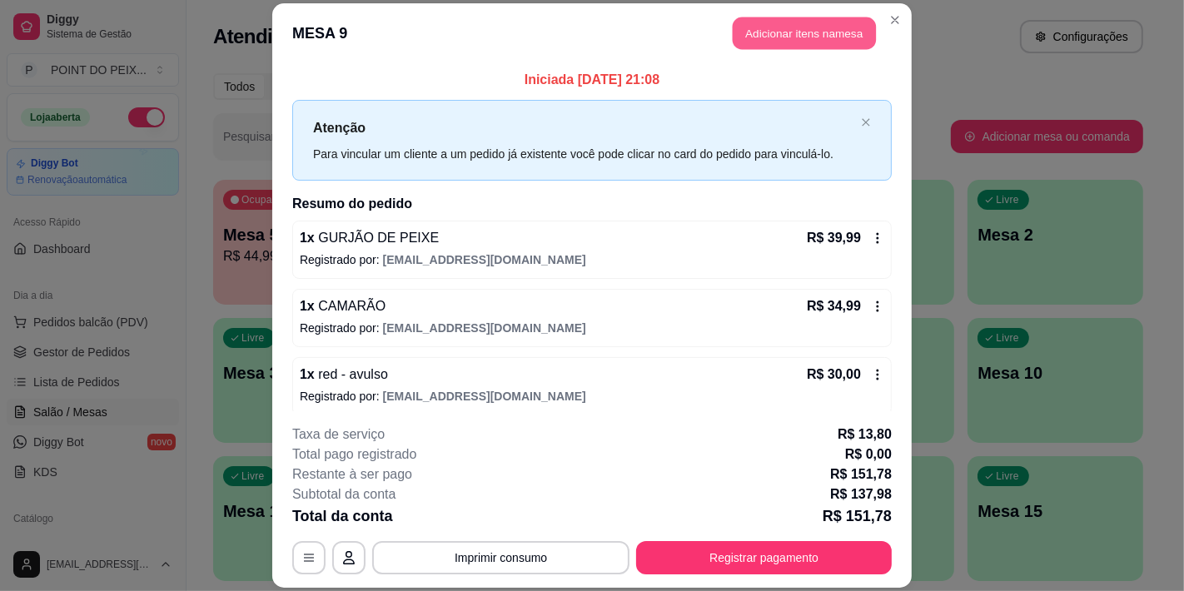
click at [822, 45] on button "Adicionar itens na mesa" at bounding box center [804, 33] width 143 height 32
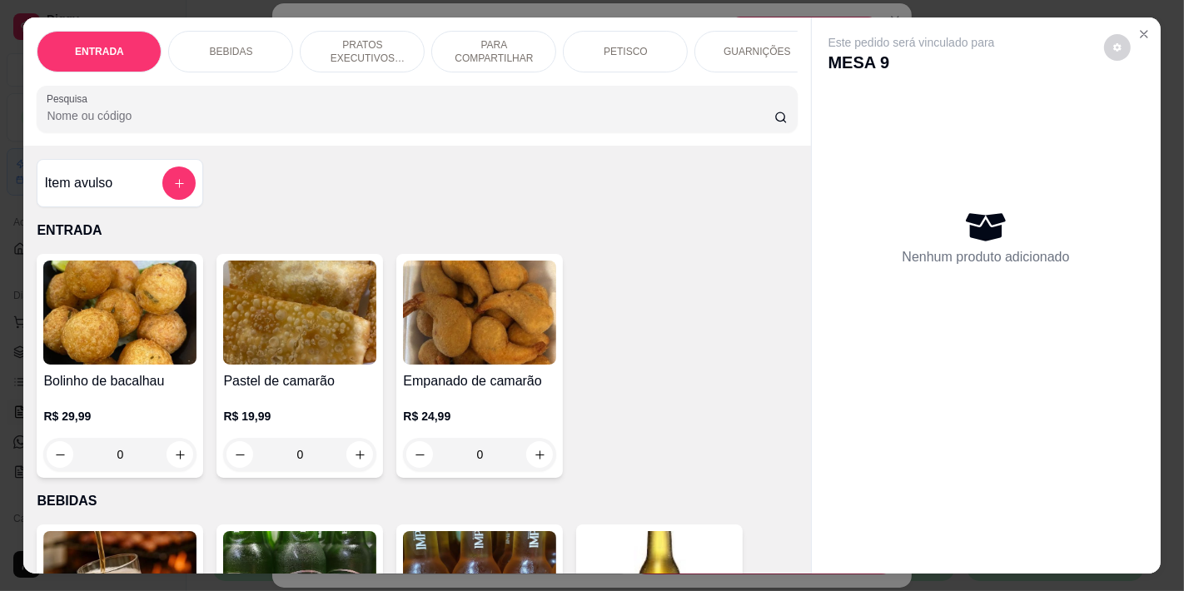
click at [222, 32] on div "BEBIDAS" at bounding box center [230, 52] width 125 height 42
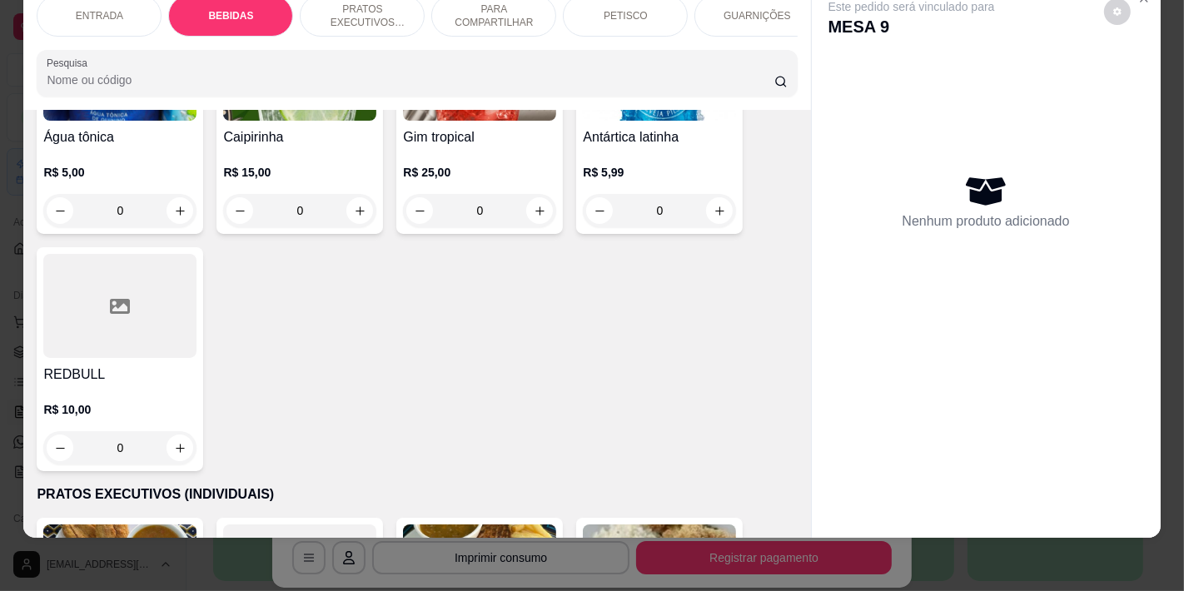
scroll to position [1271, 0]
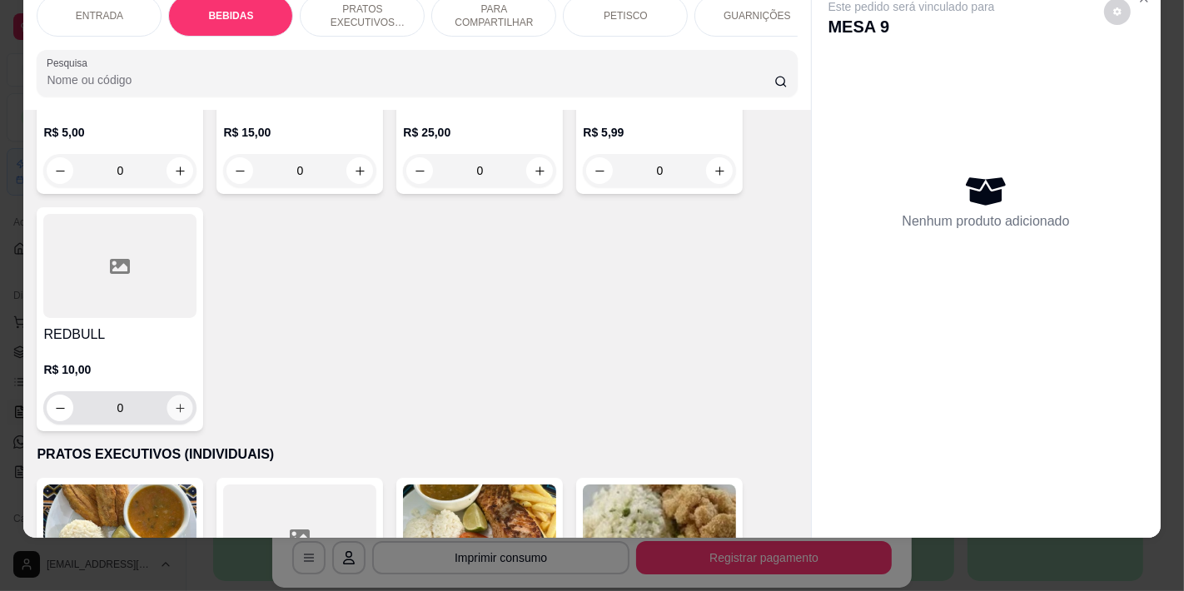
click at [178, 402] on icon "increase-product-quantity" at bounding box center [180, 408] width 12 height 12
type input "1"
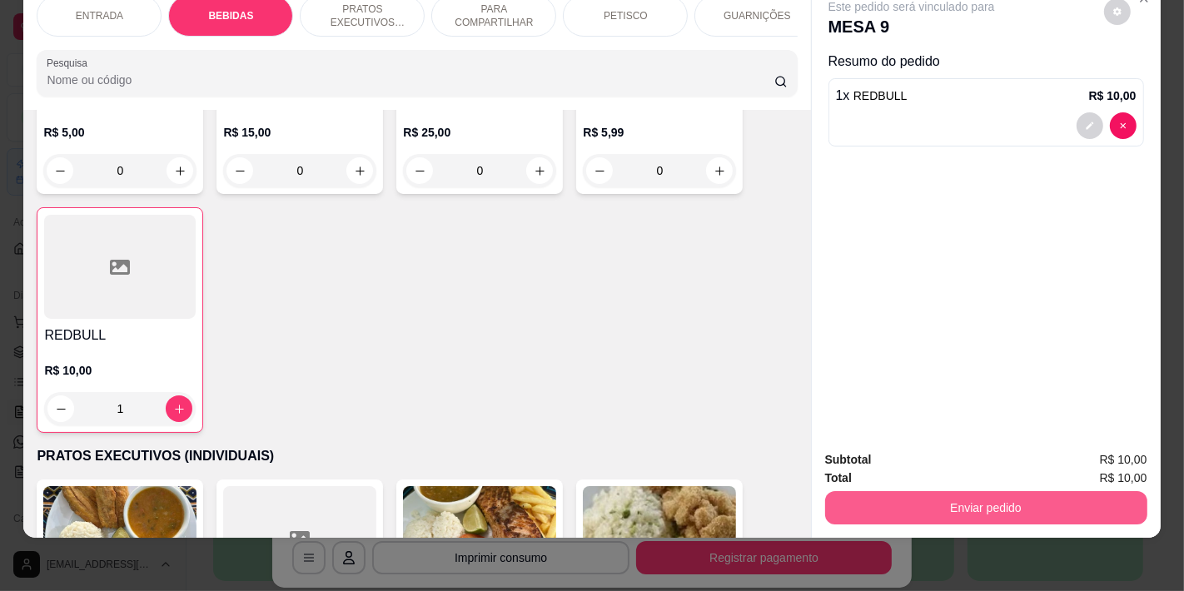
click at [938, 491] on button "Enviar pedido" at bounding box center [986, 507] width 322 height 33
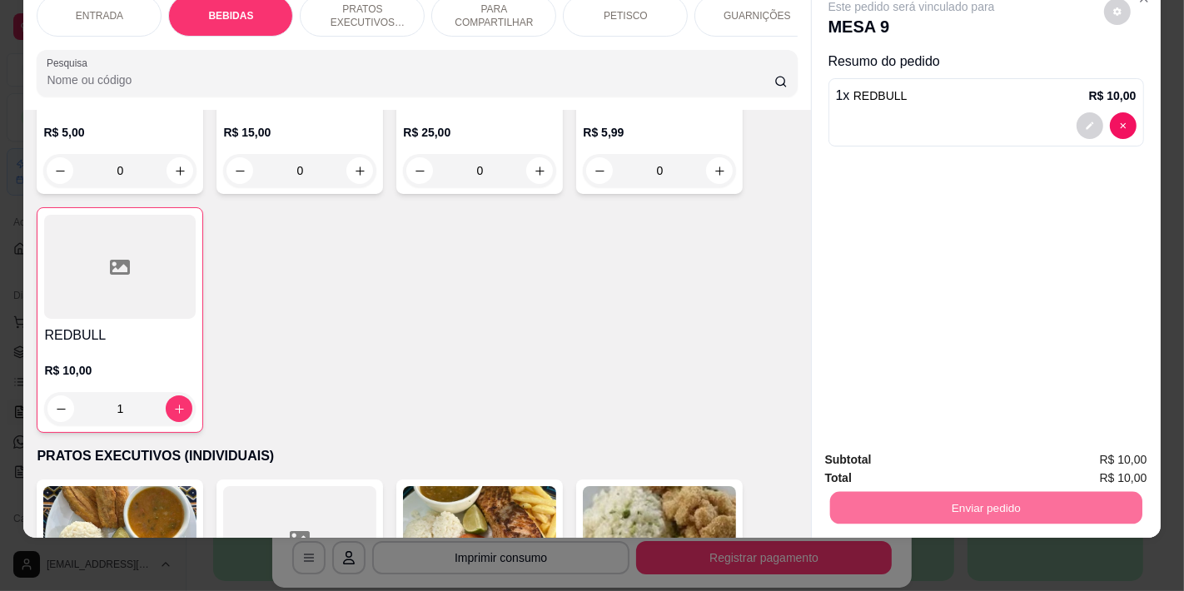
click at [871, 459] on button "Não registrar e enviar pedido" at bounding box center [930, 453] width 173 height 32
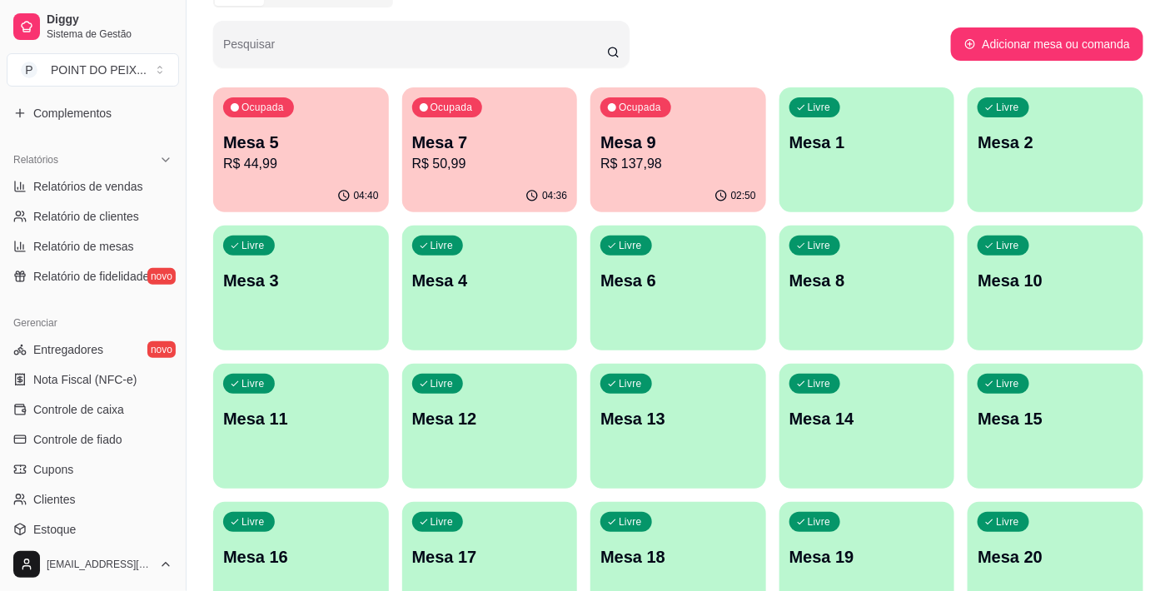
scroll to position [555, 0]
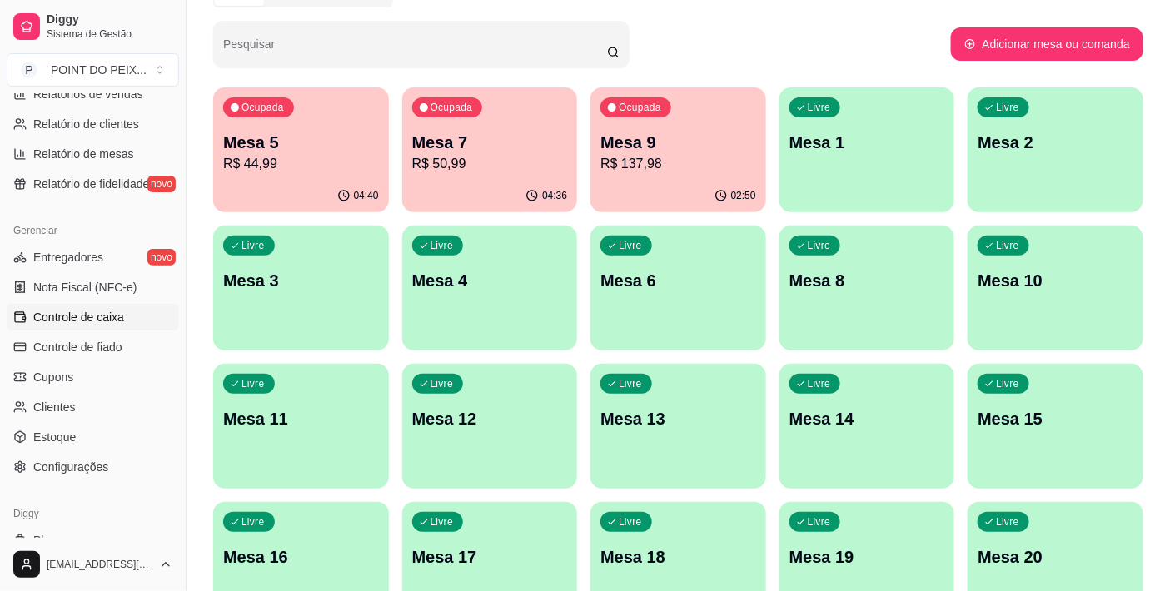
click at [104, 317] on span "Controle de caixa" at bounding box center [78, 317] width 91 height 17
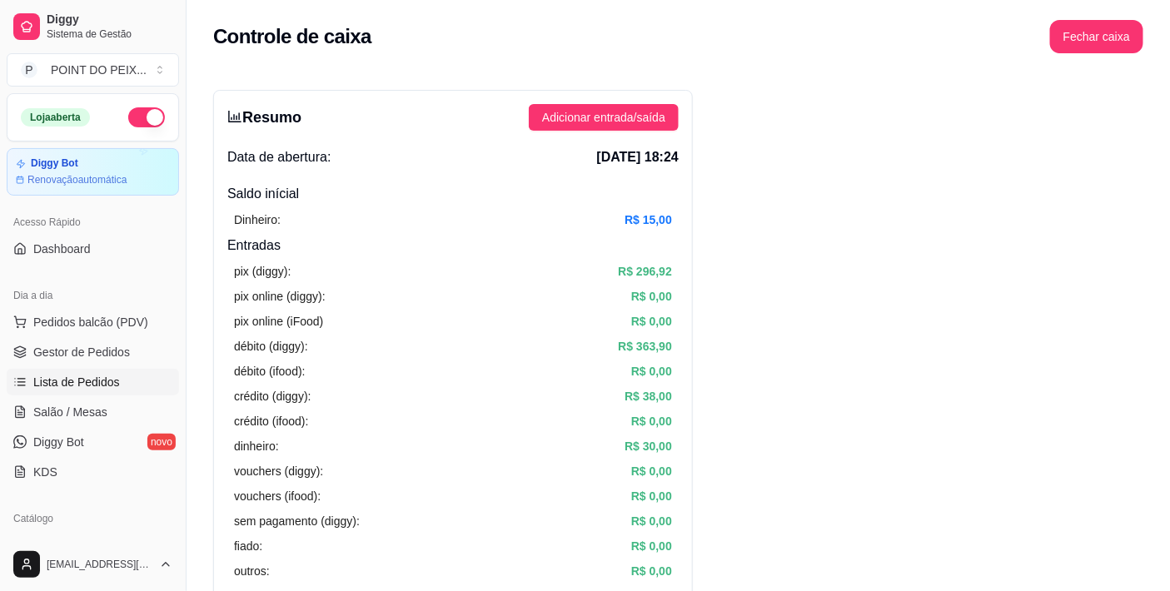
click at [102, 385] on span "Lista de Pedidos" at bounding box center [76, 382] width 87 height 17
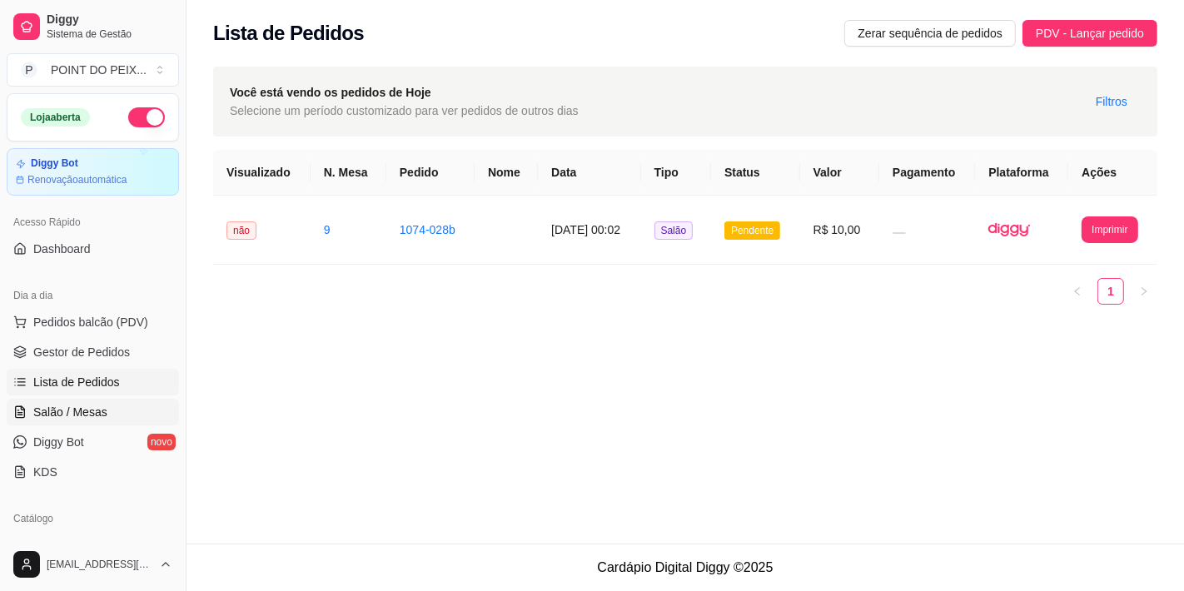
click at [92, 410] on span "Salão / Mesas" at bounding box center [70, 412] width 74 height 17
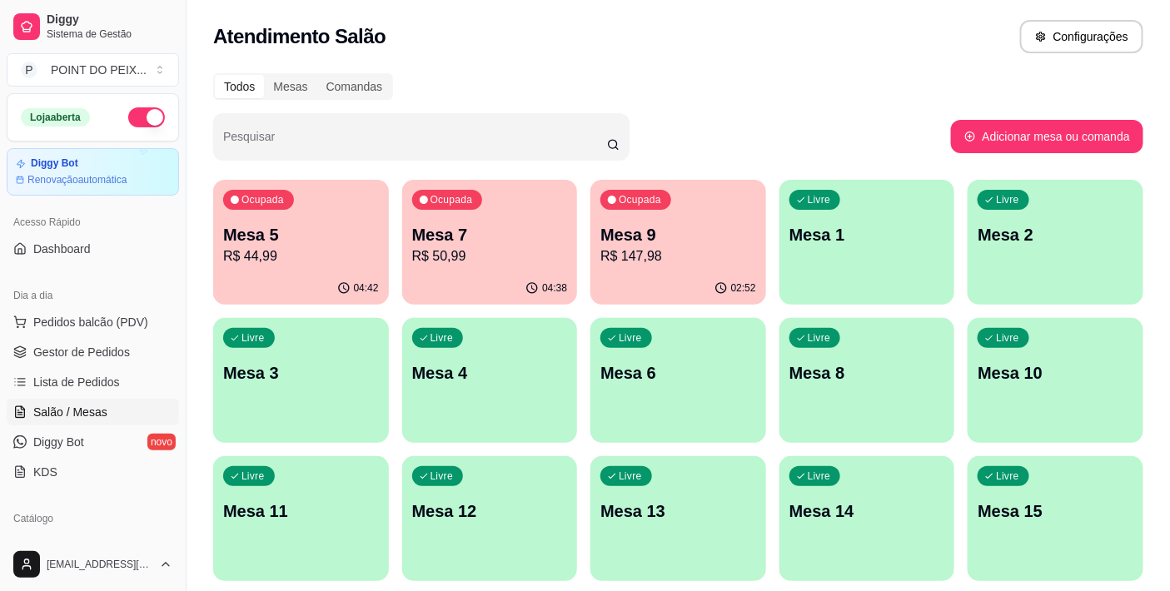
click at [710, 250] on p "R$ 147,98" at bounding box center [678, 257] width 156 height 20
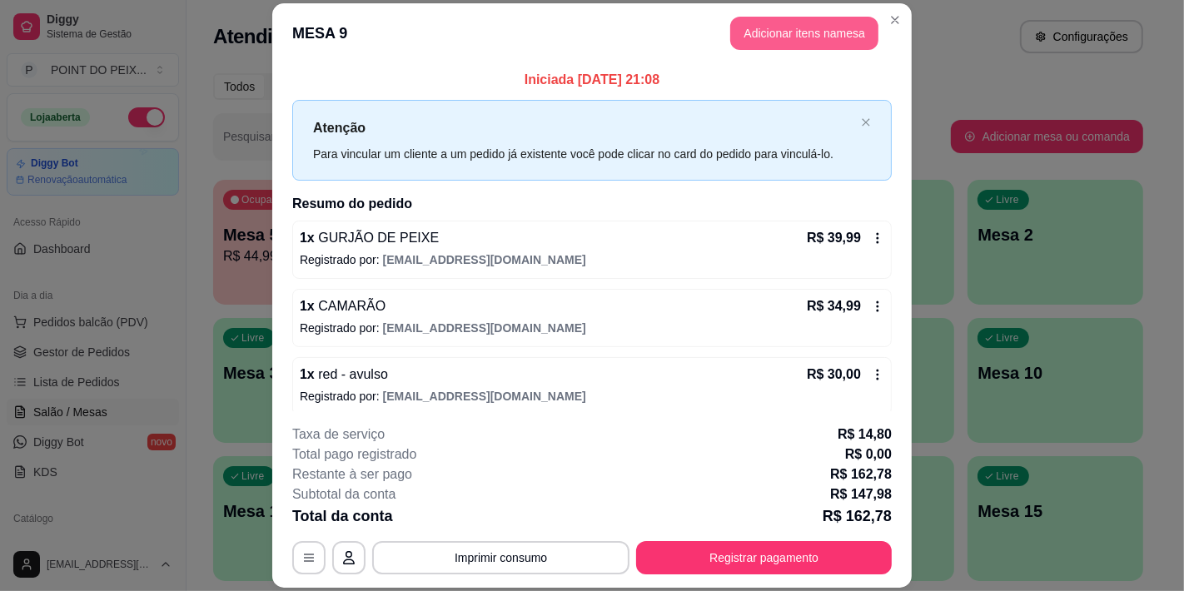
click at [755, 39] on button "Adicionar itens na mesa" at bounding box center [804, 33] width 148 height 33
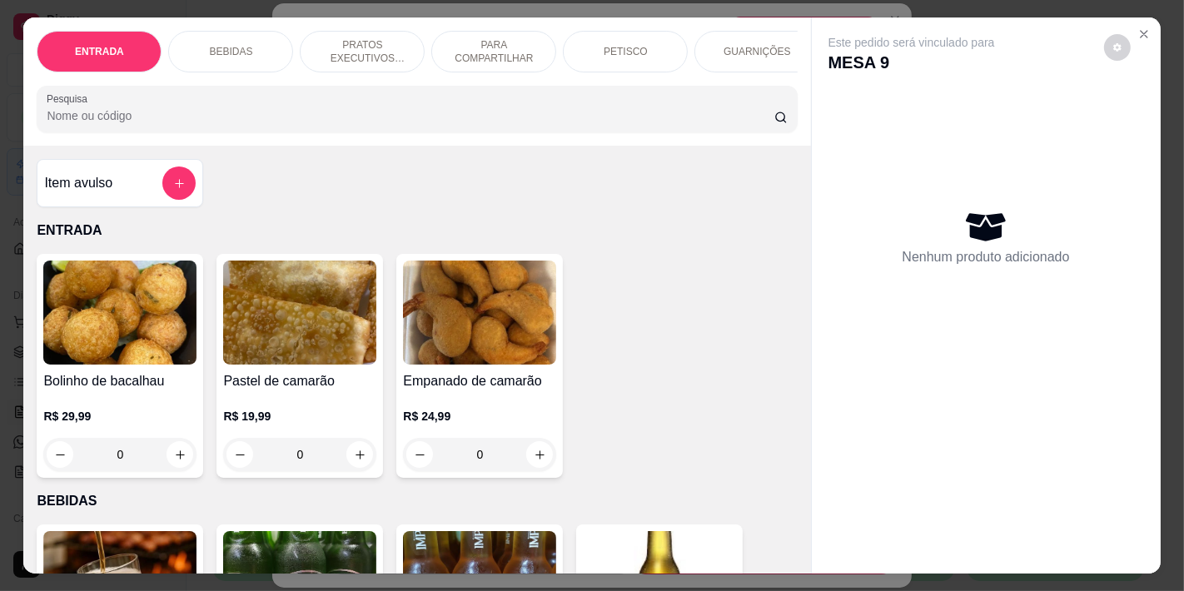
click at [214, 56] on div "BEBIDAS" at bounding box center [230, 52] width 125 height 42
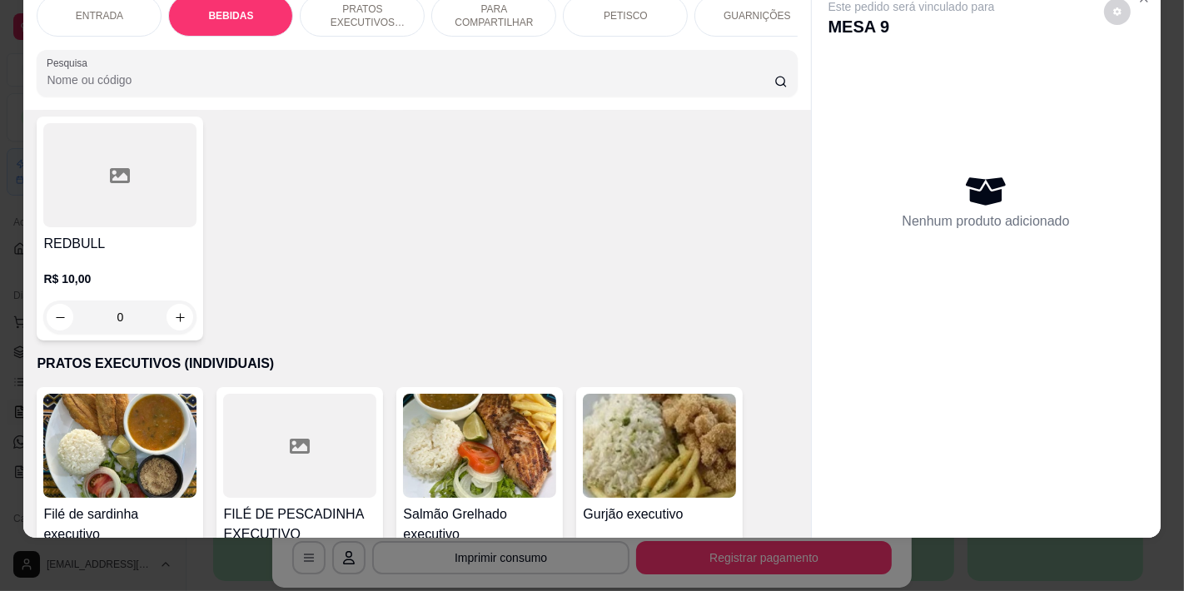
scroll to position [1363, 0]
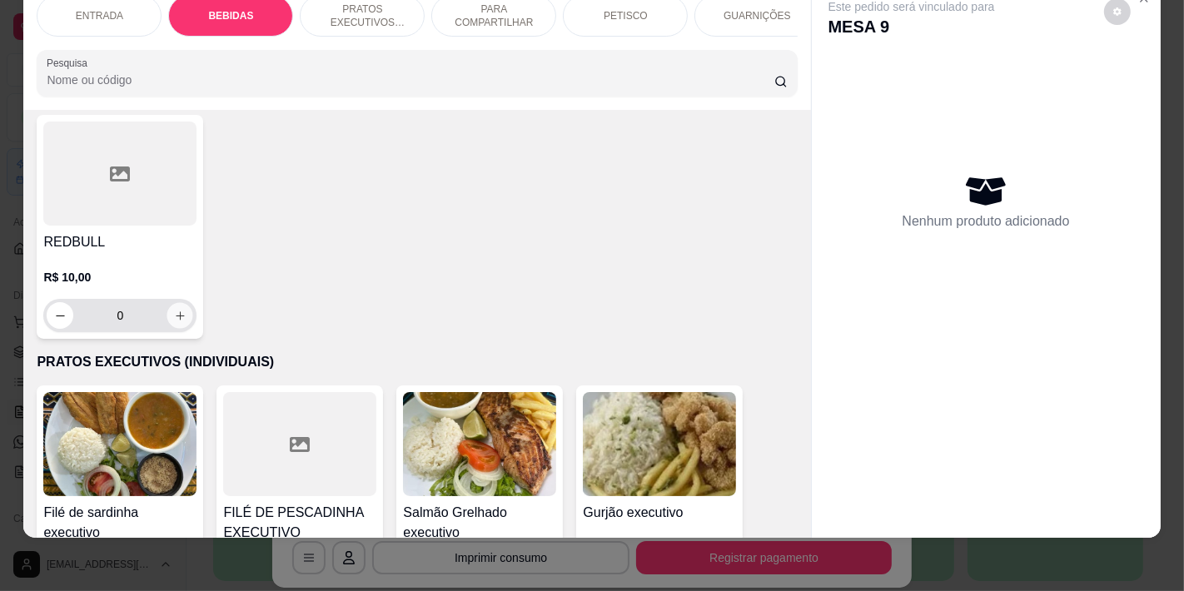
click at [174, 310] on icon "increase-product-quantity" at bounding box center [180, 316] width 12 height 12
type input "1"
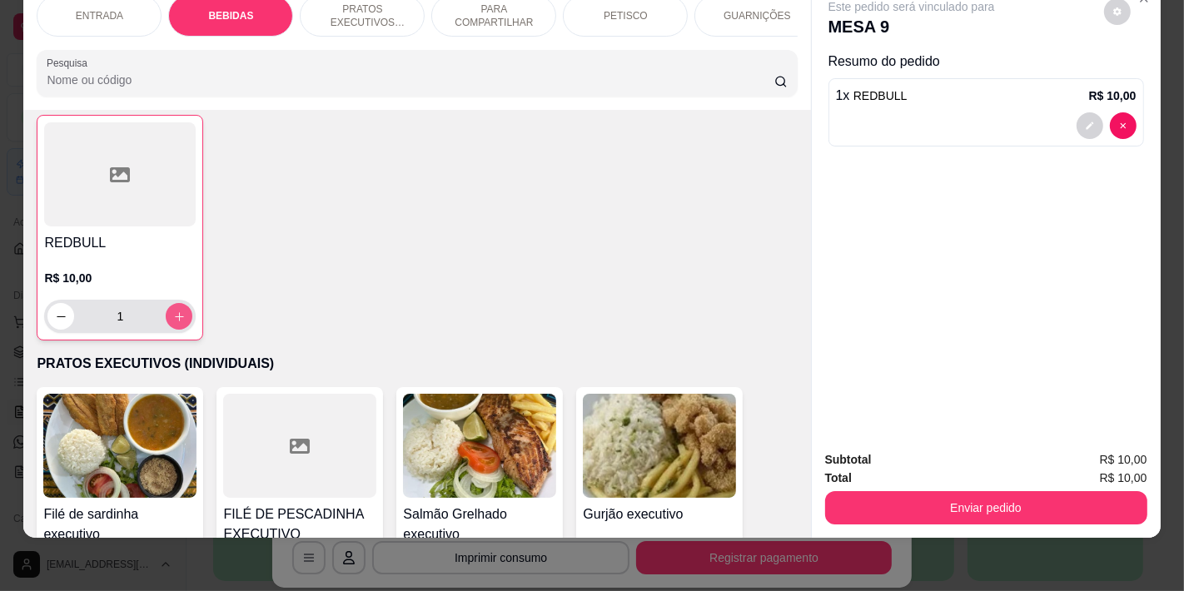
scroll to position [1364, 0]
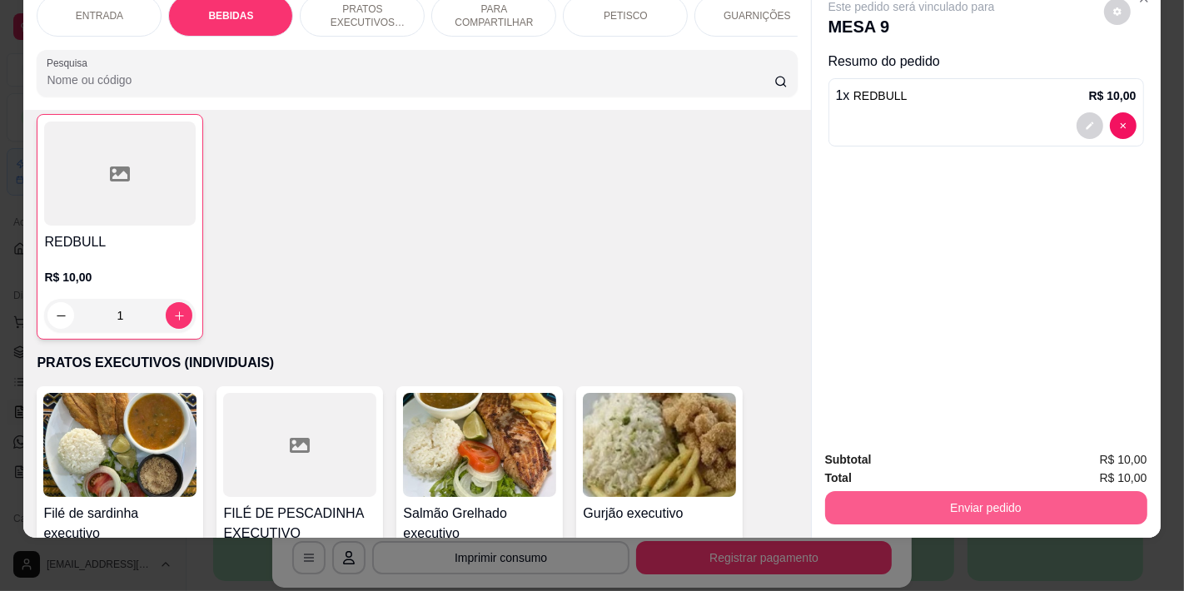
click at [869, 496] on button "Enviar pedido" at bounding box center [986, 507] width 322 height 33
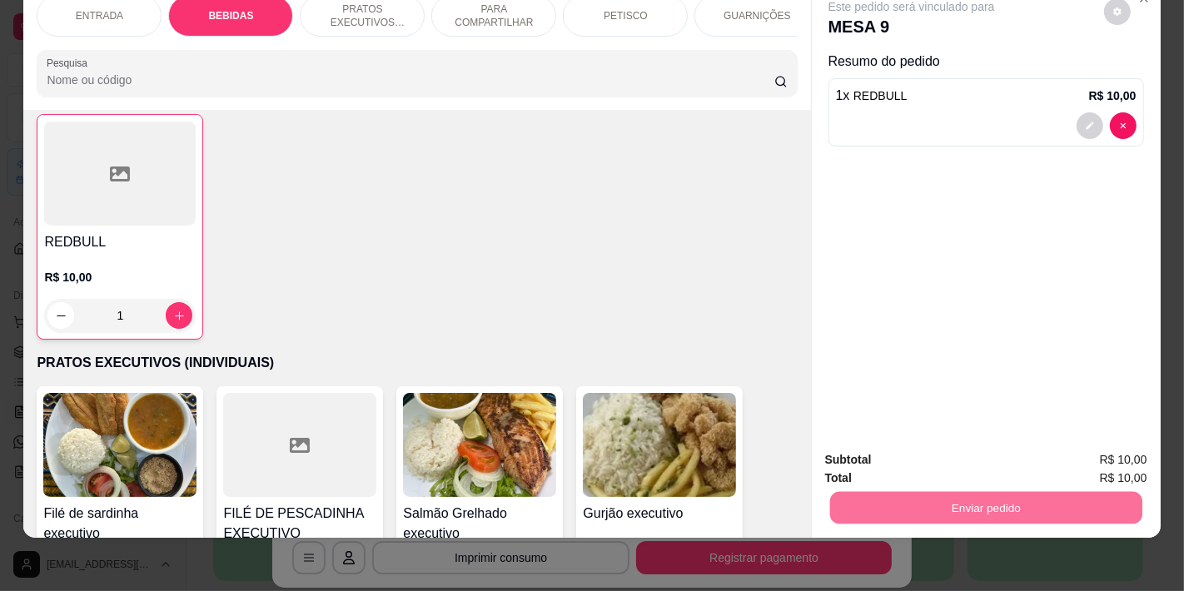
click at [859, 450] on button "Não registrar e enviar pedido" at bounding box center [930, 453] width 173 height 32
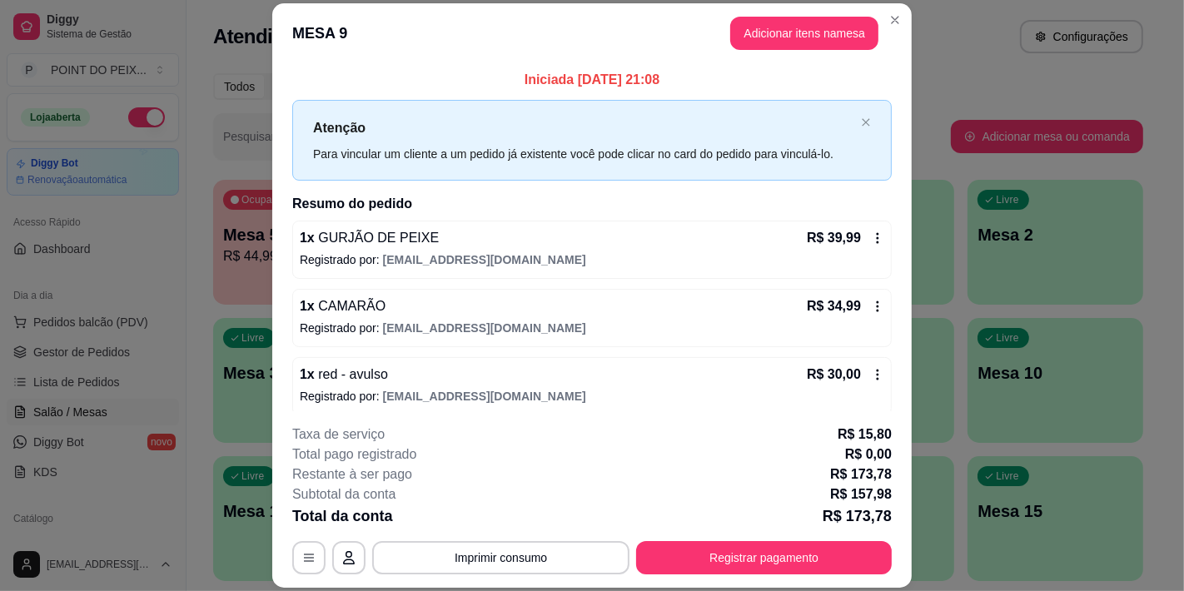
click at [831, 320] on p "Registrado por: [EMAIL_ADDRESS][DOMAIN_NAME]" at bounding box center [592, 328] width 585 height 17
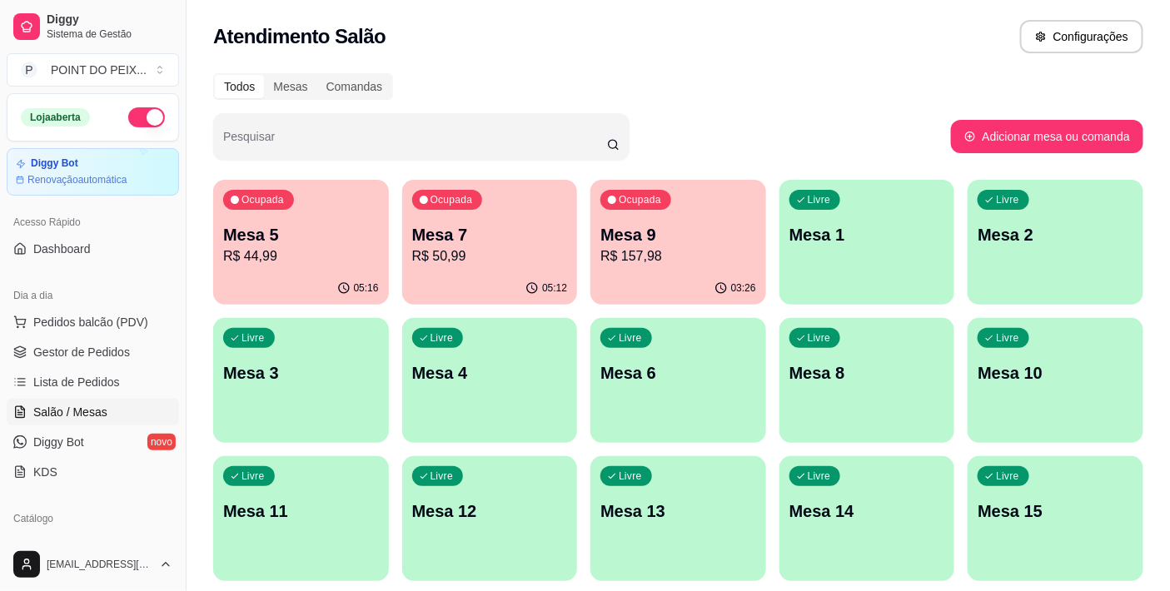
click at [467, 213] on div "Ocupada Mesa 7 R$ 50,99" at bounding box center [490, 226] width 176 height 92
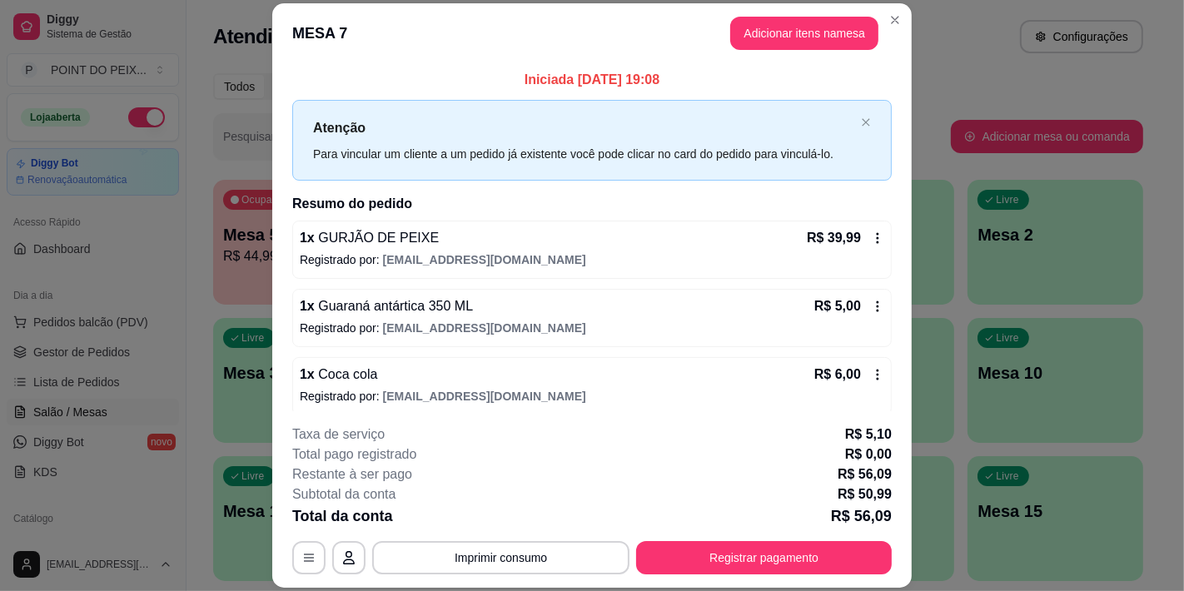
scroll to position [11, 0]
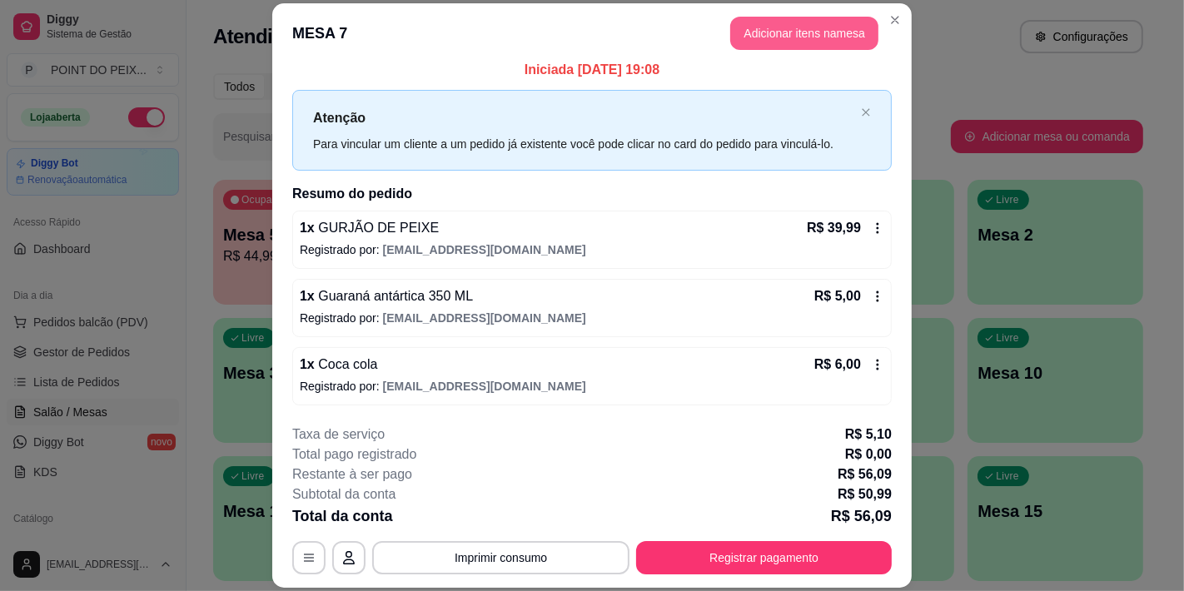
click at [810, 40] on button "Adicionar itens na mesa" at bounding box center [804, 33] width 148 height 33
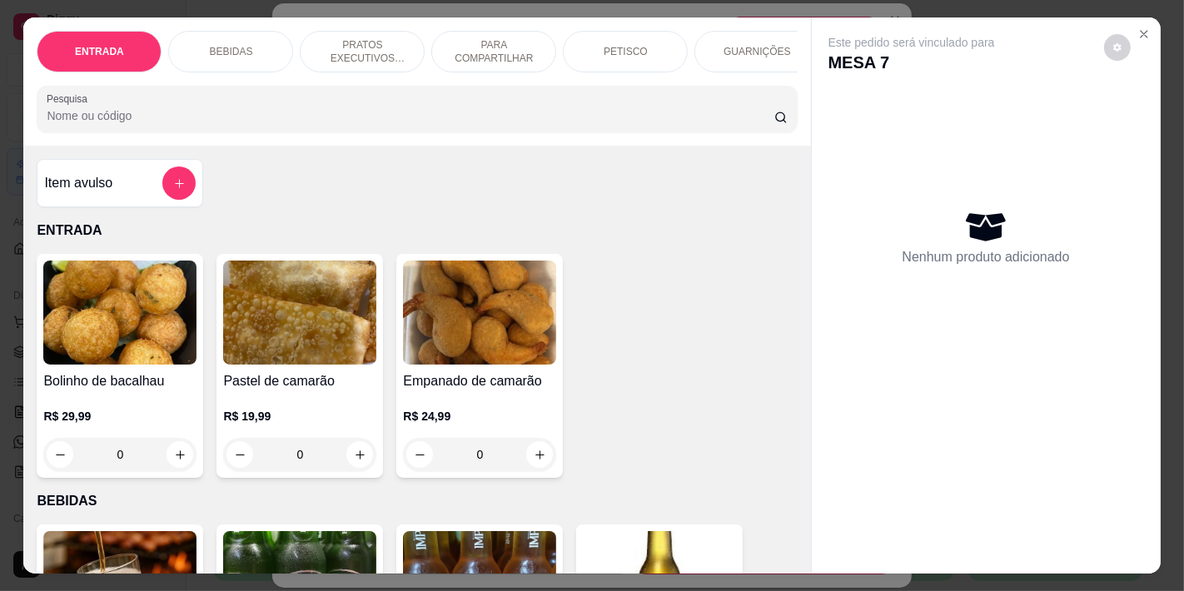
click at [240, 47] on p "BEBIDAS" at bounding box center [230, 51] width 43 height 13
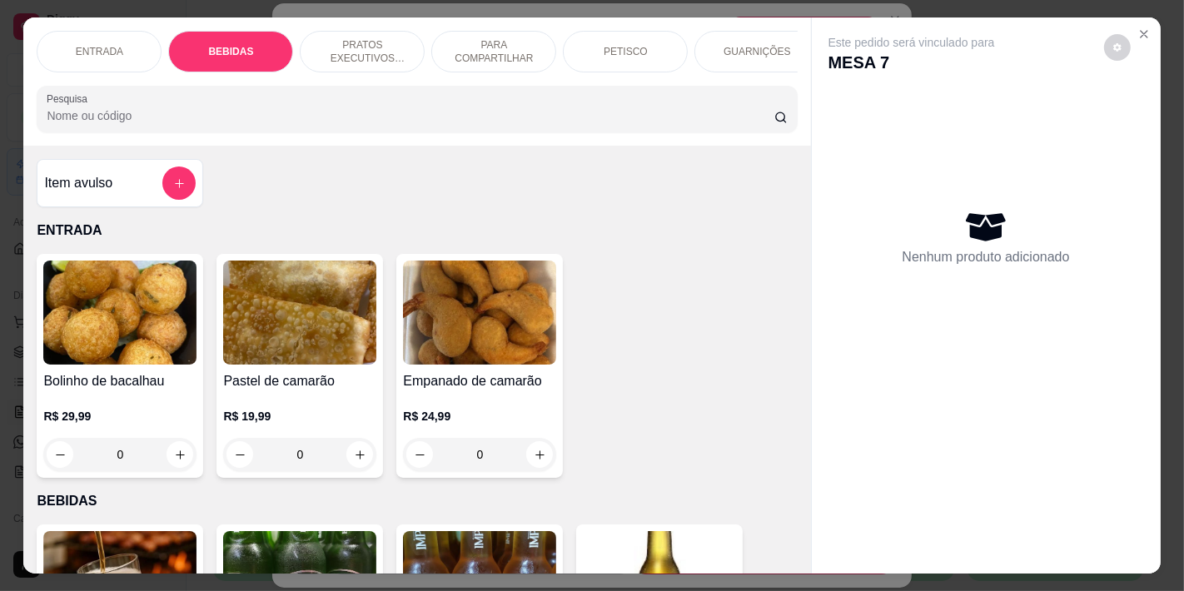
scroll to position [42, 0]
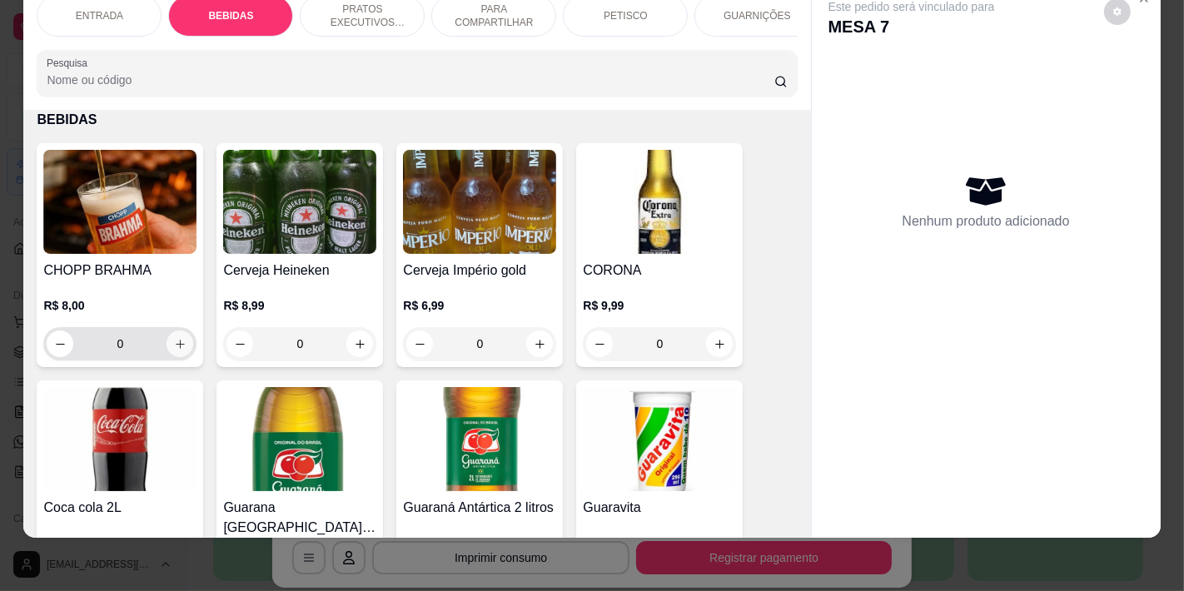
click at [183, 347] on button "increase-product-quantity" at bounding box center [180, 344] width 27 height 27
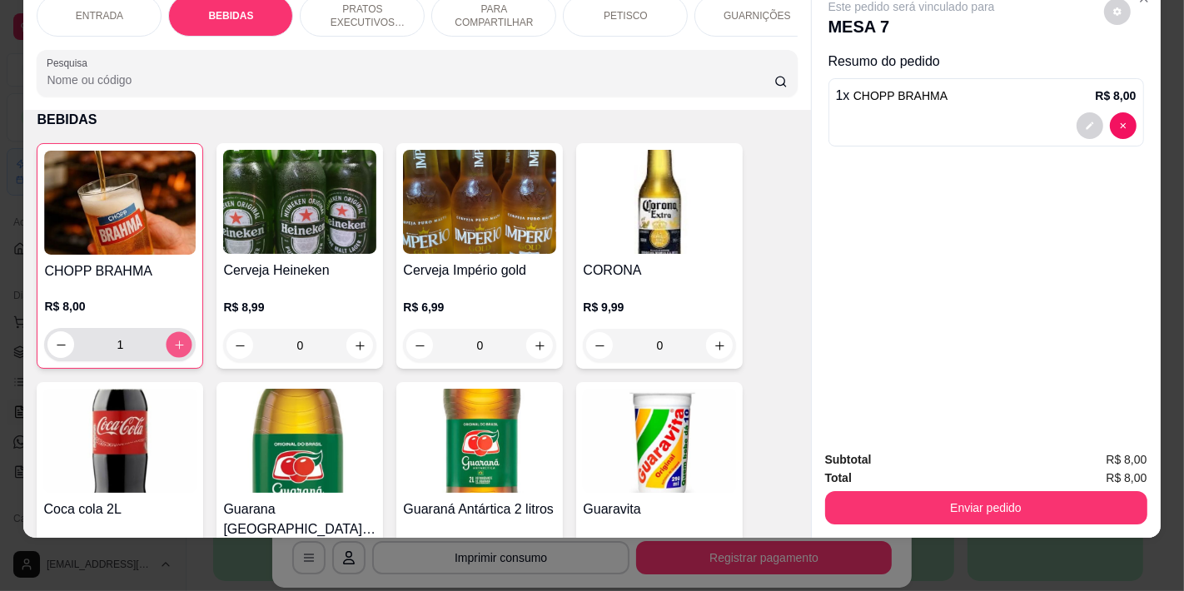
click at [183, 347] on button "increase-product-quantity" at bounding box center [180, 345] width 26 height 26
click at [182, 347] on button "increase-product-quantity" at bounding box center [180, 345] width 26 height 26
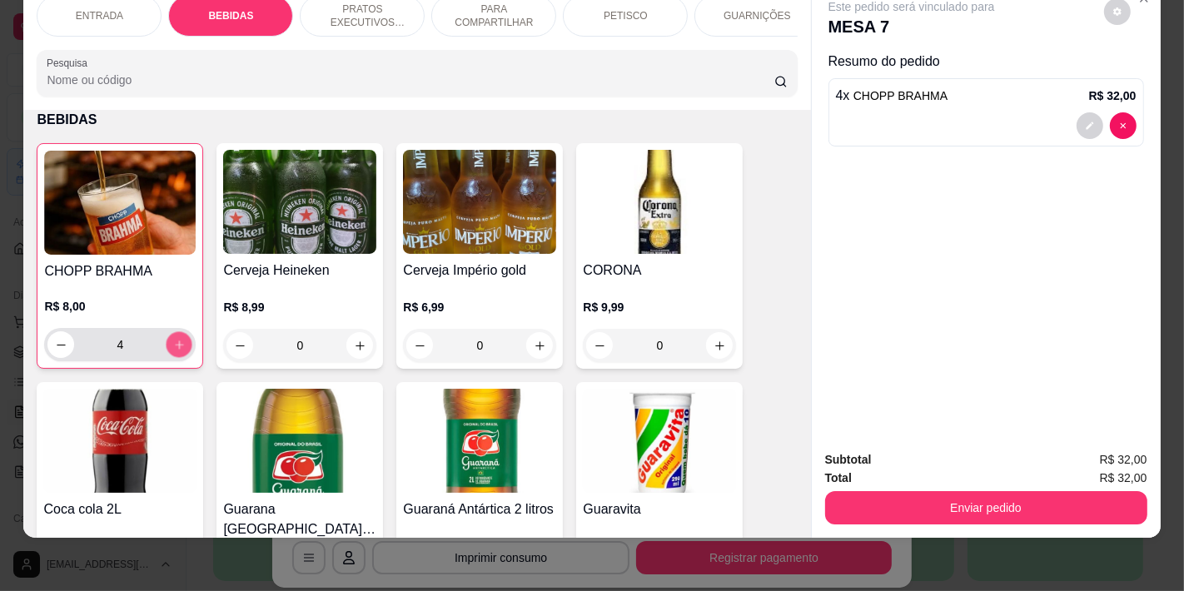
click at [182, 347] on button "increase-product-quantity" at bounding box center [180, 345] width 26 height 26
click at [182, 347] on button "increase-product-quantity" at bounding box center [179, 344] width 27 height 27
type input "10"
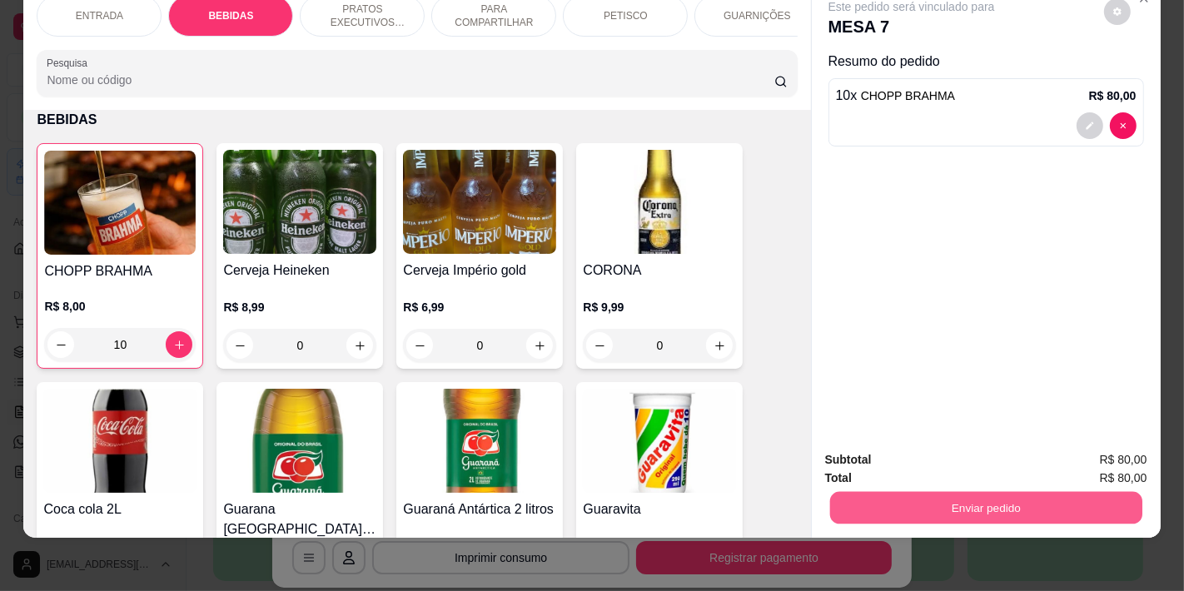
click at [966, 491] on button "Enviar pedido" at bounding box center [986, 507] width 312 height 32
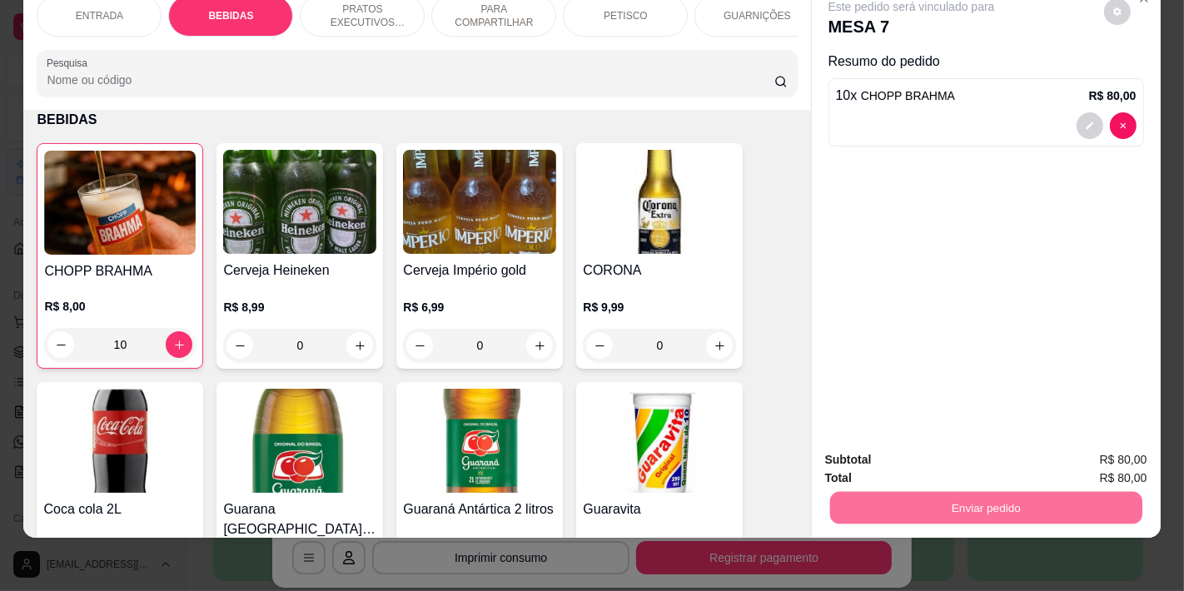
click at [953, 456] on button "Não registrar e enviar pedido" at bounding box center [930, 452] width 168 height 31
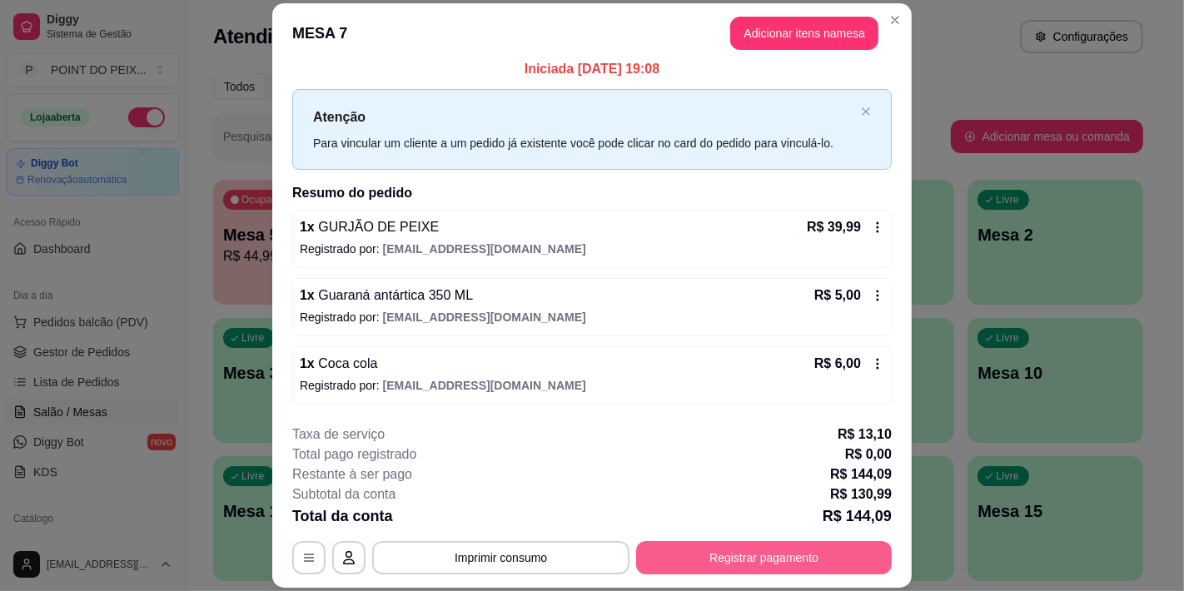
click at [781, 556] on button "Registrar pagamento" at bounding box center [764, 557] width 256 height 33
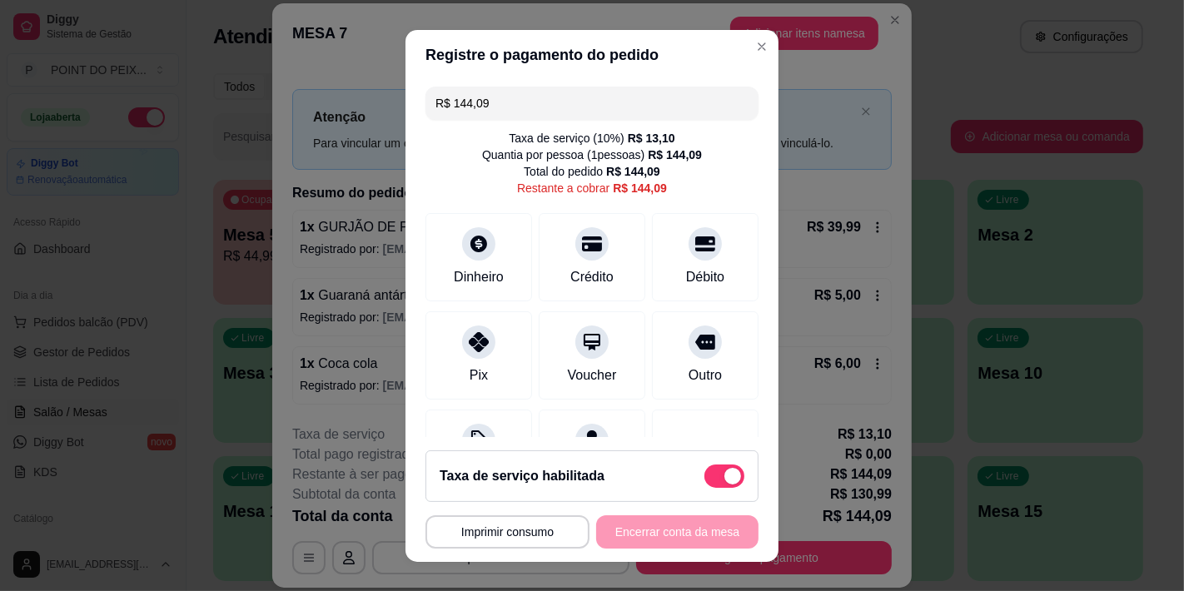
drag, startPoint x: 494, startPoint y: 102, endPoint x: 400, endPoint y: 120, distance: 95.7
click at [406, 120] on div "R$ 144,09 Taxa de serviço ( 10 %) R$ 13,10 Quantia por pessoa ( 1 pessoas) R$ 1…" at bounding box center [592, 258] width 373 height 357
click at [685, 265] on div "Débito" at bounding box center [706, 276] width 42 height 22
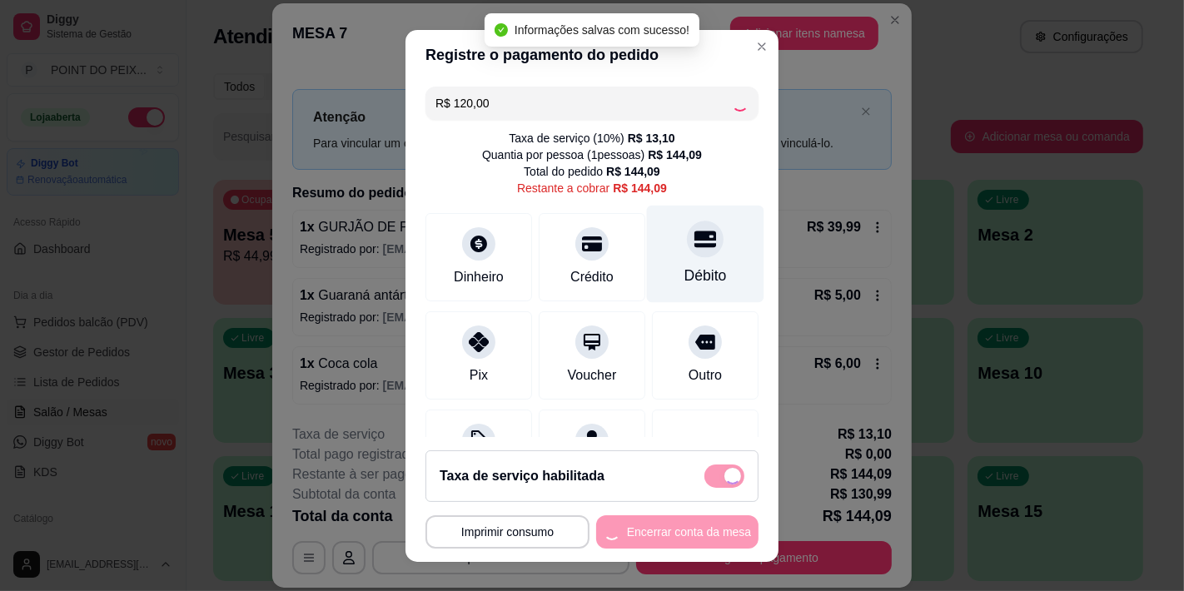
type input "R$ 24,09"
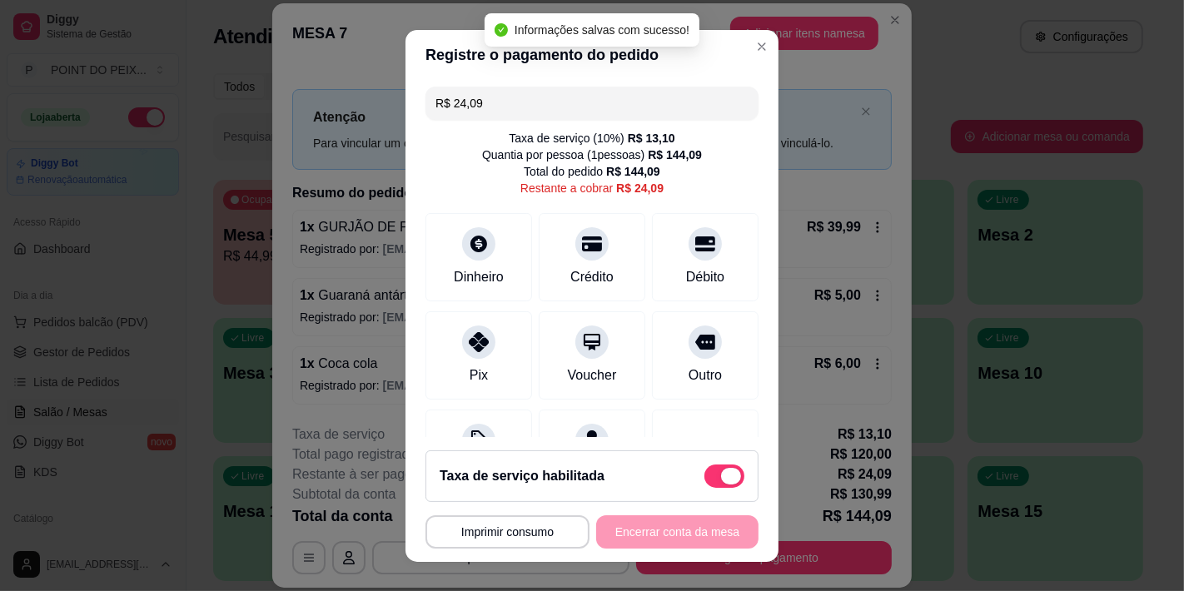
click at [705, 486] on span at bounding box center [725, 476] width 40 height 23
click at [705, 486] on input "checkbox" at bounding box center [709, 484] width 11 height 11
checkbox input "true"
type input "R$ 10,99"
checkbox input "false"
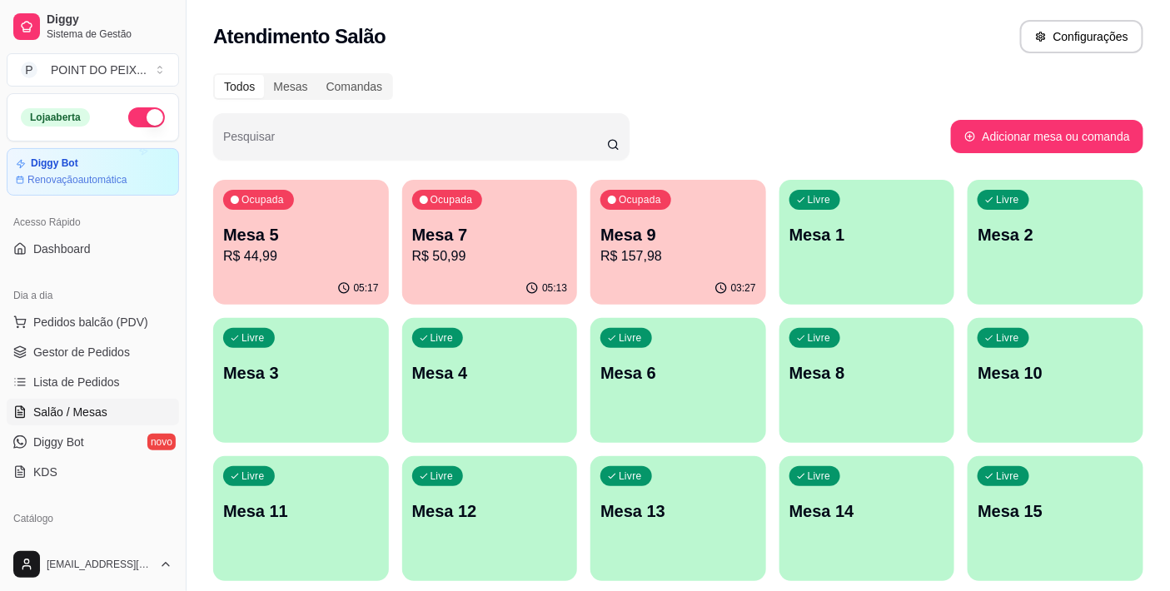
click at [347, 376] on p "Mesa 3" at bounding box center [301, 372] width 156 height 23
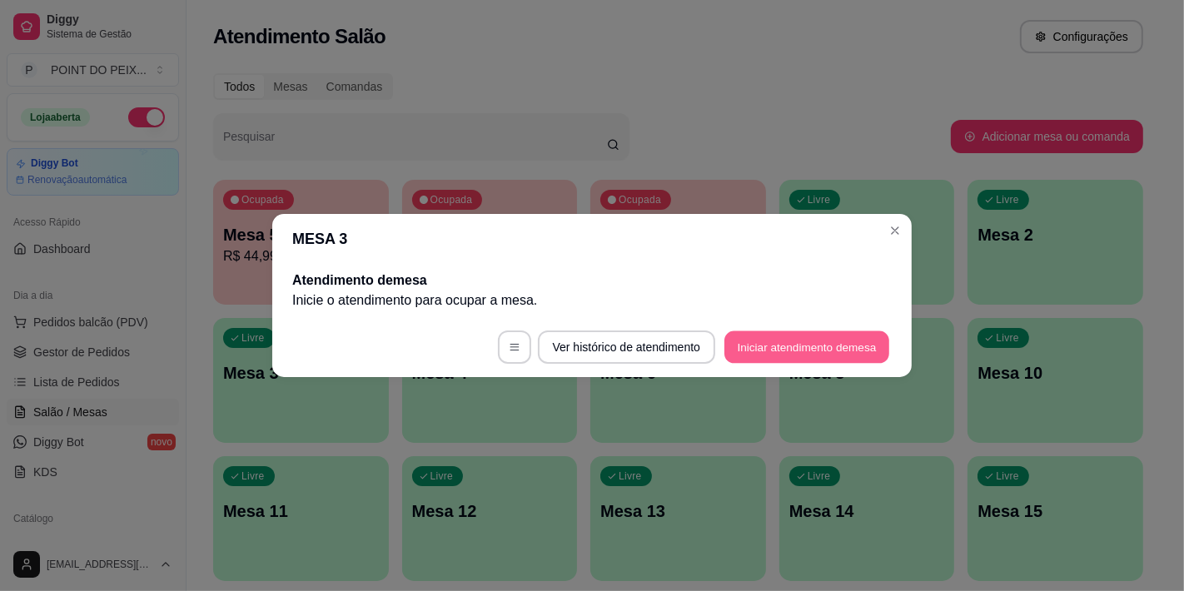
click at [768, 351] on button "Iniciar atendimento de mesa" at bounding box center [807, 347] width 165 height 32
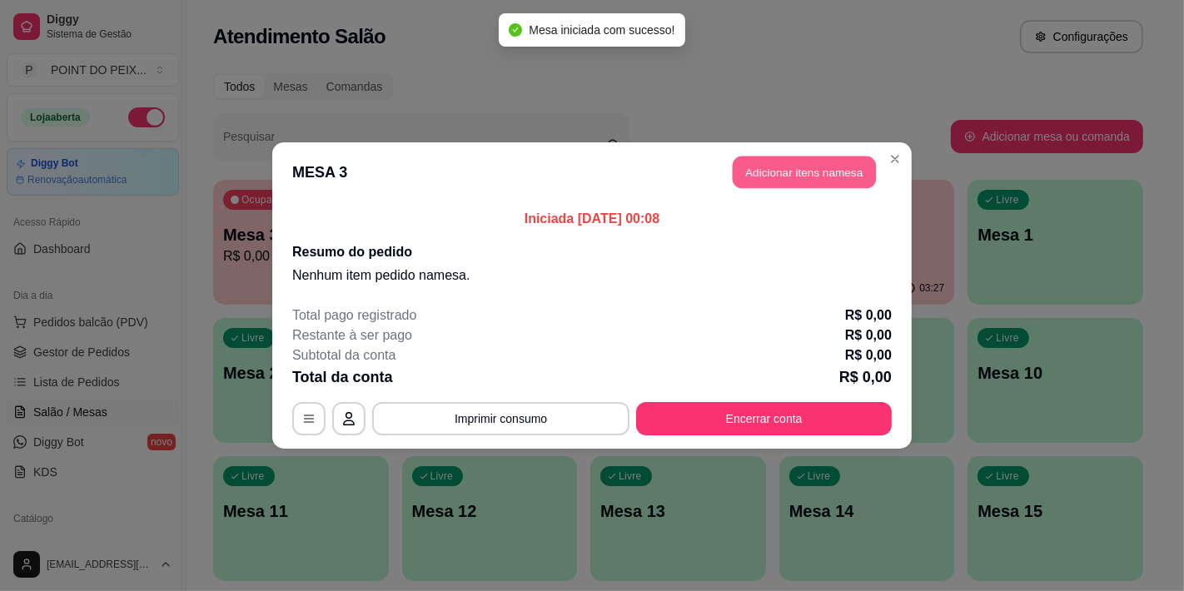
click at [796, 172] on button "Adicionar itens na mesa" at bounding box center [804, 173] width 143 height 32
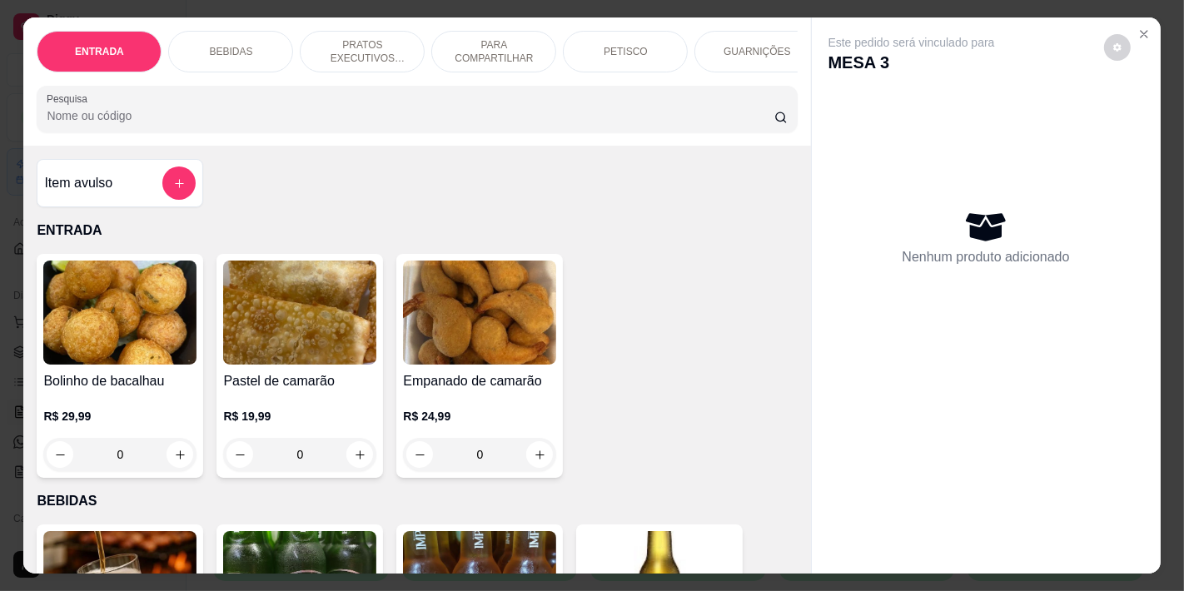
click at [247, 58] on div "BEBIDAS" at bounding box center [230, 52] width 125 height 42
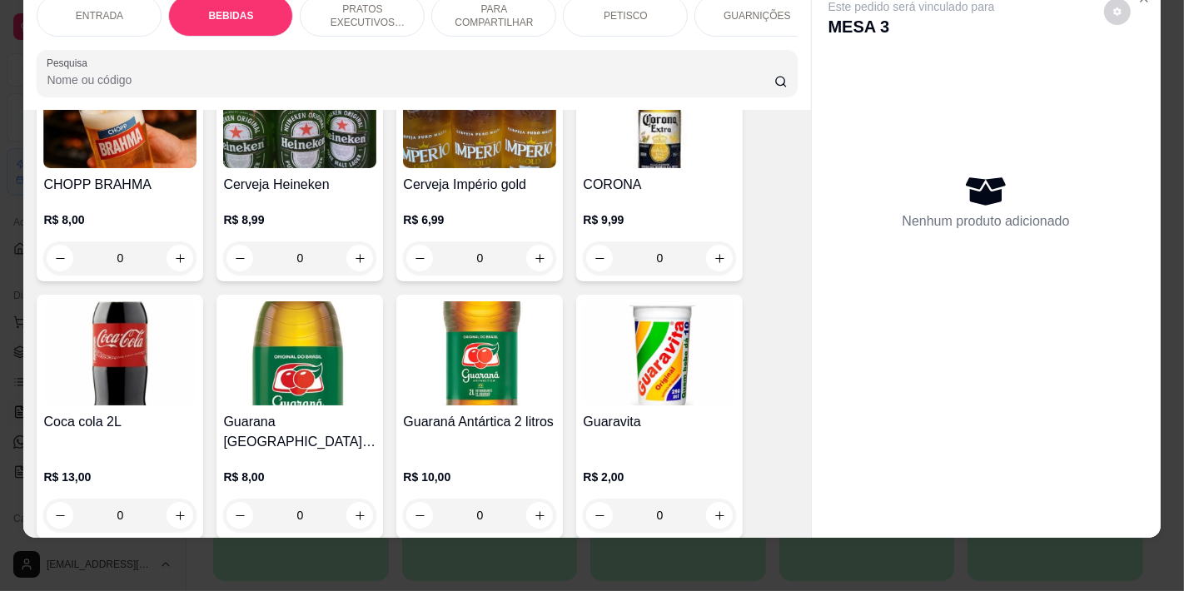
scroll to position [438, 0]
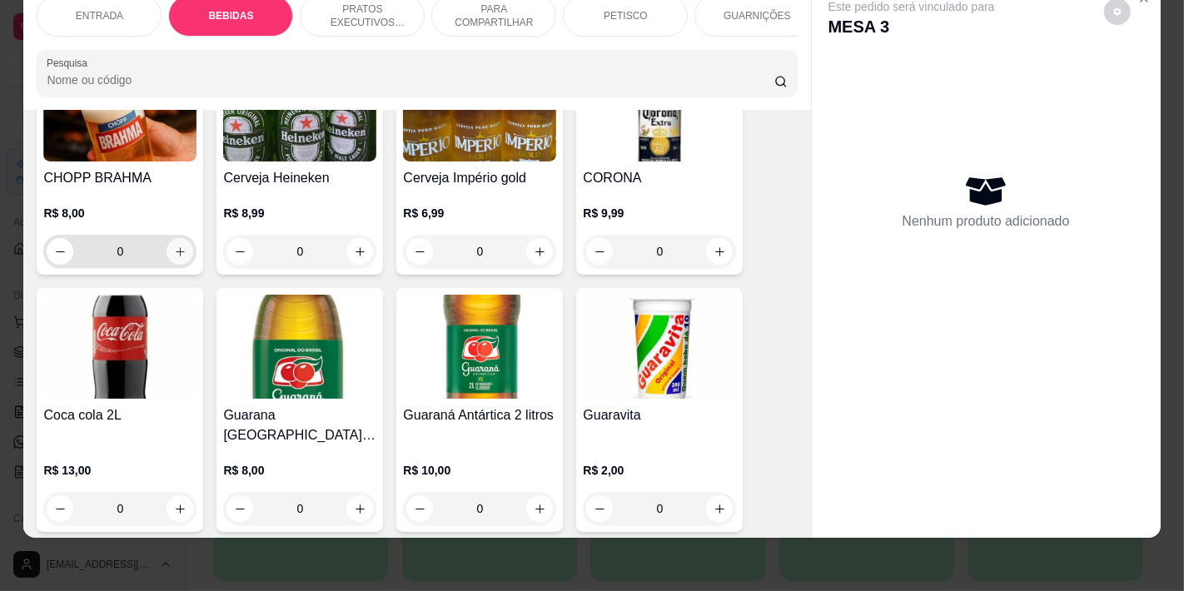
click at [174, 257] on icon "increase-product-quantity" at bounding box center [180, 252] width 12 height 12
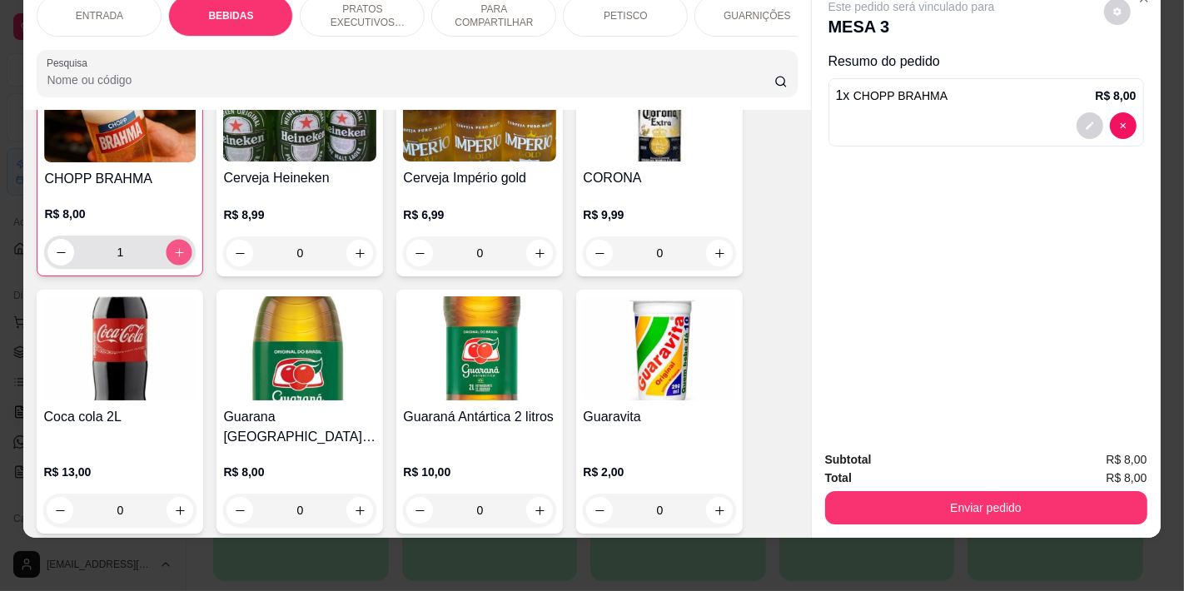
click at [173, 257] on icon "increase-product-quantity" at bounding box center [179, 253] width 12 height 12
click at [171, 257] on button "increase-product-quantity" at bounding box center [179, 251] width 27 height 27
click at [171, 257] on button "increase-product-quantity" at bounding box center [180, 252] width 26 height 26
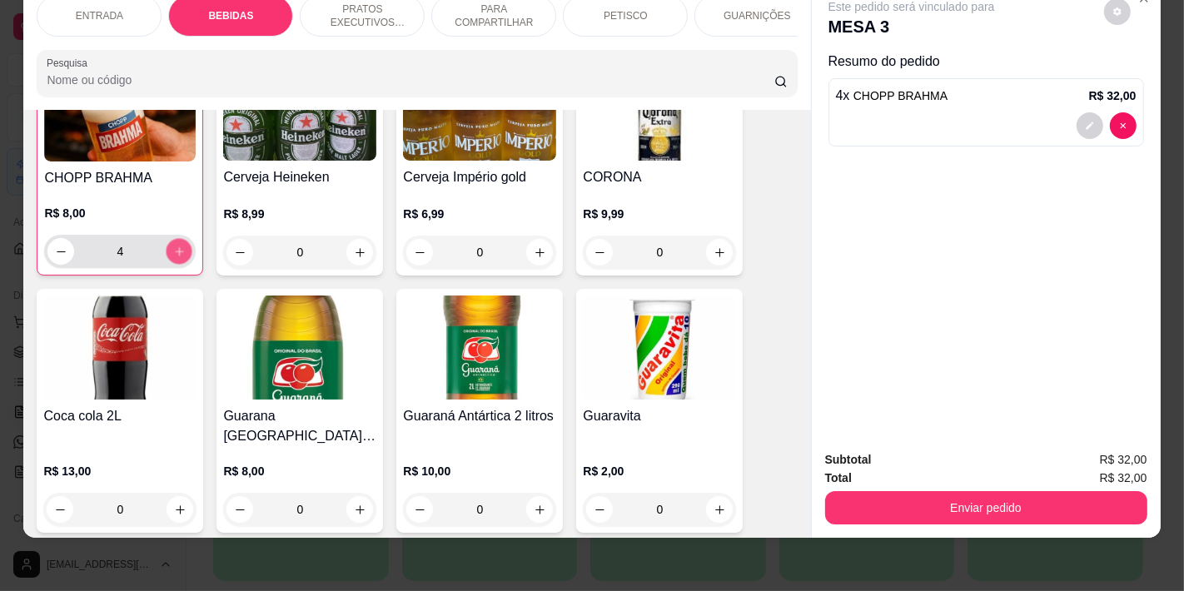
type input "5"
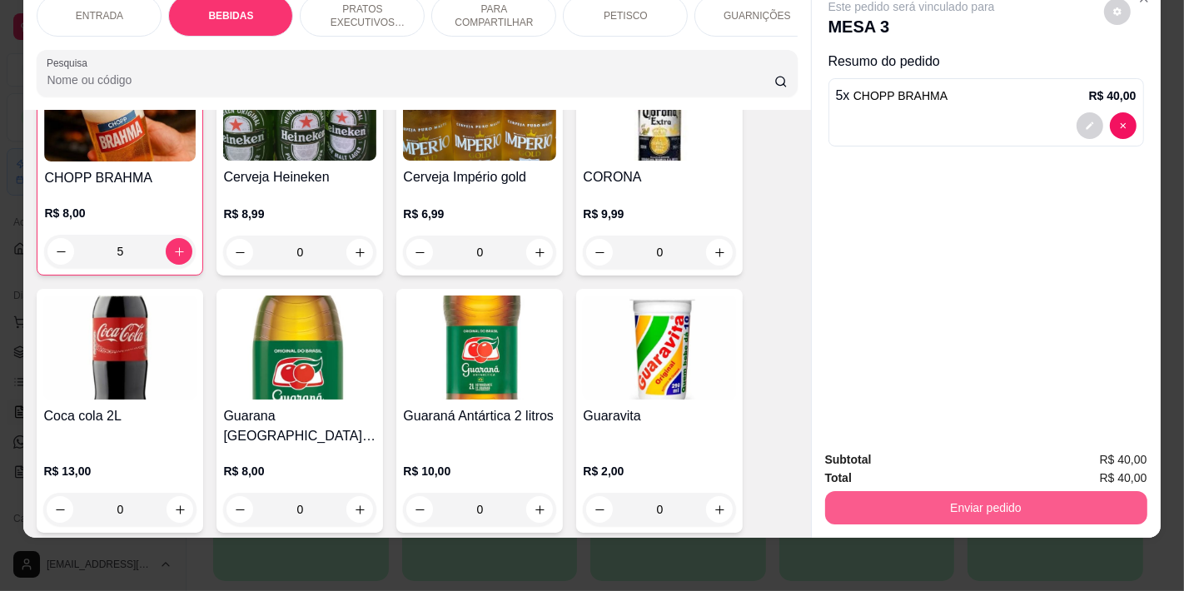
click at [1074, 491] on button "Enviar pedido" at bounding box center [986, 507] width 322 height 33
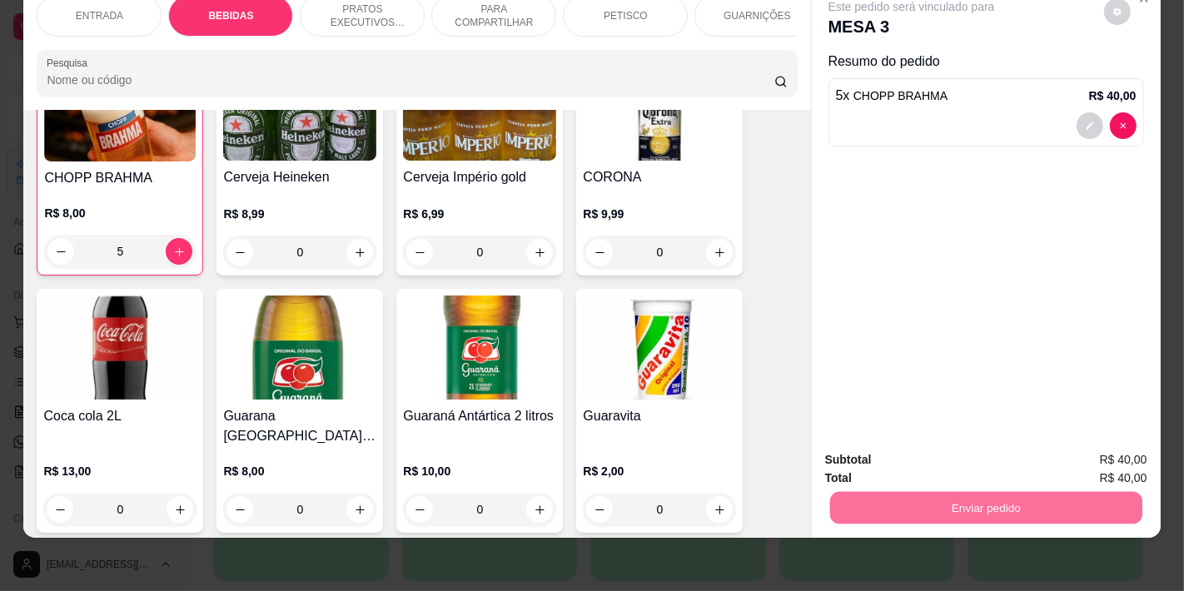
click at [926, 448] on button "Não registrar e enviar pedido" at bounding box center [930, 453] width 173 height 32
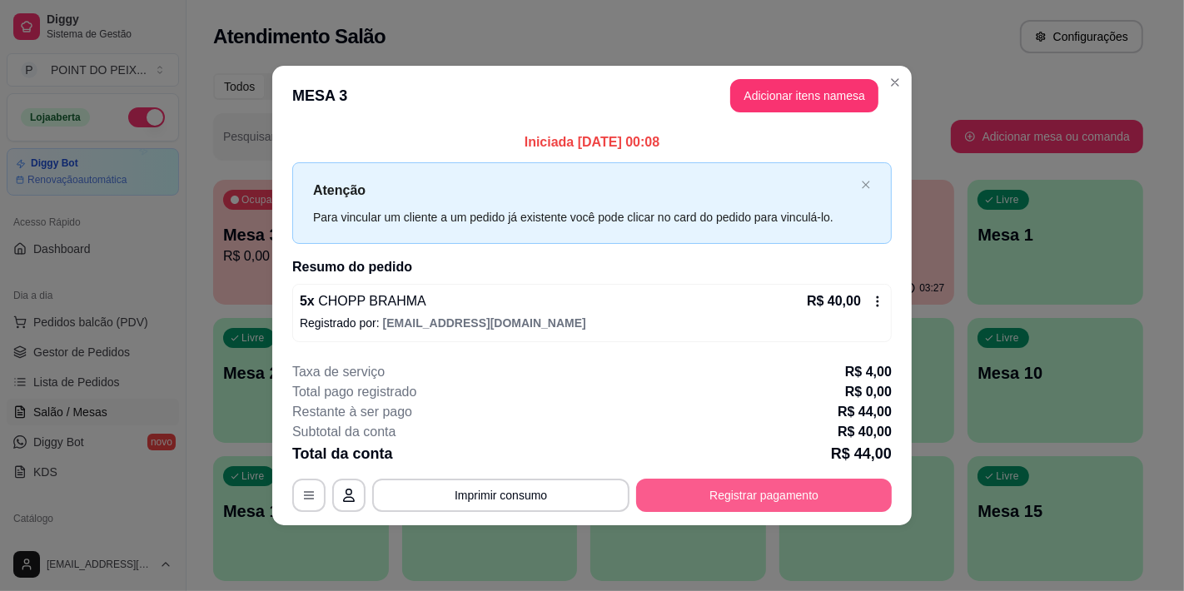
click at [775, 493] on button "Registrar pagamento" at bounding box center [764, 495] width 256 height 33
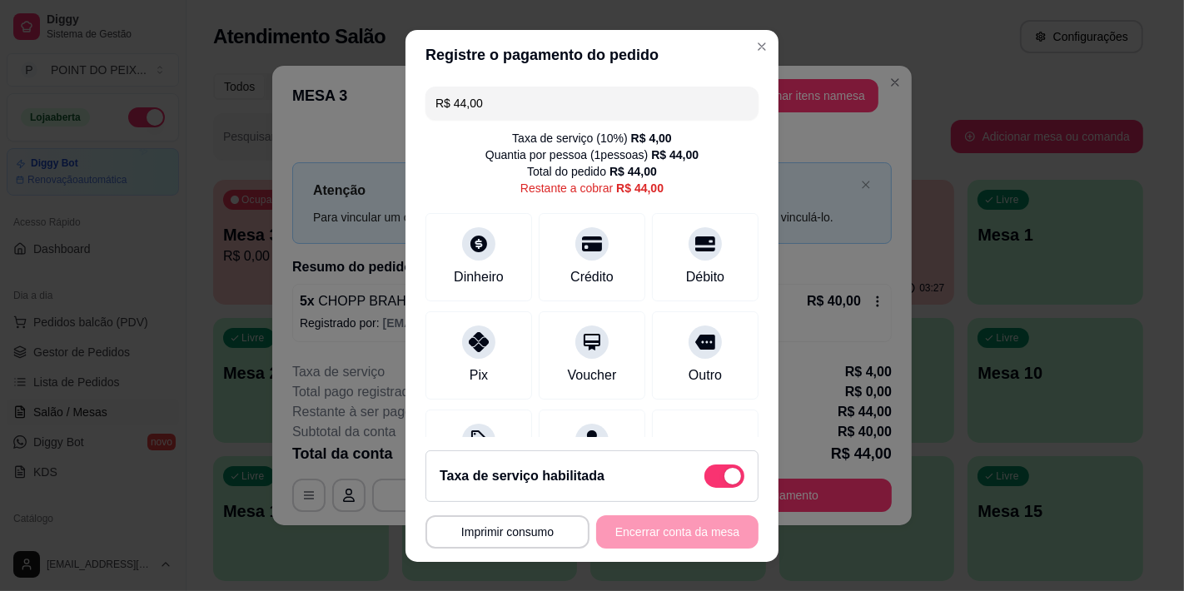
click at [705, 477] on span at bounding box center [725, 476] width 40 height 23
click at [704, 479] on input "checkbox" at bounding box center [709, 484] width 11 height 11
checkbox input "true"
type input "R$ 40,00"
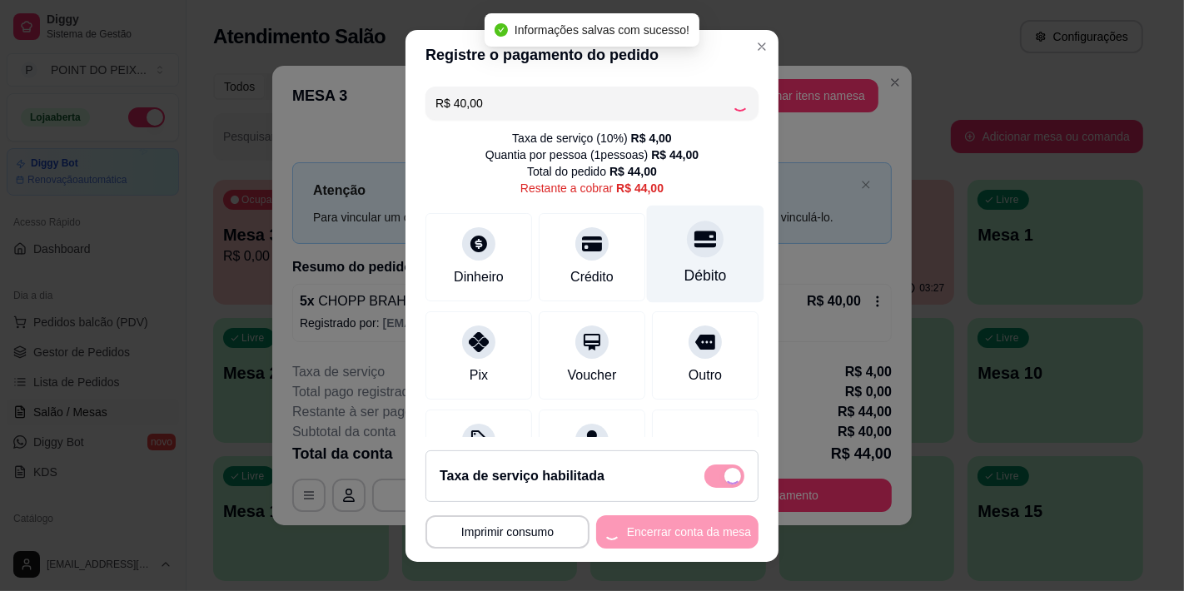
checkbox input "false"
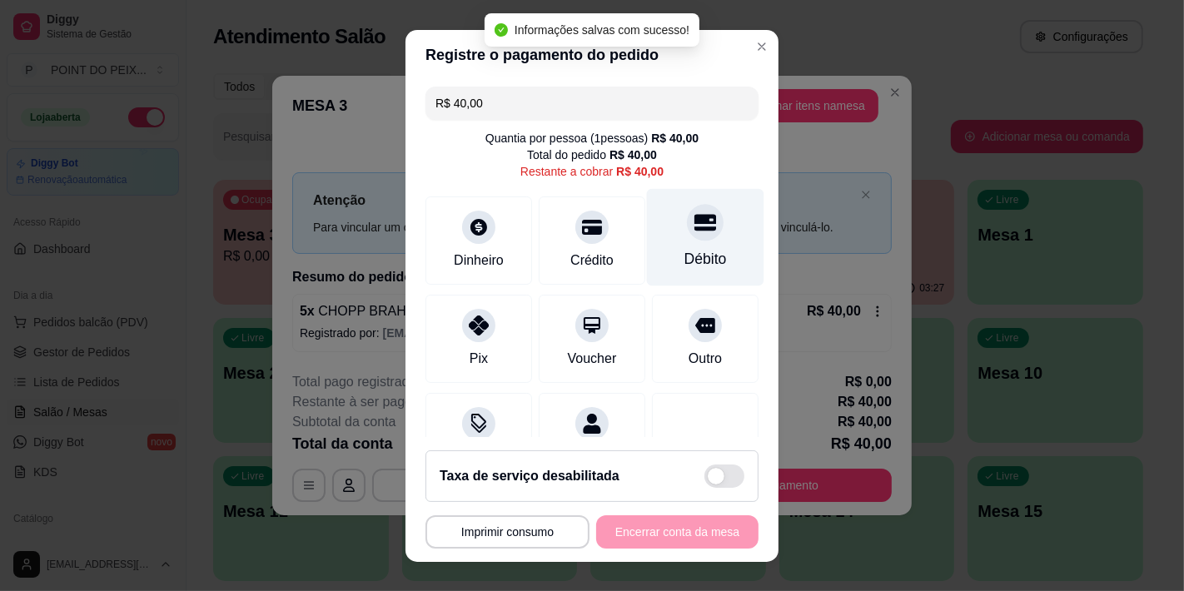
click at [685, 260] on div "Débito" at bounding box center [706, 259] width 42 height 22
type input "R$ 0,00"
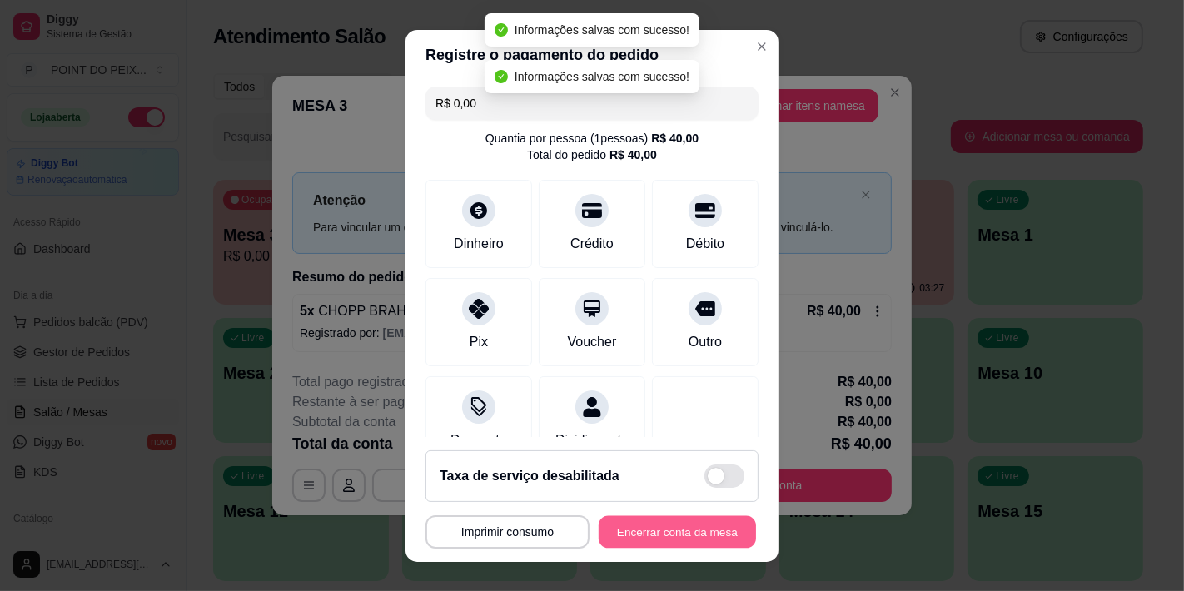
click at [627, 531] on button "Encerrar conta da mesa" at bounding box center [677, 532] width 157 height 32
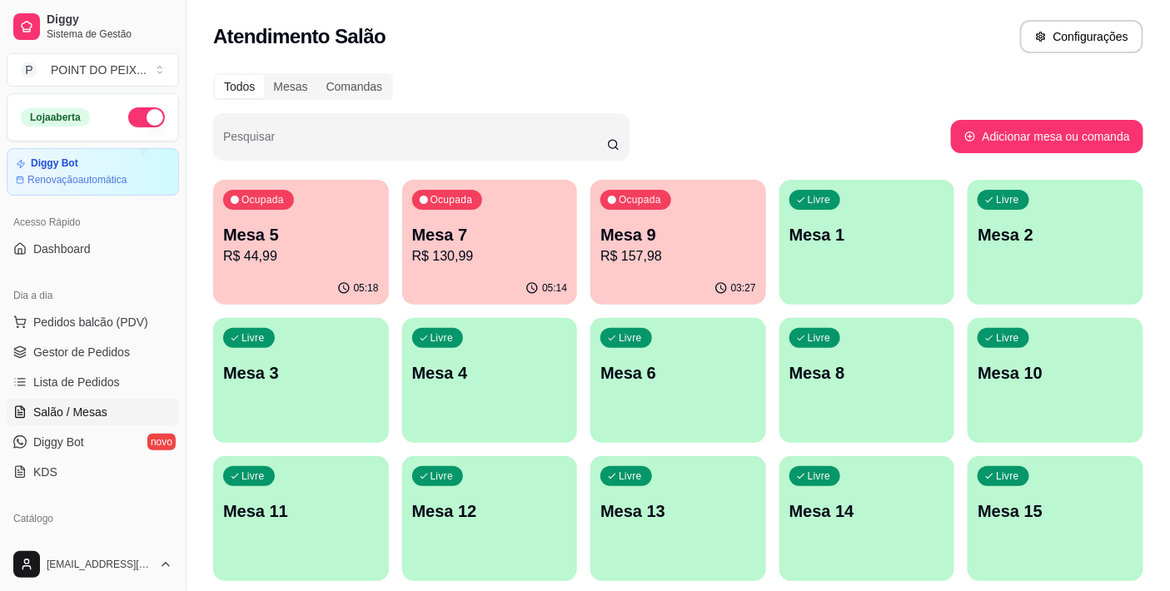
click at [297, 255] on p "R$ 44,99" at bounding box center [301, 257] width 156 height 20
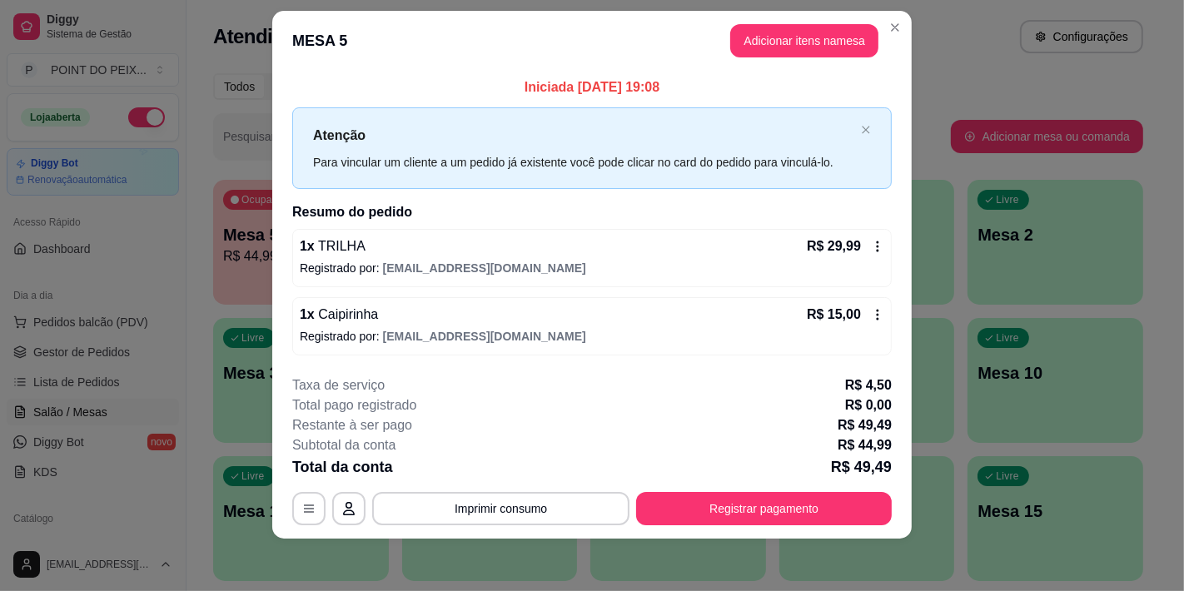
scroll to position [0, 0]
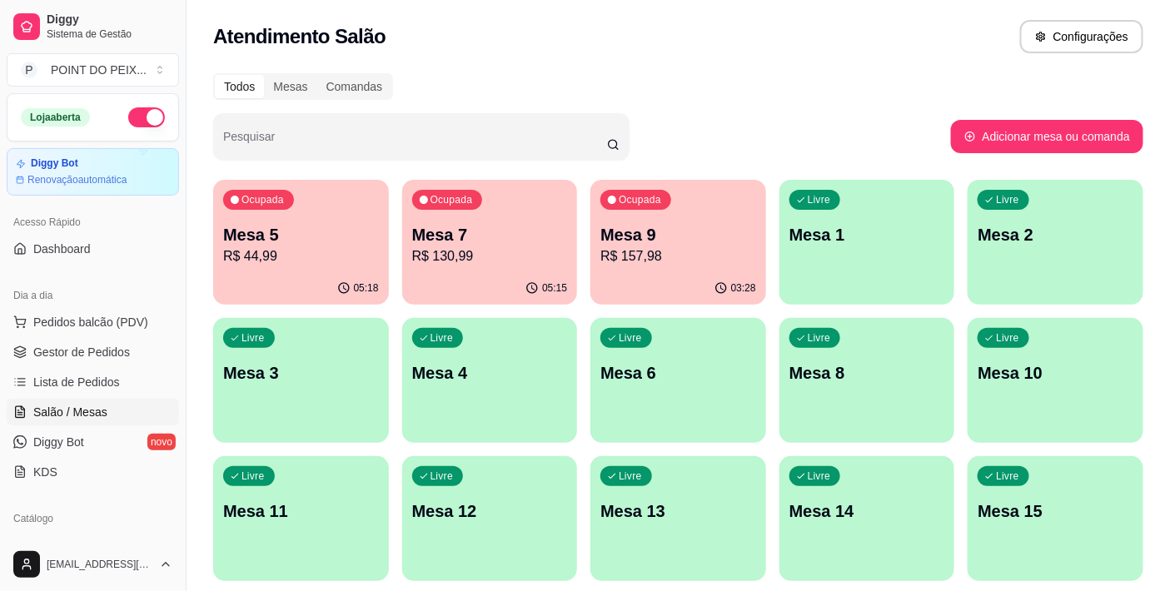
click at [312, 277] on div "05:18" at bounding box center [301, 288] width 176 height 32
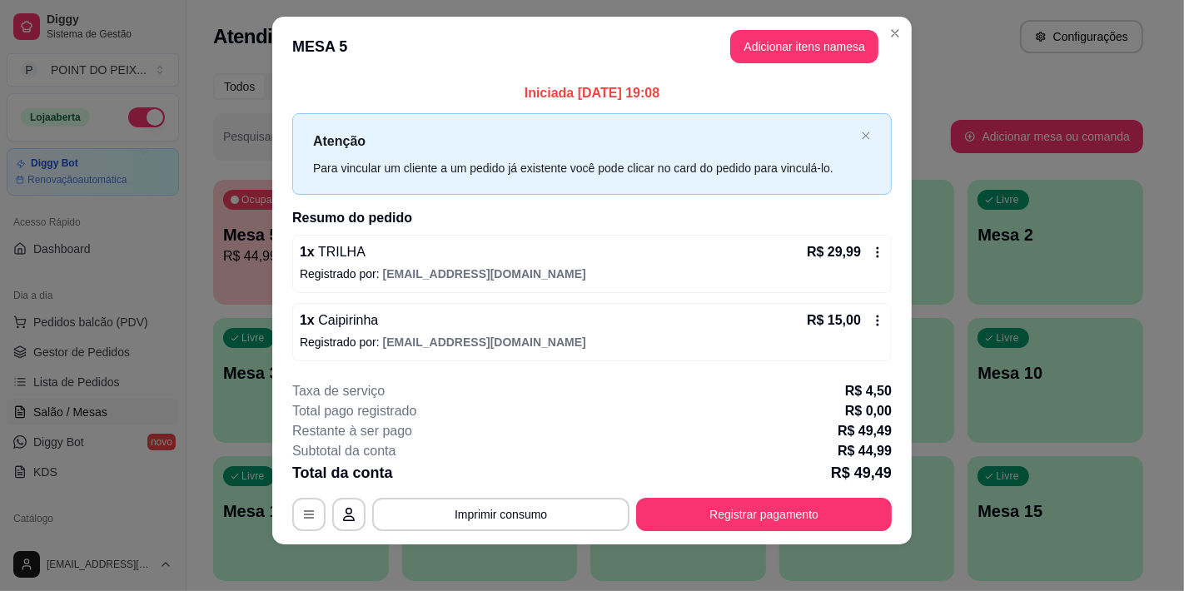
scroll to position [21, 0]
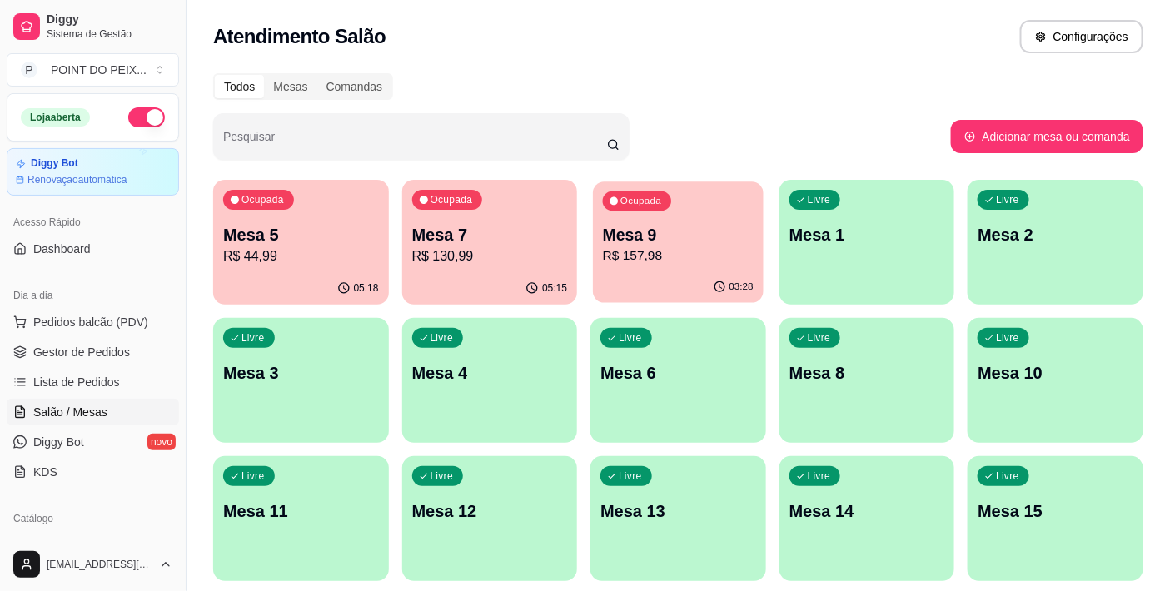
click at [672, 269] on div "Ocupada Mesa 9 R$ 157,98" at bounding box center [678, 227] width 170 height 90
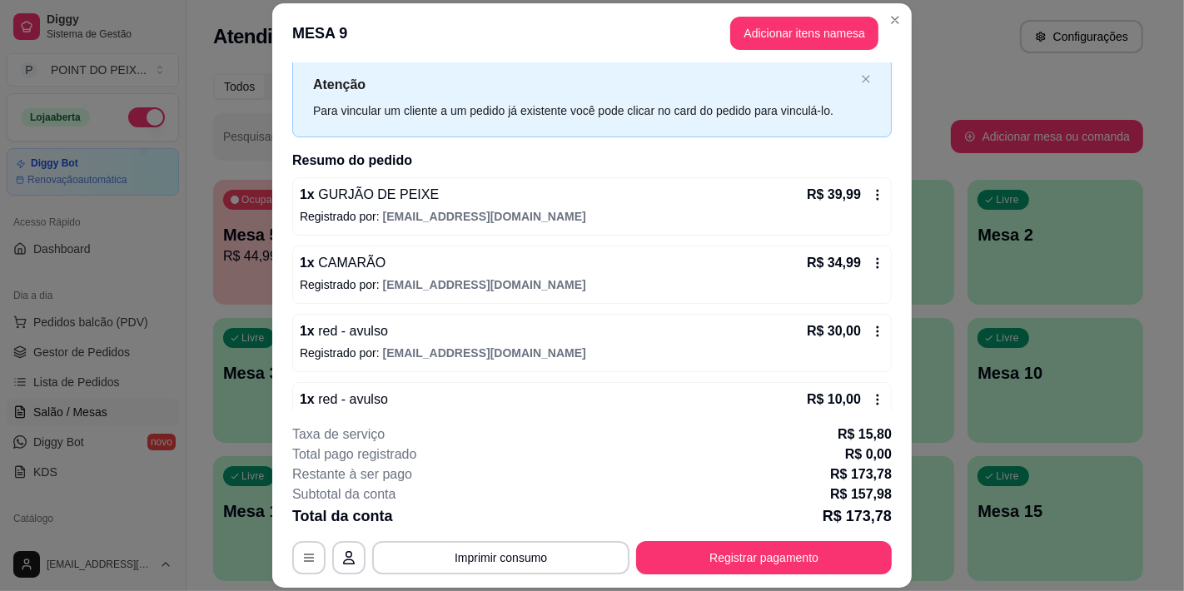
scroll to position [0, 0]
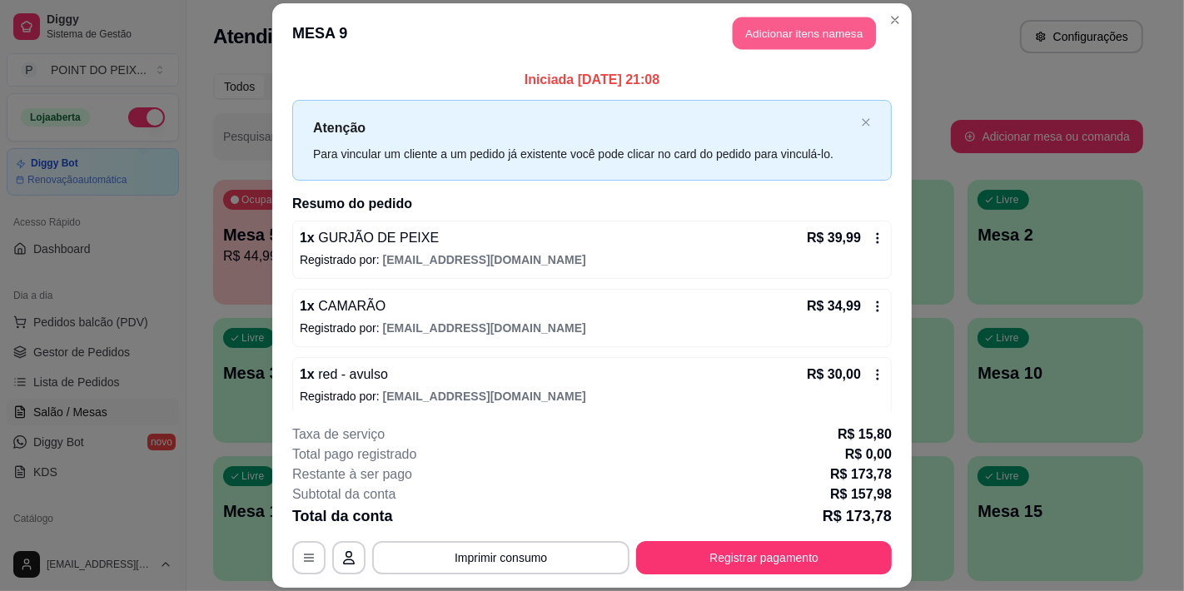
click at [779, 17] on button "Adicionar itens na mesa" at bounding box center [804, 33] width 143 height 32
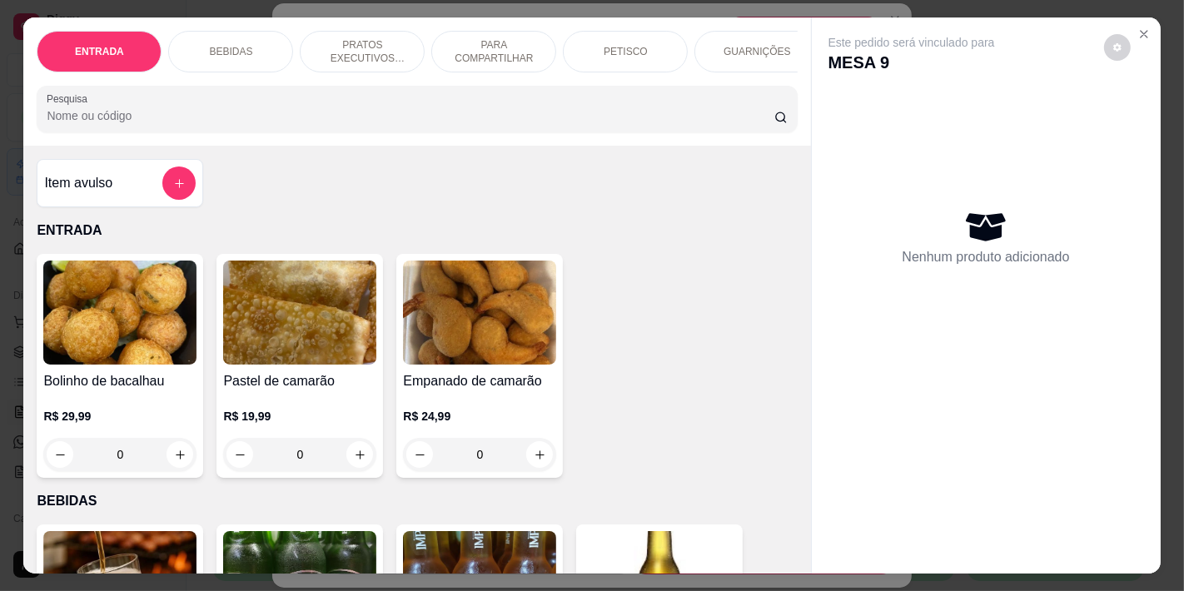
click at [228, 45] on p "BEBIDAS" at bounding box center [230, 51] width 43 height 13
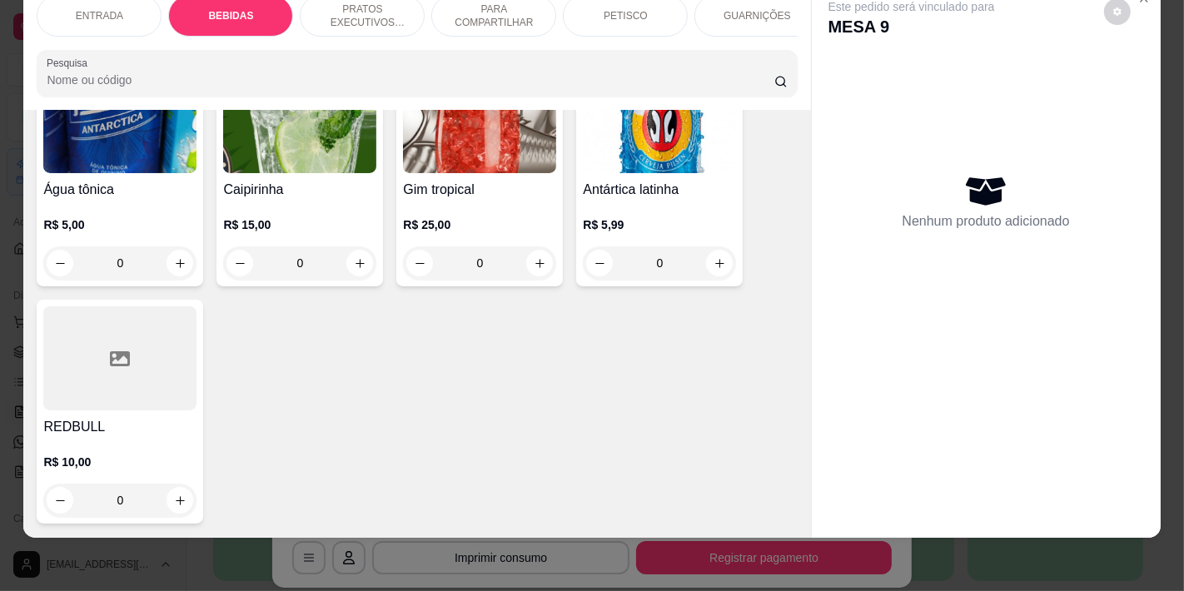
scroll to position [1363, 0]
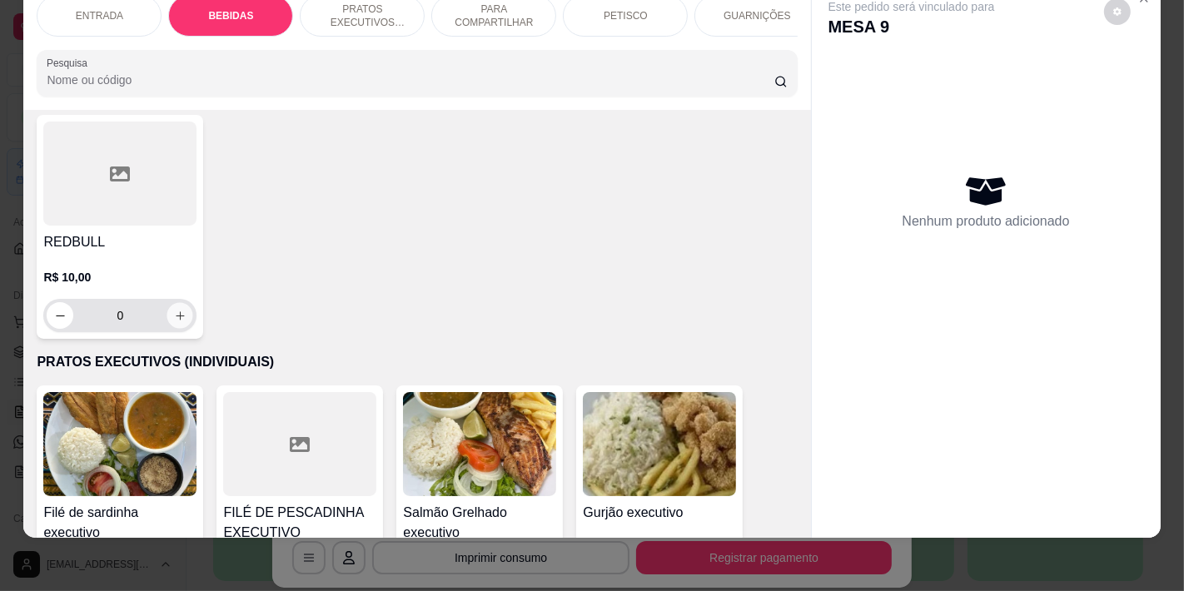
click at [177, 310] on icon "increase-product-quantity" at bounding box center [180, 316] width 12 height 12
type input "1"
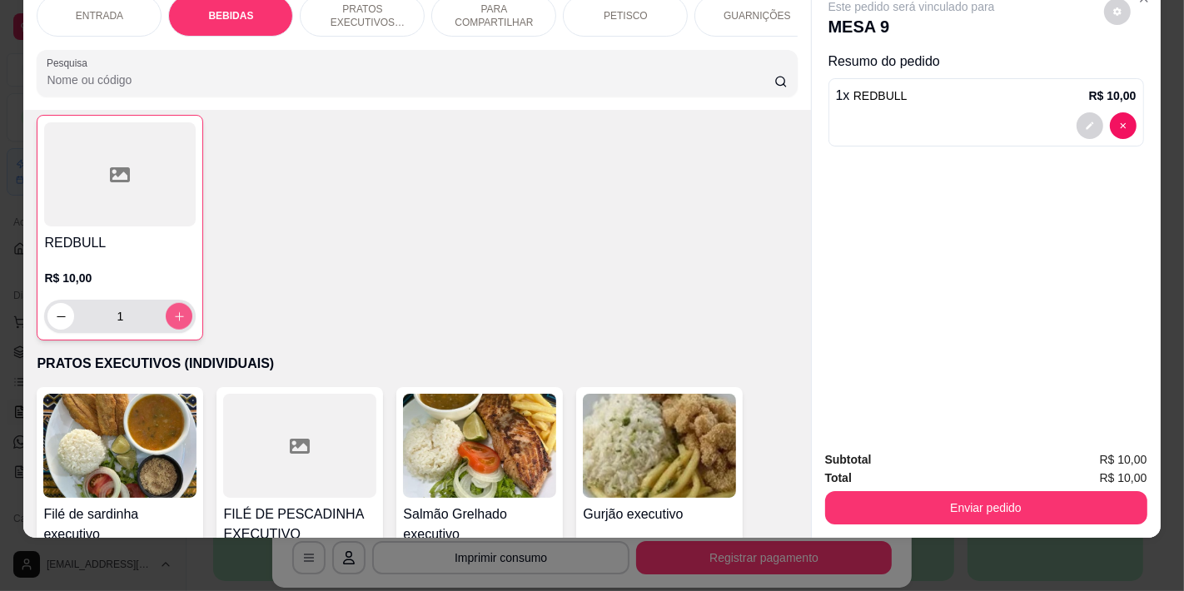
scroll to position [1364, 0]
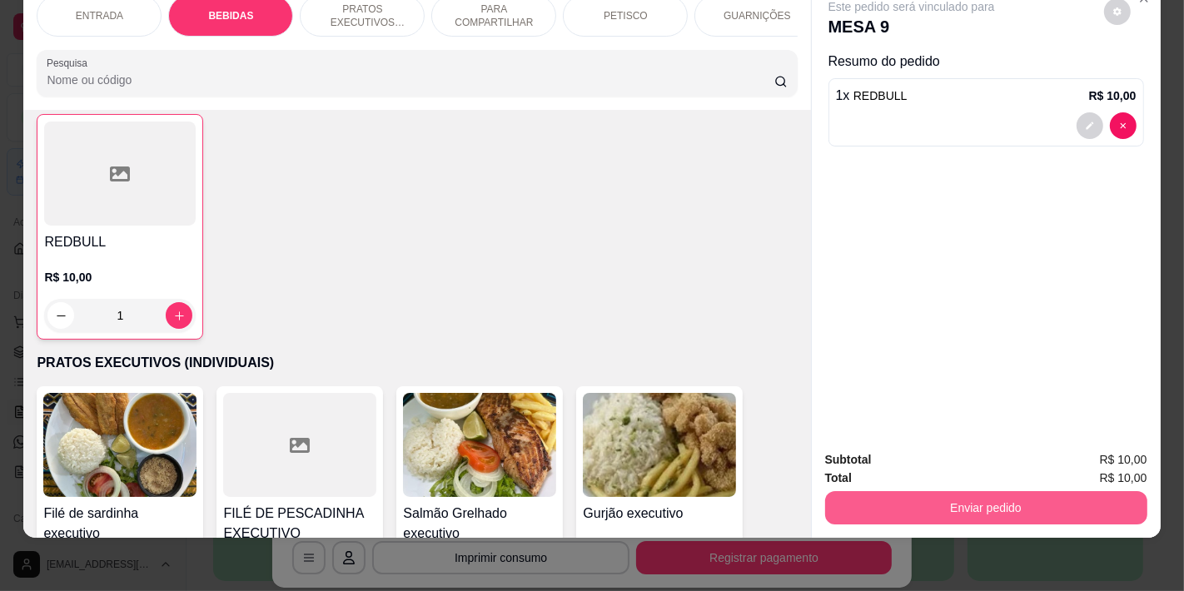
click at [923, 492] on button "Enviar pedido" at bounding box center [986, 507] width 322 height 33
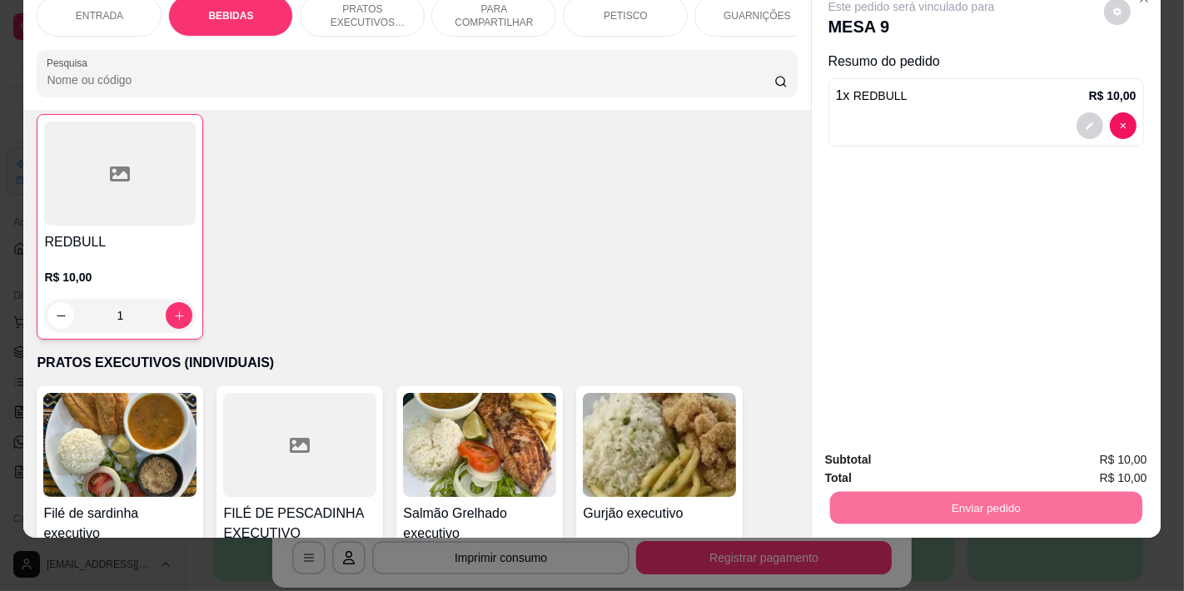
click at [892, 448] on button "Não registrar e enviar pedido" at bounding box center [930, 453] width 173 height 32
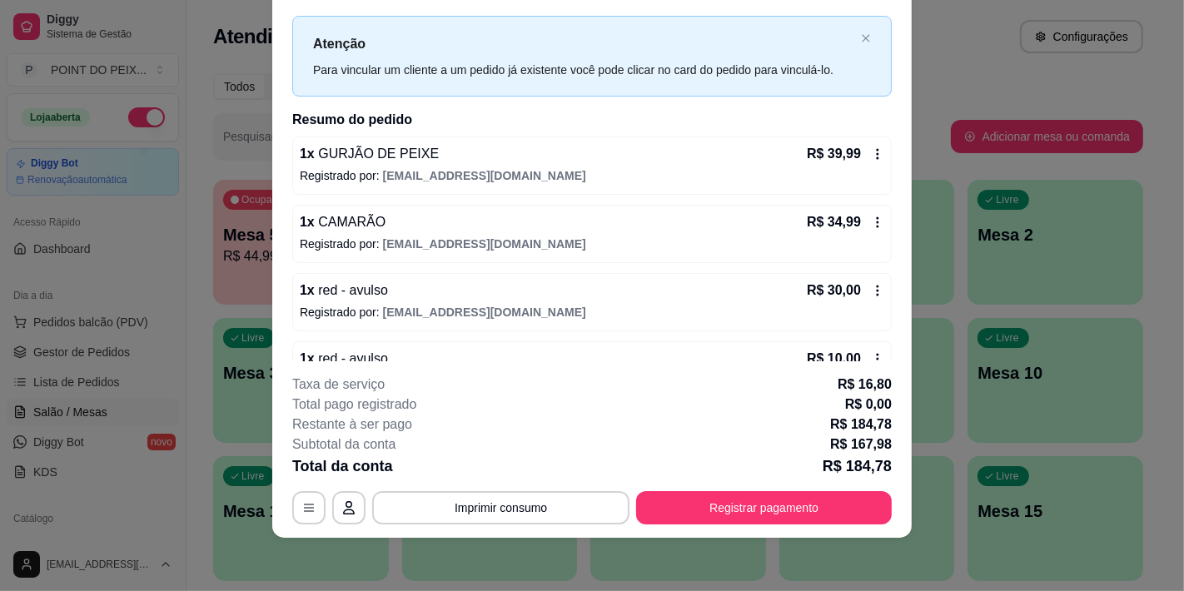
scroll to position [27, 0]
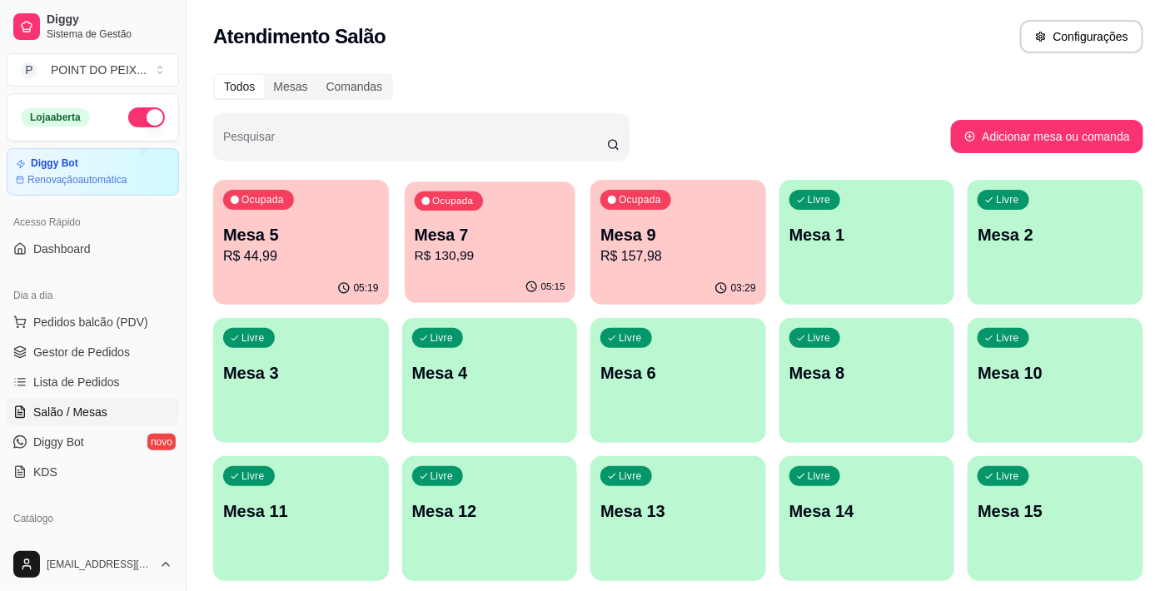
click at [451, 222] on div "Ocupada Mesa 7 R$ 130,99" at bounding box center [490, 227] width 170 height 90
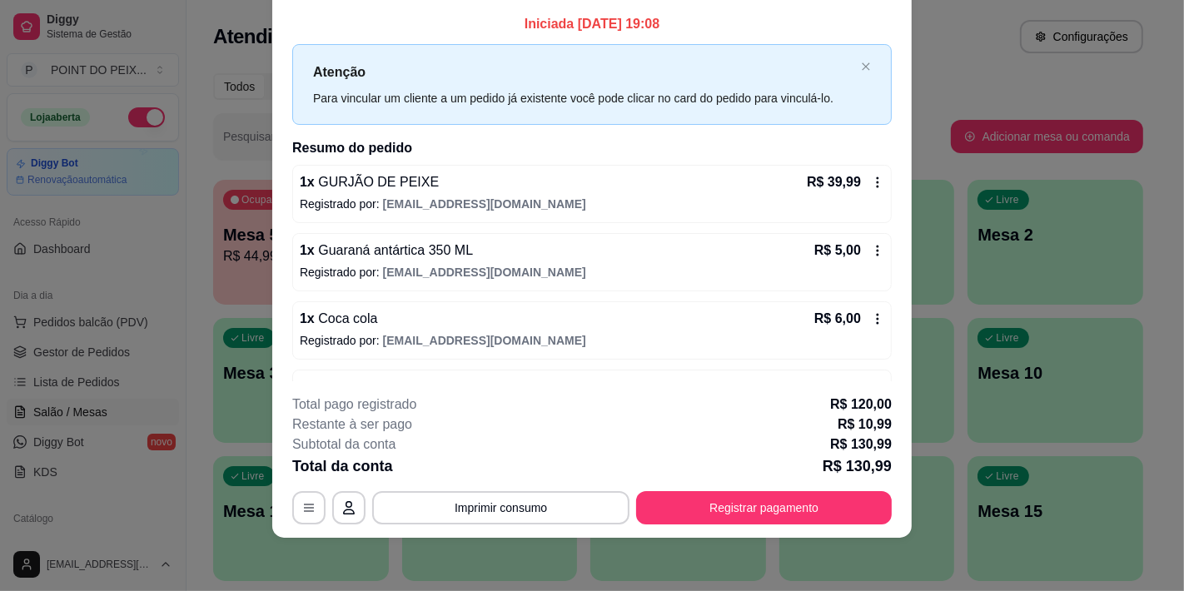
scroll to position [0, 0]
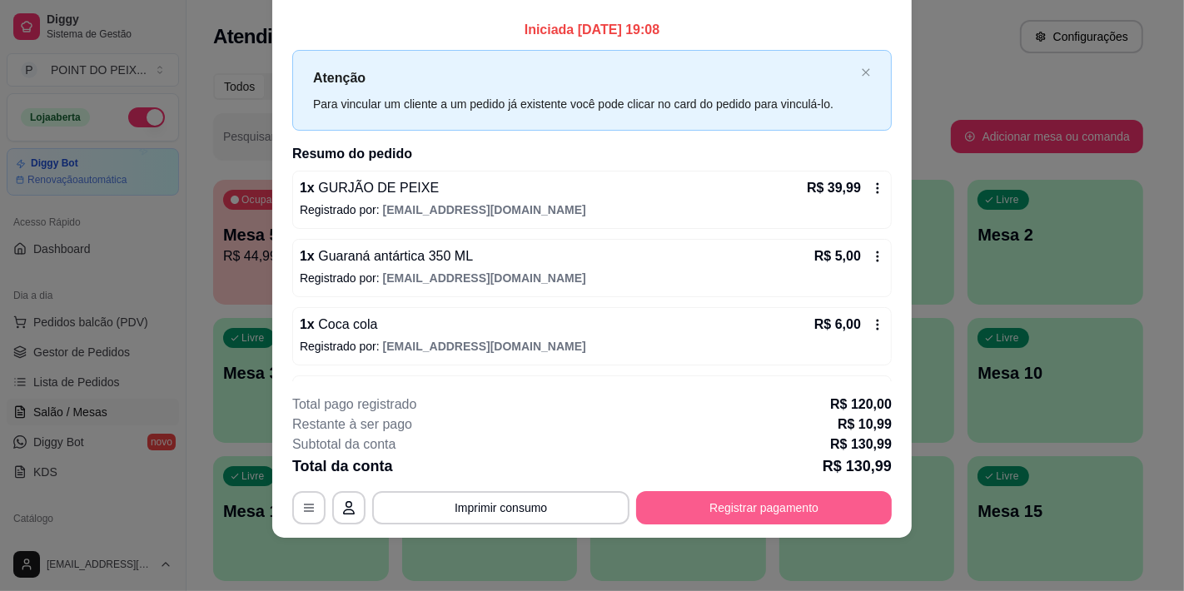
click at [770, 498] on button "Registrar pagamento" at bounding box center [764, 507] width 256 height 33
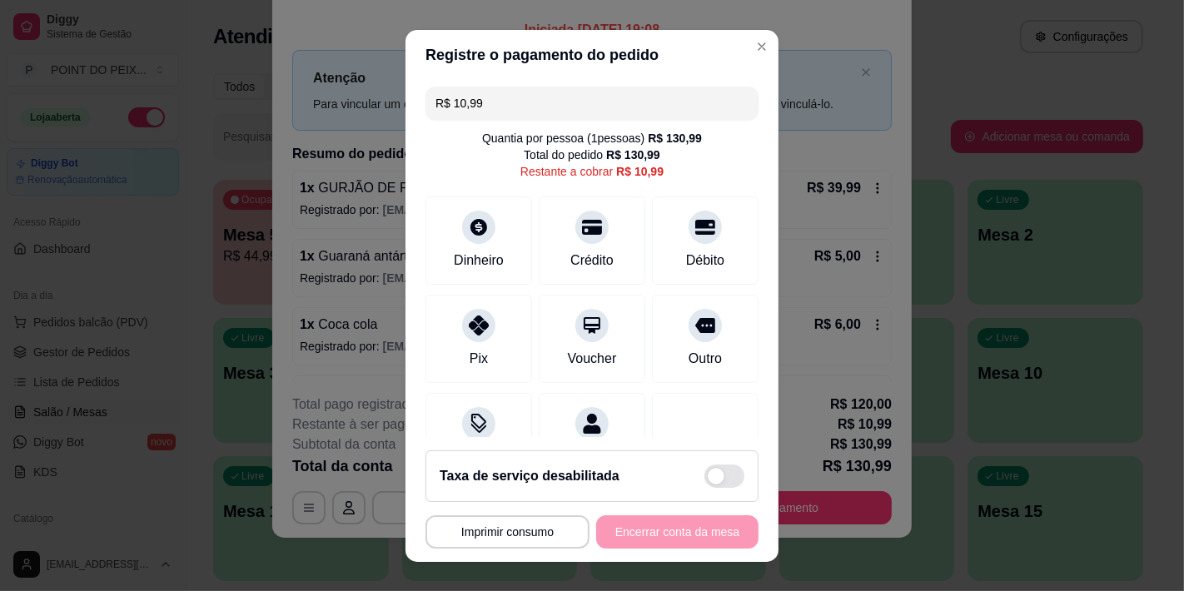
drag, startPoint x: 468, startPoint y: 107, endPoint x: 431, endPoint y: 119, distance: 38.7
click at [436, 119] on input "R$ 10,99" at bounding box center [592, 103] width 313 height 33
click at [695, 231] on icon at bounding box center [706, 223] width 22 height 22
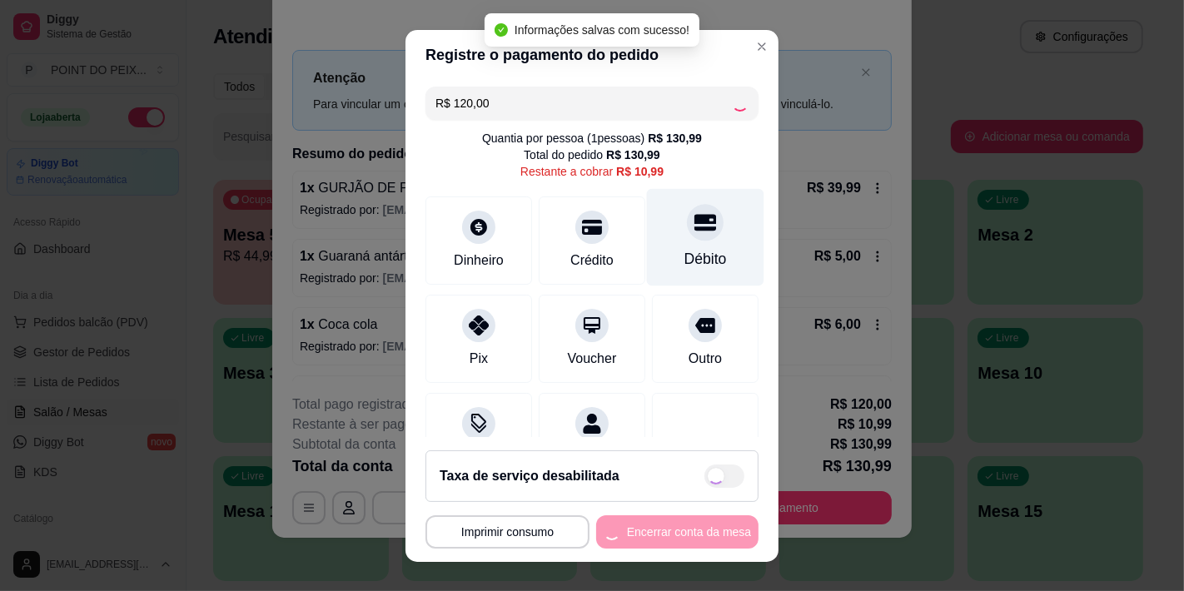
type input "-R$ 109,01"
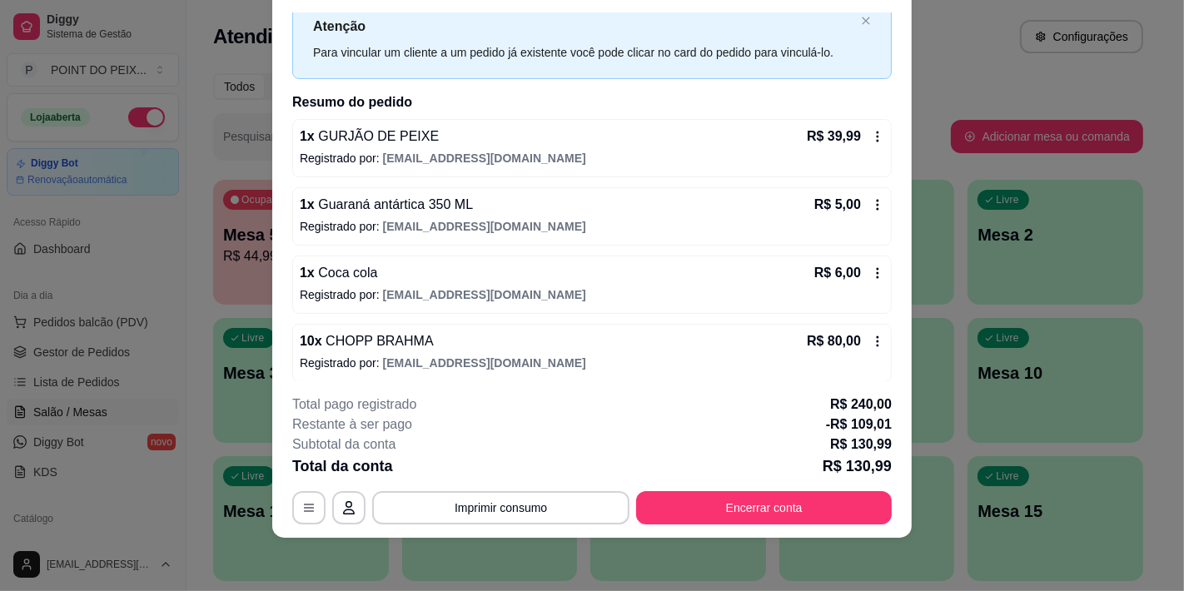
scroll to position [59, 0]
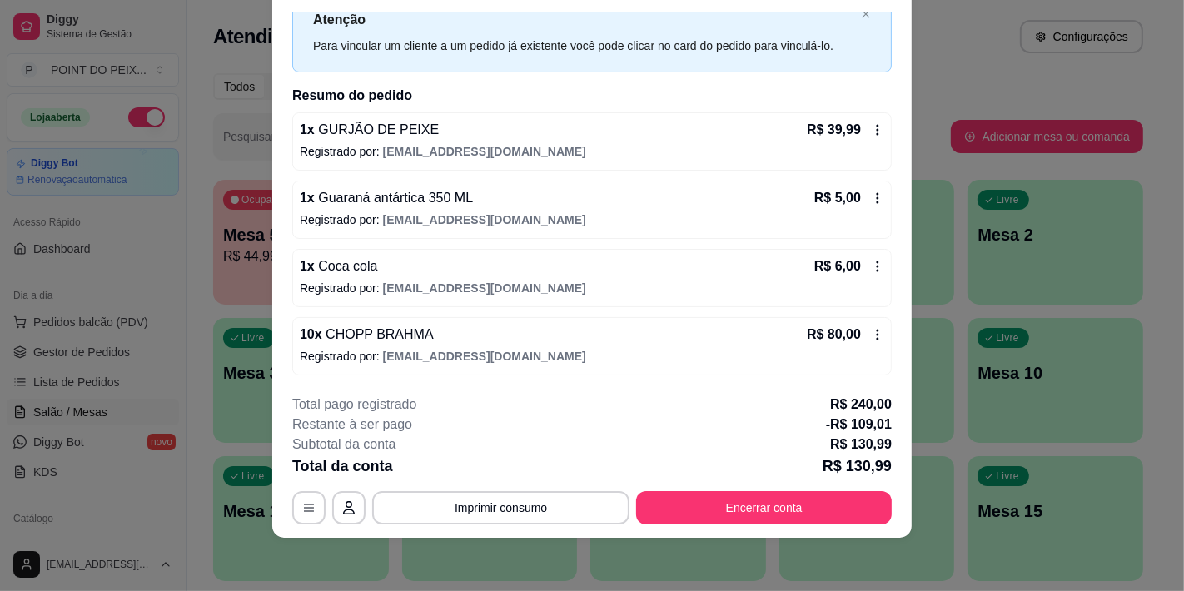
click at [871, 132] on icon at bounding box center [877, 129] width 13 height 13
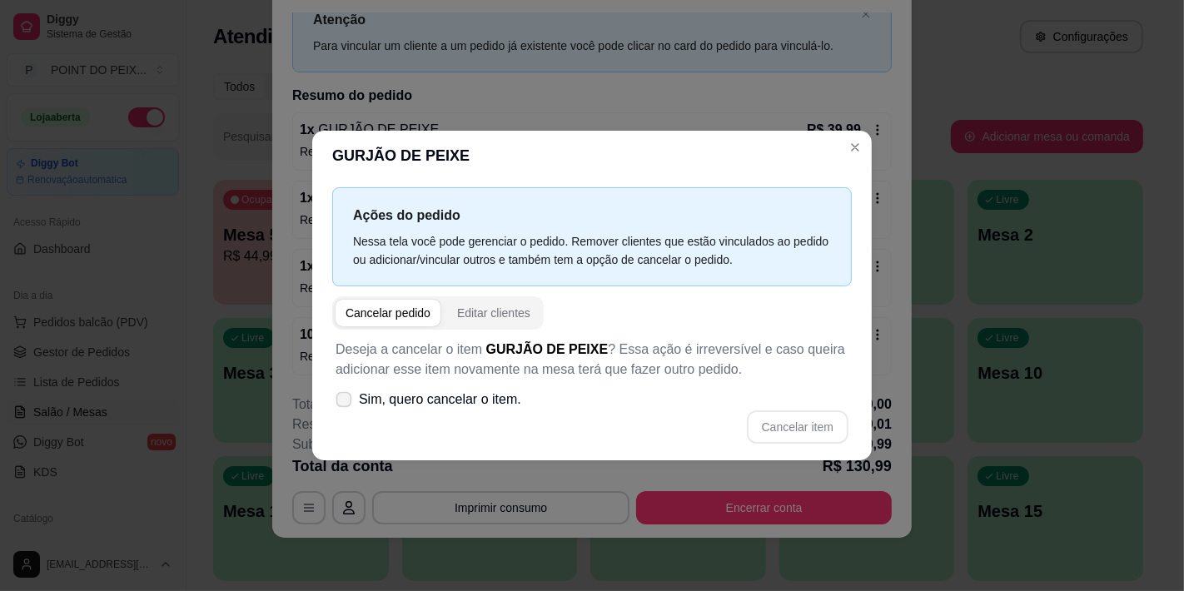
click at [345, 401] on icon at bounding box center [343, 399] width 12 height 9
click at [345, 403] on input "Sim, quero cancelar o item." at bounding box center [340, 408] width 11 height 11
checkbox input "true"
click at [785, 427] on button "Cancelar item" at bounding box center [797, 427] width 99 height 32
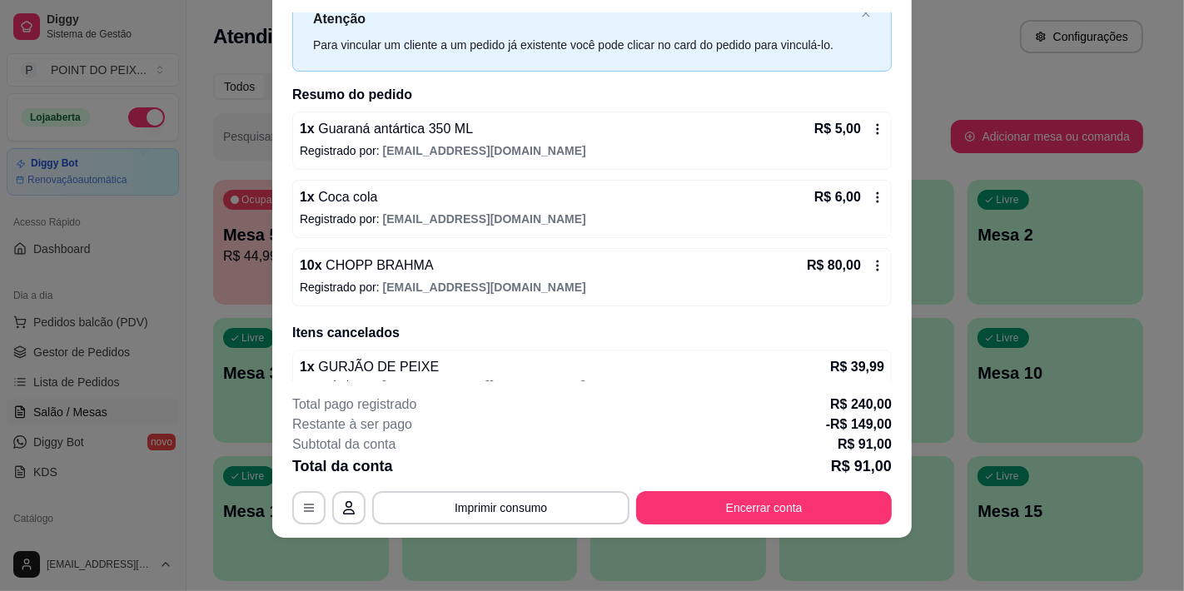
click at [871, 264] on icon at bounding box center [877, 265] width 13 height 13
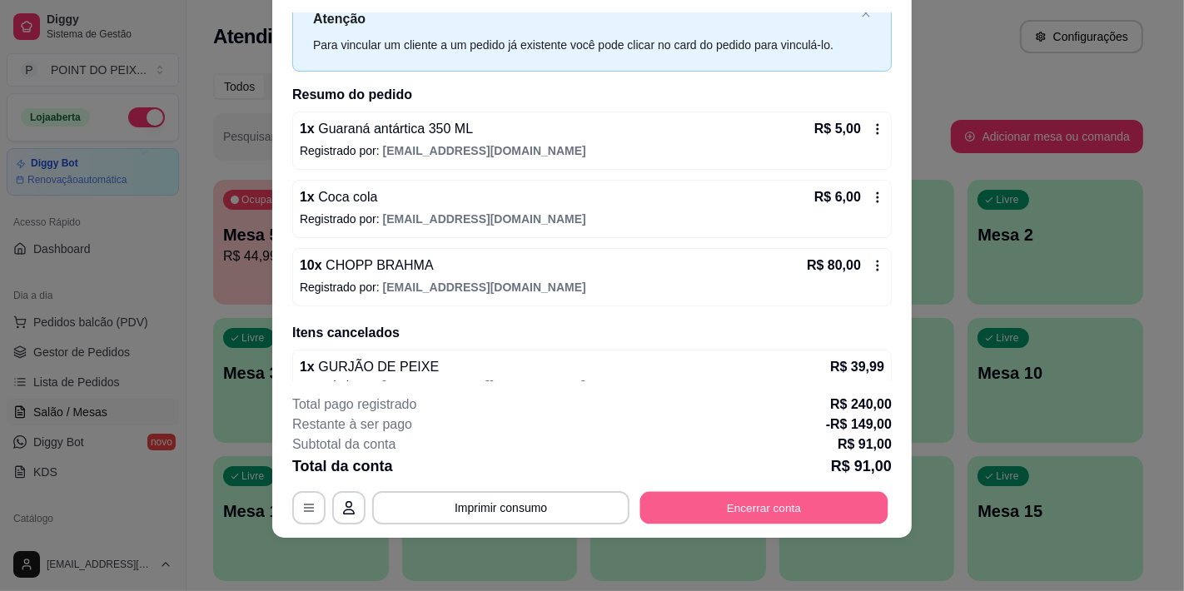
click at [722, 505] on button "Encerrar conta" at bounding box center [764, 508] width 248 height 32
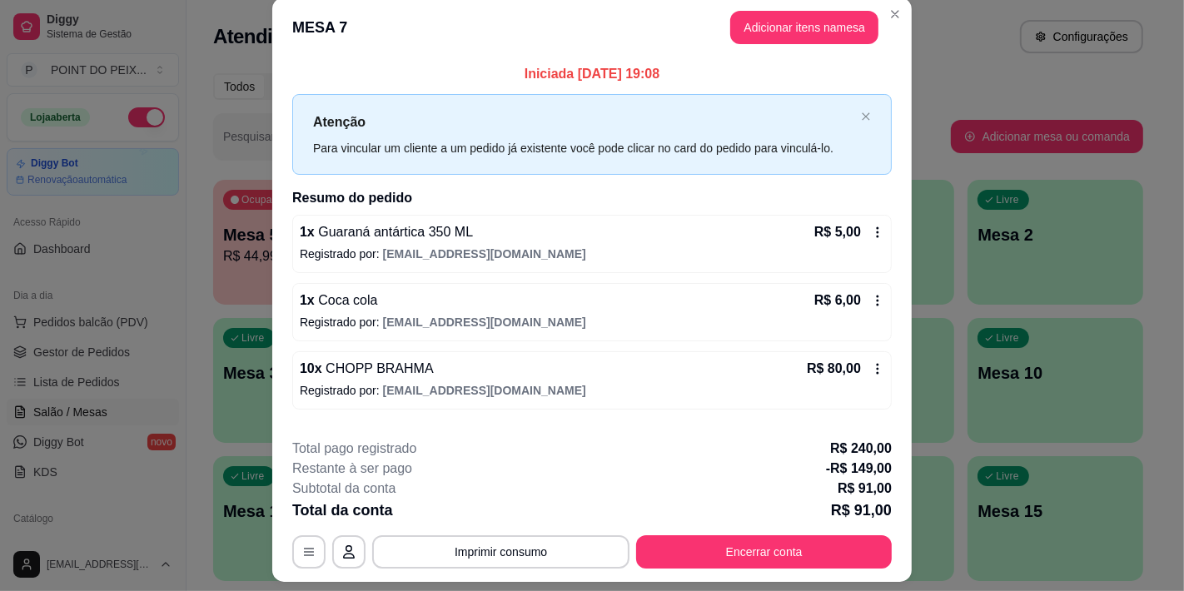
scroll to position [0, 0]
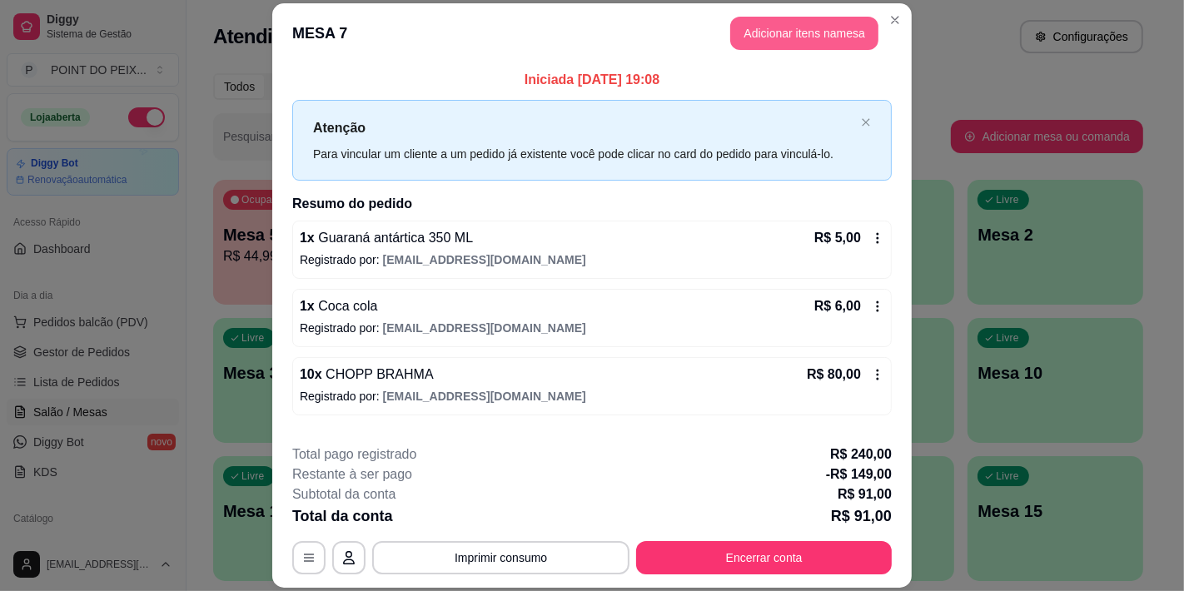
click at [800, 22] on button "Adicionar itens na mesa" at bounding box center [804, 33] width 148 height 33
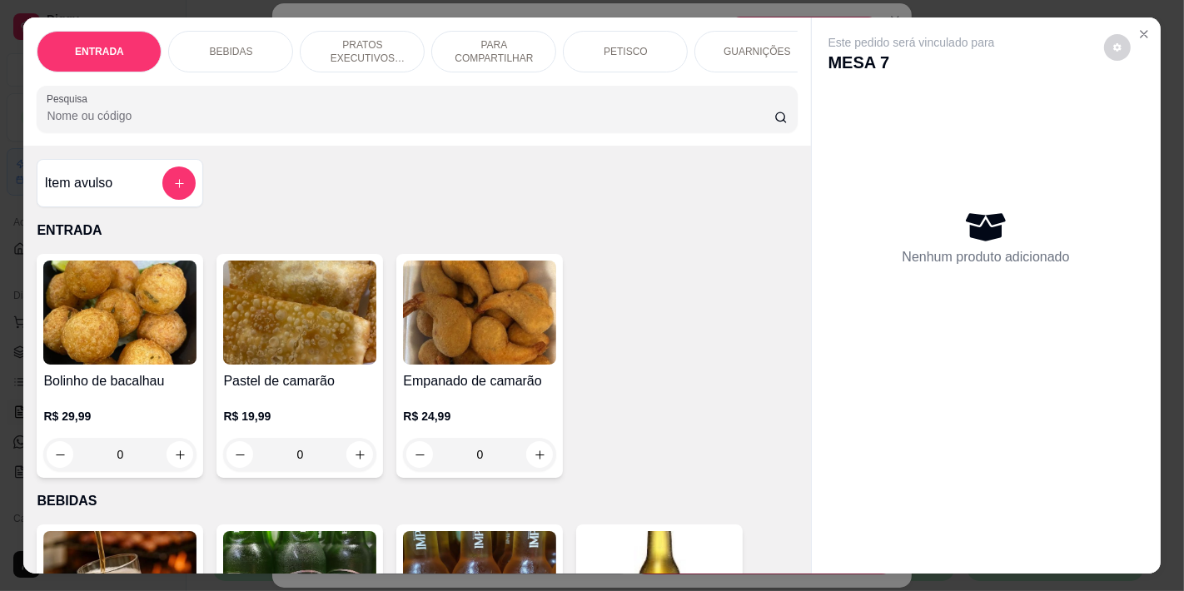
click at [237, 37] on div "BEBIDAS" at bounding box center [230, 52] width 125 height 42
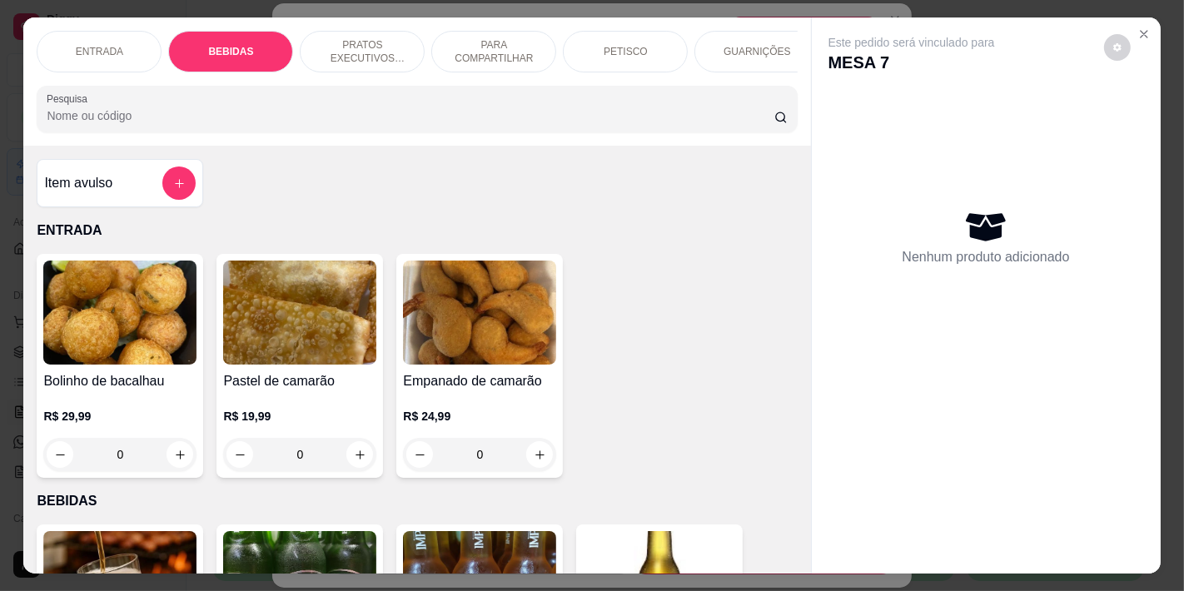
scroll to position [42, 0]
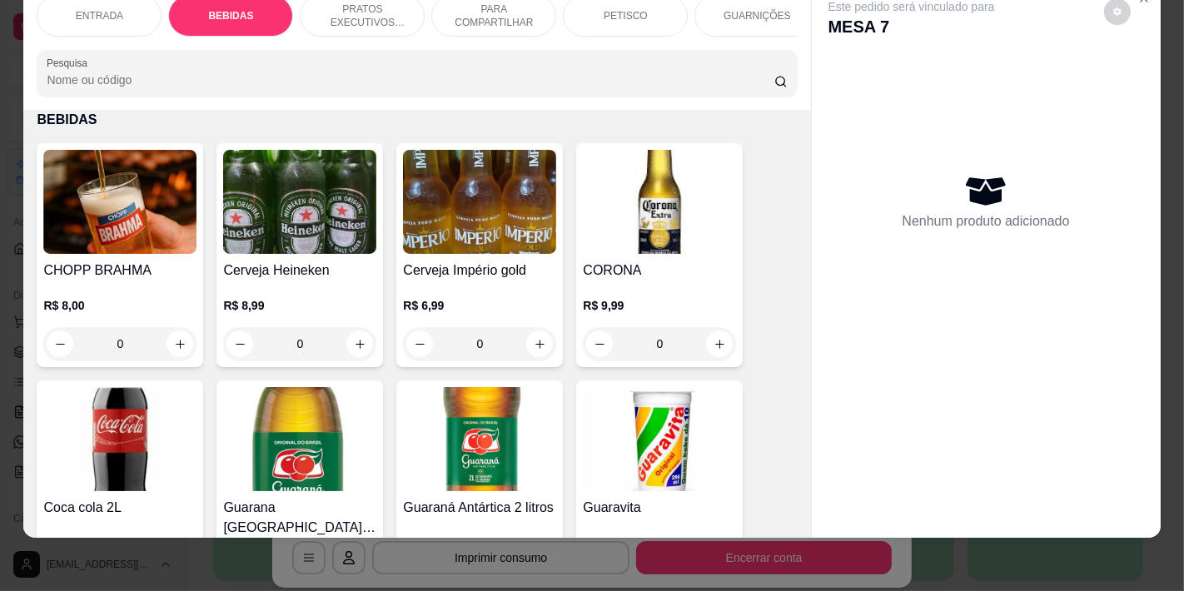
click at [610, 9] on p "PETISCO" at bounding box center [626, 15] width 44 height 13
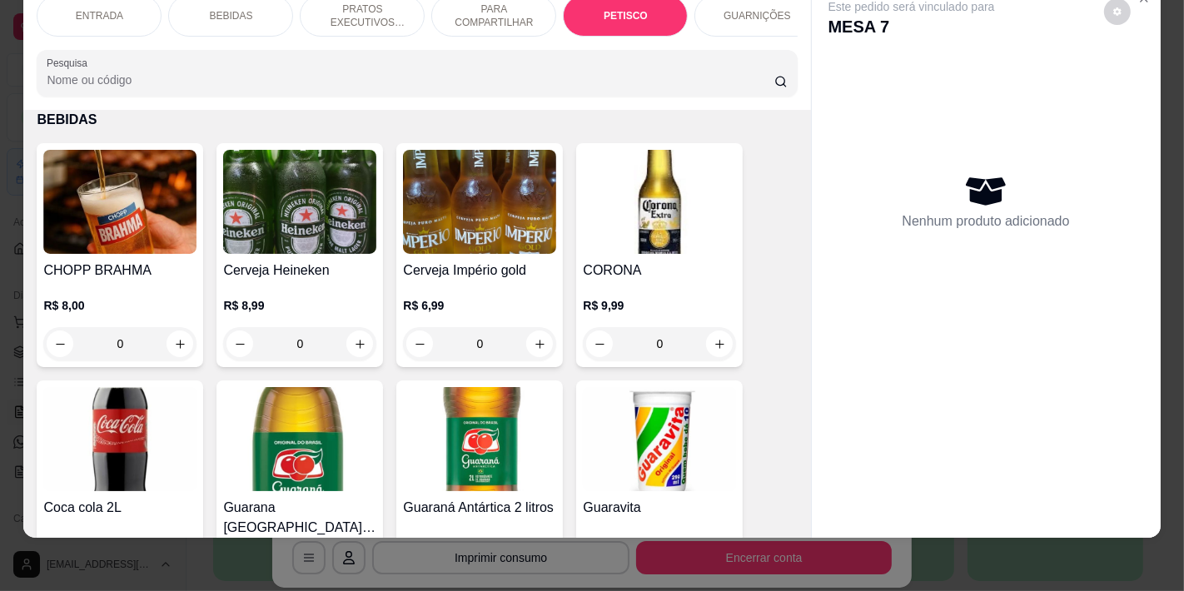
scroll to position [2938, 0]
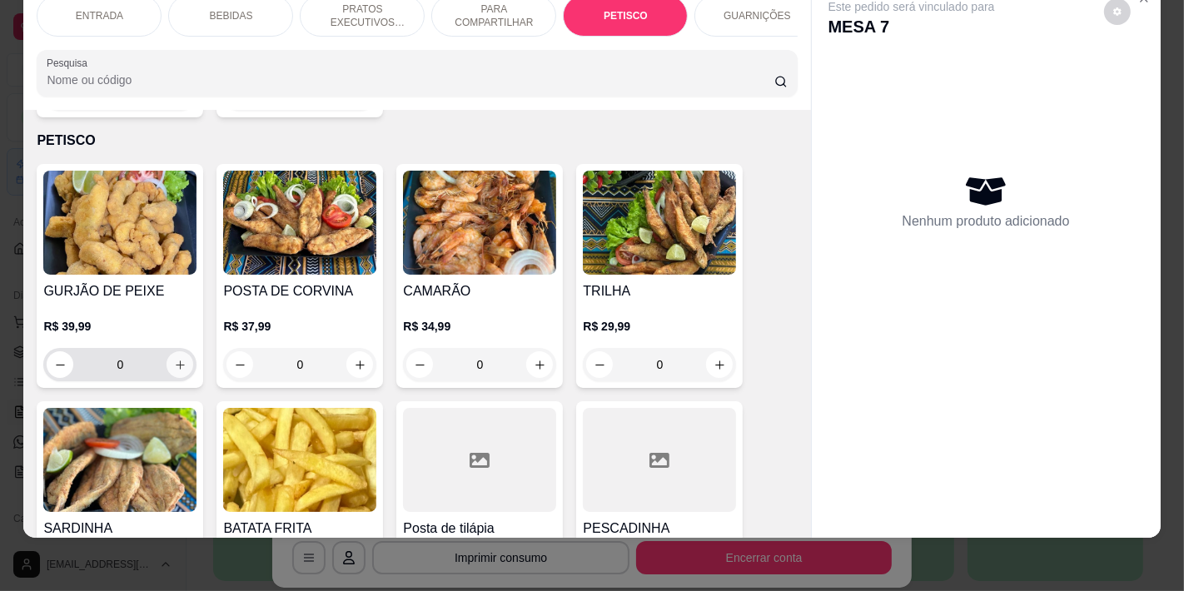
click at [175, 359] on icon "increase-product-quantity" at bounding box center [180, 365] width 12 height 12
type input "1"
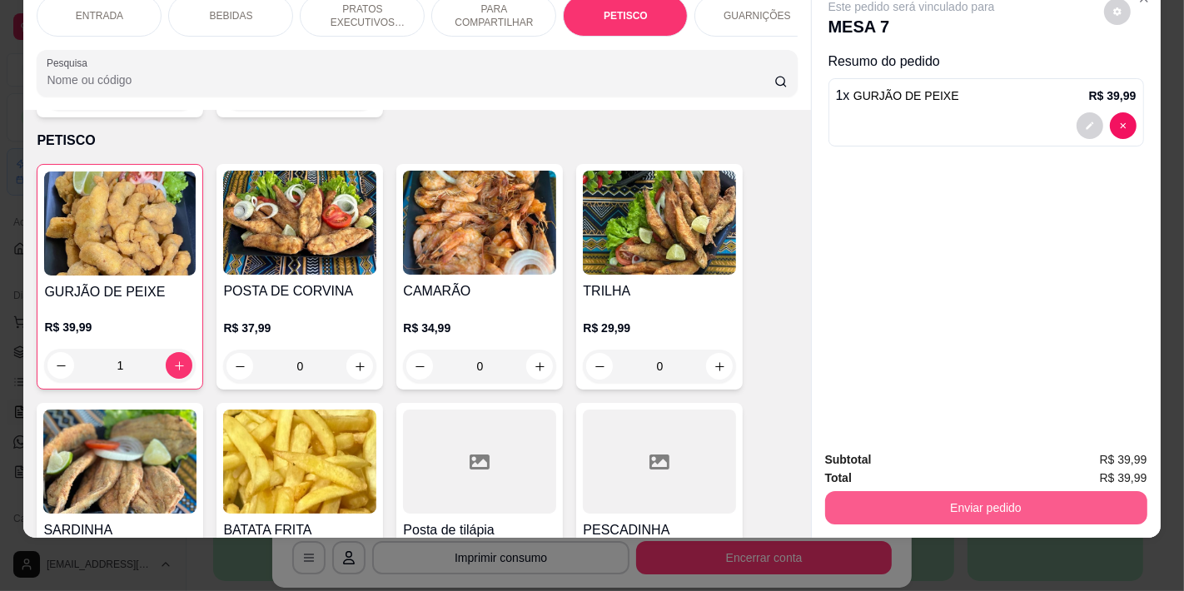
click at [929, 500] on button "Enviar pedido" at bounding box center [986, 507] width 322 height 33
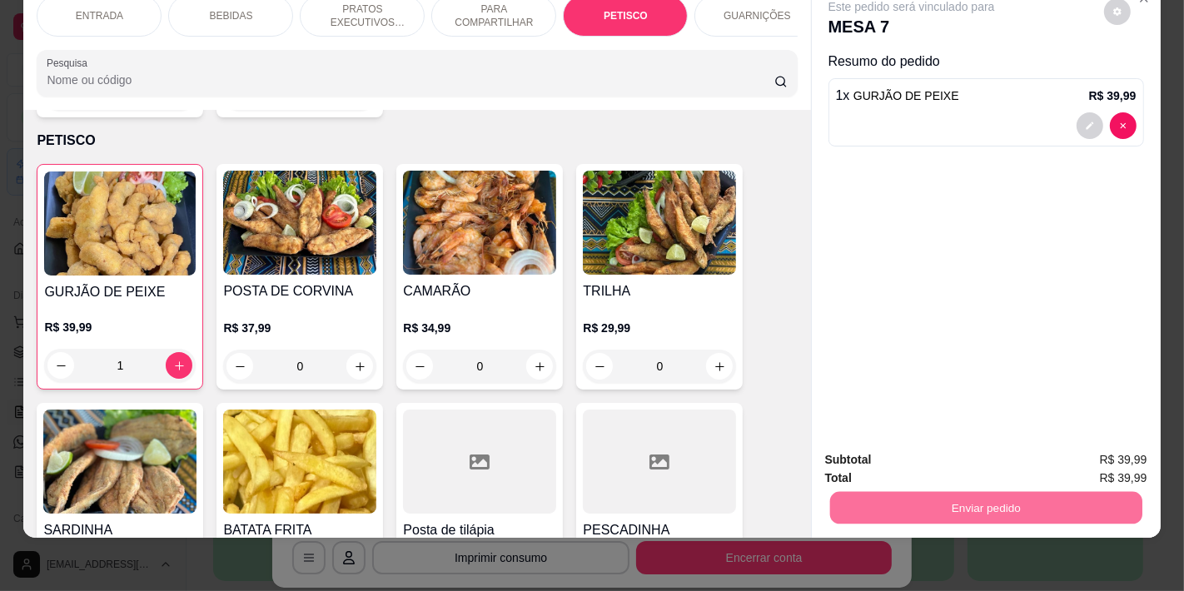
click at [902, 459] on button "Não registrar e enviar pedido" at bounding box center [930, 453] width 173 height 32
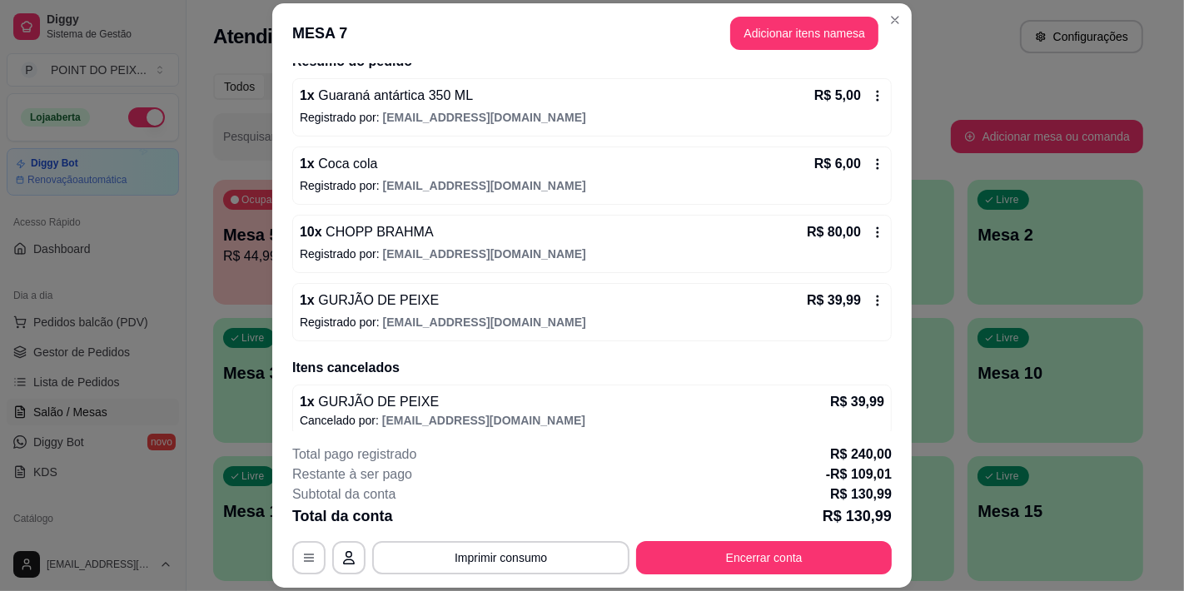
scroll to position [153, 0]
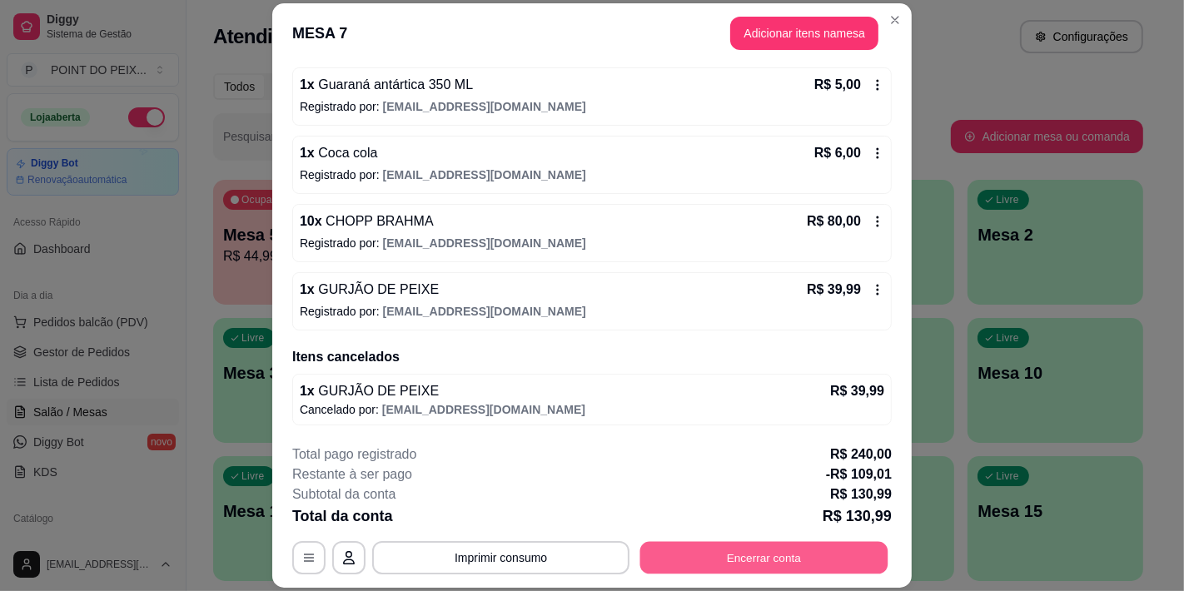
click at [781, 562] on button "Encerrar conta" at bounding box center [764, 558] width 248 height 32
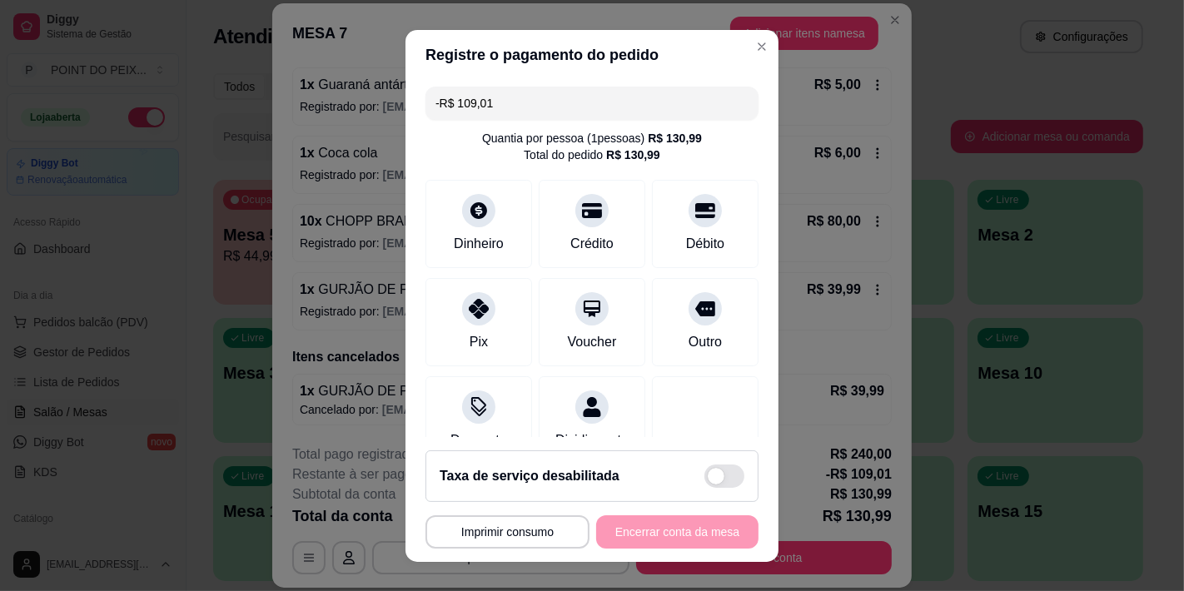
drag, startPoint x: 485, startPoint y: 103, endPoint x: 427, endPoint y: 112, distance: 58.2
click at [427, 112] on div "-R$ 109,01" at bounding box center [592, 103] width 333 height 33
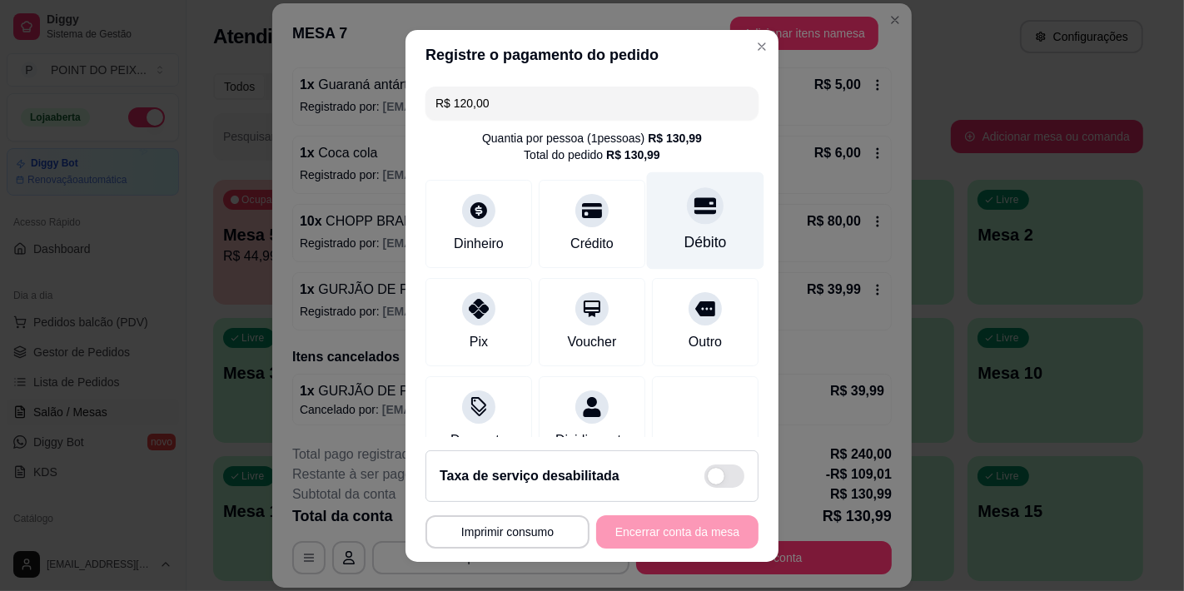
click at [685, 237] on div "Débito" at bounding box center [706, 243] width 42 height 22
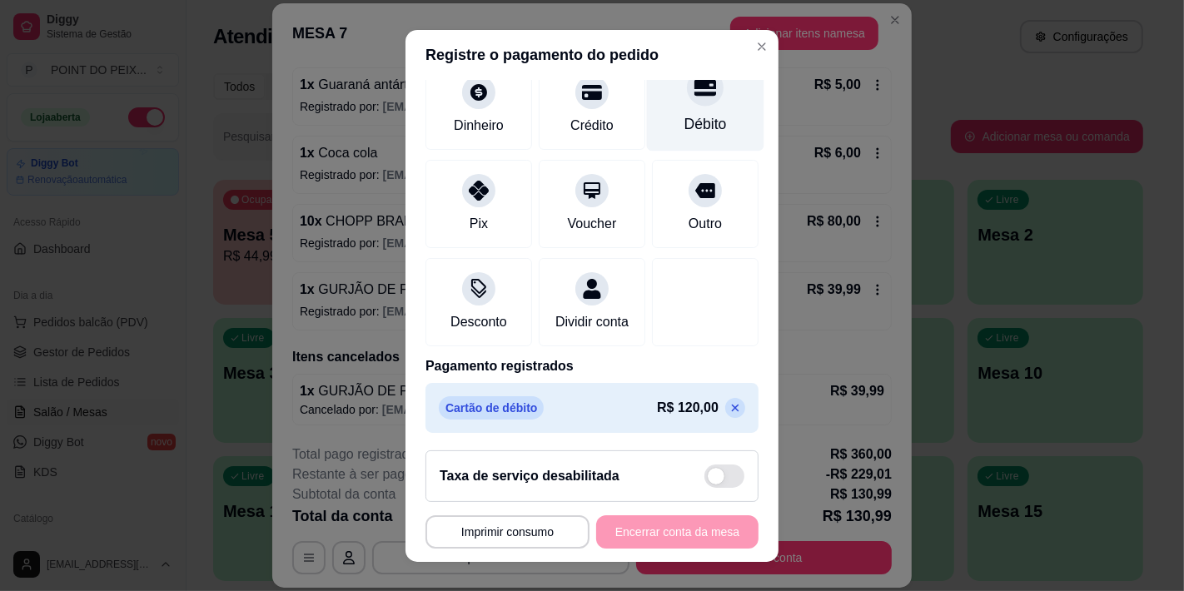
scroll to position [267, 0]
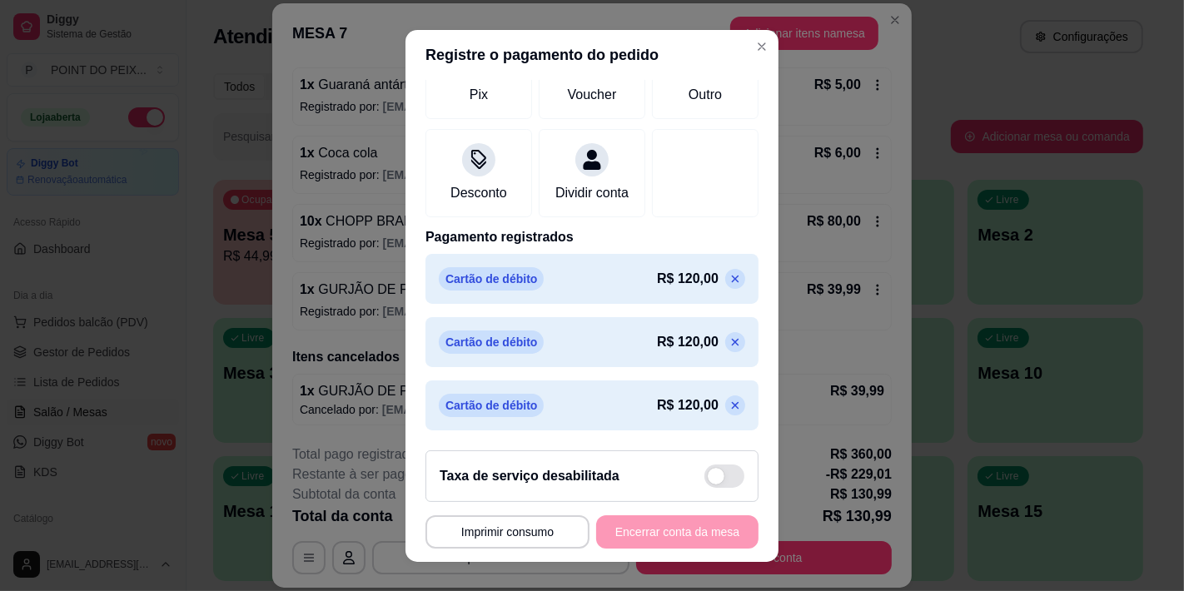
click at [725, 286] on p at bounding box center [735, 279] width 20 height 20
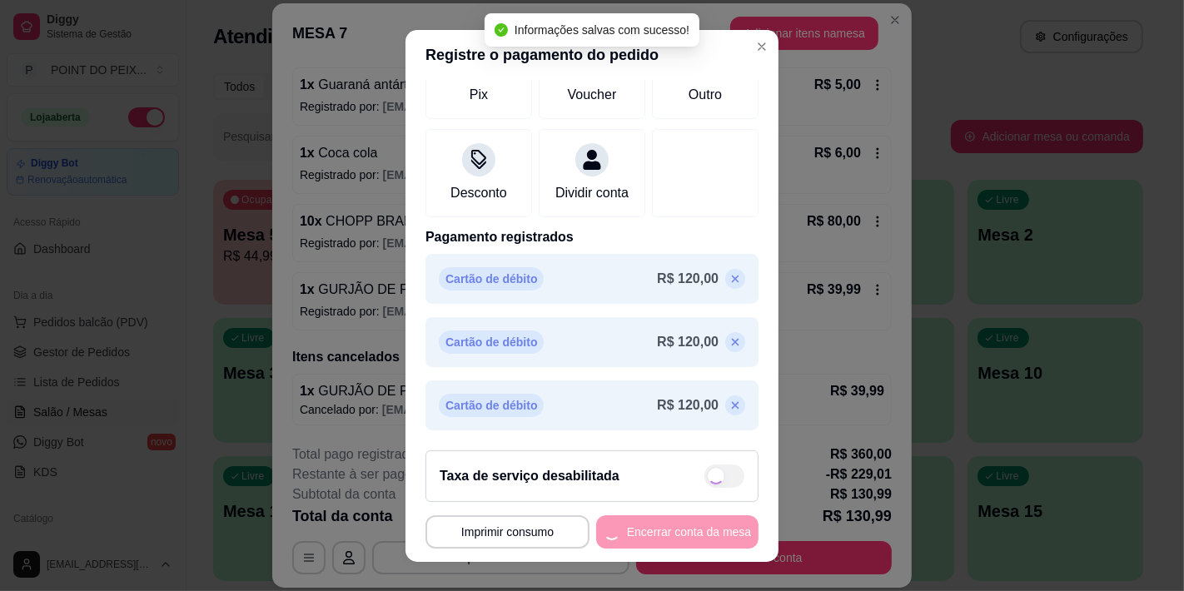
scroll to position [204, 0]
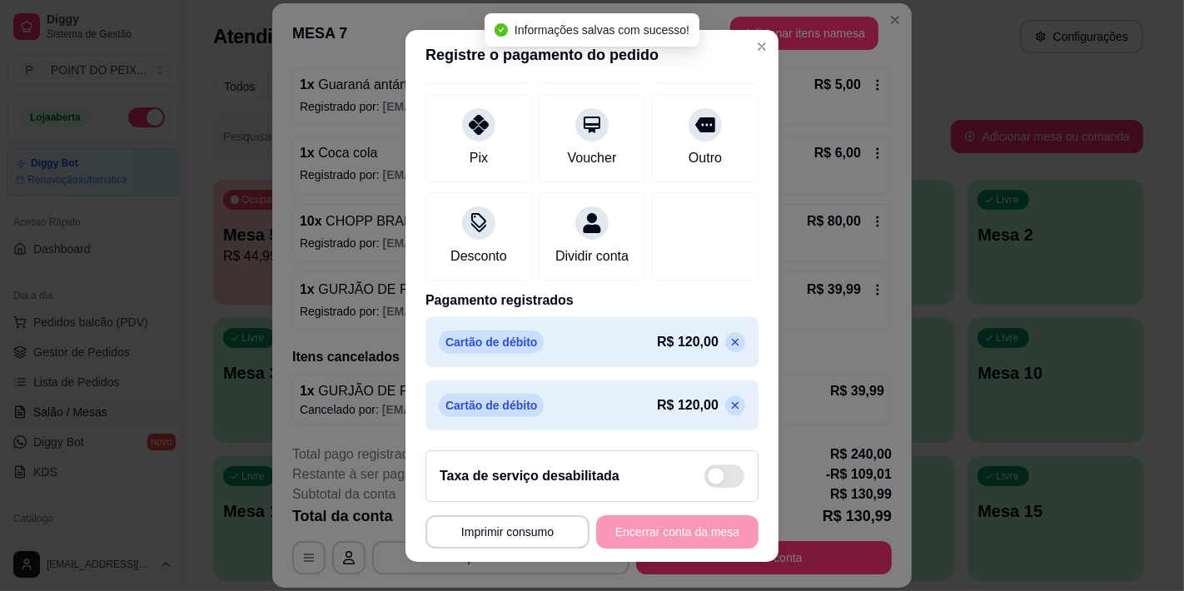
click at [729, 346] on icon at bounding box center [735, 342] width 13 height 13
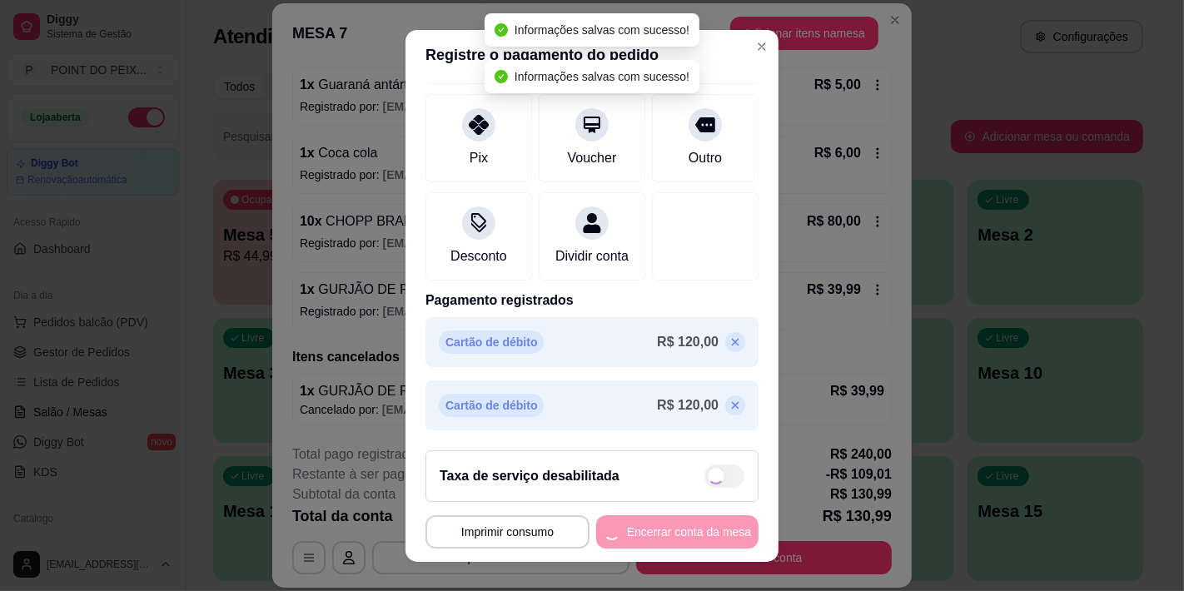
scroll to position [158, 0]
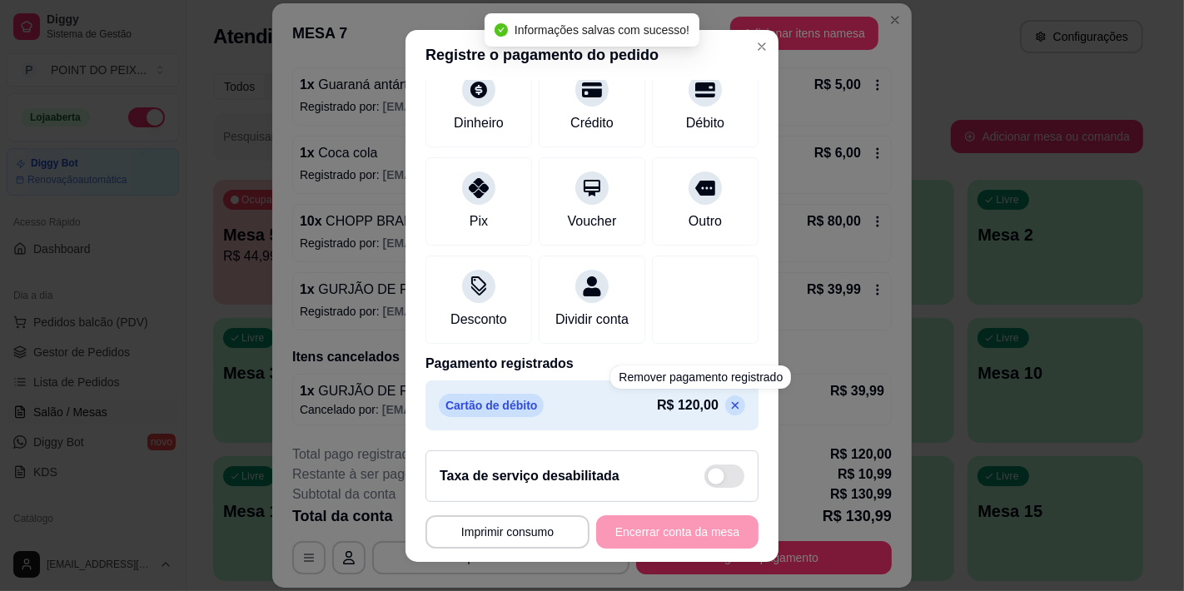
click at [729, 403] on icon at bounding box center [735, 405] width 13 height 13
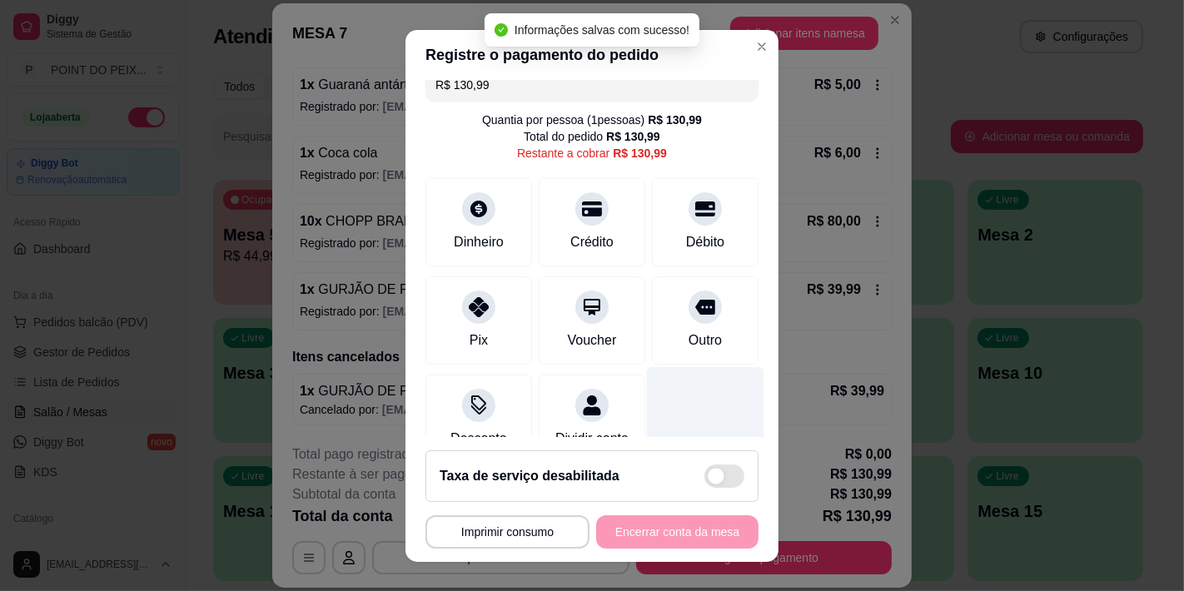
scroll to position [0, 0]
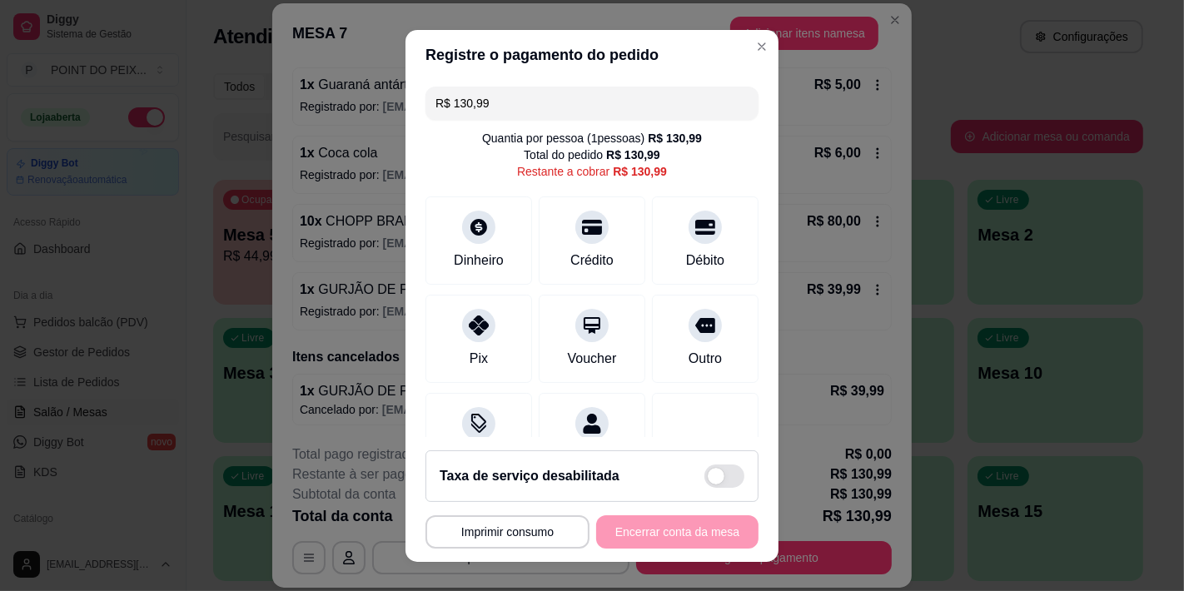
drag, startPoint x: 501, startPoint y: 105, endPoint x: 426, endPoint y: 127, distance: 78.8
click at [426, 127] on div "R$ 130,99 Quantia por pessoa ( 1 pessoas) R$ 130,99 Total do pedido R$ 130,99 R…" at bounding box center [592, 258] width 373 height 357
click at [691, 234] on div "Débito" at bounding box center [705, 236] width 117 height 97
click at [685, 269] on div "Débito" at bounding box center [706, 259] width 42 height 22
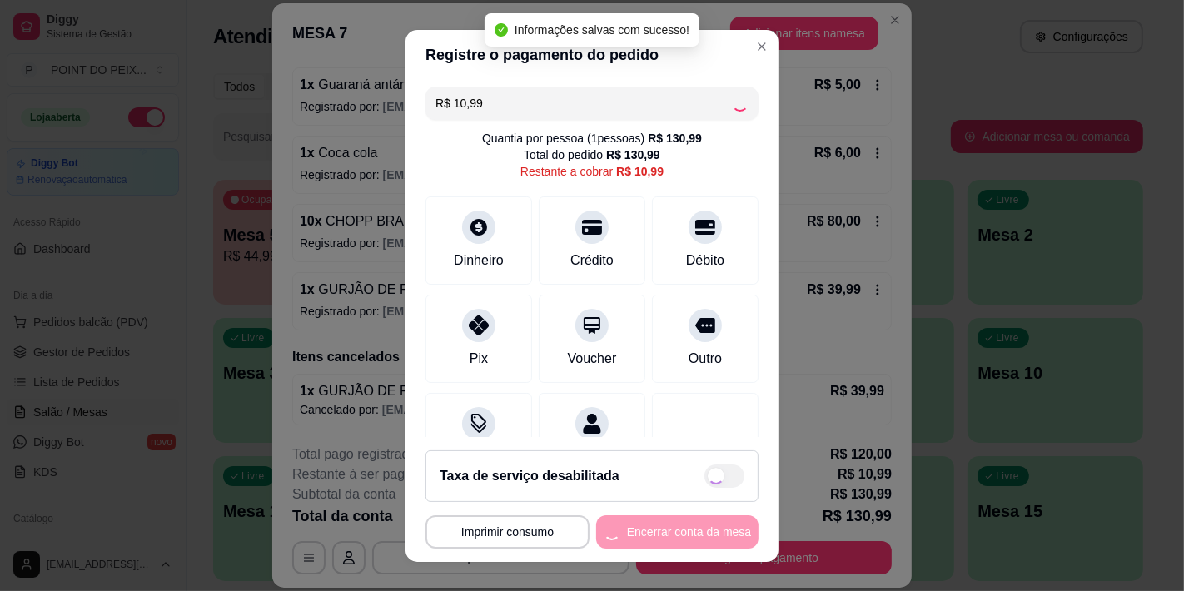
type input "R$ 0,00"
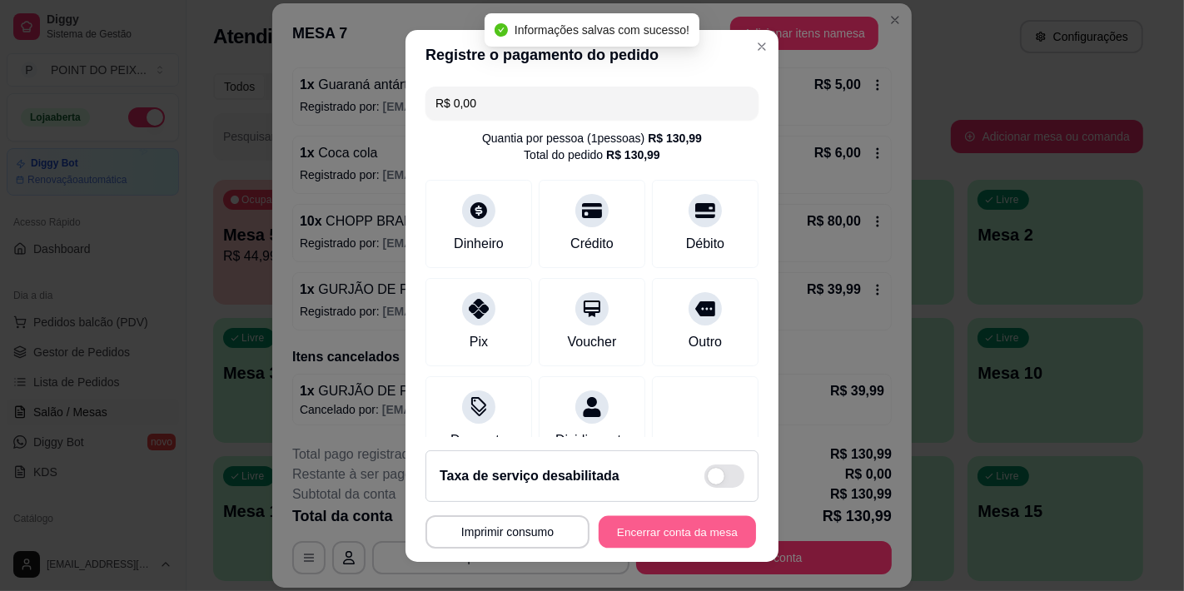
click at [694, 530] on button "Encerrar conta da mesa" at bounding box center [677, 532] width 157 height 32
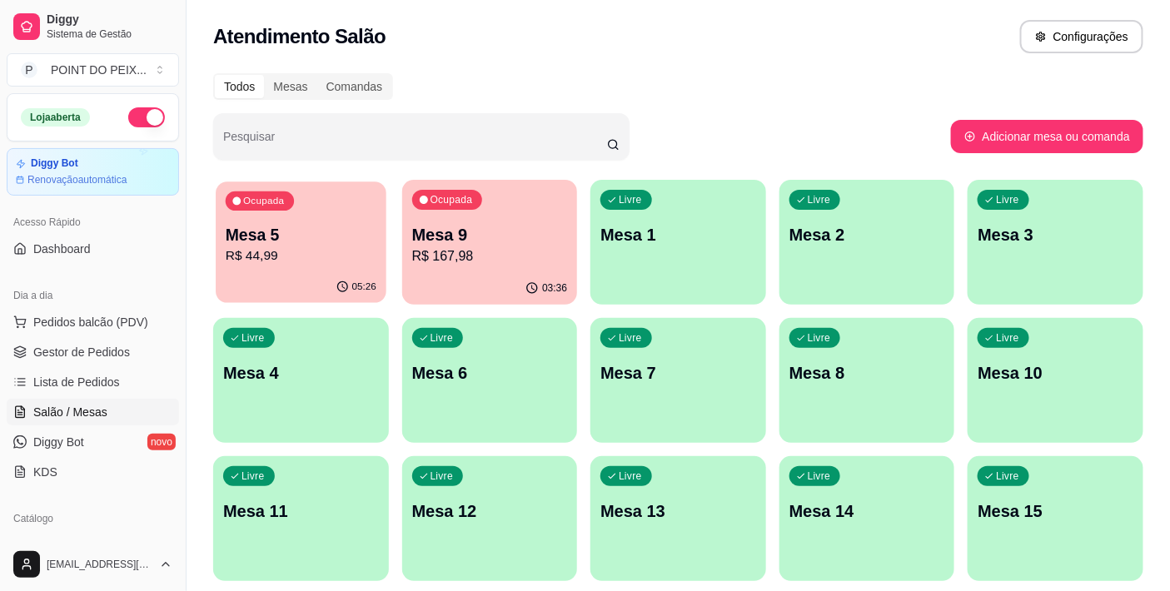
click at [320, 267] on div "Ocupada Mesa 5 R$ 44,99" at bounding box center [301, 227] width 170 height 90
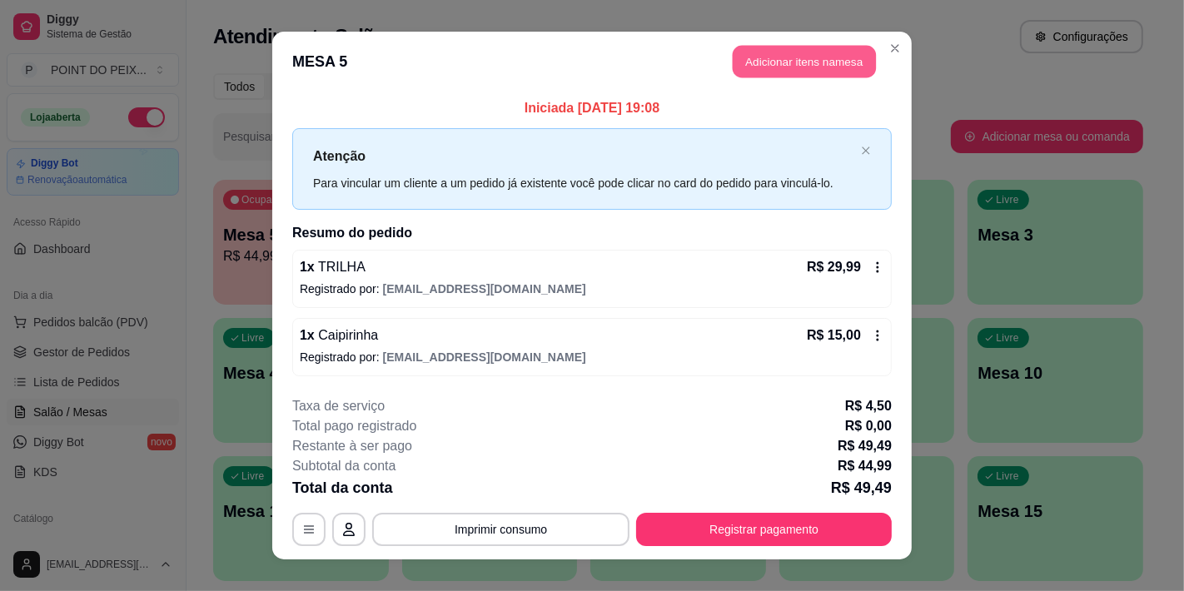
click at [791, 69] on button "Adicionar itens na mesa" at bounding box center [804, 62] width 143 height 32
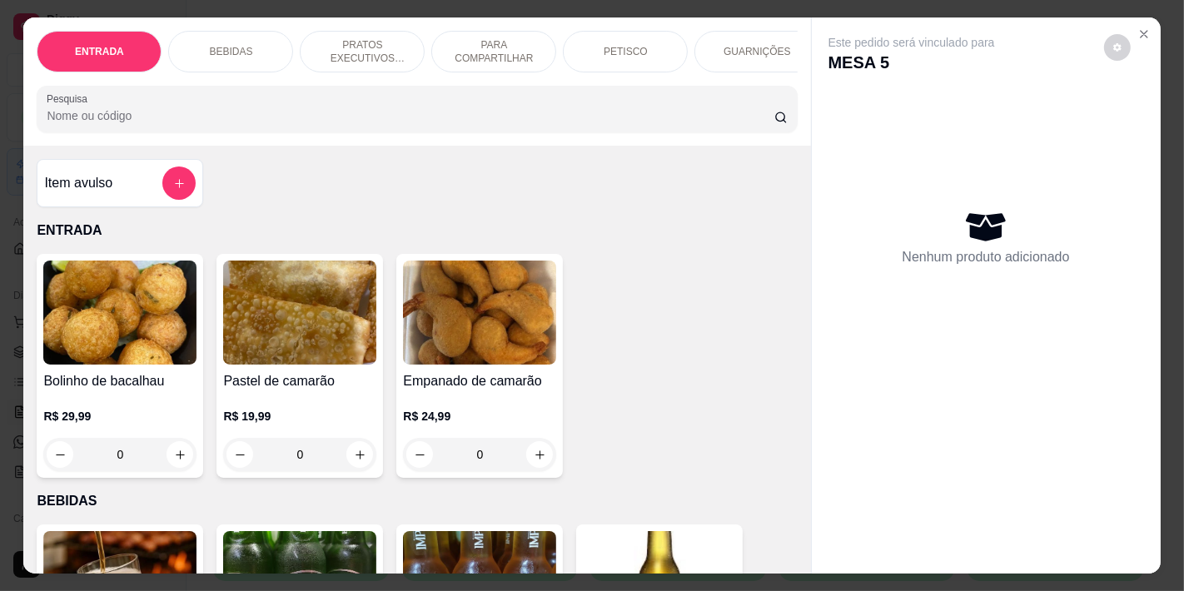
click at [228, 45] on p "BEBIDAS" at bounding box center [230, 51] width 43 height 13
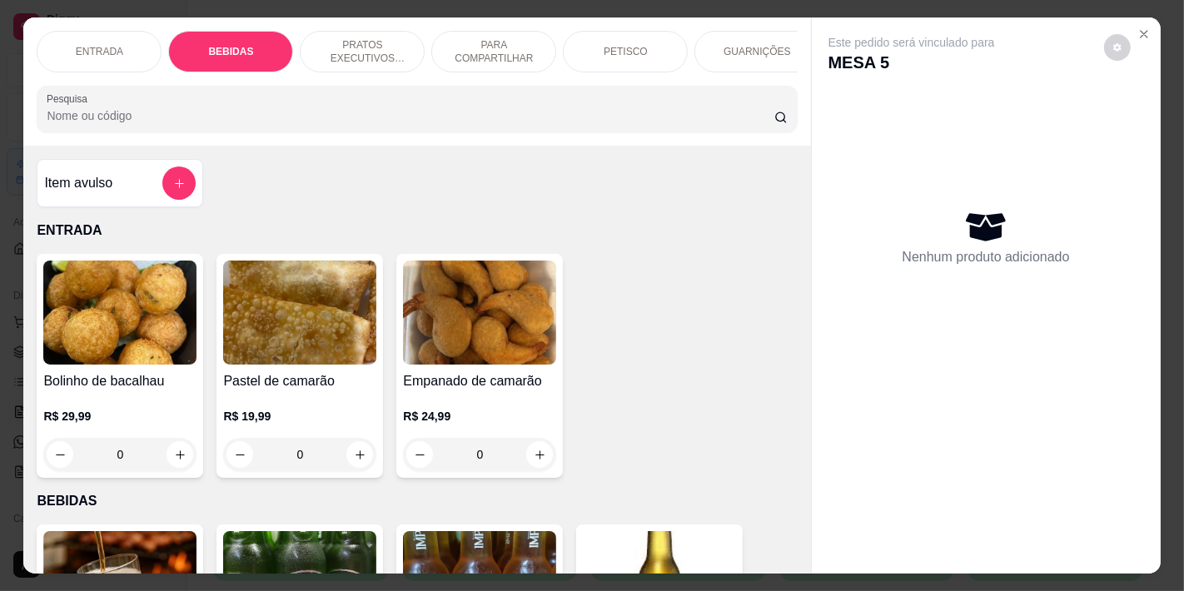
scroll to position [42, 0]
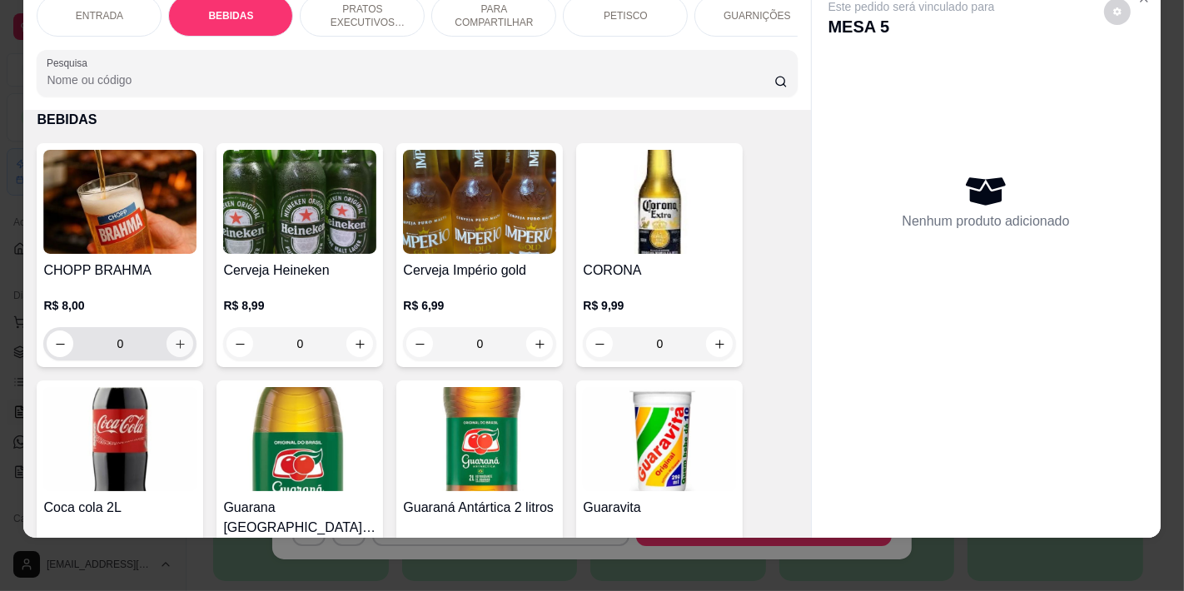
click at [177, 352] on button "increase-product-quantity" at bounding box center [180, 344] width 27 height 27
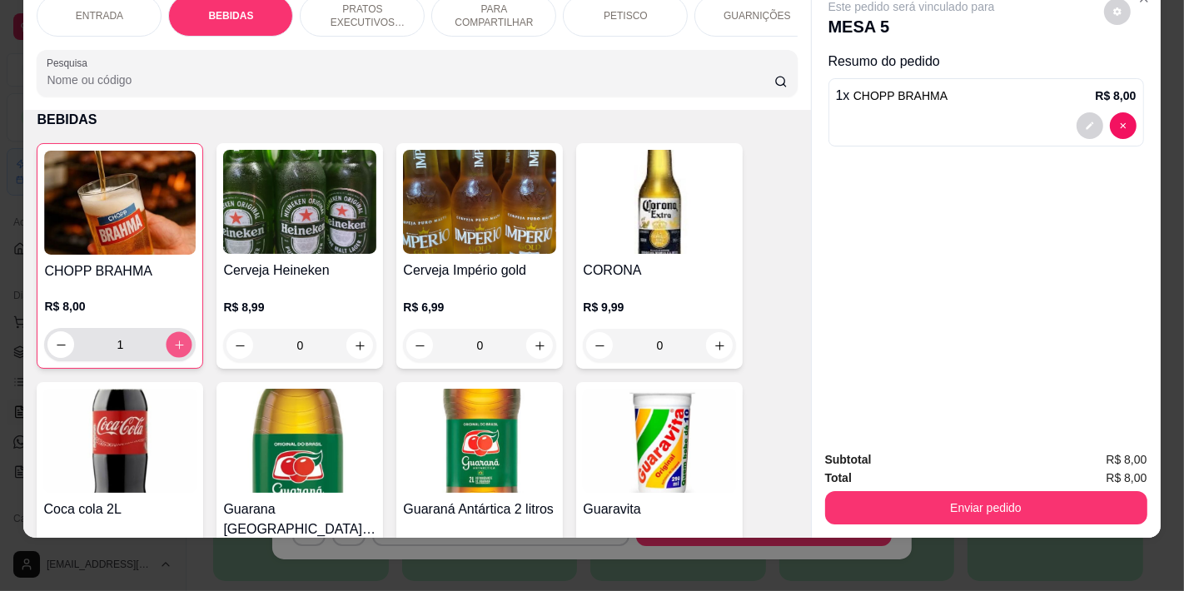
click at [177, 352] on button "increase-product-quantity" at bounding box center [180, 345] width 26 height 26
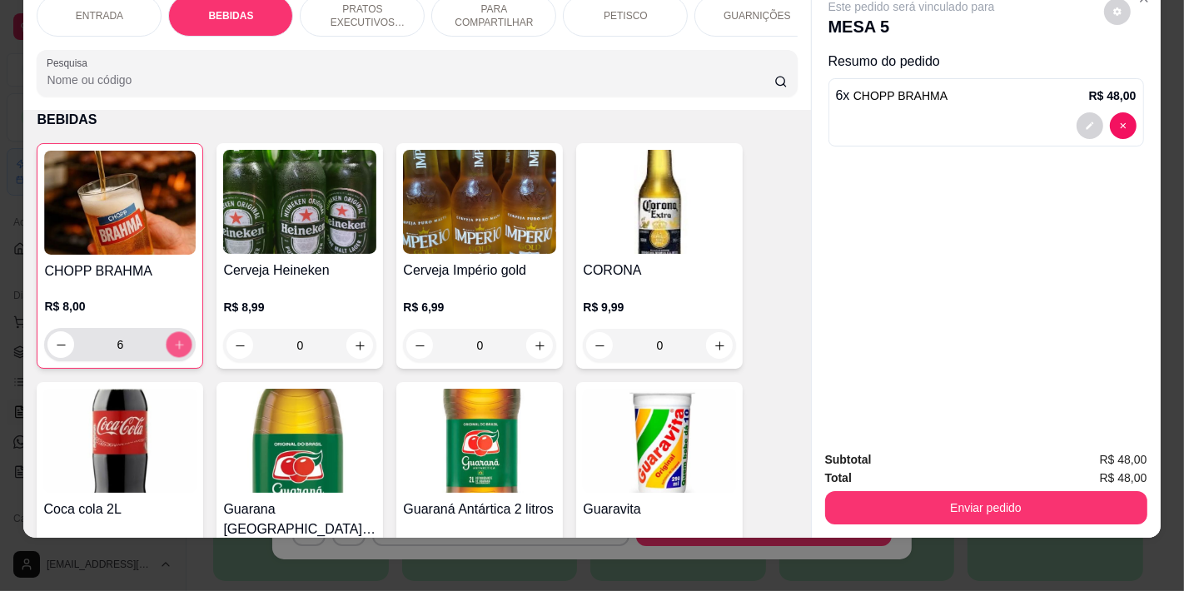
click at [177, 352] on button "increase-product-quantity" at bounding box center [180, 345] width 26 height 26
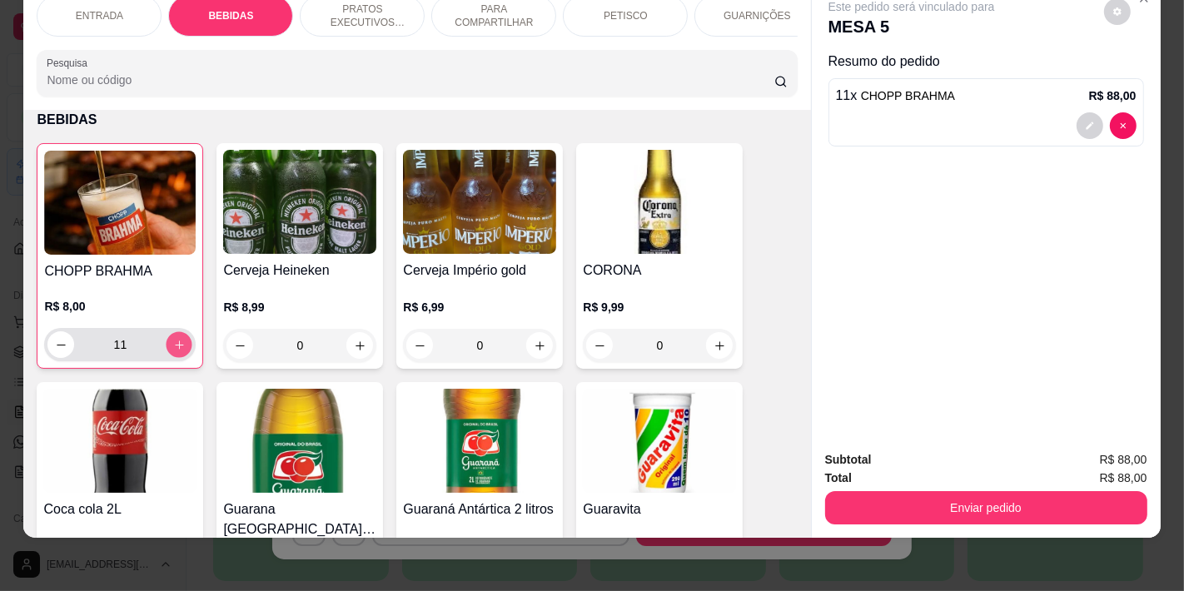
click at [177, 352] on button "increase-product-quantity" at bounding box center [180, 345] width 26 height 26
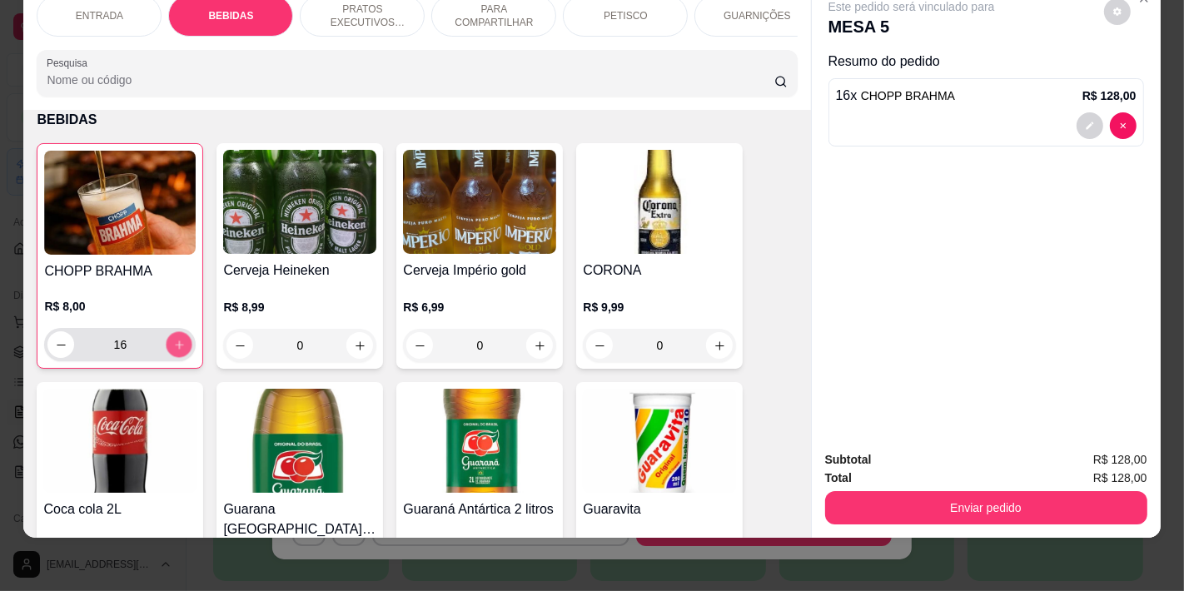
click at [177, 352] on button "increase-product-quantity" at bounding box center [180, 345] width 26 height 26
click at [177, 352] on button "increase-product-quantity" at bounding box center [179, 344] width 27 height 27
click at [177, 352] on button "increase-product-quantity" at bounding box center [180, 345] width 26 height 26
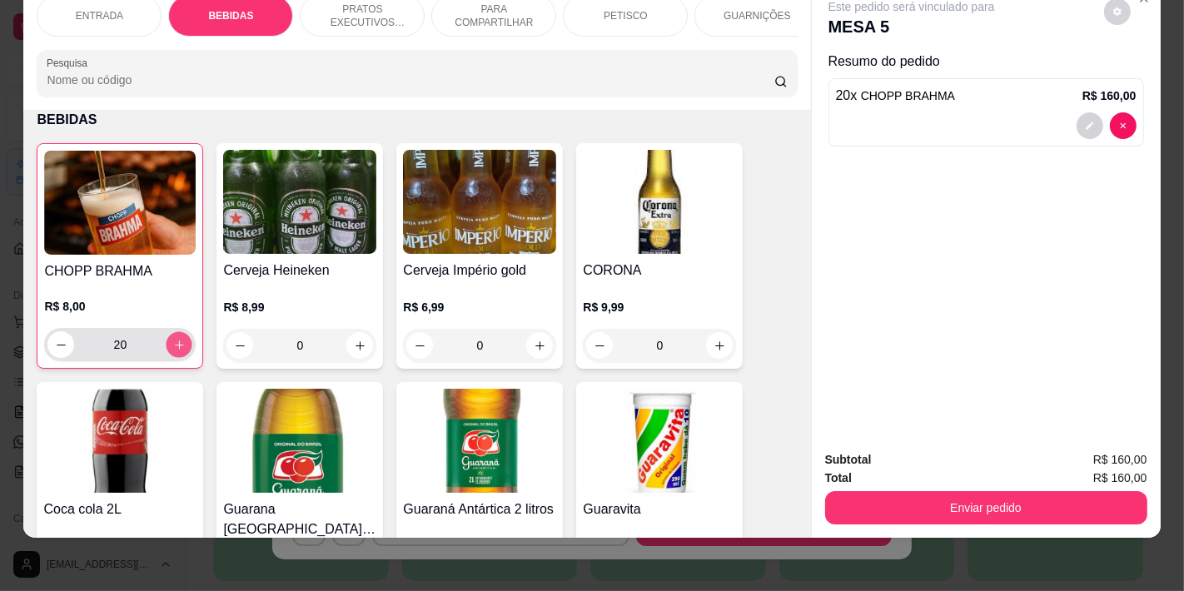
type input "21"
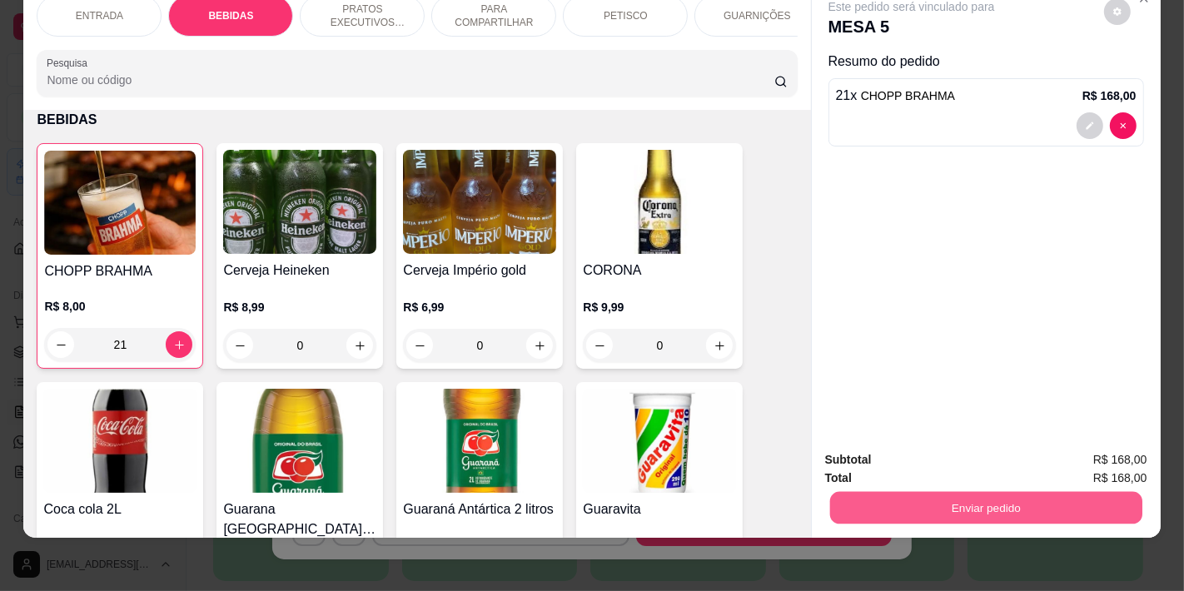
click at [903, 502] on button "Enviar pedido" at bounding box center [986, 507] width 312 height 32
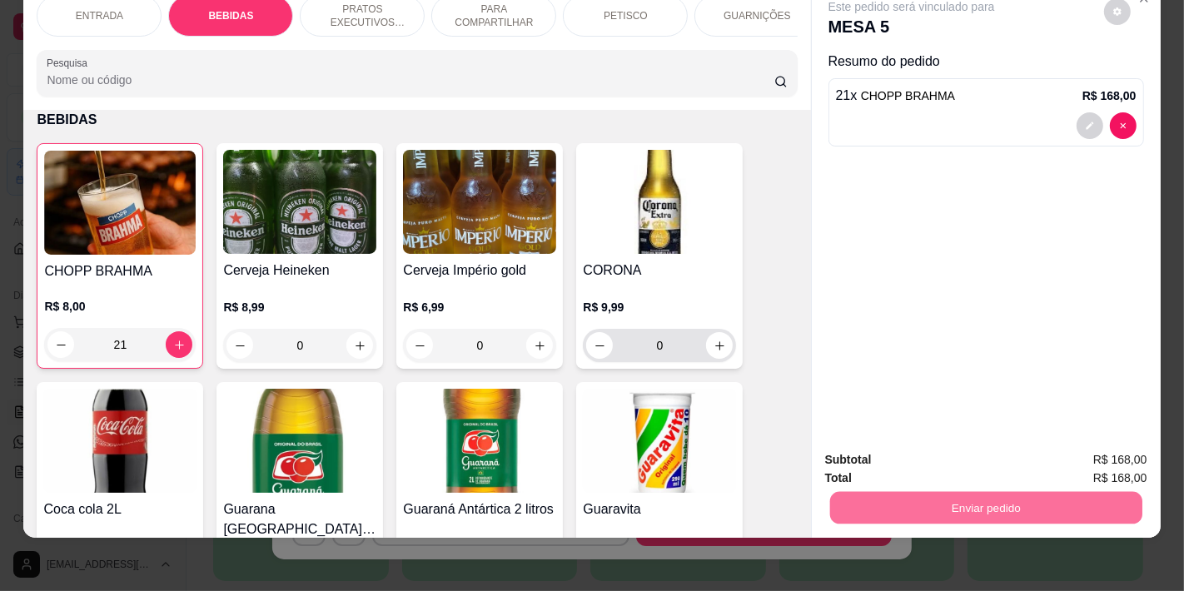
click at [720, 359] on div "0" at bounding box center [659, 345] width 147 height 33
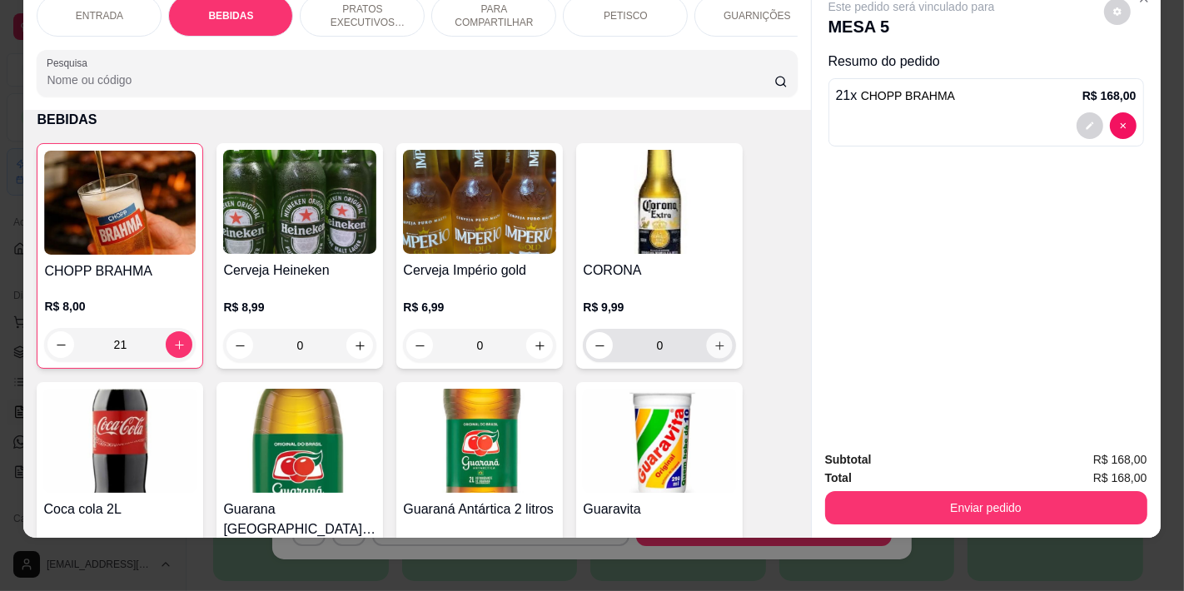
click at [707, 344] on button "increase-product-quantity" at bounding box center [720, 346] width 26 height 26
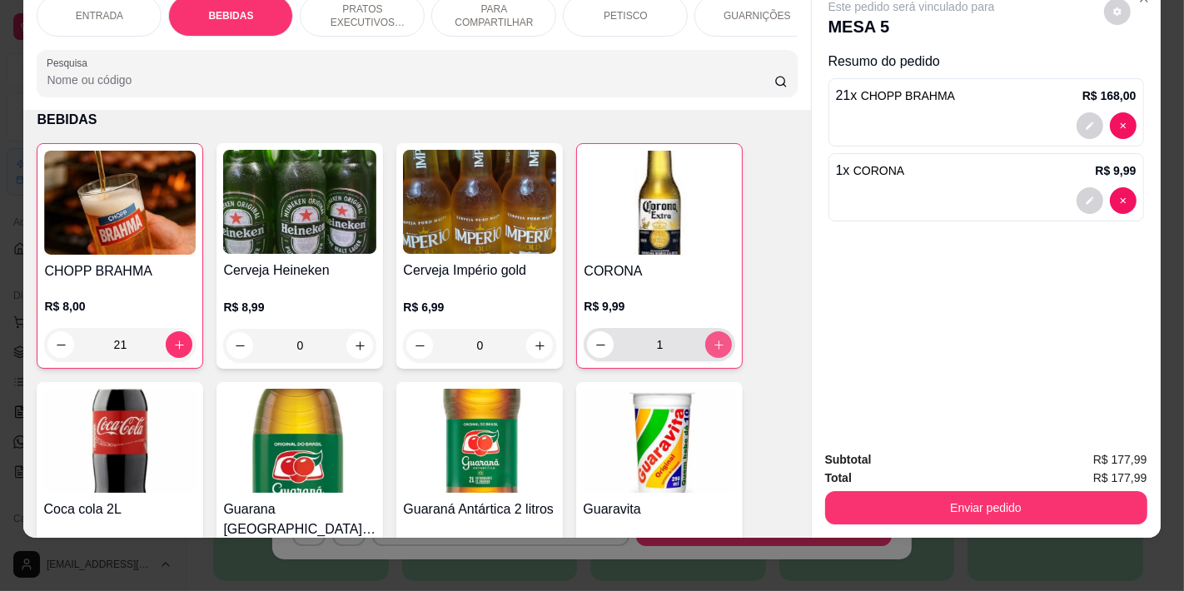
click at [713, 344] on icon "increase-product-quantity" at bounding box center [719, 345] width 12 height 12
type input "3"
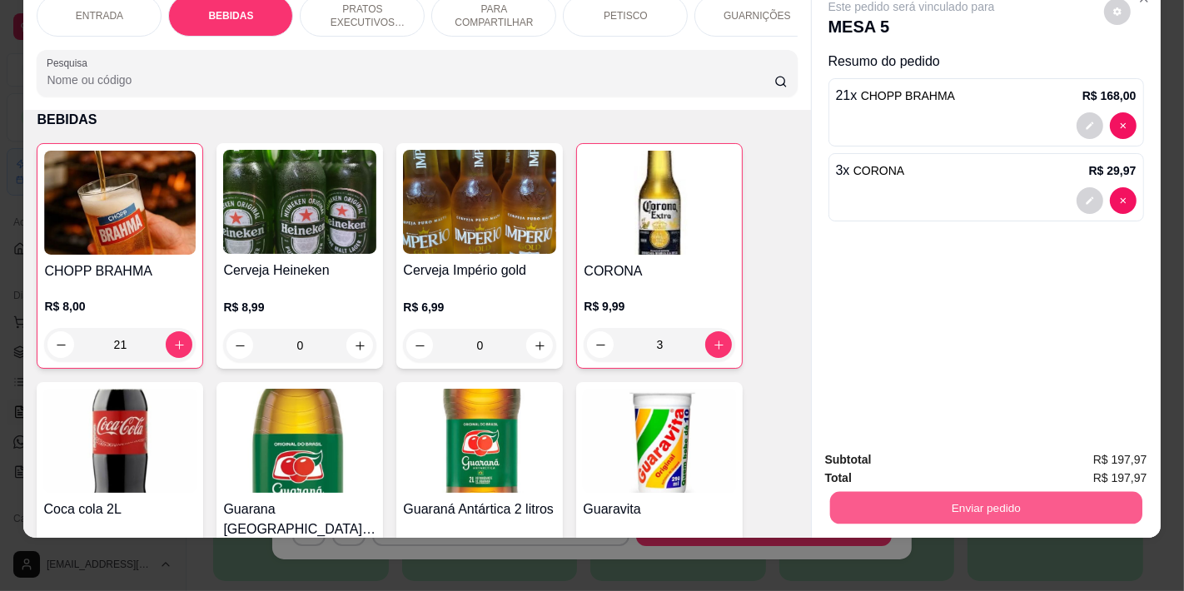
click at [935, 492] on button "Enviar pedido" at bounding box center [986, 507] width 312 height 32
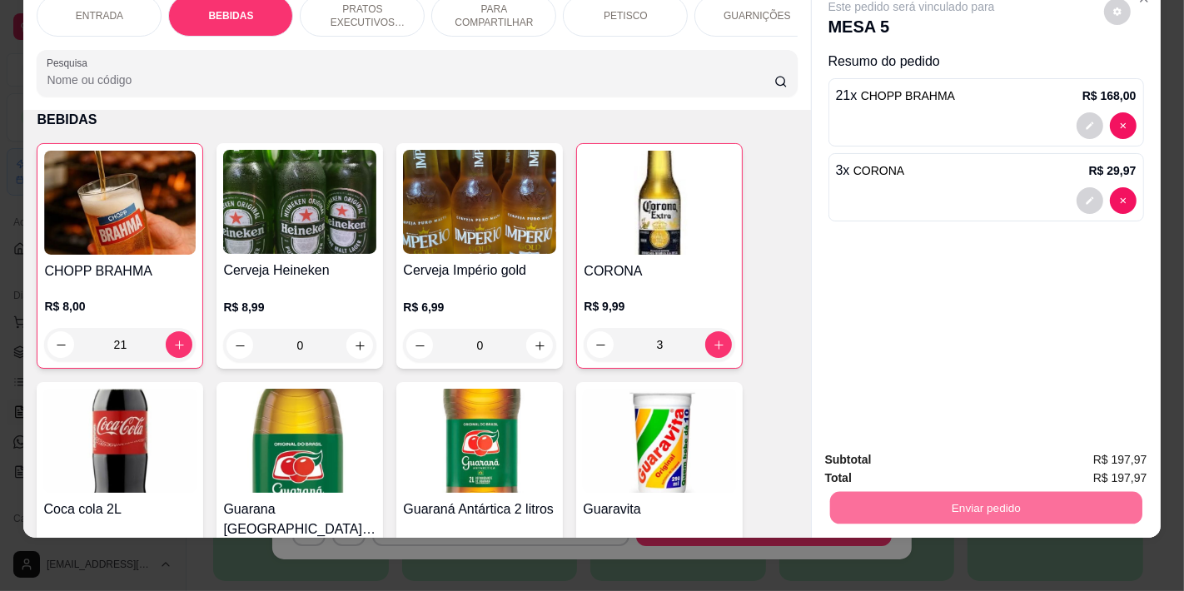
click at [922, 461] on button "Não registrar e enviar pedido" at bounding box center [930, 452] width 168 height 31
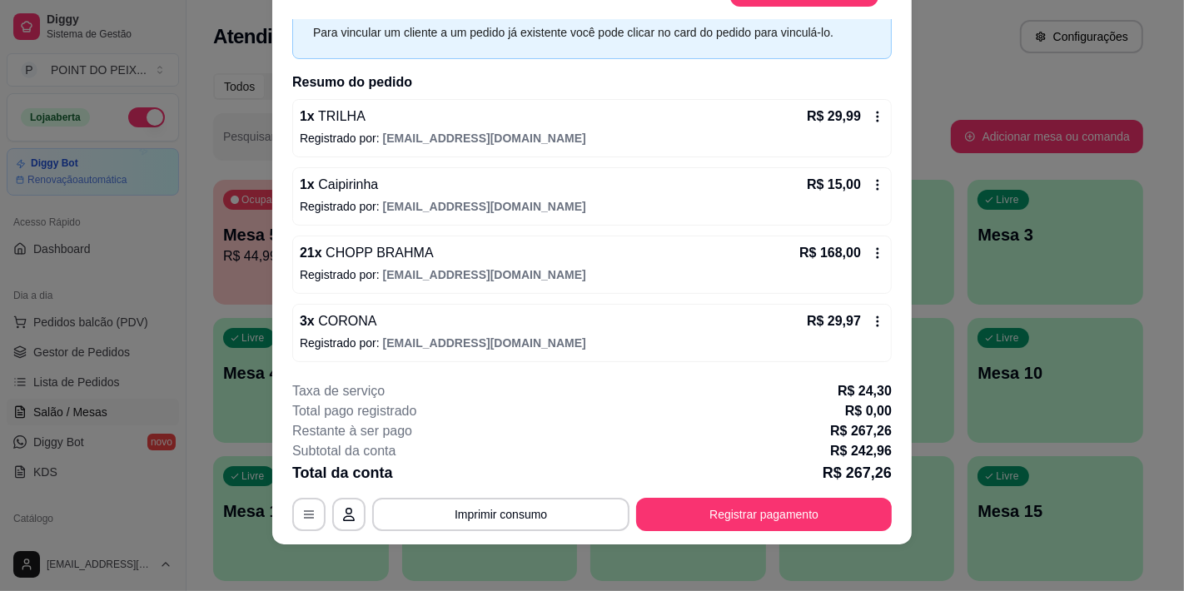
scroll to position [50, 0]
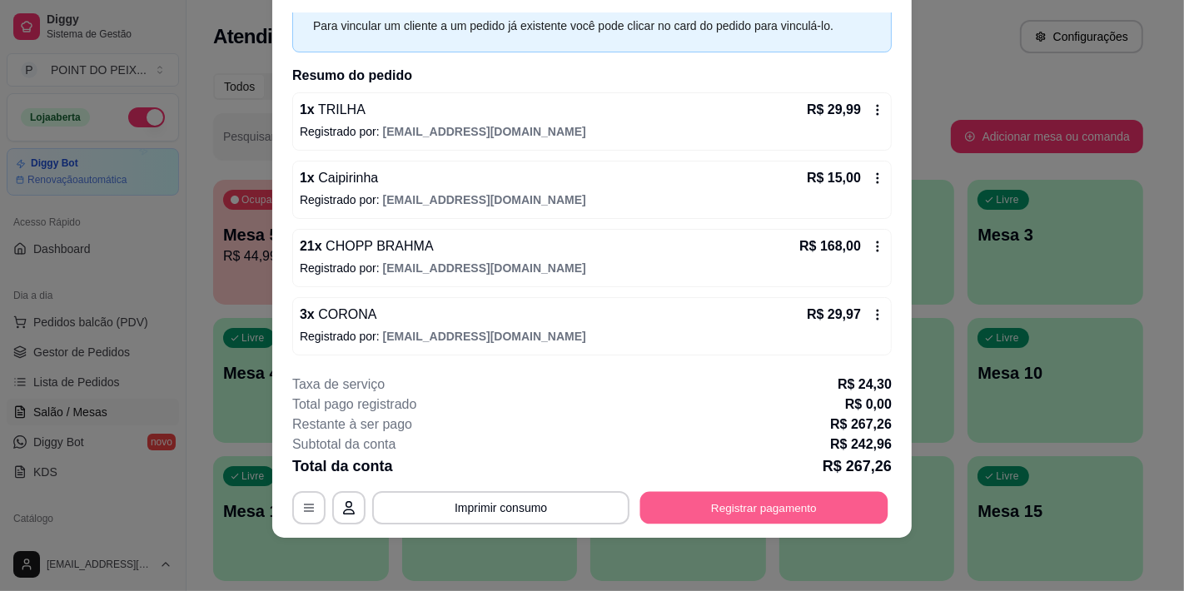
click at [766, 506] on button "Registrar pagamento" at bounding box center [764, 508] width 248 height 32
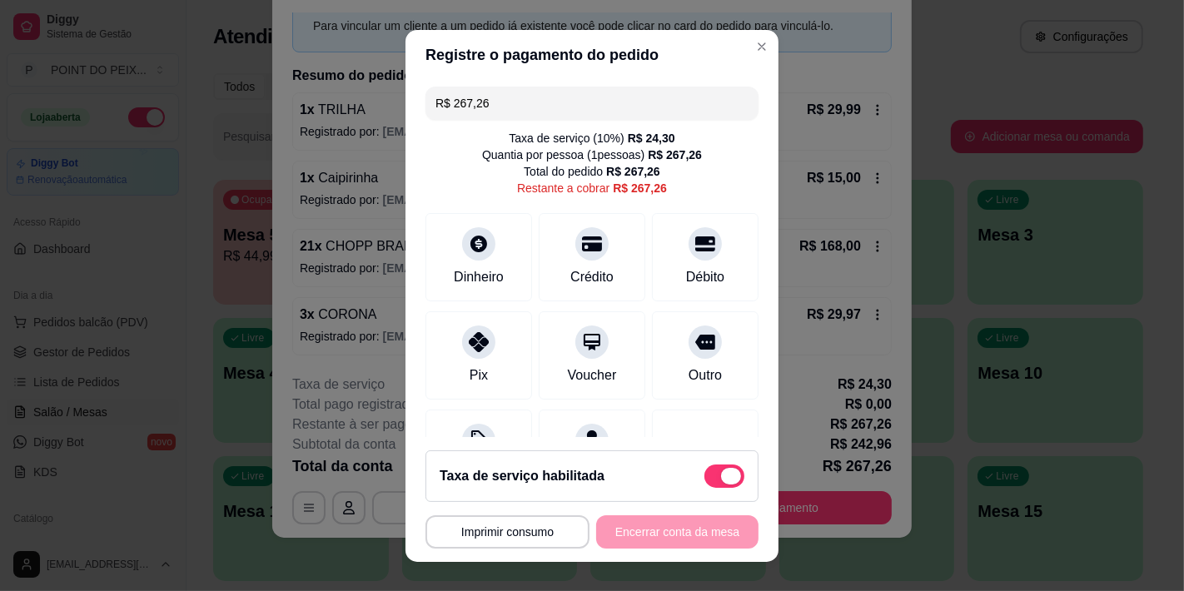
click at [705, 466] on span at bounding box center [725, 476] width 40 height 23
click at [705, 479] on input "checkbox" at bounding box center [709, 484] width 11 height 11
checkbox input "true"
type input "R$ 242,96"
click at [721, 476] on span at bounding box center [731, 476] width 20 height 17
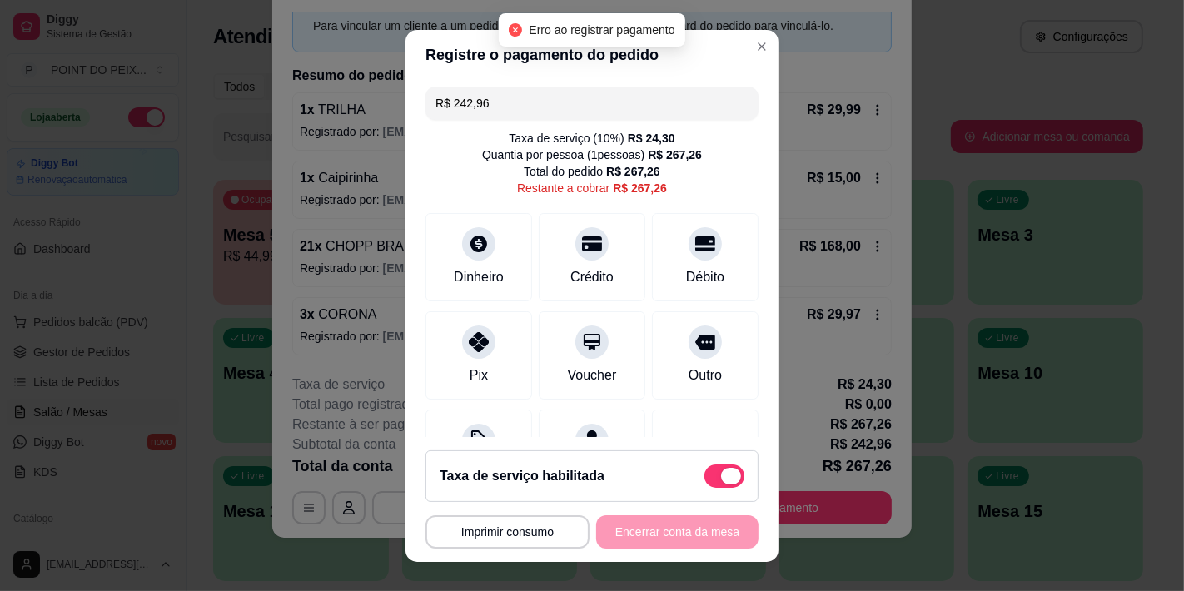
click at [704, 479] on input "checkbox" at bounding box center [709, 484] width 11 height 11
checkbox input "true"
type input "R$ 218,66"
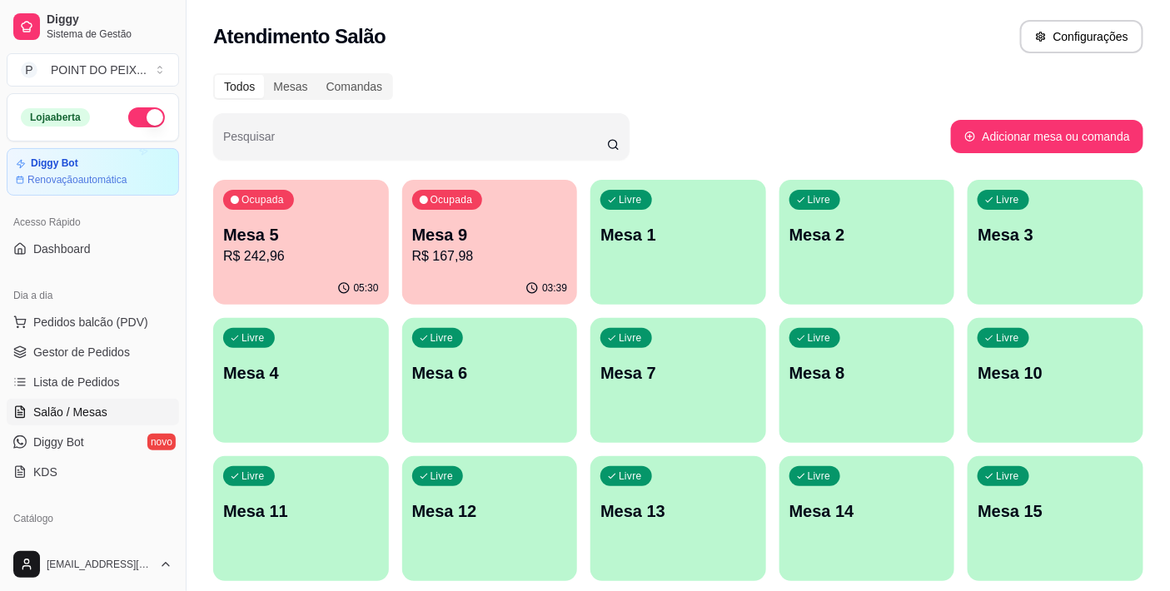
click at [306, 272] on button "Ocupada Mesa 5 R$ 242,96 05:30" at bounding box center [301, 242] width 176 height 125
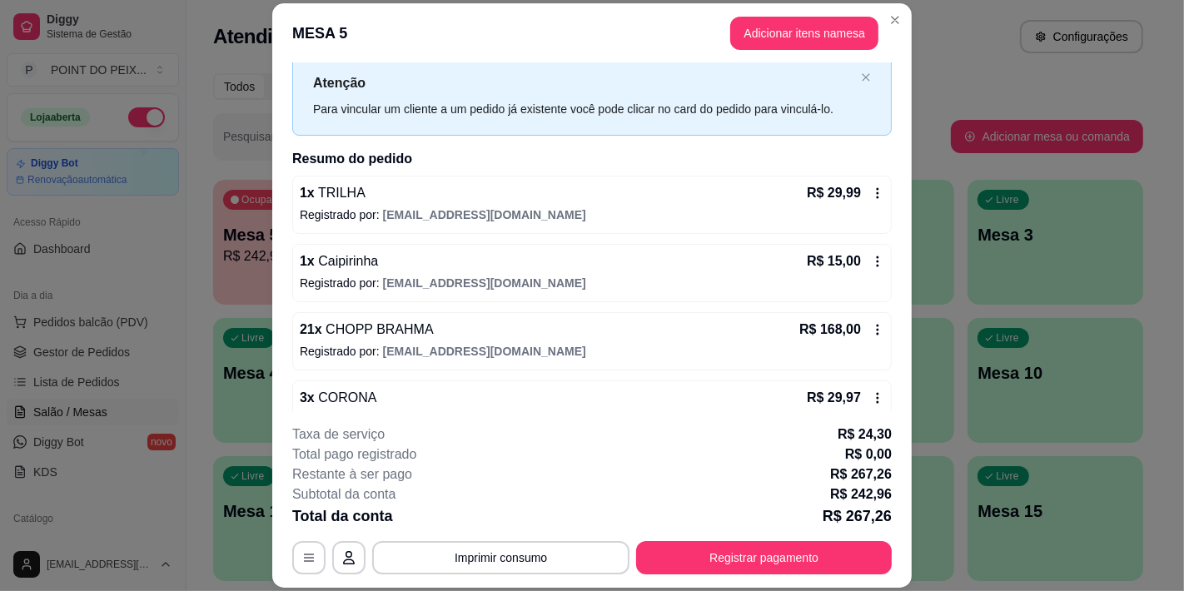
scroll to position [79, 0]
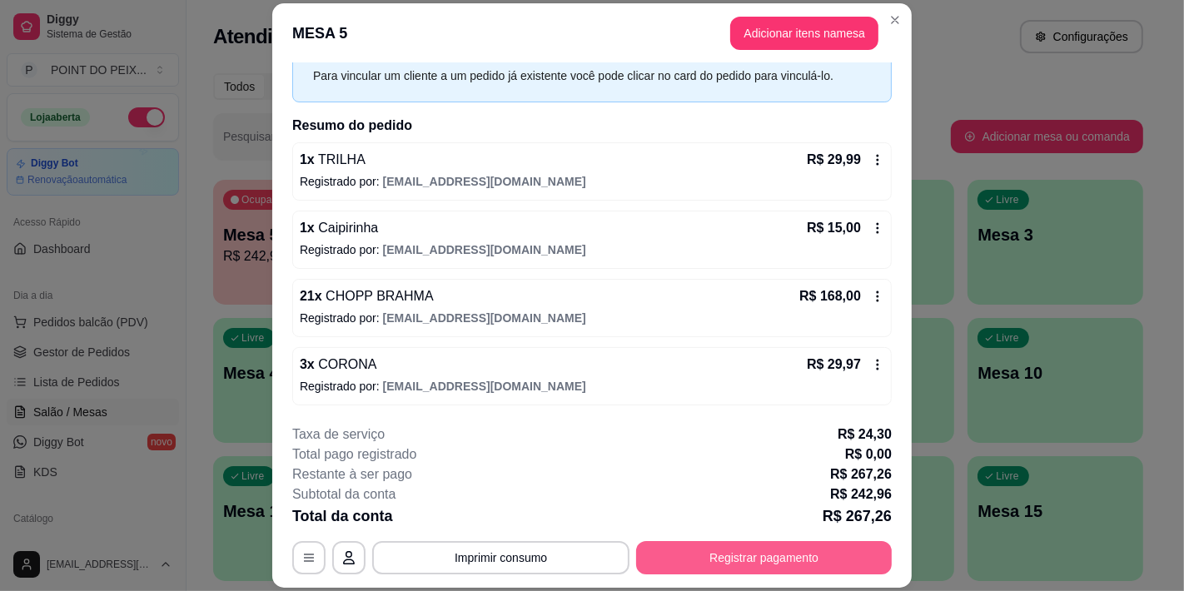
click at [748, 562] on button "Registrar pagamento" at bounding box center [764, 557] width 256 height 33
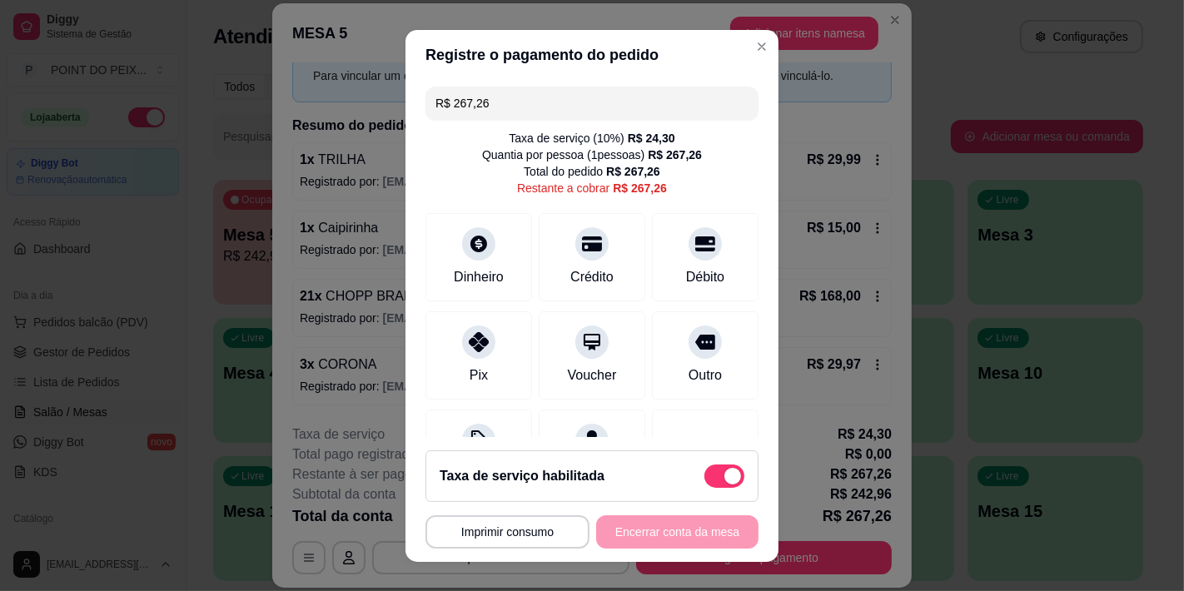
click at [725, 471] on span at bounding box center [733, 476] width 17 height 17
click at [715, 479] on input "checkbox" at bounding box center [709, 484] width 11 height 11
checkbox input "true"
type input "R$ 242,96"
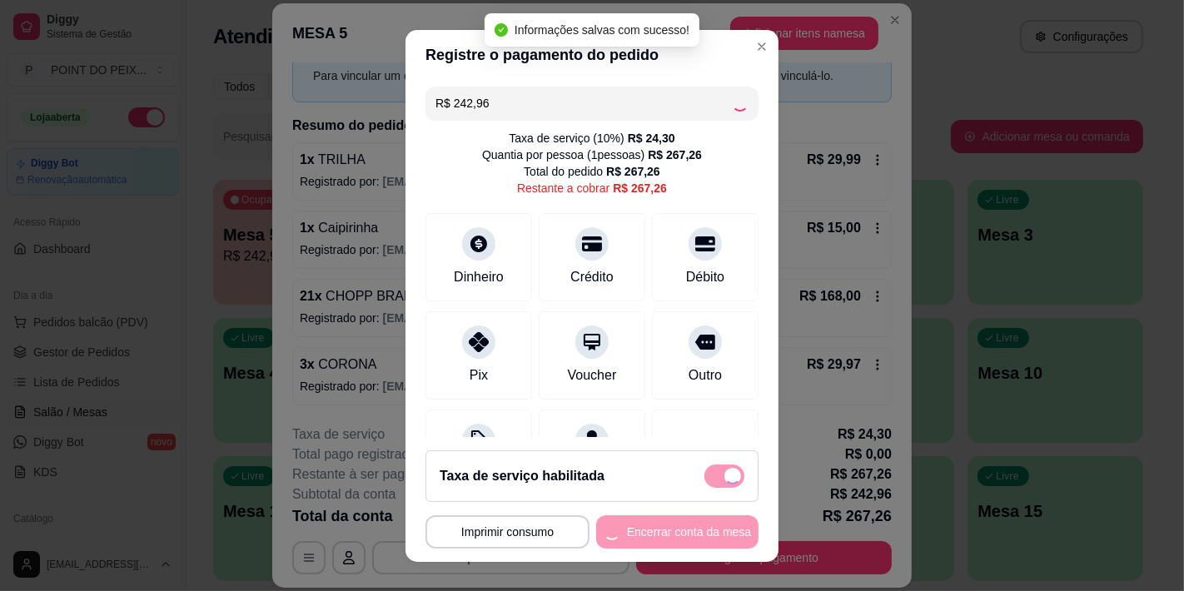
checkbox input "false"
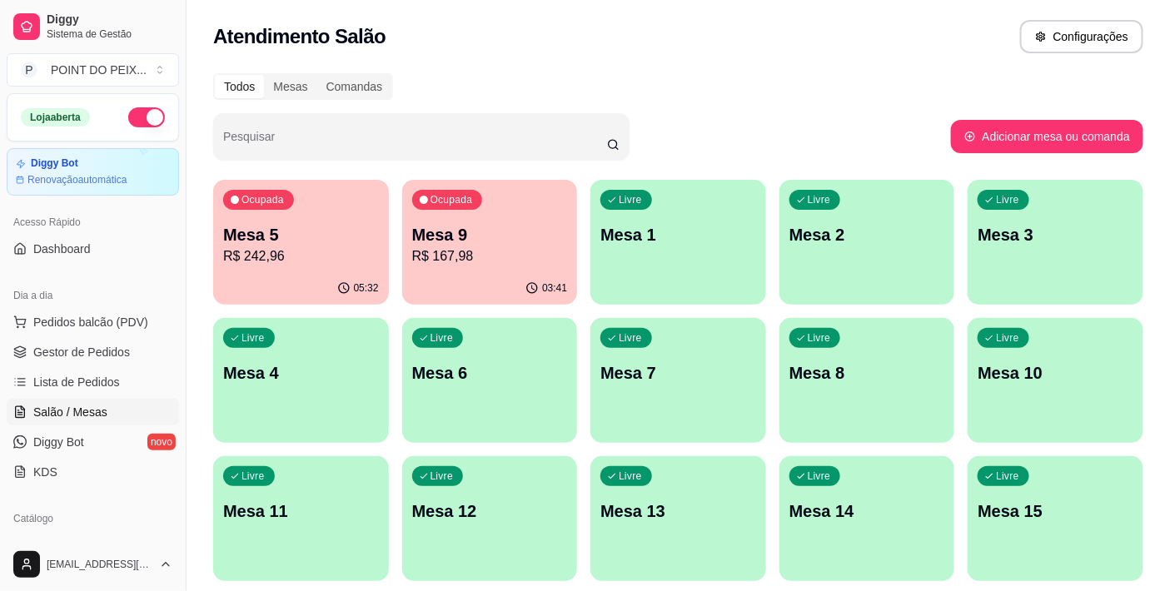
click at [475, 213] on div "Ocupada Mesa 9 R$ 167,98" at bounding box center [490, 226] width 176 height 92
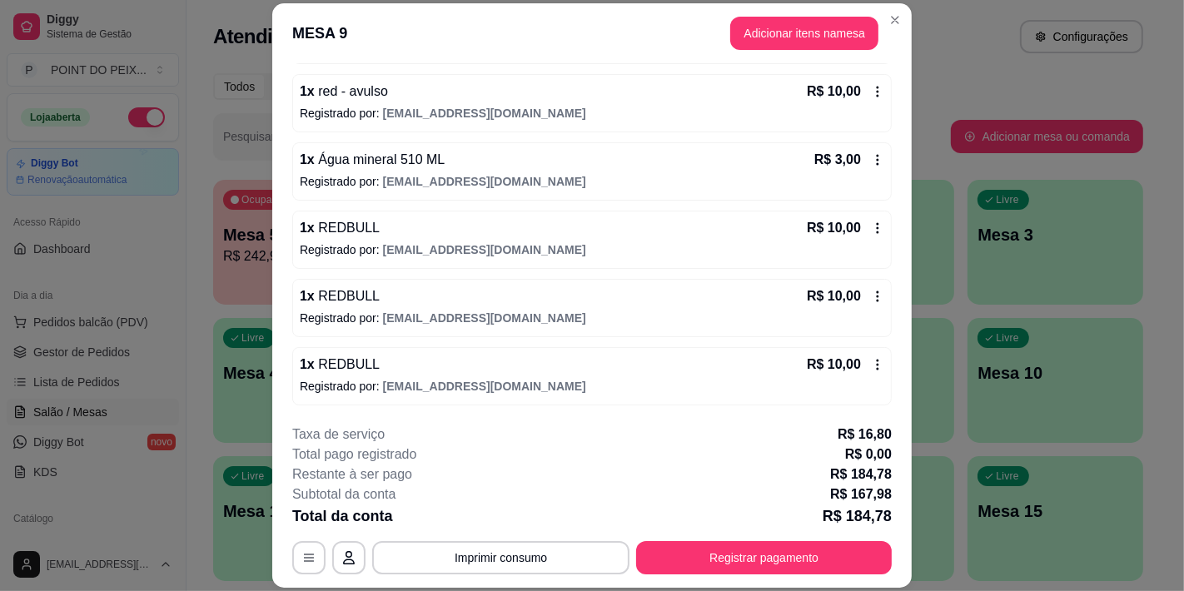
scroll to position [50, 0]
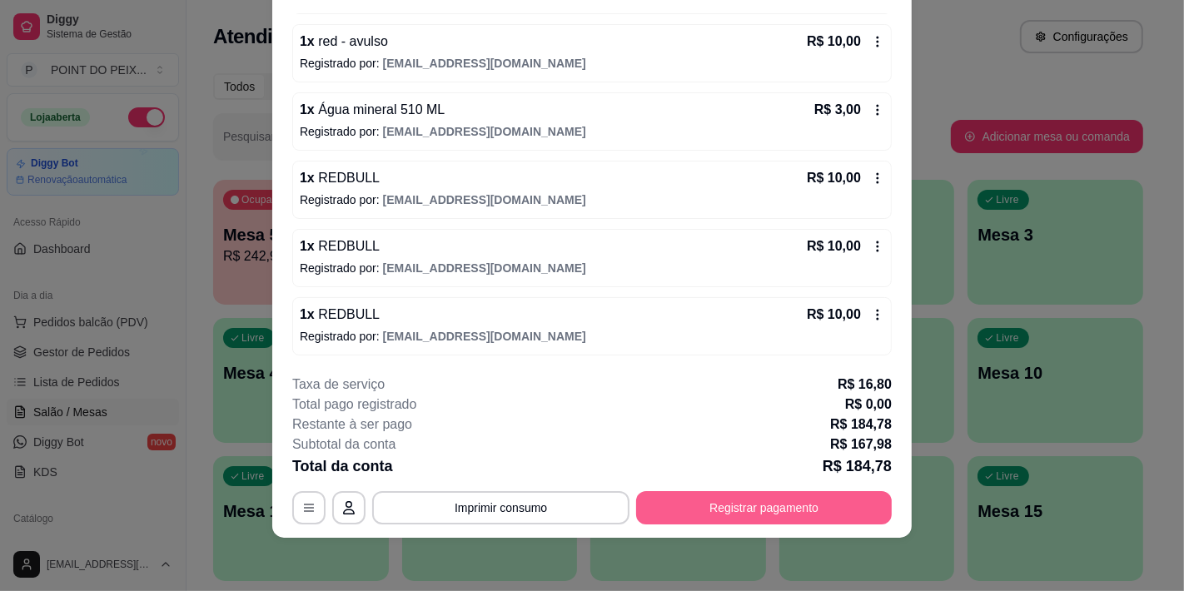
click at [754, 509] on button "Registrar pagamento" at bounding box center [764, 507] width 256 height 33
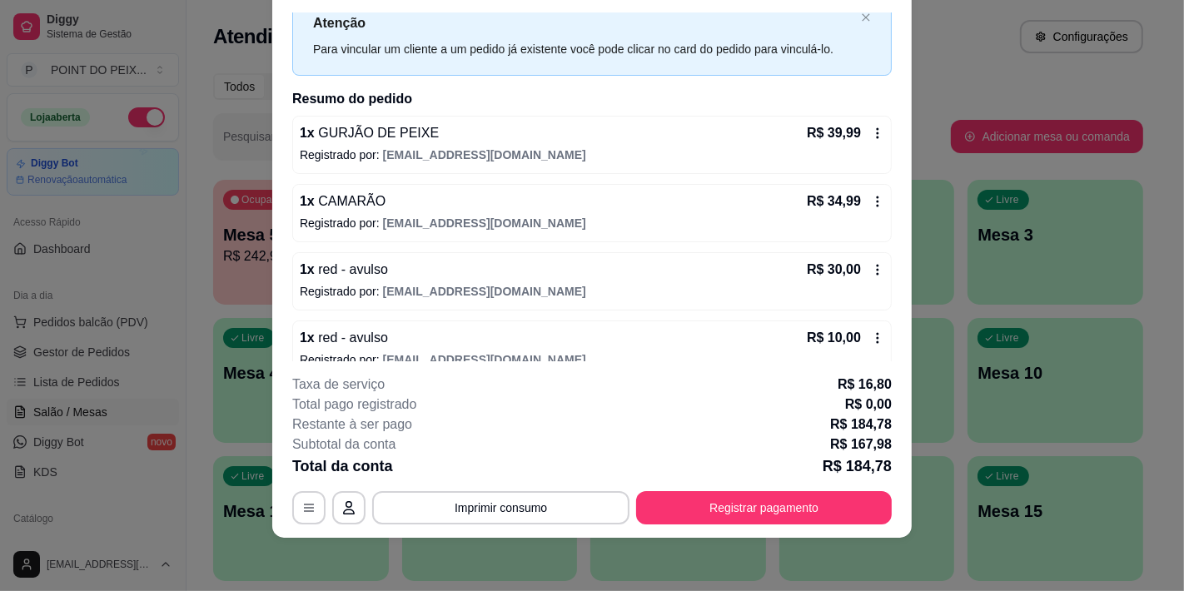
scroll to position [0, 0]
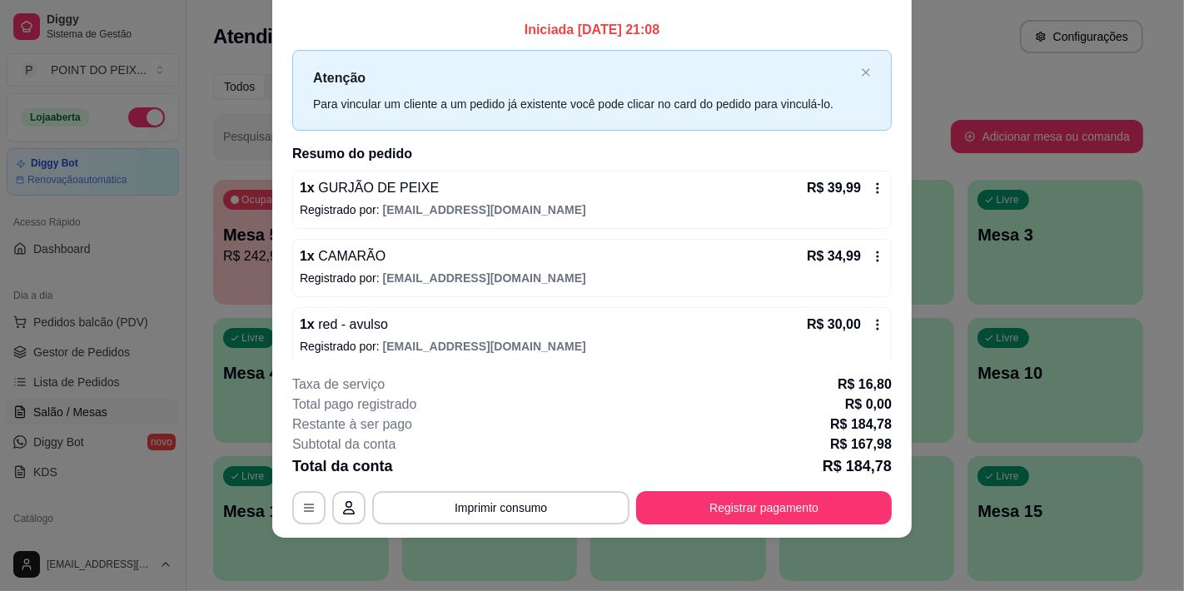
click at [606, 142] on div "Iniciada [DATE] 21:08 Atenção Para vincular um cliente a um pedido já existente…" at bounding box center [592, 432] width 600 height 824
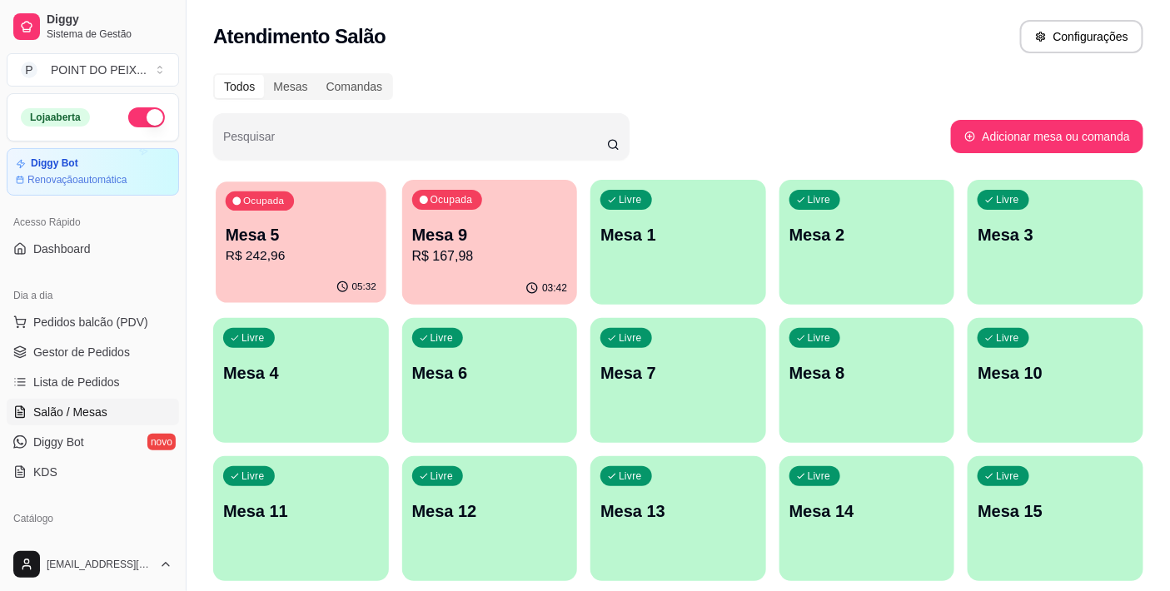
click at [259, 262] on p "R$ 242,96" at bounding box center [301, 256] width 151 height 19
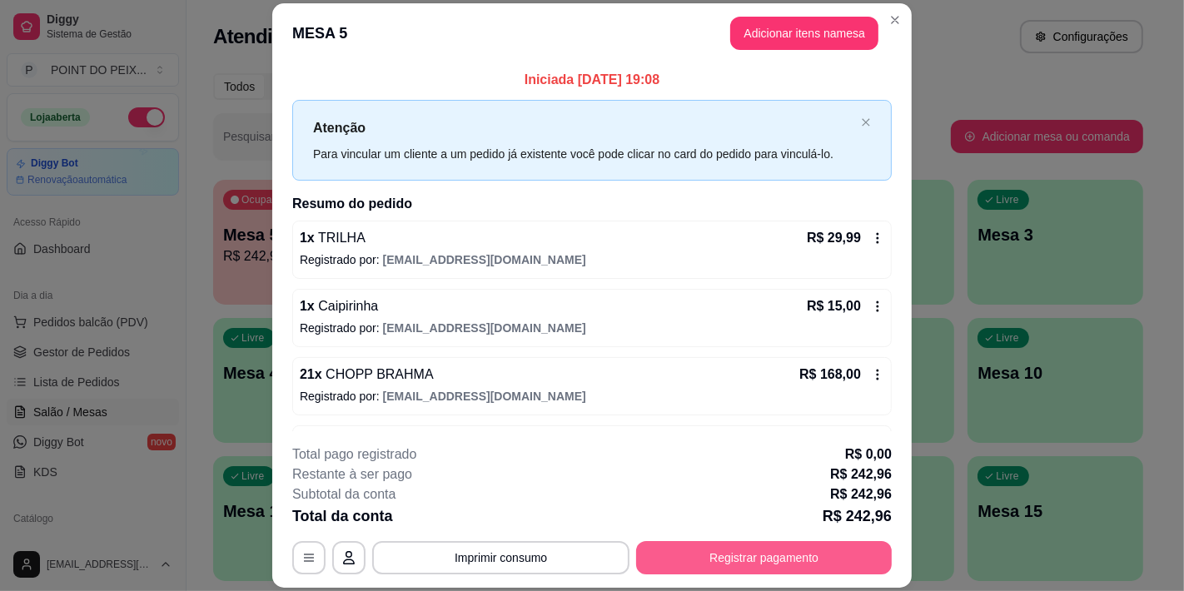
click at [735, 567] on button "Registrar pagamento" at bounding box center [764, 557] width 256 height 33
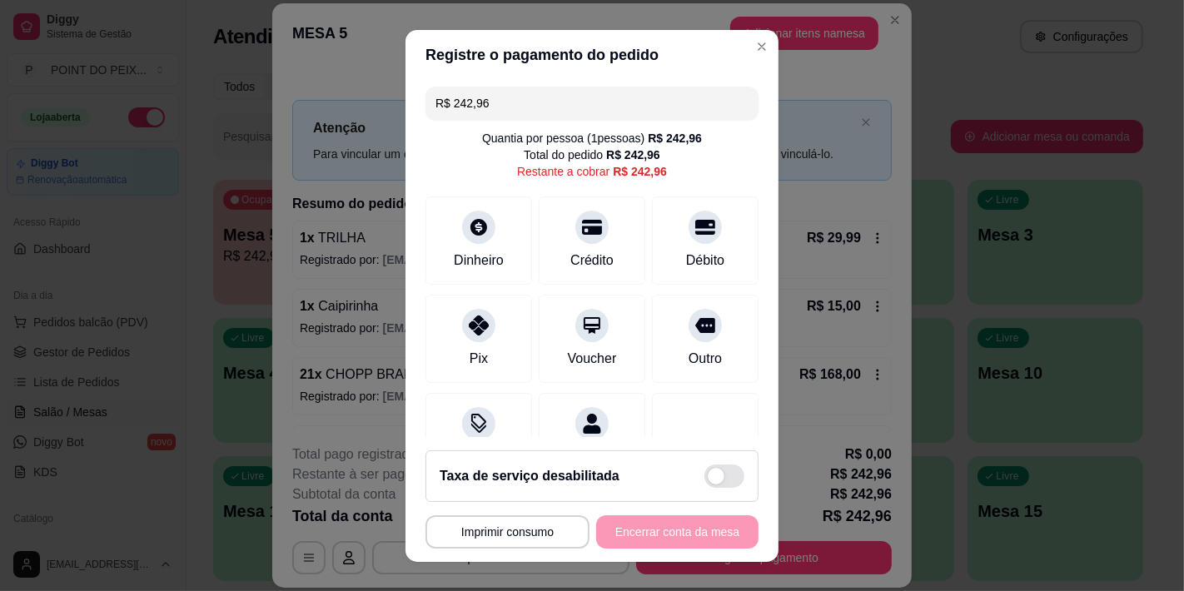
drag, startPoint x: 511, startPoint y: 112, endPoint x: 426, endPoint y: 102, distance: 86.3
click at [426, 102] on div "R$ 242,96" at bounding box center [592, 103] width 333 height 33
click at [468, 233] on icon at bounding box center [479, 223] width 22 height 22
click at [662, 238] on div "Débito" at bounding box center [705, 236] width 117 height 97
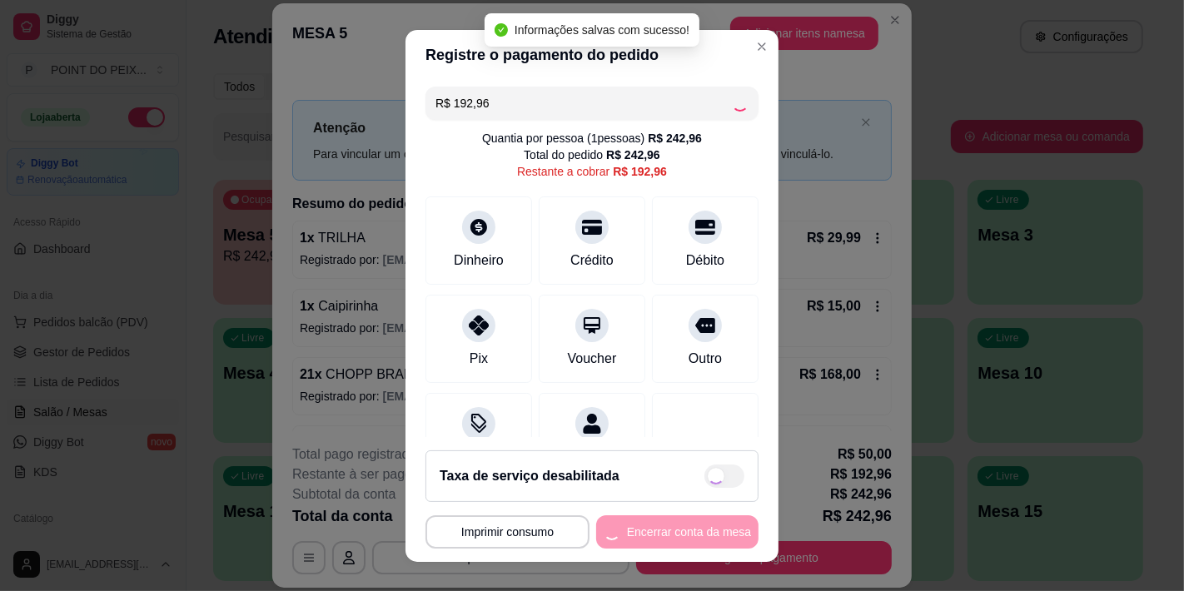
type input "R$ 0,00"
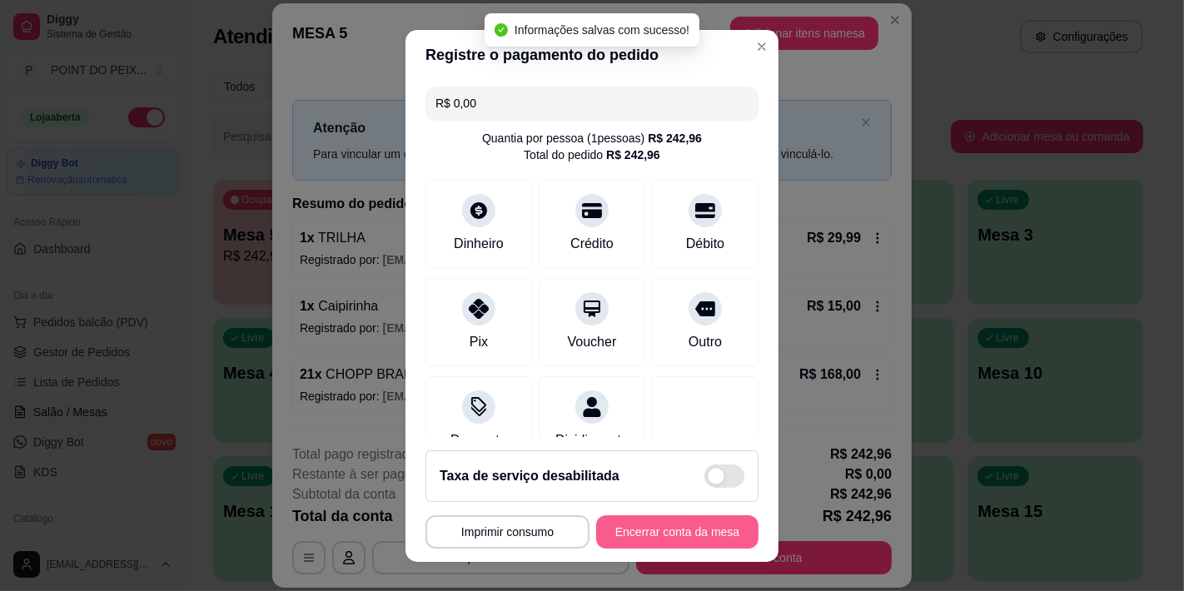
click at [685, 536] on button "Encerrar conta da mesa" at bounding box center [677, 532] width 162 height 33
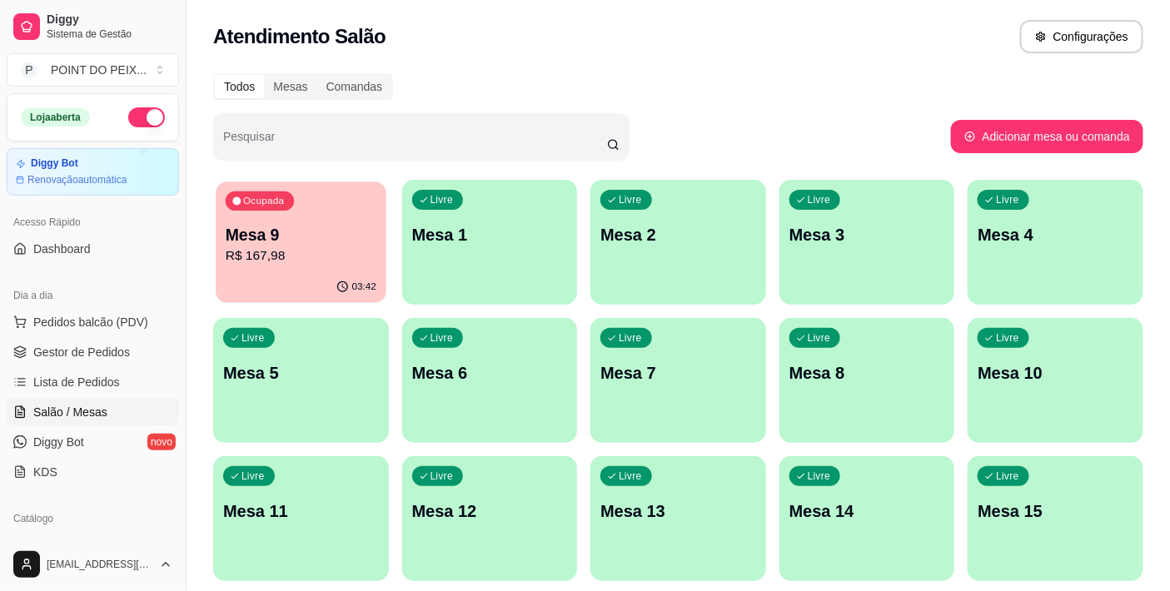
click at [306, 256] on p "R$ 167,98" at bounding box center [301, 256] width 151 height 19
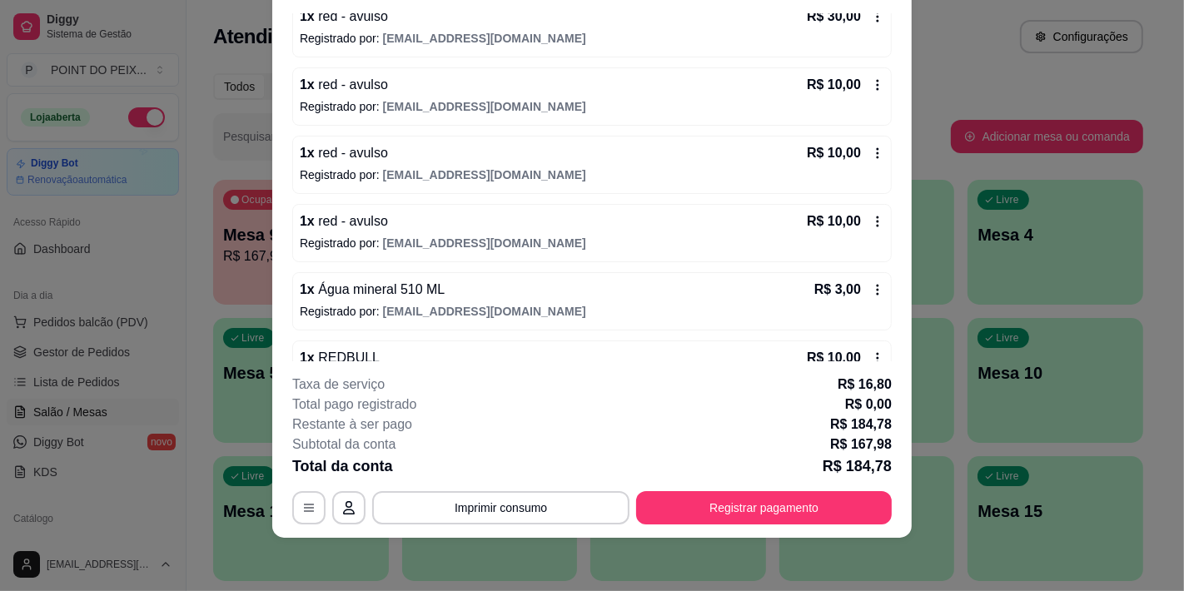
scroll to position [304, 0]
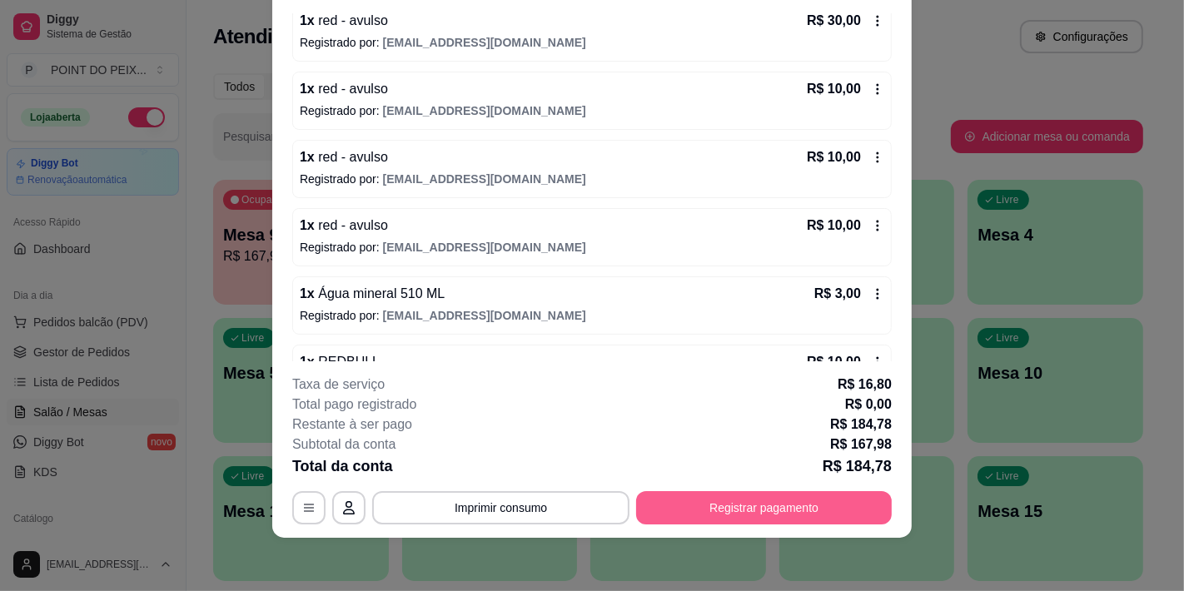
click at [742, 514] on button "Registrar pagamento" at bounding box center [764, 507] width 256 height 33
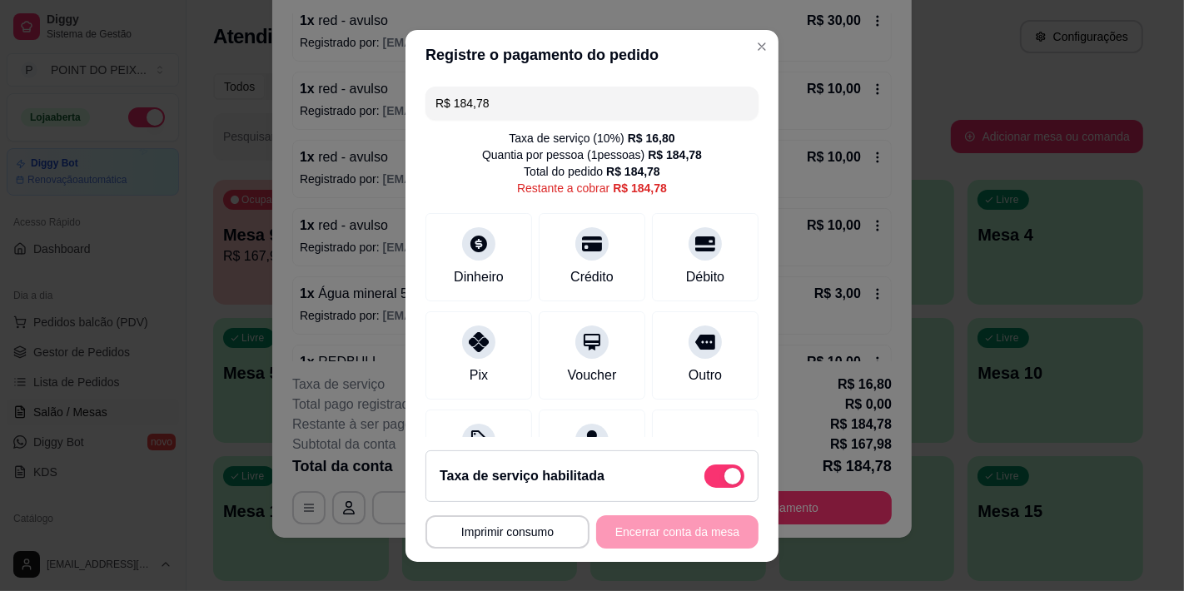
scroll to position [87, 0]
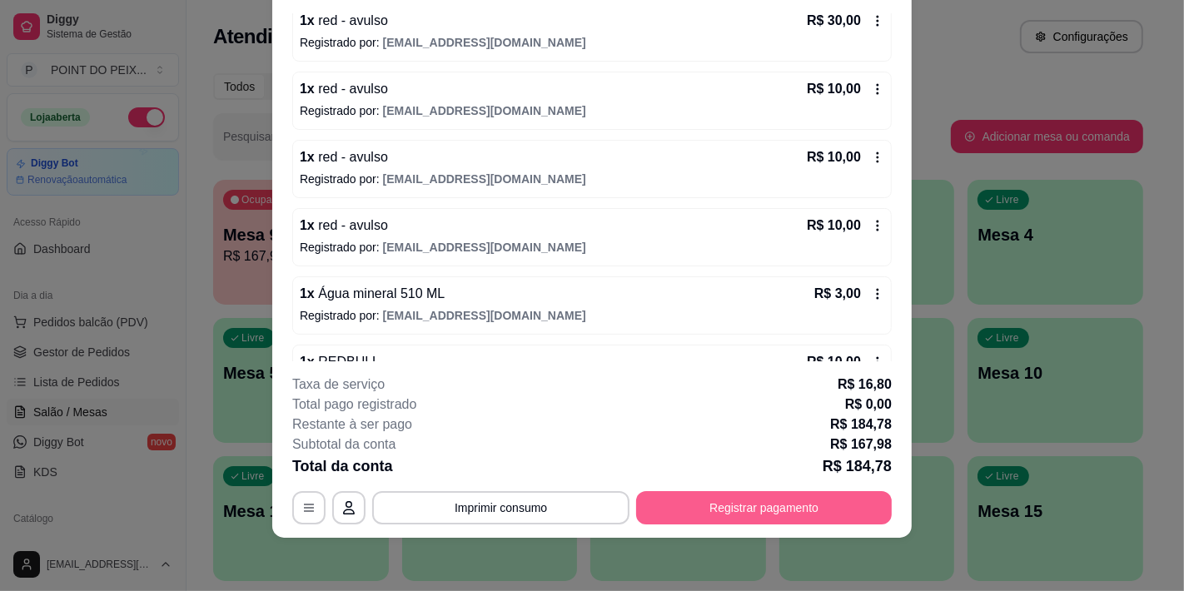
click at [819, 514] on button "Registrar pagamento" at bounding box center [764, 507] width 256 height 33
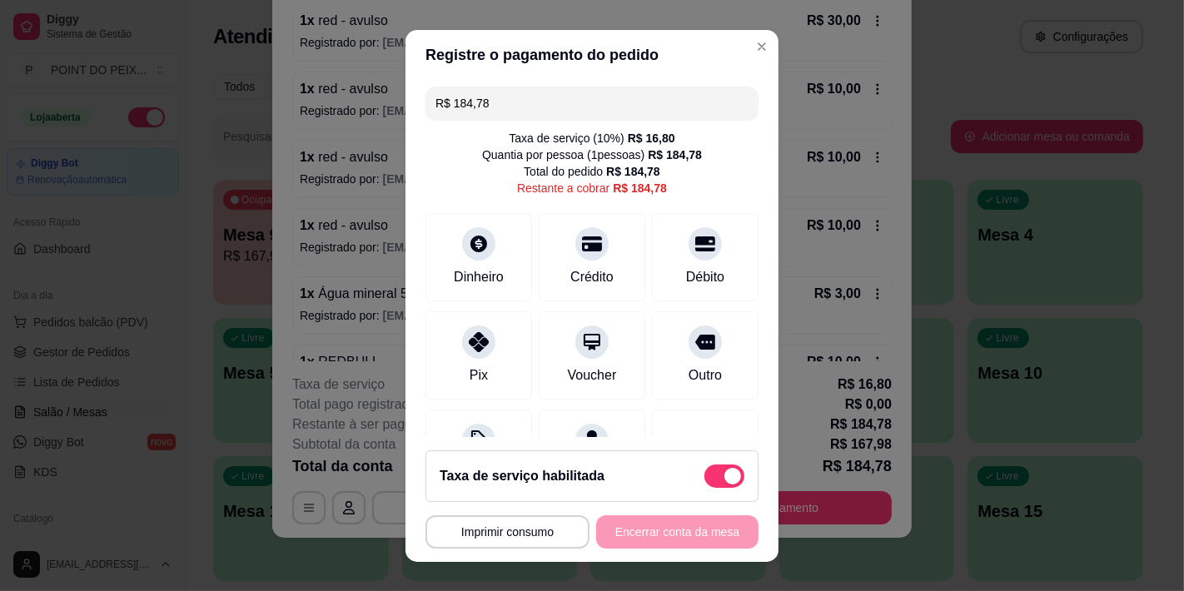
click at [725, 476] on span at bounding box center [733, 476] width 17 height 17
click at [704, 479] on input "checkbox" at bounding box center [709, 484] width 11 height 11
checkbox input "true"
type input "R$ 167,98"
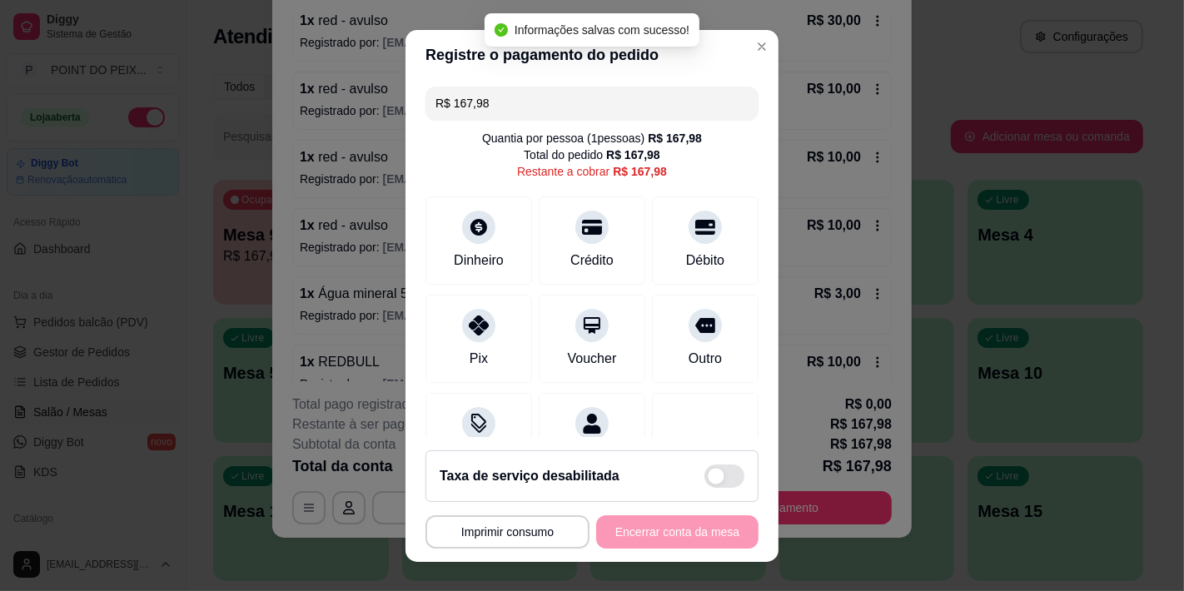
checkbox input "false"
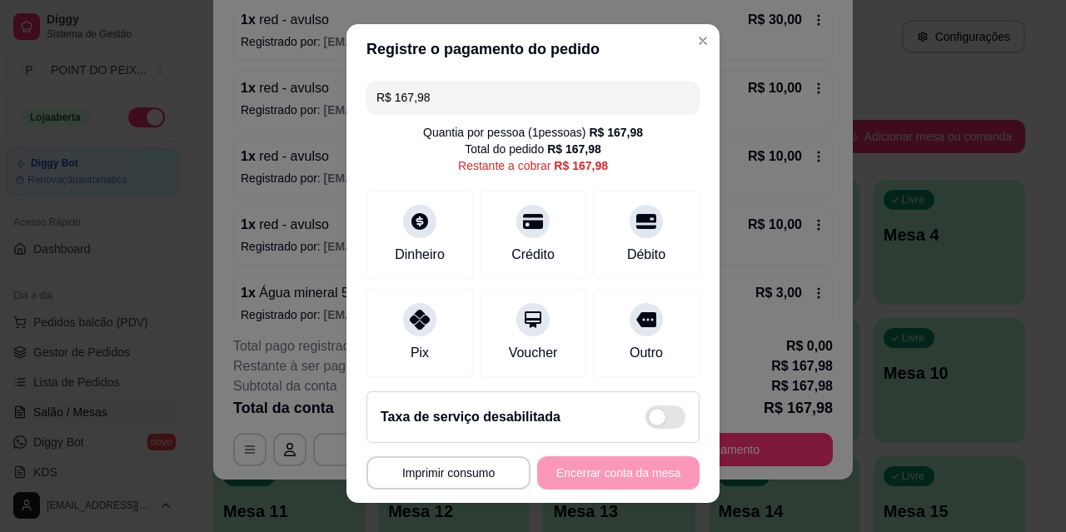
scroll to position [305, 0]
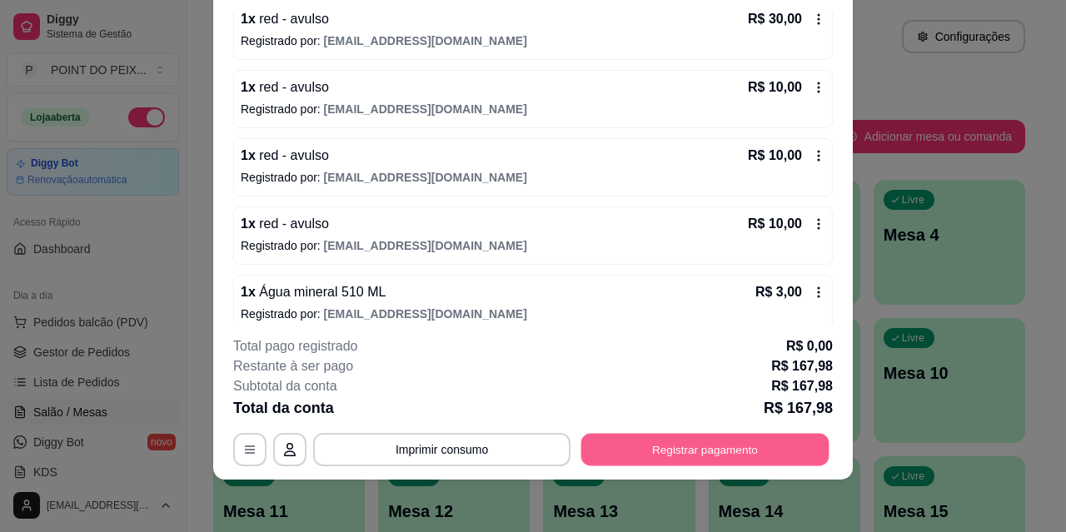
click at [670, 450] on button "Registrar pagamento" at bounding box center [705, 449] width 248 height 32
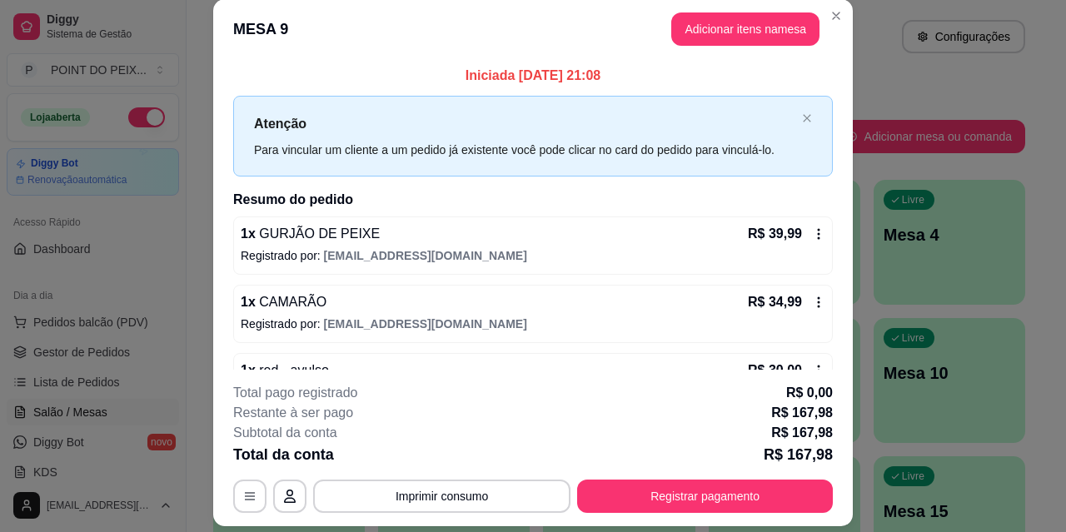
scroll to position [0, 0]
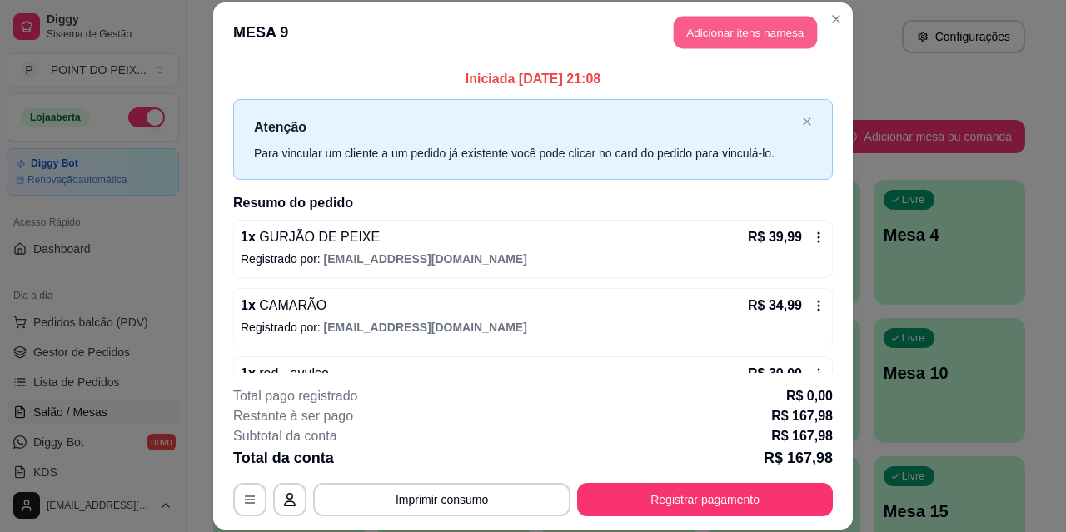
click at [760, 37] on button "Adicionar itens na mesa" at bounding box center [745, 33] width 143 height 32
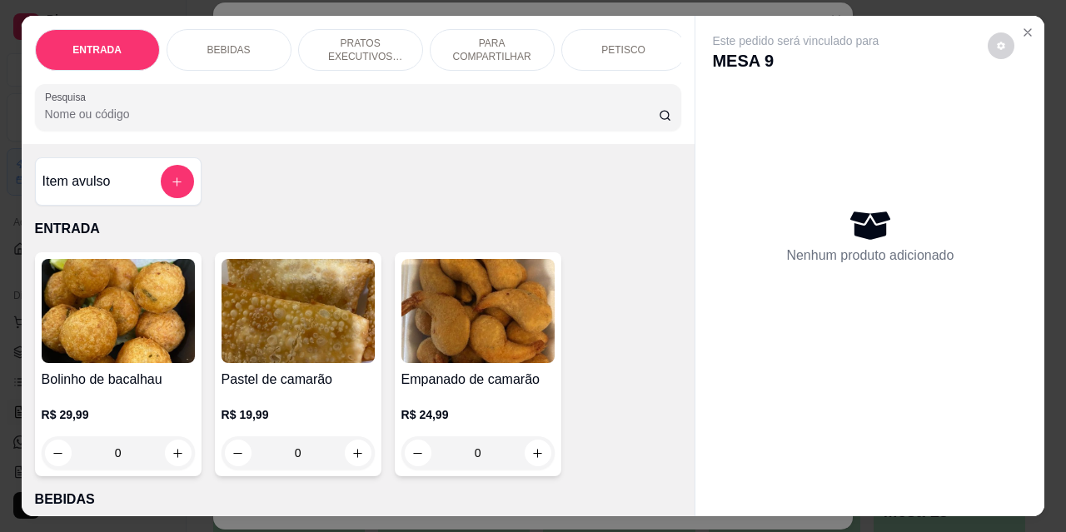
click at [239, 43] on p "BEBIDAS" at bounding box center [228, 49] width 43 height 13
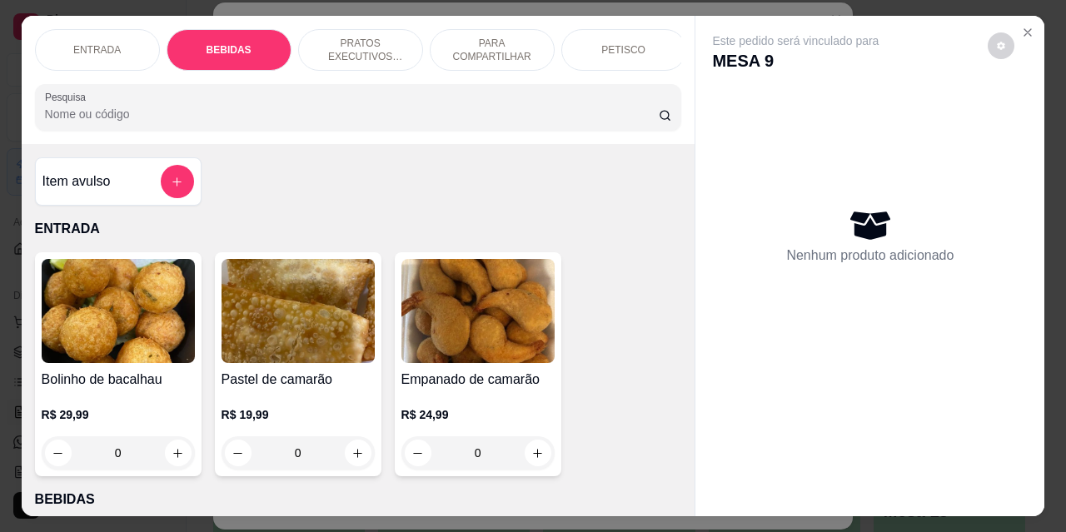
scroll to position [43, 0]
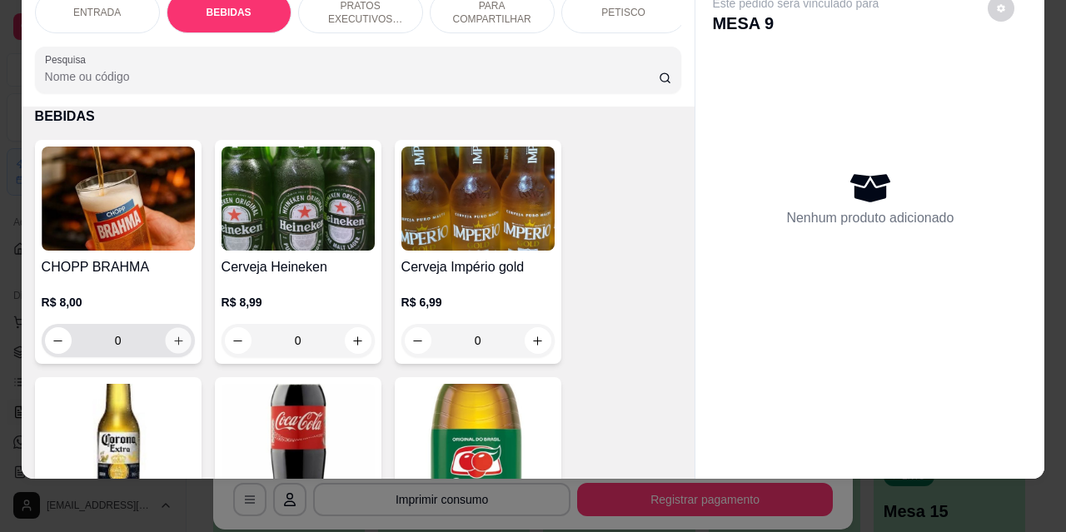
click at [172, 336] on icon "increase-product-quantity" at bounding box center [178, 341] width 12 height 12
type input "1"
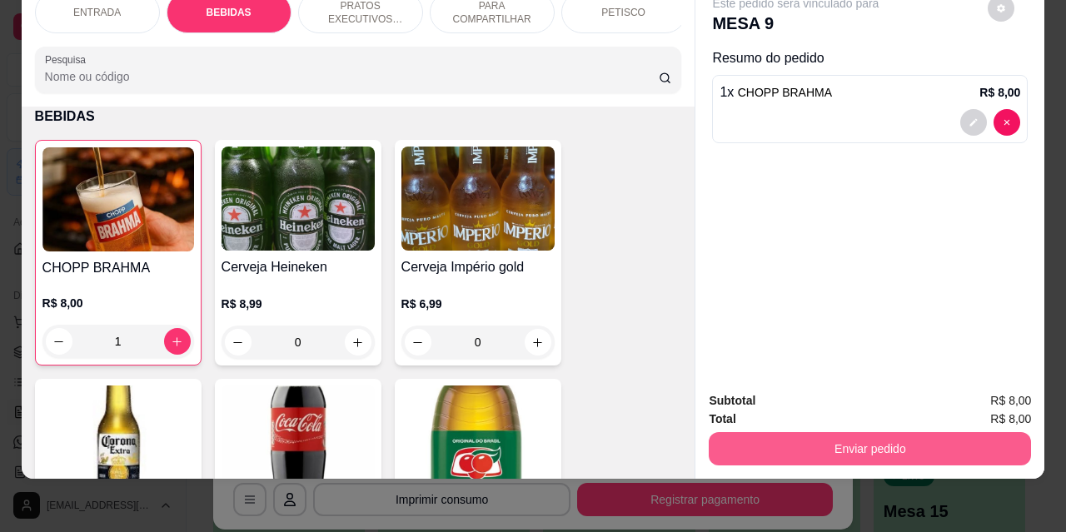
click at [818, 432] on button "Enviar pedido" at bounding box center [870, 448] width 322 height 33
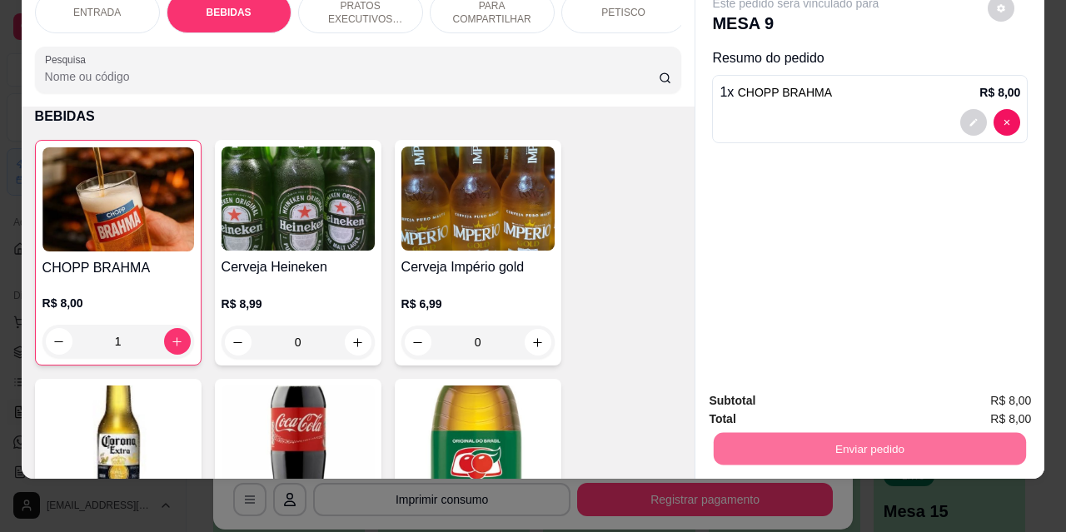
click at [793, 393] on button "Não registrar e enviar pedido" at bounding box center [815, 396] width 173 height 32
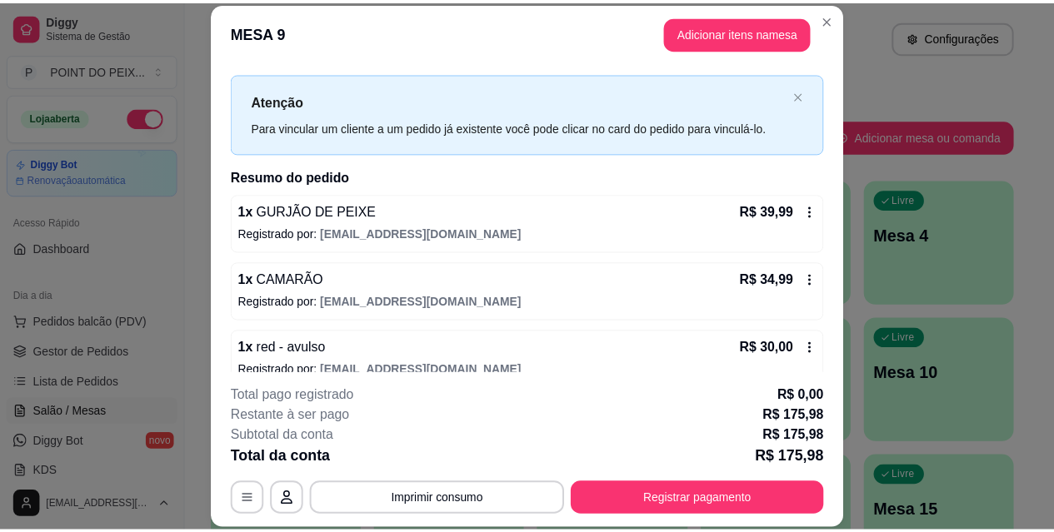
scroll to position [0, 0]
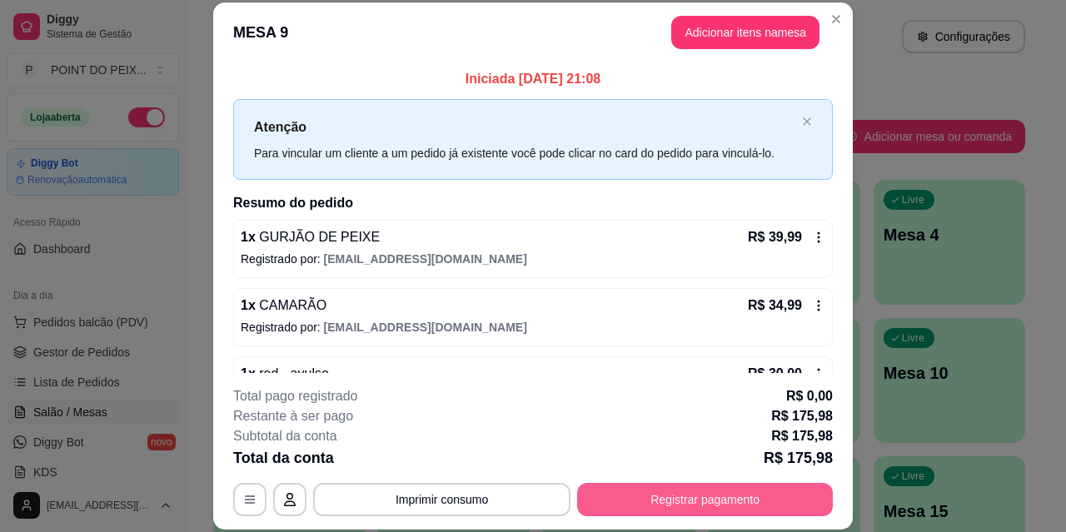
click at [699, 502] on button "Registrar pagamento" at bounding box center [705, 499] width 256 height 33
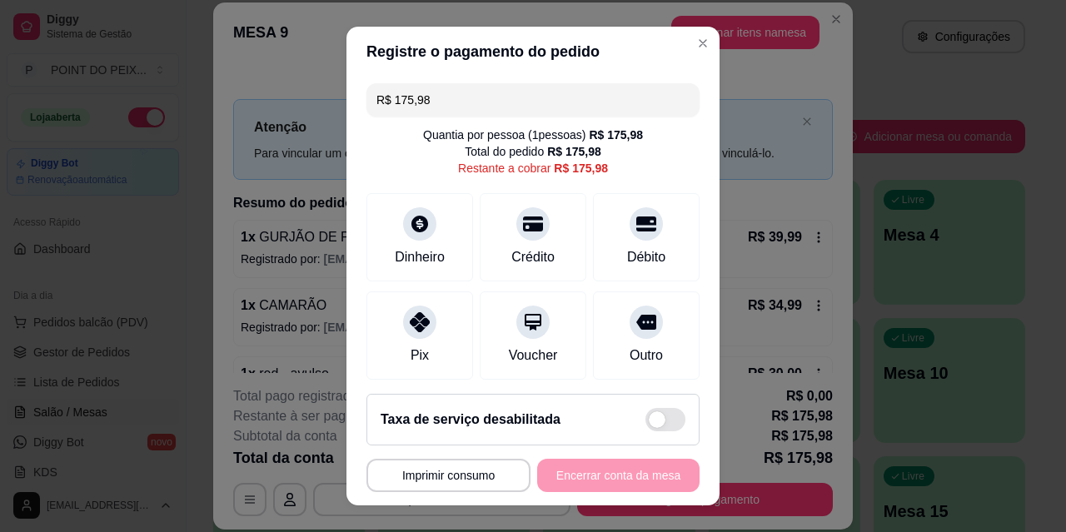
drag, startPoint x: 435, startPoint y: 110, endPoint x: 358, endPoint y: 101, distance: 77.2
click at [358, 101] on div "R$ 175,98 Quantia por pessoa ( 1 pessoas) R$ 175,98 Total do pedido R$ 175,98 R…" at bounding box center [532, 229] width 373 height 304
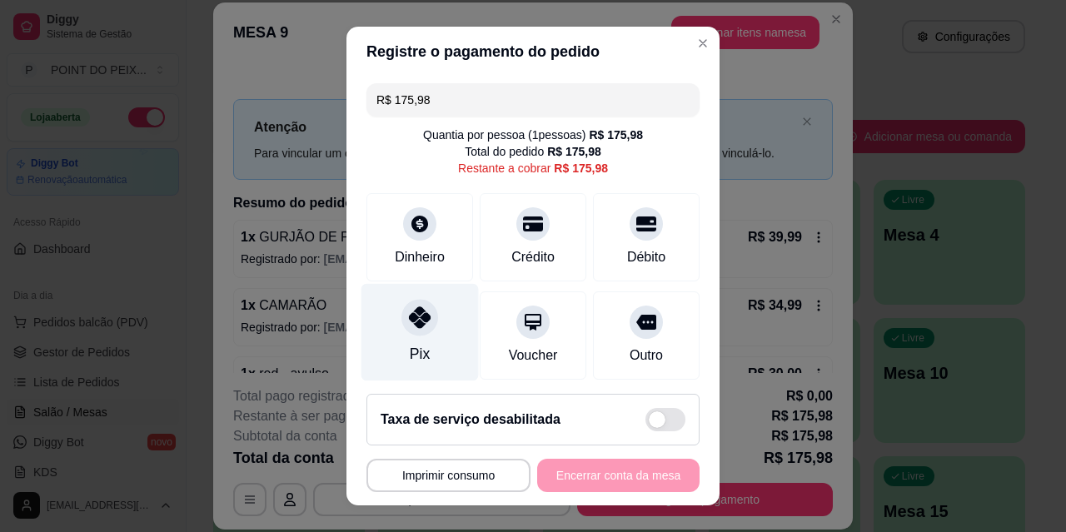
click at [416, 336] on div "Pix" at bounding box center [419, 332] width 117 height 97
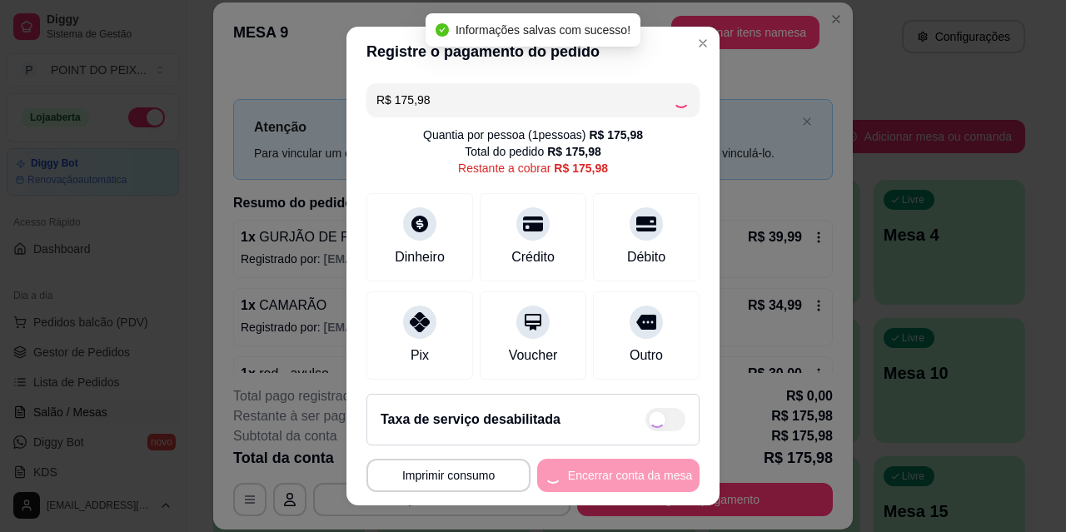
type input "R$ 0,00"
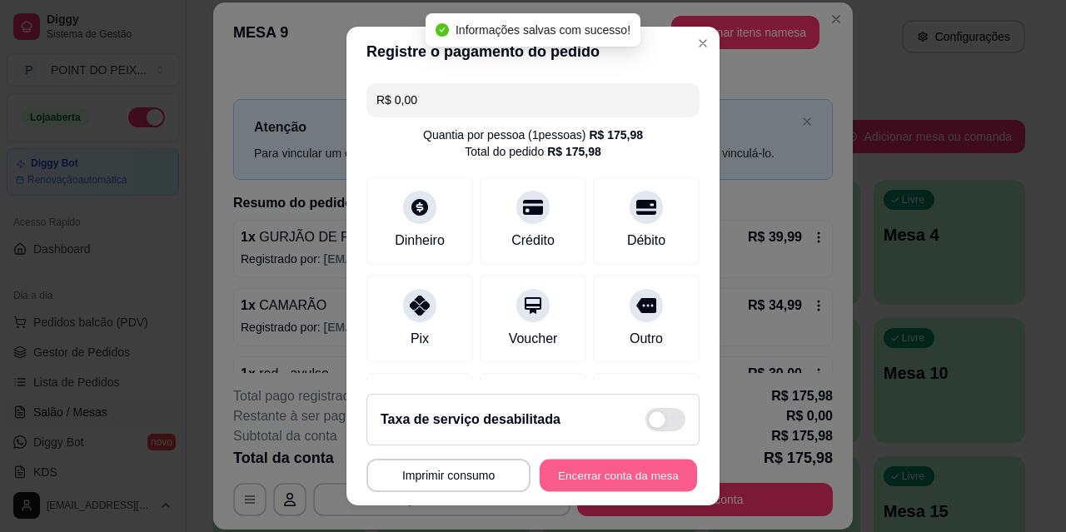
click at [631, 482] on button "Encerrar conta da mesa" at bounding box center [618, 476] width 157 height 32
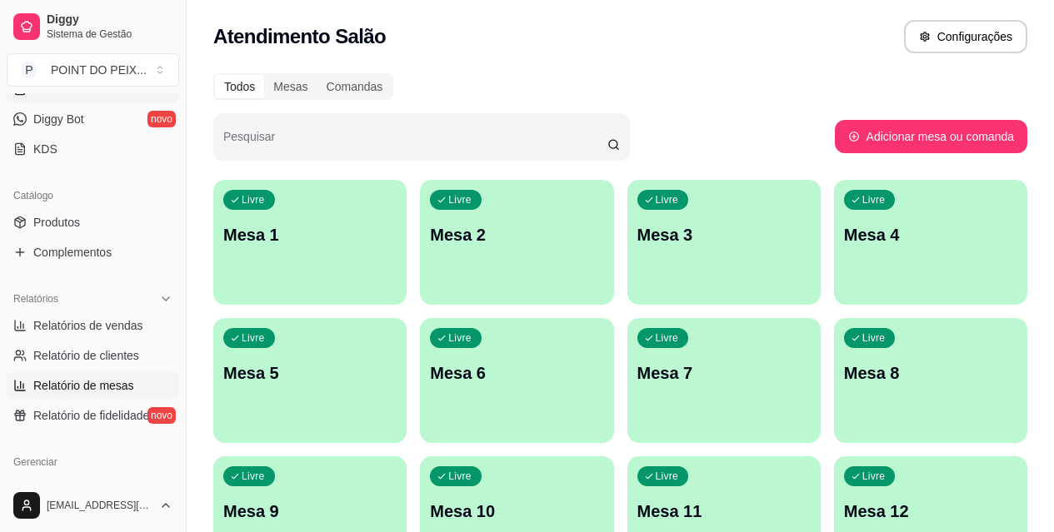
scroll to position [333, 0]
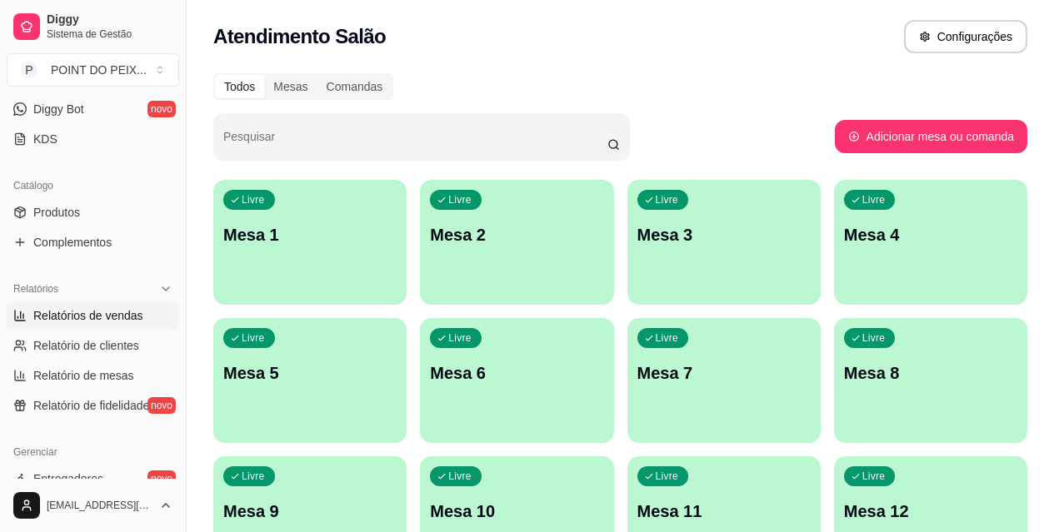
click at [119, 320] on span "Relatórios de vendas" at bounding box center [88, 315] width 110 height 17
select select "ALL"
select select "0"
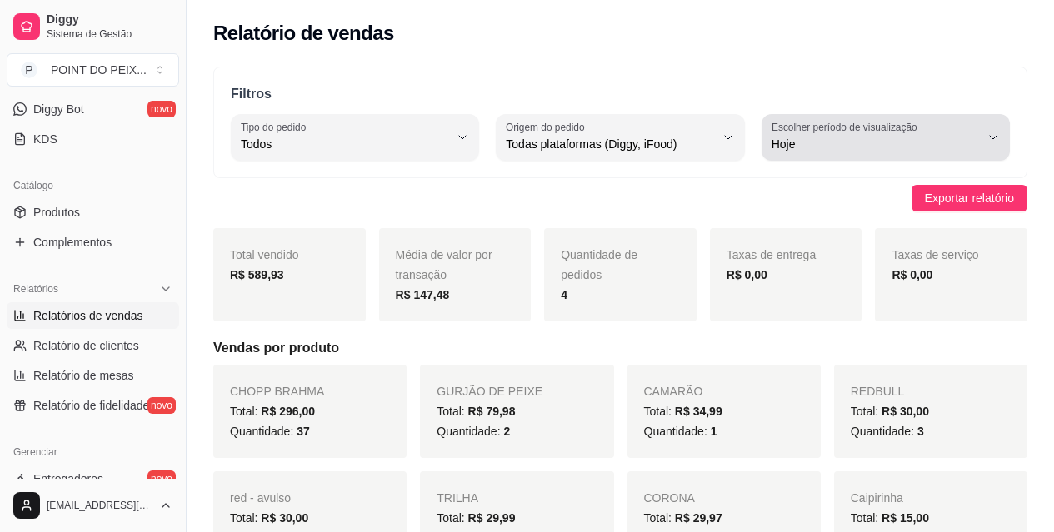
click at [994, 137] on icon "button" at bounding box center [992, 137] width 13 height 13
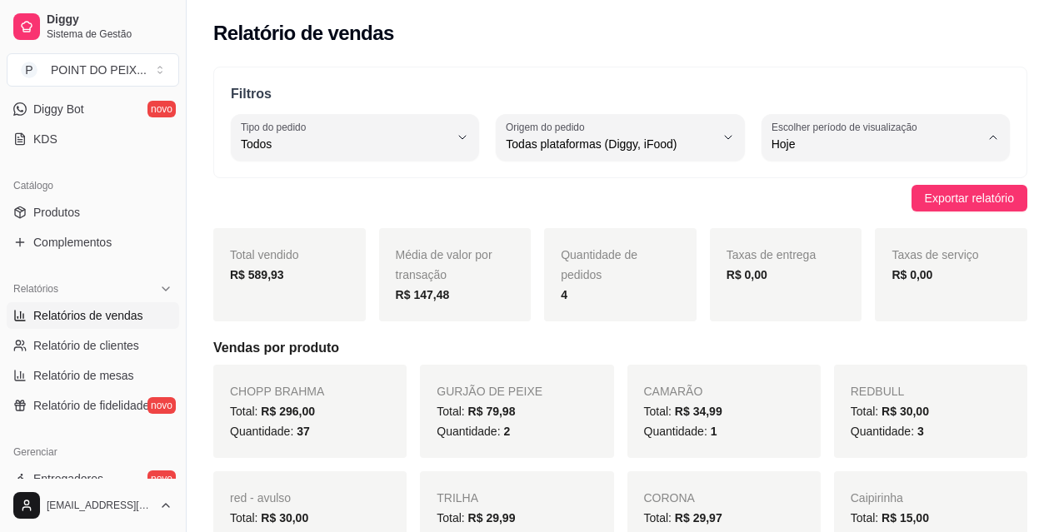
click at [800, 213] on span "Ontem" at bounding box center [877, 211] width 197 height 16
type input "1"
select select "1"
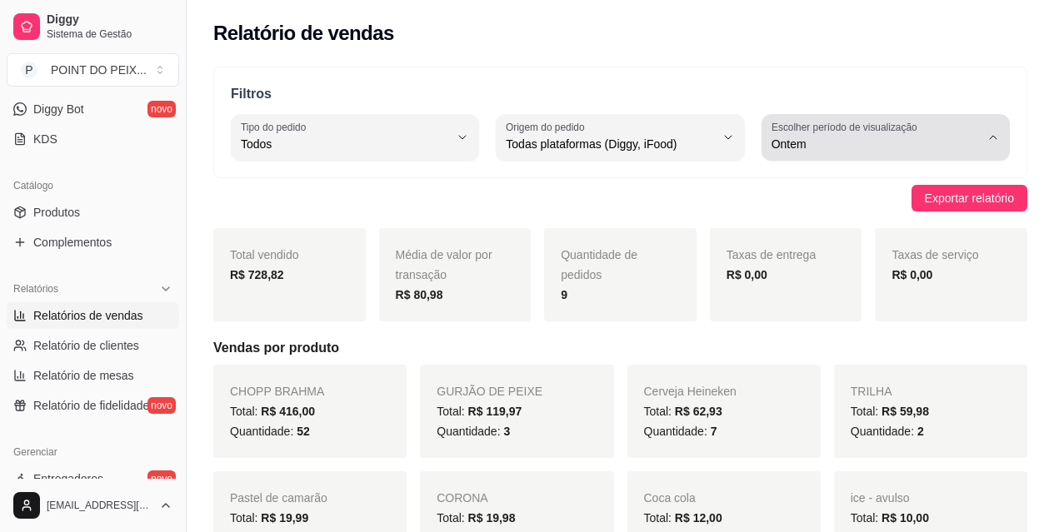
click at [998, 135] on icon "button" at bounding box center [992, 137] width 13 height 13
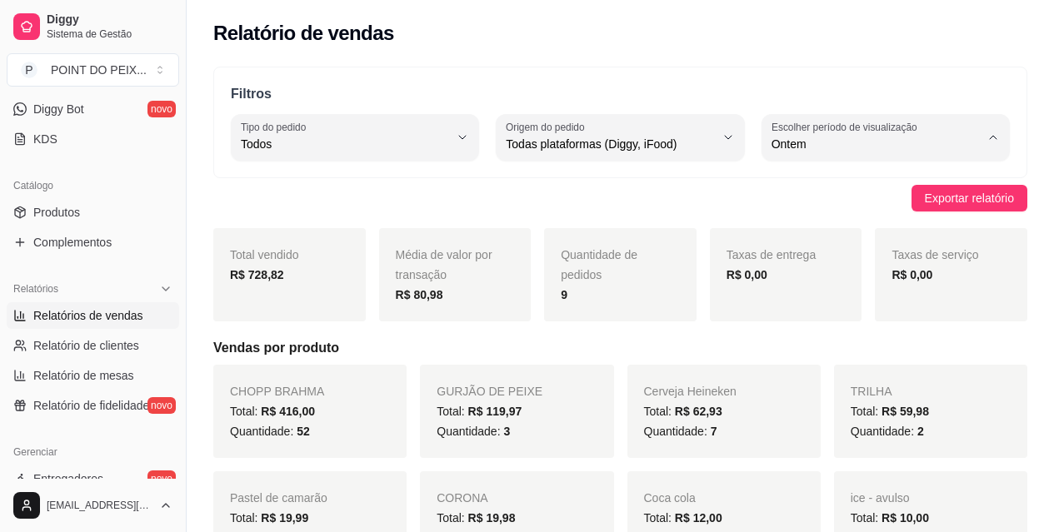
click at [805, 187] on span "Hoje" at bounding box center [877, 184] width 197 height 16
type input "0"
select select "0"
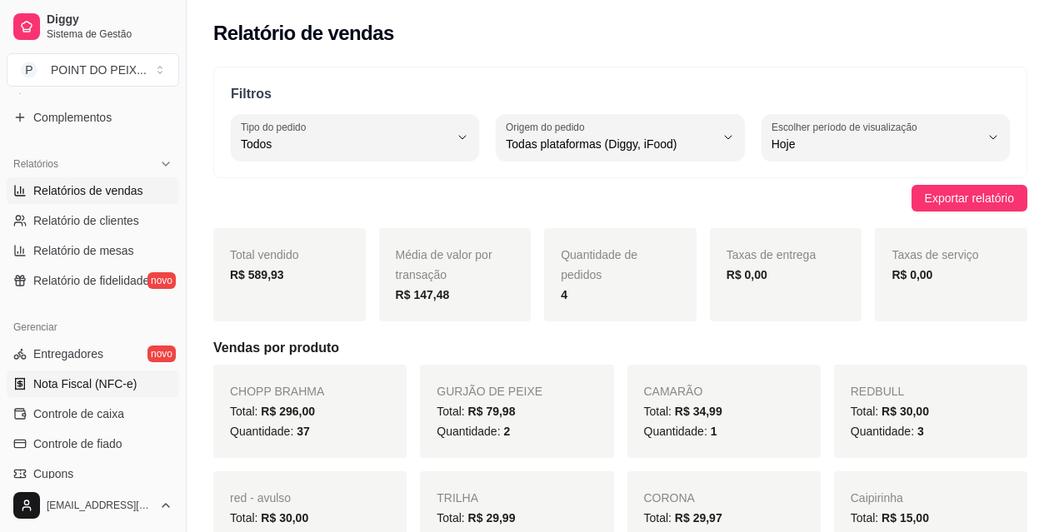
scroll to position [500, 0]
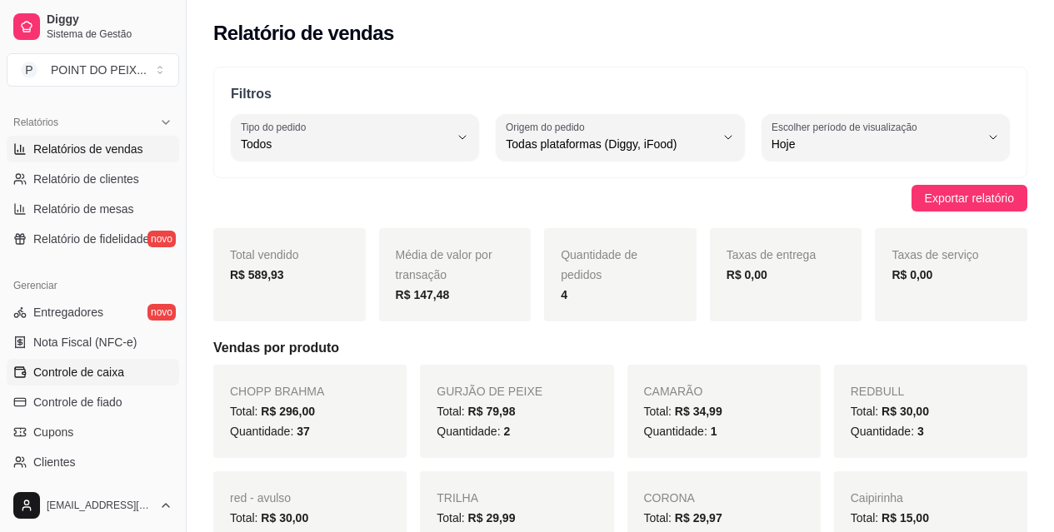
click at [107, 378] on span "Controle de caixa" at bounding box center [78, 372] width 91 height 17
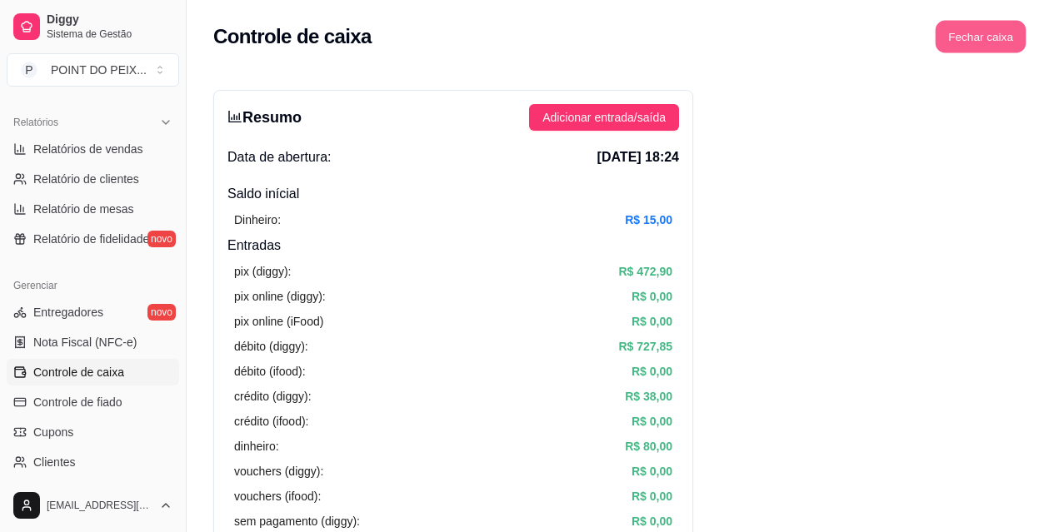
click at [954, 40] on button "Fechar caixa" at bounding box center [980, 37] width 91 height 32
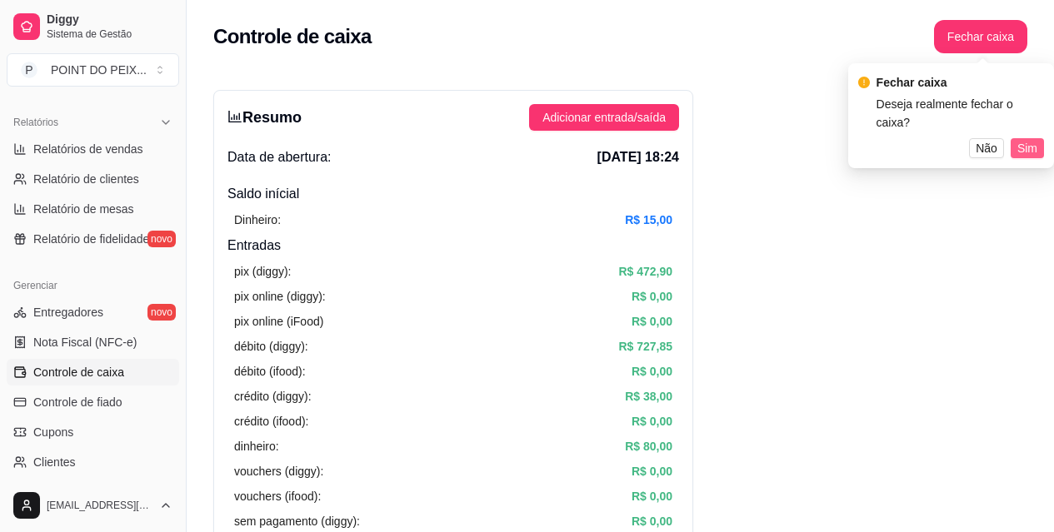
click at [1024, 139] on span "Sim" at bounding box center [1027, 148] width 20 height 18
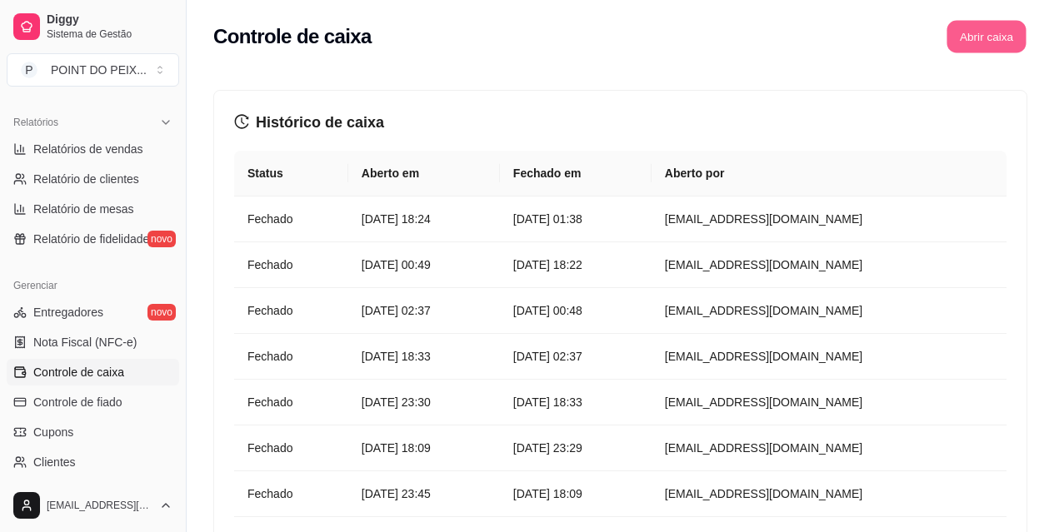
click at [967, 45] on button "Abrir caixa" at bounding box center [985, 37] width 79 height 32
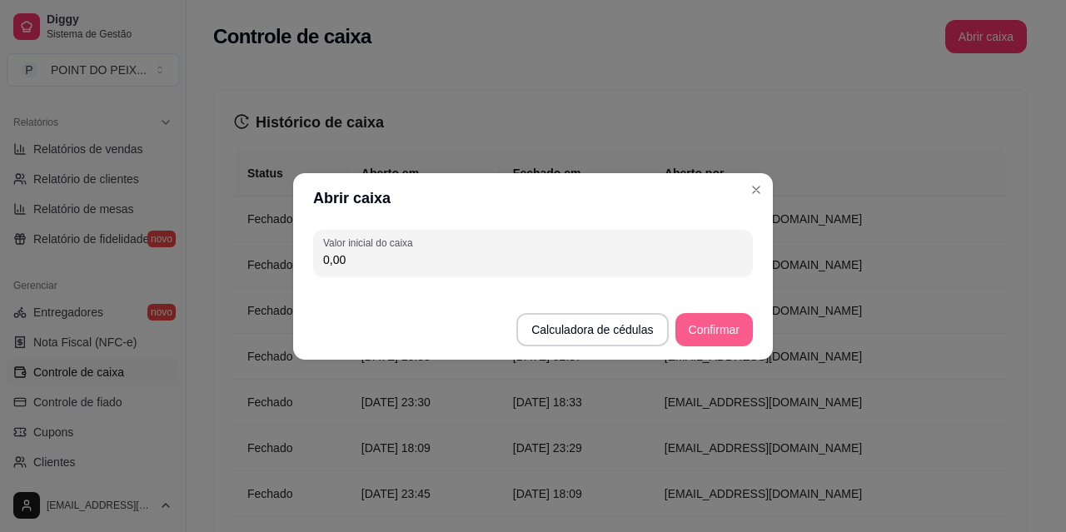
click at [712, 331] on button "Confirmar" at bounding box center [713, 329] width 77 height 33
